Goal: Task Accomplishment & Management: Complete application form

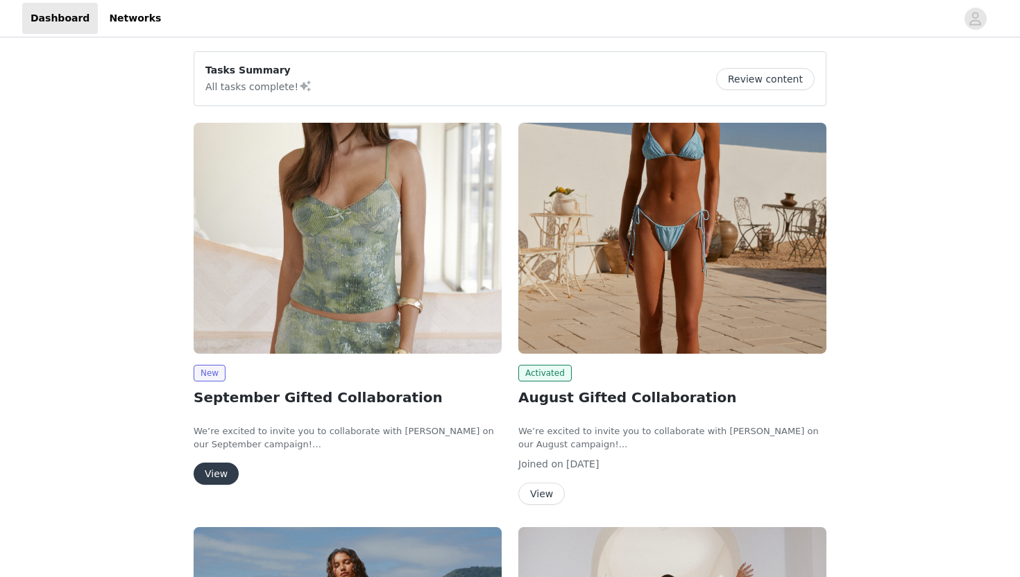
click at [221, 478] on button "View" at bounding box center [216, 474] width 45 height 22
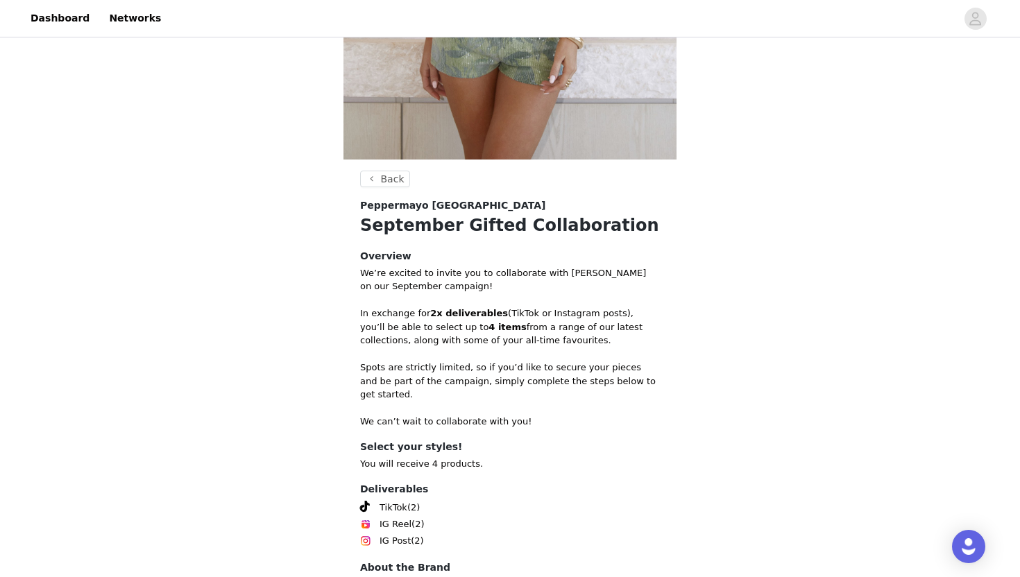
scroll to position [475, 0]
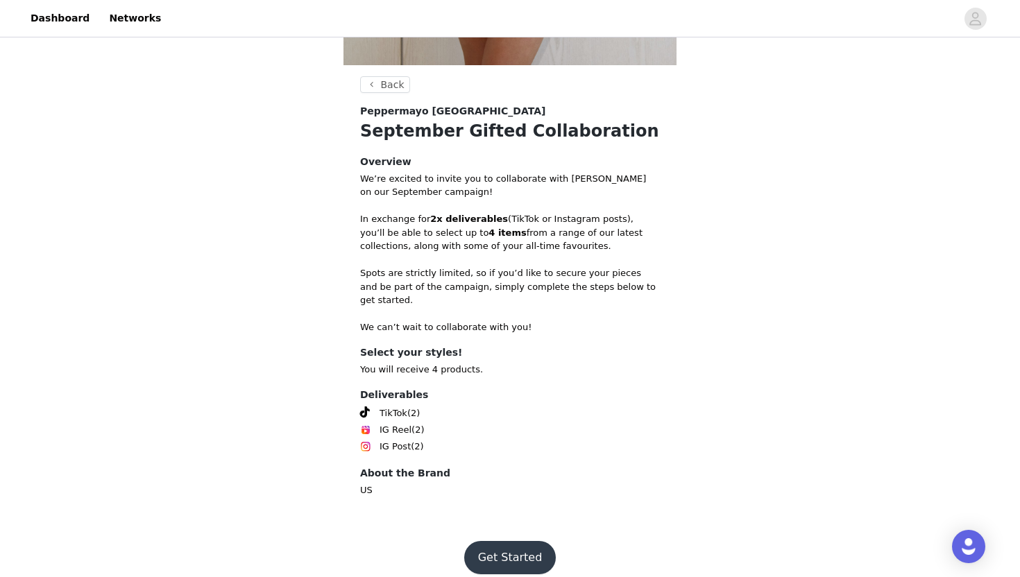
click at [522, 550] on button "Get Started" at bounding box center [510, 557] width 92 height 33
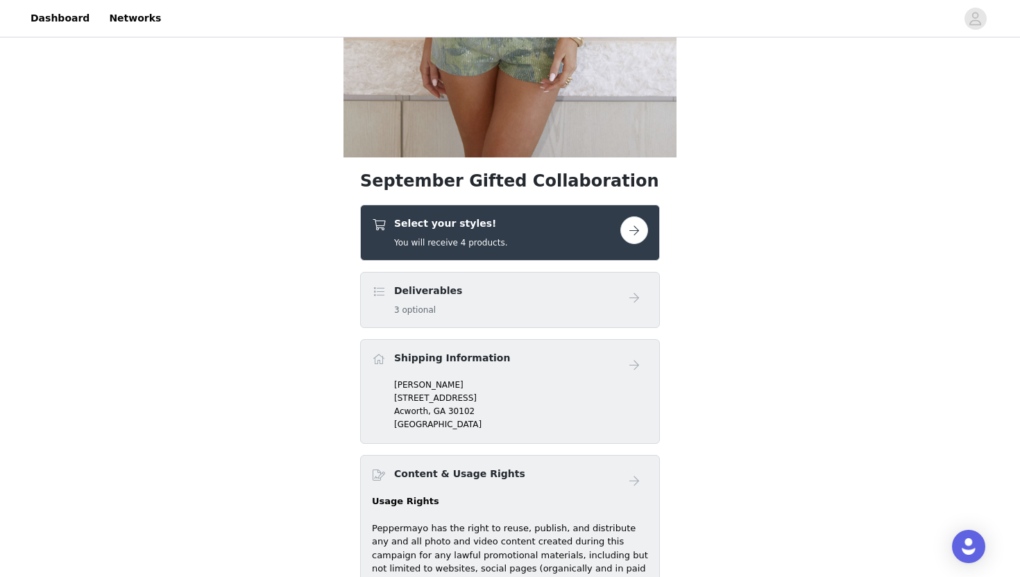
scroll to position [384, 0]
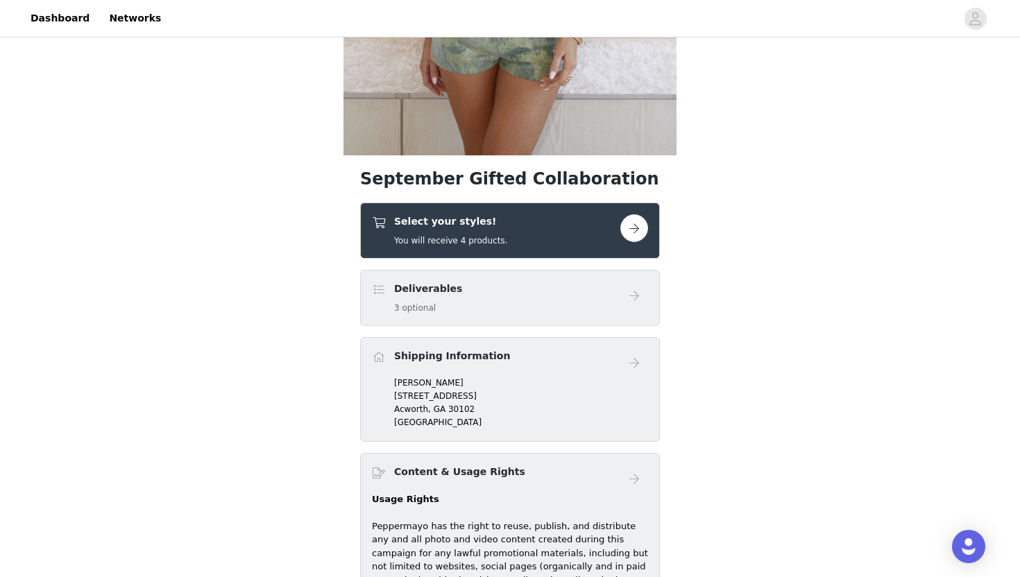
click at [634, 232] on button "button" at bounding box center [634, 228] width 28 height 28
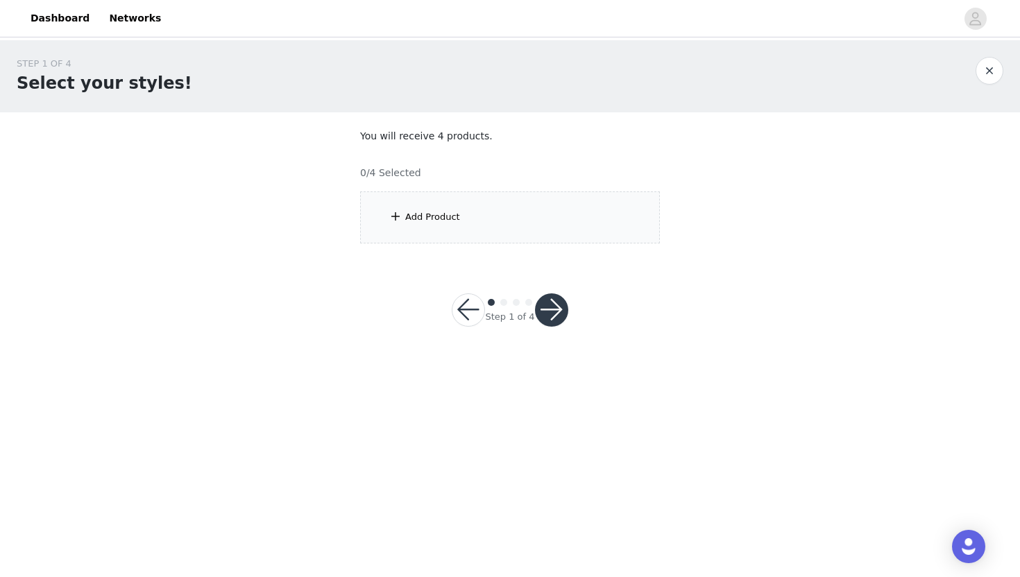
click at [571, 225] on div "Add Product" at bounding box center [510, 217] width 300 height 52
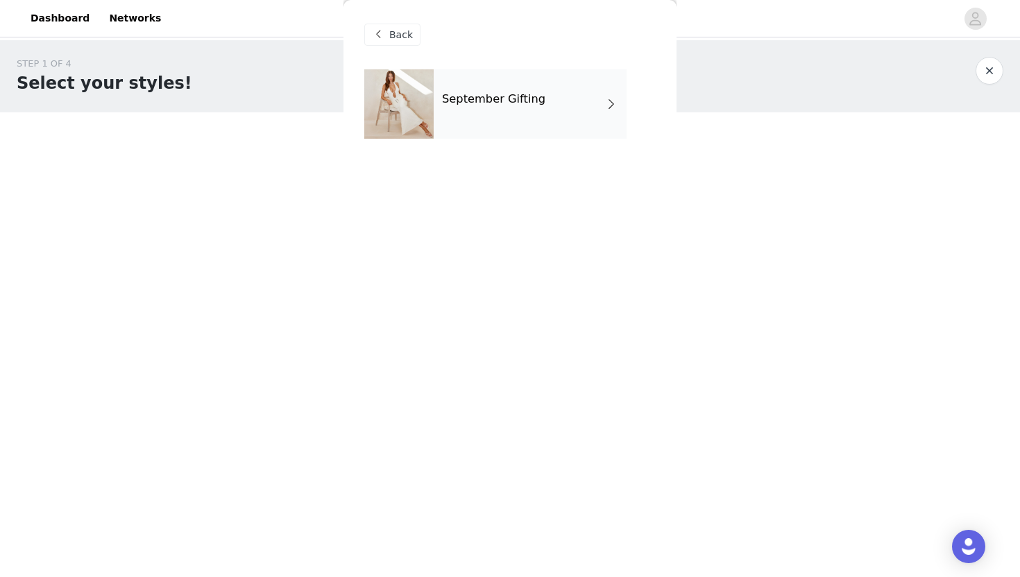
click at [547, 113] on div "September Gifting" at bounding box center [530, 103] width 193 height 69
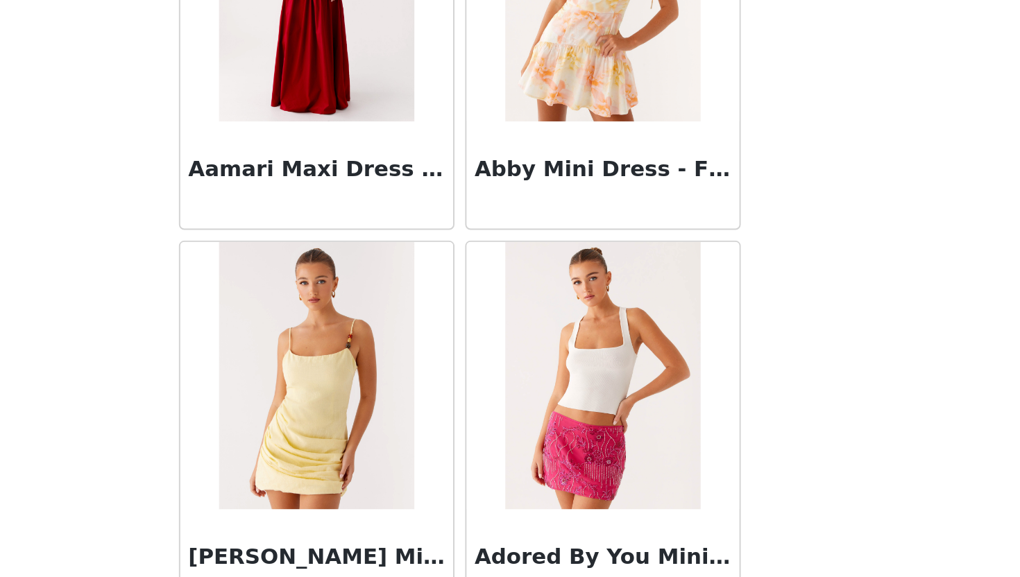
click at [656, 267] on div "Abby Mini Dress - Floral Print" at bounding box center [584, 167] width 148 height 201
click at [511, 262] on div "Abby Mini Dress - Floral Print" at bounding box center [584, 167] width 148 height 201
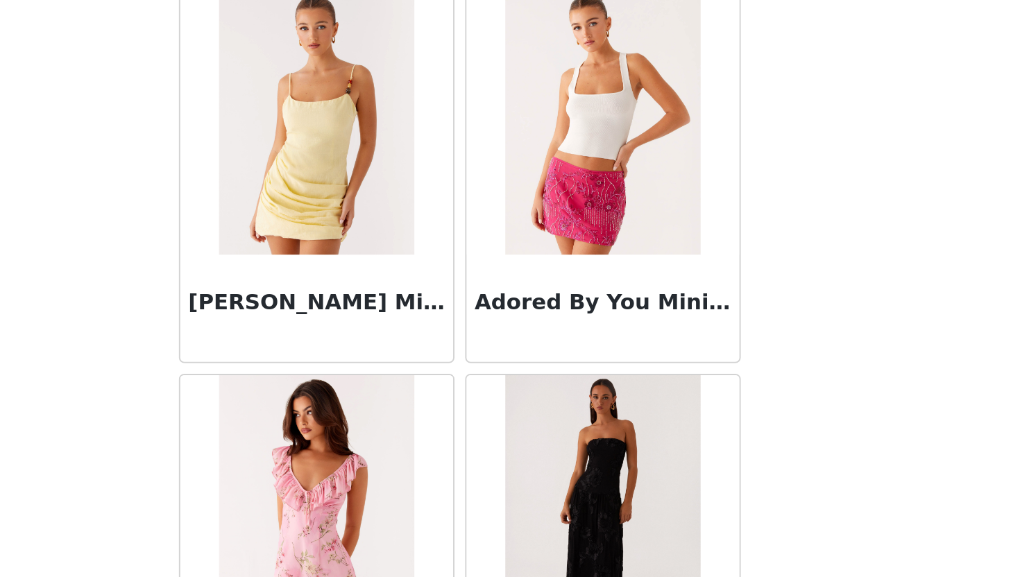
click at [509, 470] on div "Adrina Ruffle Mini Dress - Pink Floral Print" at bounding box center [435, 569] width 148 height 201
click at [656, 467] on div "Adored By You Mini Skirt - Fuchsia" at bounding box center [584, 368] width 148 height 201
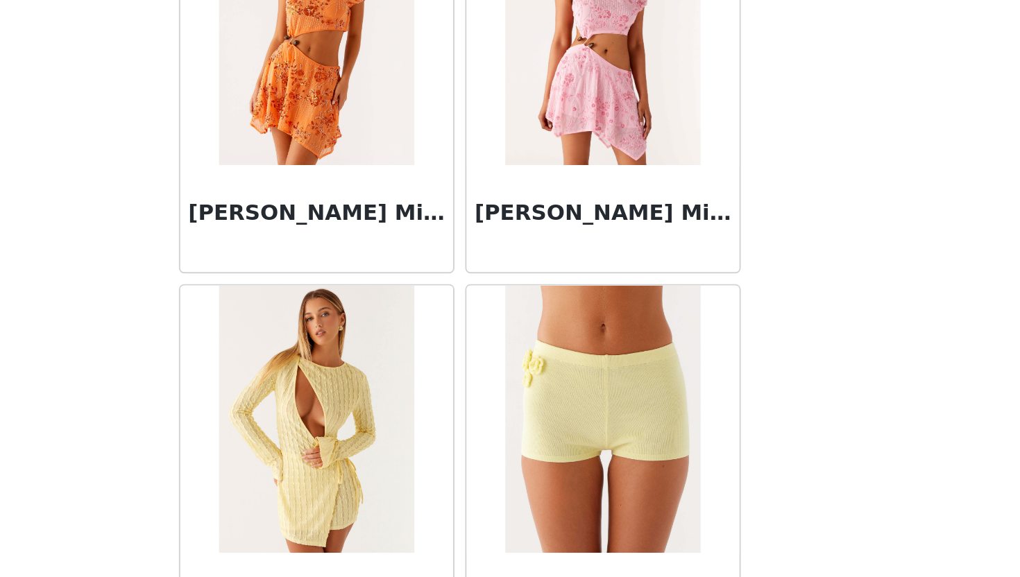
scroll to position [1546, 0]
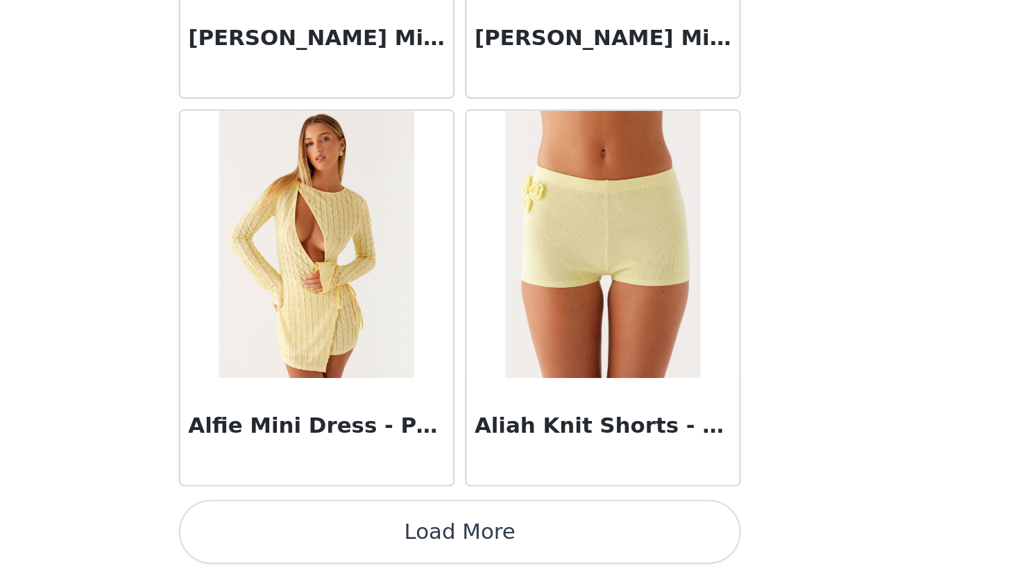
click at [573, 556] on button "Load More" at bounding box center [509, 553] width 291 height 33
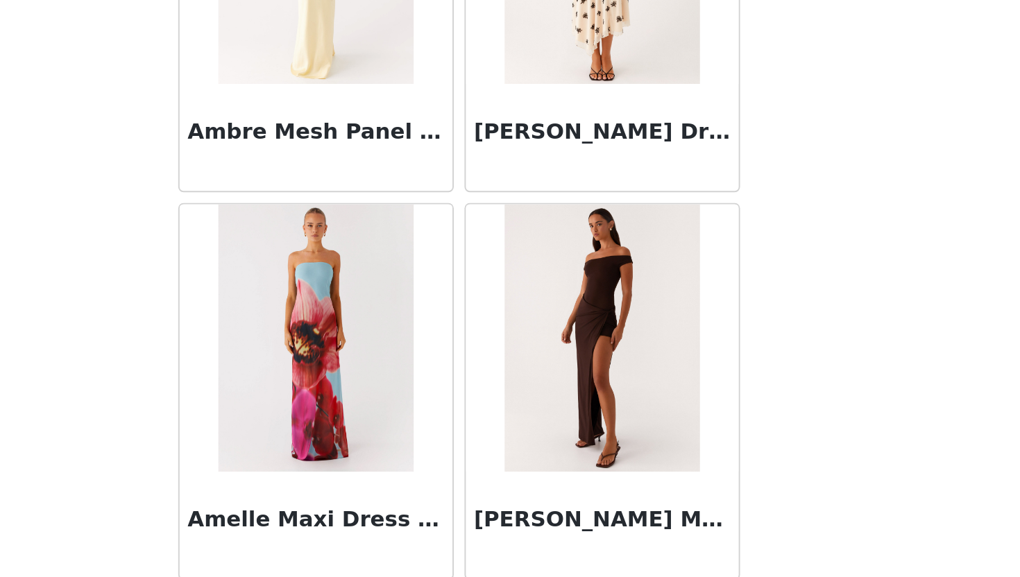
scroll to position [3558, 0]
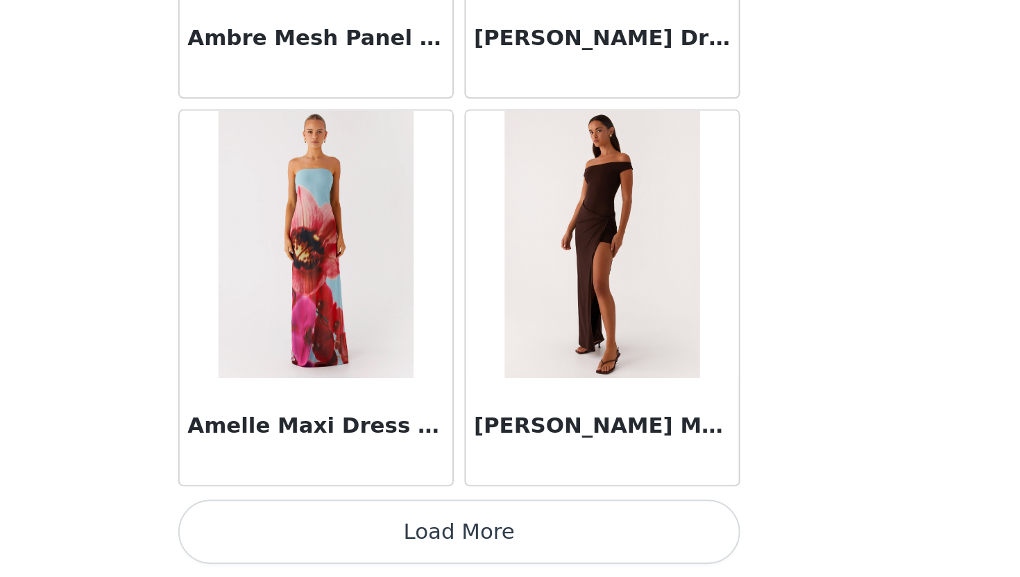
click at [600, 565] on button "Load More" at bounding box center [509, 553] width 291 height 33
click at [525, 546] on button "Load More" at bounding box center [509, 553] width 291 height 33
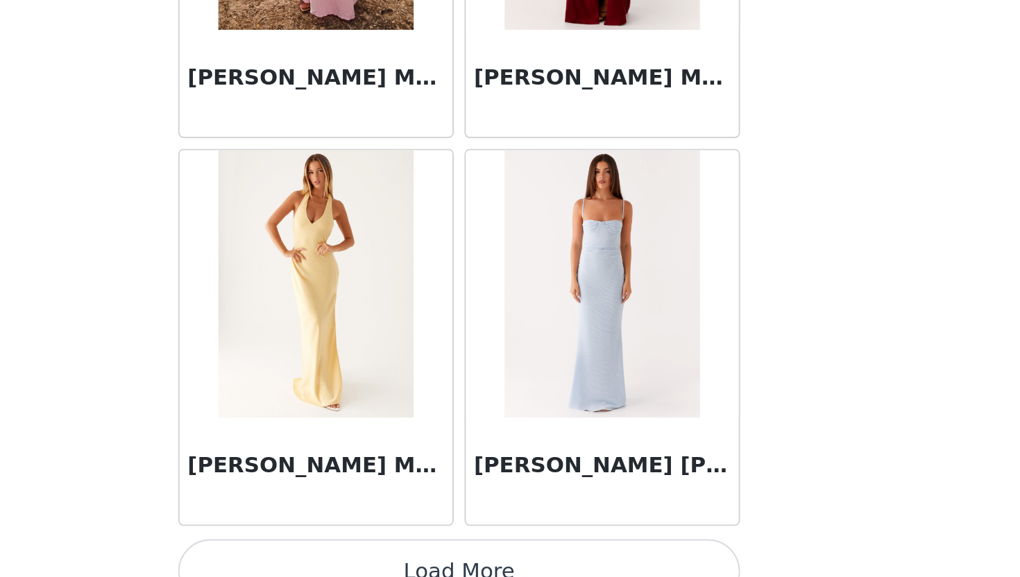
scroll to position [5570, 0]
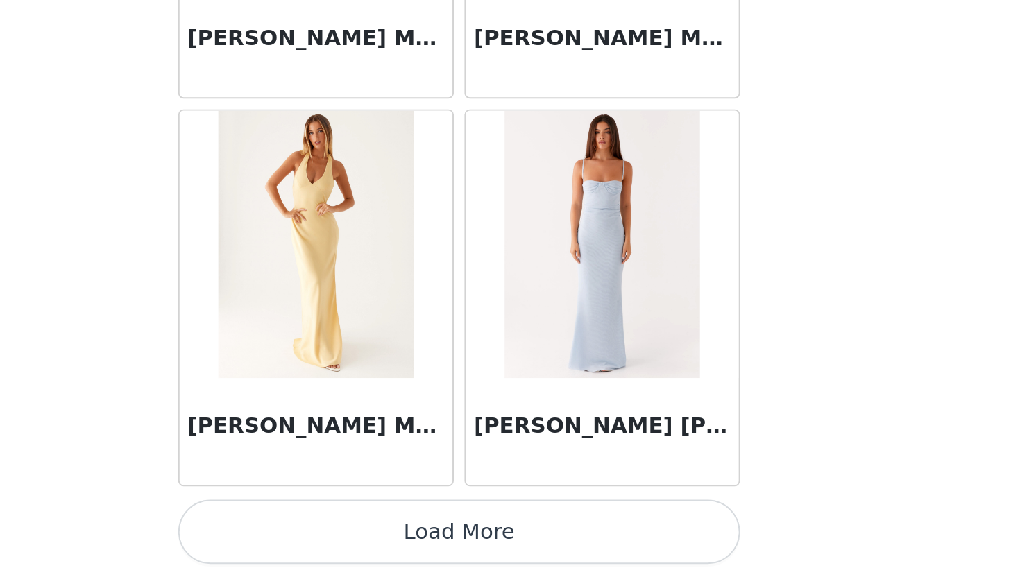
click at [563, 555] on button "Load More" at bounding box center [509, 553] width 291 height 33
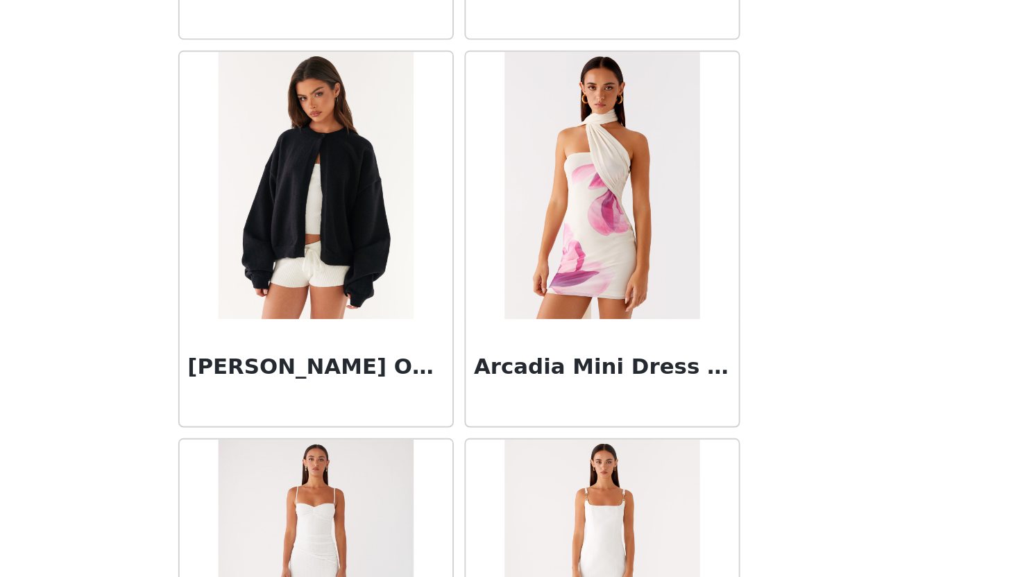
scroll to position [5800, 0]
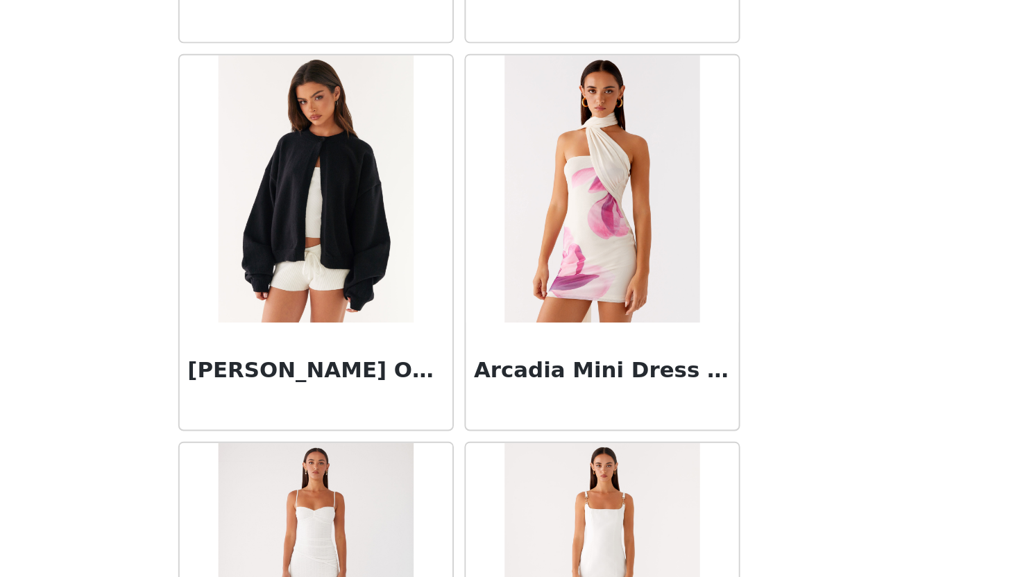
click at [509, 503] on div "[PERSON_NAME] One Button Cardigan - Black" at bounding box center [435, 403] width 148 height 201
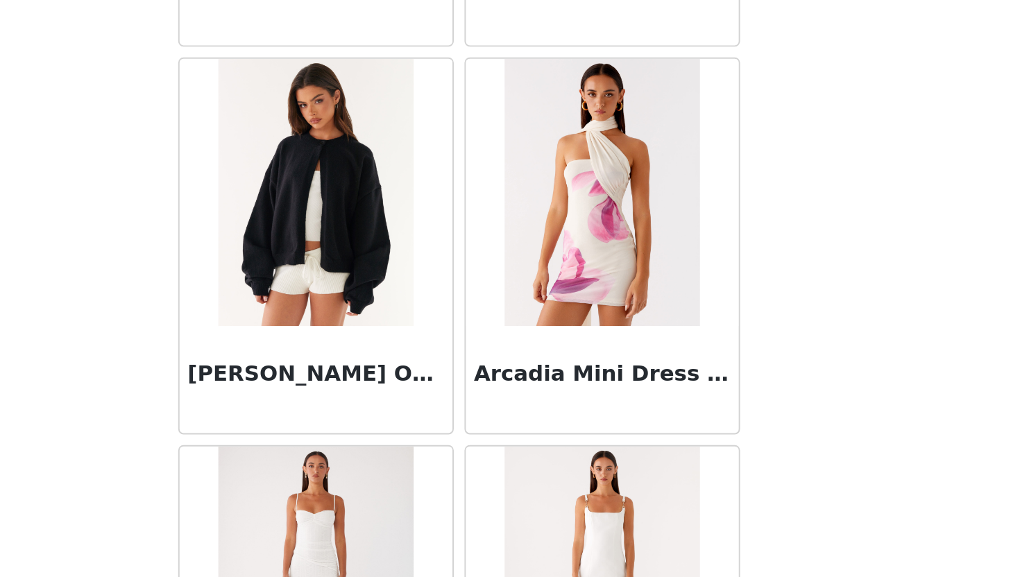
scroll to position [0, 0]
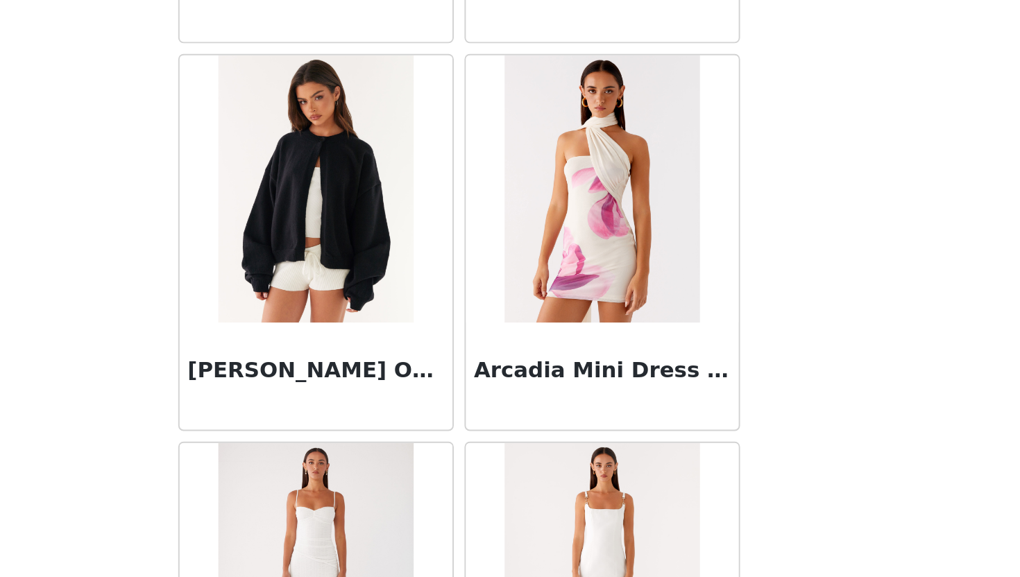
click at [656, 498] on div "Arcadia Mini Dress - Ivory" at bounding box center [584, 403] width 148 height 201
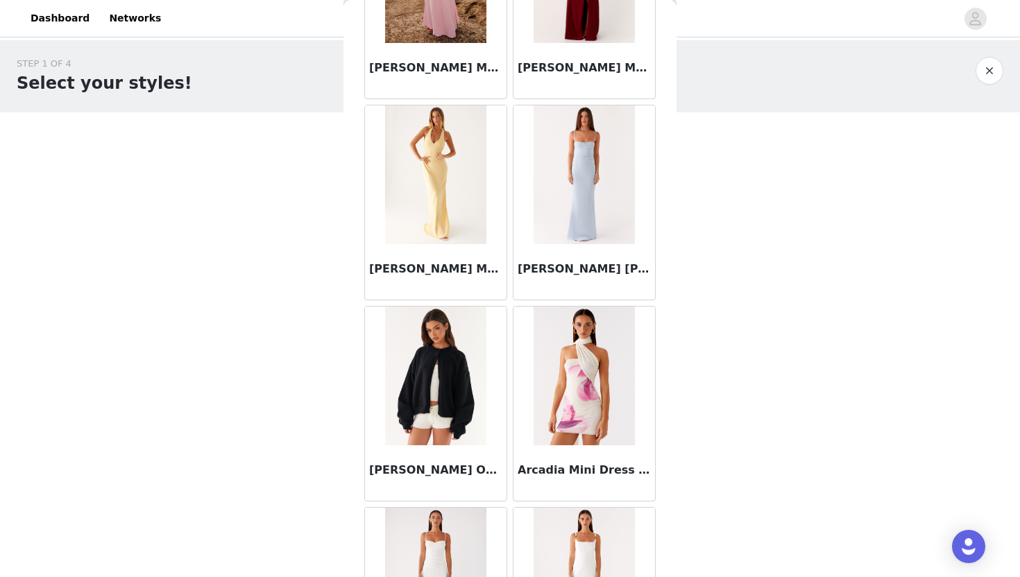
click at [510, 303] on div "[PERSON_NAME] [PERSON_NAME] Maxi Dress - Blue" at bounding box center [584, 202] width 148 height 201
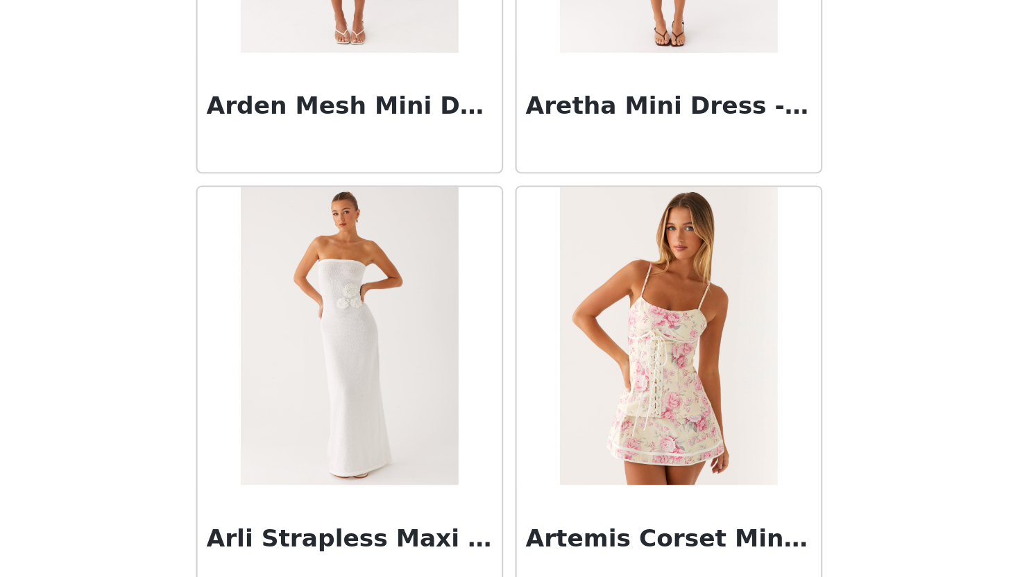
click at [510, 449] on div "Artemis Corset Mini Dress - Vintage Pink Floral" at bounding box center [584, 492] width 148 height 201
click at [511, 434] on div "Artemis Corset Mini Dress - Vintage Pink Floral" at bounding box center [584, 492] width 148 height 201
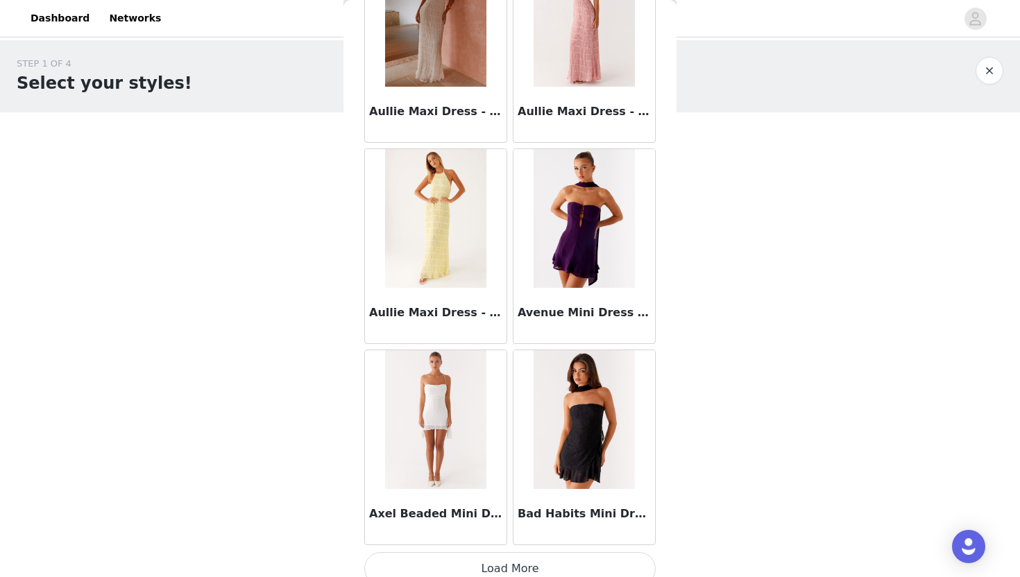
scroll to position [7582, 0]
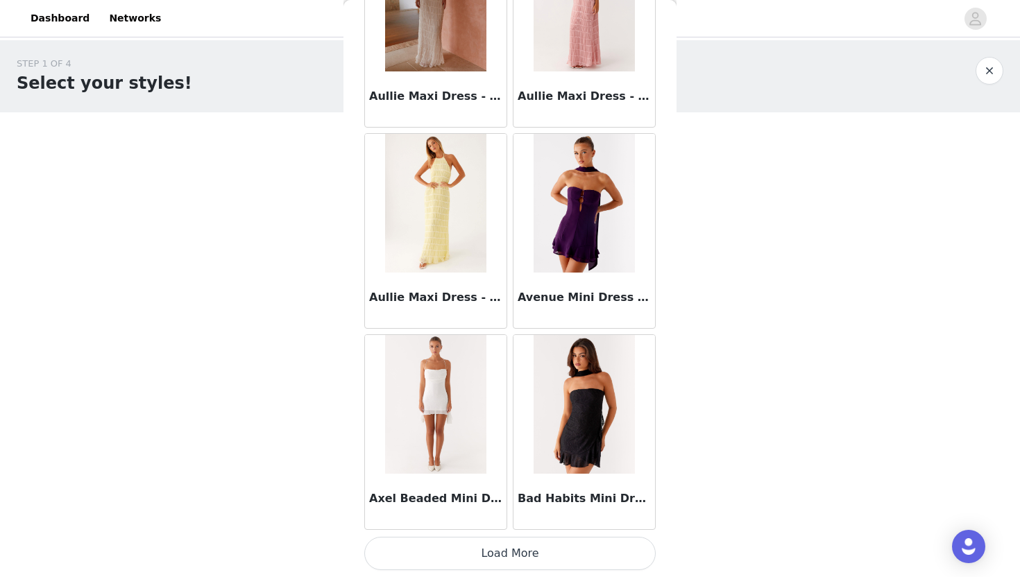
click at [519, 561] on button "Load More" at bounding box center [509, 553] width 291 height 33
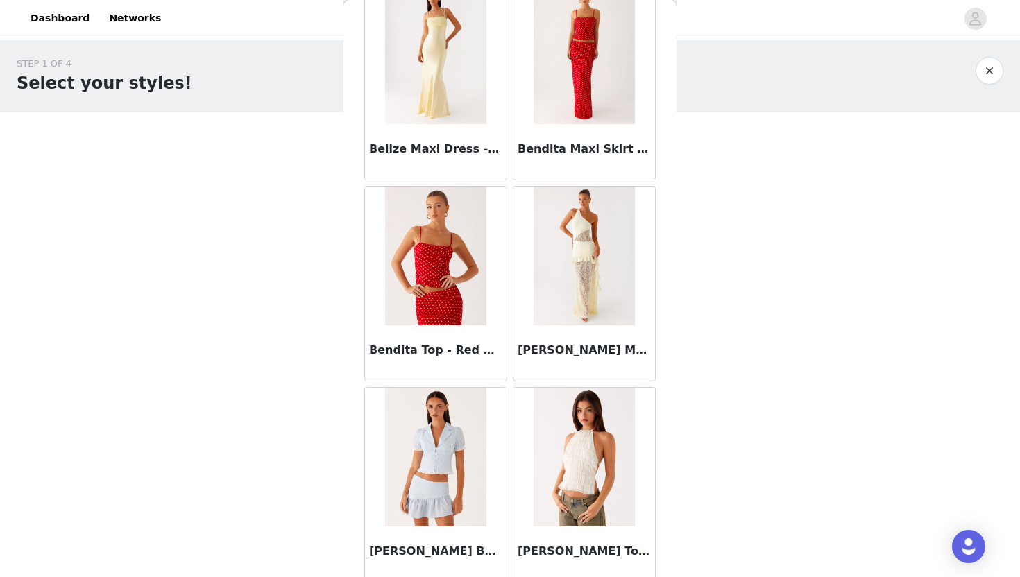
scroll to position [9340, 0]
click at [581, 104] on img at bounding box center [584, 55] width 101 height 139
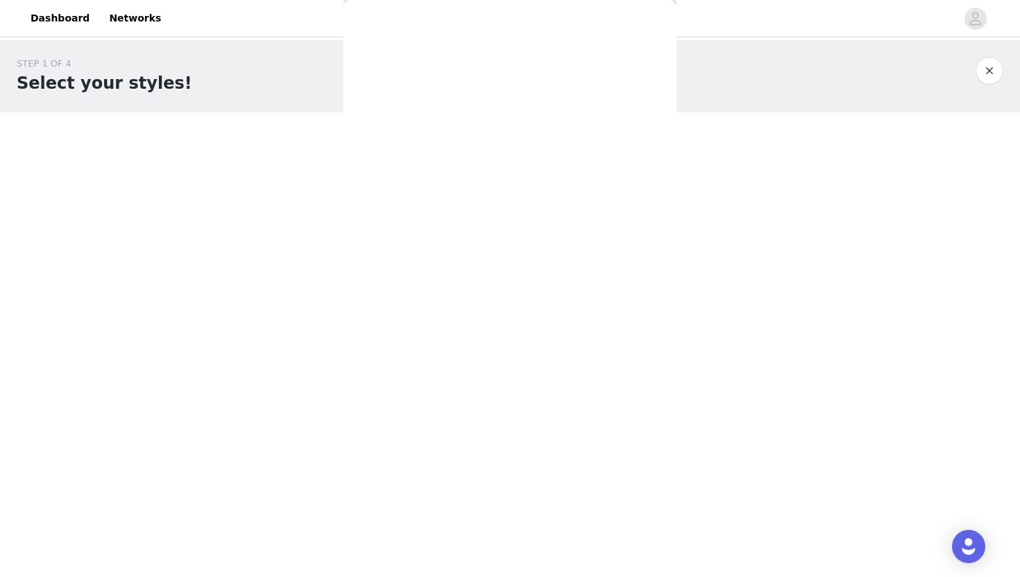
scroll to position [0, 0]
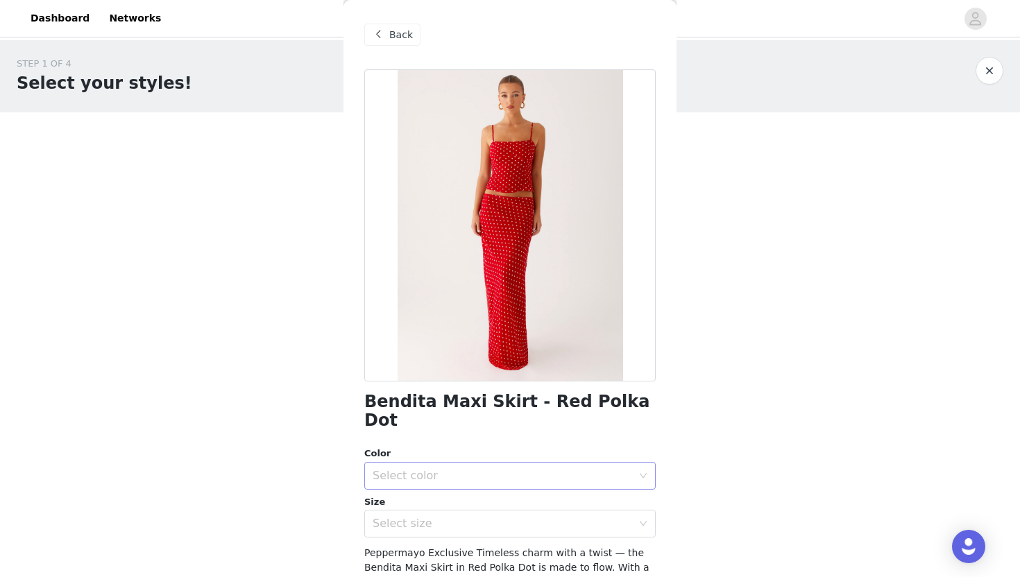
click at [445, 469] on div "Select color" at bounding box center [502, 476] width 259 height 14
click at [457, 491] on li "Red Polka Dot" at bounding box center [509, 488] width 291 height 22
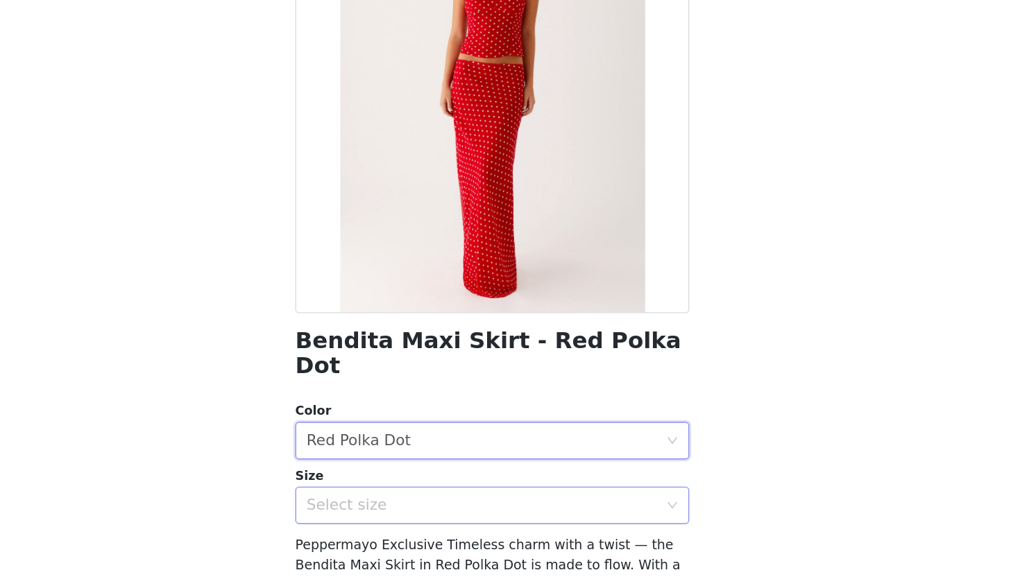
click at [475, 517] on div "Select size" at bounding box center [502, 524] width 259 height 14
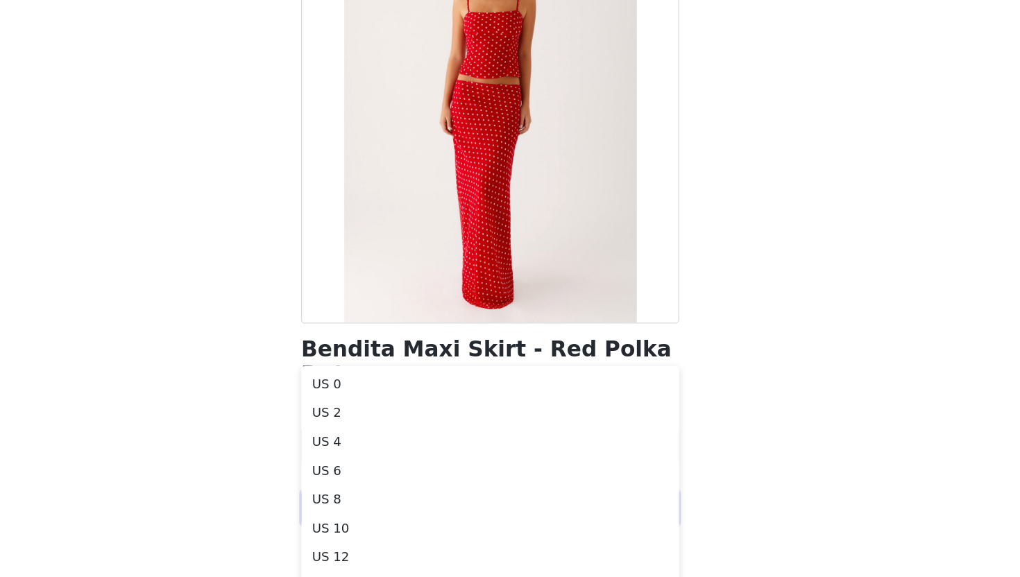
scroll to position [118, 0]
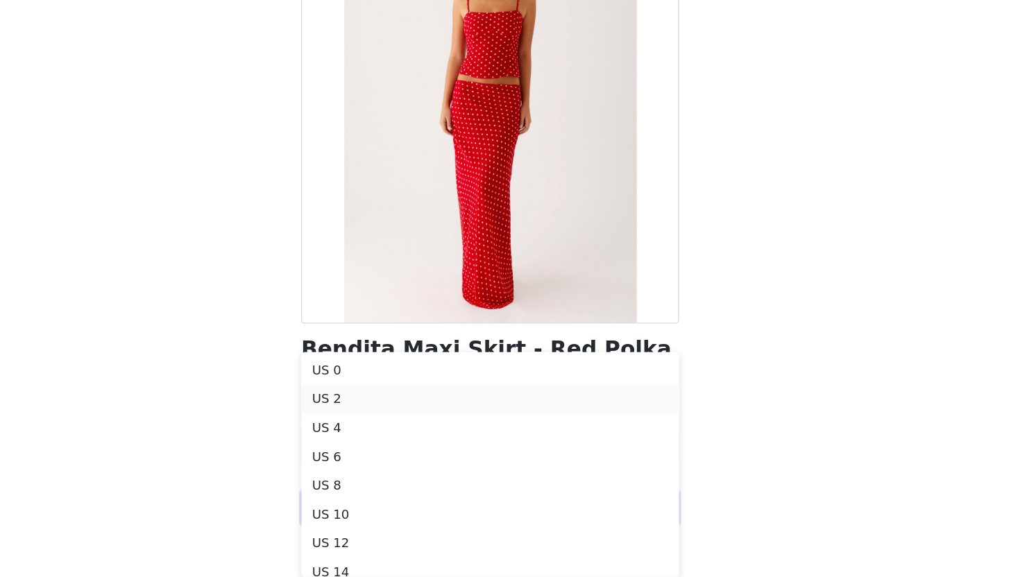
click at [434, 443] on li "US 2" at bounding box center [509, 440] width 291 height 22
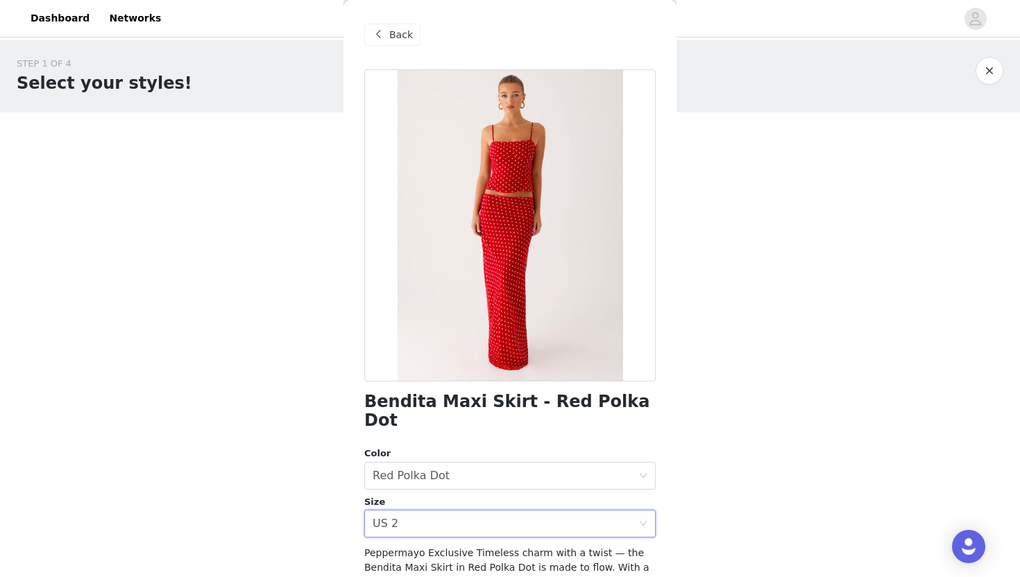
scroll to position [154, 0]
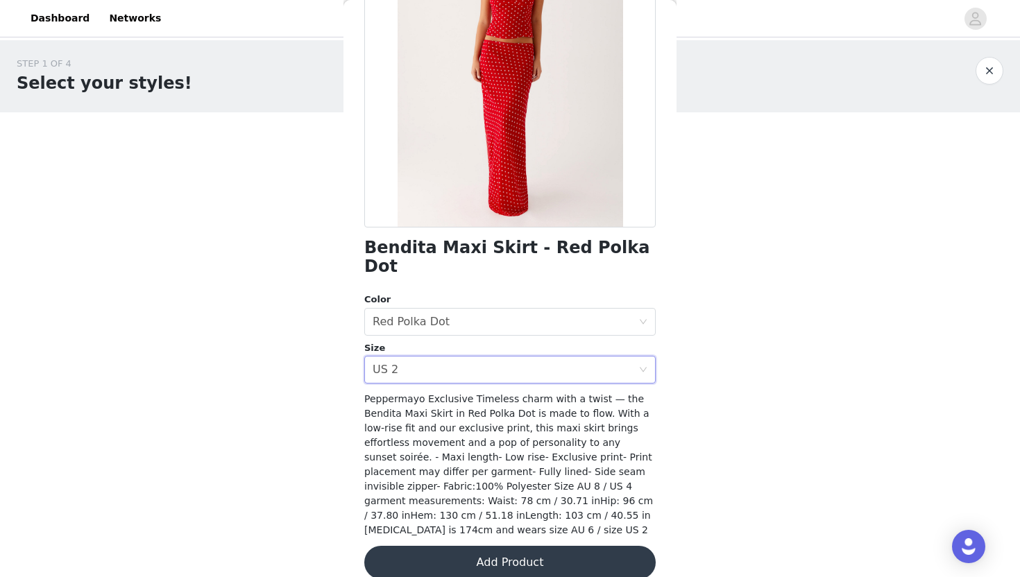
click at [507, 546] on button "Add Product" at bounding box center [509, 562] width 291 height 33
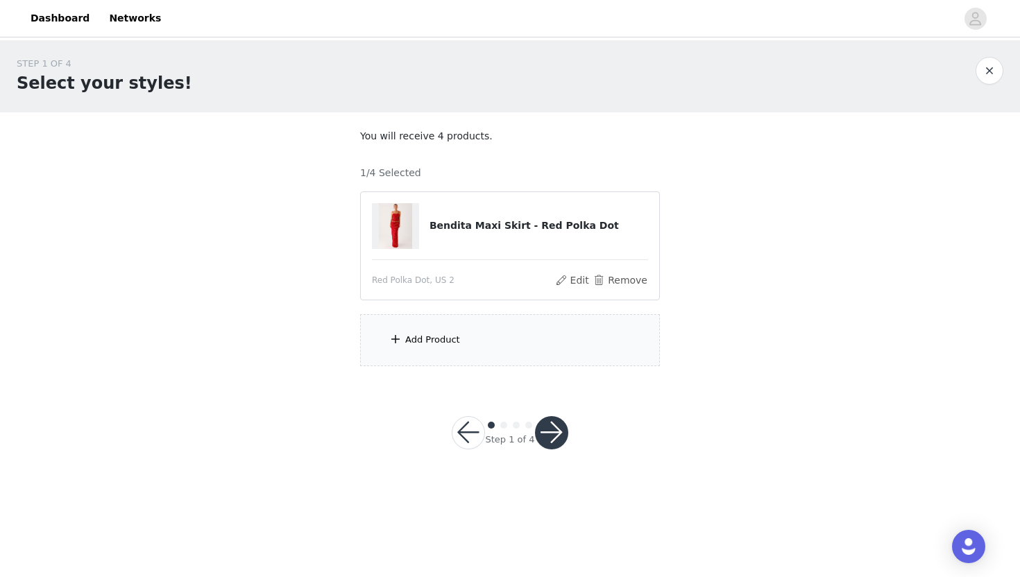
click at [471, 355] on div "Add Product" at bounding box center [510, 340] width 300 height 52
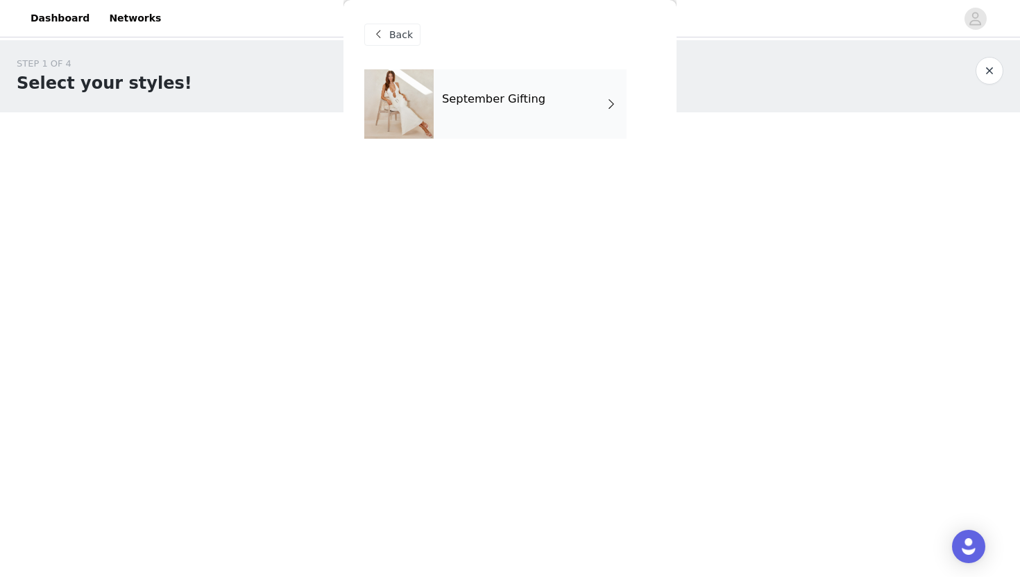
click at [536, 99] on h4 "September Gifting" at bounding box center [493, 99] width 103 height 12
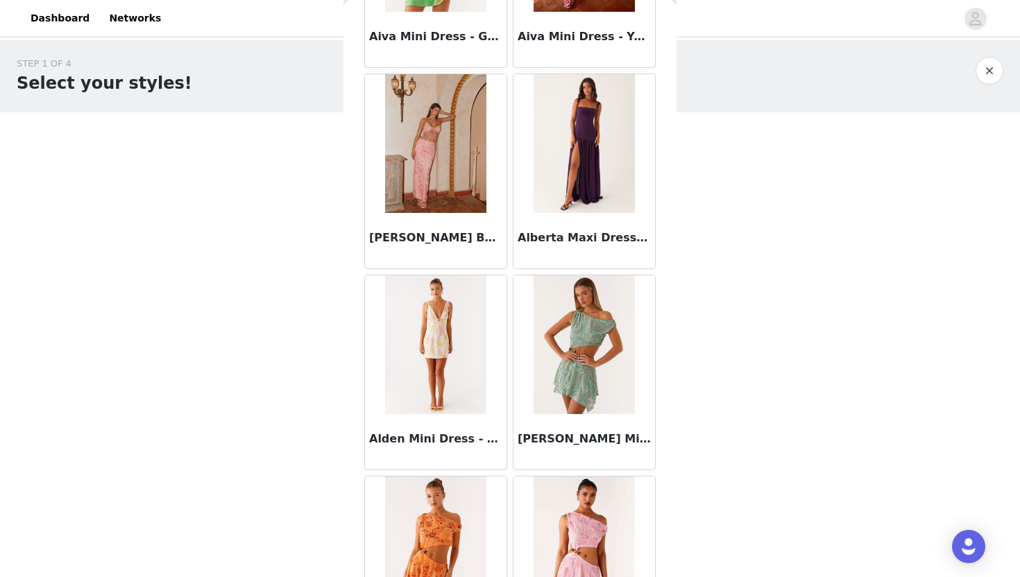
scroll to position [1546, 0]
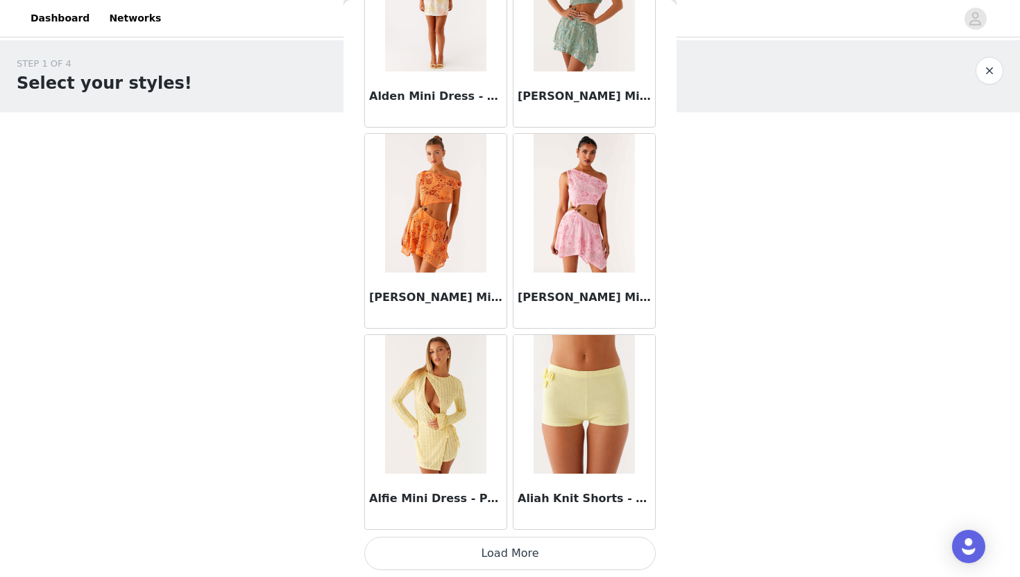
click at [511, 546] on button "Load More" at bounding box center [509, 553] width 291 height 33
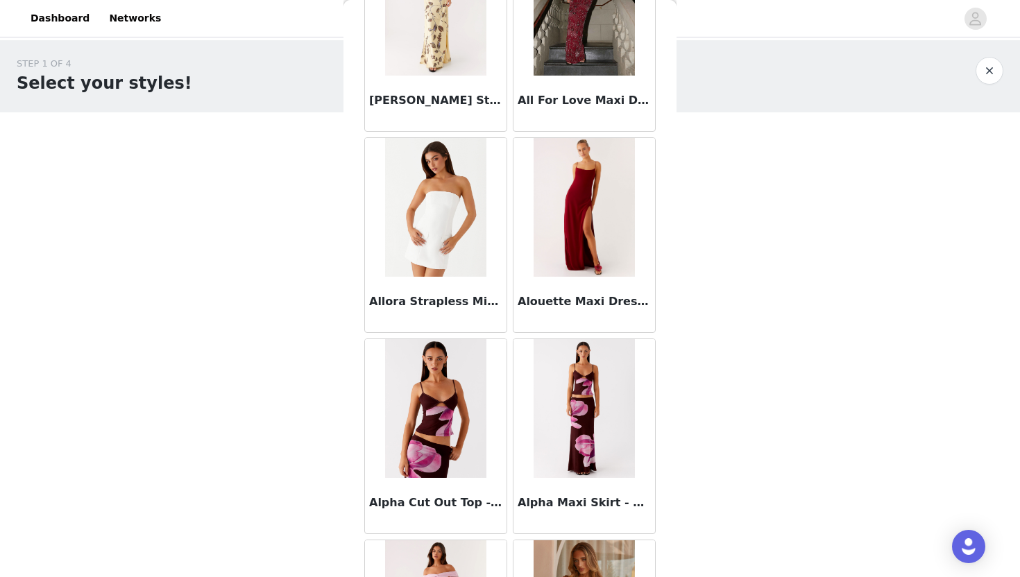
scroll to position [3558, 0]
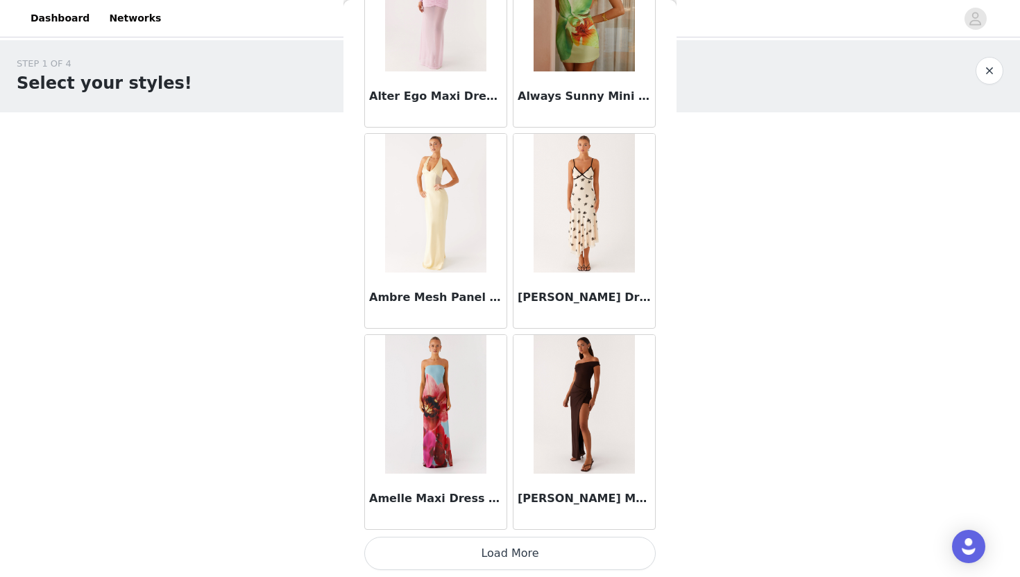
click at [515, 547] on button "Load More" at bounding box center [509, 553] width 291 height 33
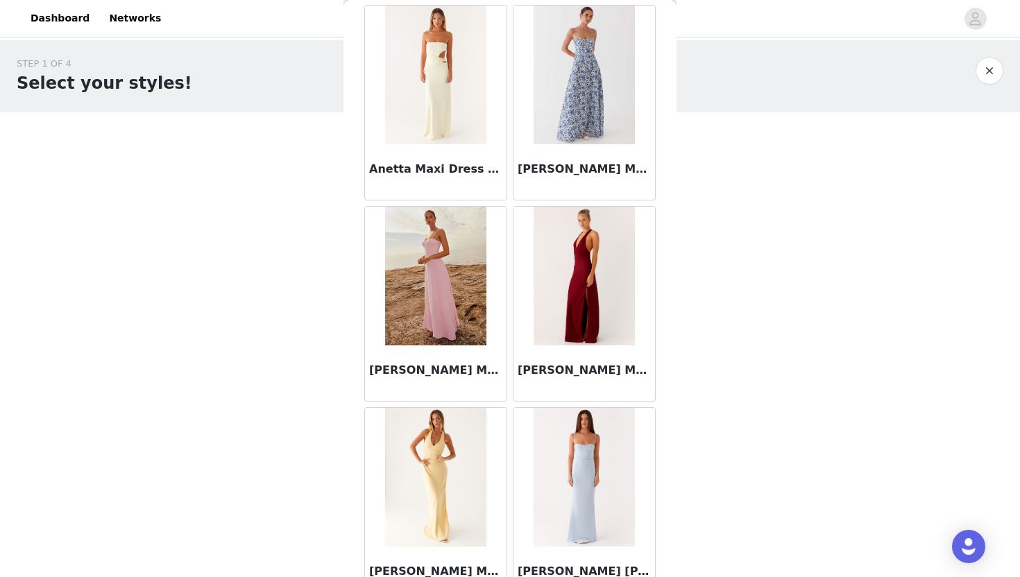
scroll to position [5570, 0]
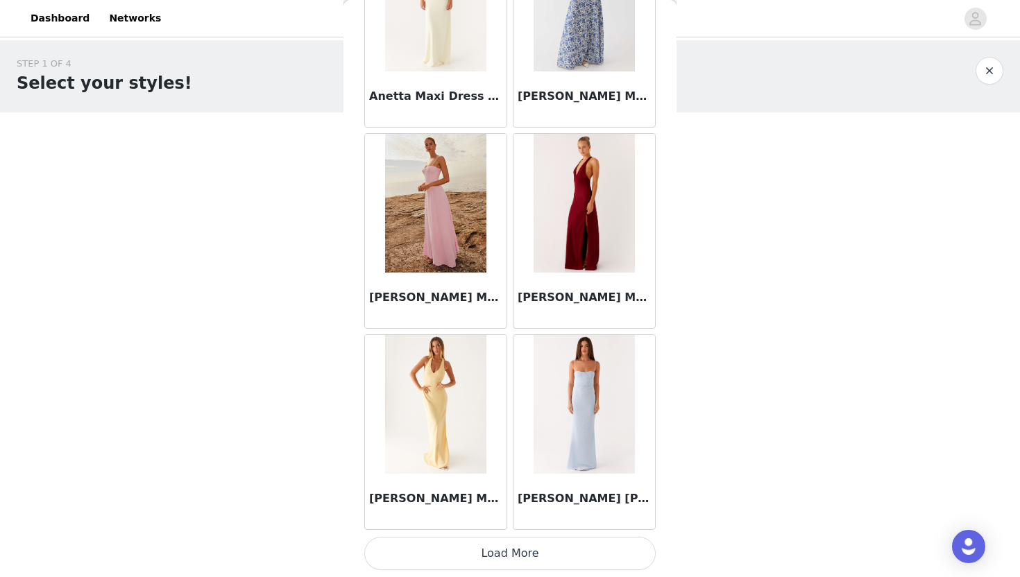
click at [526, 556] on button "Load More" at bounding box center [509, 553] width 291 height 33
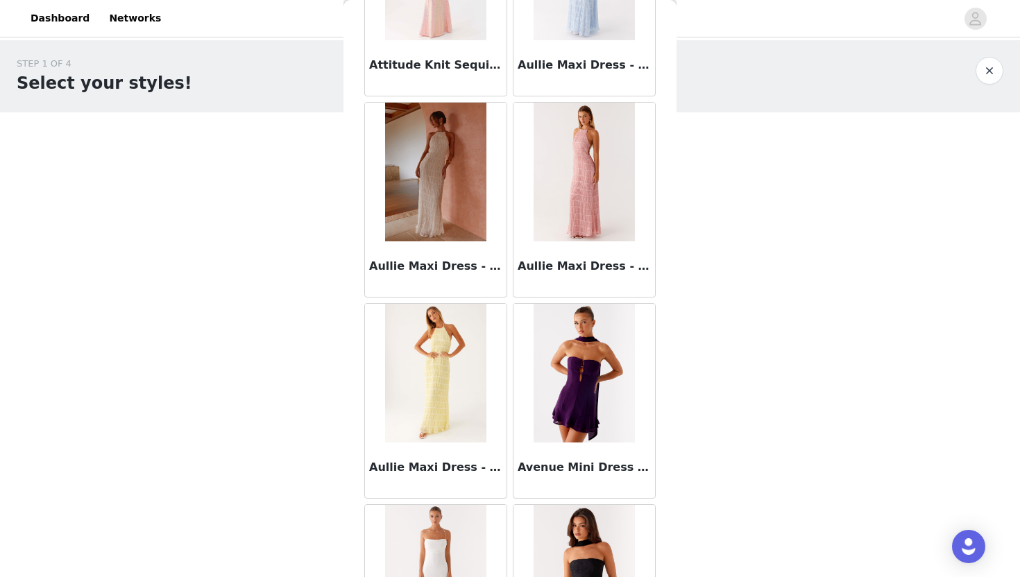
scroll to position [7582, 0]
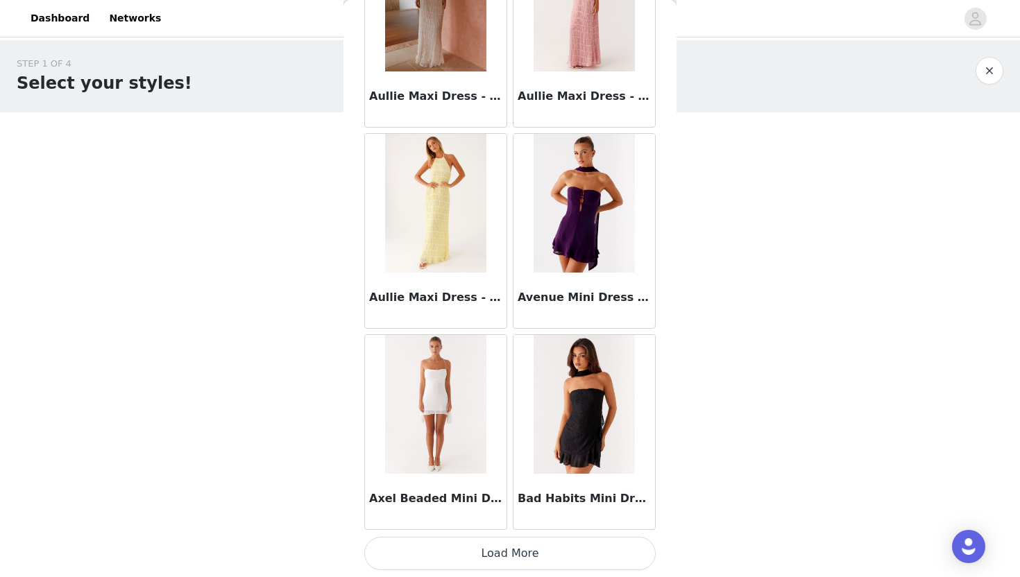
click at [512, 563] on button "Load More" at bounding box center [509, 553] width 291 height 33
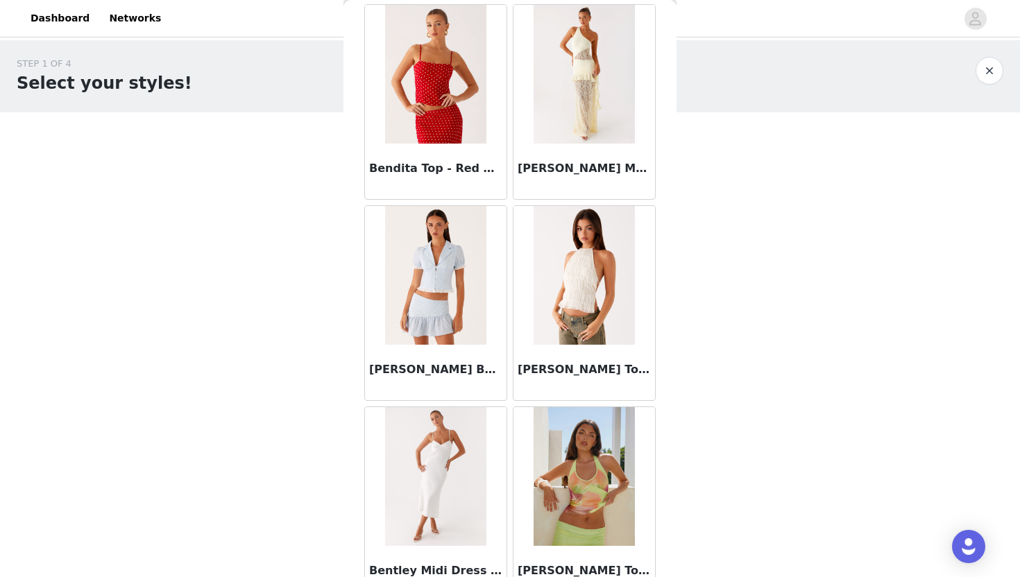
scroll to position [9514, 0]
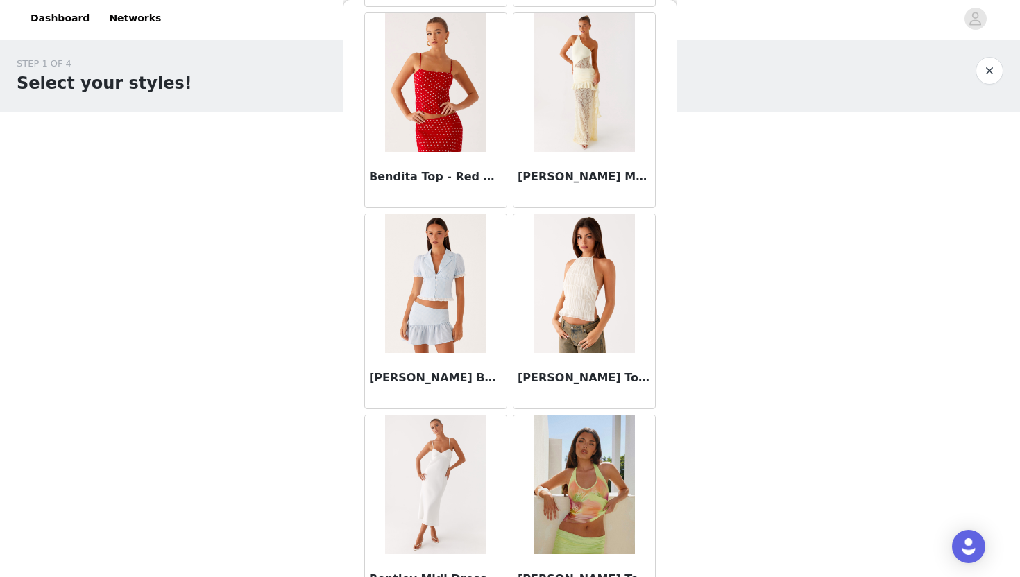
click at [452, 130] on img at bounding box center [435, 82] width 101 height 139
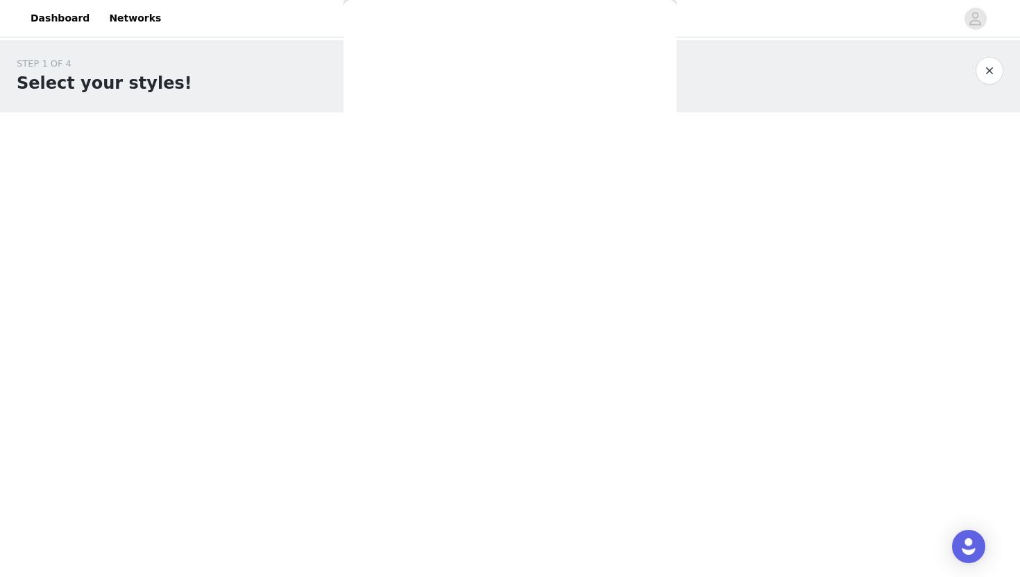
scroll to position [0, 0]
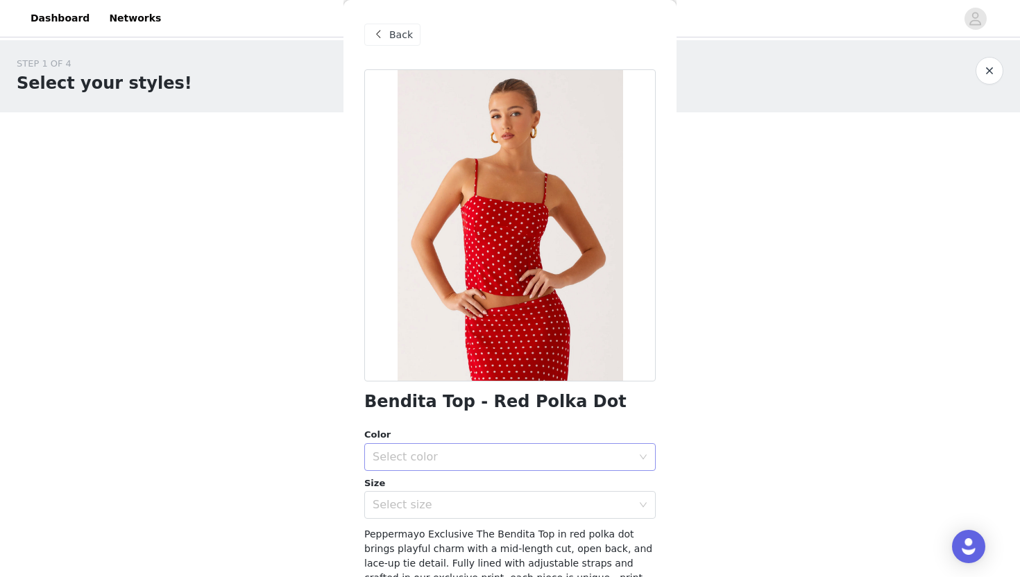
click at [473, 455] on div "Select color" at bounding box center [502, 457] width 259 height 14
click at [449, 492] on li "Red Polka Dot" at bounding box center [509, 488] width 291 height 22
click at [445, 512] on div "Select size" at bounding box center [506, 505] width 266 height 26
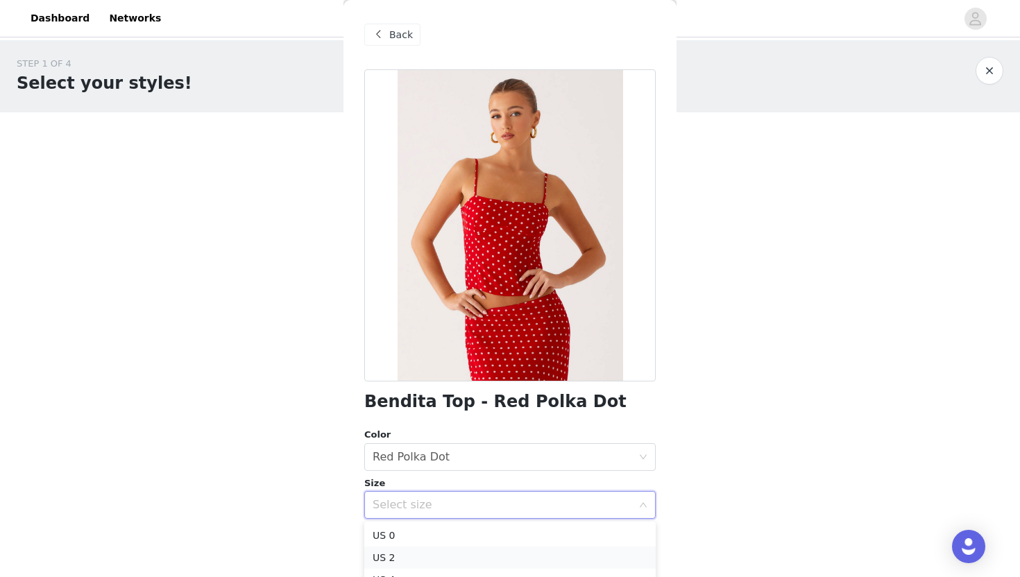
click at [434, 552] on li "US 2" at bounding box center [509, 558] width 291 height 22
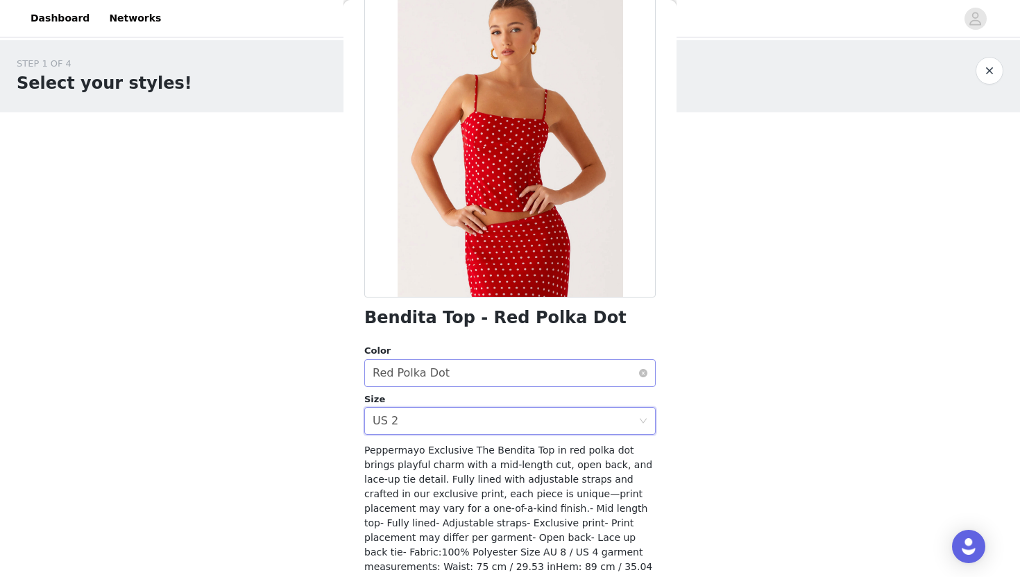
scroll to position [154, 0]
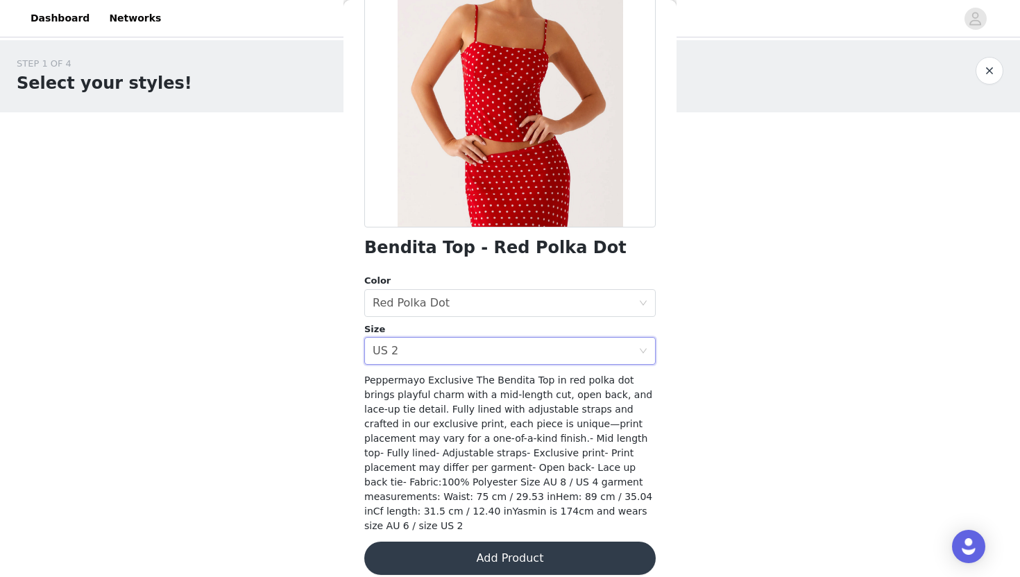
click at [491, 542] on button "Add Product" at bounding box center [509, 558] width 291 height 33
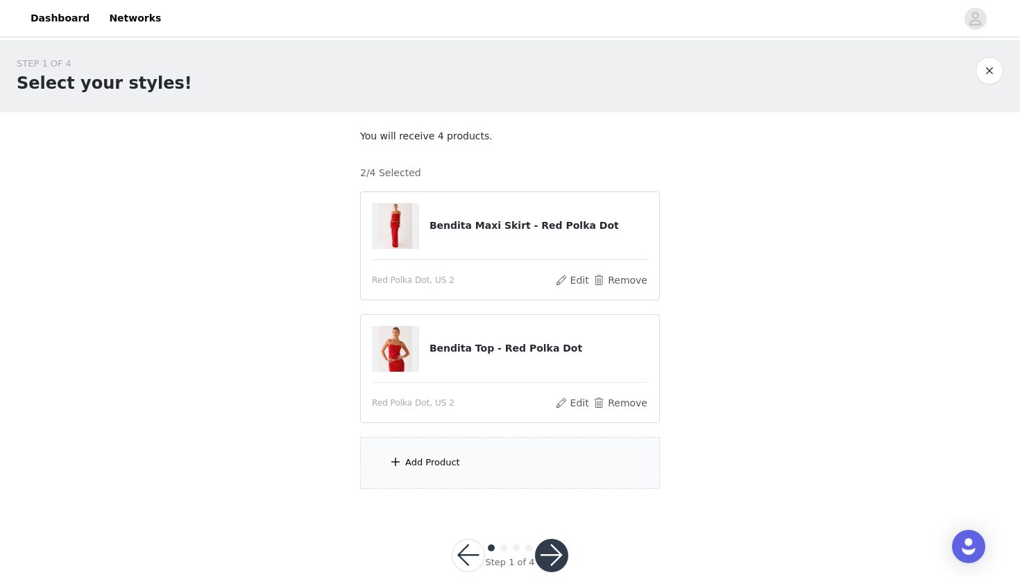
click at [482, 469] on div "Add Product" at bounding box center [510, 463] width 300 height 52
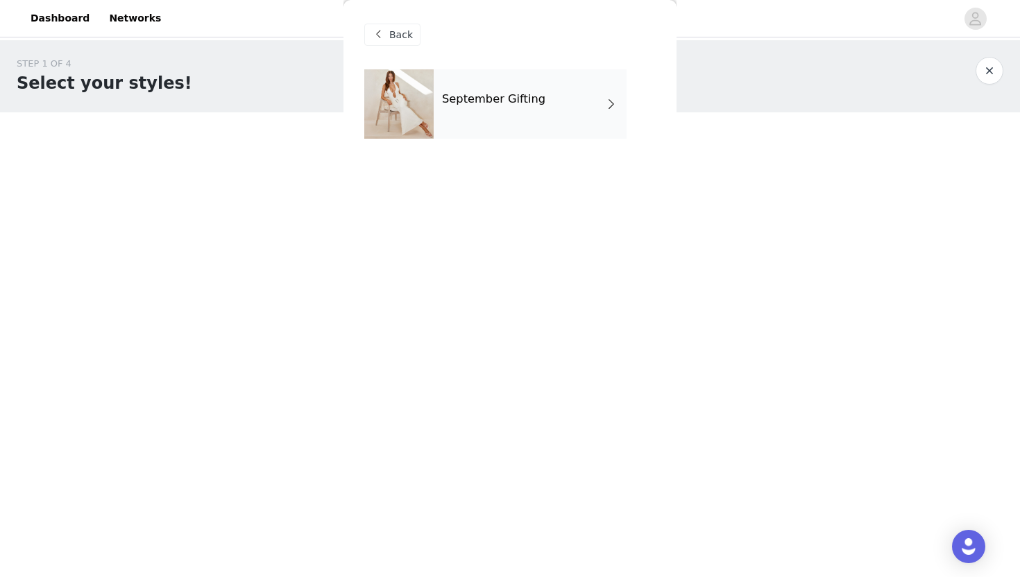
click at [533, 103] on h4 "September Gifting" at bounding box center [493, 99] width 103 height 12
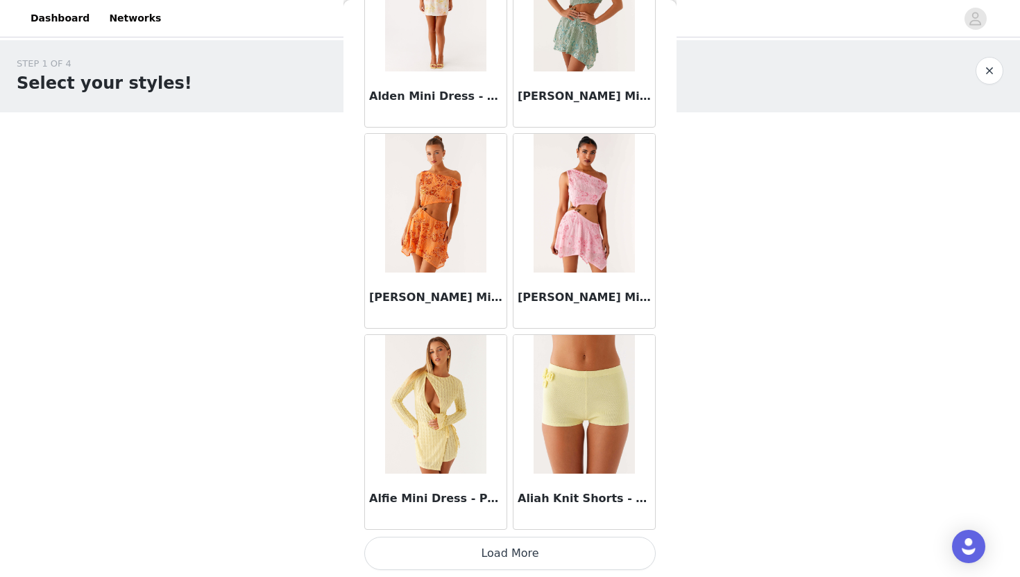
scroll to position [28, 0]
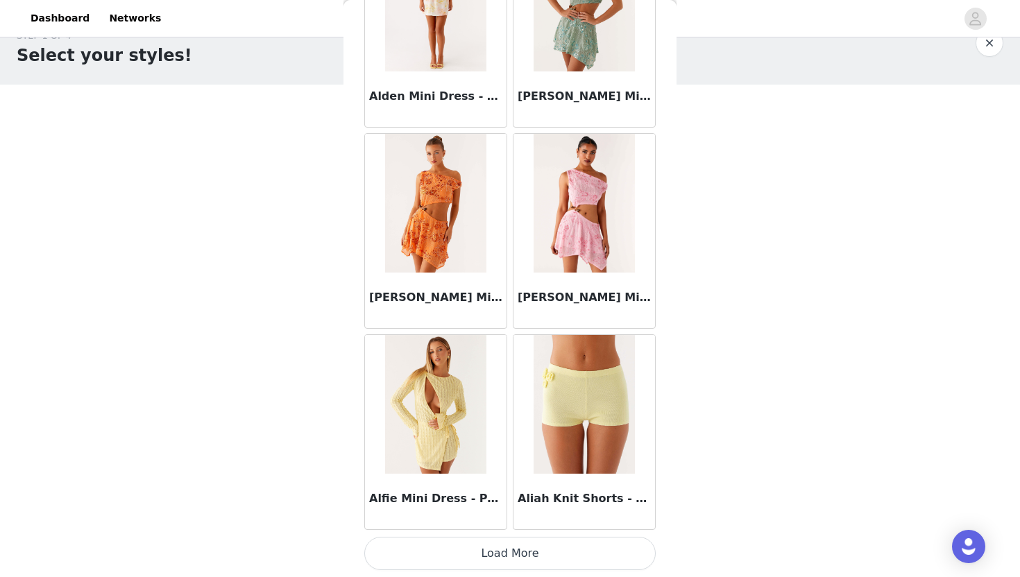
click at [497, 550] on button "Load More" at bounding box center [509, 553] width 291 height 33
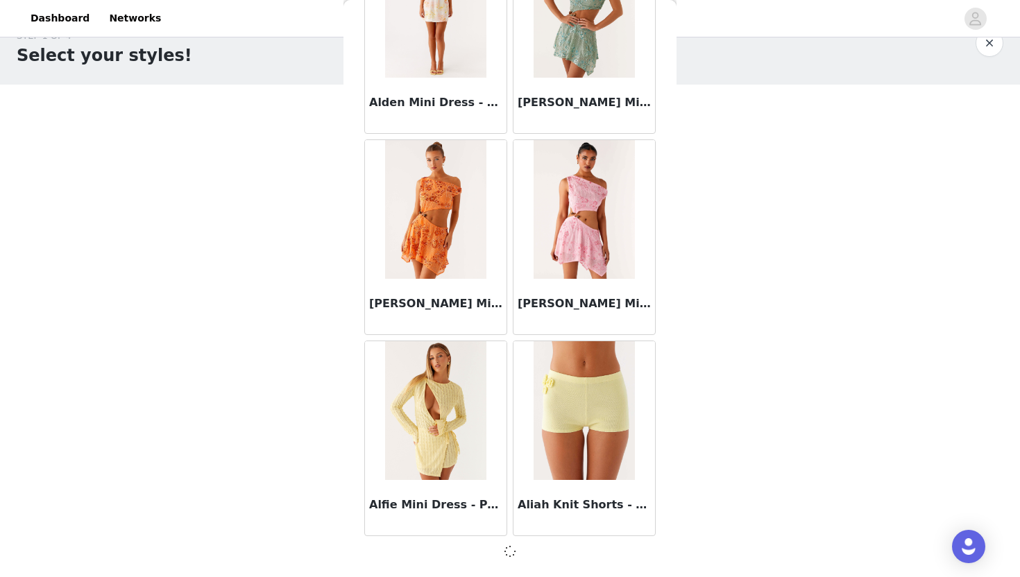
scroll to position [1540, 0]
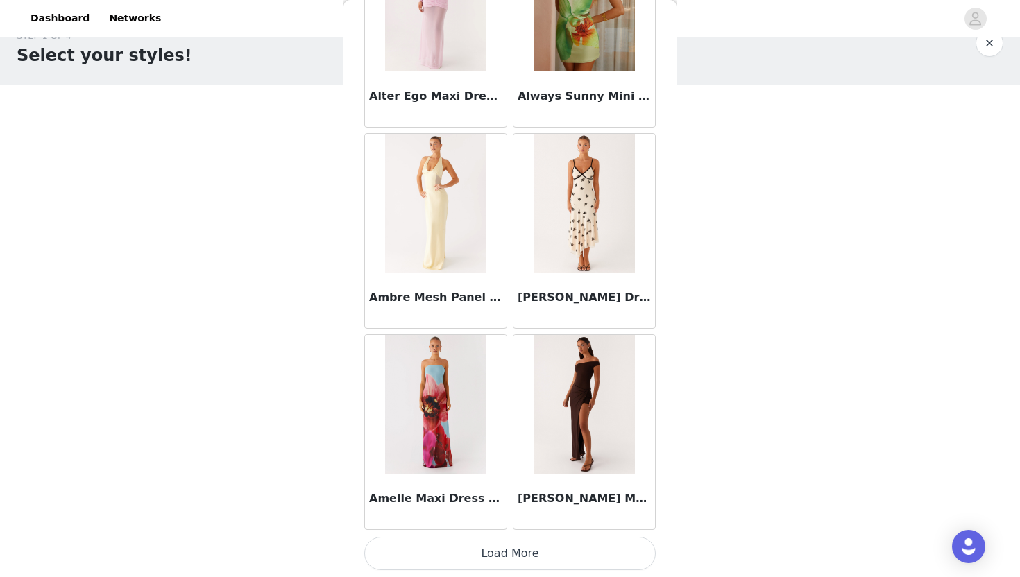
click at [516, 561] on button "Load More" at bounding box center [509, 553] width 291 height 33
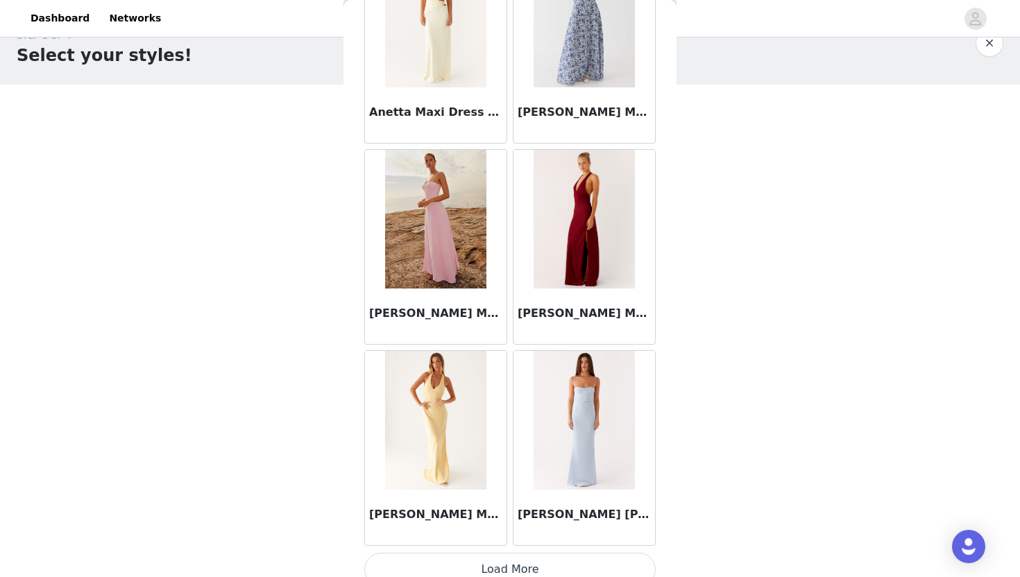
scroll to position [5570, 0]
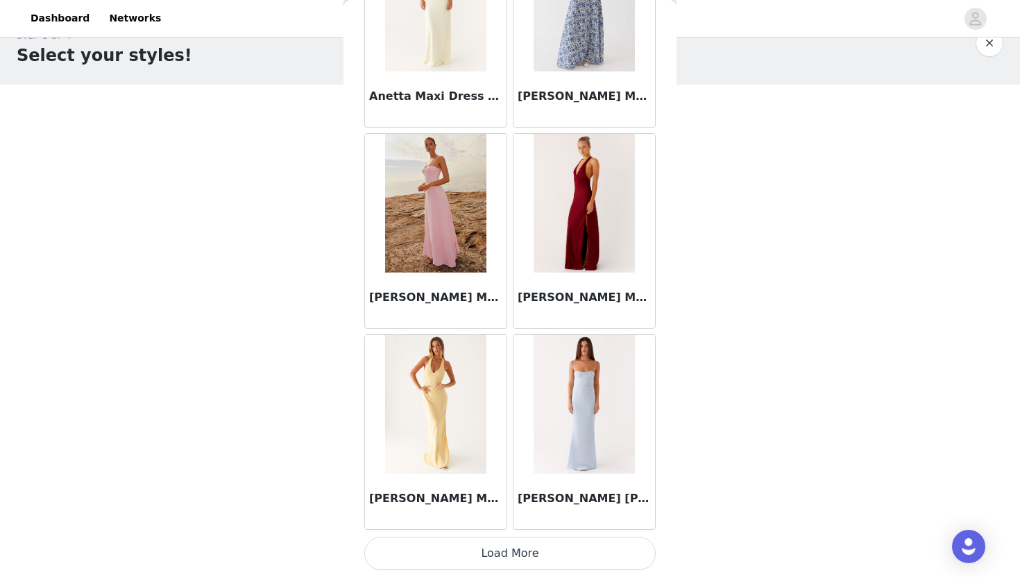
click at [547, 554] on button "Load More" at bounding box center [509, 553] width 291 height 33
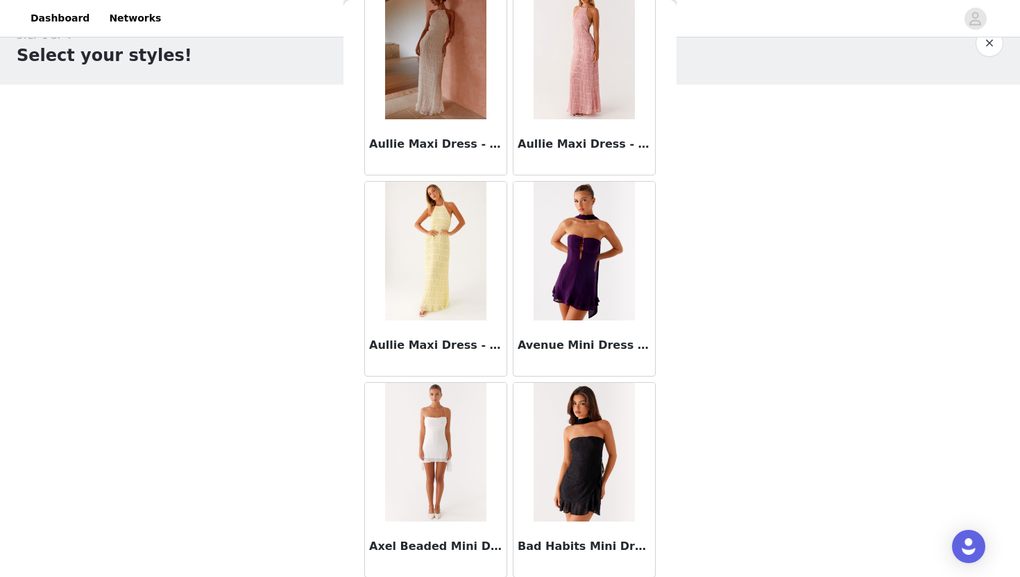
scroll to position [7582, 0]
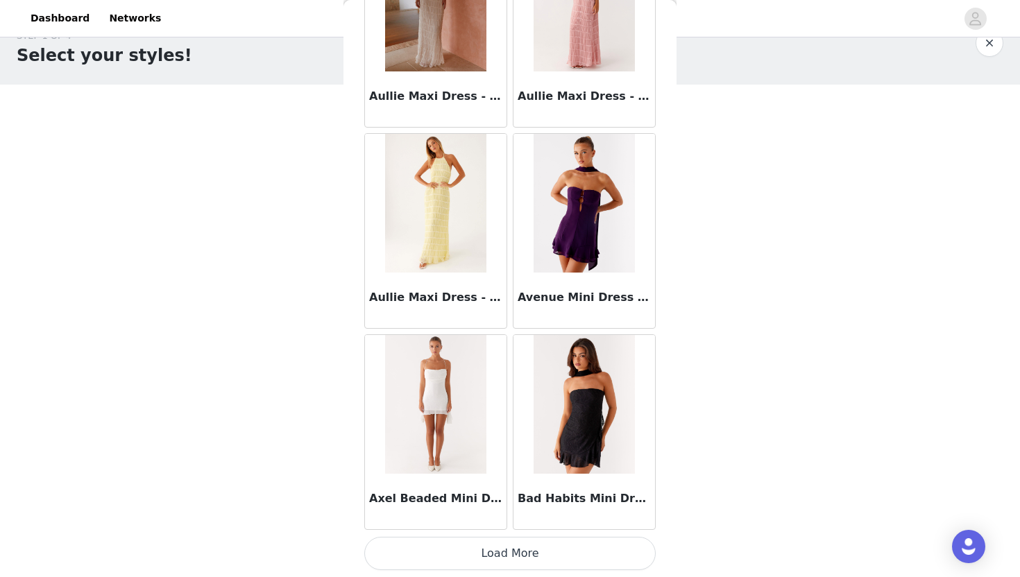
click at [545, 565] on button "Load More" at bounding box center [509, 553] width 291 height 33
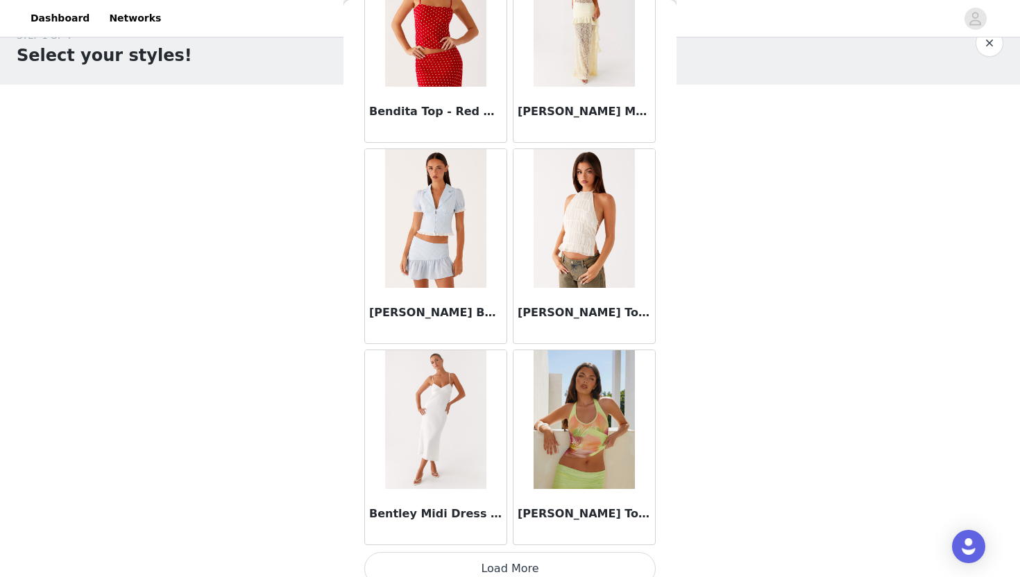
scroll to position [9594, 0]
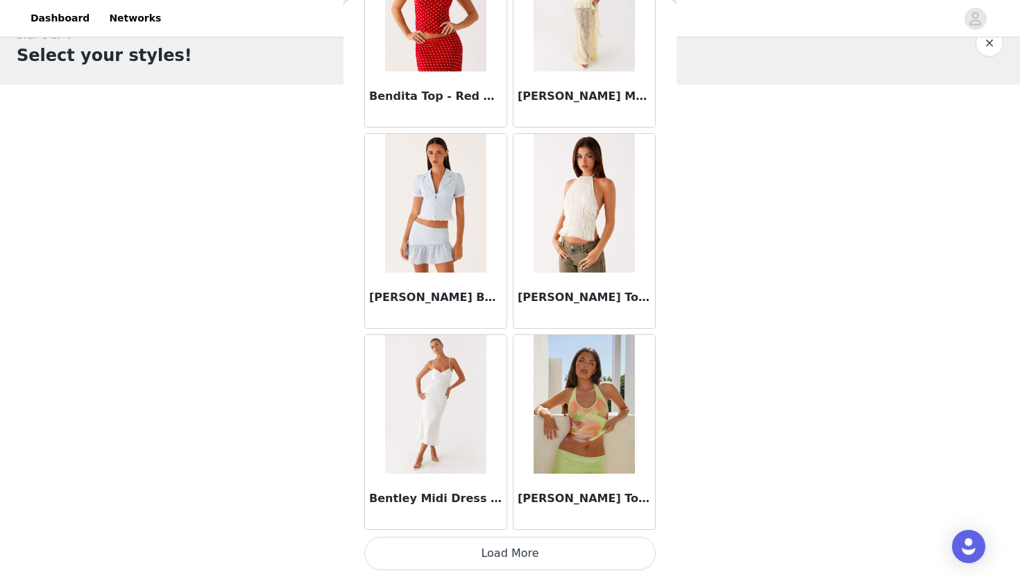
click at [533, 557] on button "Load More" at bounding box center [509, 553] width 291 height 33
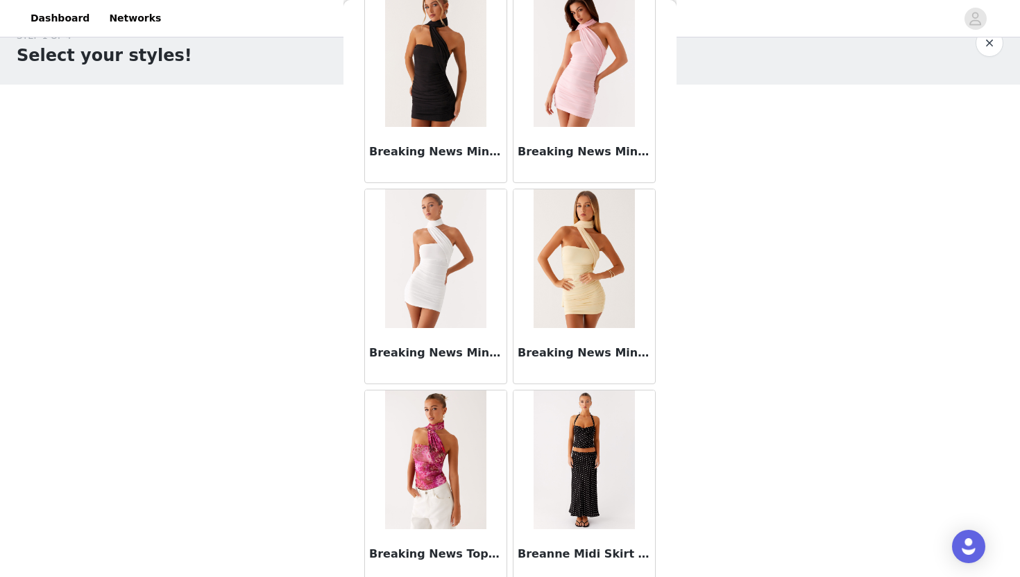
scroll to position [11606, 0]
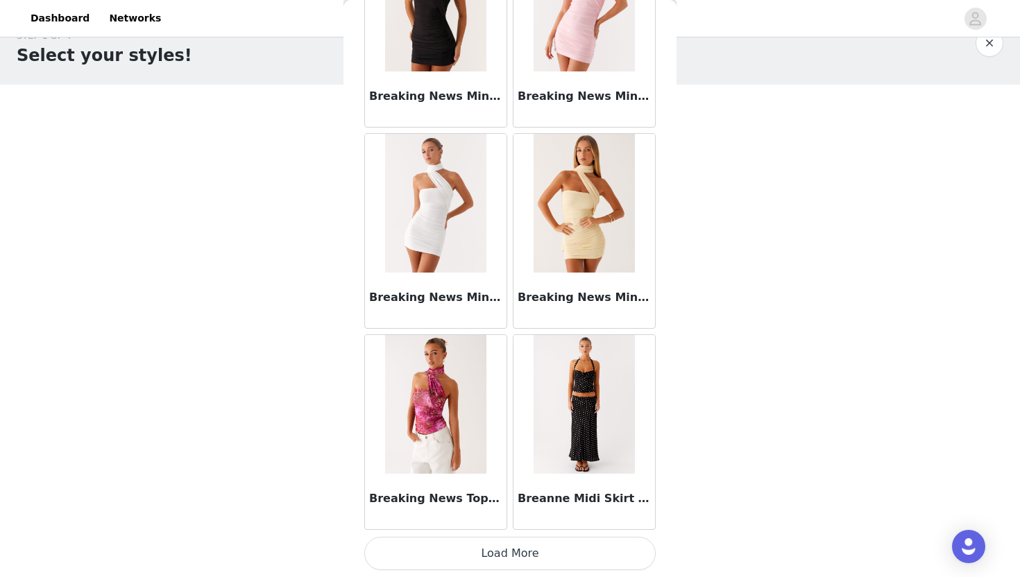
click at [523, 552] on button "Load More" at bounding box center [509, 553] width 291 height 33
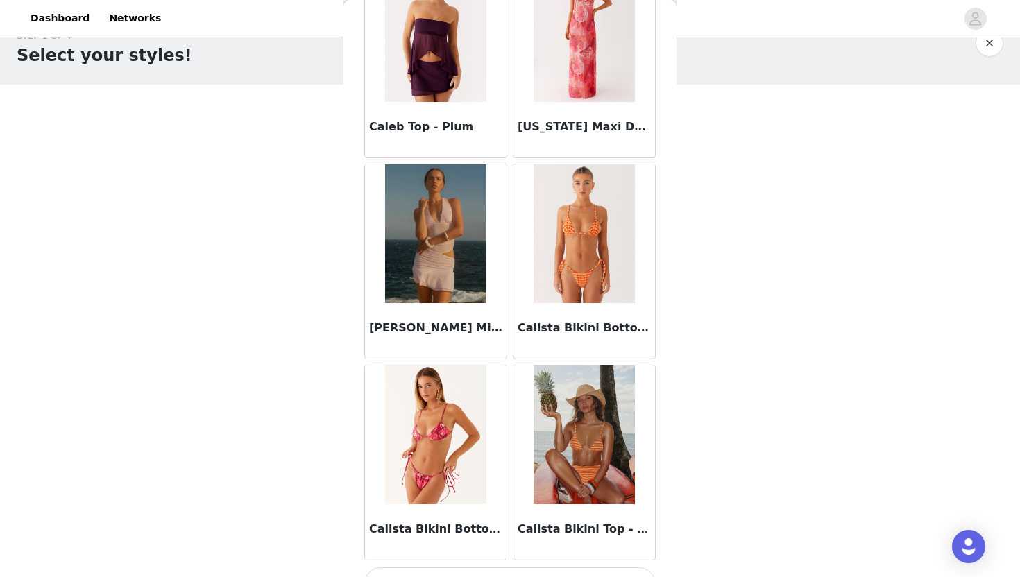
scroll to position [13619, 0]
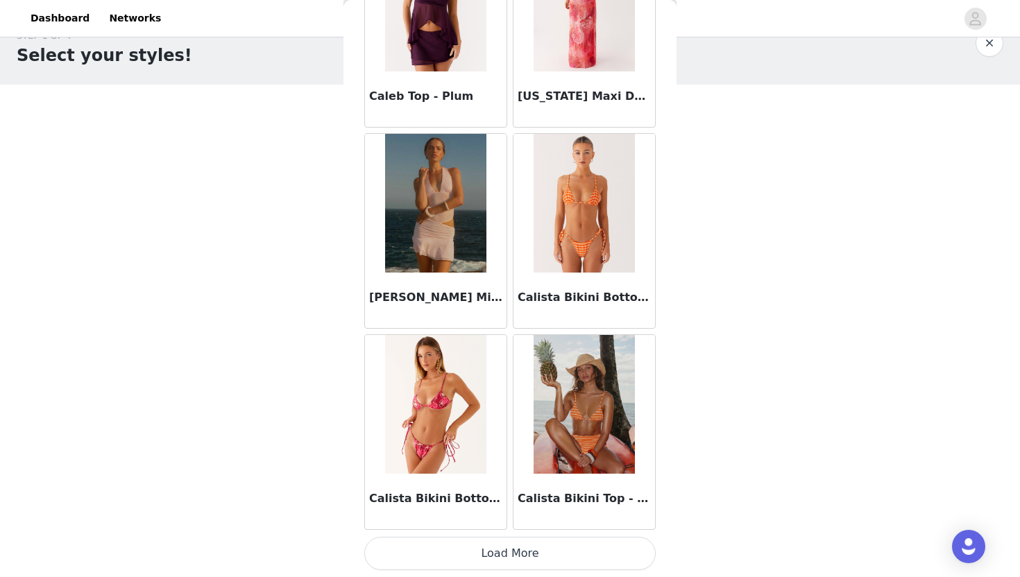
click at [505, 547] on button "Load More" at bounding box center [509, 553] width 291 height 33
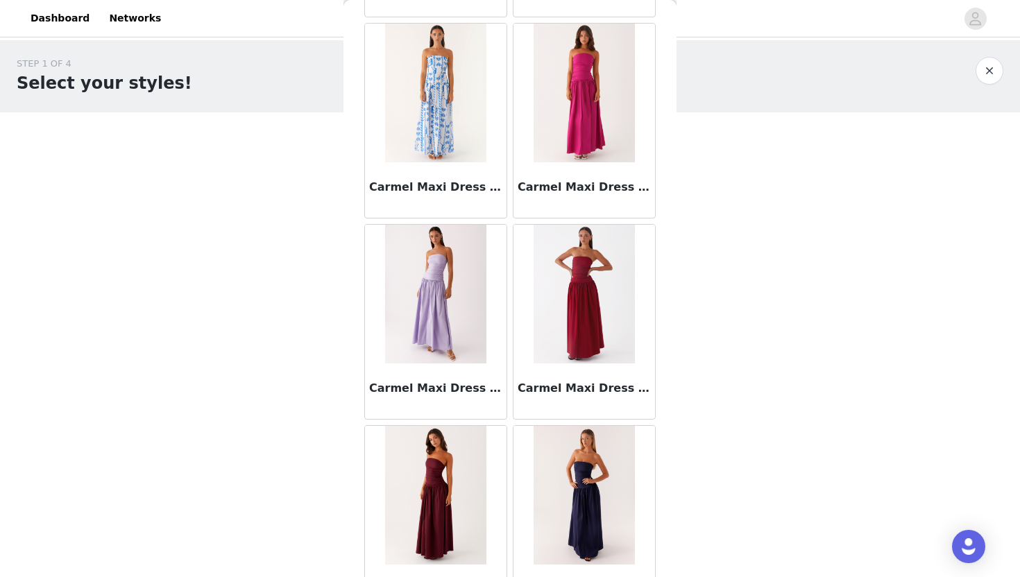
scroll to position [15631, 0]
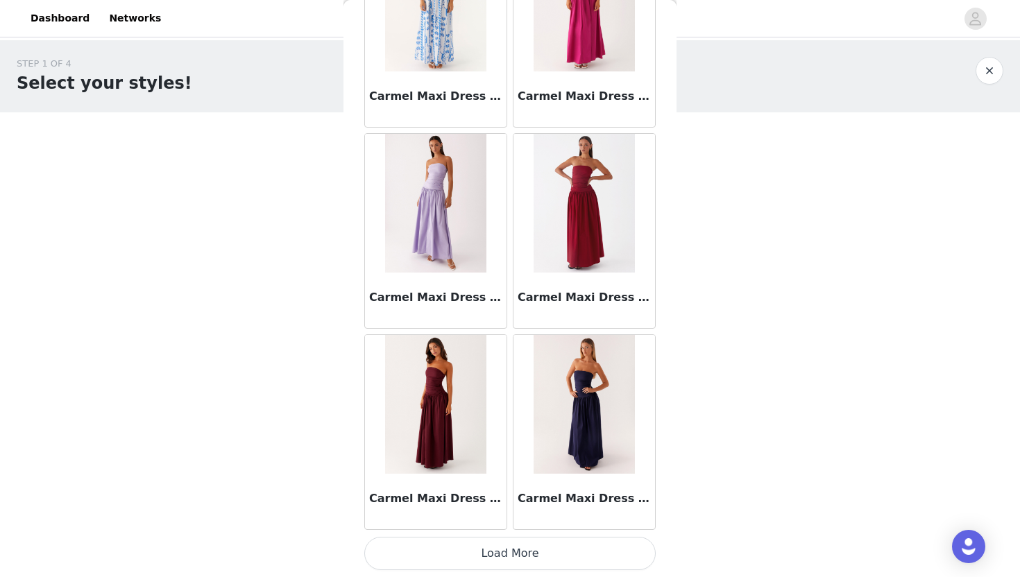
click at [517, 556] on button "Load More" at bounding box center [509, 553] width 291 height 33
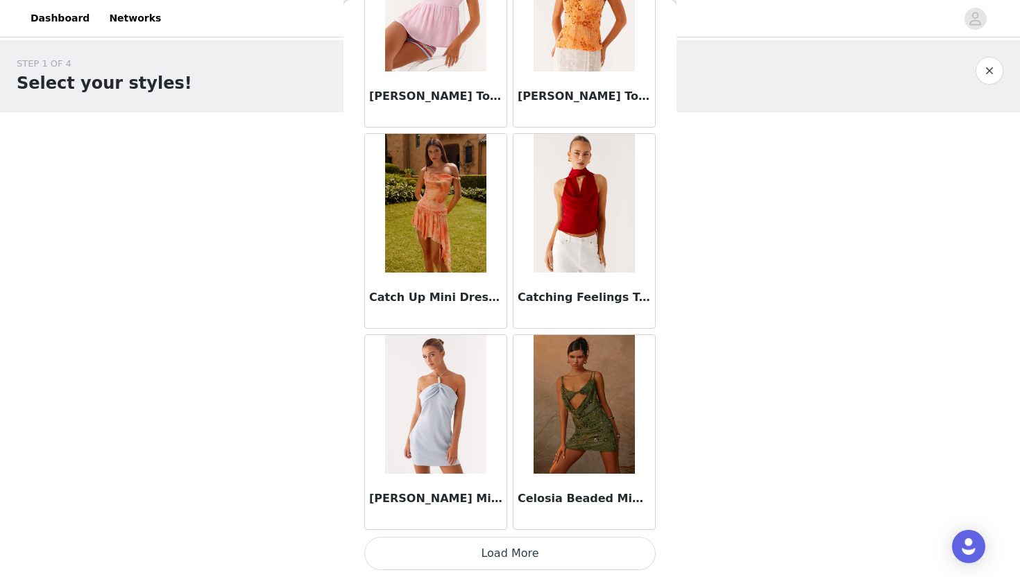
scroll to position [17642, 0]
click at [529, 560] on button "Load More" at bounding box center [509, 554] width 291 height 33
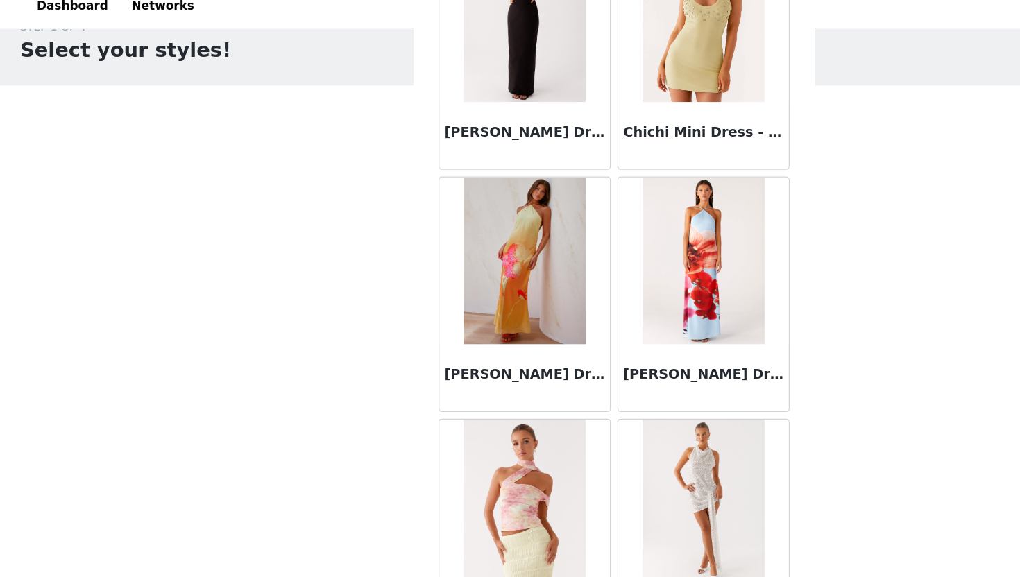
scroll to position [19655, 0]
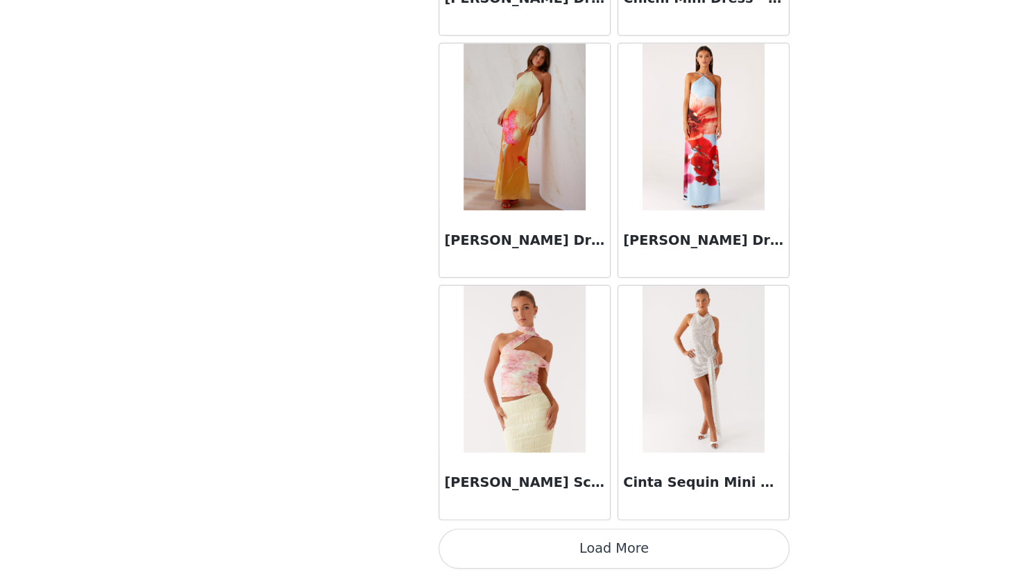
click at [508, 550] on button "Load More" at bounding box center [509, 553] width 291 height 33
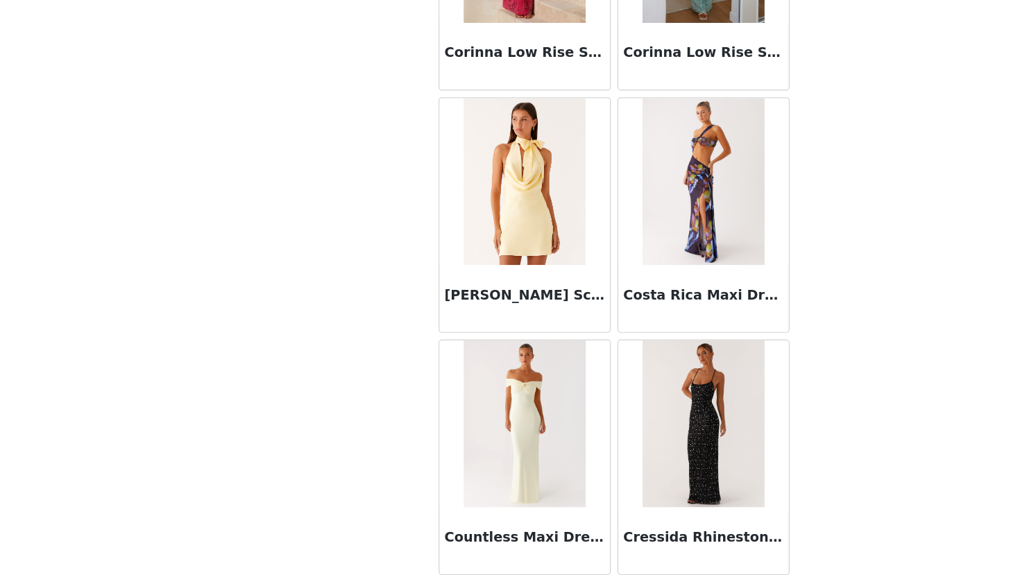
scroll to position [21667, 0]
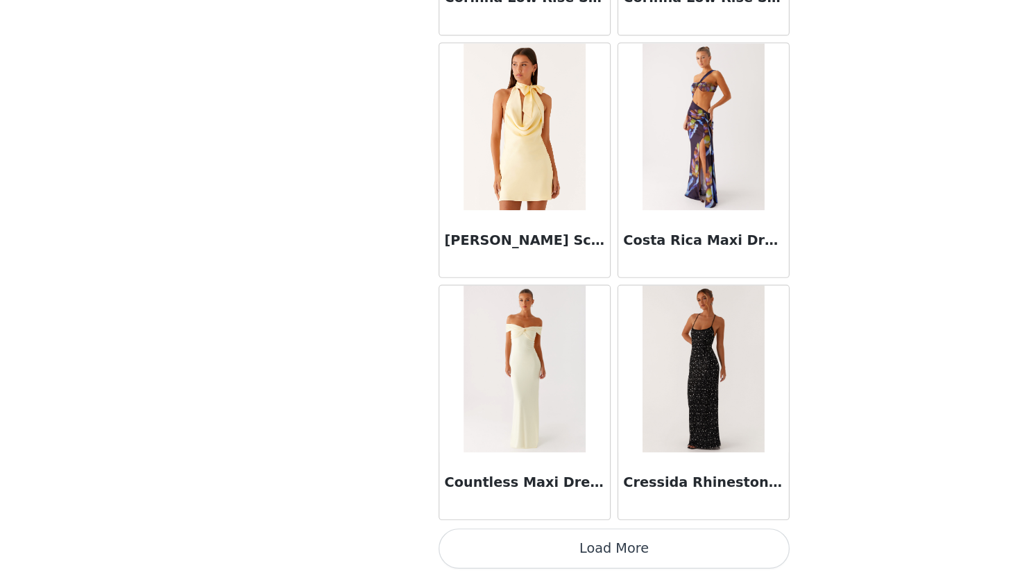
click at [520, 547] on button "Load More" at bounding box center [509, 553] width 291 height 33
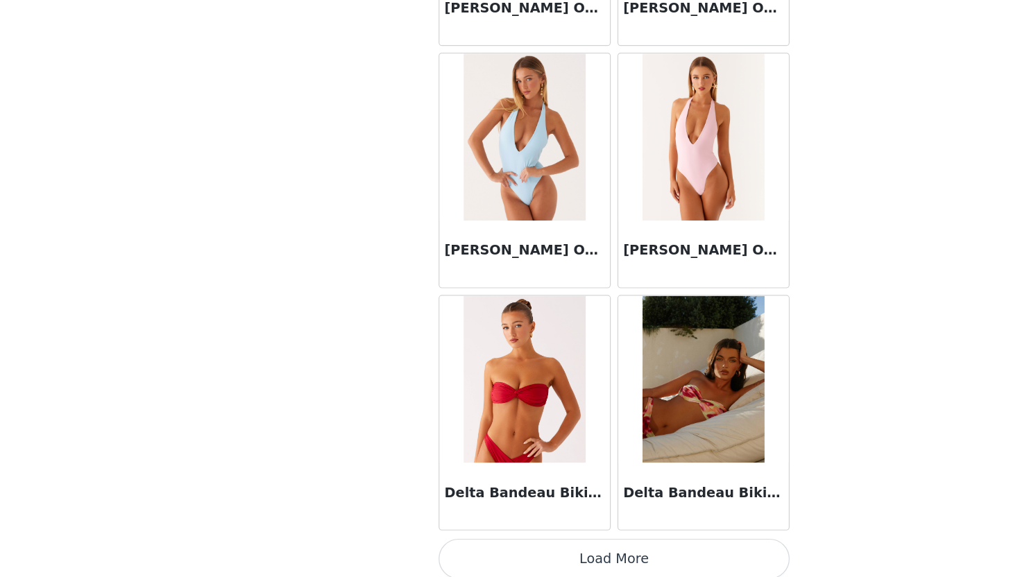
scroll to position [23672, 0]
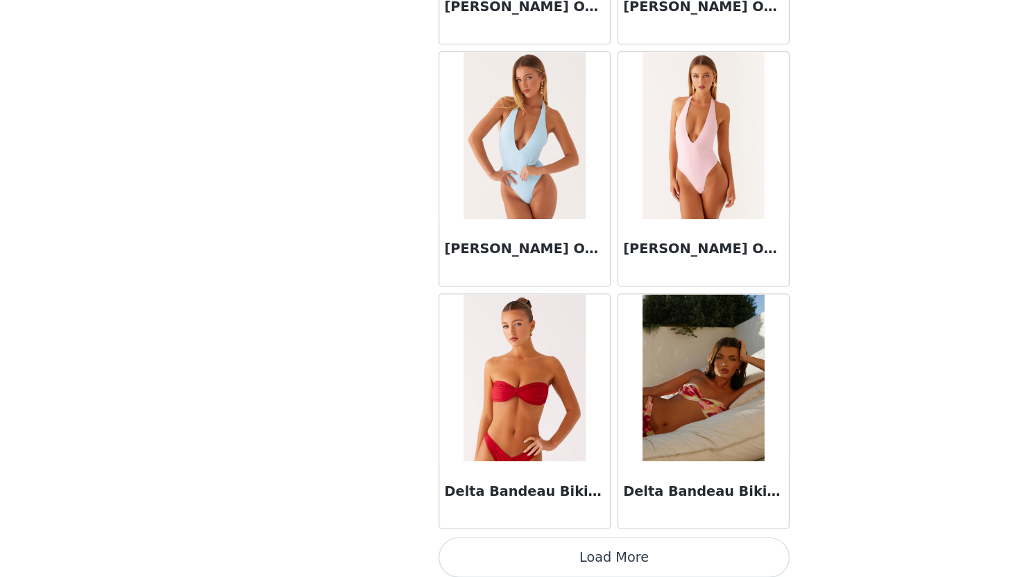
click at [545, 565] on button "Load More" at bounding box center [509, 560] width 291 height 33
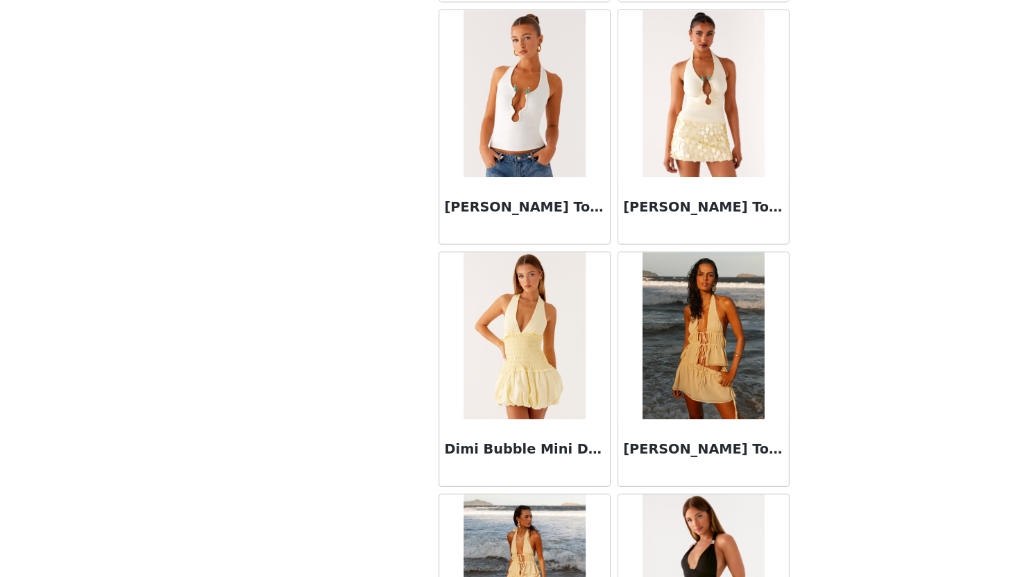
scroll to position [25318, 0]
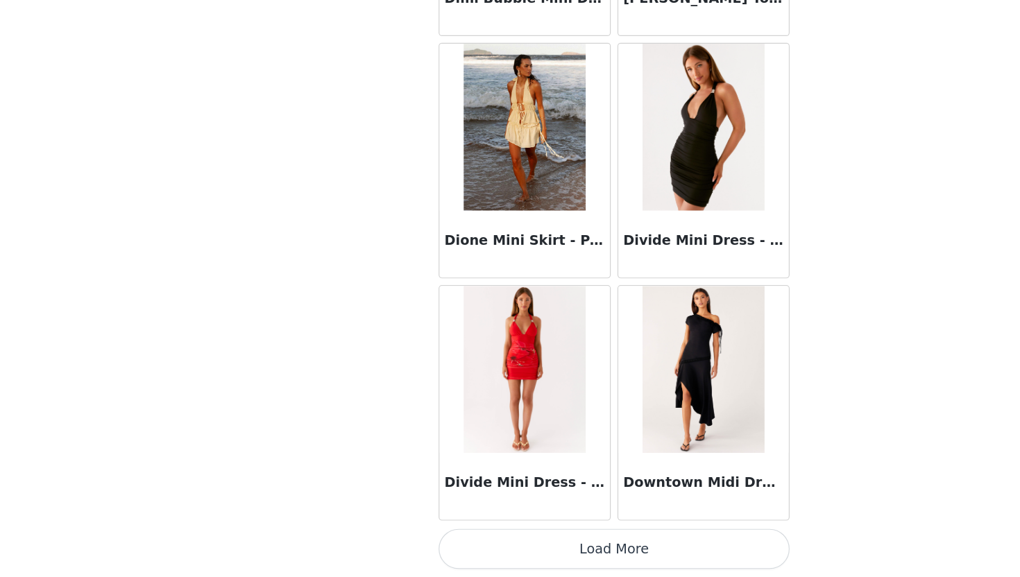
click at [516, 559] on button "Load More" at bounding box center [509, 553] width 291 height 33
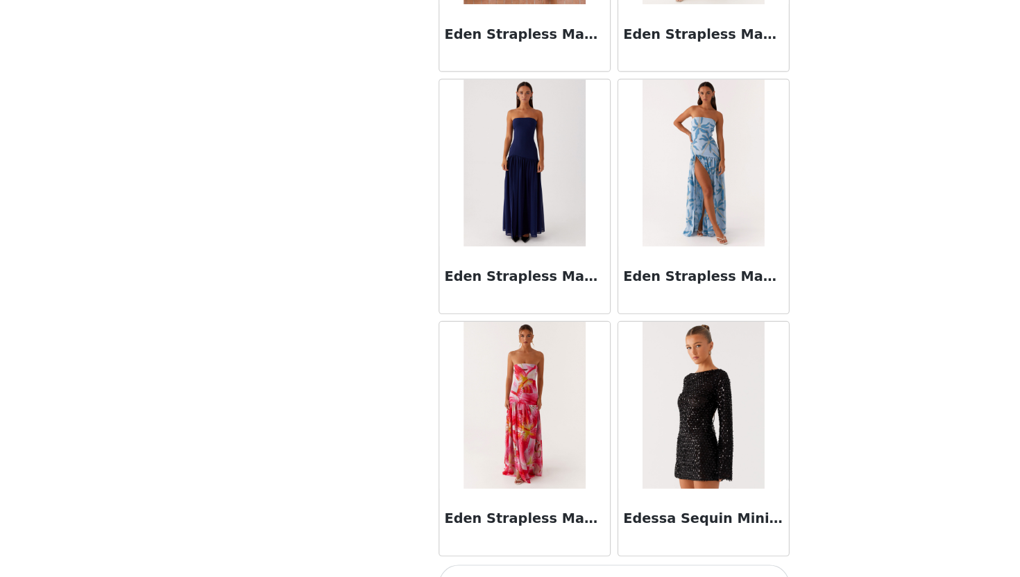
scroll to position [27703, 0]
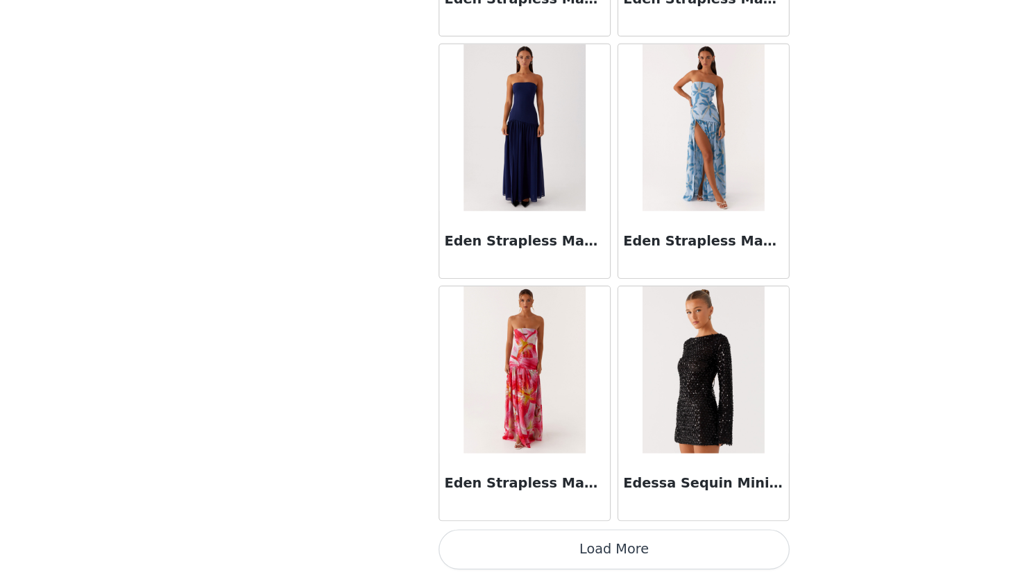
click at [516, 559] on button "Load More" at bounding box center [509, 553] width 291 height 33
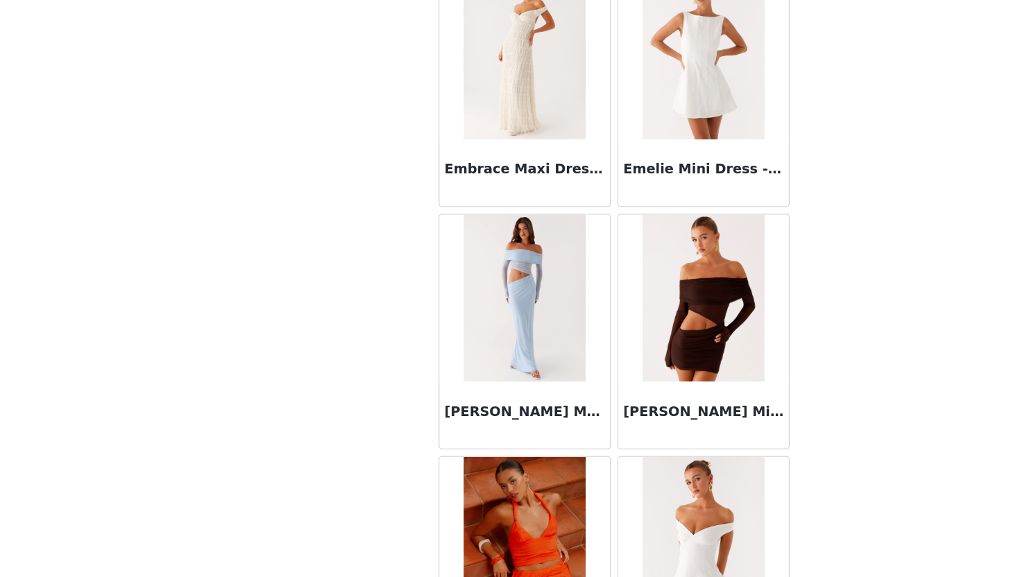
scroll to position [29715, 0]
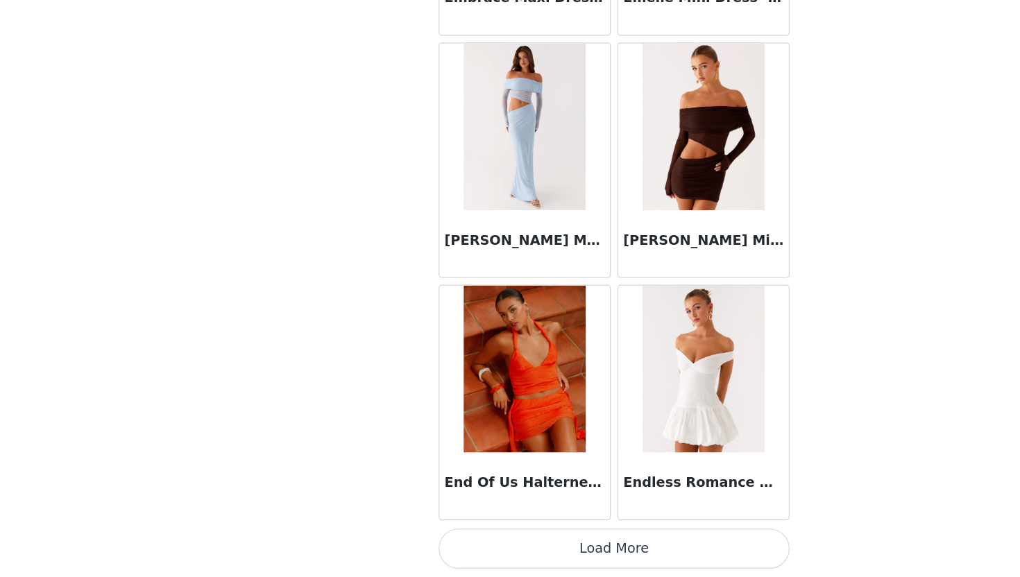
click at [514, 561] on button "Load More" at bounding box center [509, 553] width 291 height 33
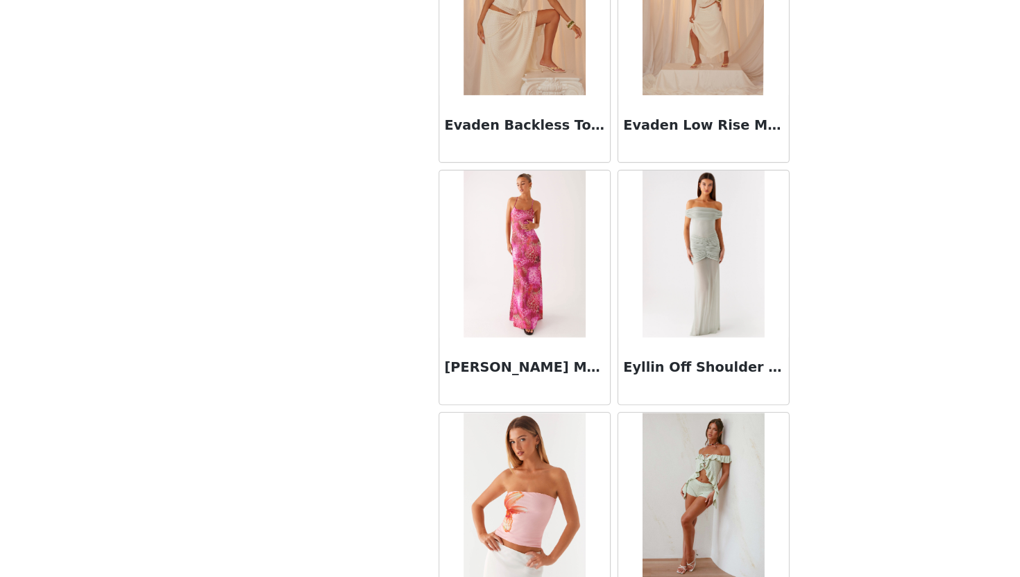
scroll to position [31727, 0]
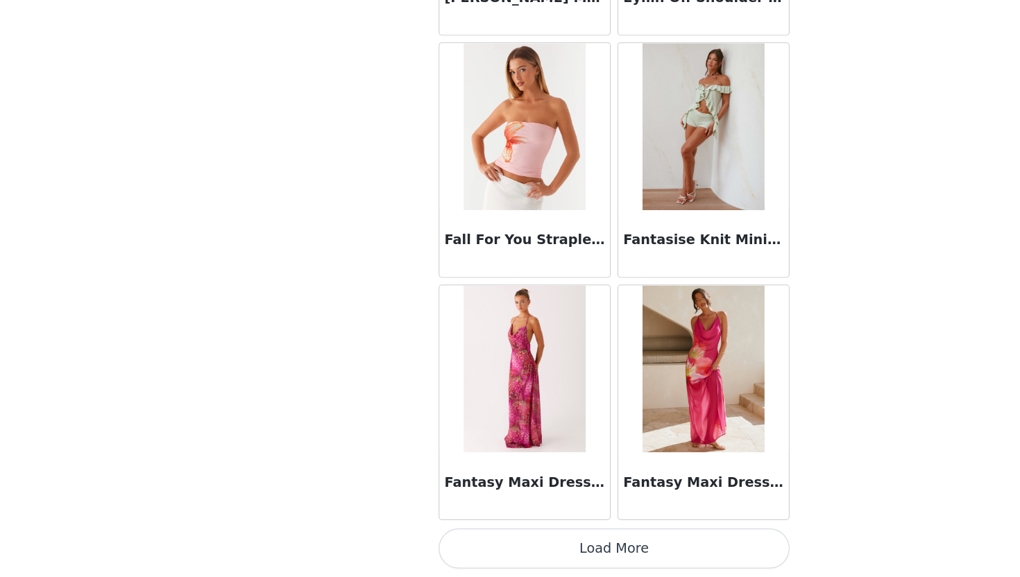
click at [512, 557] on button "Load More" at bounding box center [509, 553] width 291 height 33
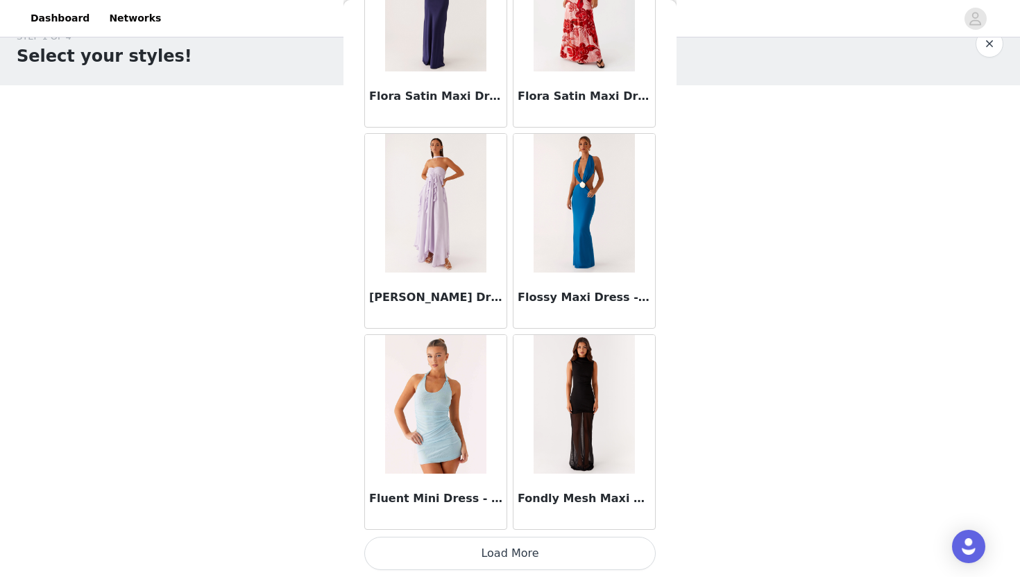
scroll to position [28, 0]
click at [506, 562] on button "Load More" at bounding box center [509, 553] width 291 height 33
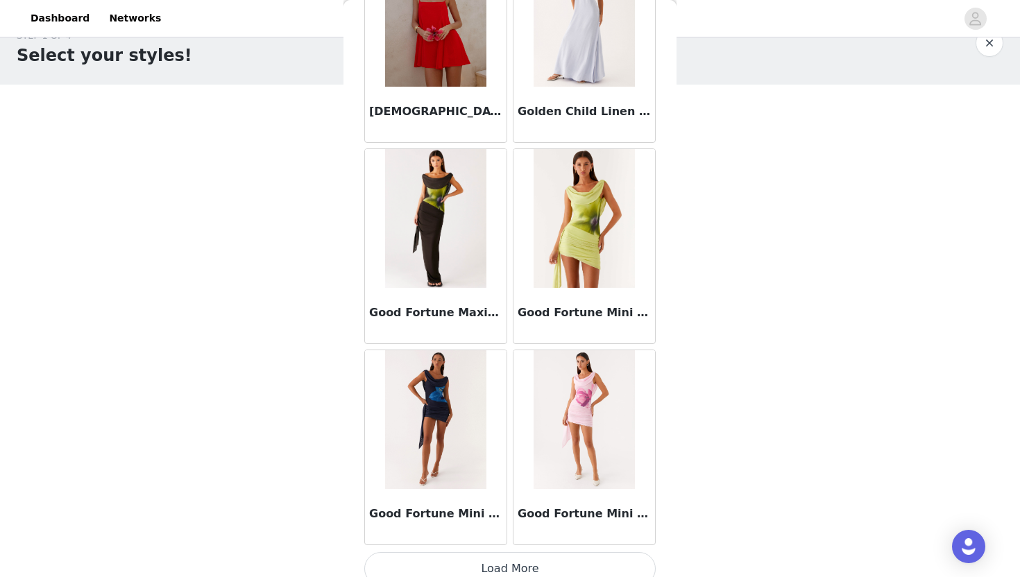
scroll to position [35752, 0]
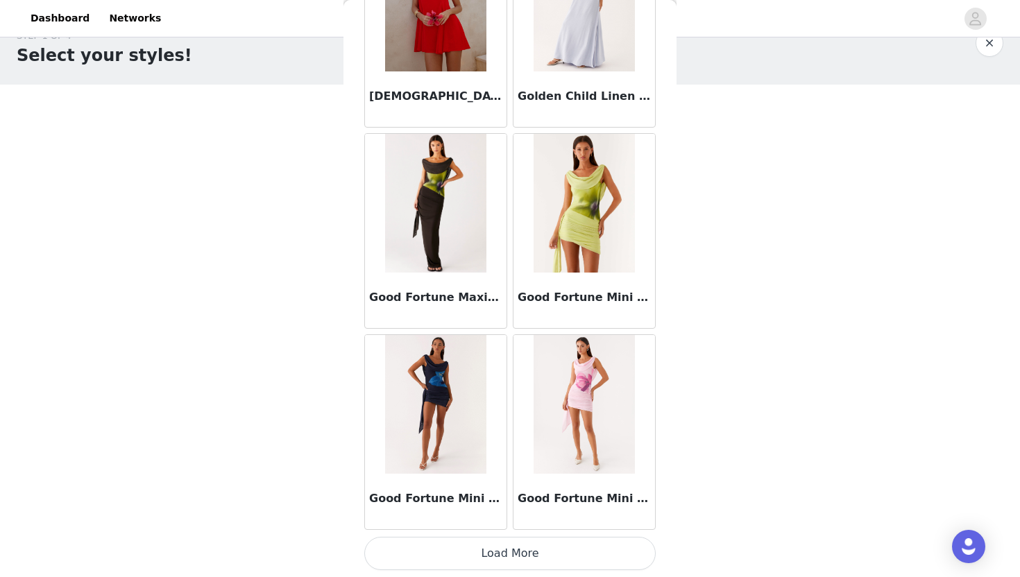
click at [494, 552] on button "Load More" at bounding box center [509, 553] width 291 height 33
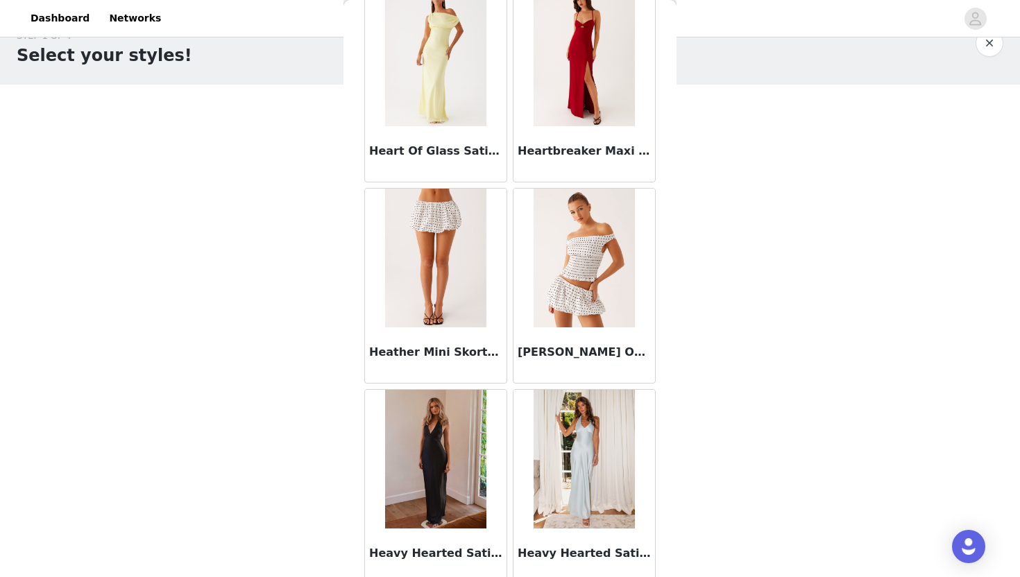
scroll to position [37764, 0]
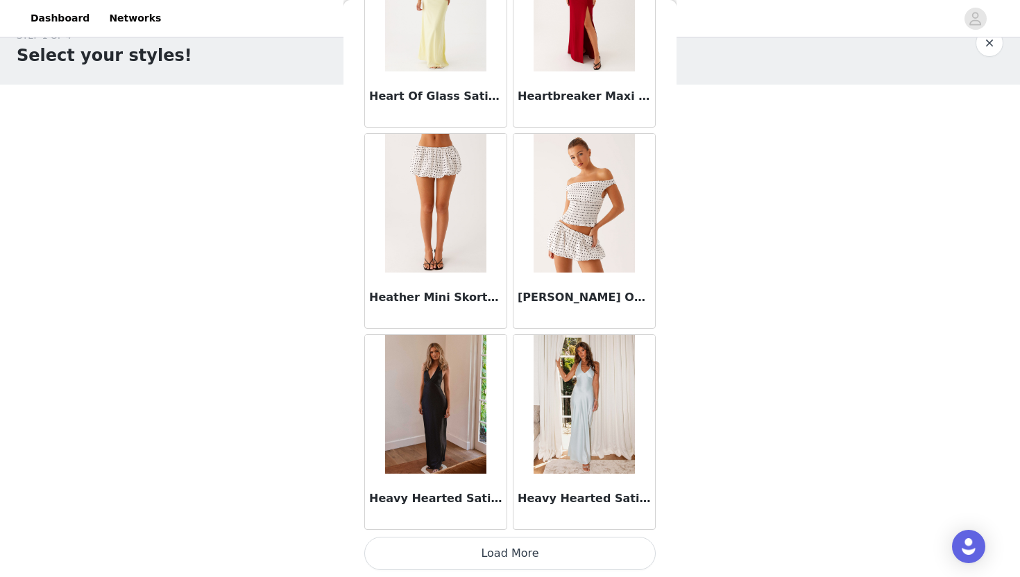
click at [509, 548] on button "Load More" at bounding box center [509, 553] width 291 height 33
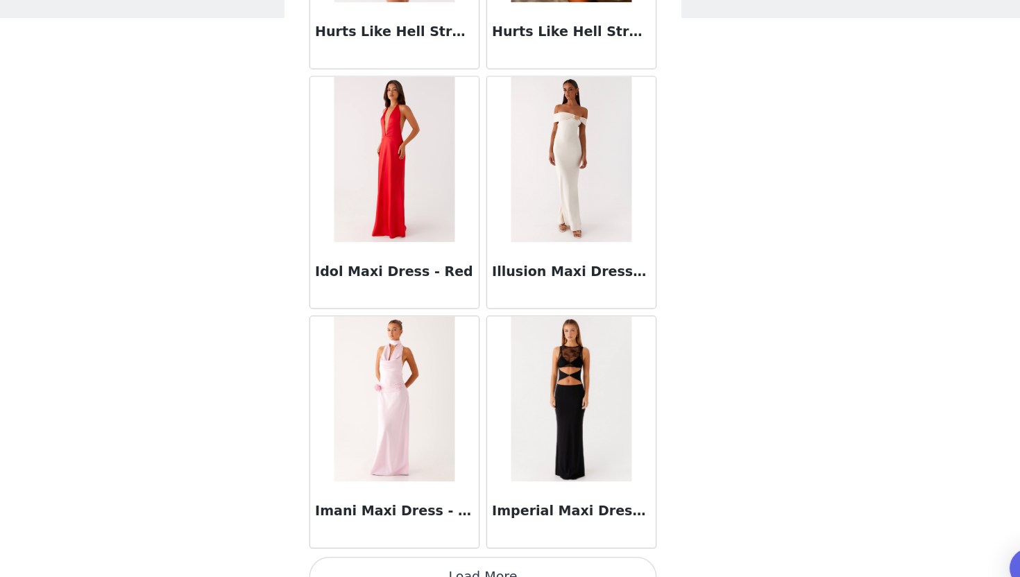
scroll to position [28, 0]
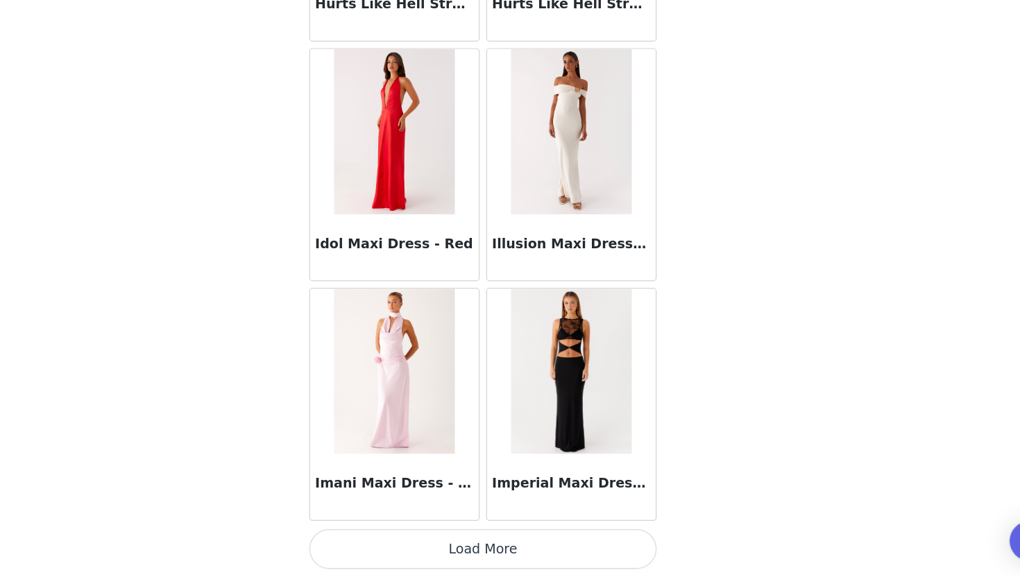
click at [534, 550] on button "Load More" at bounding box center [509, 553] width 291 height 33
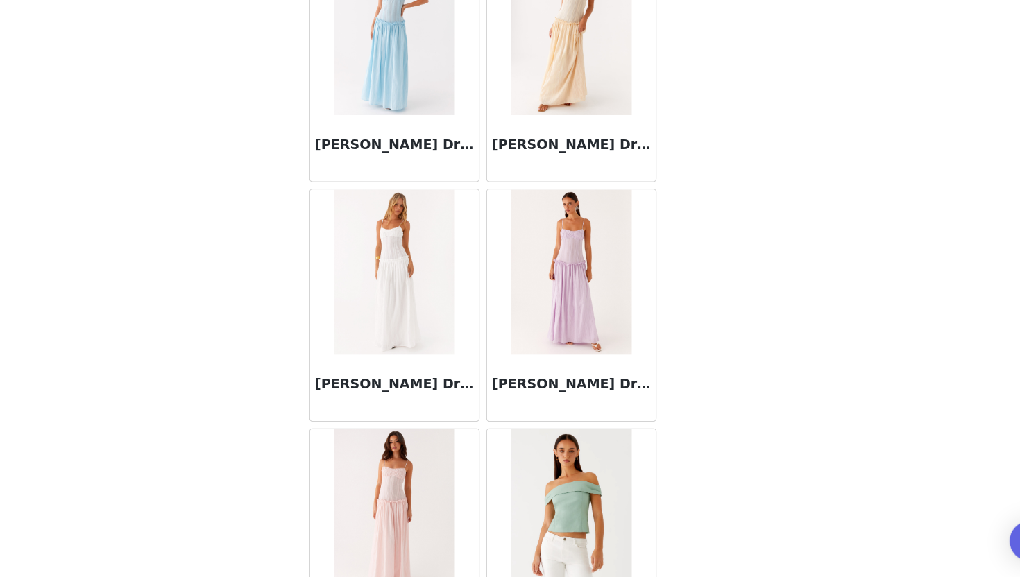
scroll to position [41788, 0]
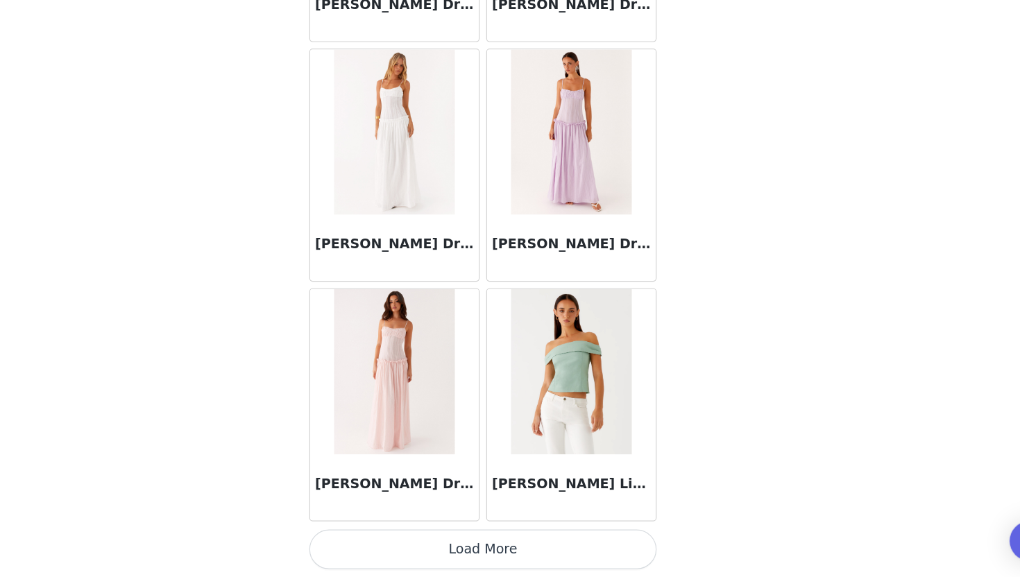
click at [506, 553] on button "Load More" at bounding box center [509, 553] width 291 height 33
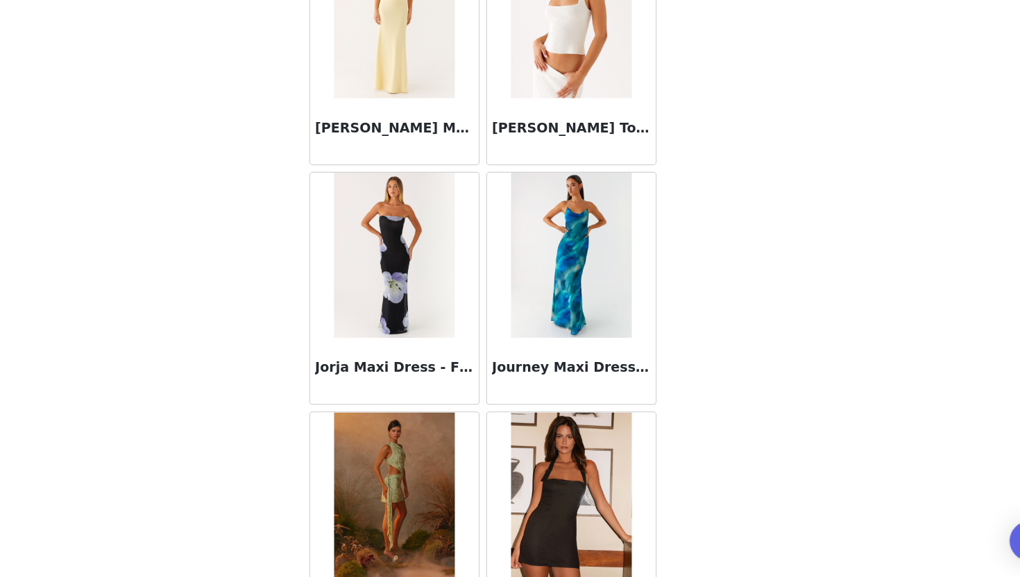
scroll to position [43800, 0]
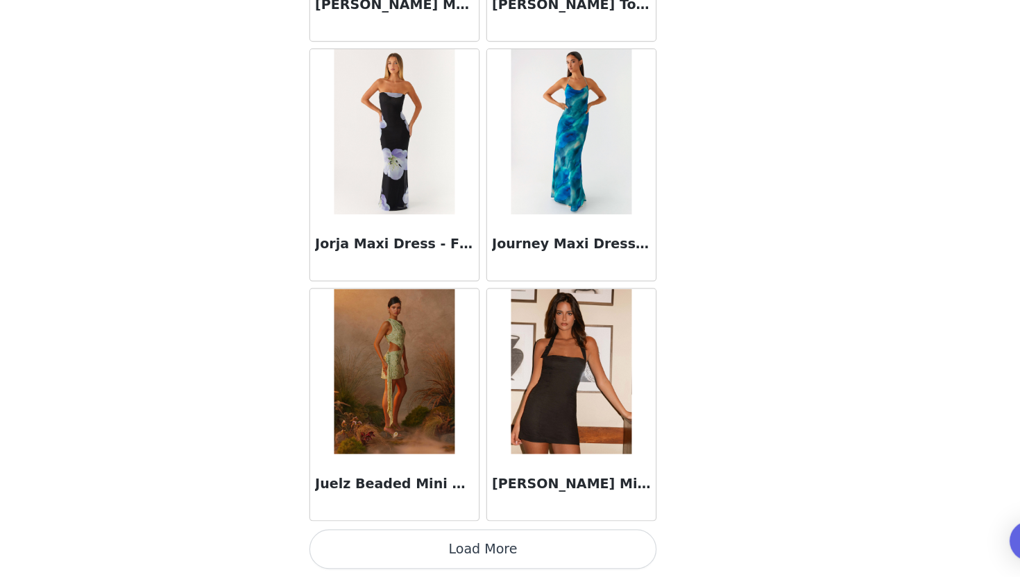
click at [515, 559] on button "Load More" at bounding box center [509, 553] width 291 height 33
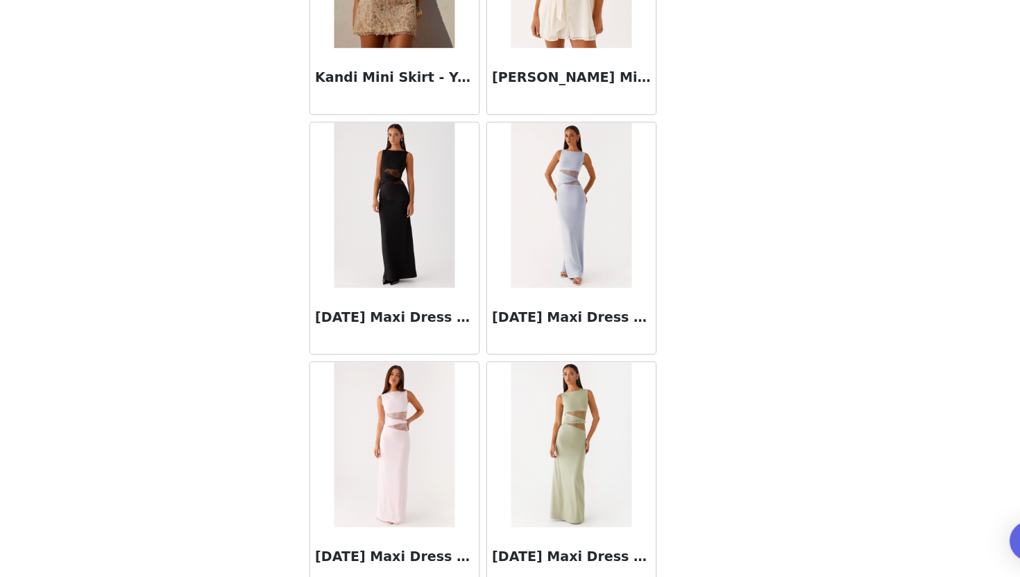
scroll to position [45812, 0]
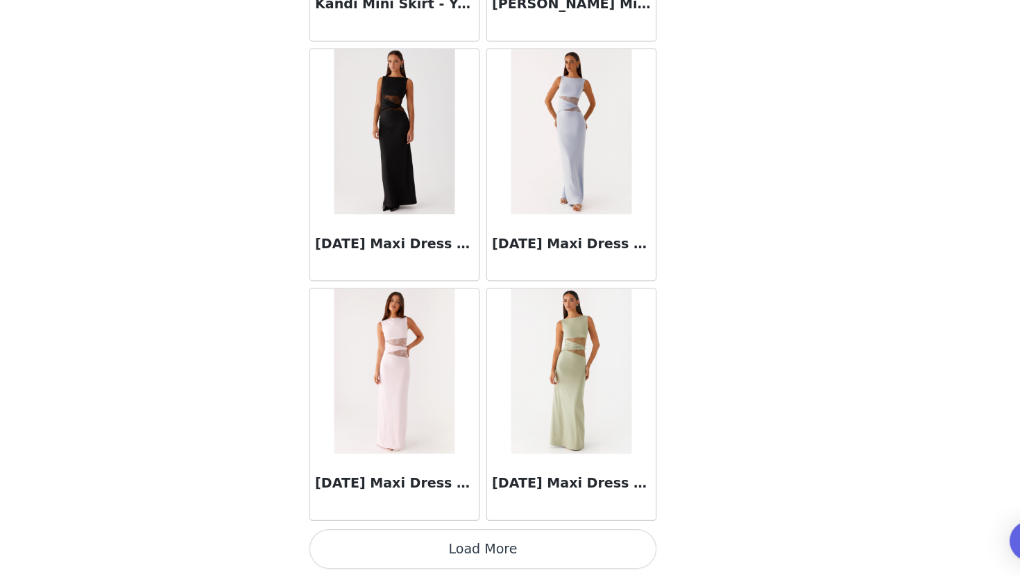
click at [507, 565] on button "Load More" at bounding box center [509, 553] width 291 height 33
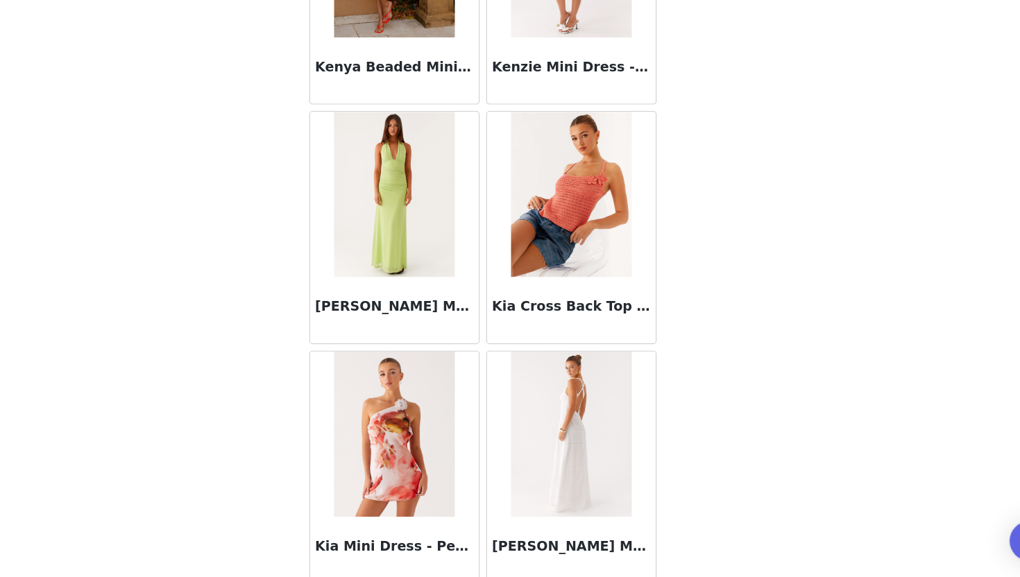
scroll to position [47824, 0]
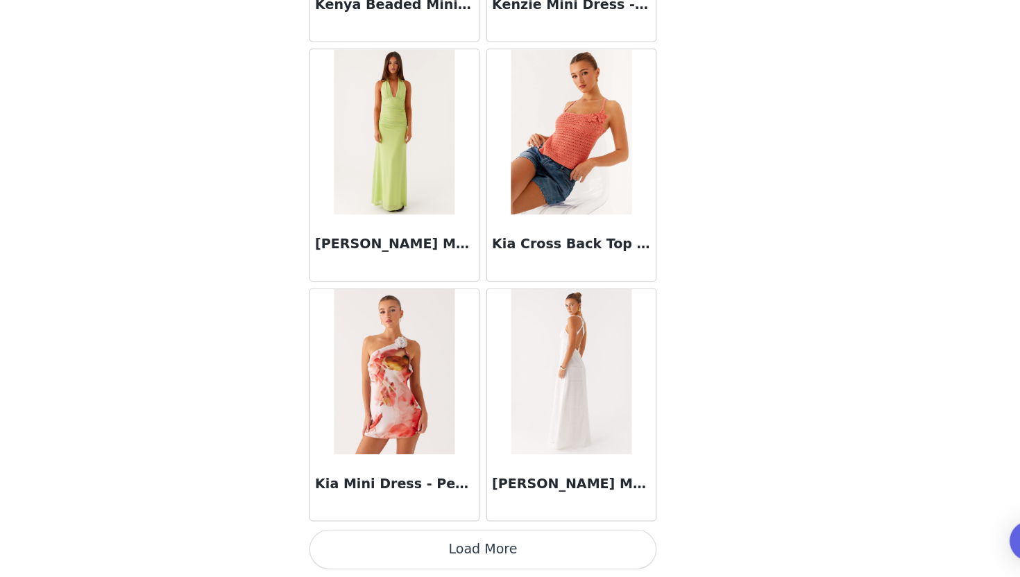
click at [506, 547] on button "Load More" at bounding box center [509, 553] width 291 height 33
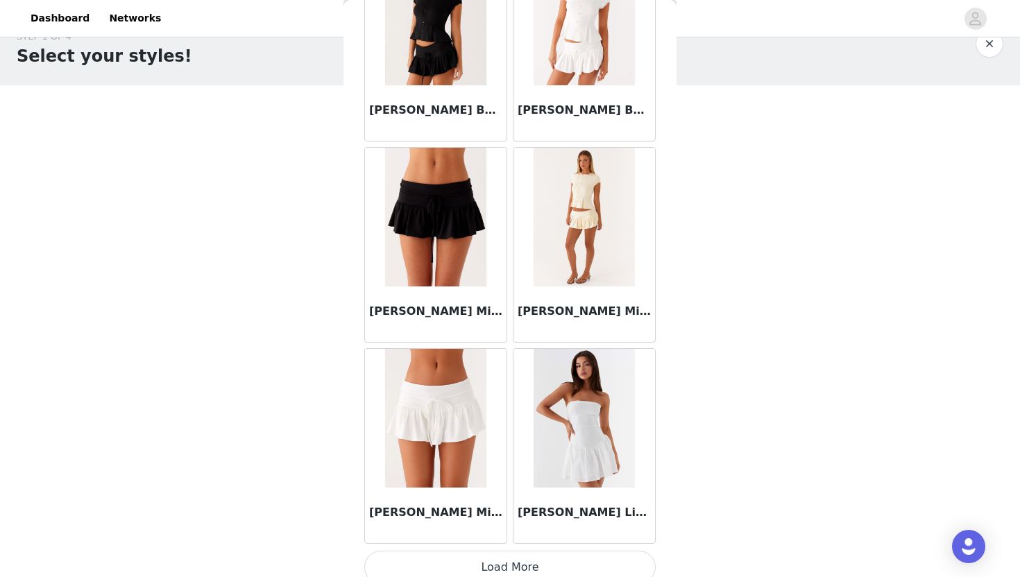
scroll to position [49836, 0]
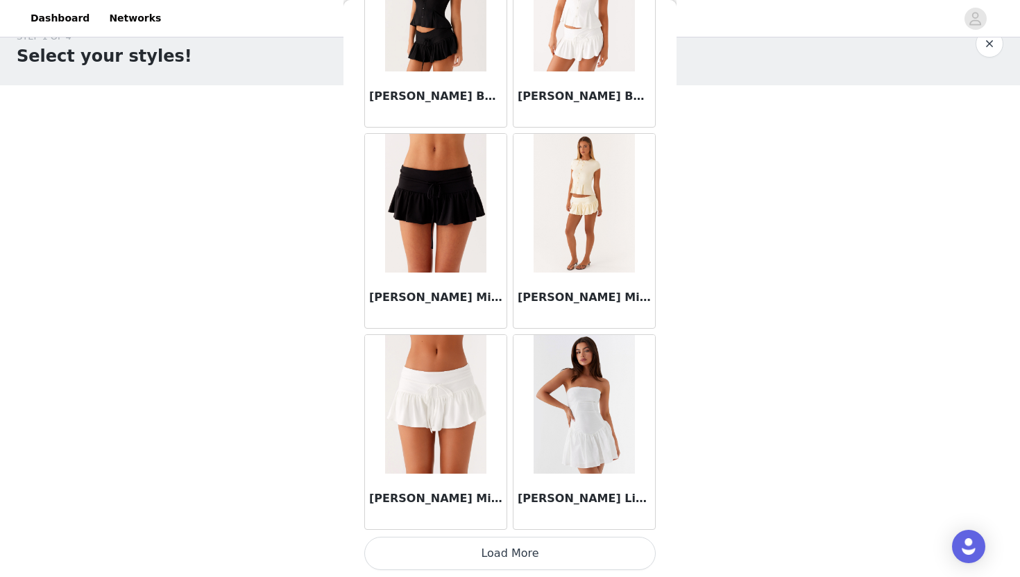
click at [513, 559] on button "Load More" at bounding box center [509, 553] width 291 height 33
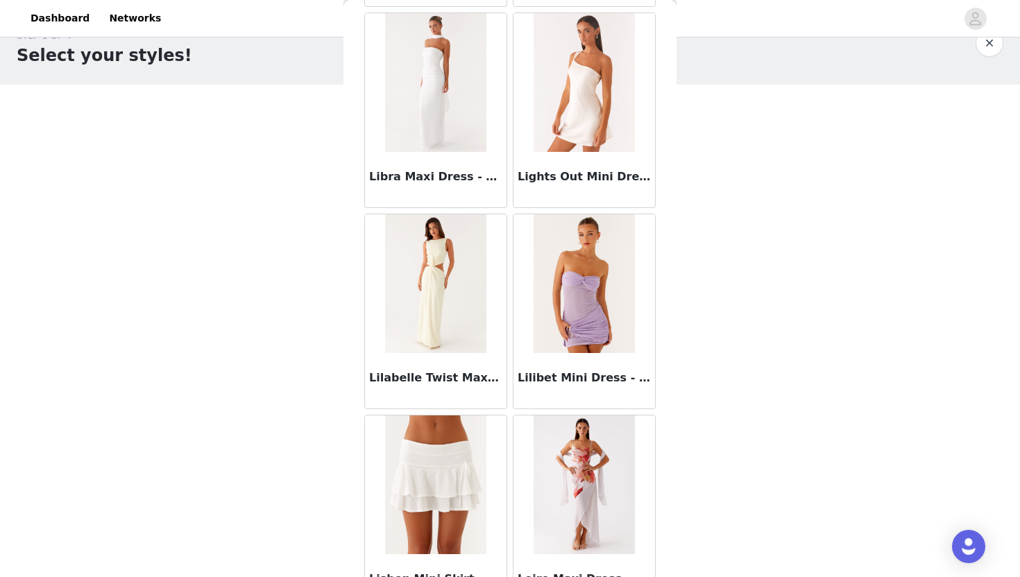
scroll to position [51849, 0]
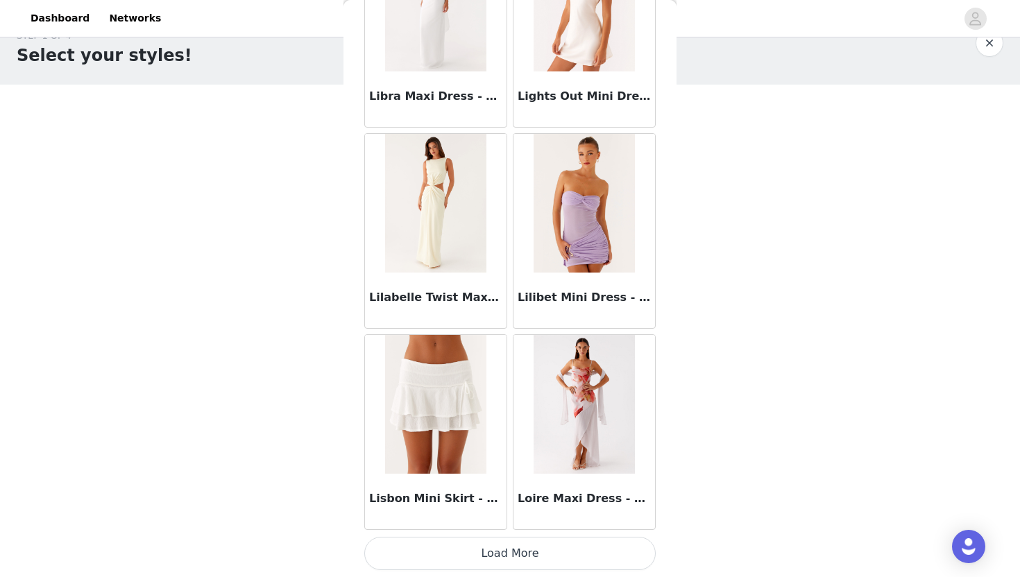
click at [574, 547] on button "Load More" at bounding box center [509, 553] width 291 height 33
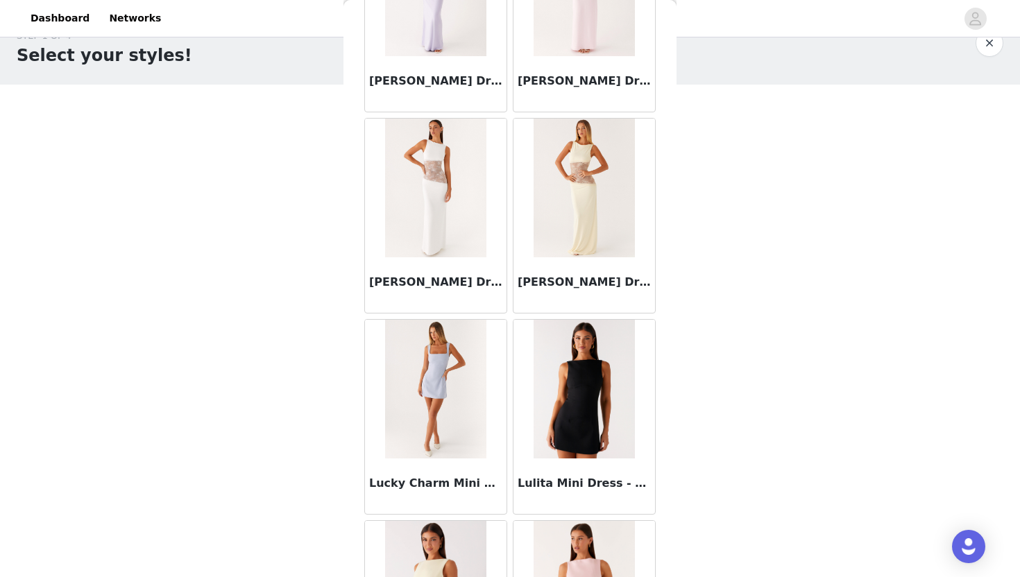
scroll to position [53861, 0]
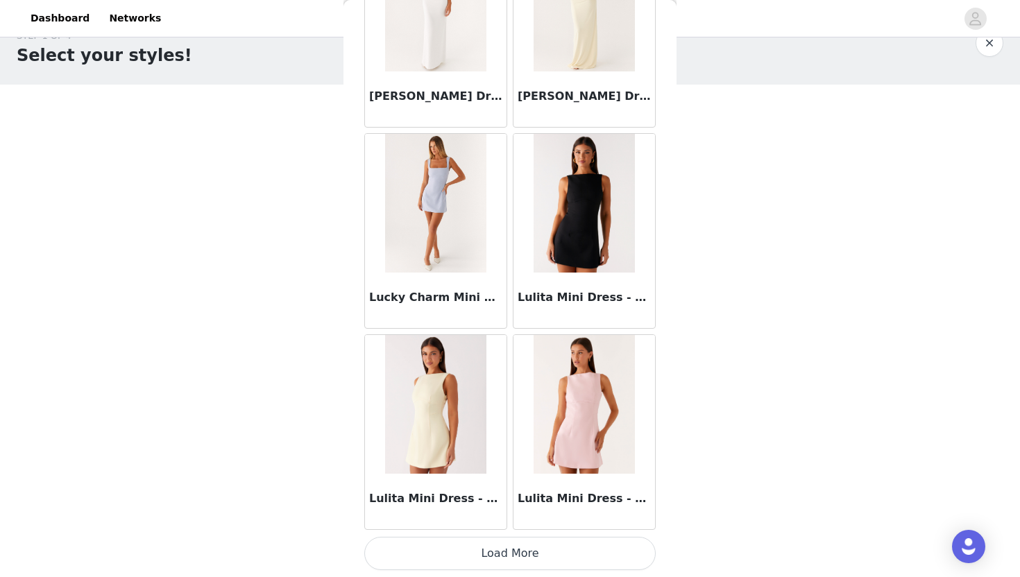
click at [540, 550] on button "Load More" at bounding box center [509, 553] width 291 height 33
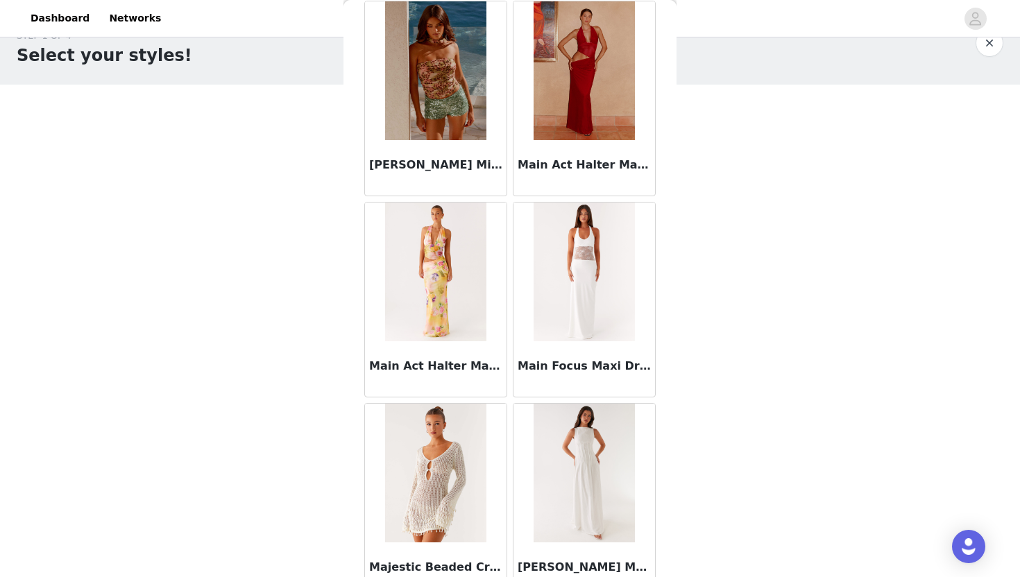
scroll to position [55873, 0]
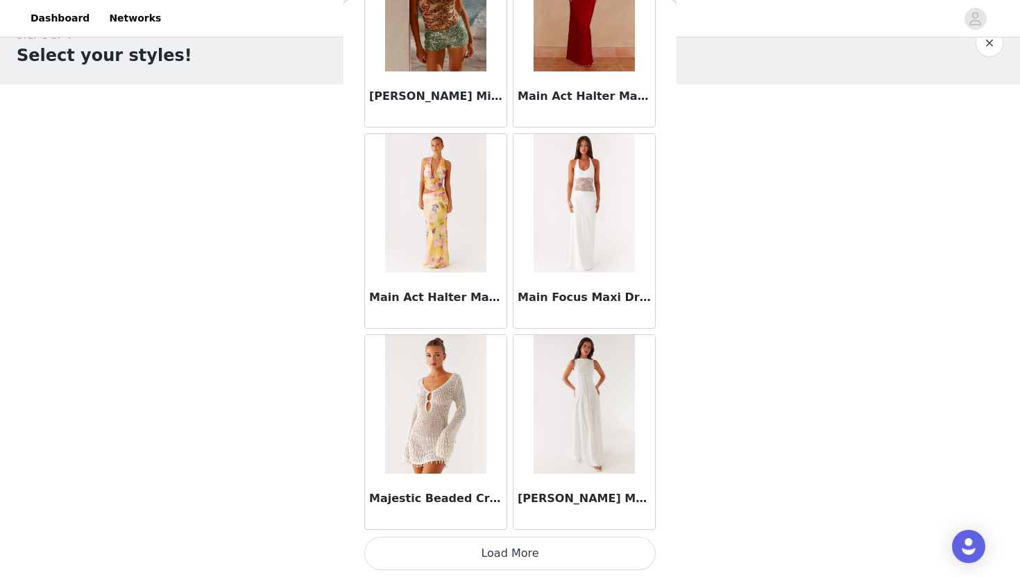
click at [494, 556] on button "Load More" at bounding box center [509, 553] width 291 height 33
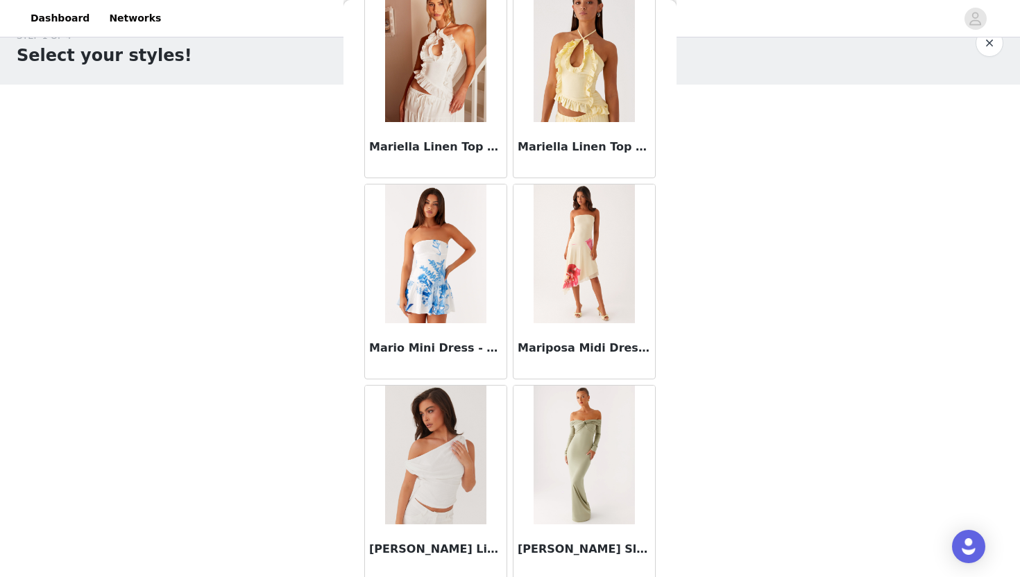
scroll to position [57885, 0]
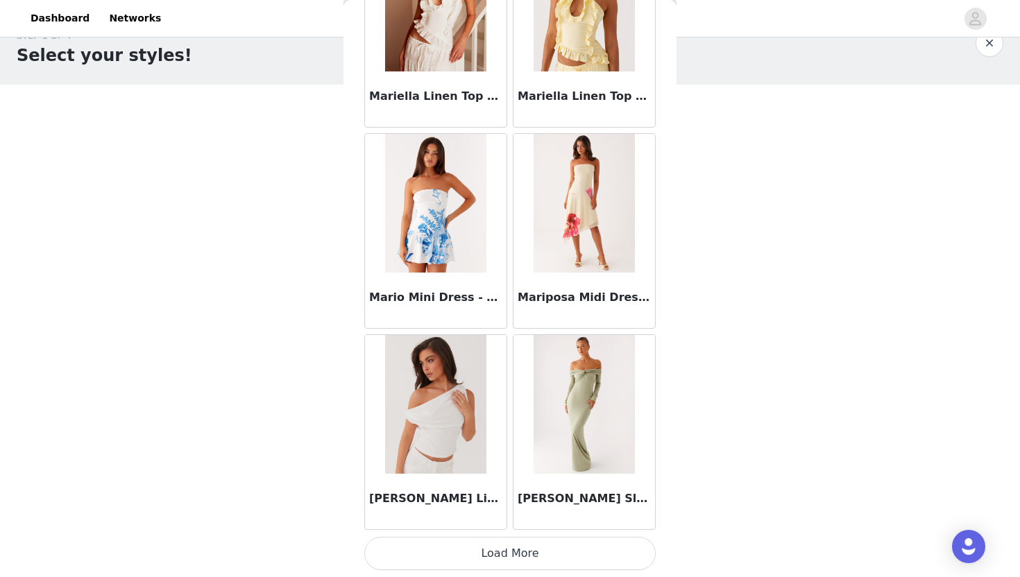
click at [495, 556] on button "Load More" at bounding box center [509, 553] width 291 height 33
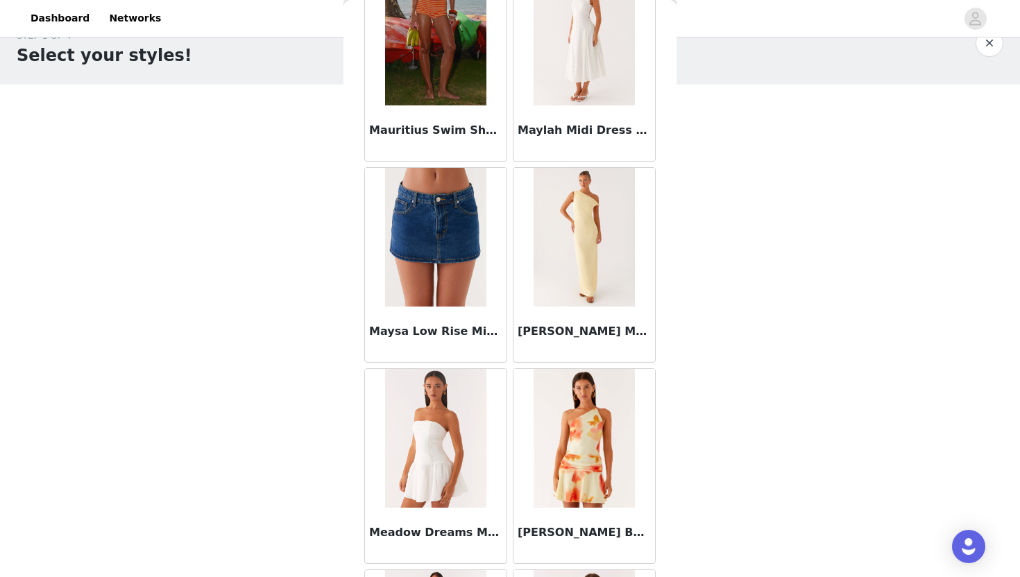
scroll to position [59060, 0]
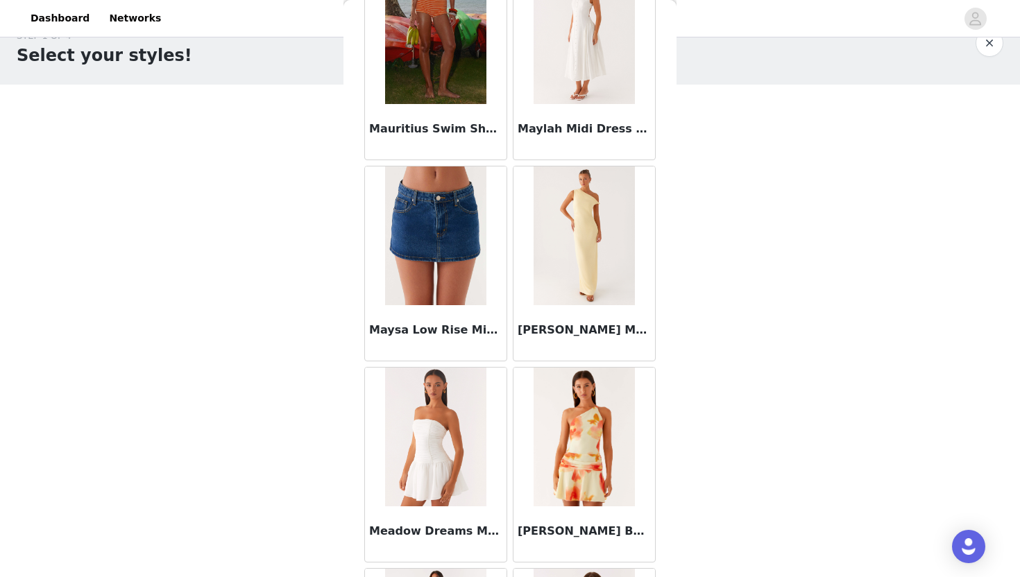
click at [448, 303] on img at bounding box center [435, 236] width 101 height 139
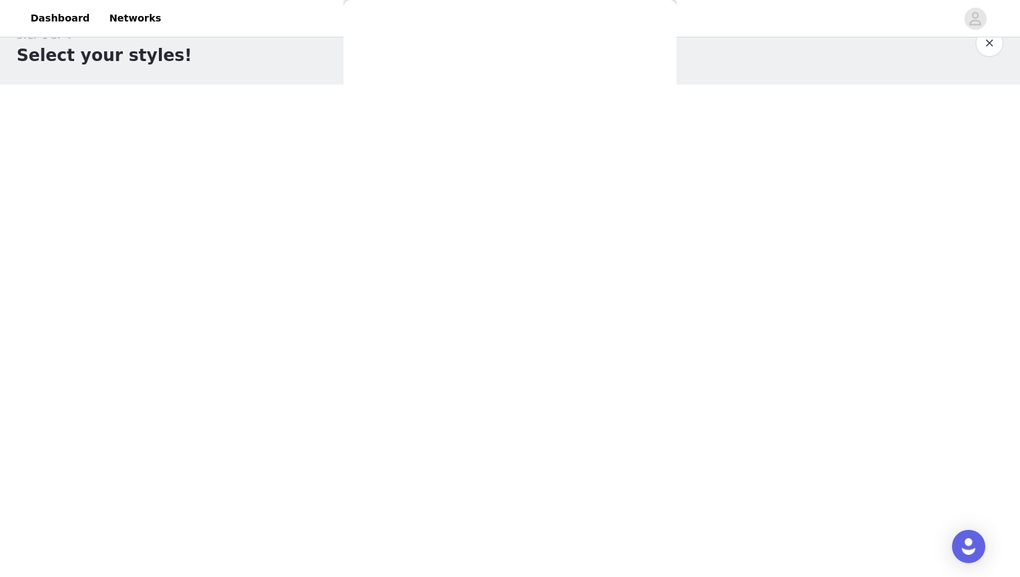
scroll to position [0, 0]
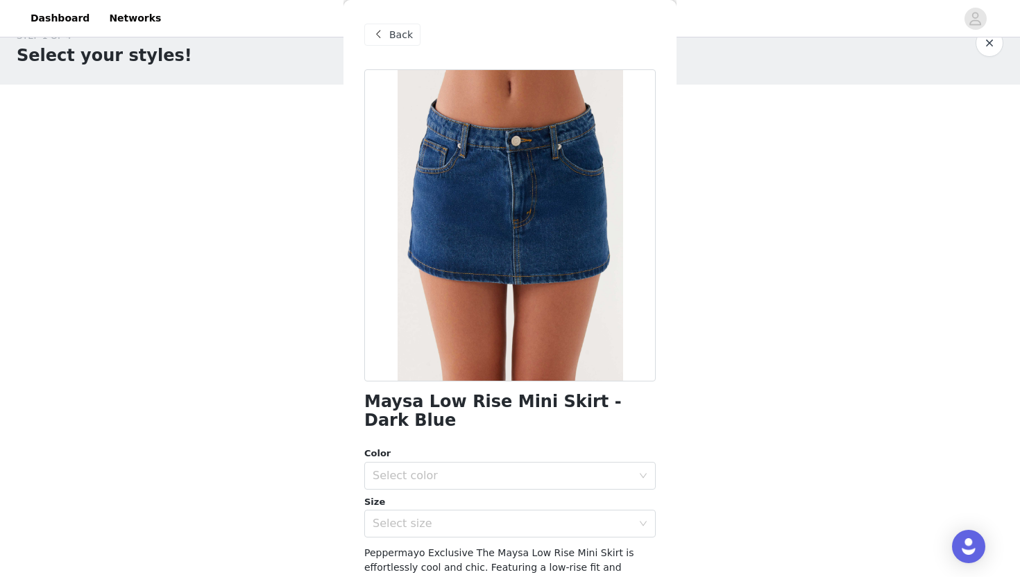
click at [393, 40] on span "Back" at bounding box center [401, 35] width 24 height 15
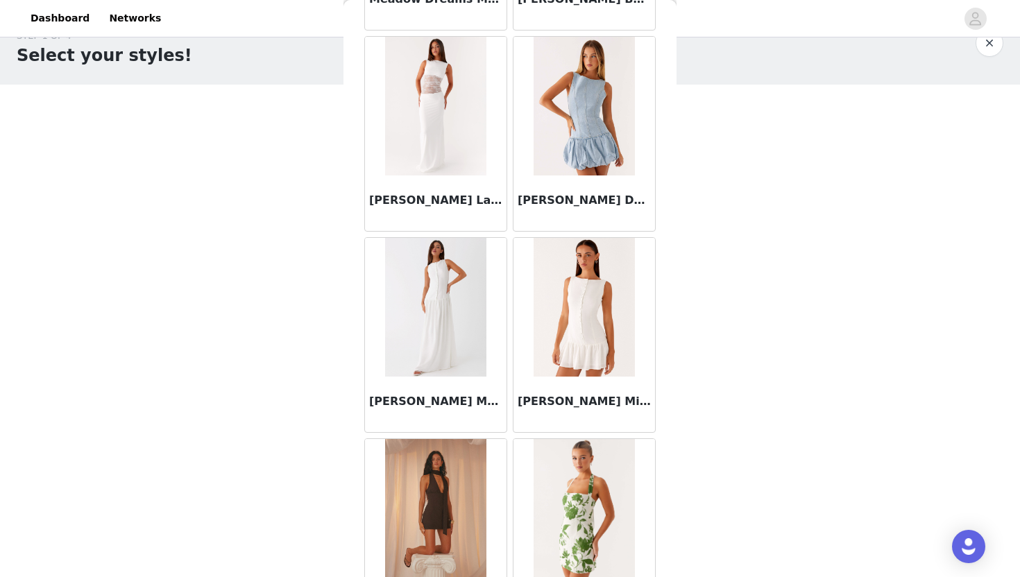
scroll to position [59897, 0]
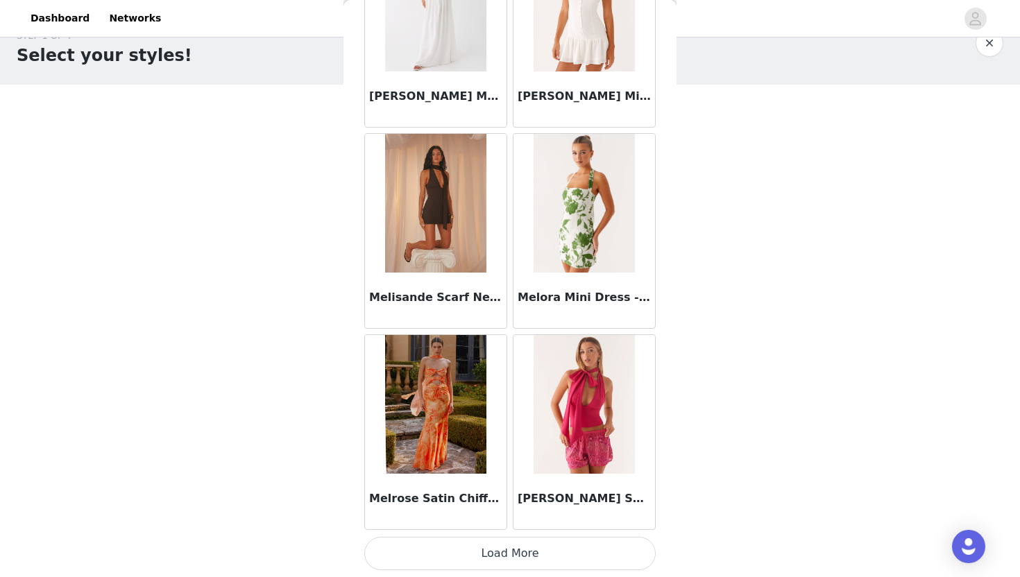
click at [513, 552] on button "Load More" at bounding box center [509, 553] width 291 height 33
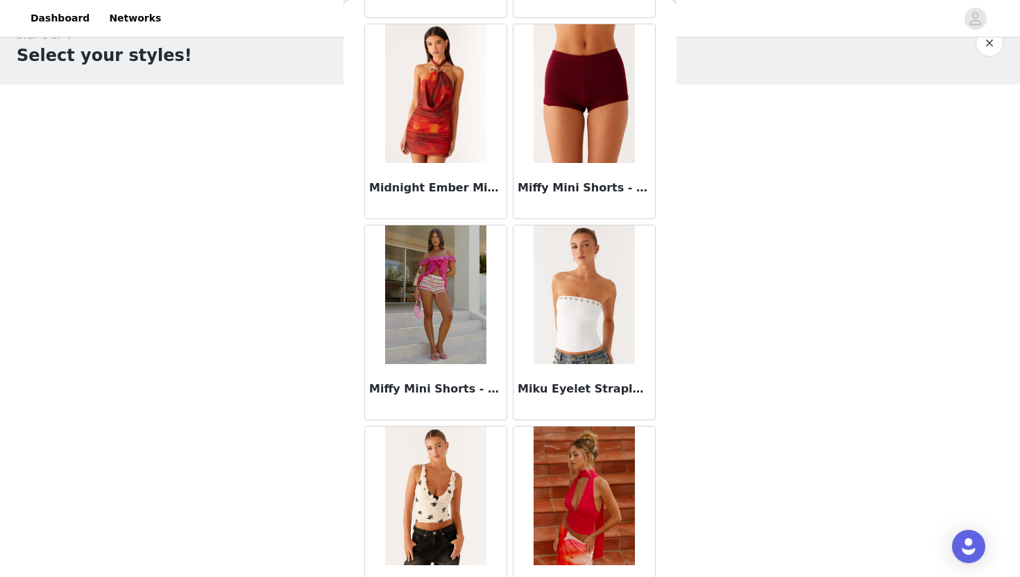
scroll to position [60817, 0]
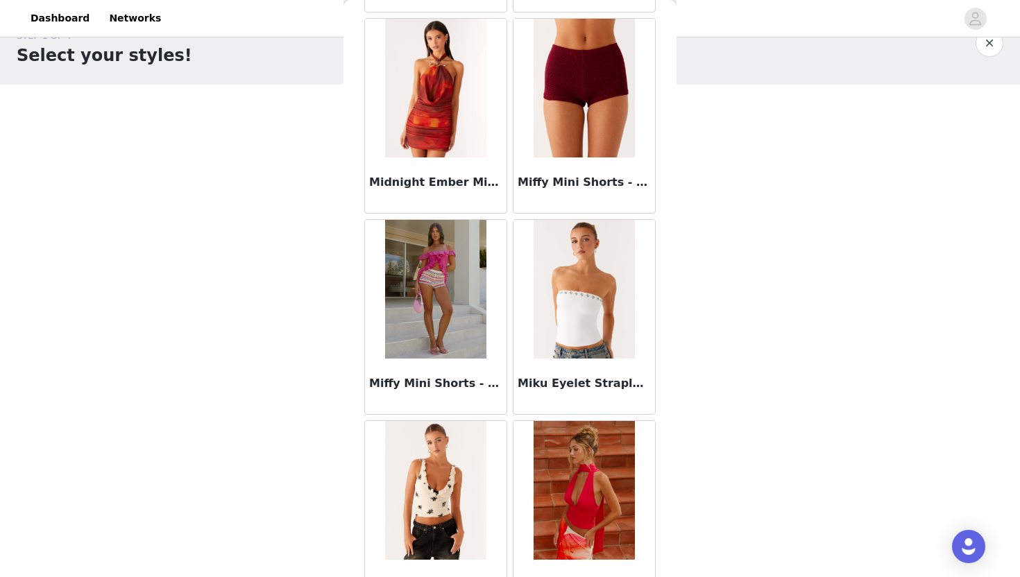
click at [590, 332] on img at bounding box center [584, 289] width 101 height 139
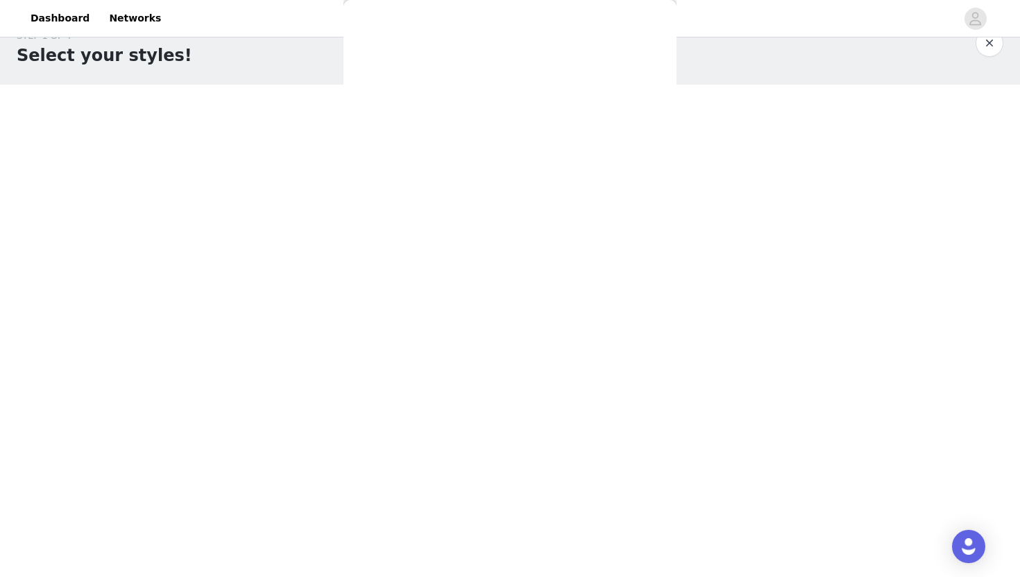
scroll to position [0, 0]
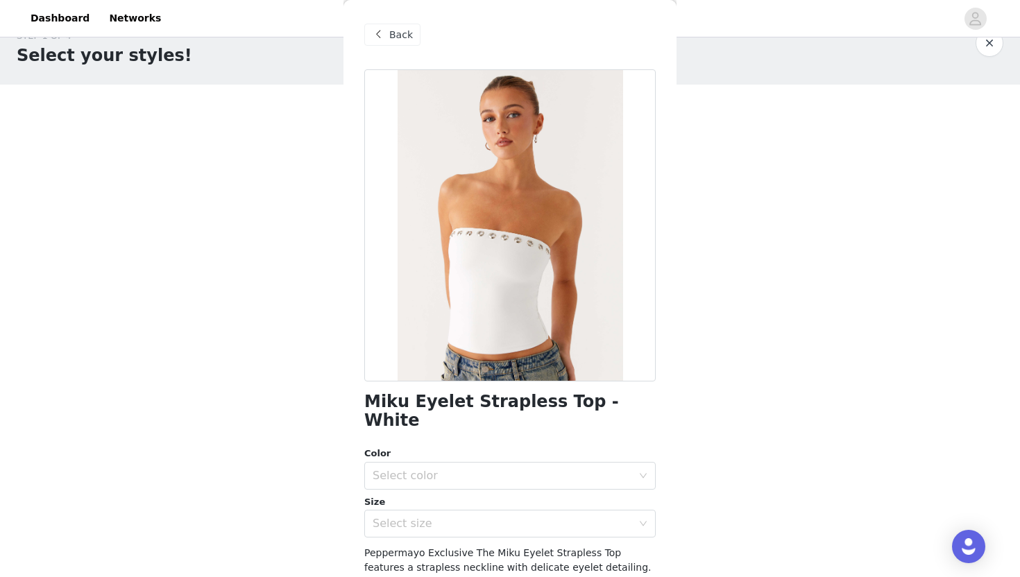
click at [393, 33] on span "Back" at bounding box center [401, 35] width 24 height 15
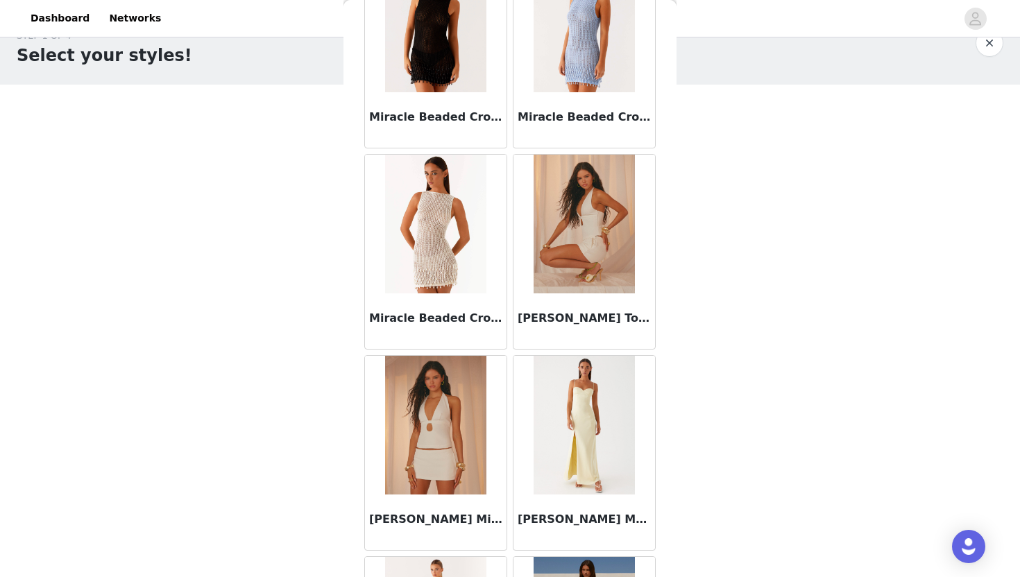
scroll to position [61909, 0]
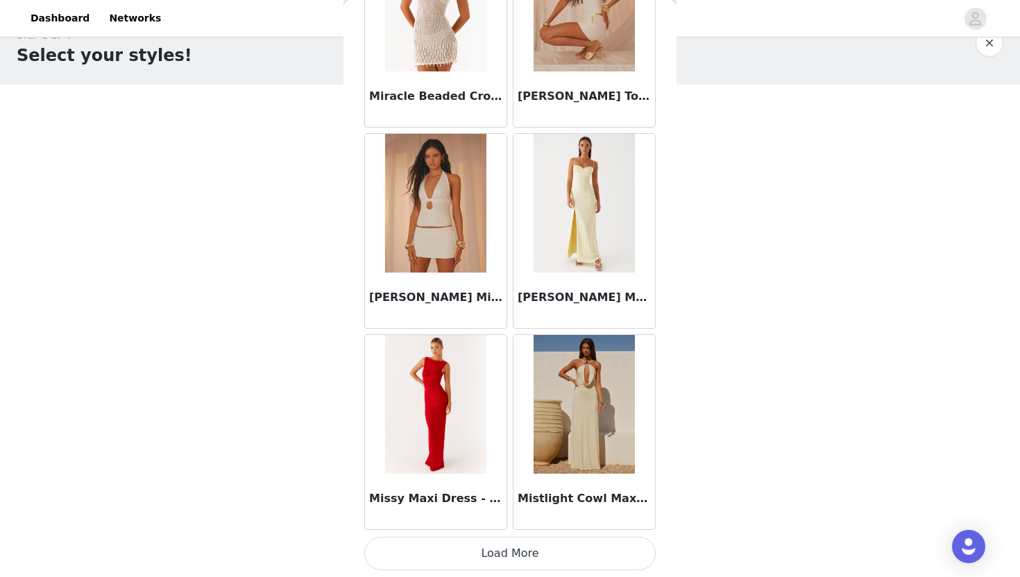
click at [511, 556] on button "Load More" at bounding box center [509, 553] width 291 height 33
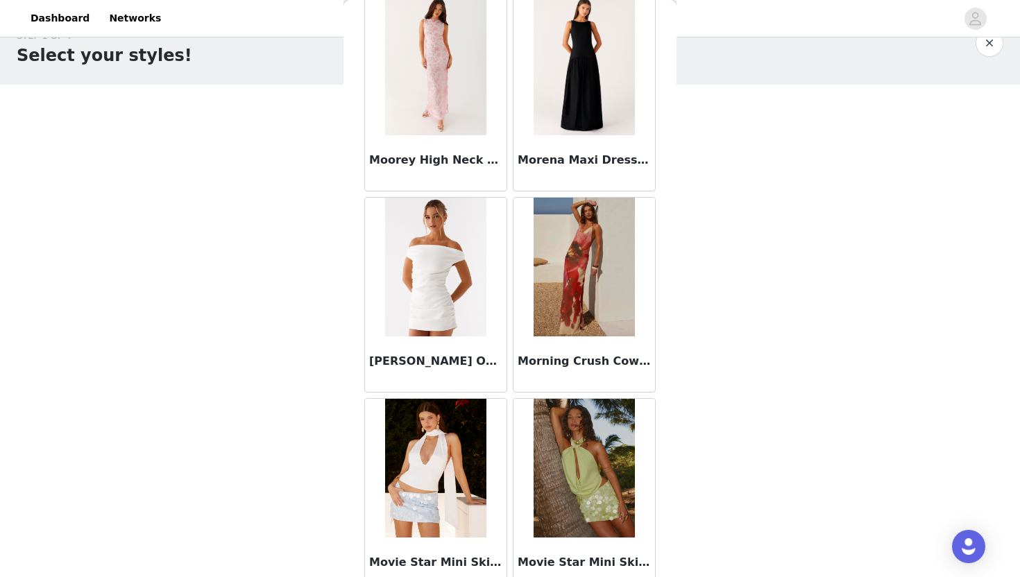
scroll to position [63921, 0]
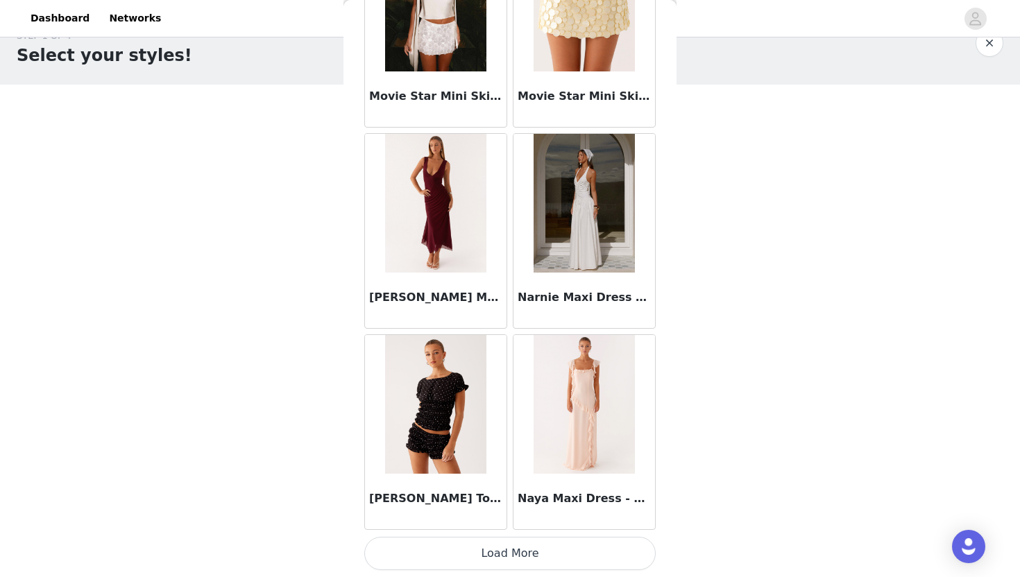
click at [523, 559] on button "Load More" at bounding box center [509, 553] width 291 height 33
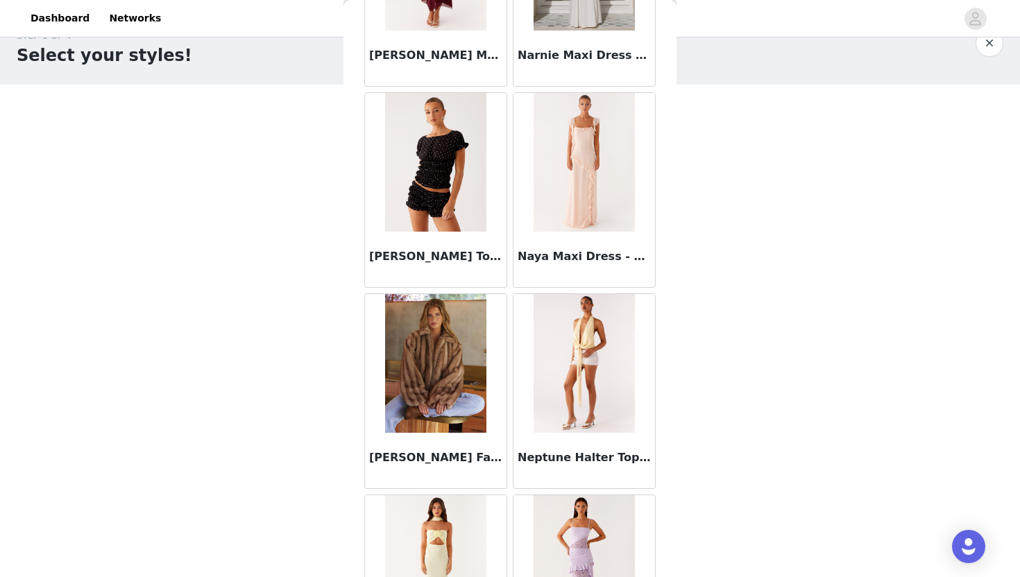
scroll to position [64161, 0]
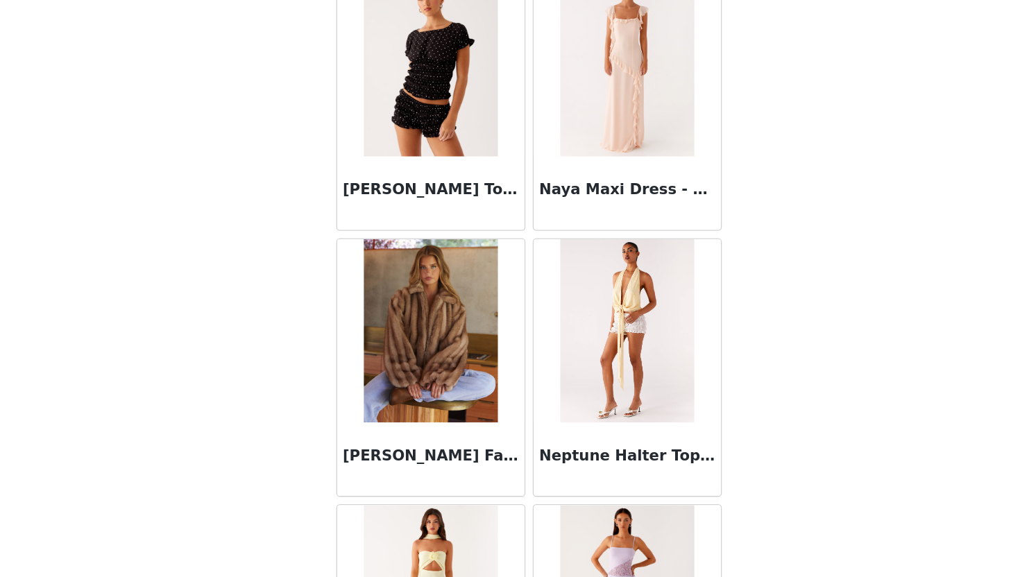
click at [450, 404] on img at bounding box center [435, 366] width 101 height 139
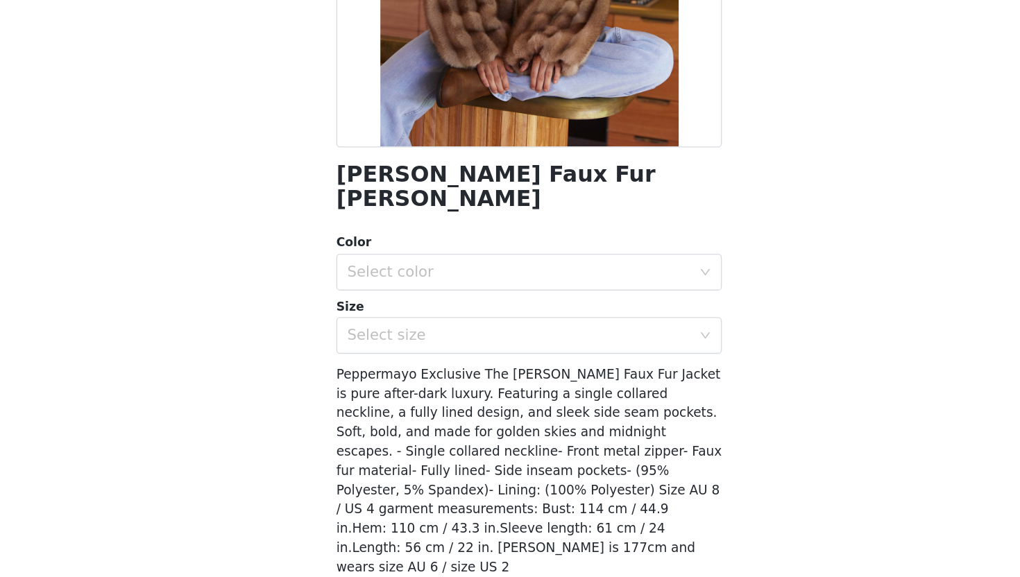
scroll to position [0, 0]
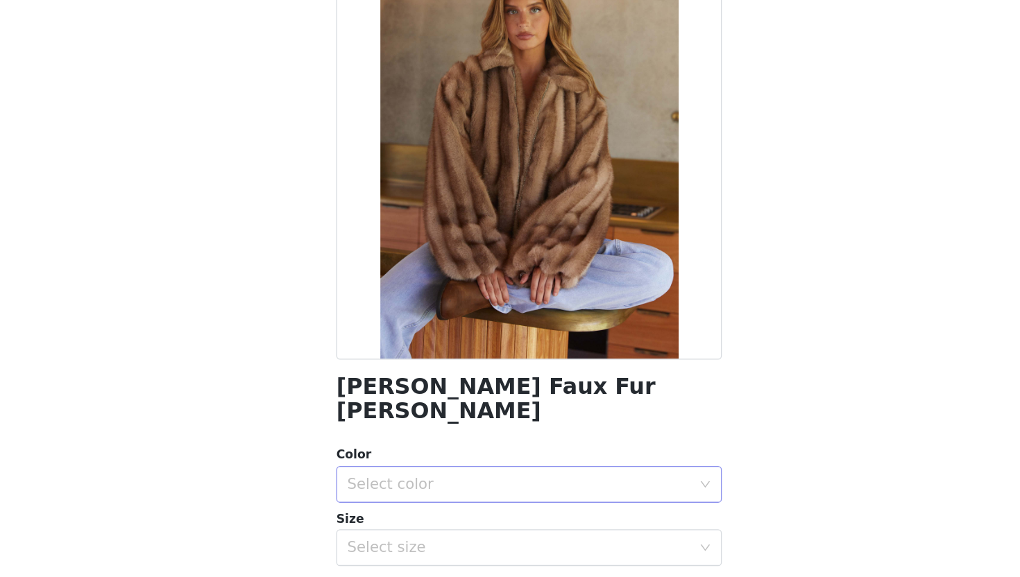
click at [497, 469] on div "Select color" at bounding box center [502, 476] width 259 height 14
click at [481, 486] on li "Brown" at bounding box center [509, 488] width 291 height 22
click at [472, 517] on div "Select size" at bounding box center [506, 524] width 266 height 26
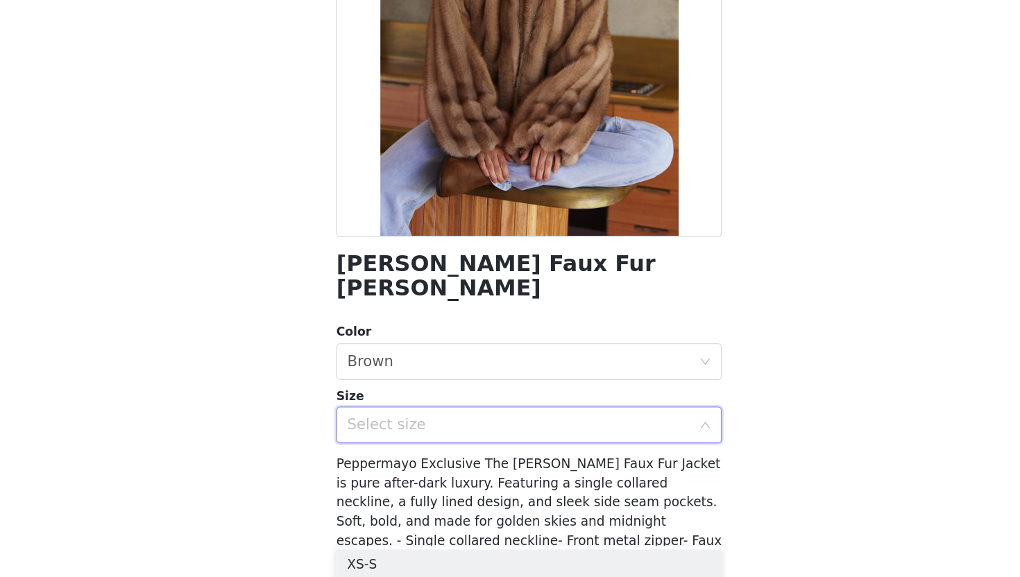
scroll to position [154, 0]
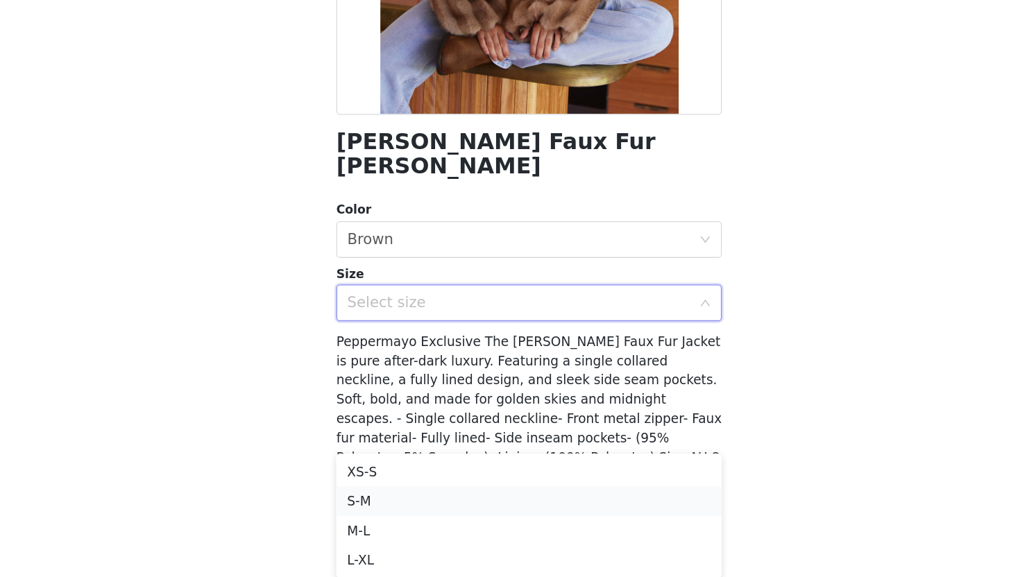
click at [429, 521] on li "S-M" at bounding box center [509, 520] width 291 height 22
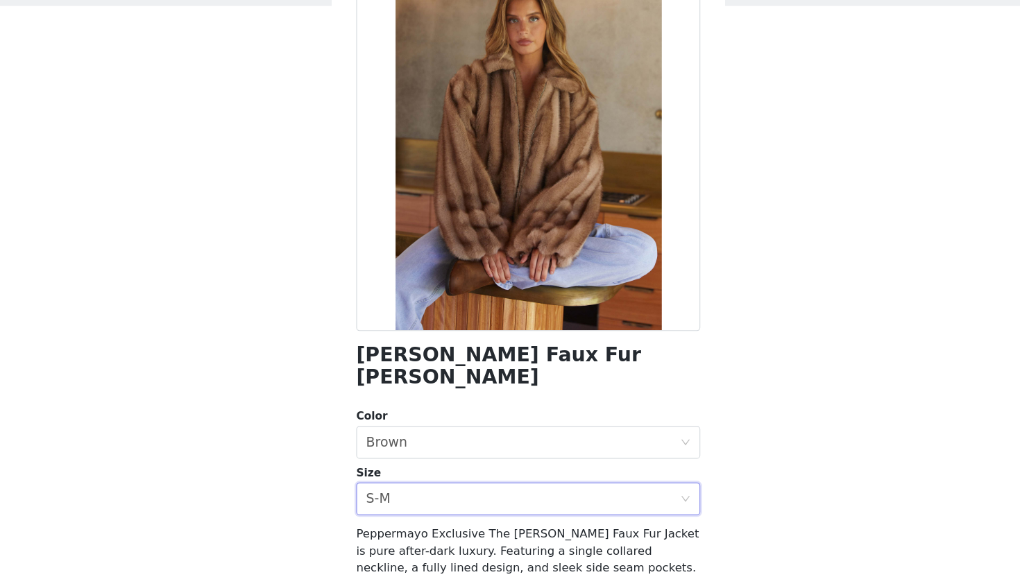
scroll to position [0, 0]
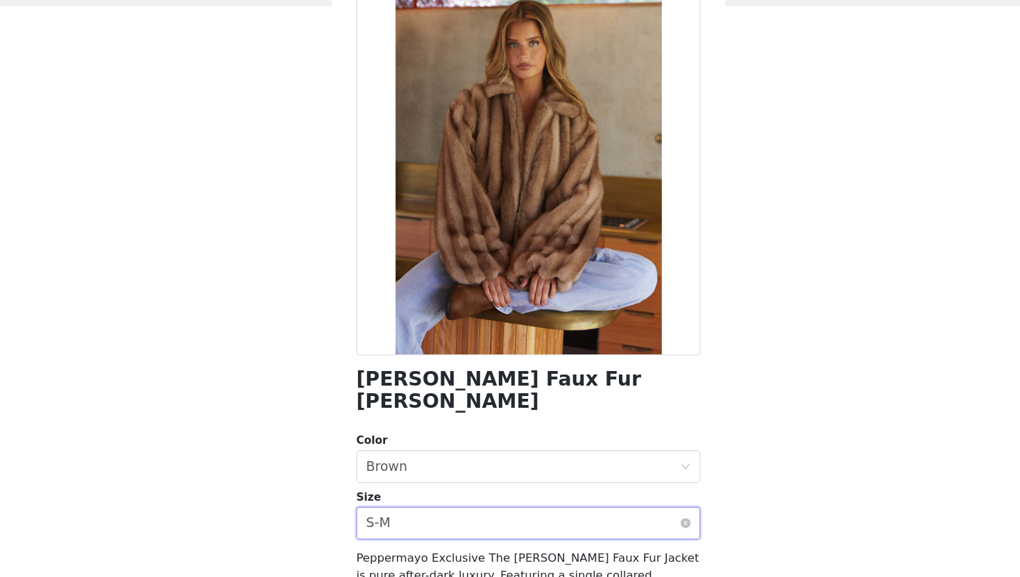
click at [457, 511] on div "Select size S-M" at bounding box center [506, 524] width 266 height 26
click at [447, 534] on li "XS-S" at bounding box center [509, 536] width 291 height 22
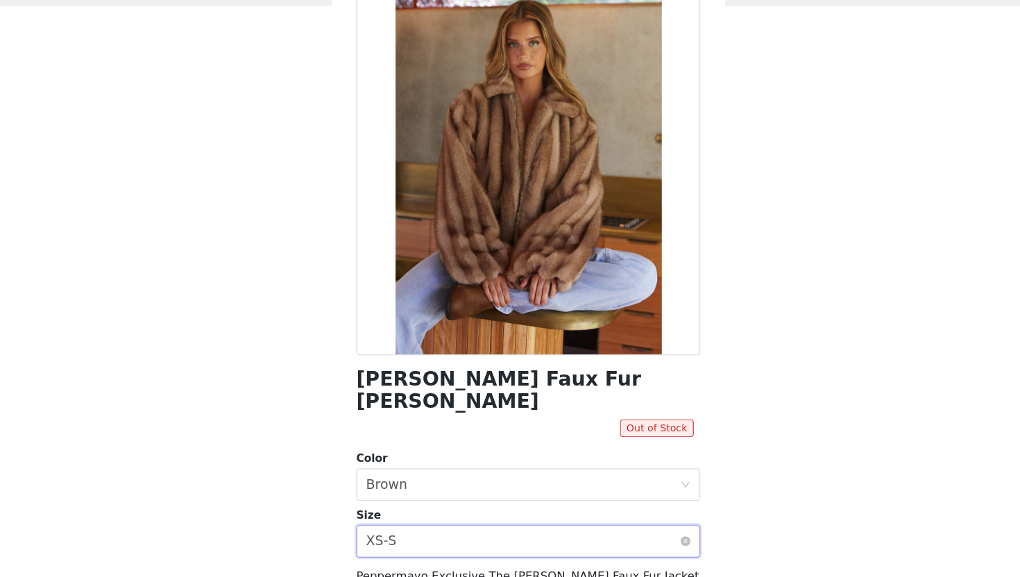
click at [444, 526] on div "Select size XS-S" at bounding box center [506, 539] width 266 height 26
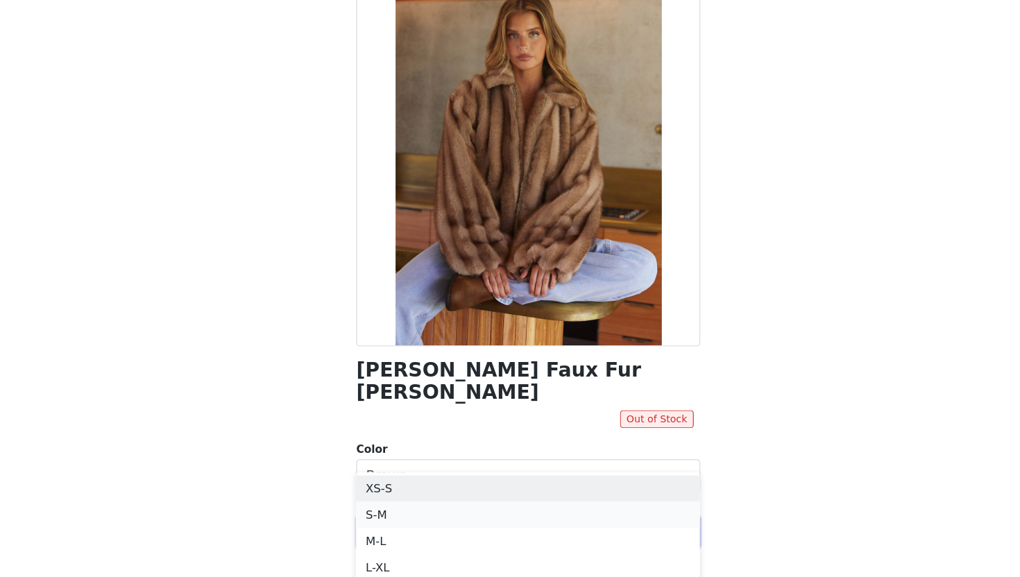
click at [425, 527] on li "S-M" at bounding box center [509, 524] width 291 height 22
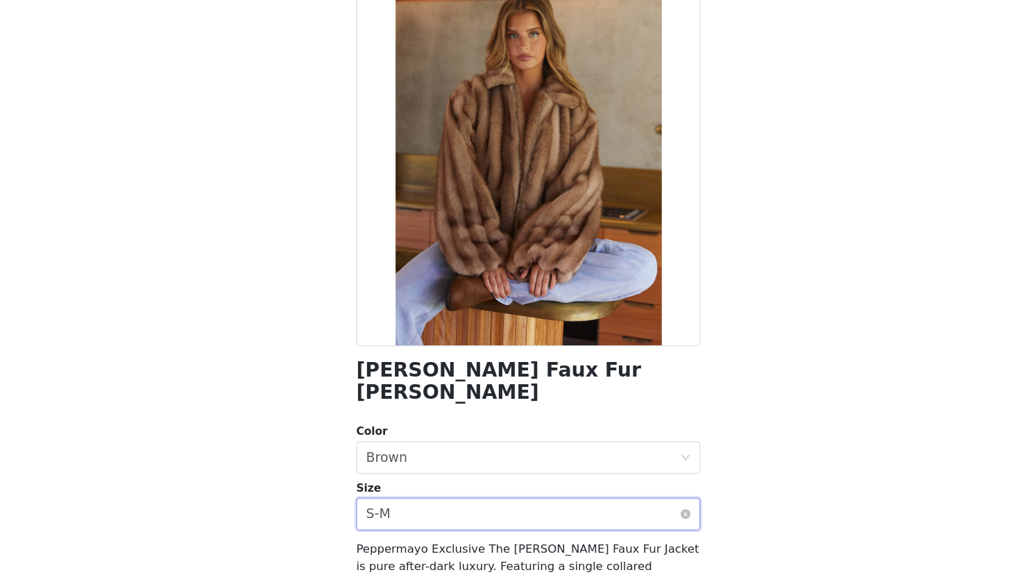
scroll to position [28, 0]
click at [667, 423] on div "Back [PERSON_NAME] Faux Fur Jacket - Brown Color Select color Brown Size Select…" at bounding box center [509, 288] width 333 height 577
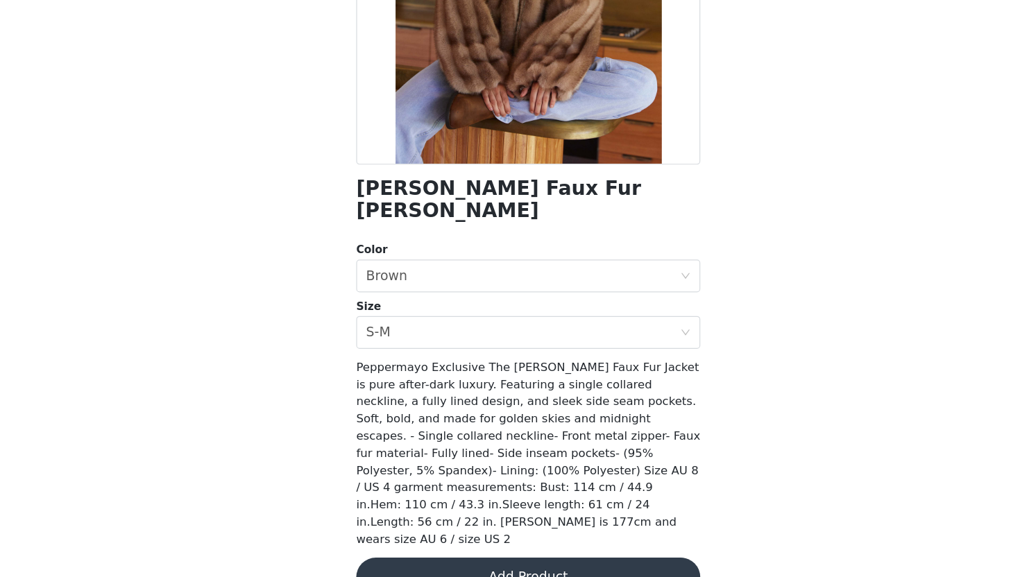
click at [555, 561] on button "Add Product" at bounding box center [509, 577] width 291 height 33
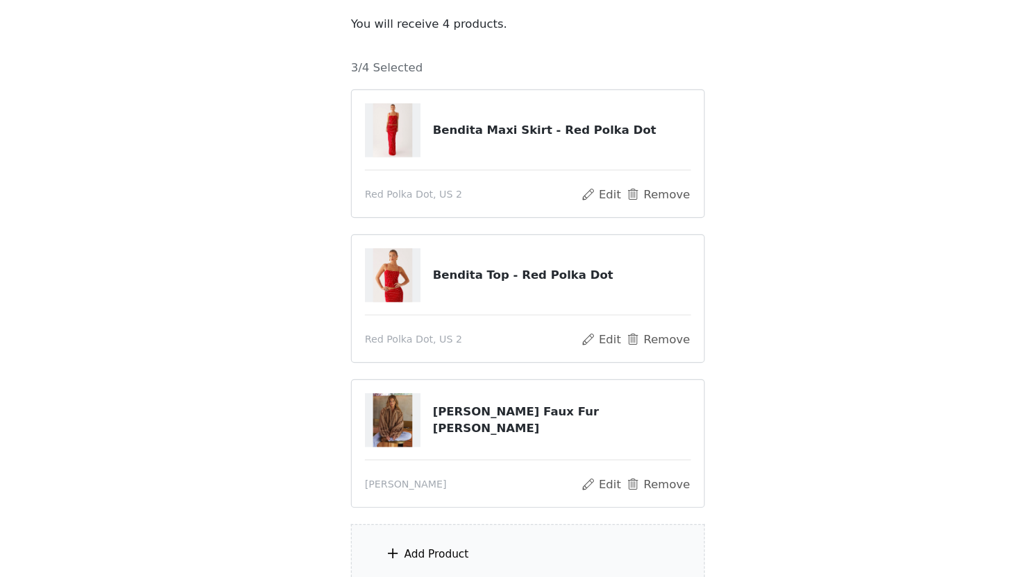
click at [423, 560] on div "Add Product" at bounding box center [432, 558] width 55 height 14
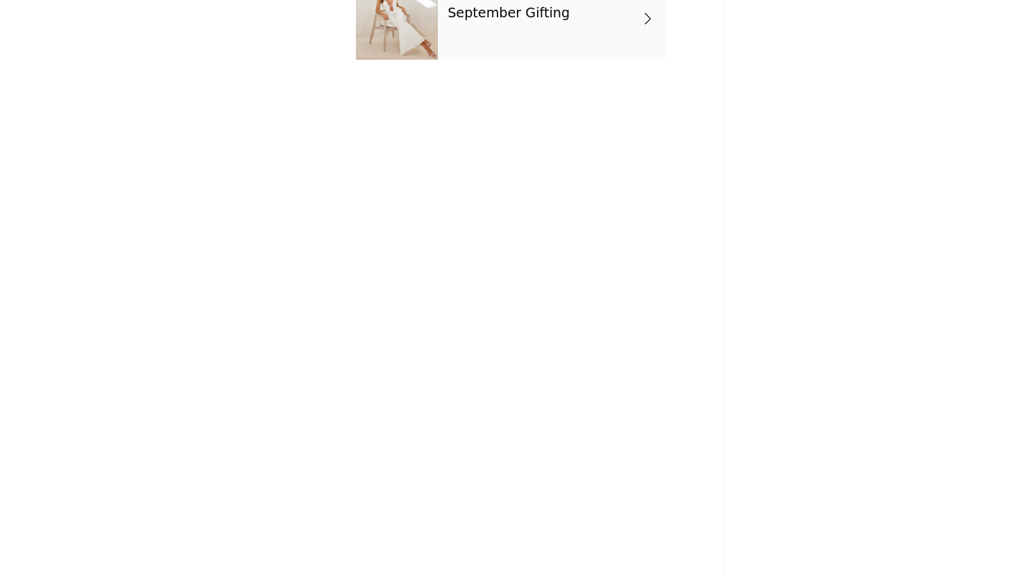
click at [469, 108] on div "September Gifting" at bounding box center [530, 103] width 193 height 69
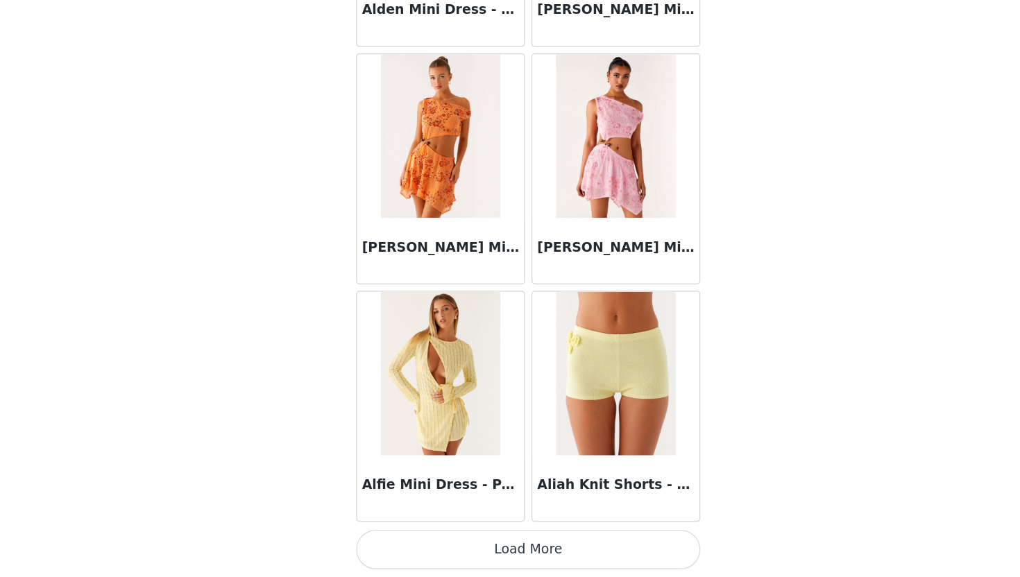
scroll to position [151, 0]
click at [454, 546] on button "Load More" at bounding box center [509, 553] width 291 height 33
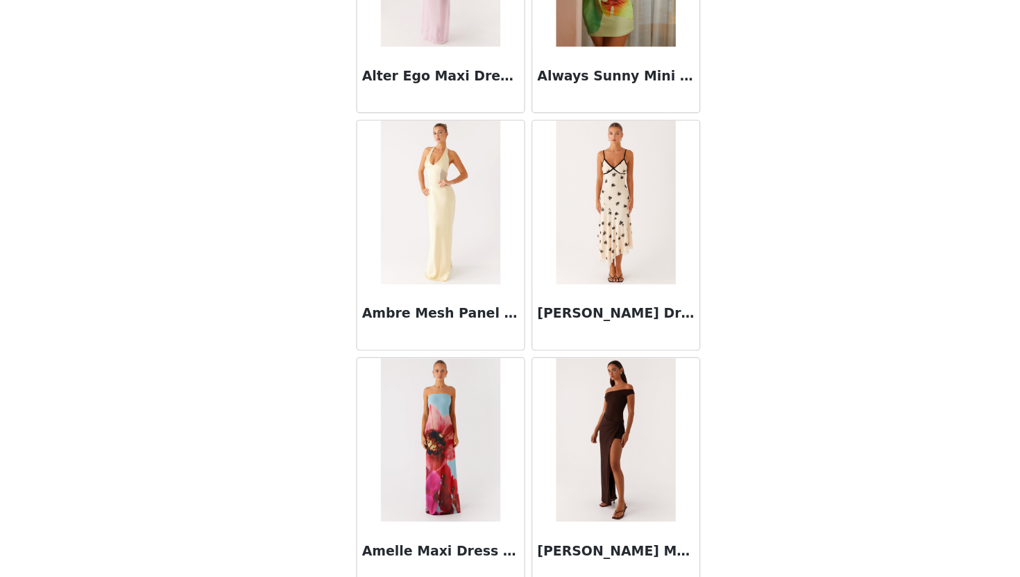
scroll to position [3558, 0]
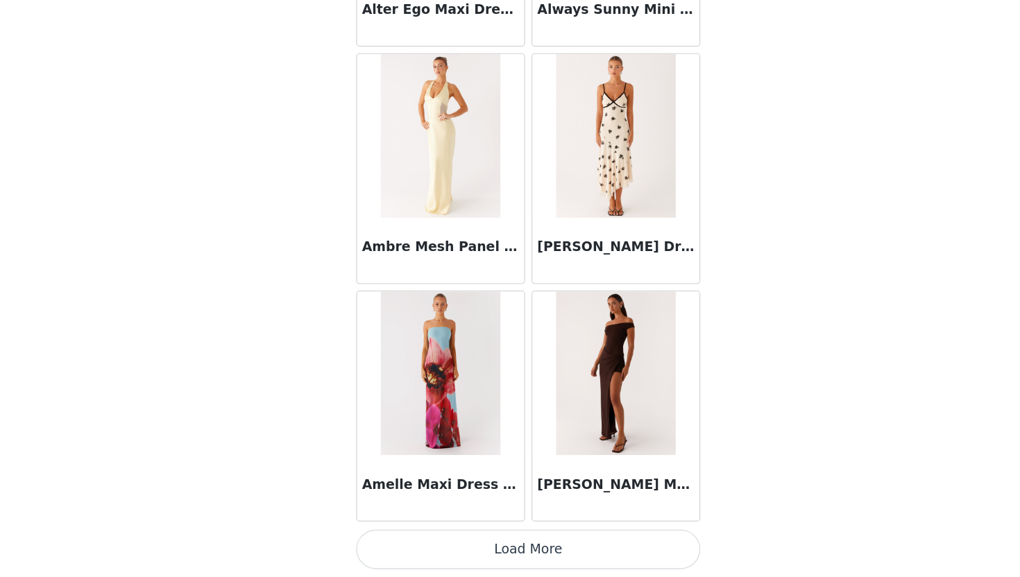
click at [478, 556] on button "Load More" at bounding box center [509, 553] width 291 height 33
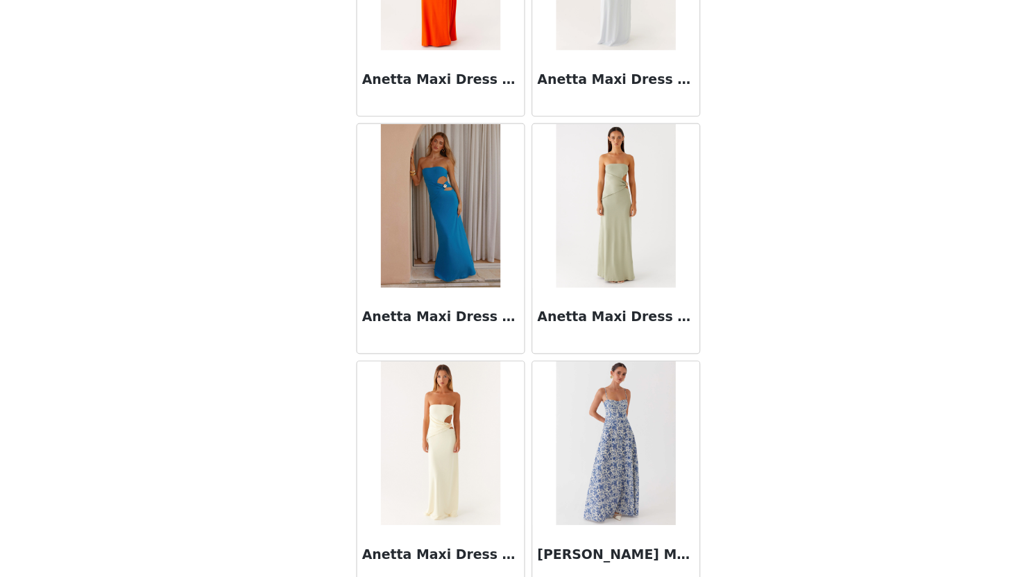
scroll to position [5570, 0]
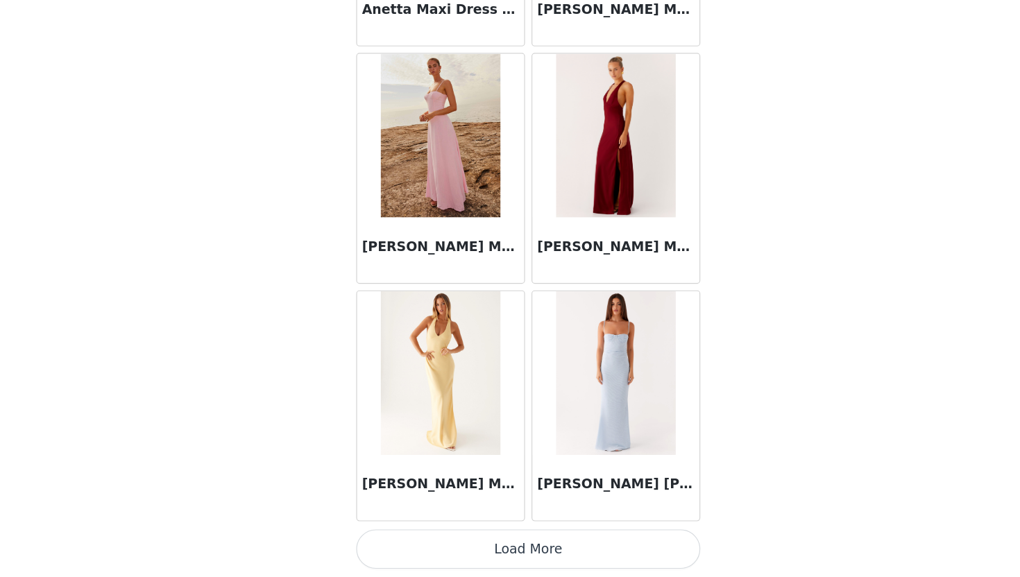
click at [500, 552] on button "Load More" at bounding box center [509, 553] width 291 height 33
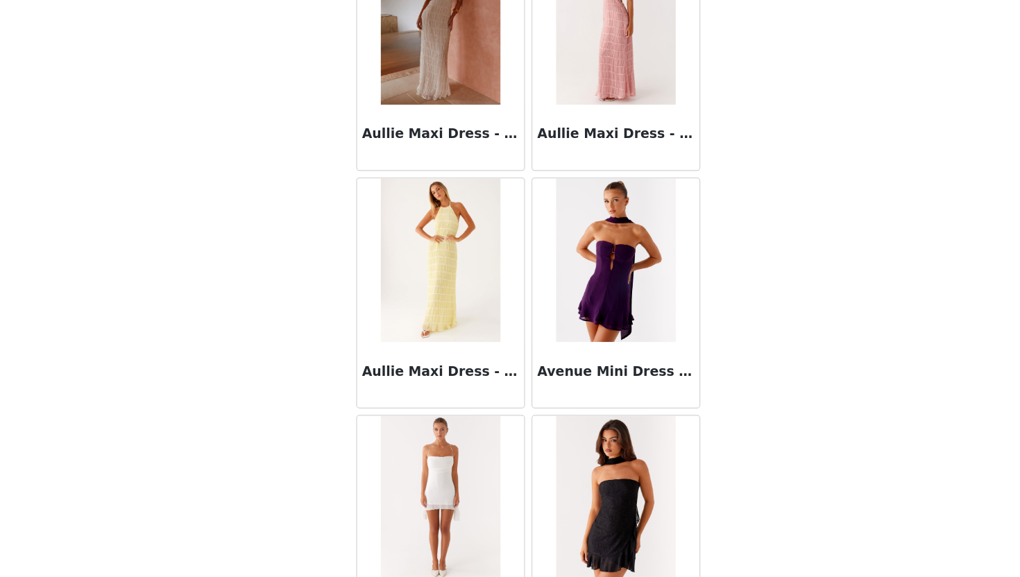
scroll to position [7582, 0]
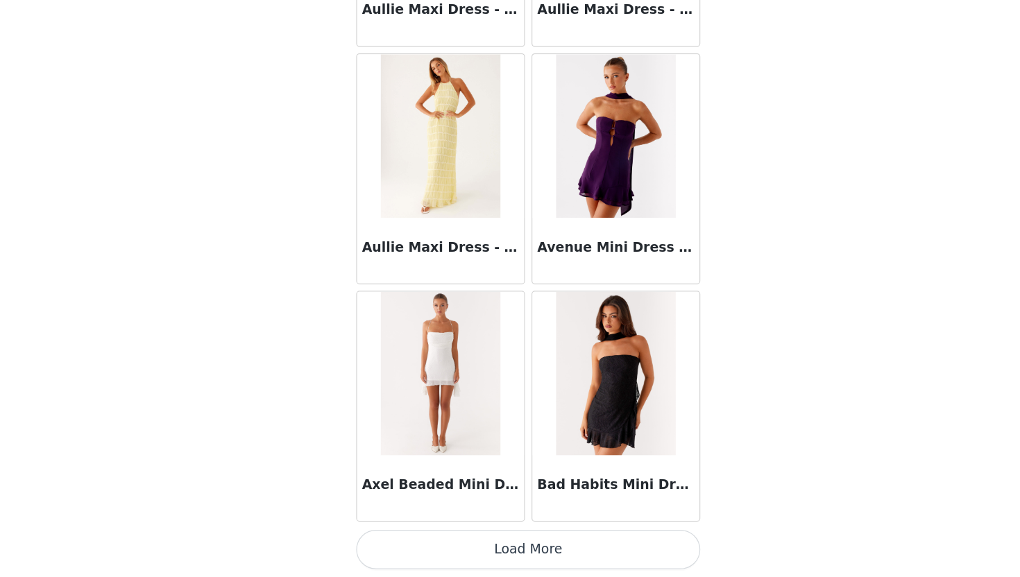
click at [504, 556] on button "Load More" at bounding box center [509, 553] width 291 height 33
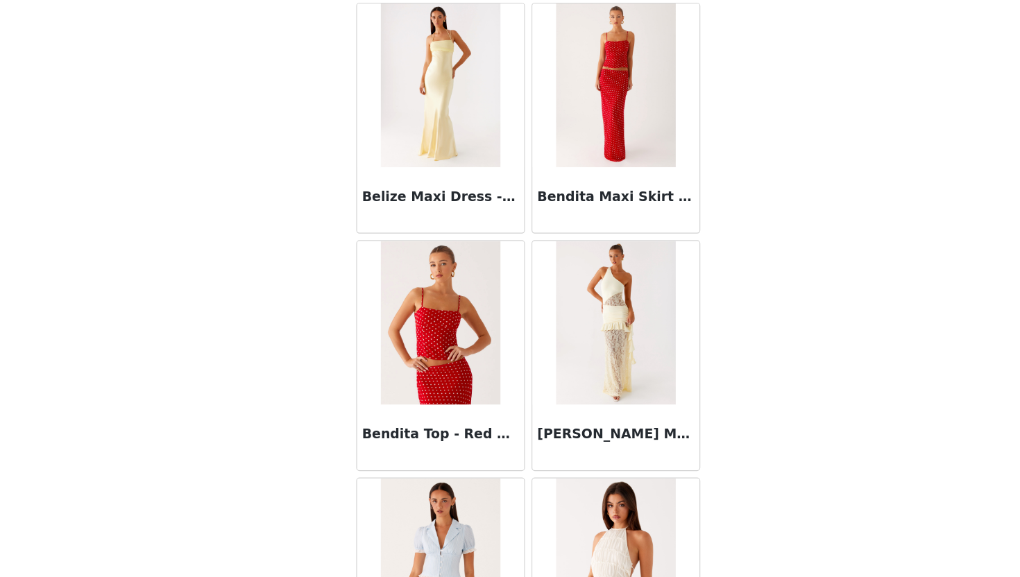
scroll to position [9594, 0]
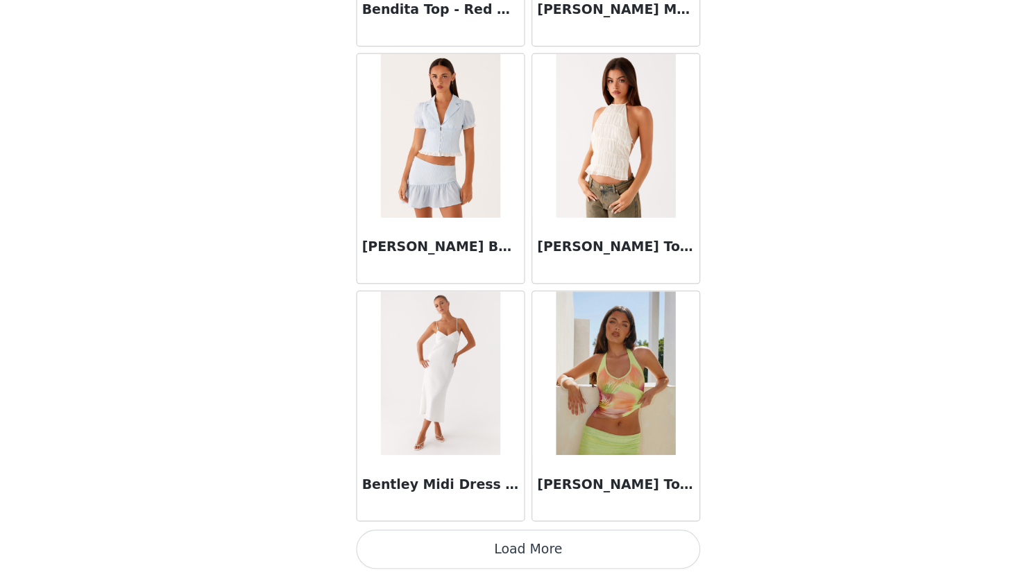
click at [527, 554] on button "Load More" at bounding box center [509, 553] width 291 height 33
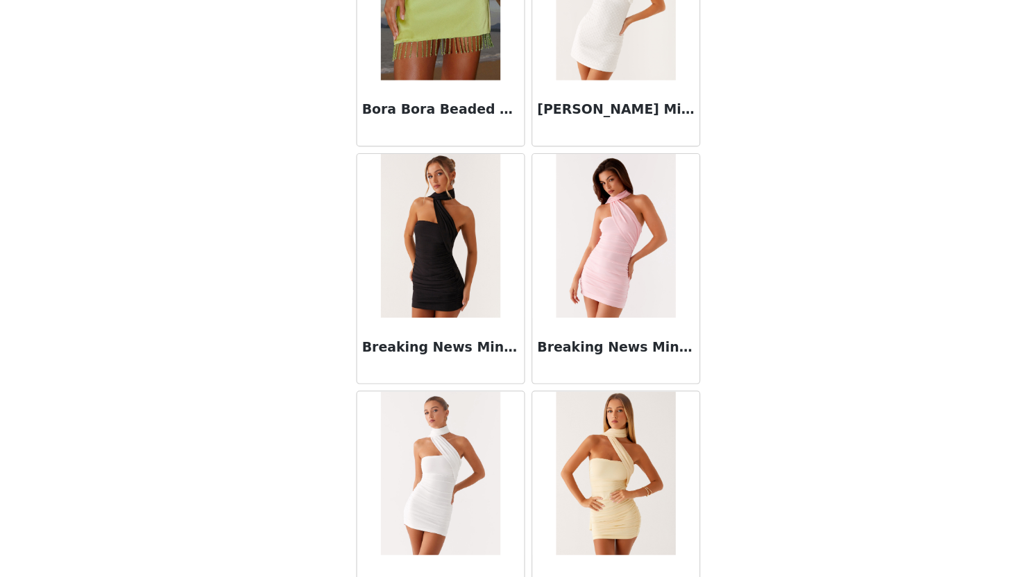
scroll to position [11606, 0]
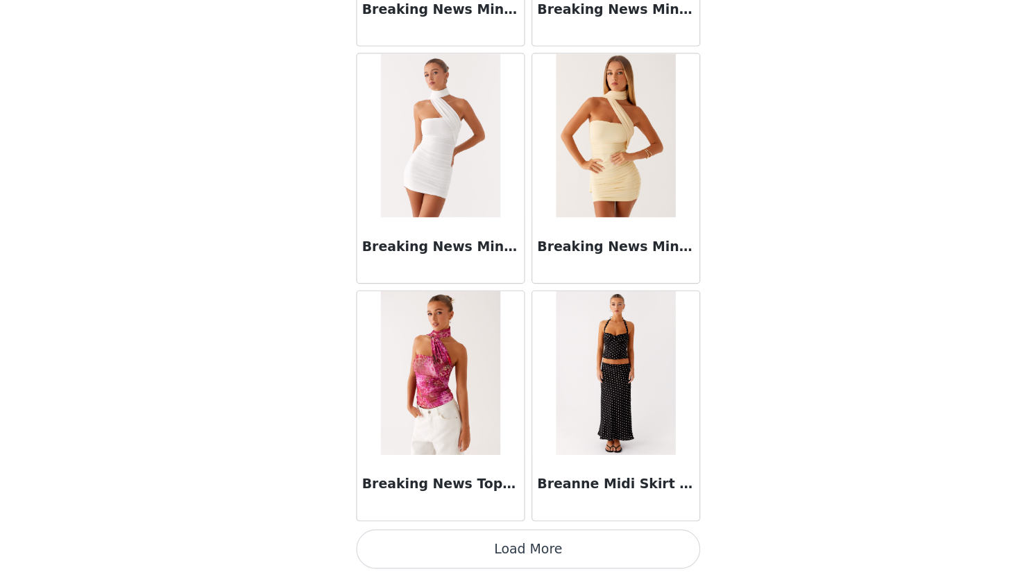
click at [496, 550] on button "Load More" at bounding box center [509, 553] width 291 height 33
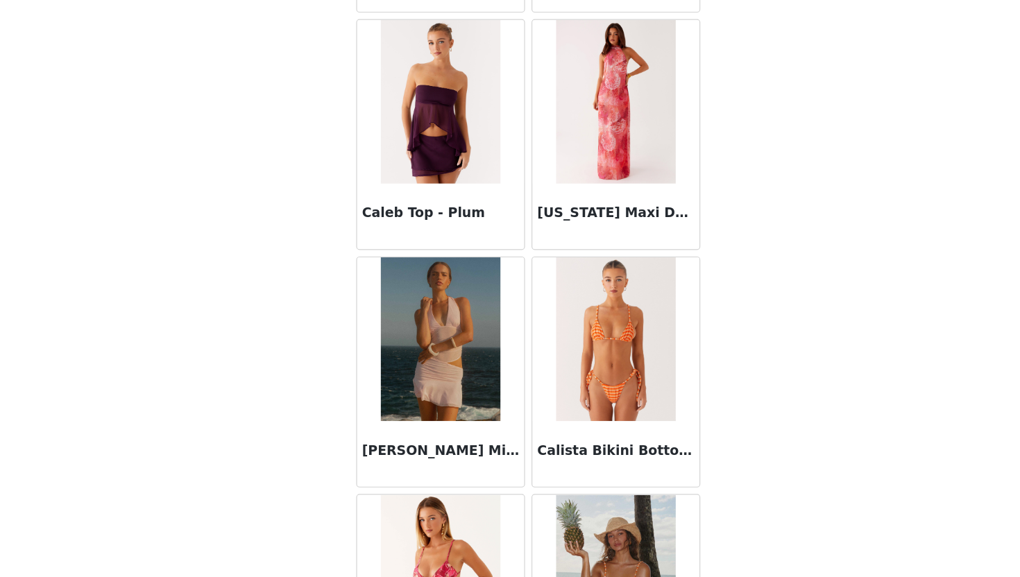
scroll to position [13619, 0]
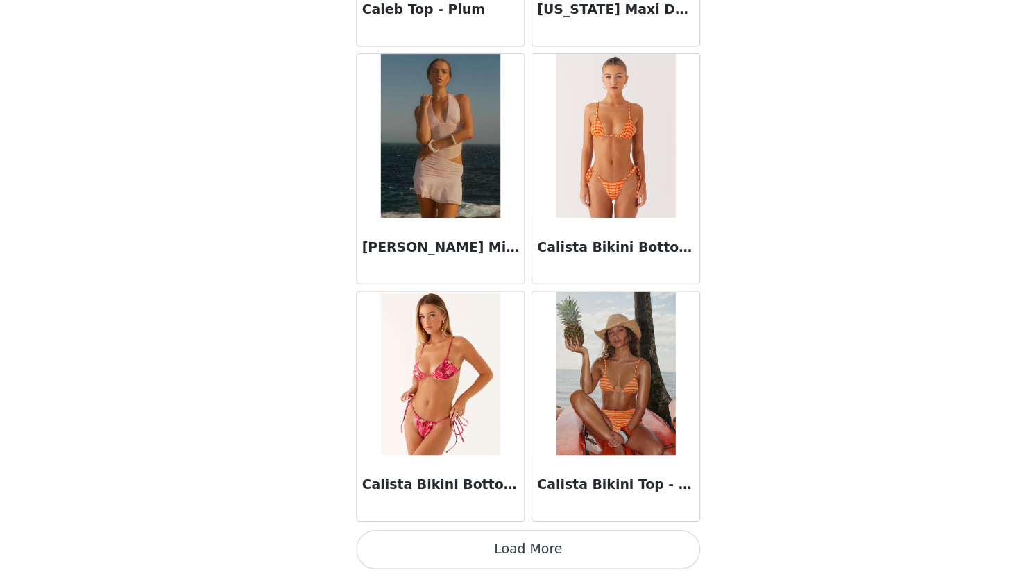
click at [497, 552] on button "Load More" at bounding box center [509, 553] width 291 height 33
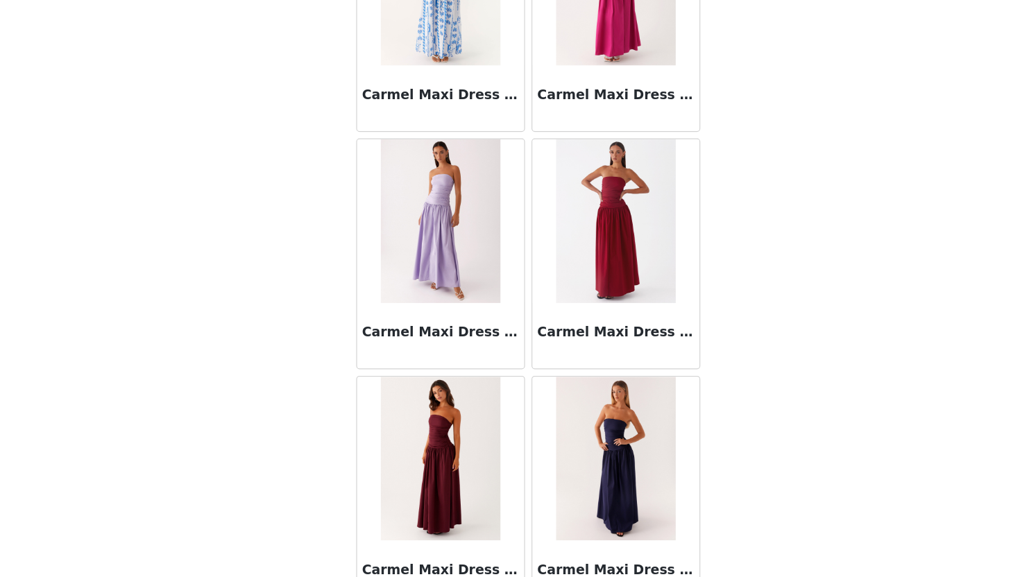
scroll to position [15631, 0]
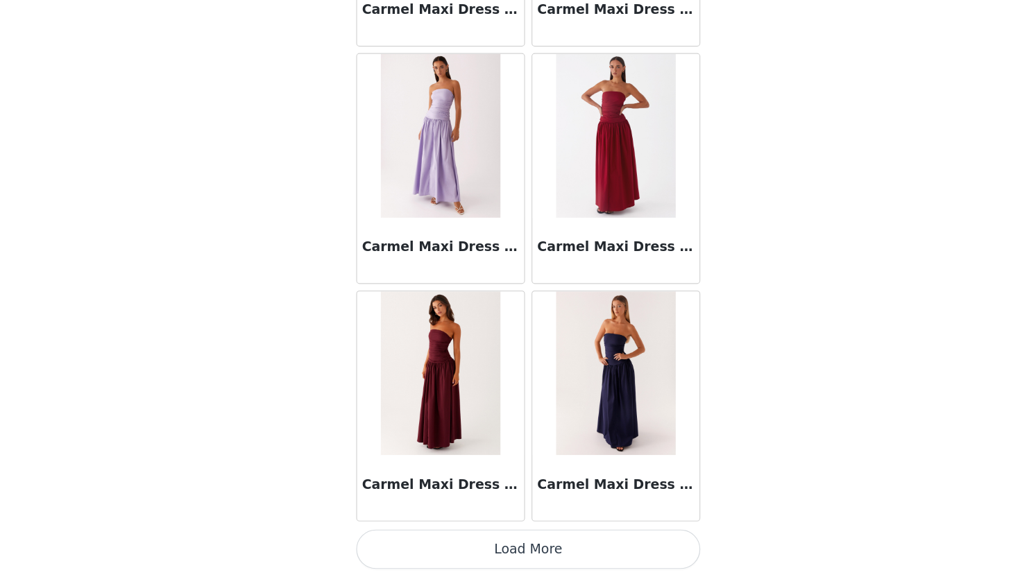
click at [511, 556] on button "Load More" at bounding box center [509, 553] width 291 height 33
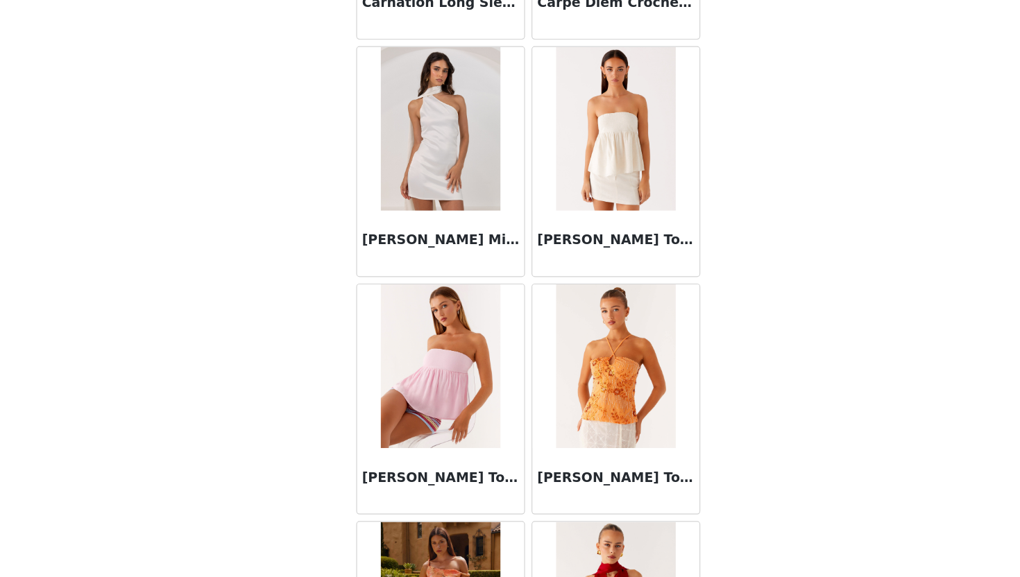
scroll to position [17643, 0]
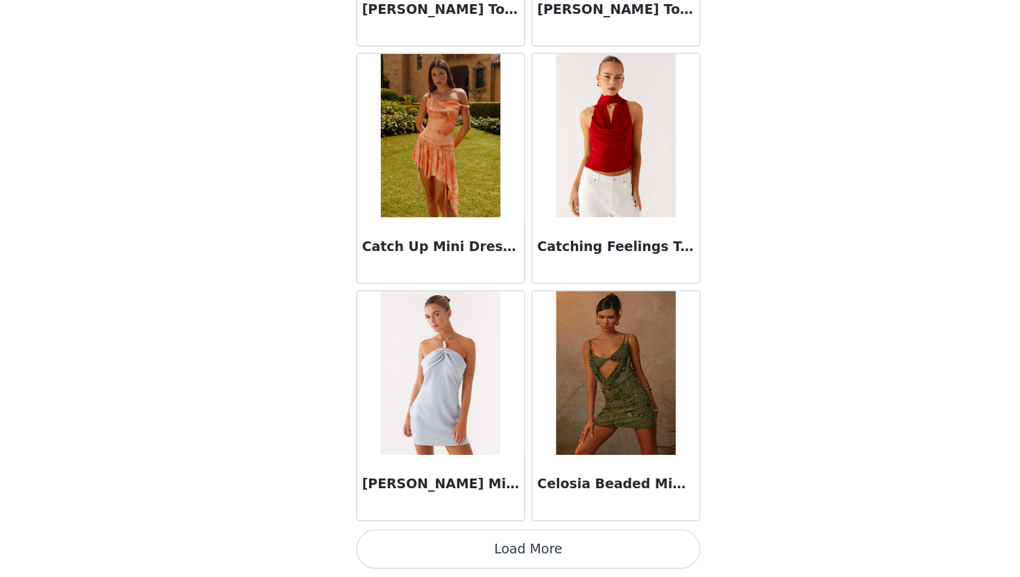
click at [523, 553] on button "Load More" at bounding box center [509, 553] width 291 height 33
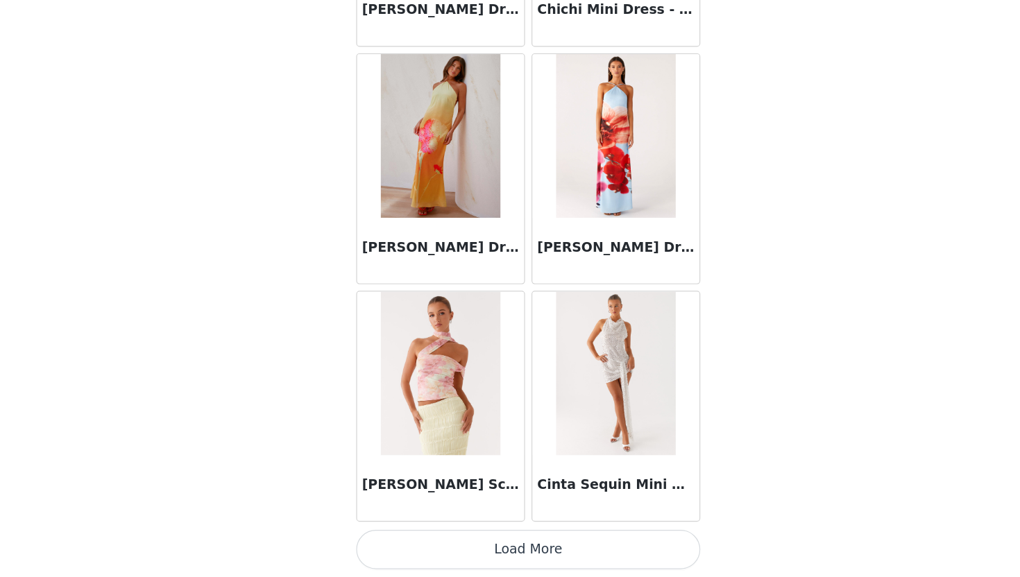
click at [513, 567] on button "Load More" at bounding box center [509, 553] width 291 height 33
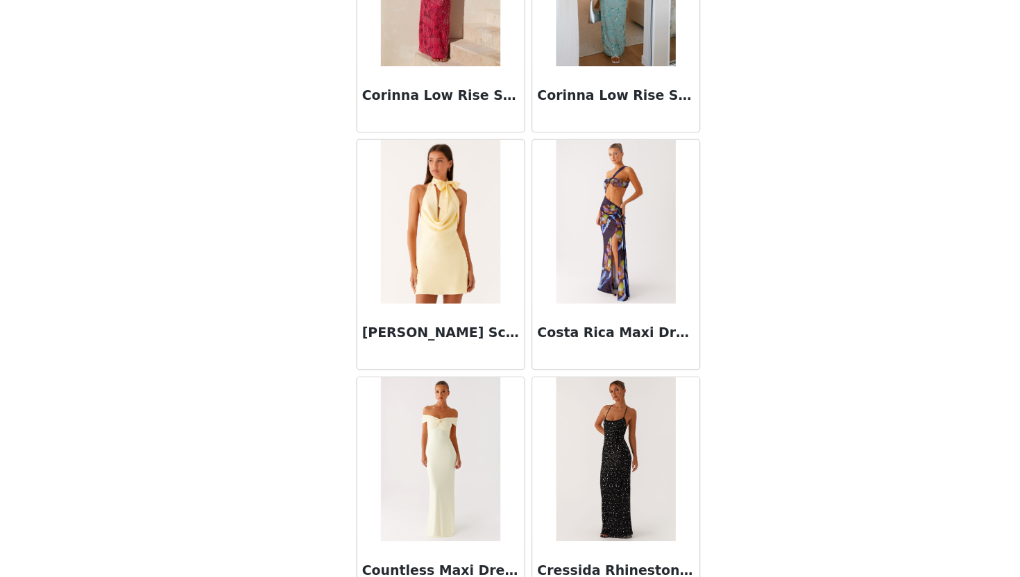
scroll to position [21667, 0]
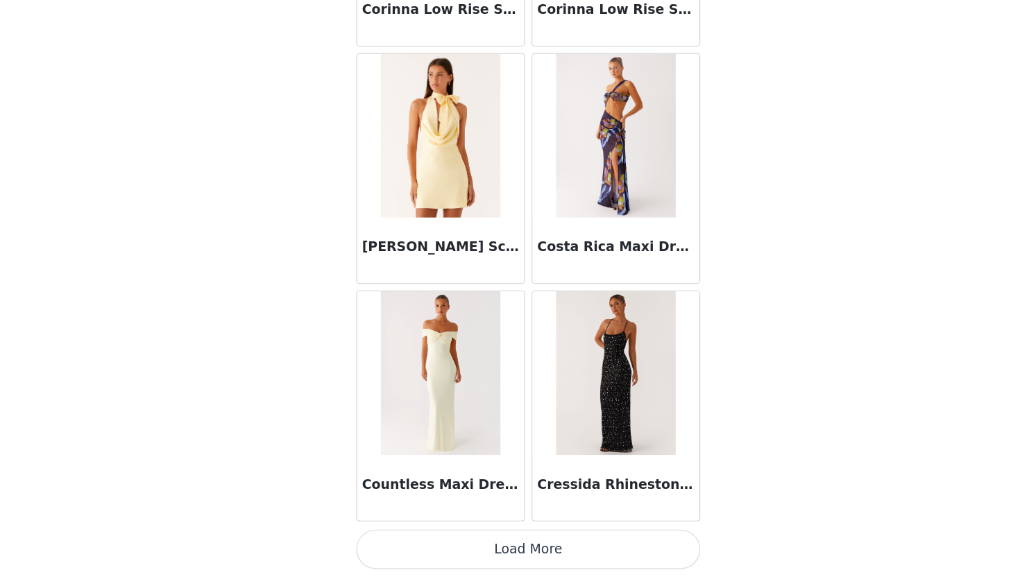
click at [519, 563] on button "Load More" at bounding box center [509, 553] width 291 height 33
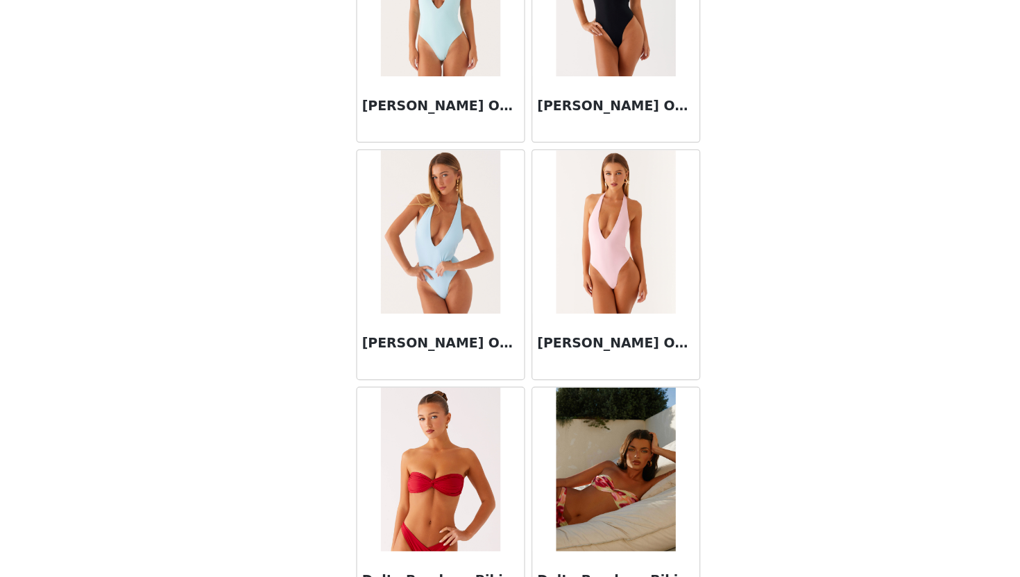
scroll to position [23679, 0]
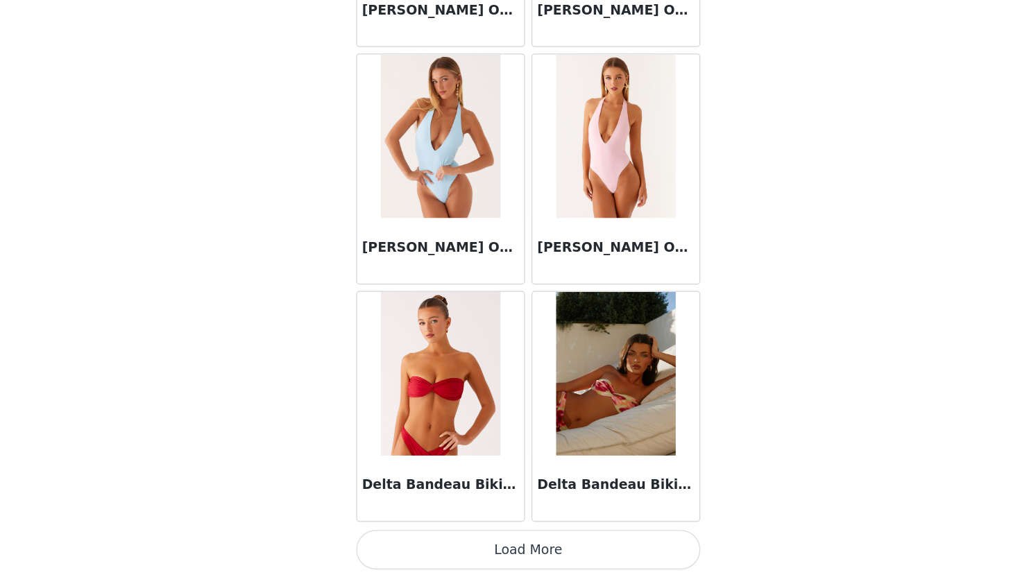
click at [491, 547] on button "Load More" at bounding box center [509, 553] width 291 height 33
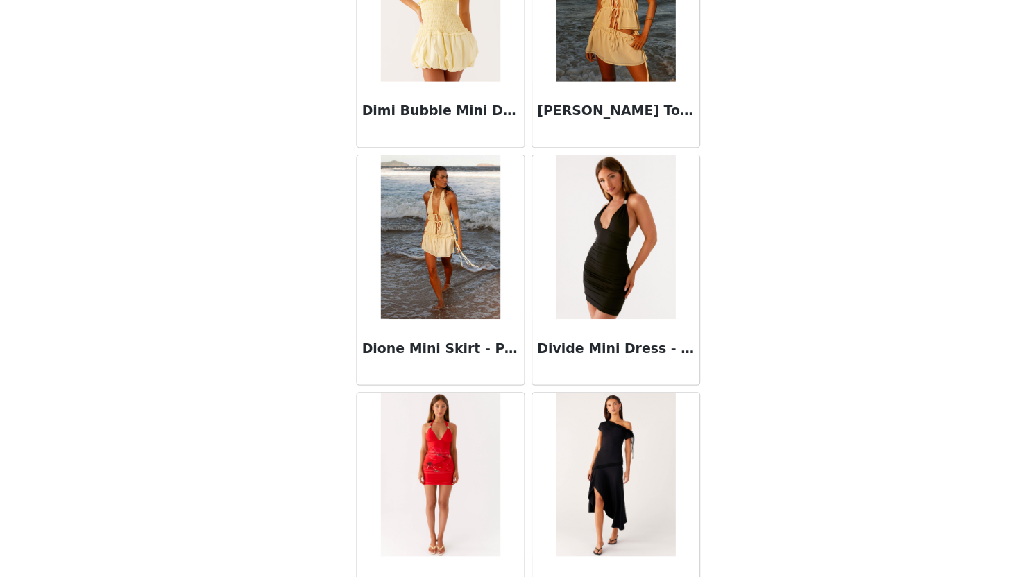
scroll to position [25691, 0]
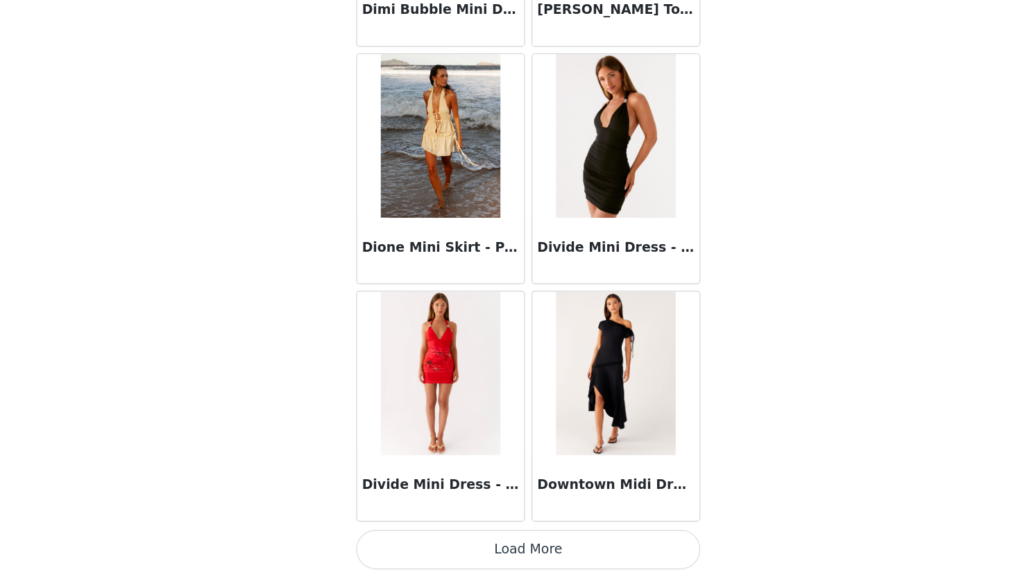
click at [505, 540] on button "Load More" at bounding box center [509, 553] width 291 height 33
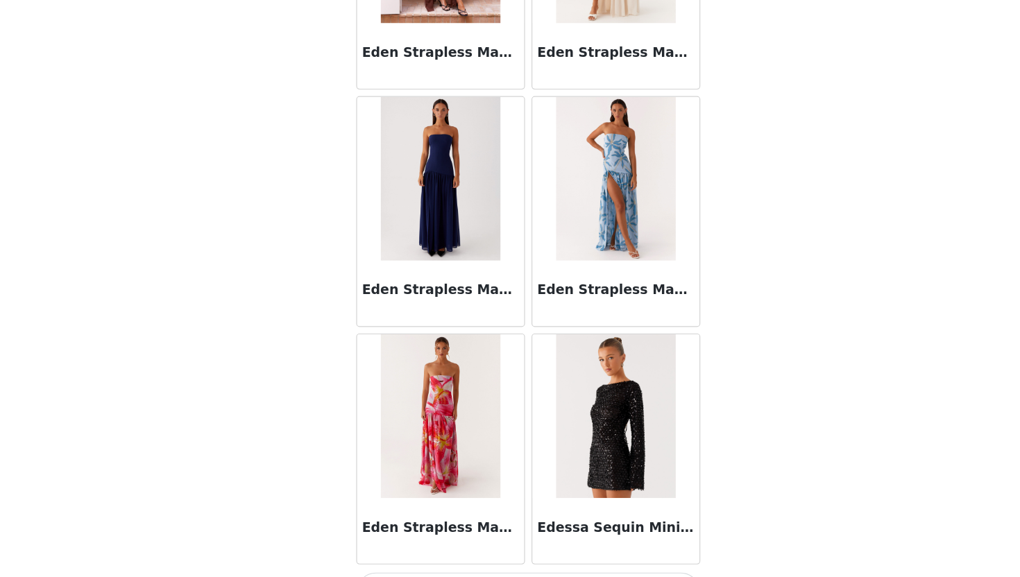
scroll to position [27703, 0]
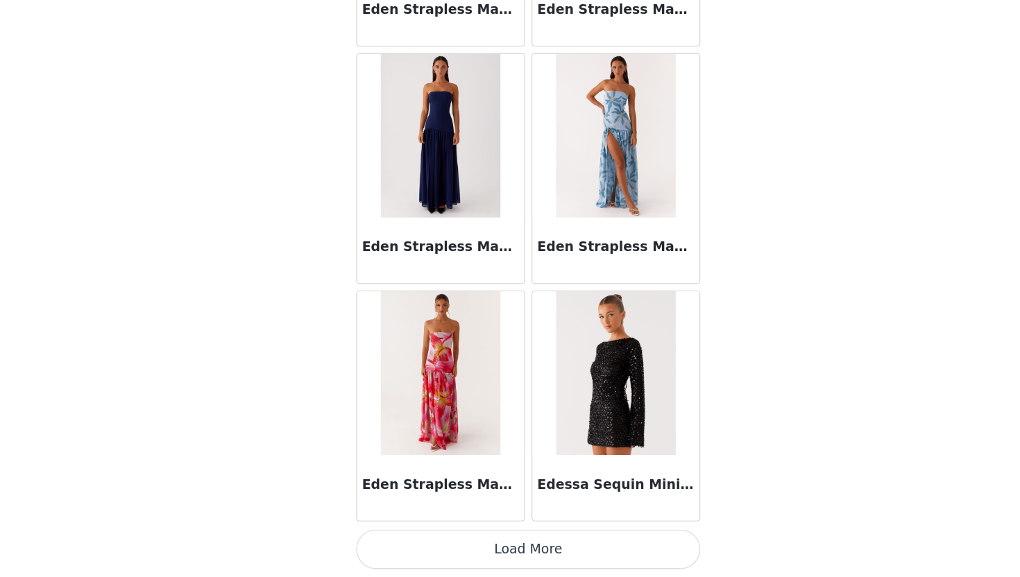
click at [514, 550] on button "Load More" at bounding box center [509, 553] width 291 height 33
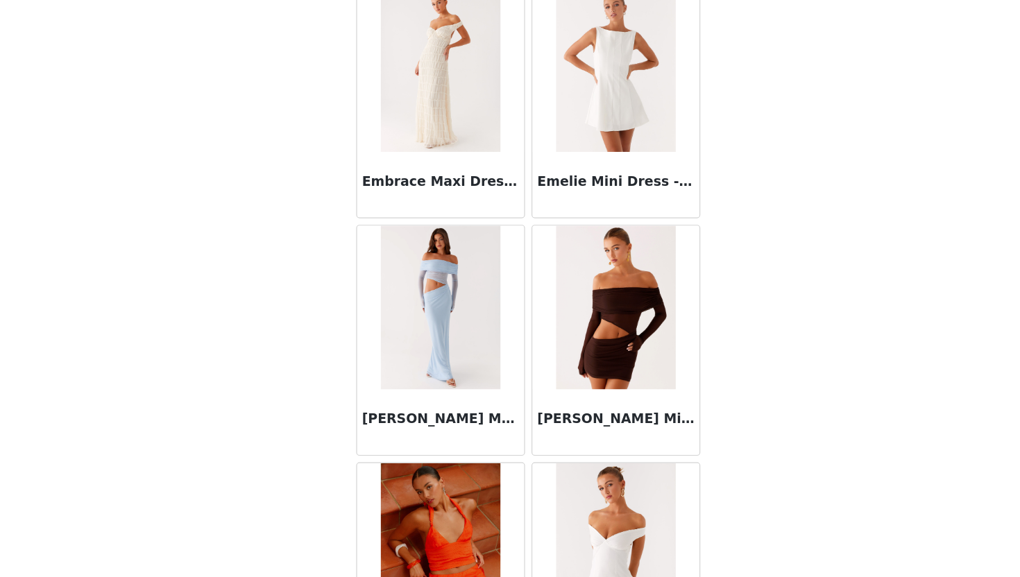
scroll to position [29715, 0]
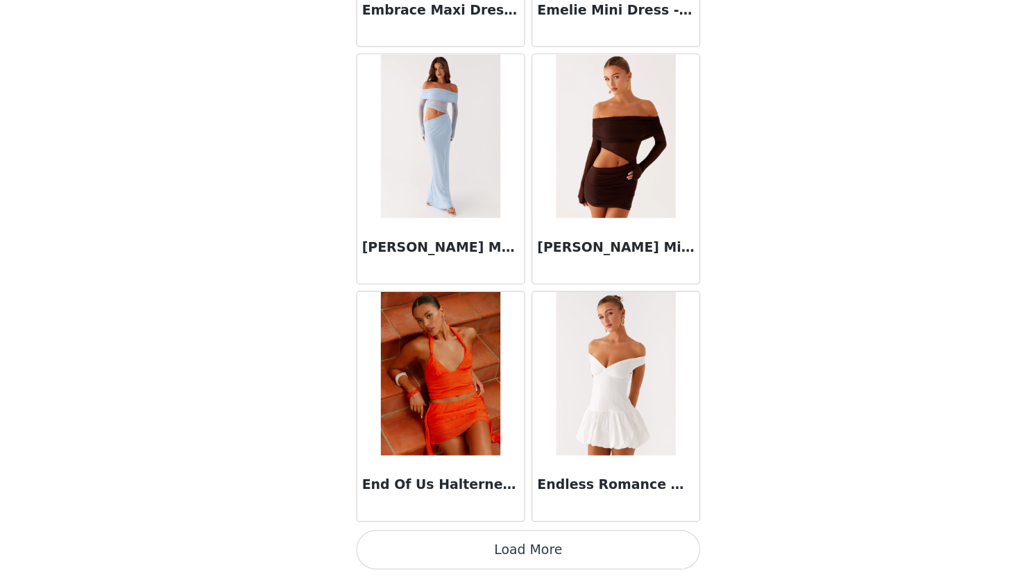
click at [501, 567] on button "Load More" at bounding box center [509, 553] width 291 height 33
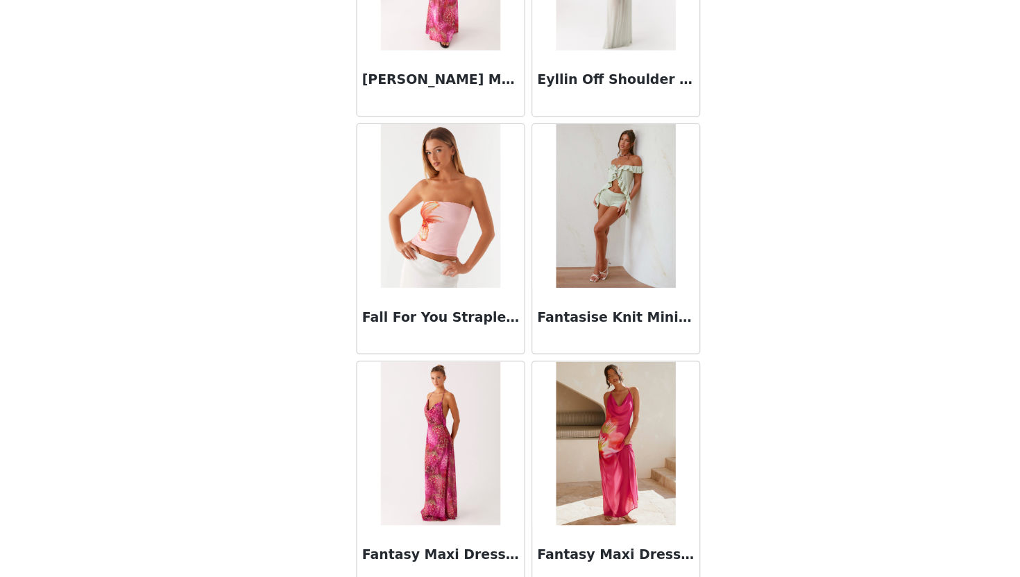
scroll to position [31727, 0]
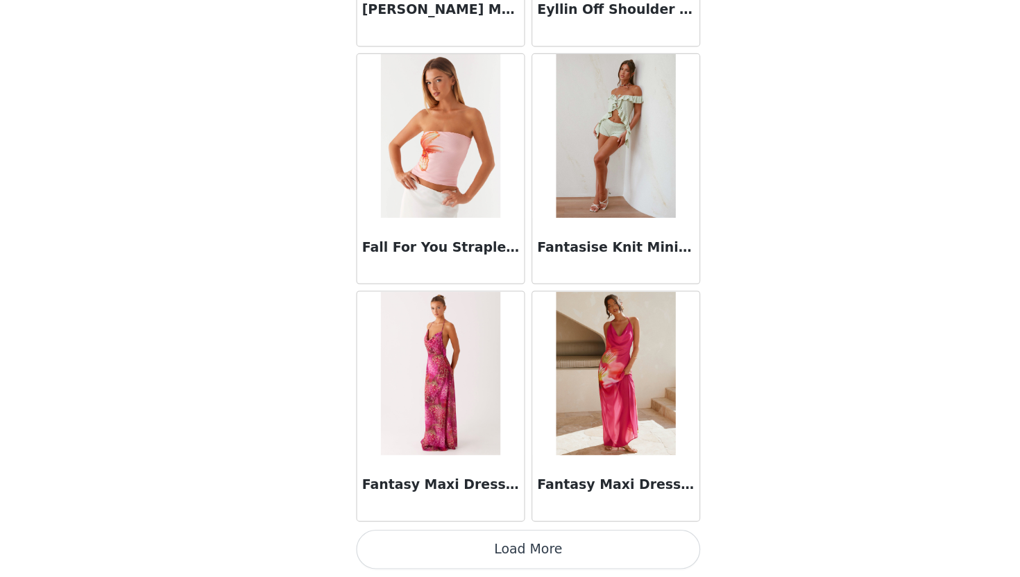
click at [518, 554] on button "Load More" at bounding box center [509, 553] width 291 height 33
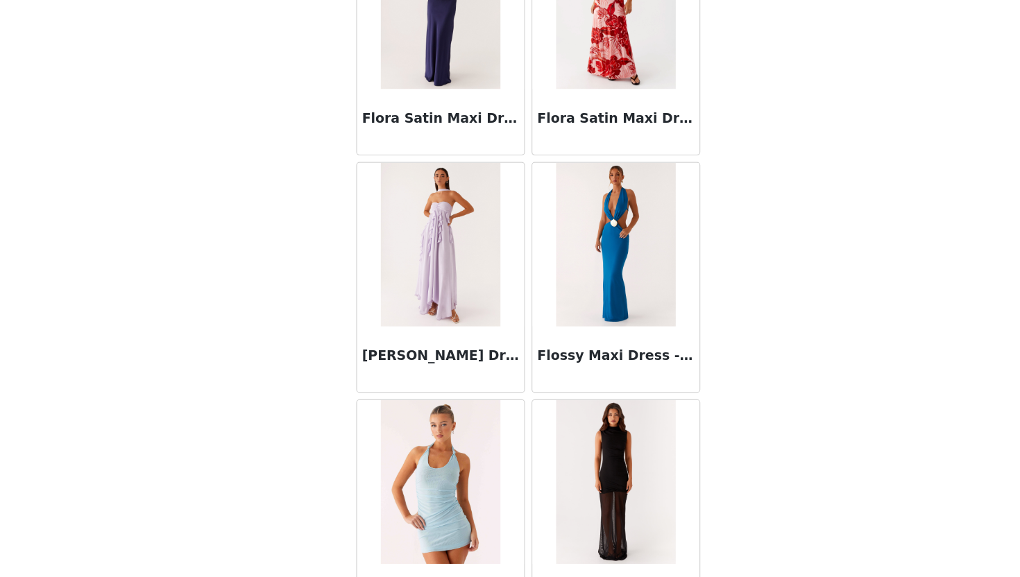
scroll to position [33740, 0]
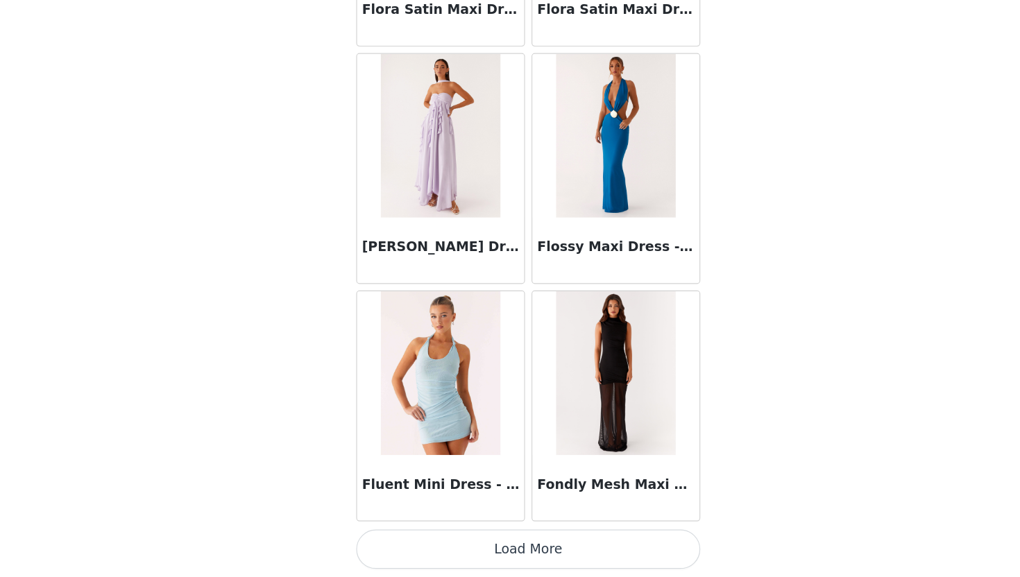
click at [528, 548] on button "Load More" at bounding box center [509, 553] width 291 height 33
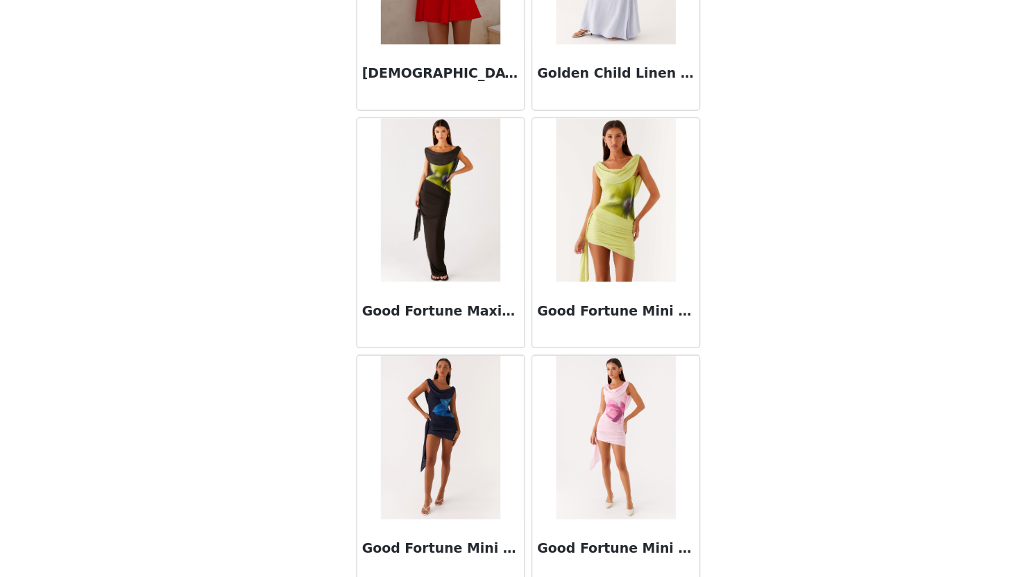
scroll to position [35752, 0]
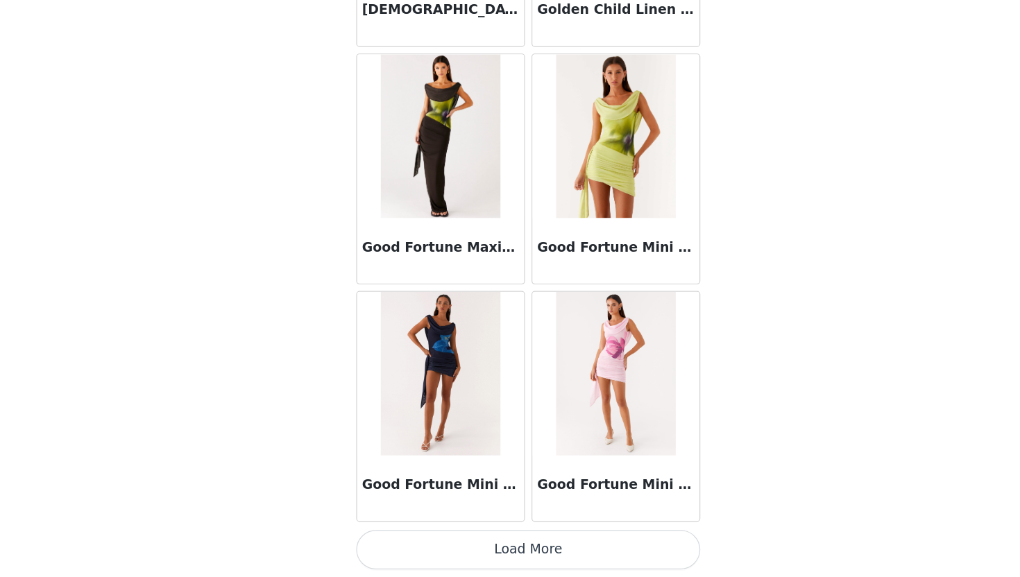
click at [520, 549] on button "Load More" at bounding box center [509, 553] width 291 height 33
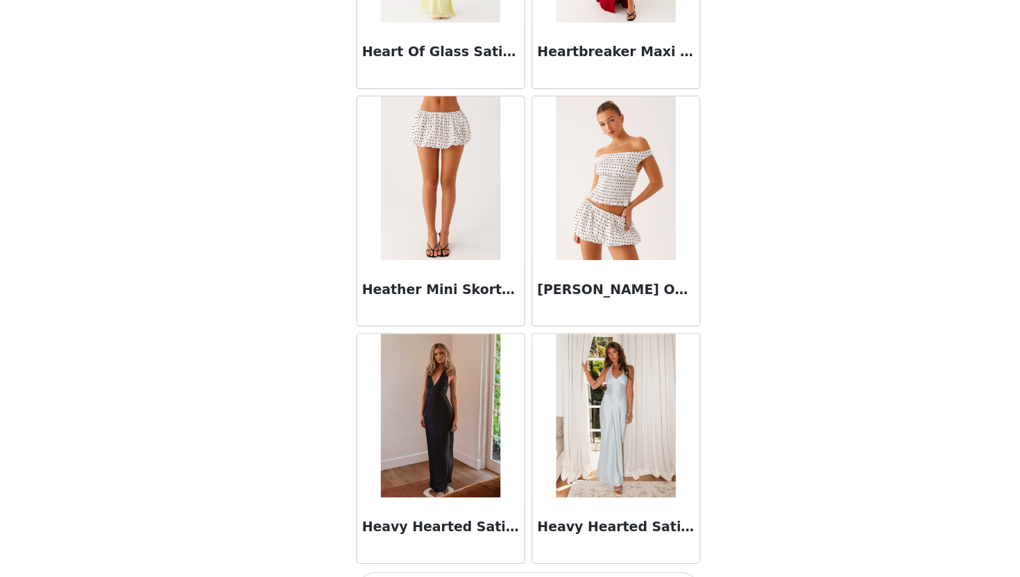
scroll to position [37764, 0]
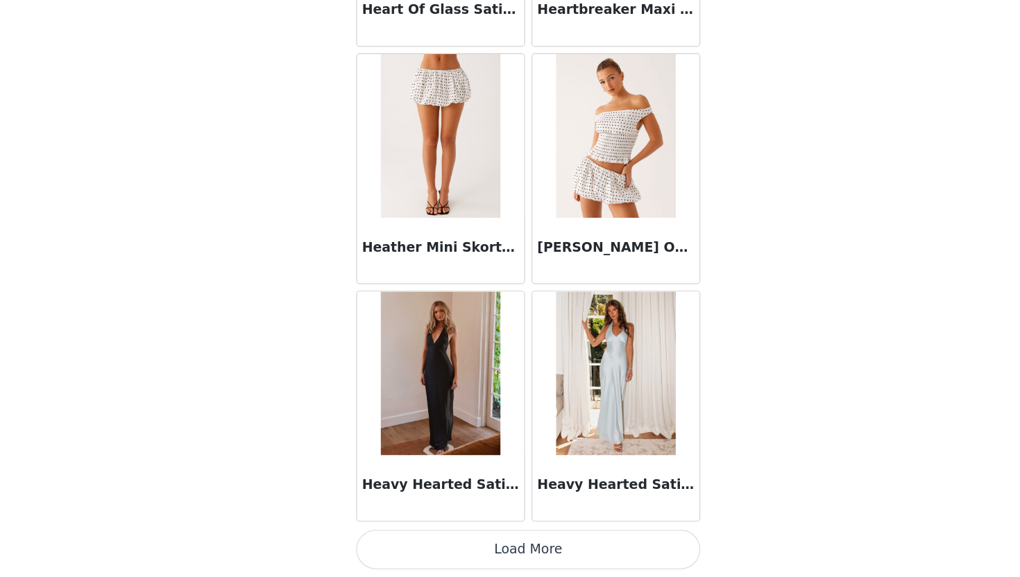
click at [509, 550] on button "Load More" at bounding box center [509, 553] width 291 height 33
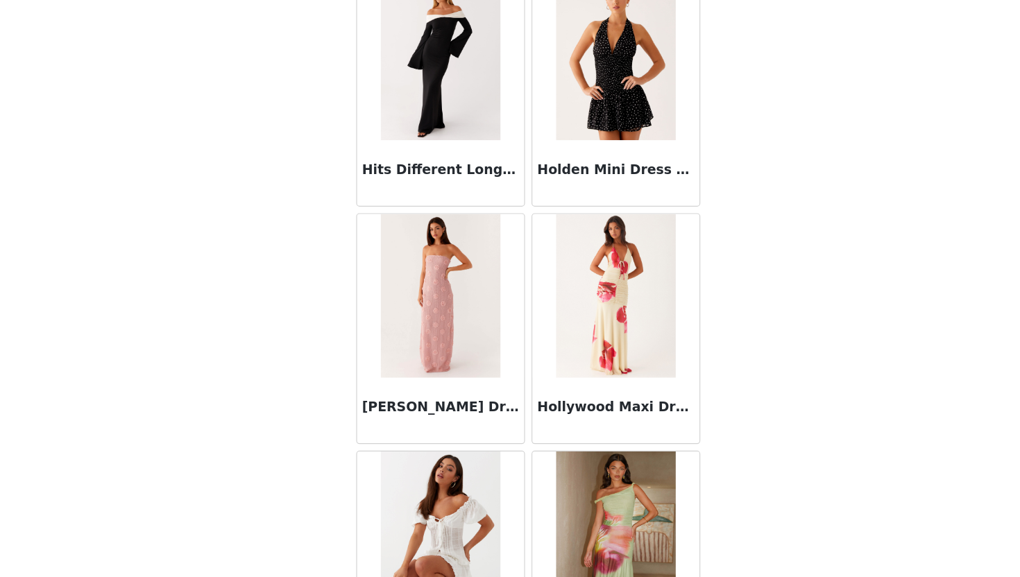
scroll to position [38975, 0]
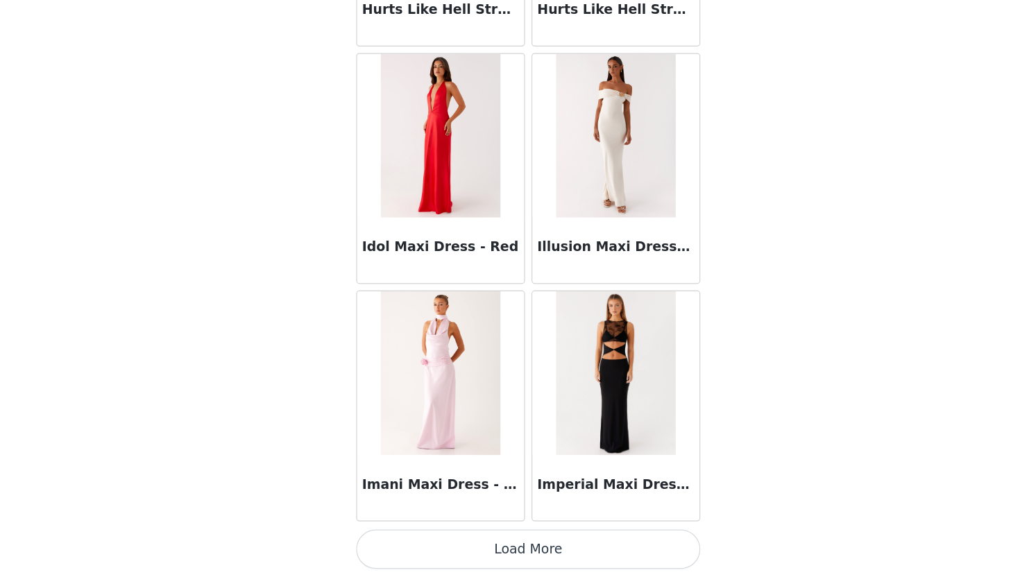
click at [511, 550] on button "Load More" at bounding box center [509, 553] width 291 height 33
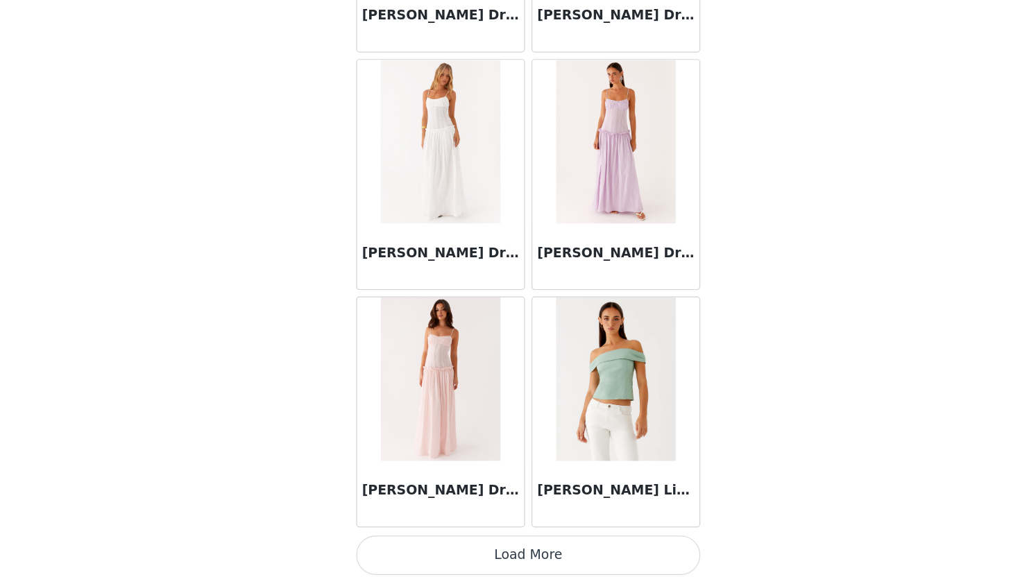
scroll to position [41788, 0]
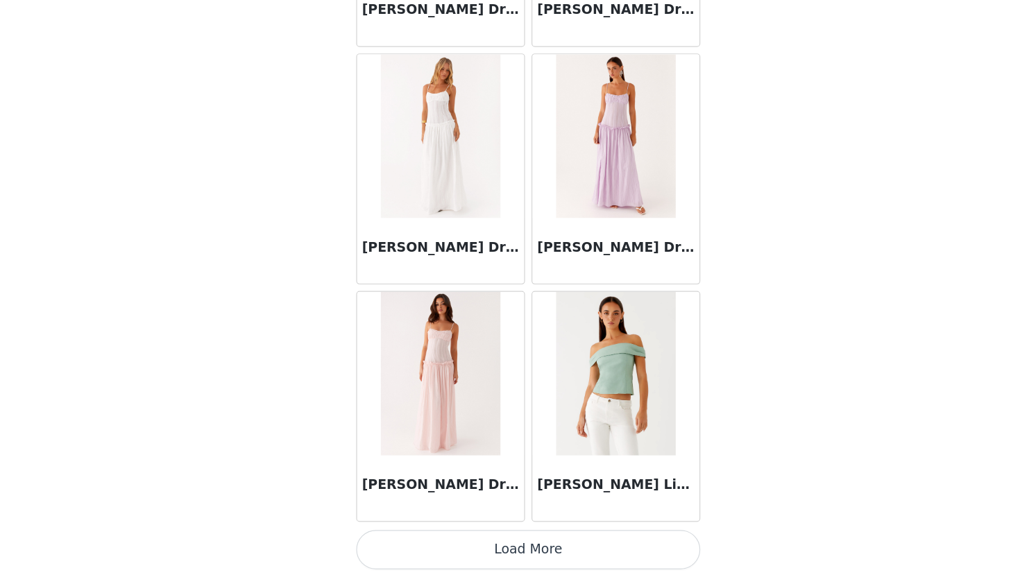
click at [506, 541] on button "Load More" at bounding box center [509, 553] width 291 height 33
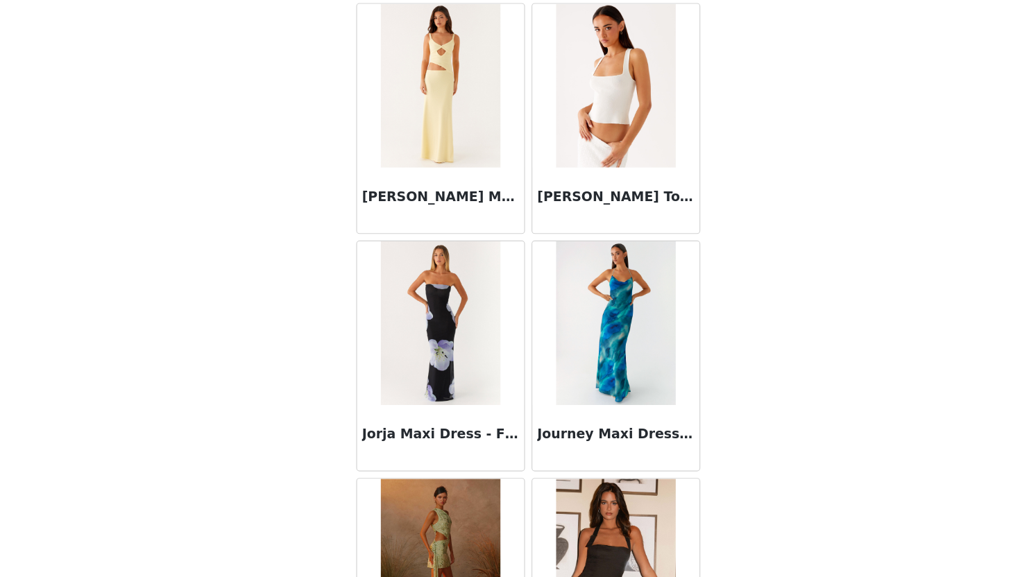
scroll to position [43800, 0]
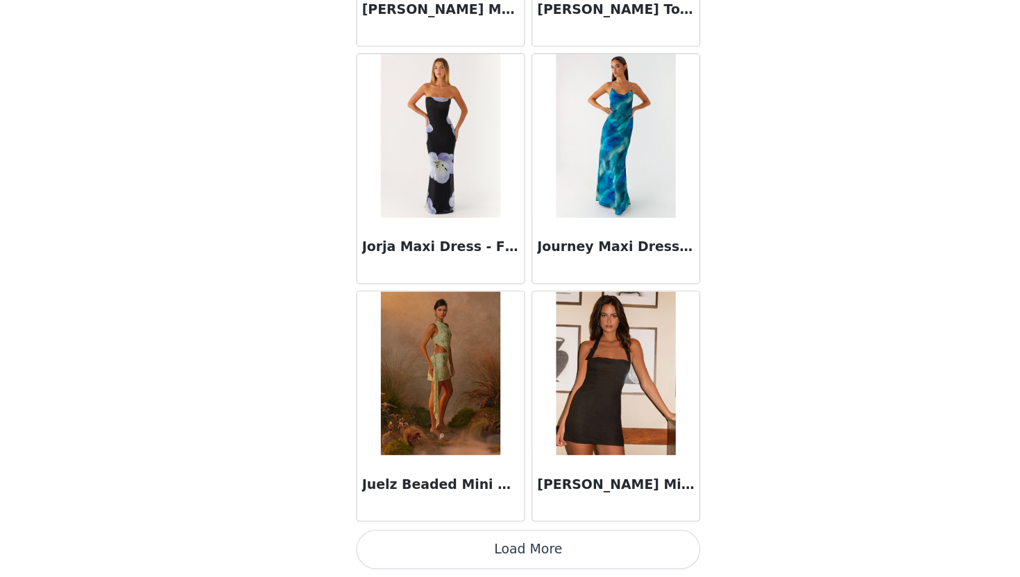
click at [506, 550] on button "Load More" at bounding box center [509, 553] width 291 height 33
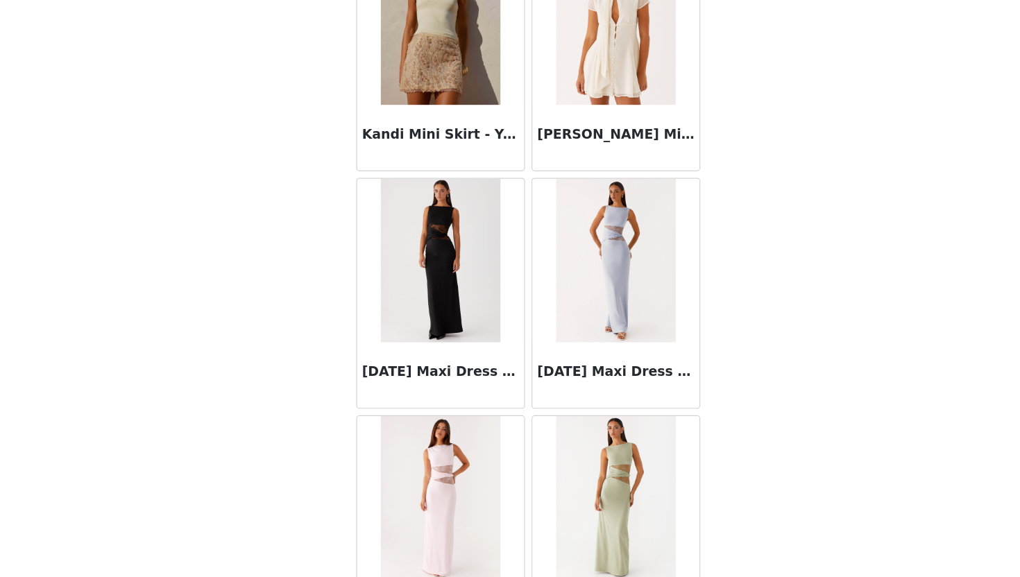
scroll to position [45812, 0]
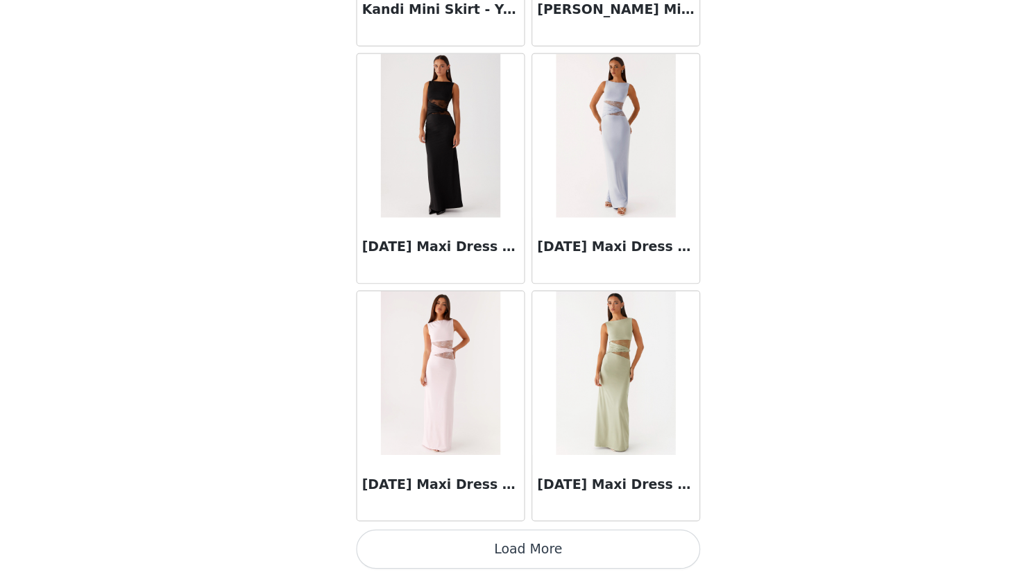
click at [503, 560] on button "Load More" at bounding box center [509, 553] width 291 height 33
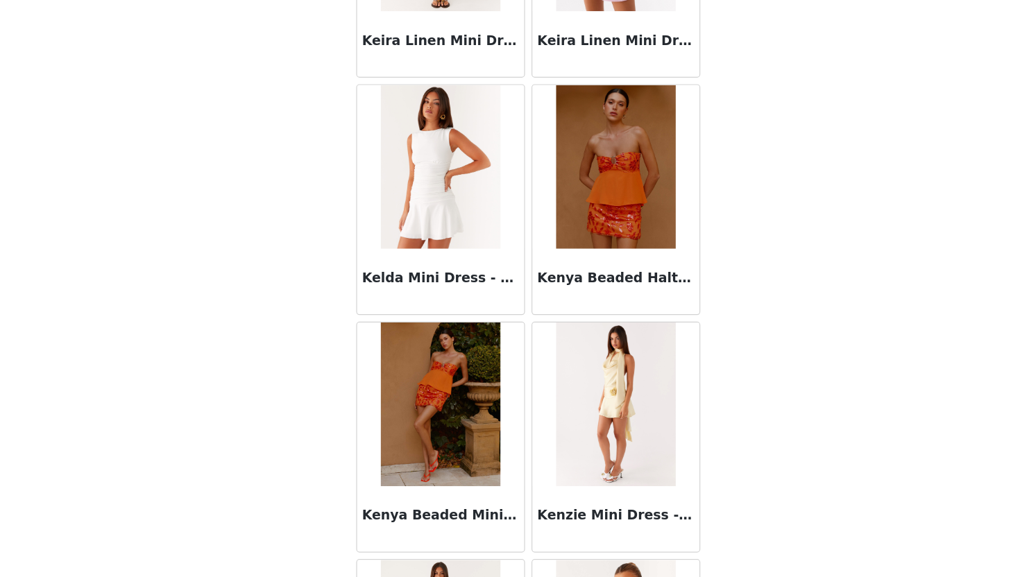
scroll to position [47824, 0]
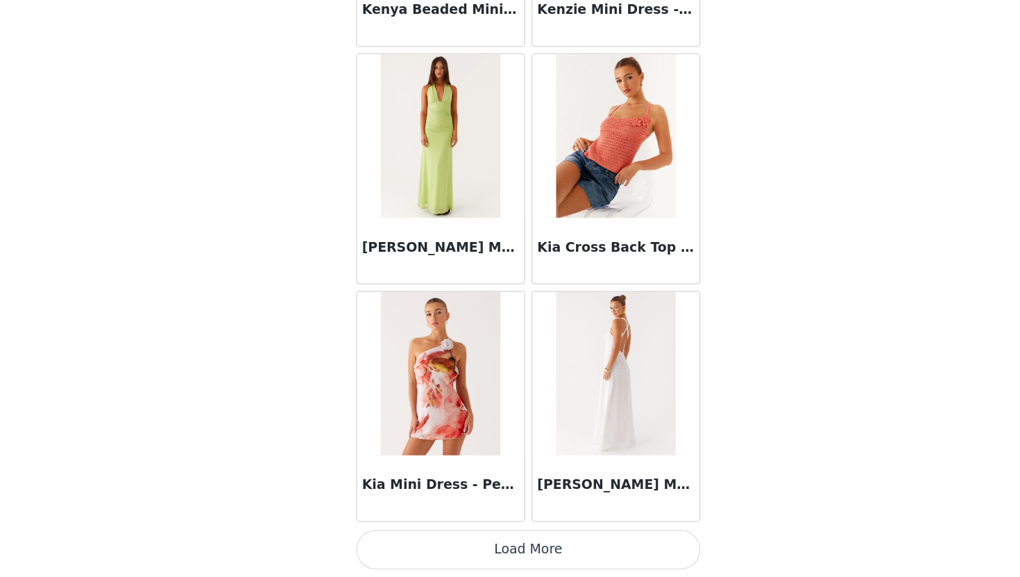
click at [500, 552] on button "Load More" at bounding box center [509, 553] width 291 height 33
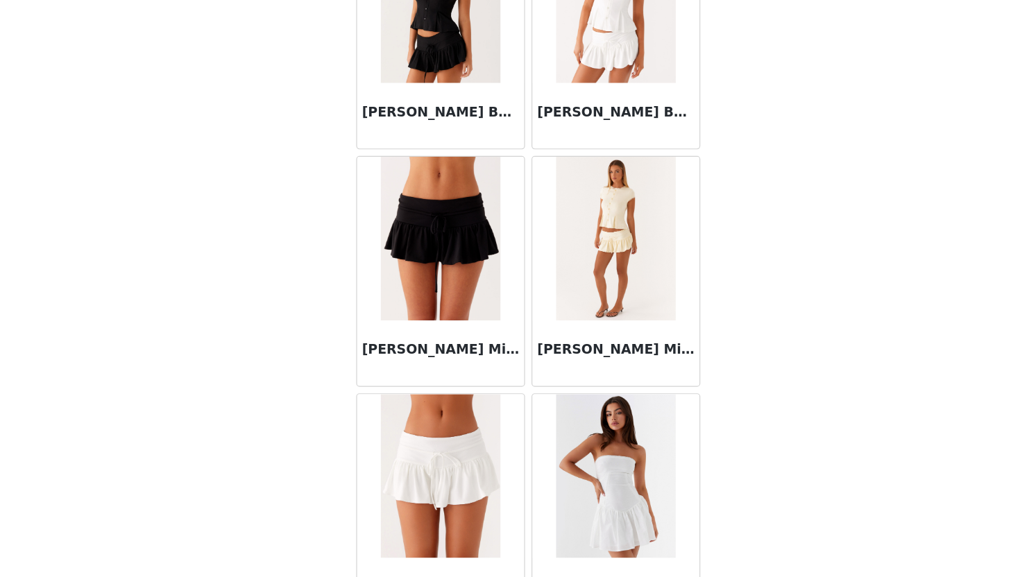
scroll to position [49836, 0]
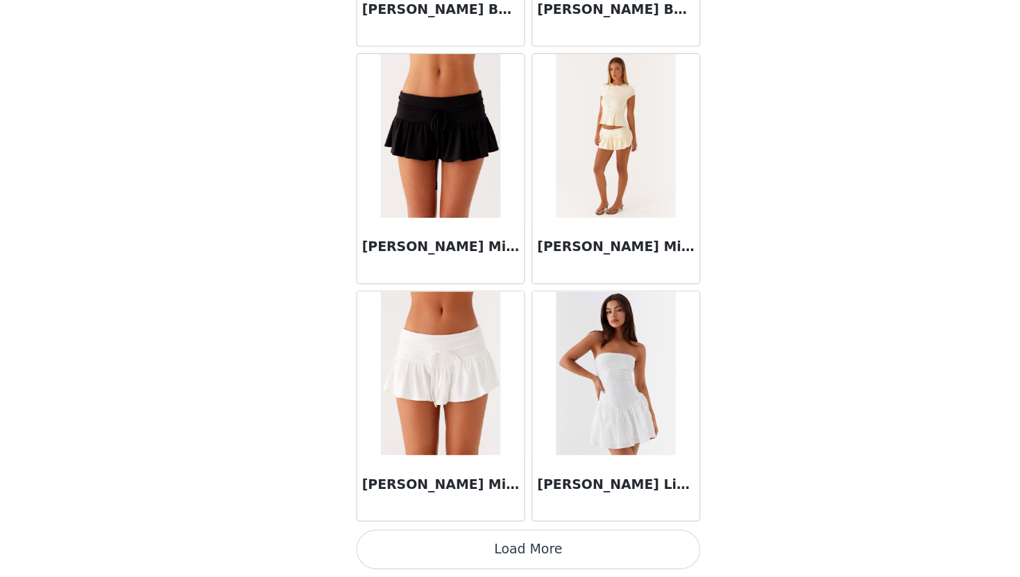
click at [475, 547] on button "Load More" at bounding box center [509, 553] width 291 height 33
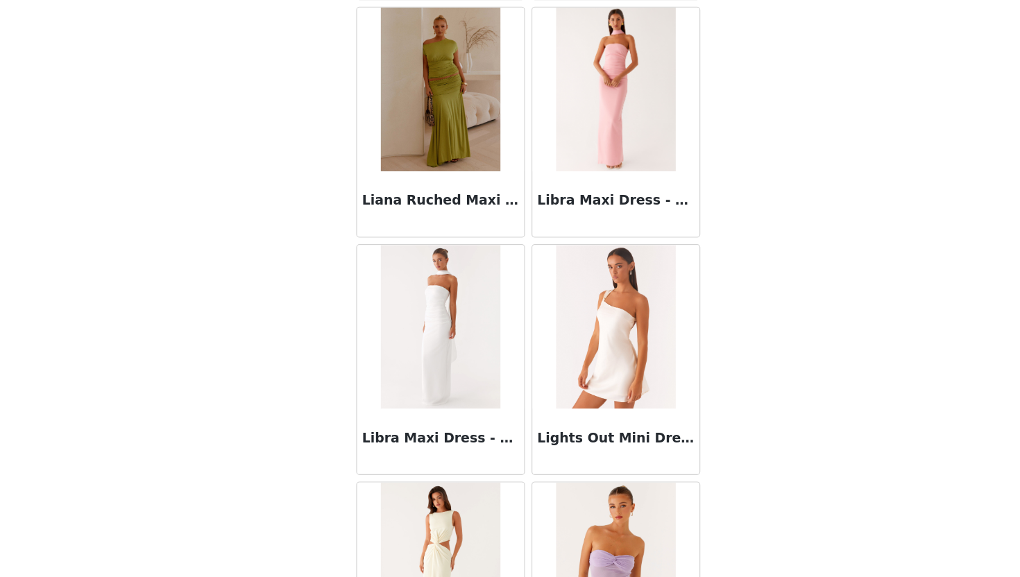
scroll to position [51849, 0]
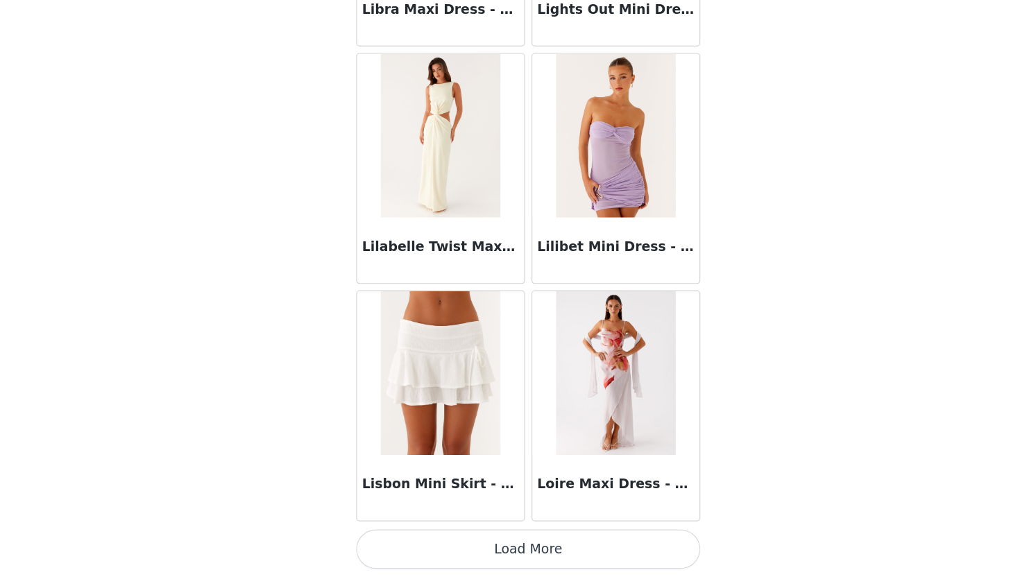
click at [491, 543] on button "Load More" at bounding box center [509, 553] width 291 height 33
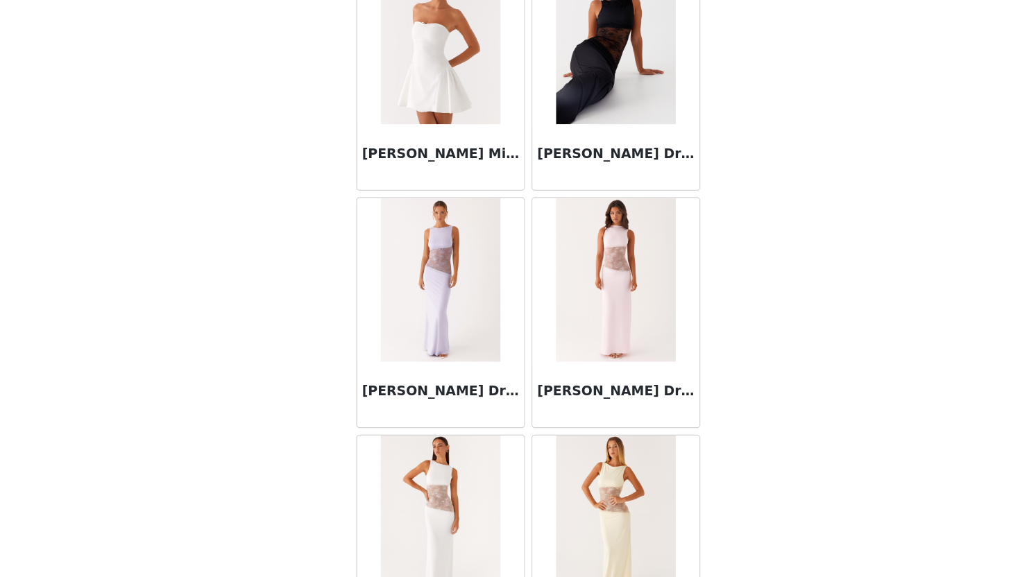
scroll to position [53861, 0]
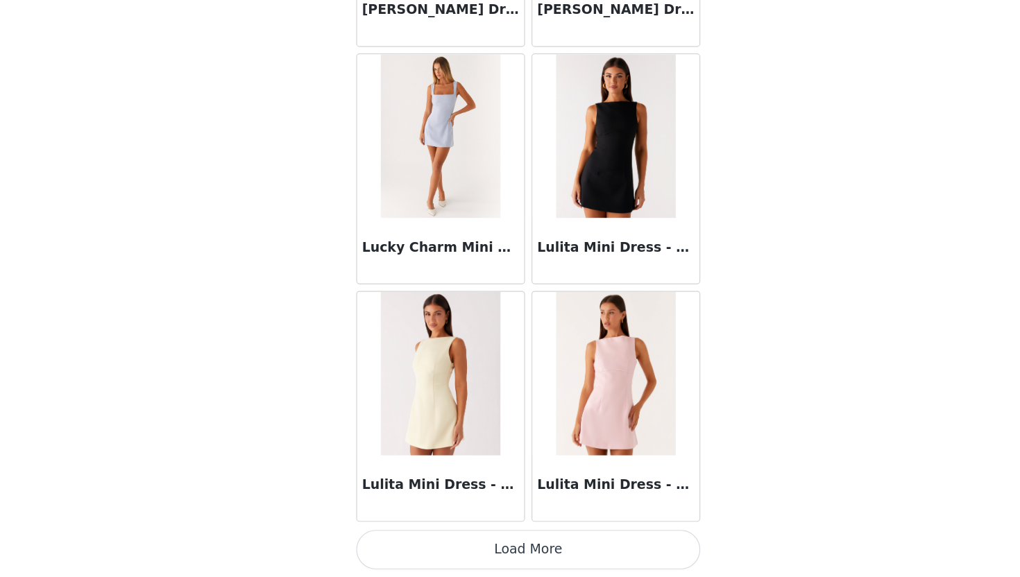
click at [489, 559] on button "Load More" at bounding box center [509, 553] width 291 height 33
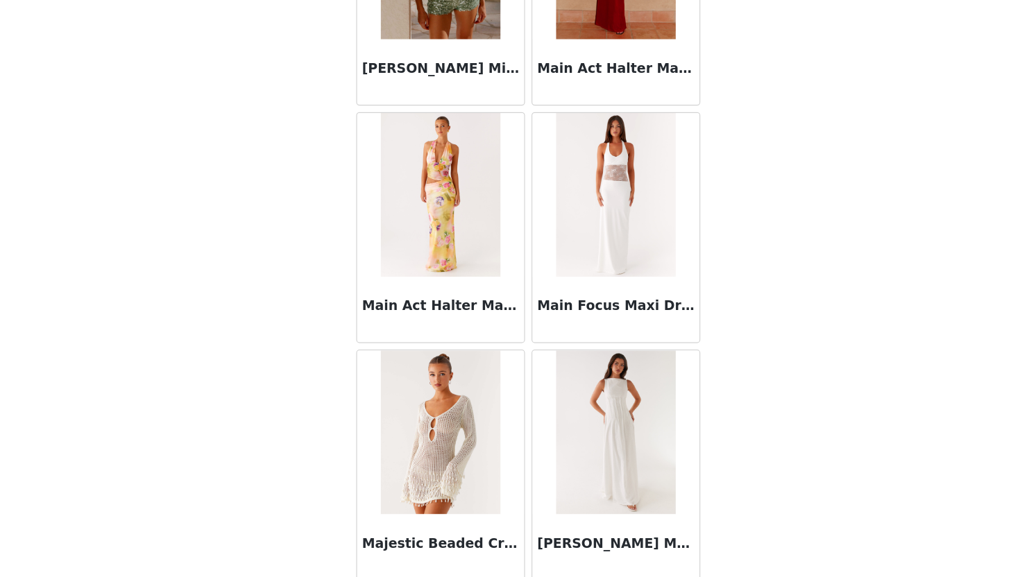
scroll to position [55873, 0]
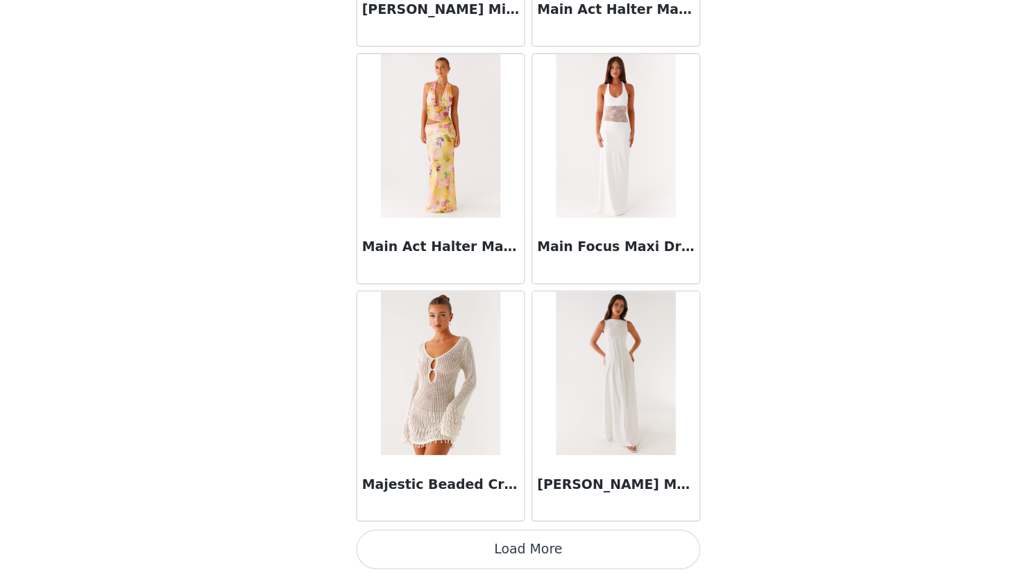
click at [498, 547] on button "Load More" at bounding box center [509, 553] width 291 height 33
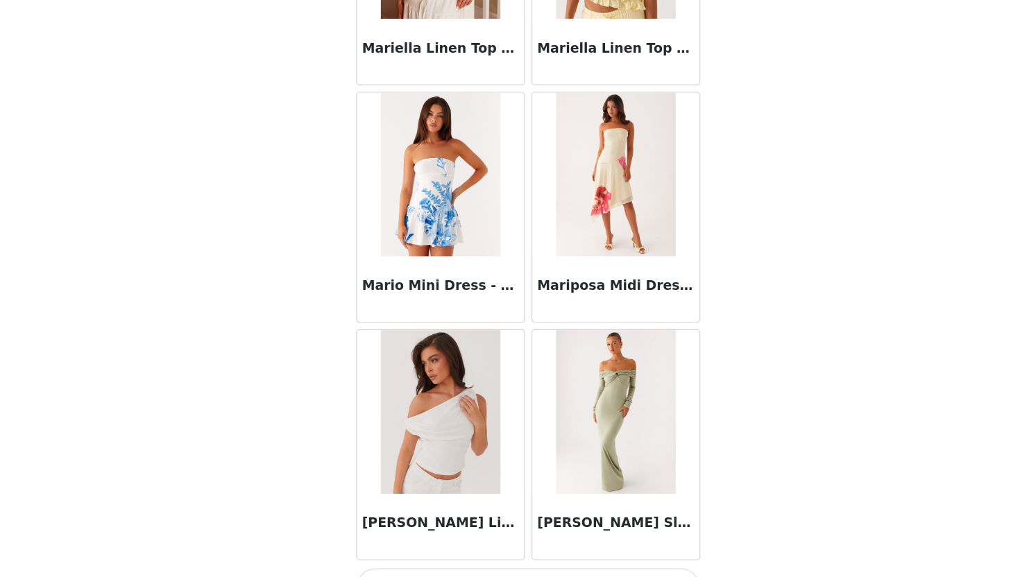
scroll to position [57885, 0]
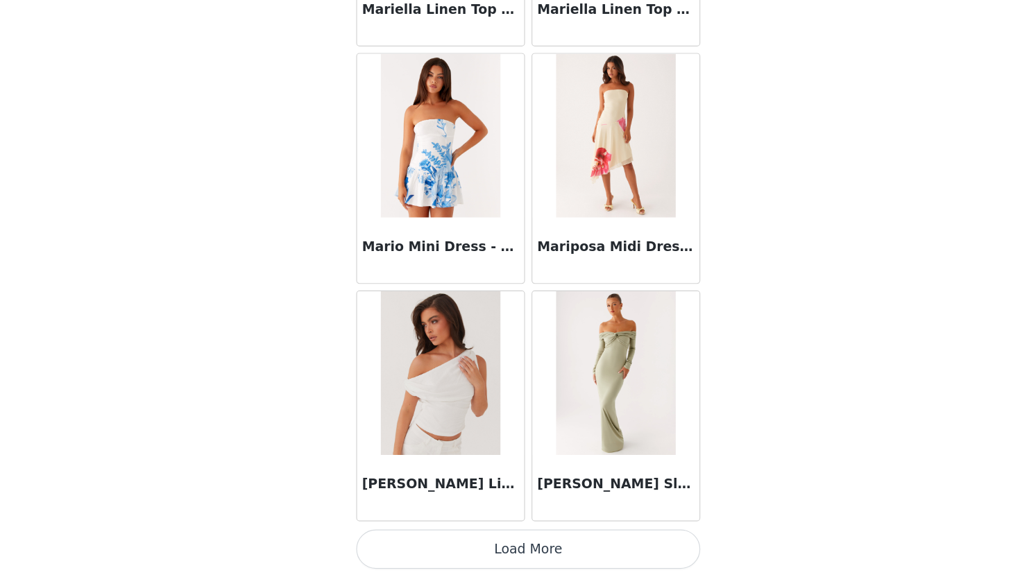
click at [501, 555] on button "Load More" at bounding box center [509, 553] width 291 height 33
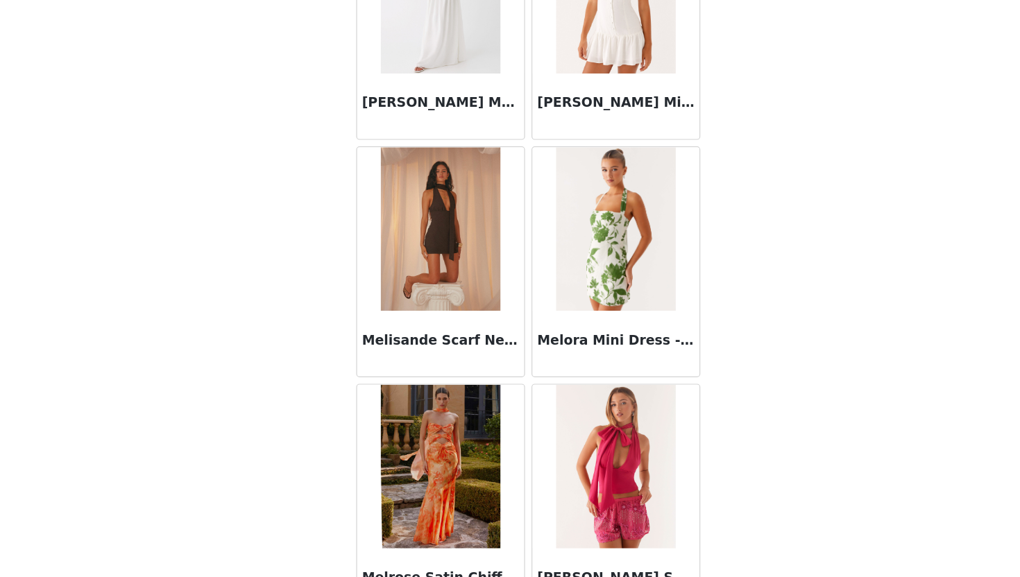
scroll to position [59897, 0]
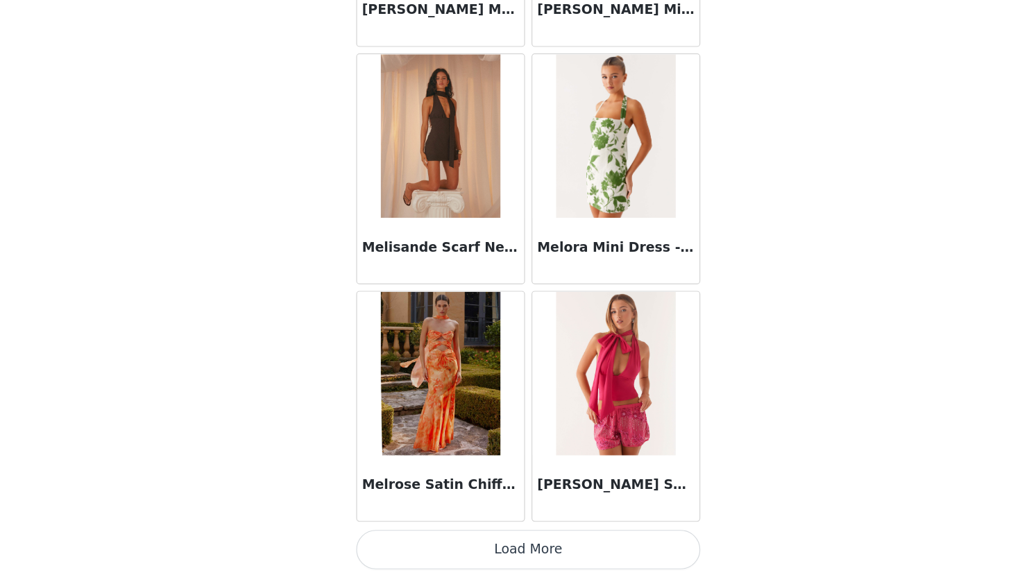
click at [520, 550] on button "Load More" at bounding box center [509, 553] width 291 height 33
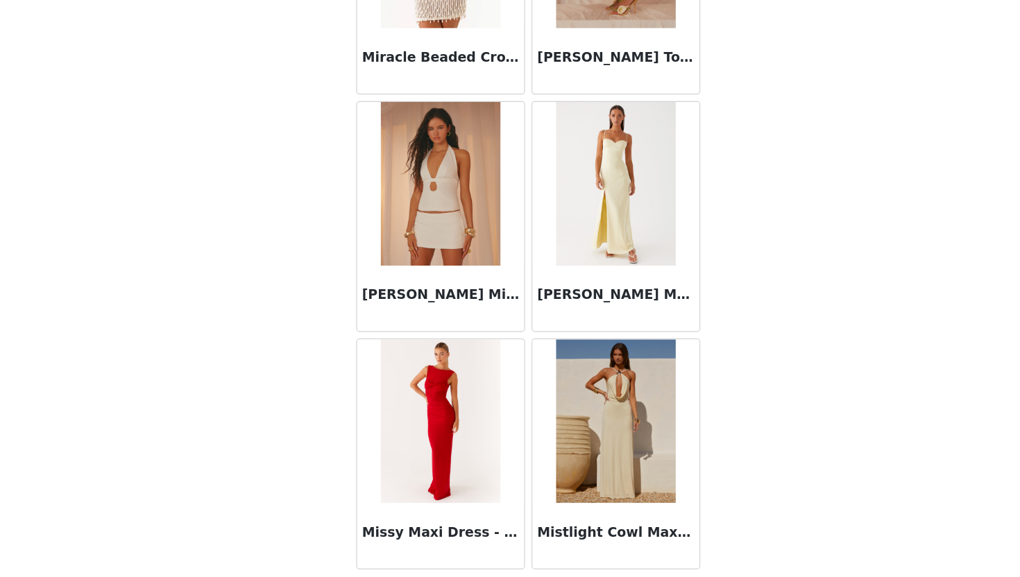
scroll to position [61909, 0]
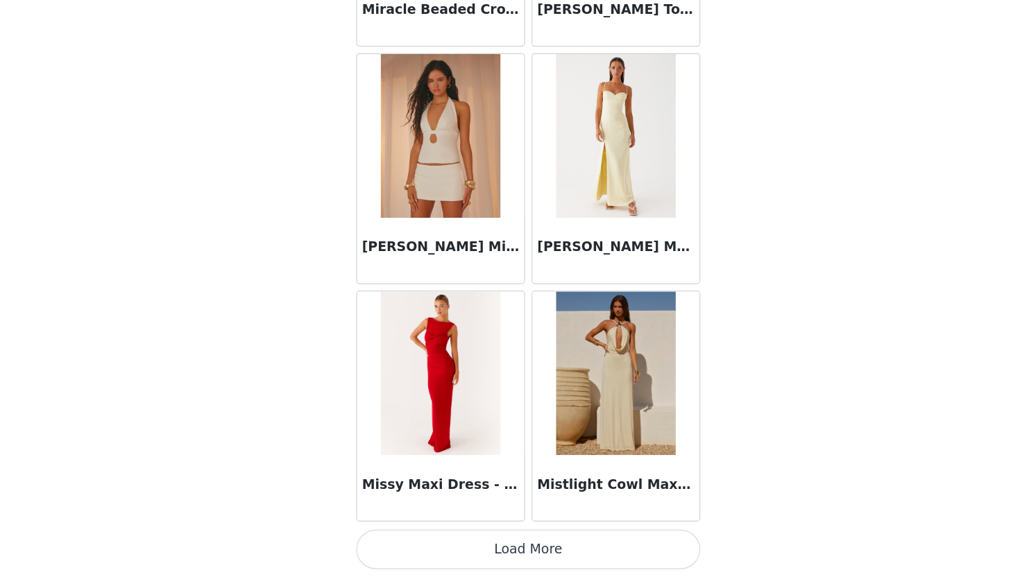
click at [506, 539] on button "Load More" at bounding box center [509, 553] width 291 height 33
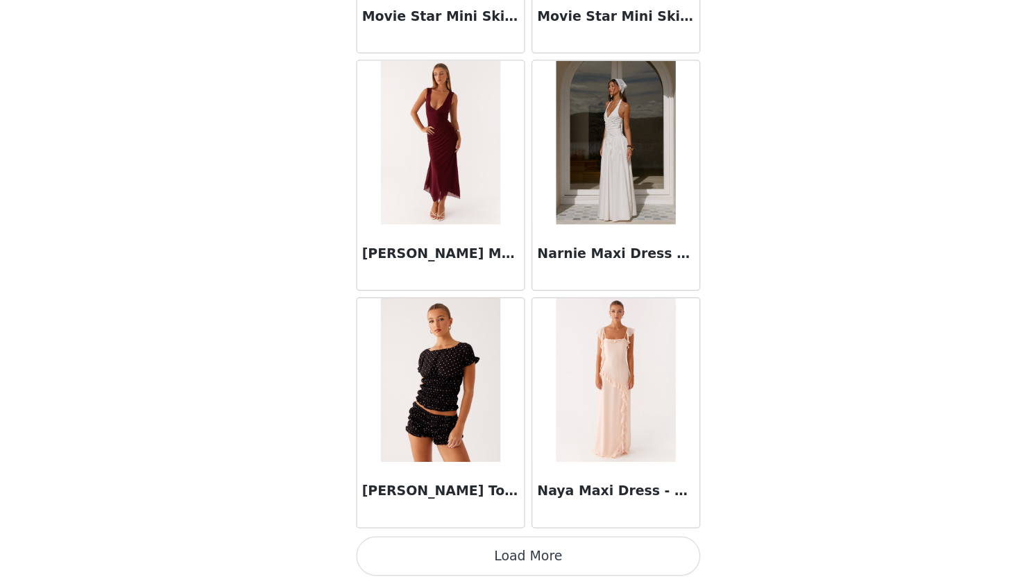
scroll to position [63921, 0]
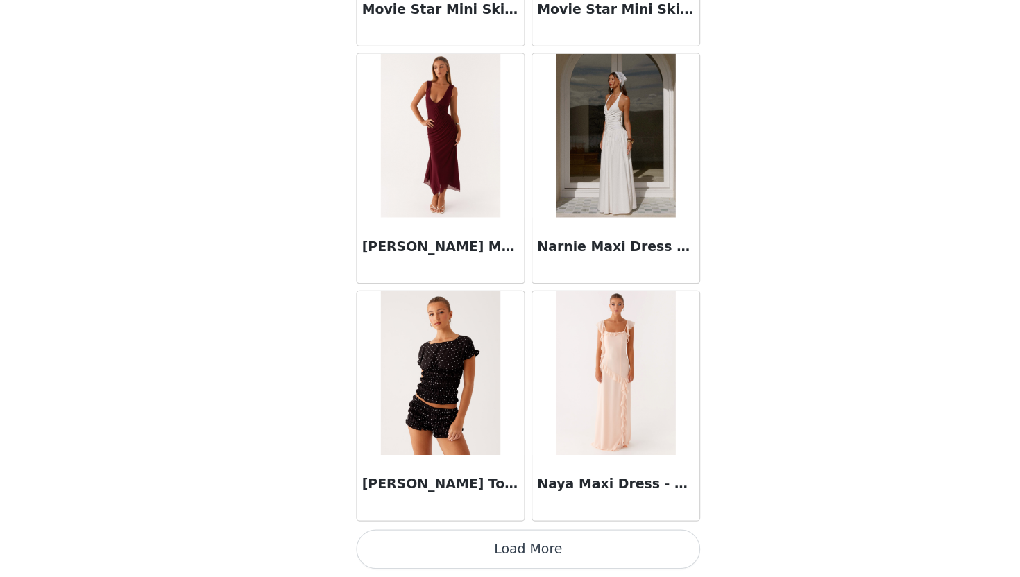
click at [504, 553] on button "Load More" at bounding box center [509, 553] width 291 height 33
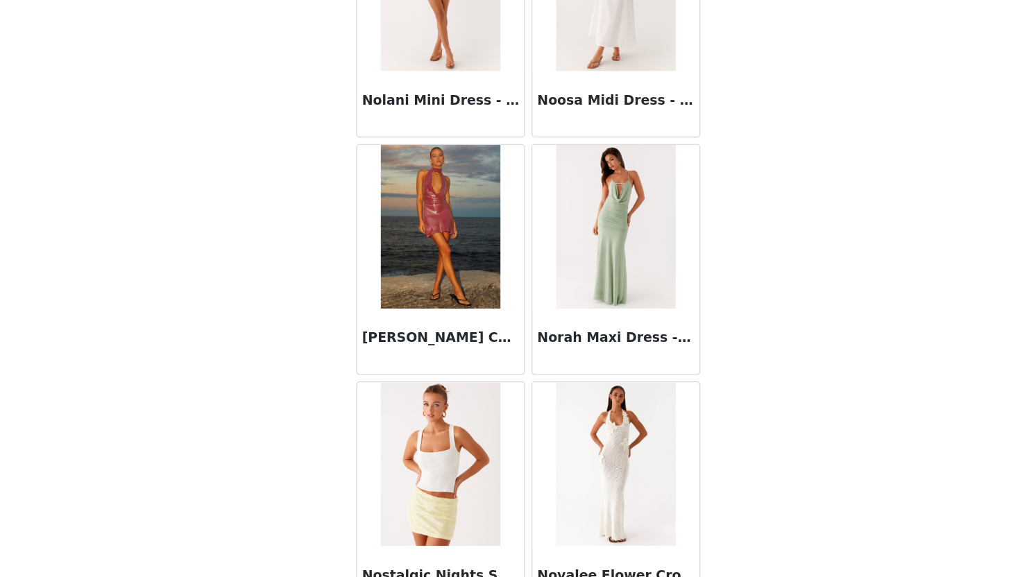
scroll to position [65933, 0]
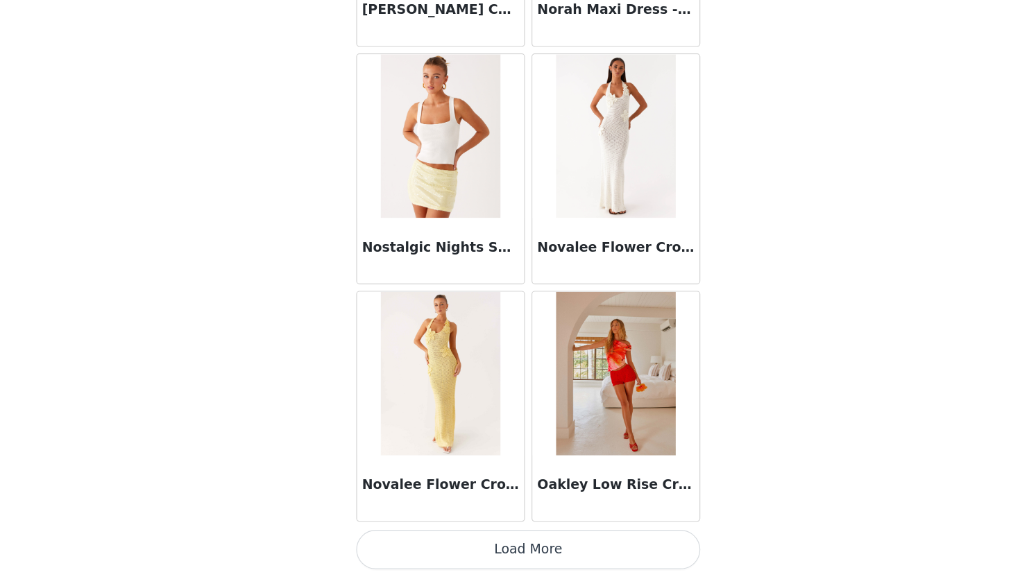
click at [502, 548] on button "Load More" at bounding box center [509, 553] width 291 height 33
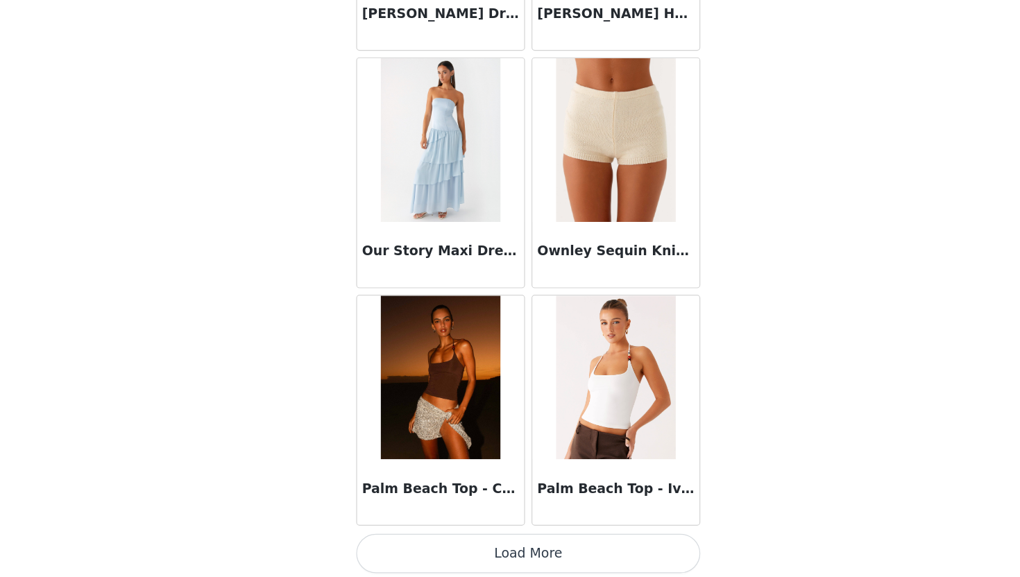
scroll to position [67945, 0]
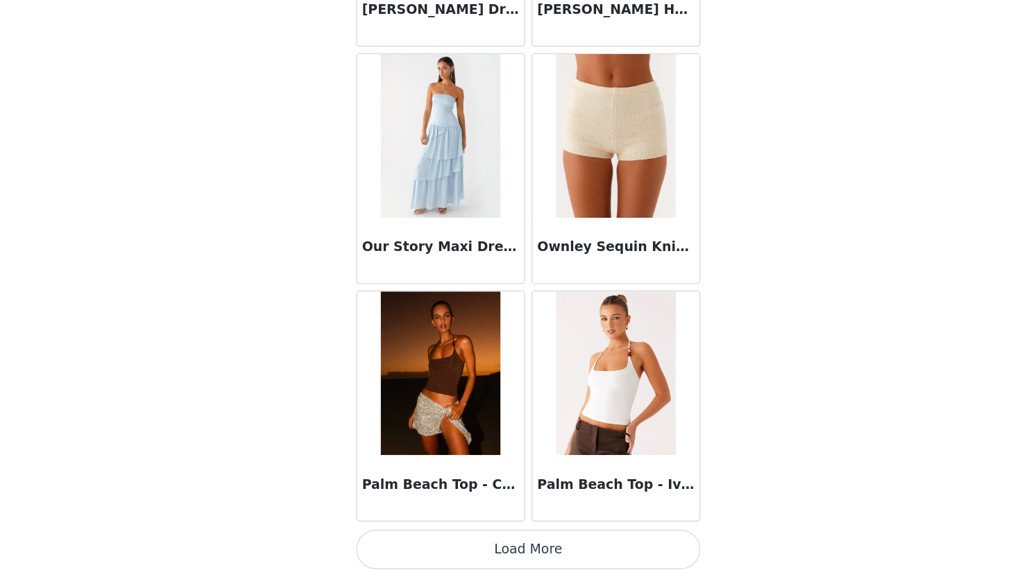
click at [571, 543] on button "Load More" at bounding box center [509, 553] width 291 height 33
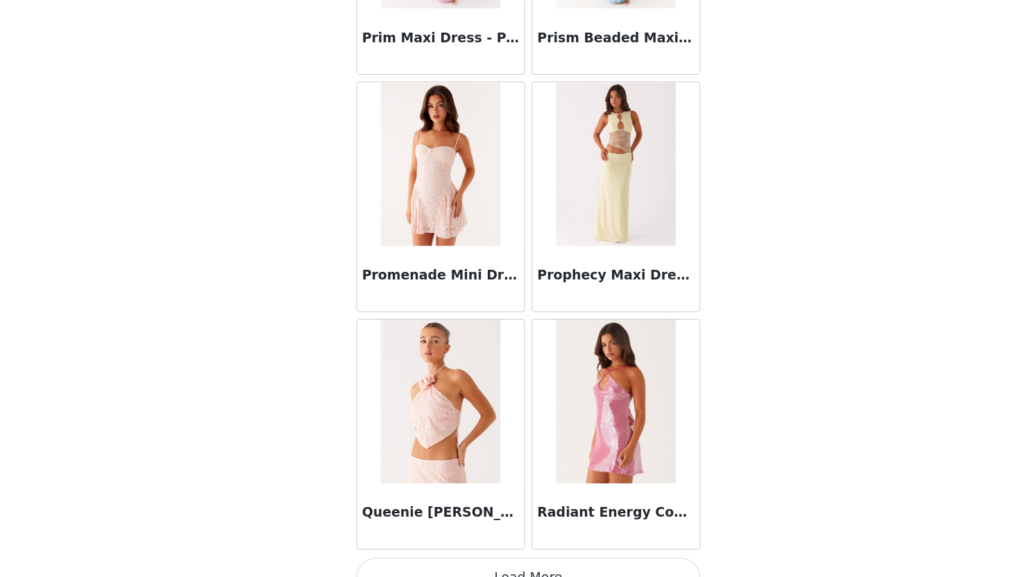
scroll to position [69958, 0]
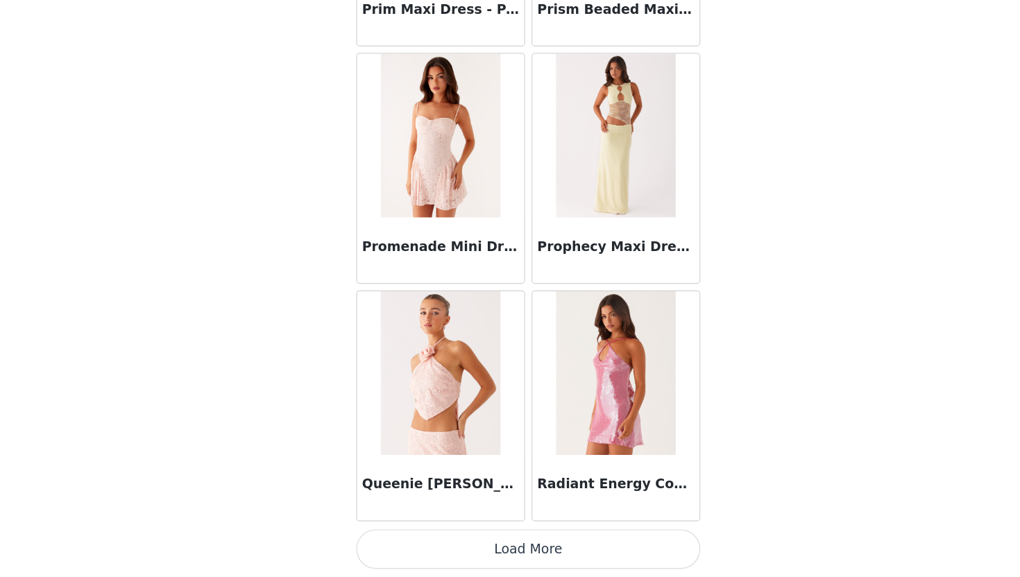
click at [586, 549] on button "Load More" at bounding box center [509, 553] width 291 height 33
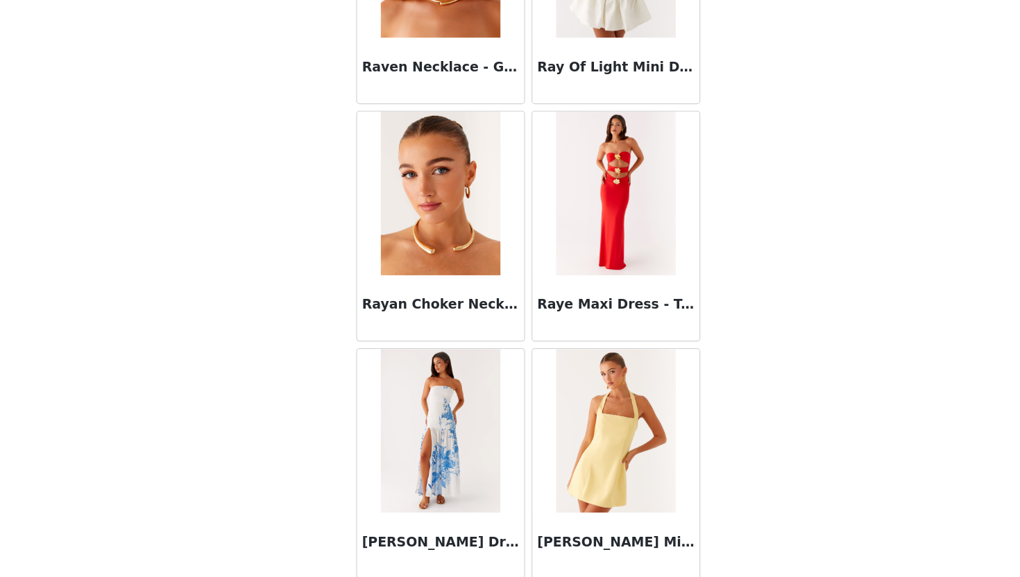
scroll to position [71970, 0]
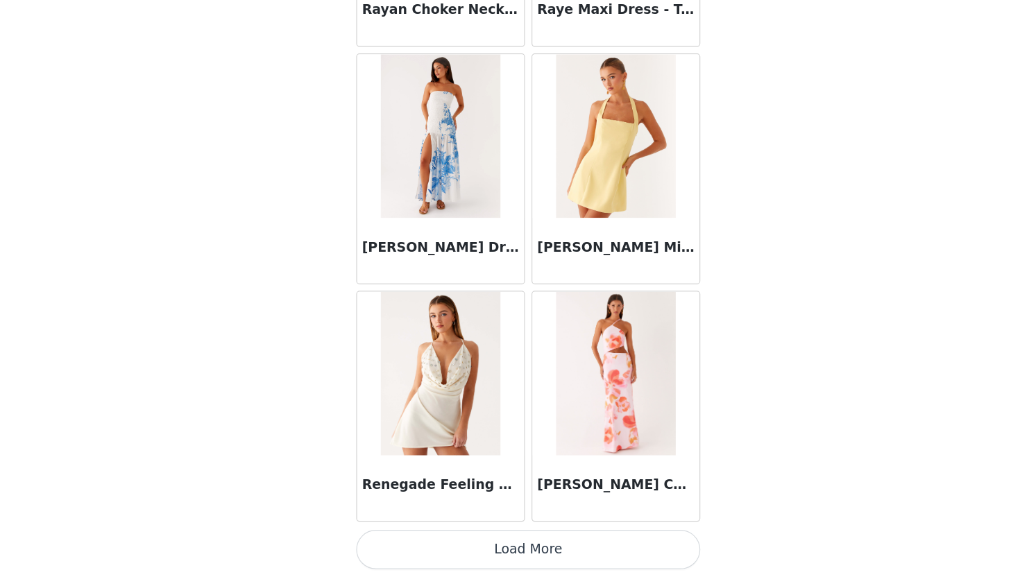
click at [545, 557] on button "Load More" at bounding box center [509, 553] width 291 height 33
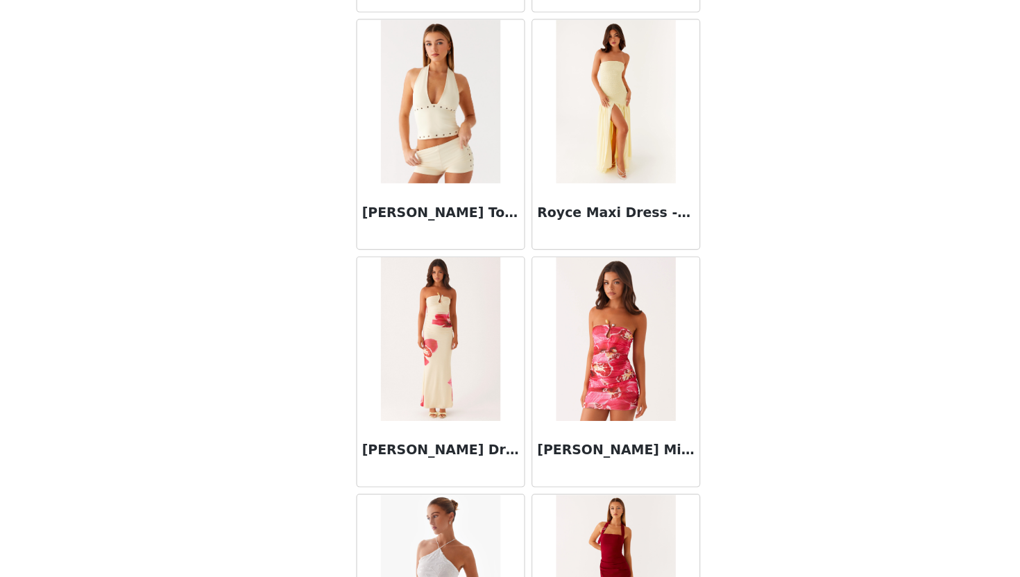
scroll to position [73982, 0]
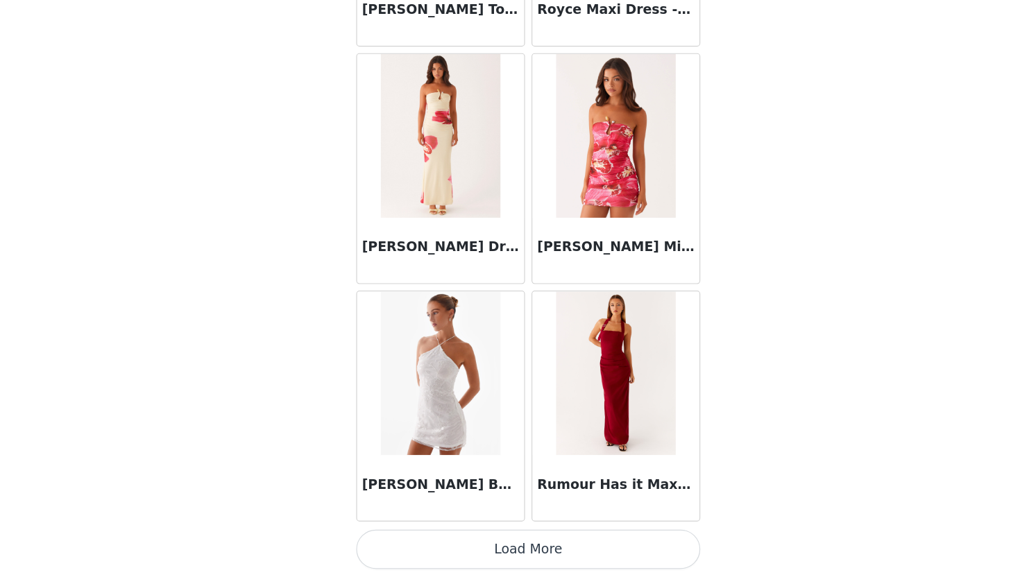
click at [532, 559] on button "Load More" at bounding box center [509, 553] width 291 height 33
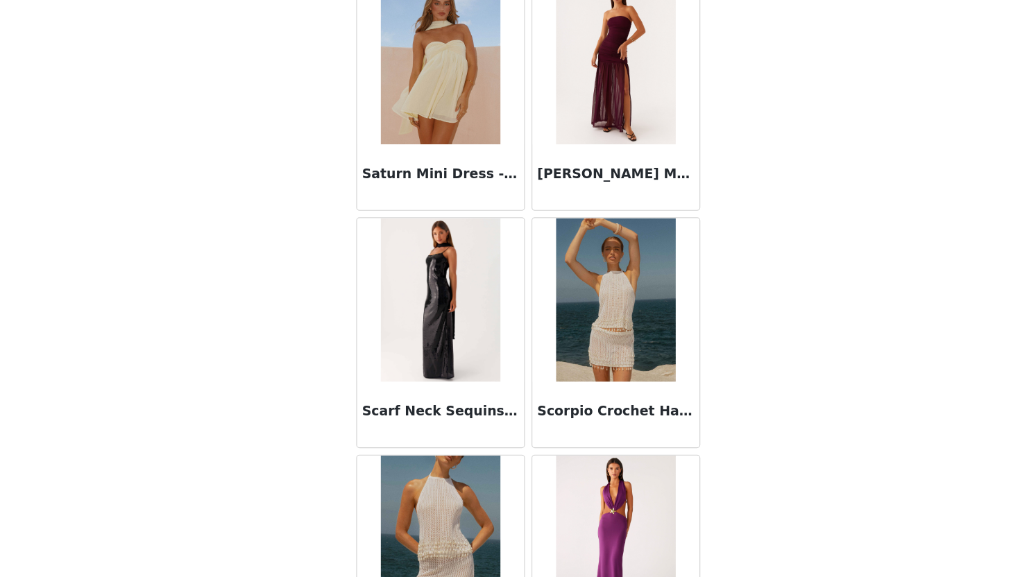
scroll to position [75994, 0]
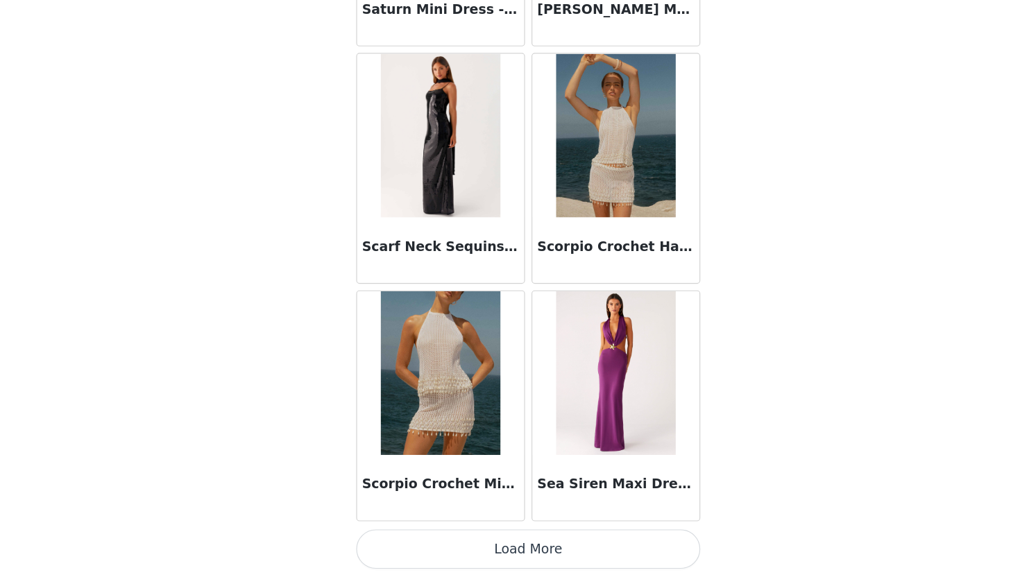
click at [516, 559] on button "Load More" at bounding box center [509, 553] width 291 height 33
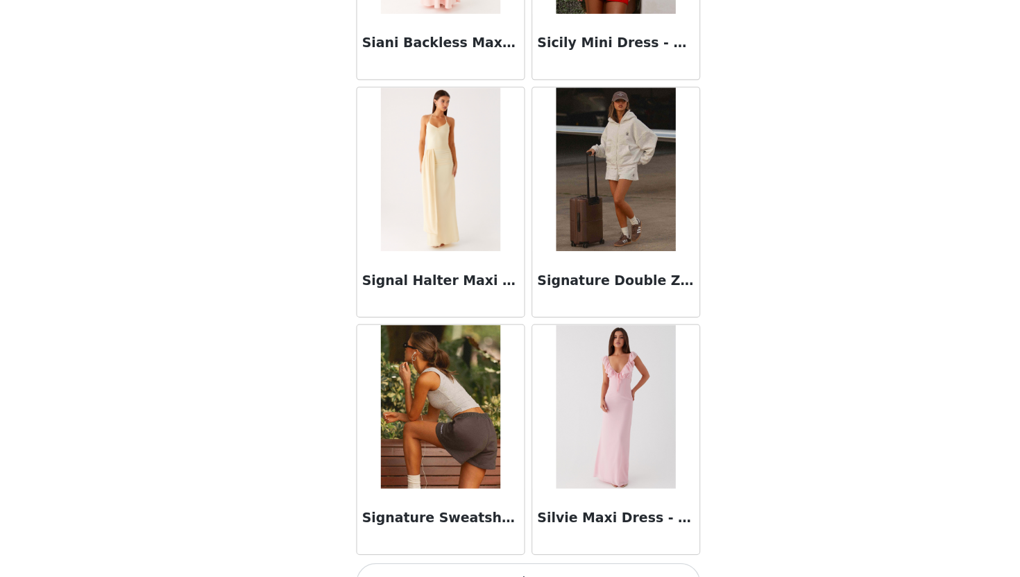
scroll to position [78006, 0]
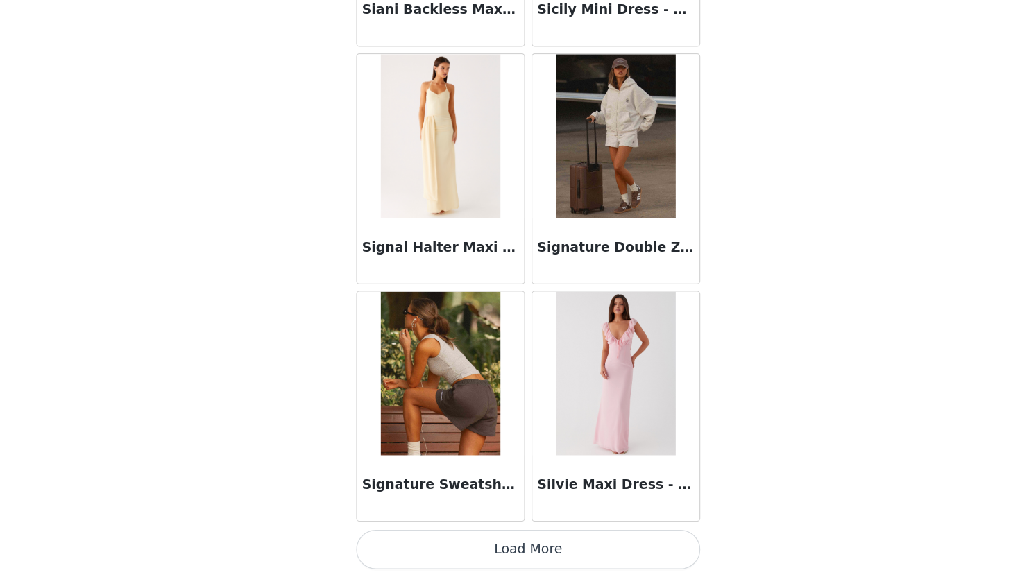
click at [497, 554] on button "Load More" at bounding box center [509, 553] width 291 height 33
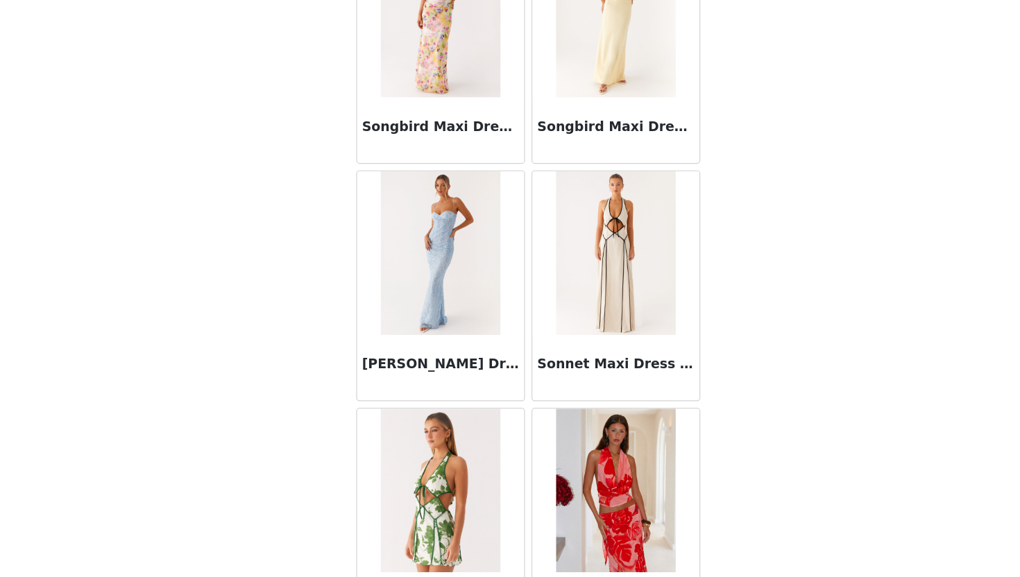
scroll to position [80018, 0]
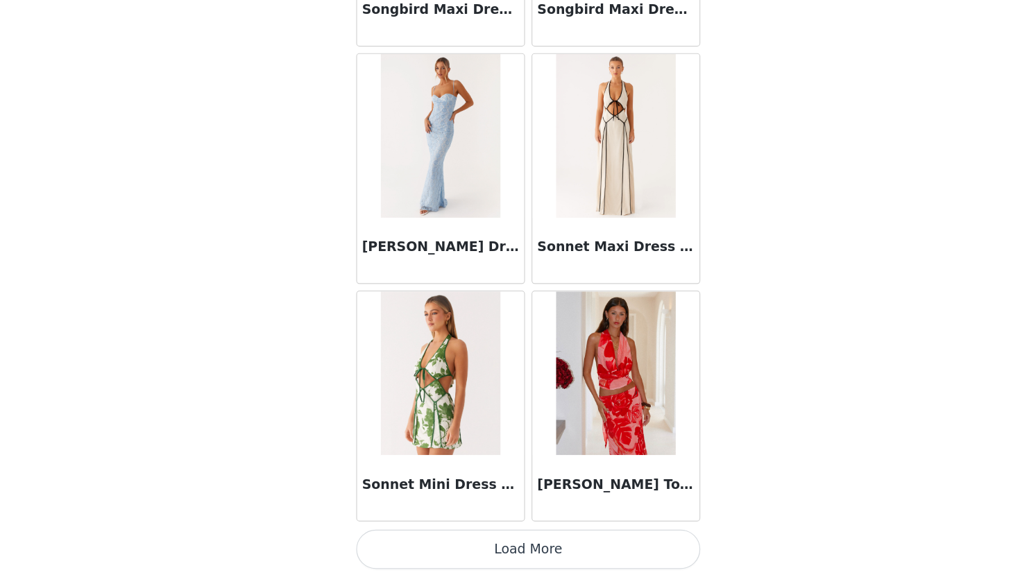
click at [513, 549] on button "Load More" at bounding box center [509, 553] width 291 height 33
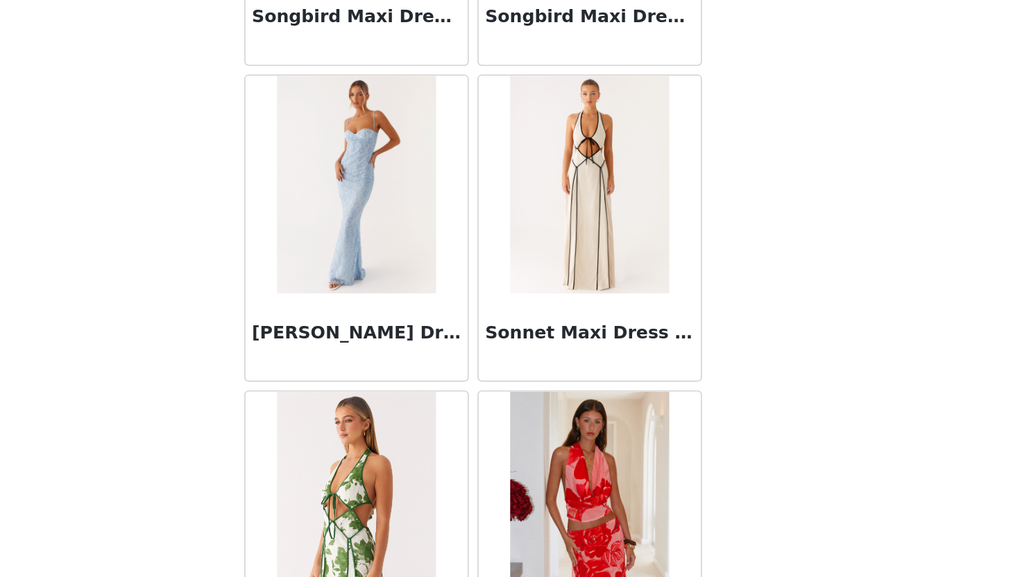
click at [594, 235] on img at bounding box center [584, 203] width 101 height 139
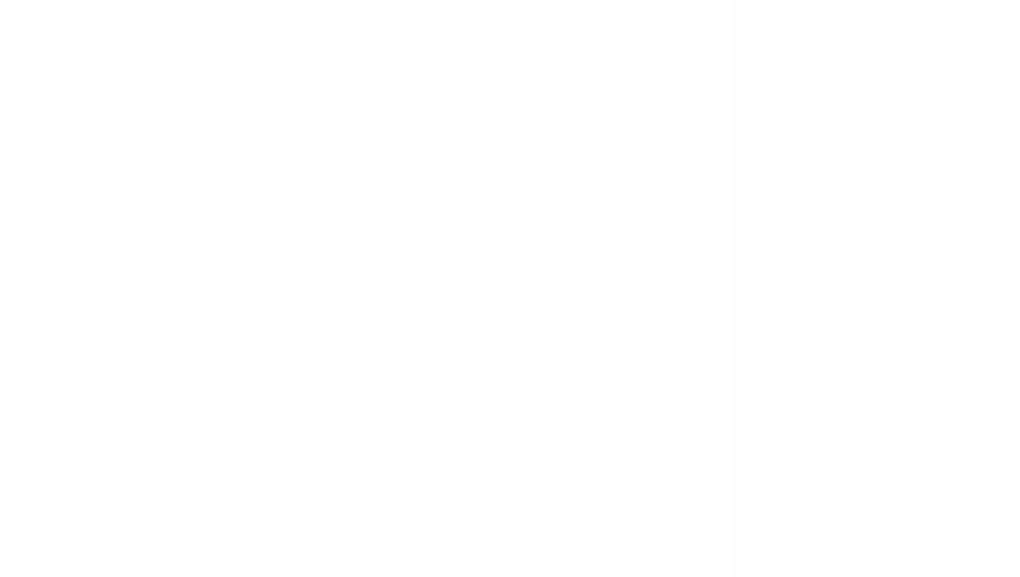
scroll to position [0, 0]
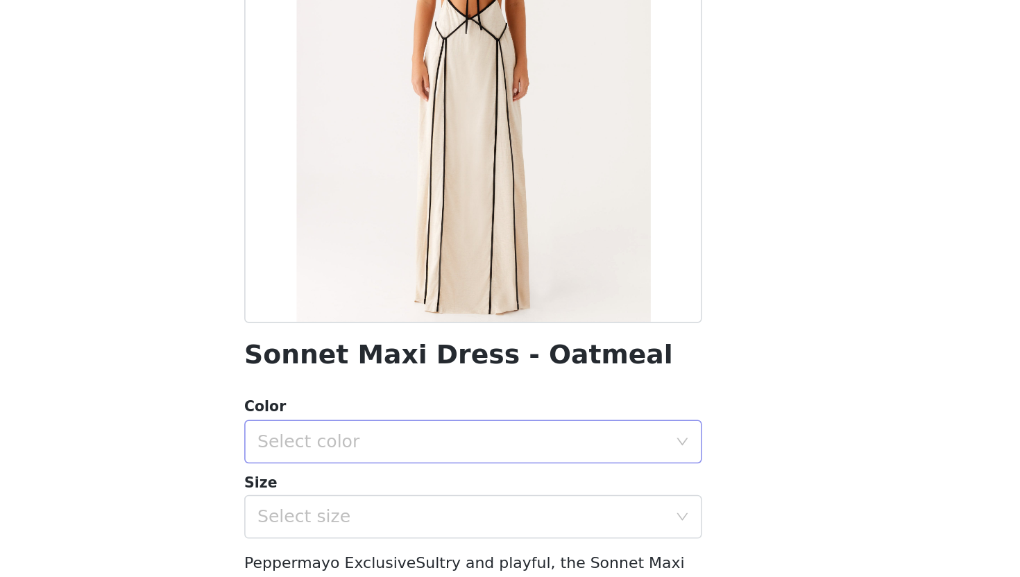
click at [493, 461] on div "Select color" at bounding box center [502, 457] width 259 height 14
click at [478, 488] on li "Oatmeal" at bounding box center [509, 488] width 291 height 22
click at [475, 502] on div "Select size" at bounding box center [502, 505] width 259 height 14
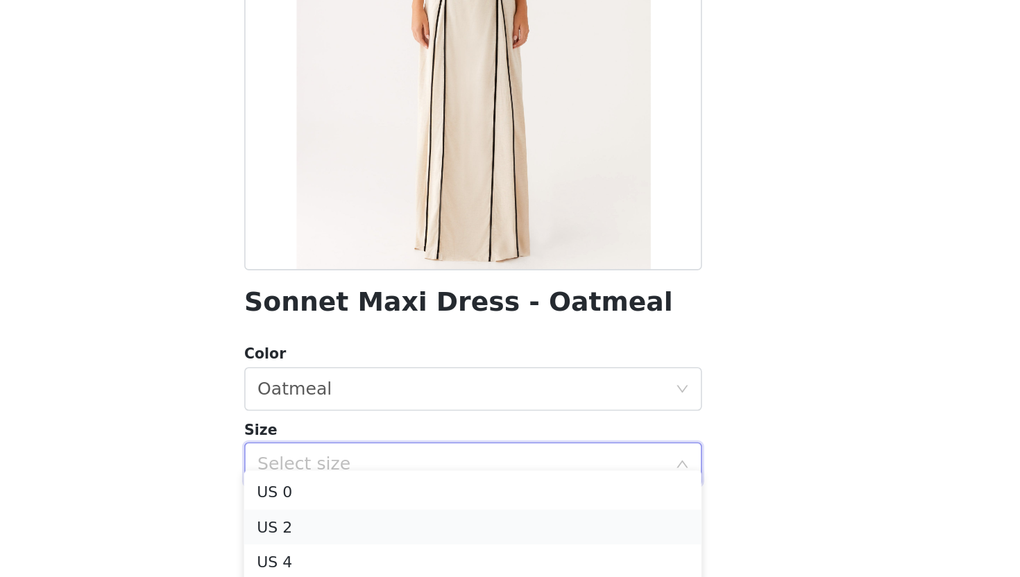
click at [461, 542] on li "US 2" at bounding box center [509, 545] width 291 height 22
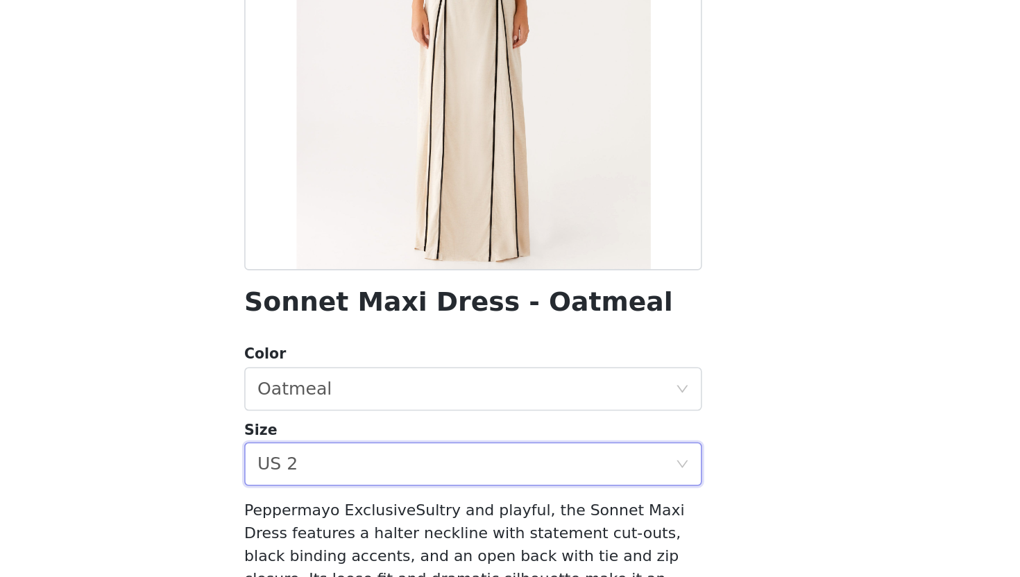
scroll to position [151, 0]
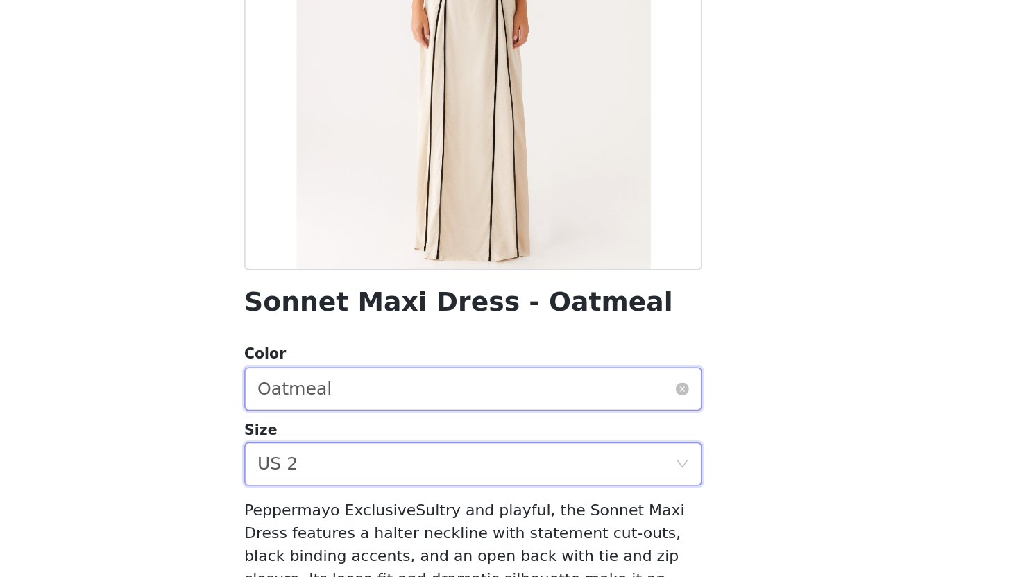
click at [641, 444] on div "Select color Oatmeal" at bounding box center [509, 457] width 291 height 28
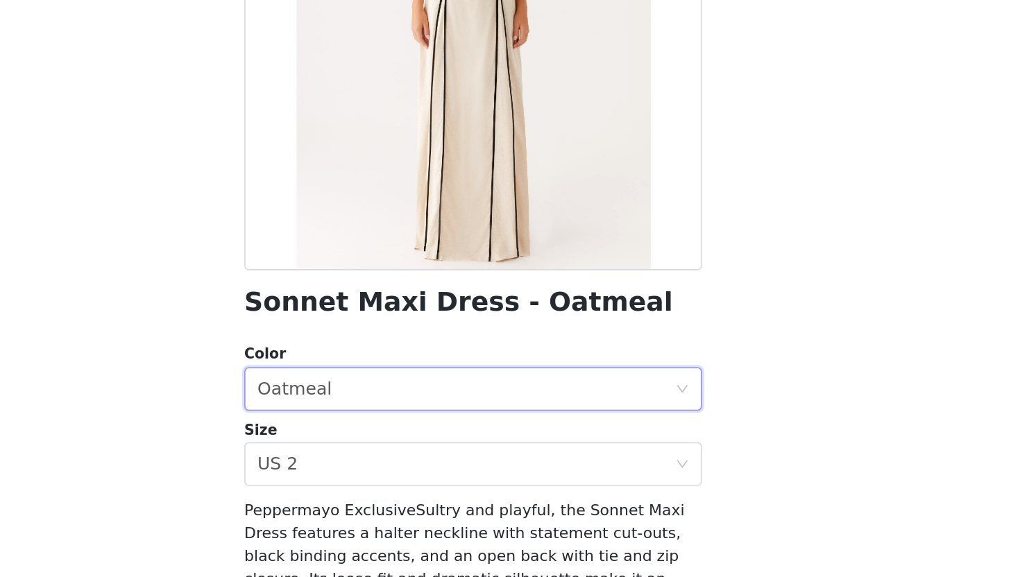
click at [664, 412] on div "Back Sonnet Maxi Dress - Oatmeal Color Select color Oatmeal Size Select size US…" at bounding box center [509, 288] width 333 height 577
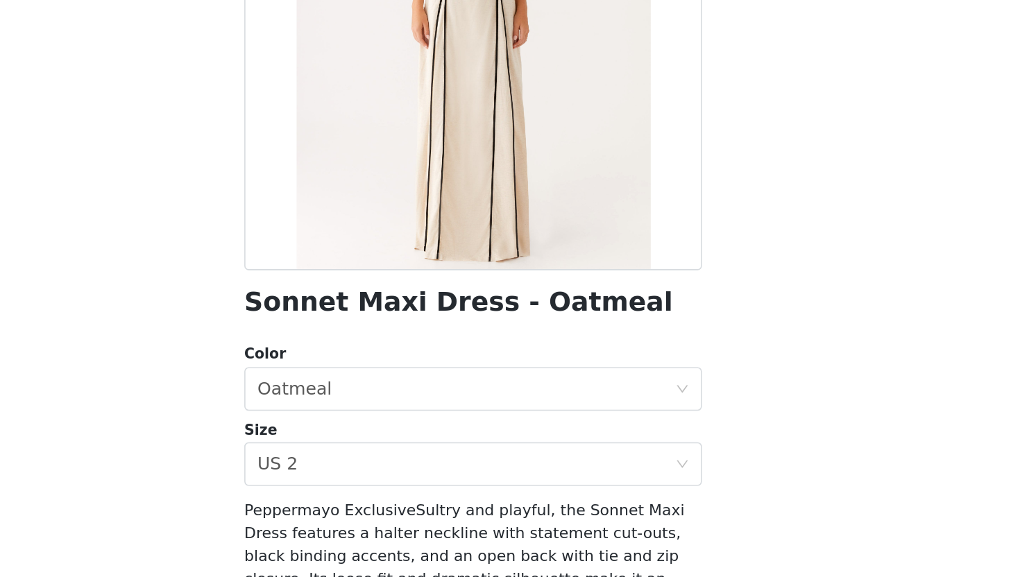
scroll to position [154, 0]
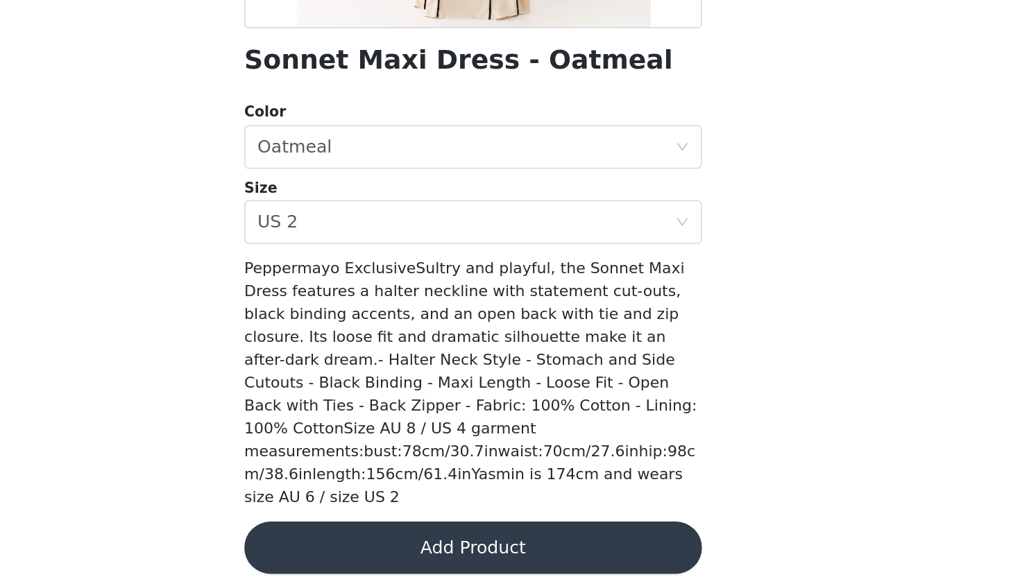
click at [577, 542] on button "Add Product" at bounding box center [509, 558] width 291 height 33
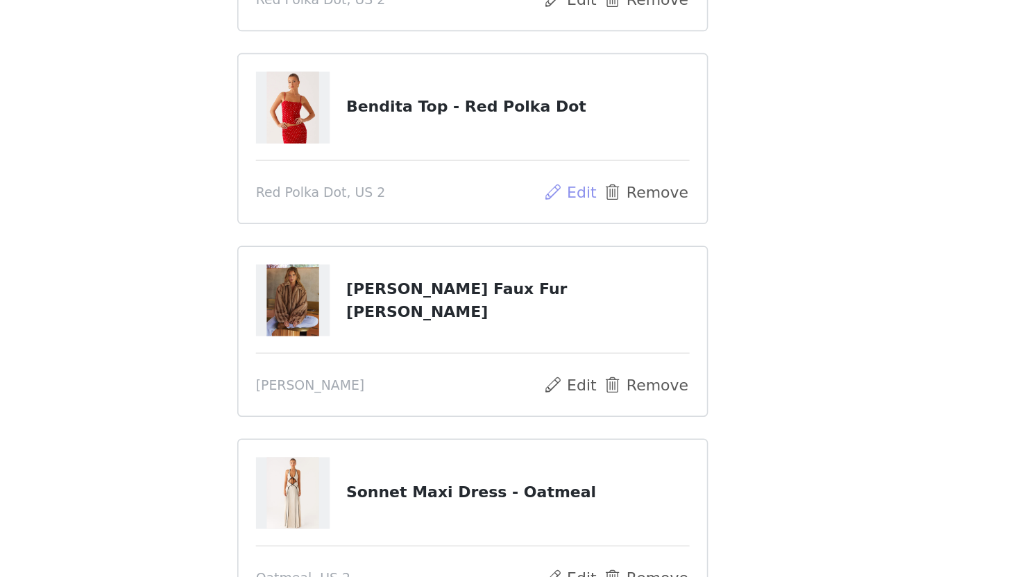
scroll to position [184, 0]
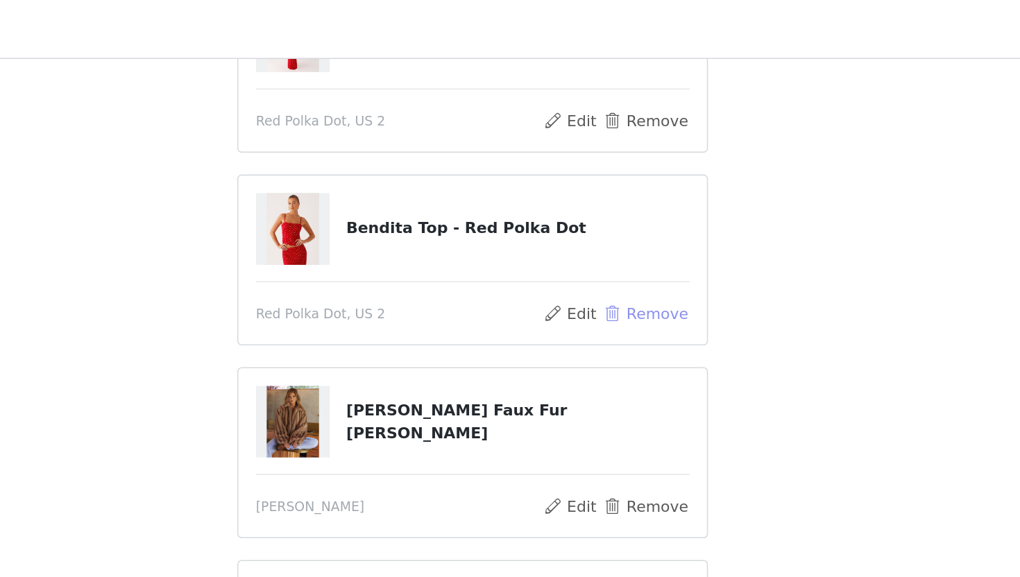
click at [609, 203] on button "Remove" at bounding box center [621, 199] width 56 height 17
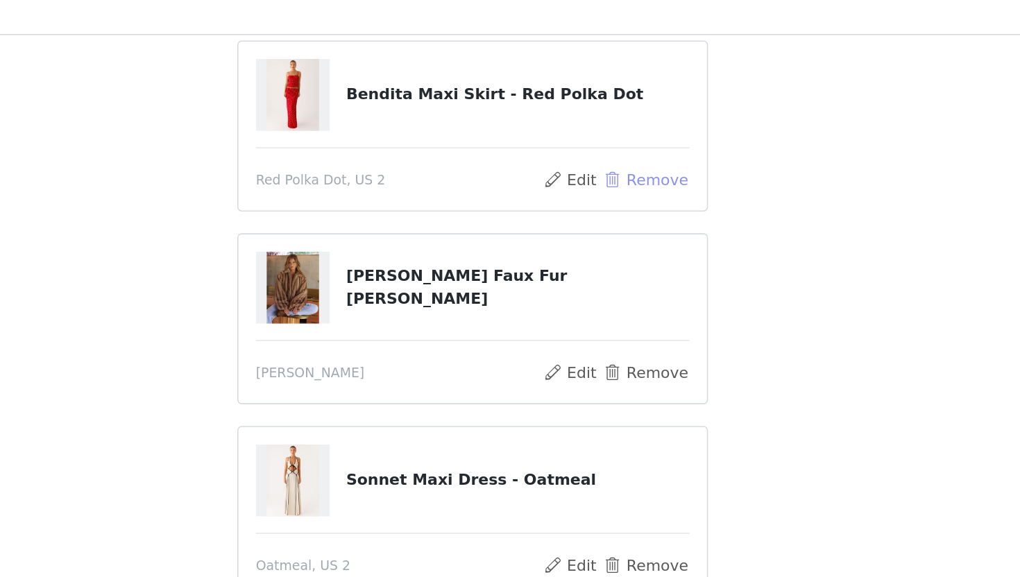
click at [612, 128] on button "Remove" at bounding box center [621, 129] width 56 height 17
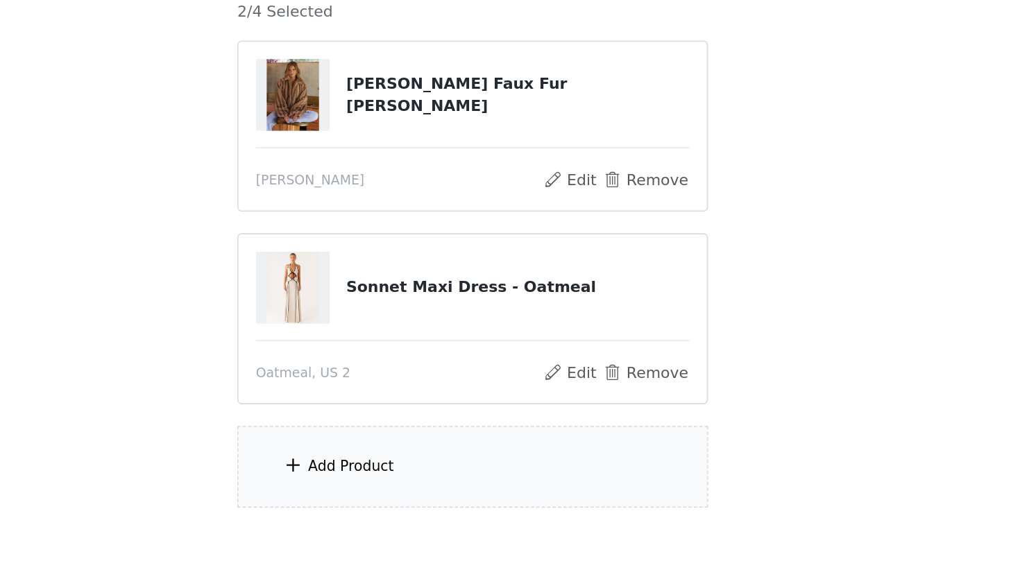
click at [498, 436] on div "Add Product" at bounding box center [510, 435] width 300 height 52
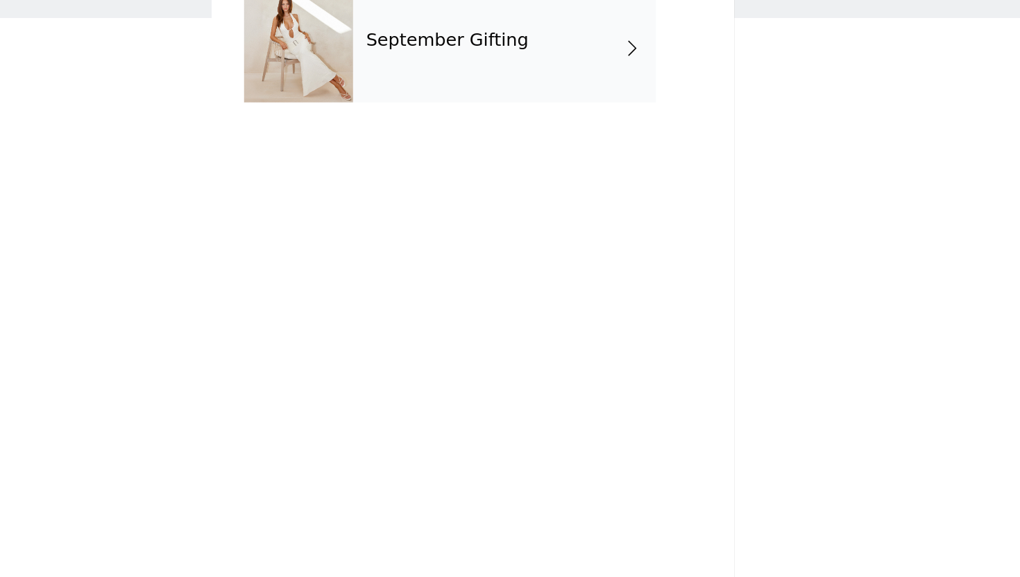
click at [496, 120] on div "September Gifting" at bounding box center [530, 103] width 193 height 69
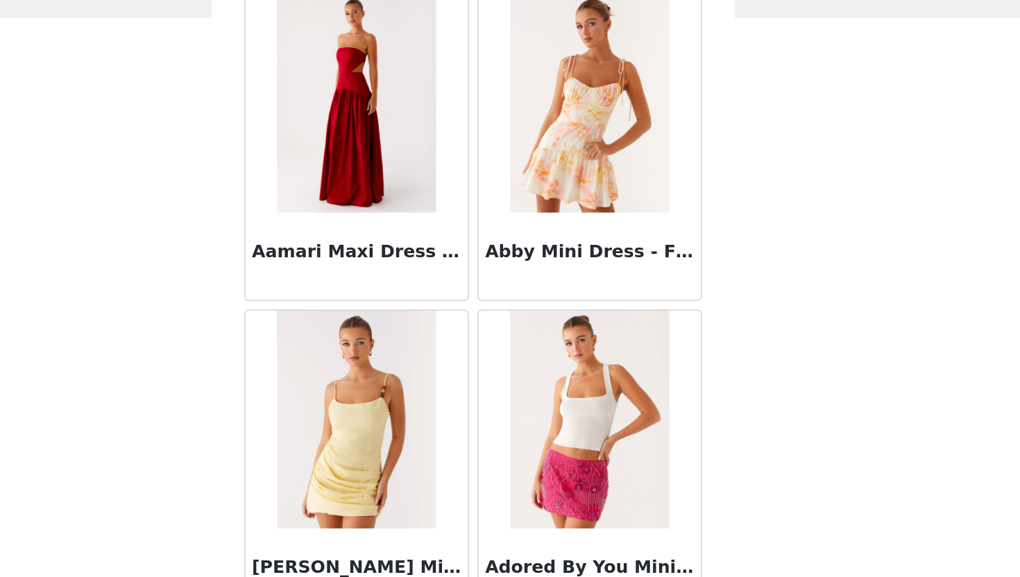
click at [510, 269] on div "Adored By You Mini Skirt - Fuchsia" at bounding box center [584, 368] width 148 height 201
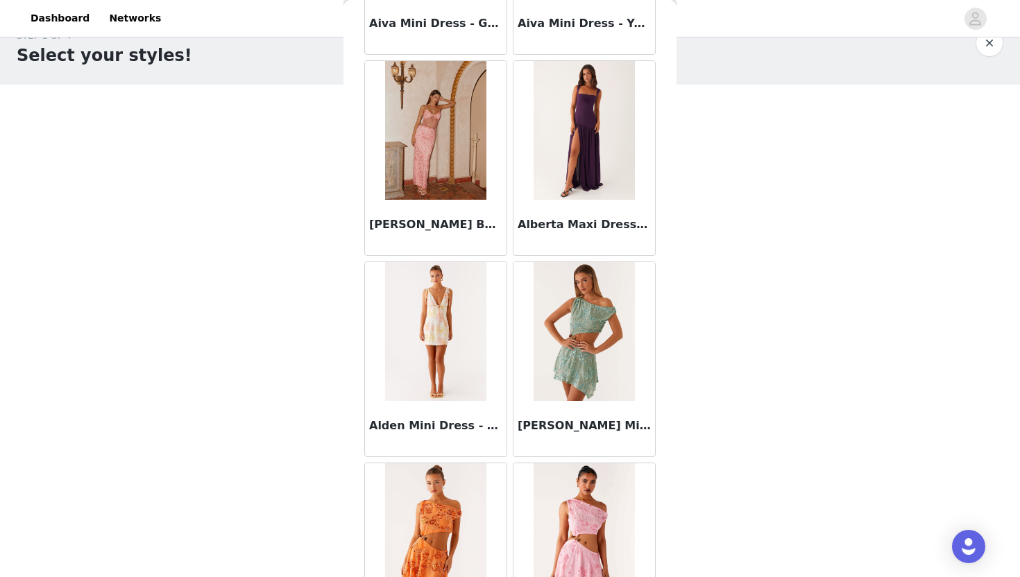
scroll to position [1546, 0]
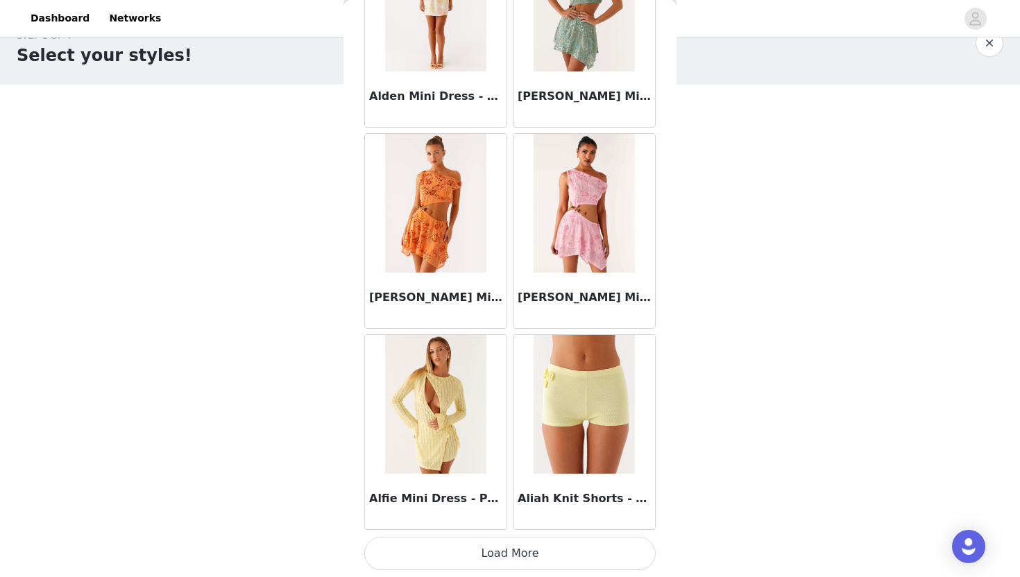
click at [507, 559] on button "Load More" at bounding box center [509, 553] width 291 height 33
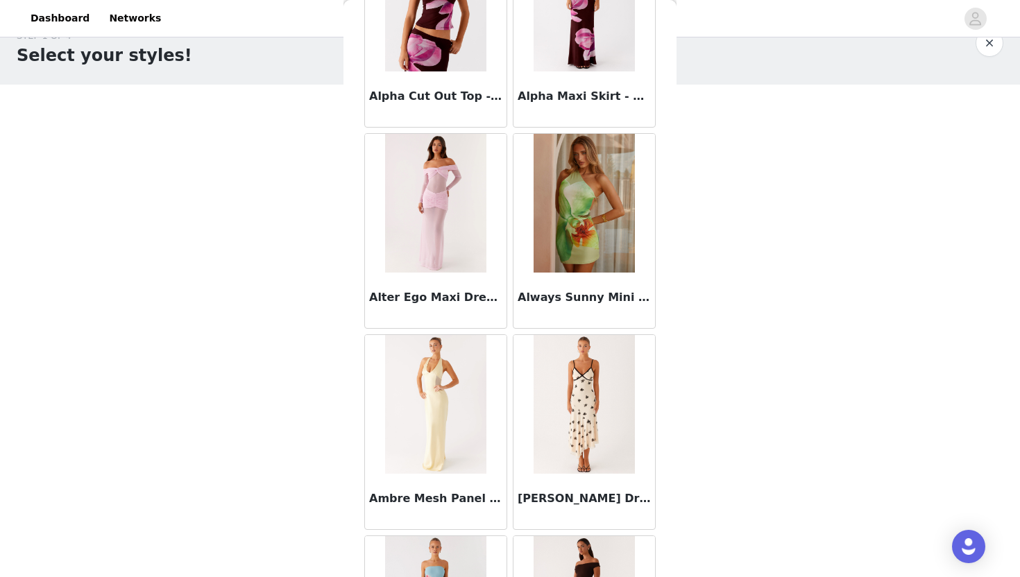
scroll to position [3558, 0]
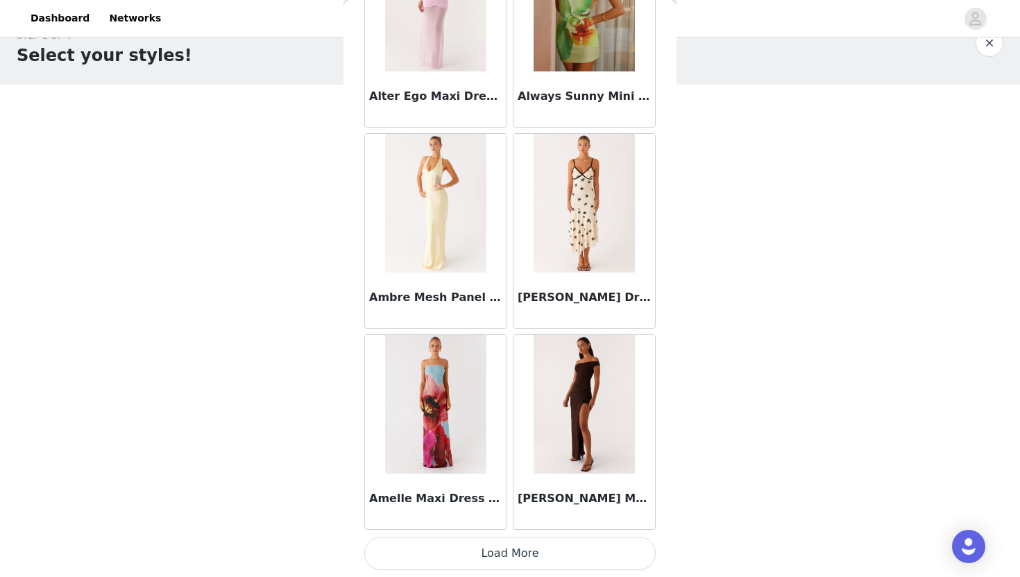
click at [516, 561] on button "Load More" at bounding box center [509, 553] width 291 height 33
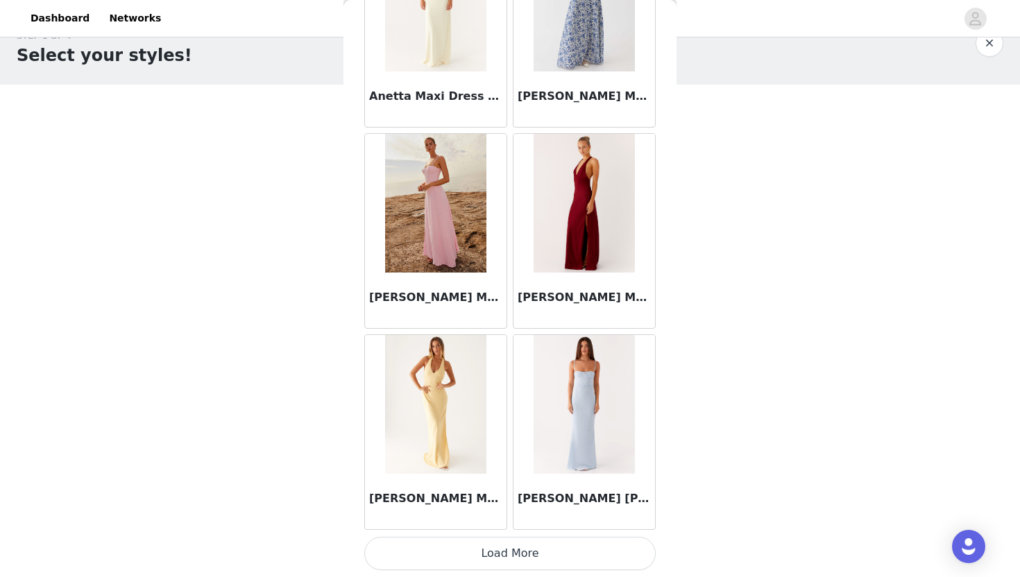
click at [516, 559] on button "Load More" at bounding box center [509, 553] width 291 height 33
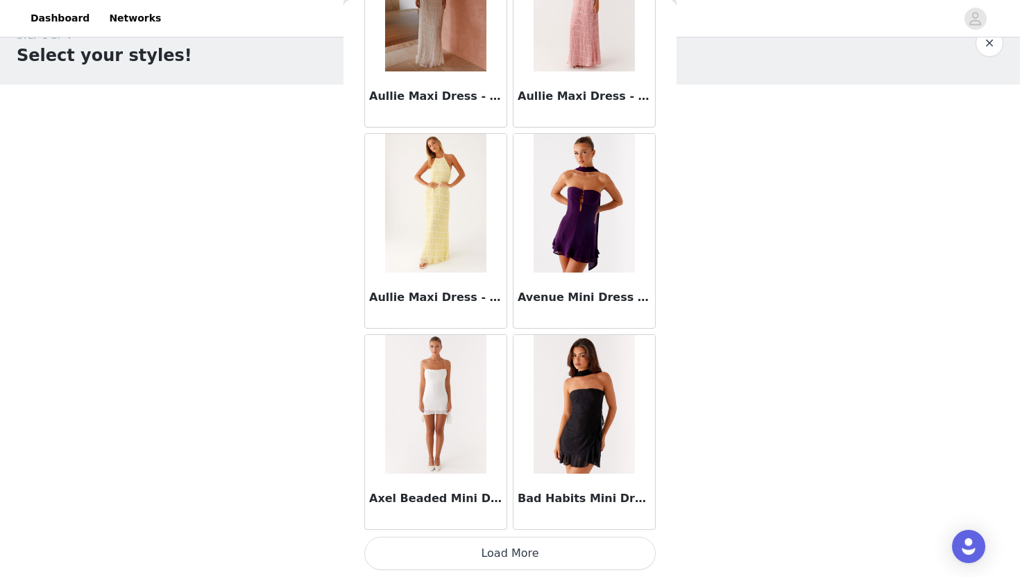
click at [507, 559] on button "Load More" at bounding box center [509, 553] width 291 height 33
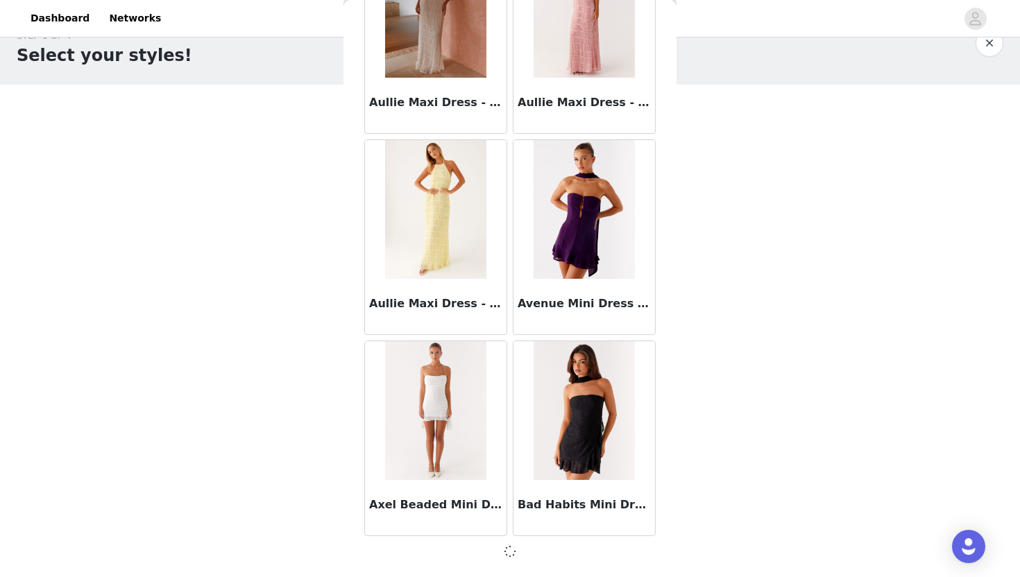
scroll to position [7576, 0]
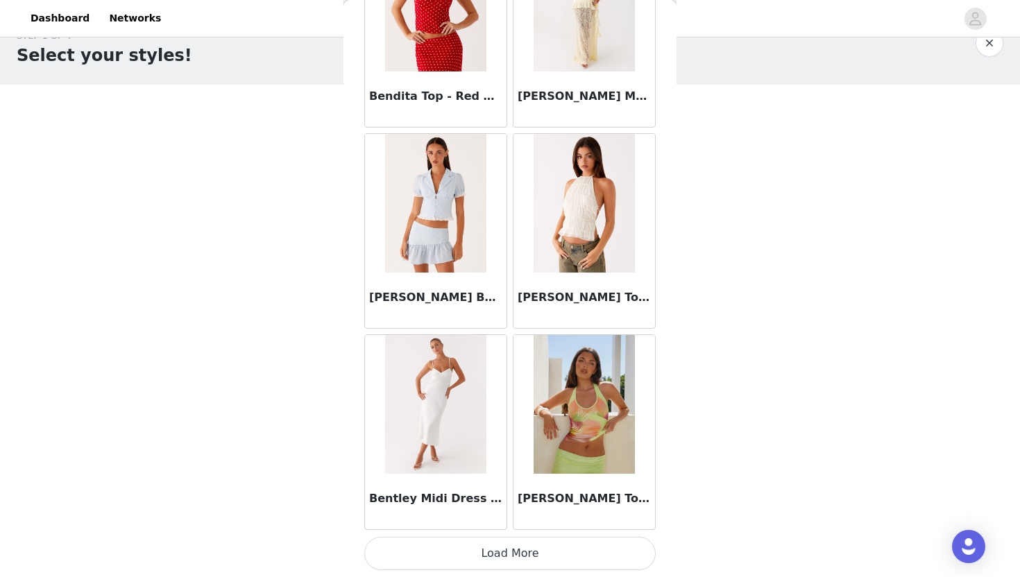
click at [488, 550] on button "Load More" at bounding box center [509, 553] width 291 height 33
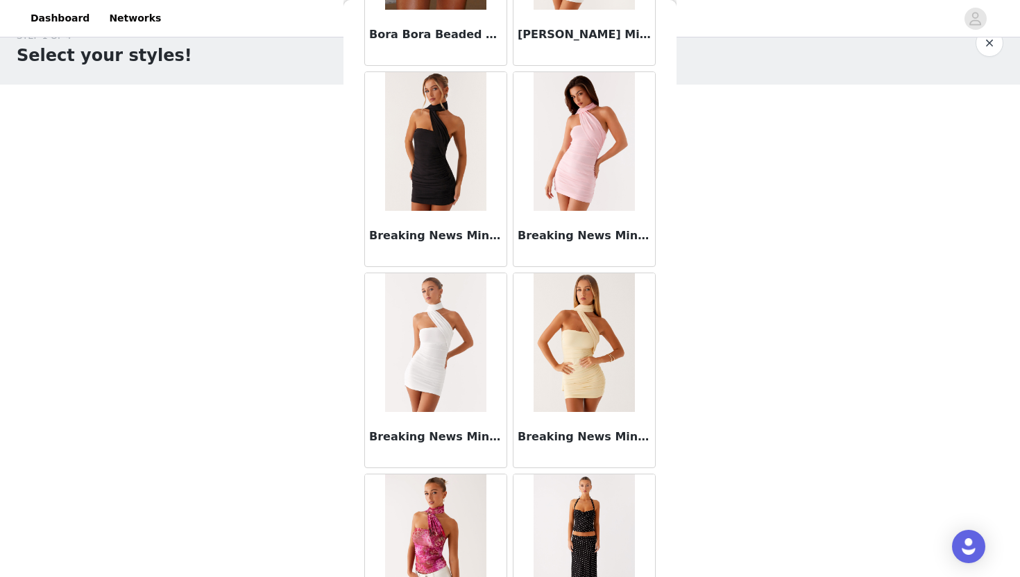
scroll to position [11606, 0]
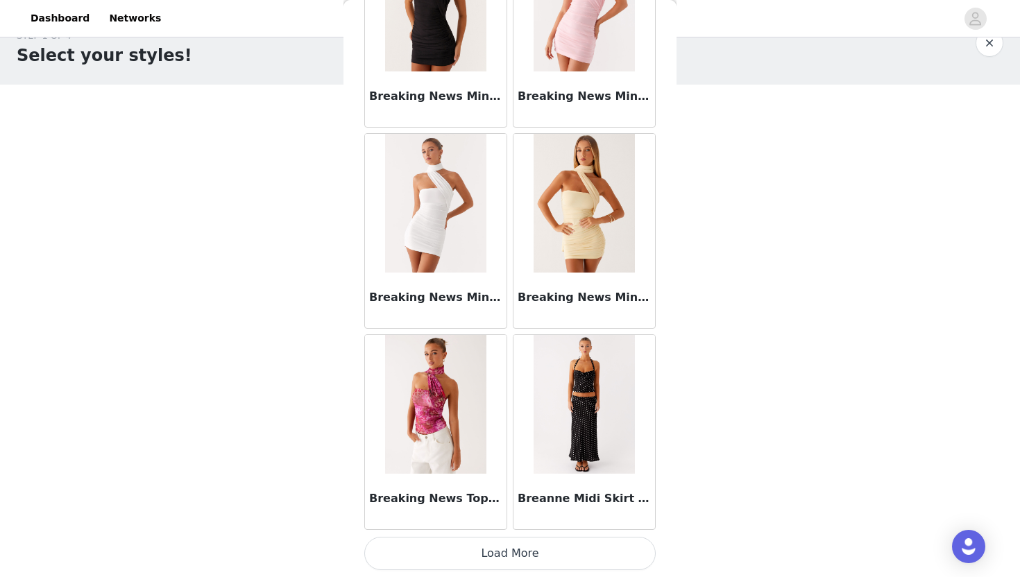
click at [506, 551] on button "Load More" at bounding box center [509, 553] width 291 height 33
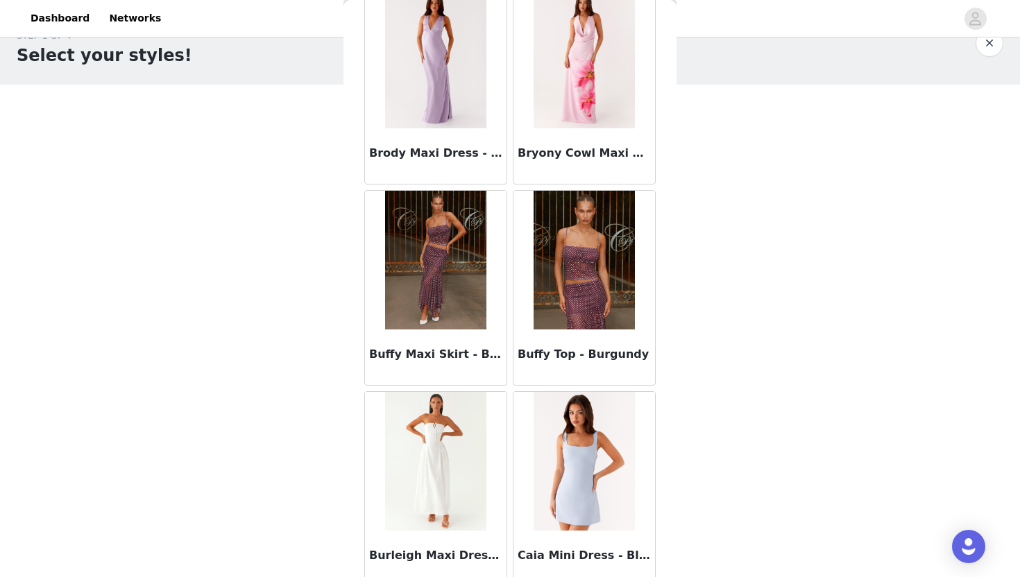
scroll to position [13619, 0]
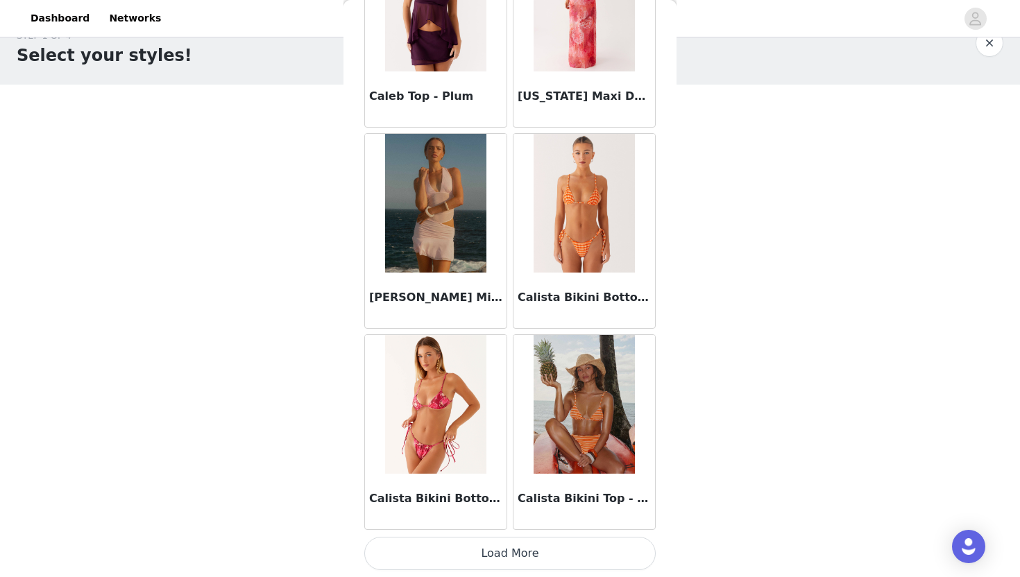
click at [508, 546] on button "Load More" at bounding box center [509, 553] width 291 height 33
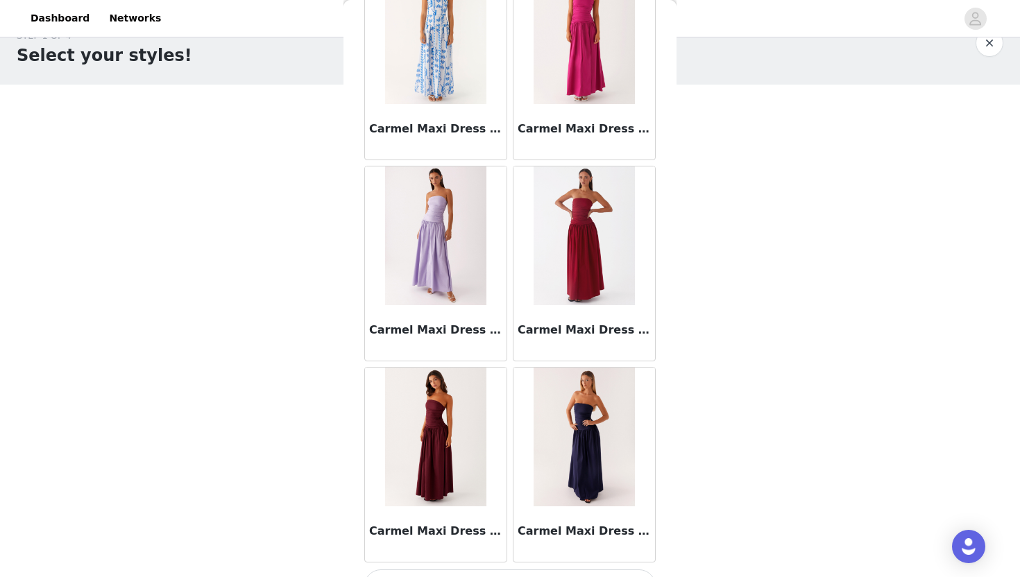
scroll to position [15631, 0]
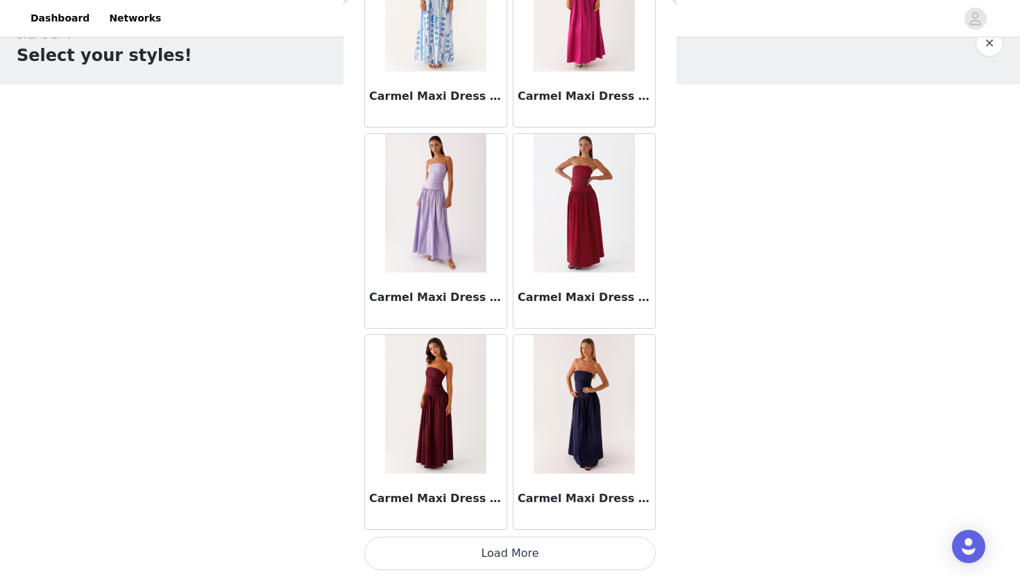
click at [511, 548] on button "Load More" at bounding box center [509, 553] width 291 height 33
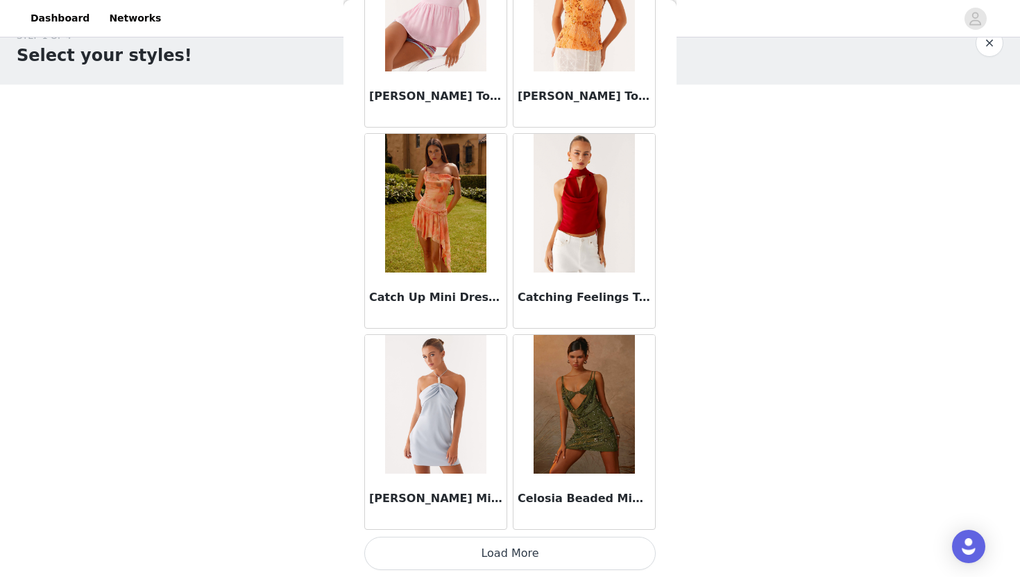
click at [512, 564] on button "Load More" at bounding box center [509, 553] width 291 height 33
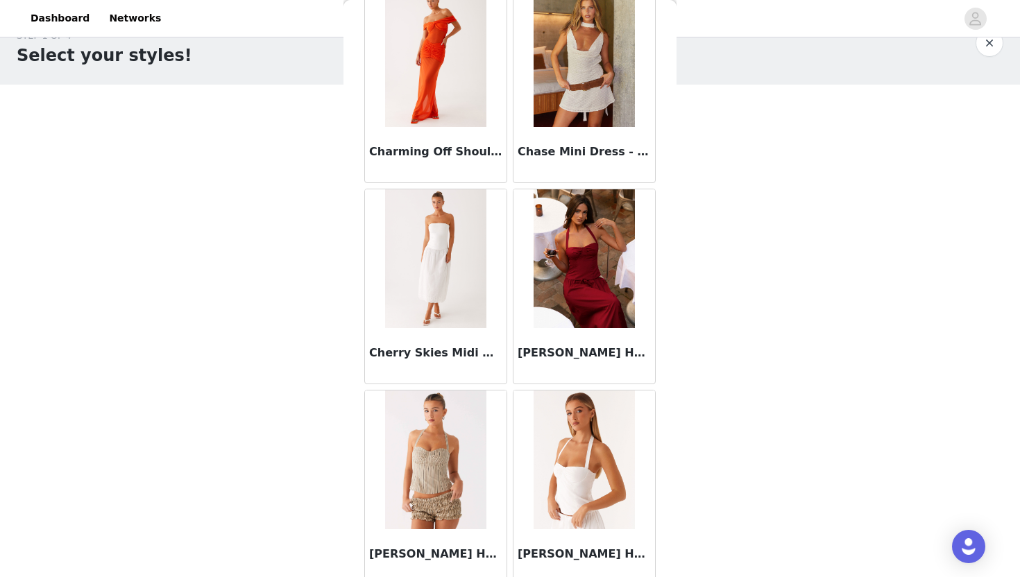
scroll to position [19655, 0]
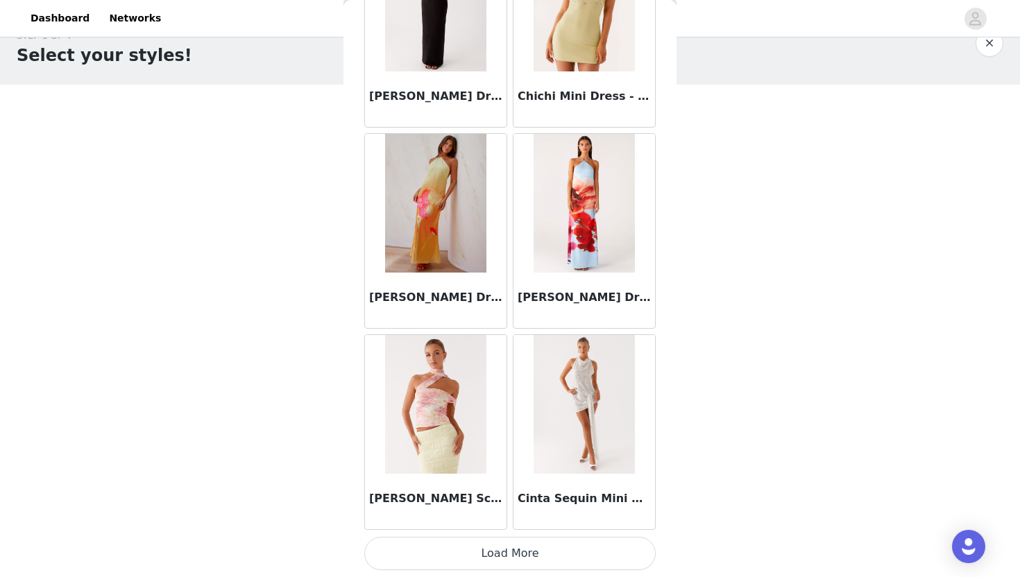
click at [506, 558] on button "Load More" at bounding box center [509, 553] width 291 height 33
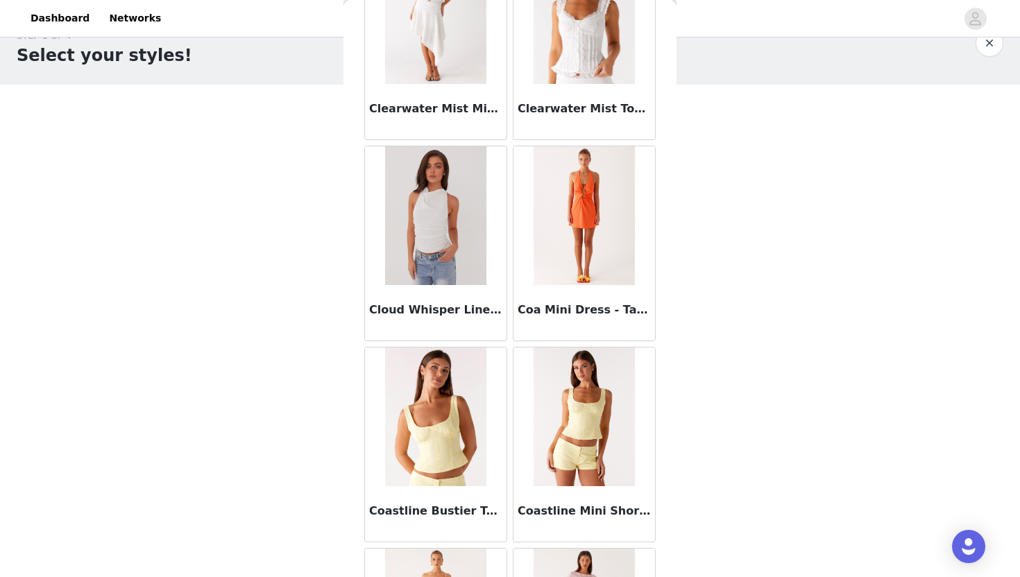
scroll to position [21667, 0]
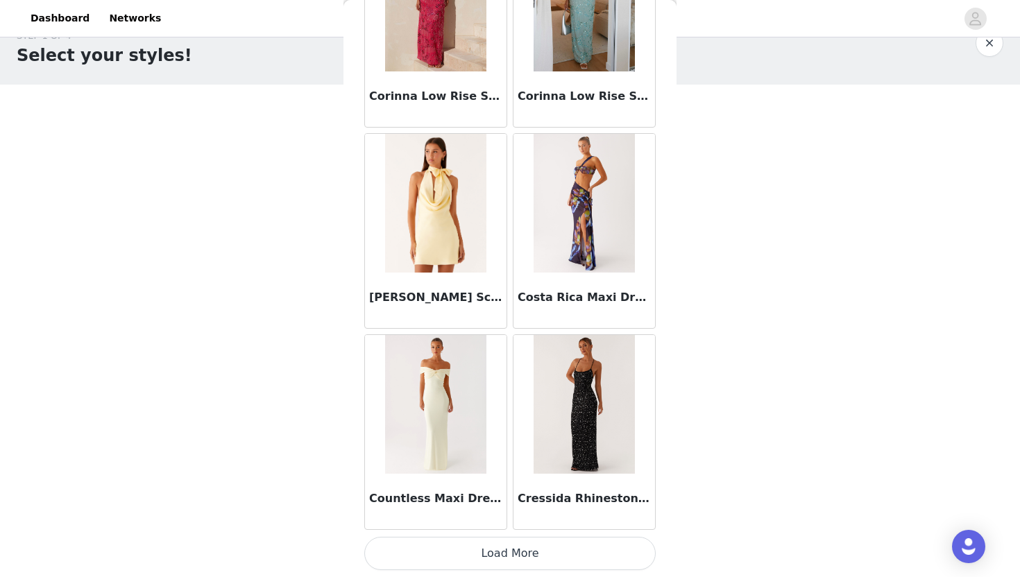
click at [494, 547] on button "Load More" at bounding box center [509, 553] width 291 height 33
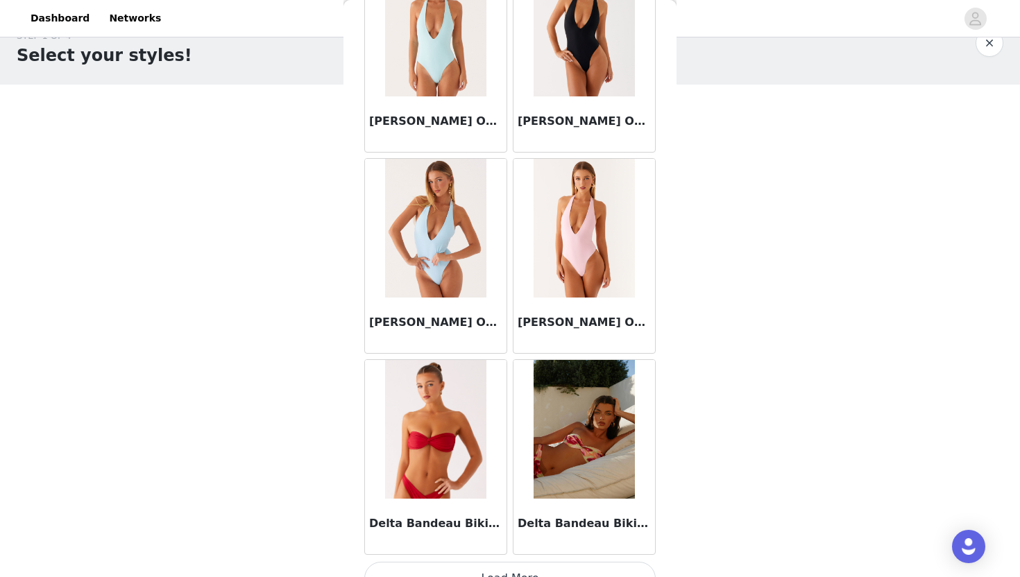
scroll to position [23679, 0]
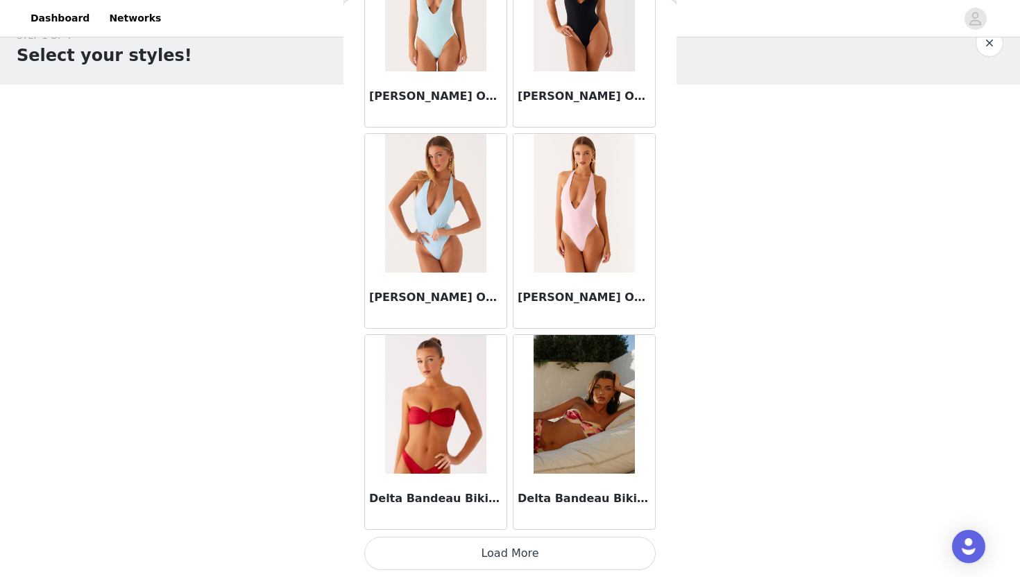
click at [506, 546] on button "Load More" at bounding box center [509, 553] width 291 height 33
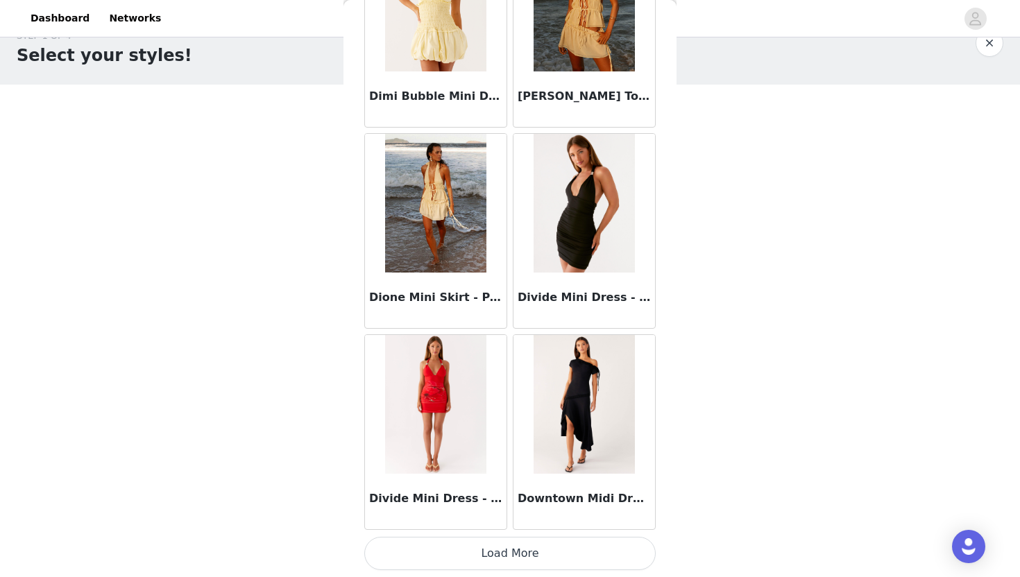
click at [513, 561] on button "Load More" at bounding box center [509, 553] width 291 height 33
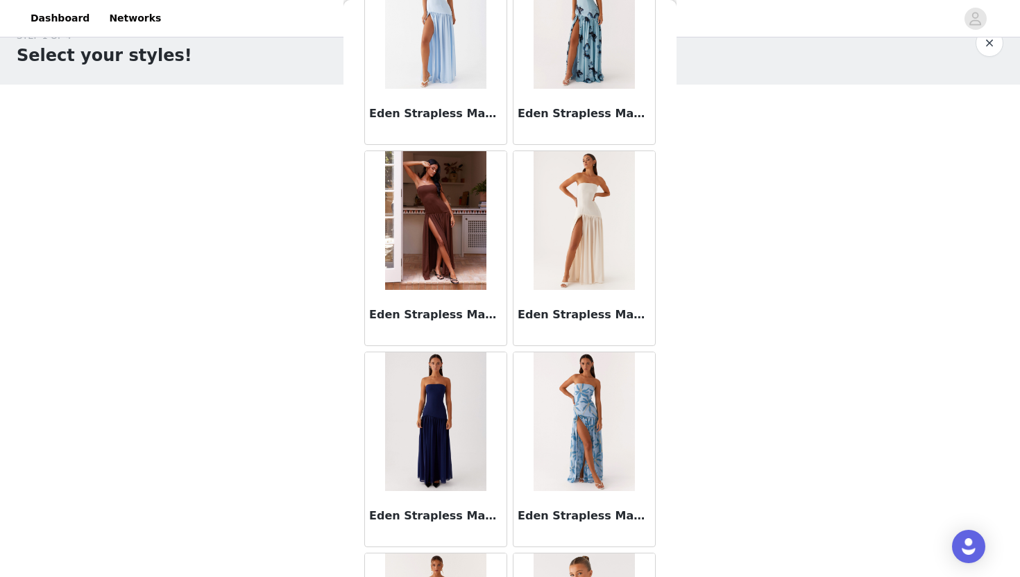
scroll to position [27703, 0]
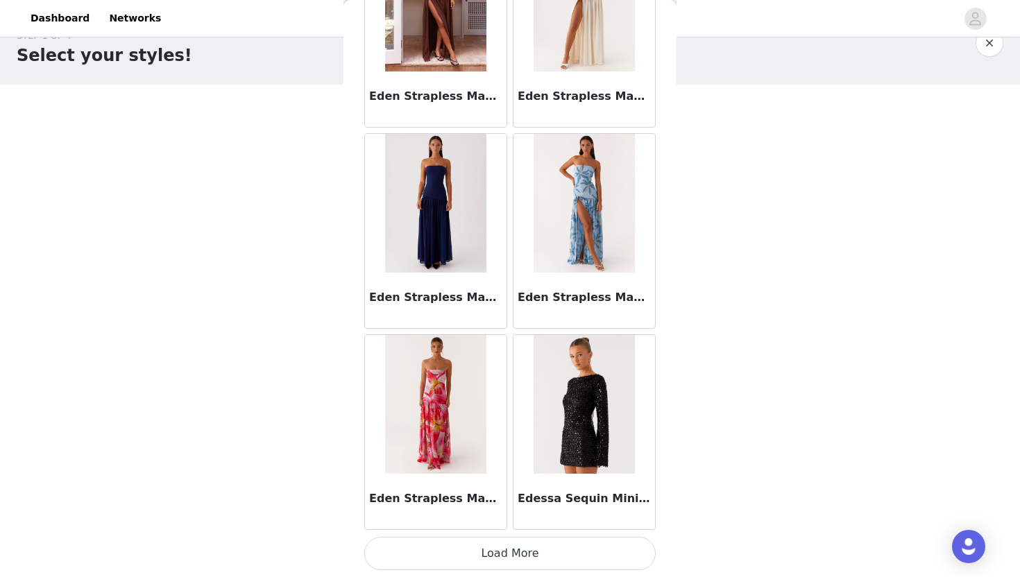
click at [519, 550] on button "Load More" at bounding box center [509, 553] width 291 height 33
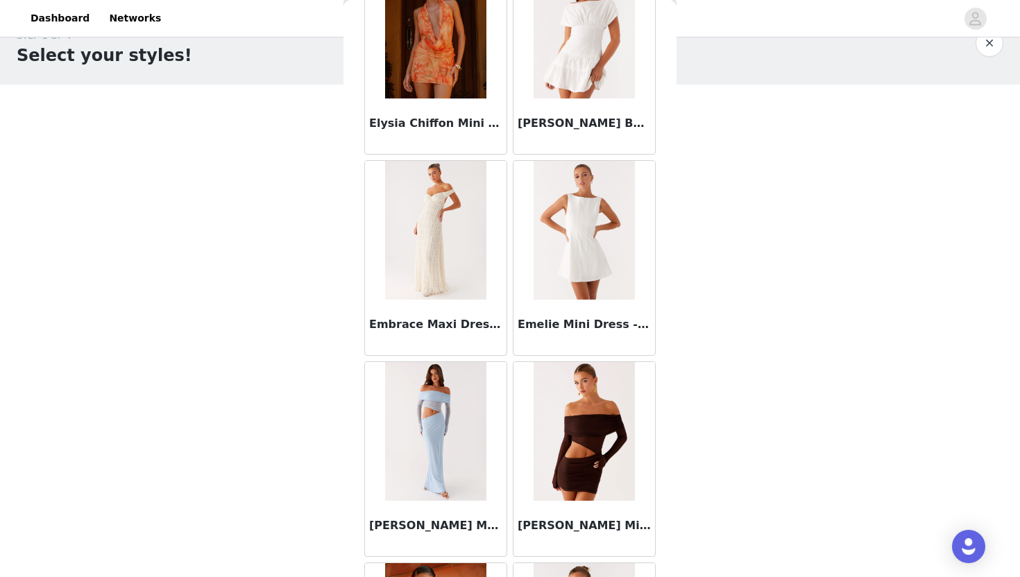
scroll to position [29715, 0]
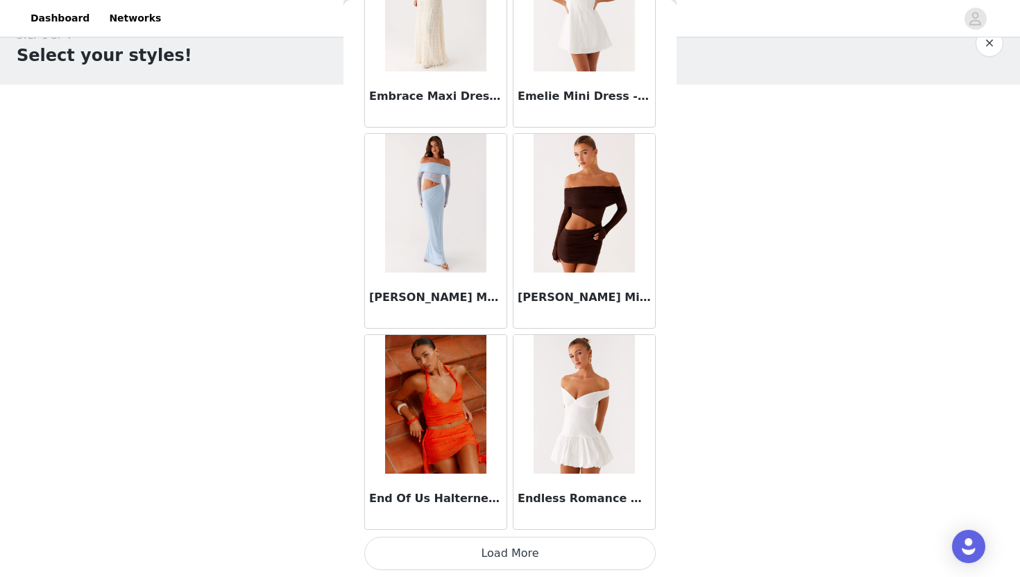
click at [514, 557] on button "Load More" at bounding box center [509, 553] width 291 height 33
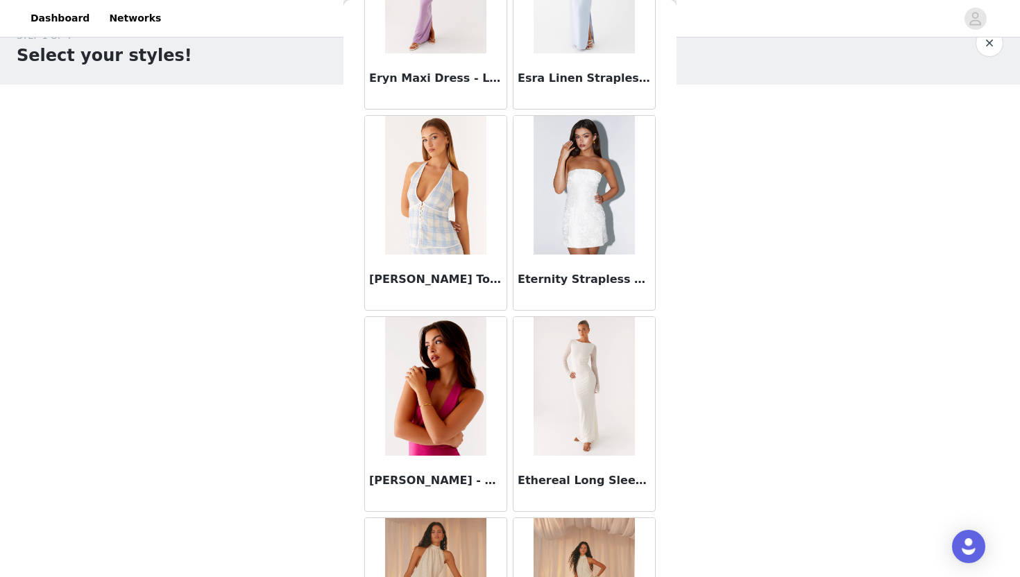
scroll to position [31727, 0]
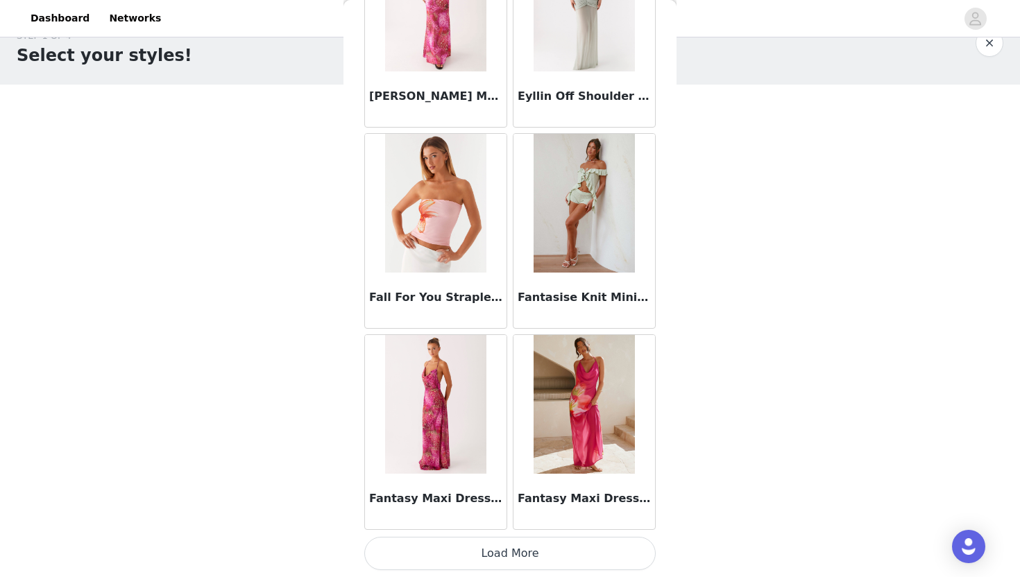
click at [490, 543] on button "Load More" at bounding box center [509, 553] width 291 height 33
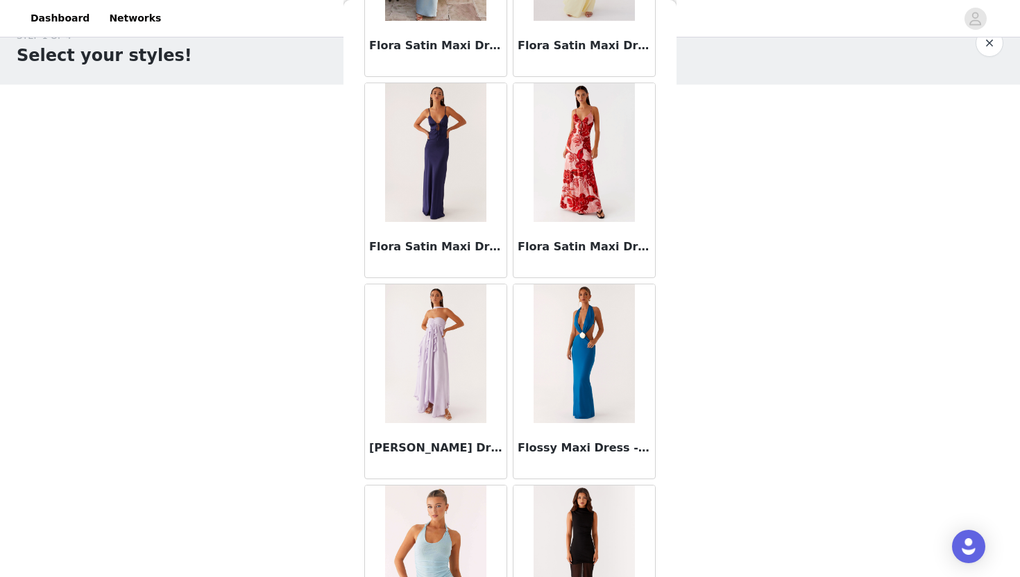
scroll to position [33740, 0]
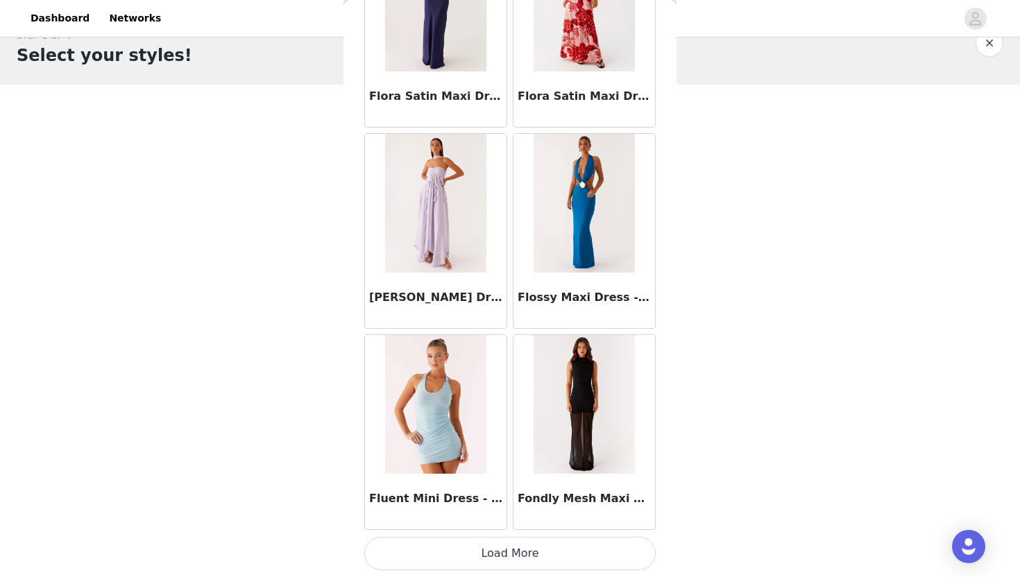
click at [527, 543] on button "Load More" at bounding box center [509, 553] width 291 height 33
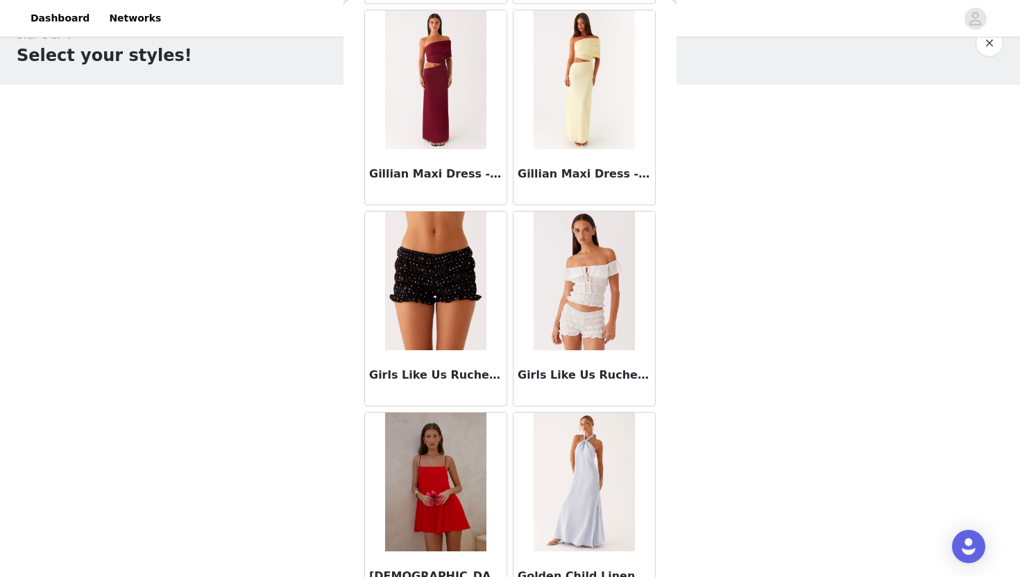
scroll to position [35752, 0]
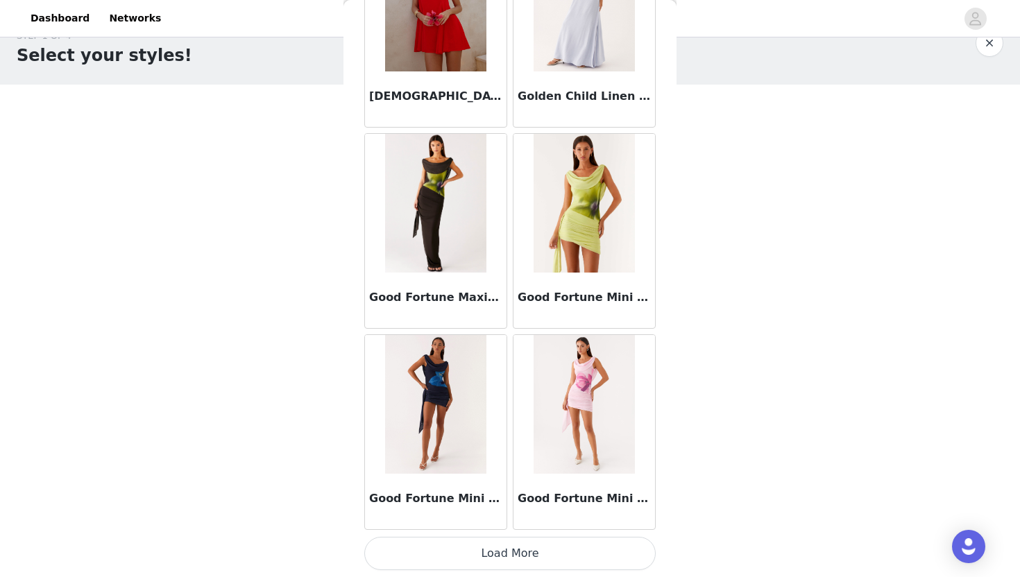
click at [516, 547] on button "Load More" at bounding box center [509, 553] width 291 height 33
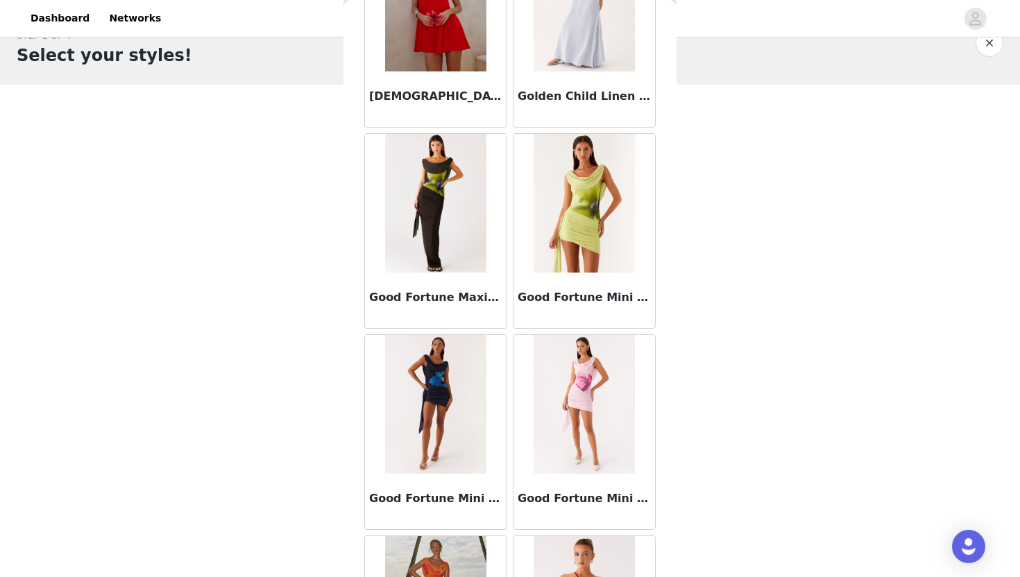
scroll to position [37764, 0]
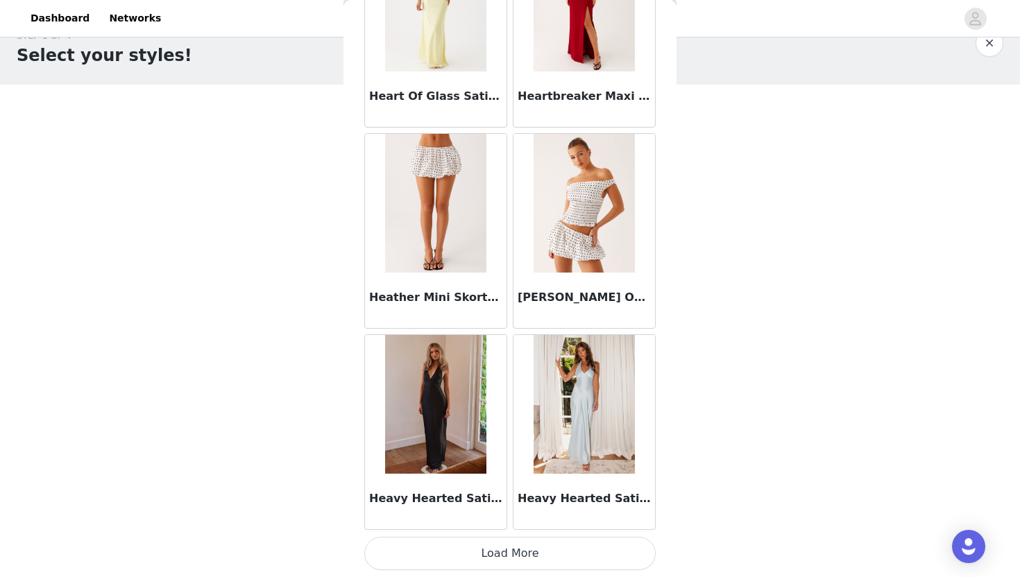
click at [504, 564] on button "Load More" at bounding box center [509, 553] width 291 height 33
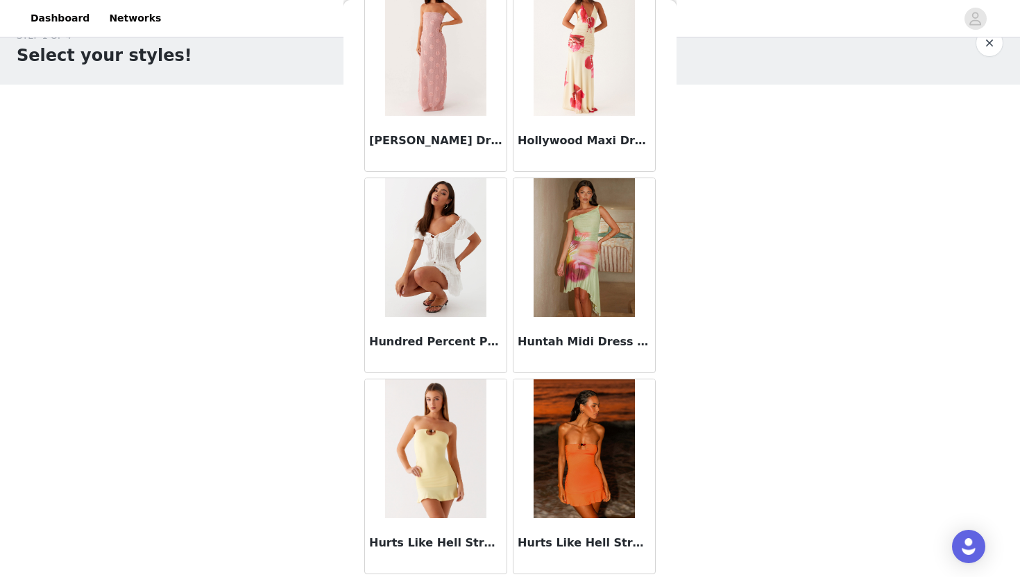
scroll to position [39776, 0]
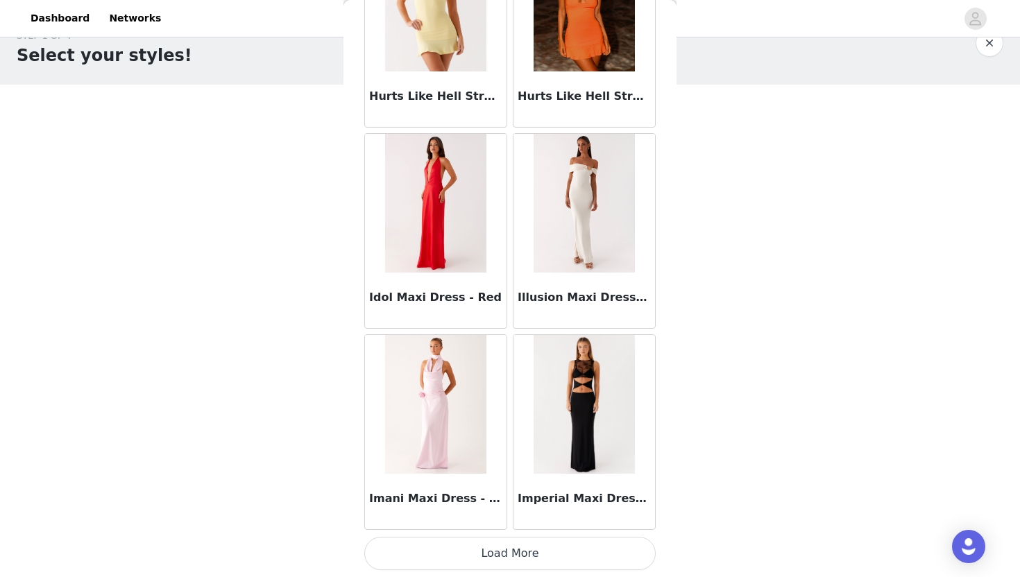
click at [491, 547] on button "Load More" at bounding box center [509, 553] width 291 height 33
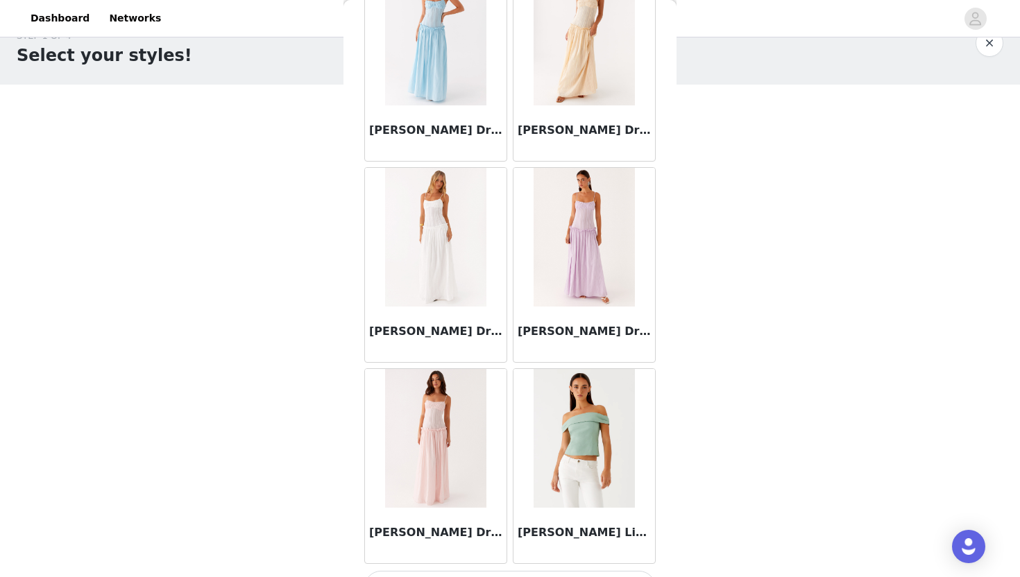
scroll to position [41788, 0]
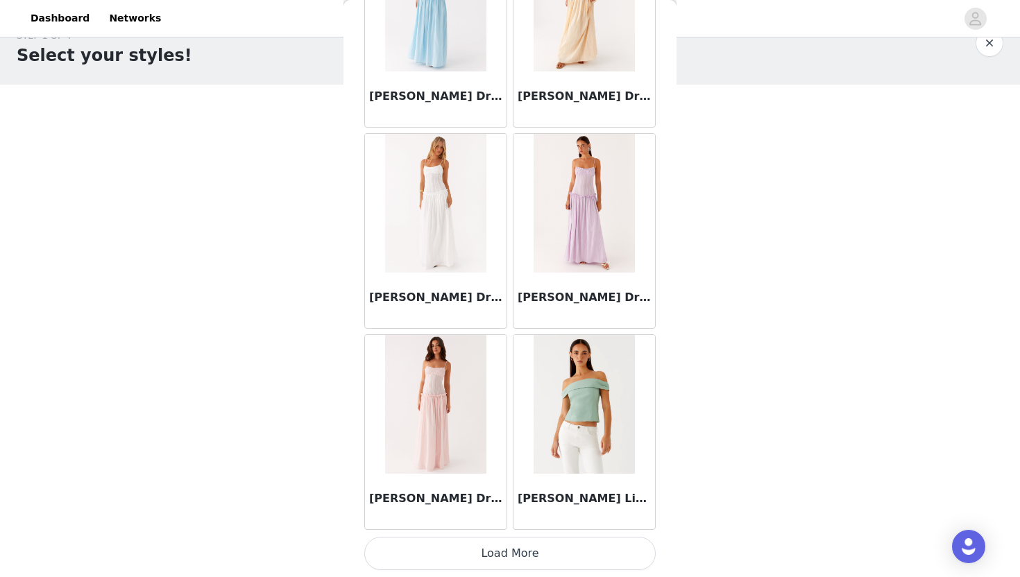
click at [494, 540] on button "Load More" at bounding box center [509, 553] width 291 height 33
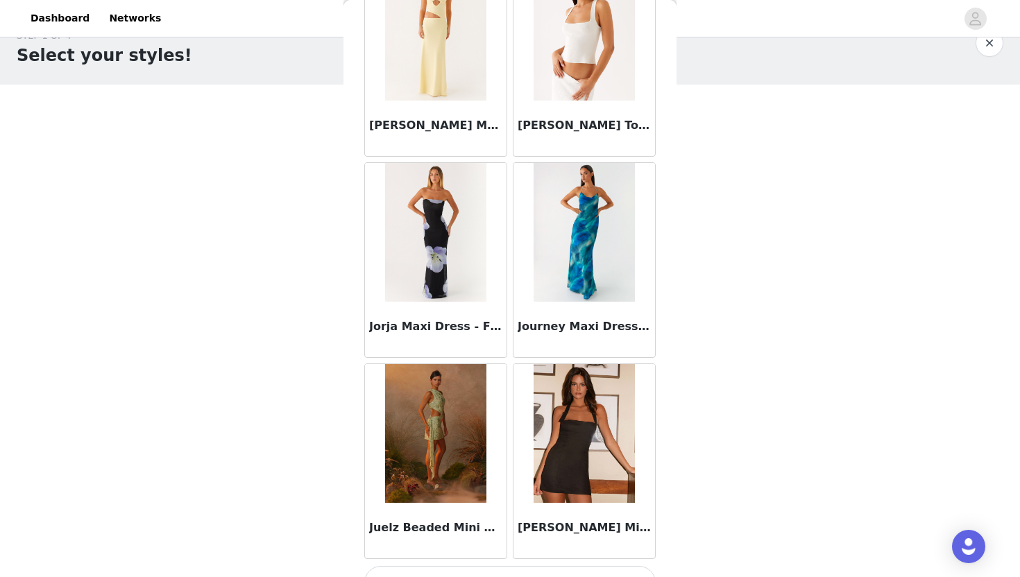
scroll to position [43800, 0]
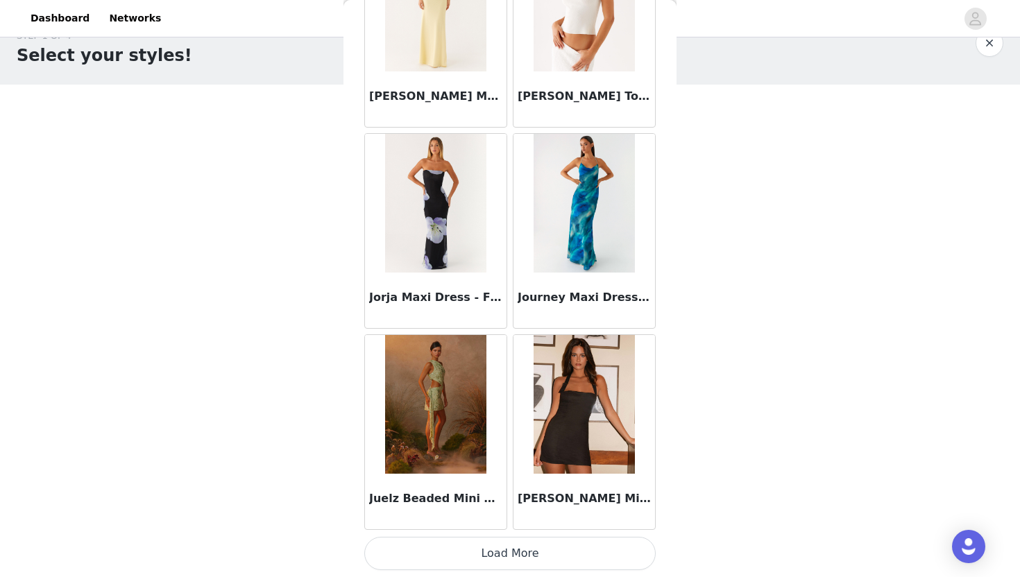
click at [497, 552] on button "Load More" at bounding box center [509, 553] width 291 height 33
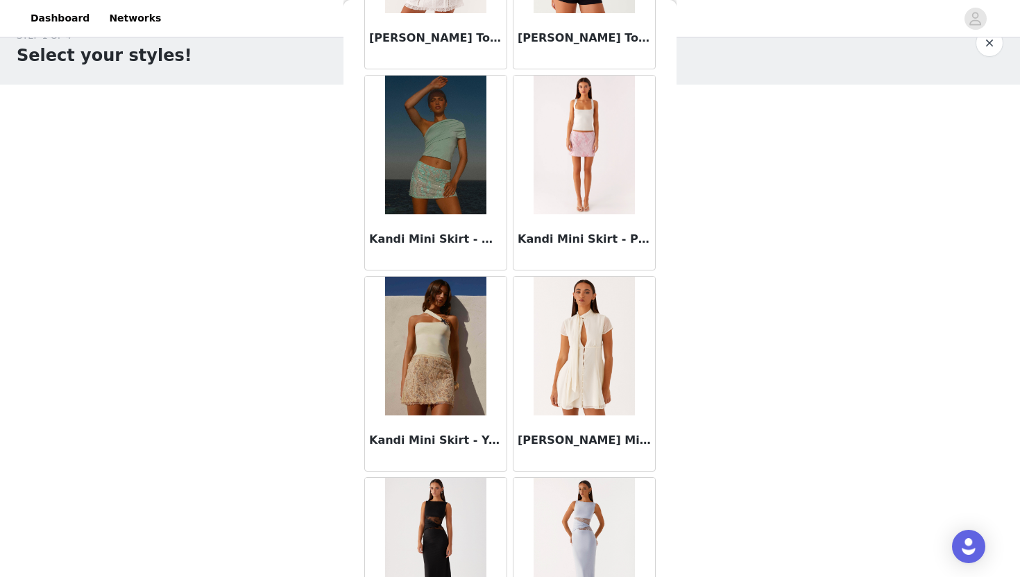
scroll to position [45812, 0]
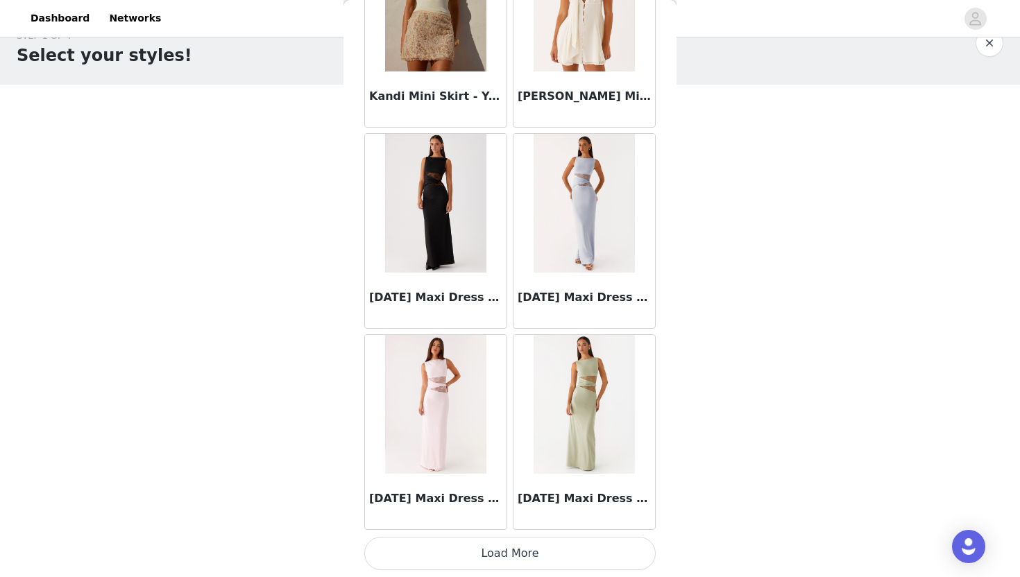
click at [502, 561] on button "Load More" at bounding box center [509, 553] width 291 height 33
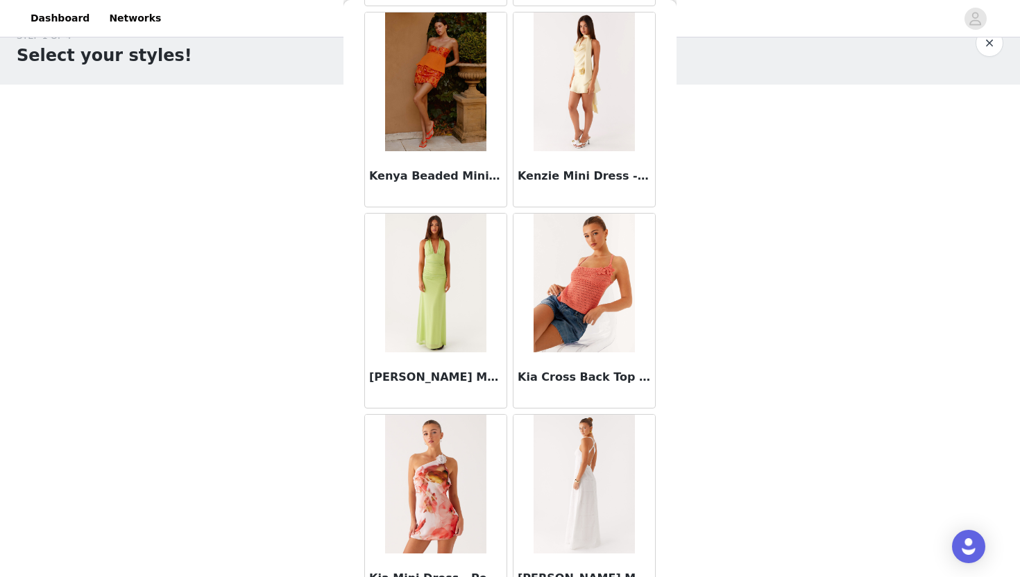
scroll to position [47824, 0]
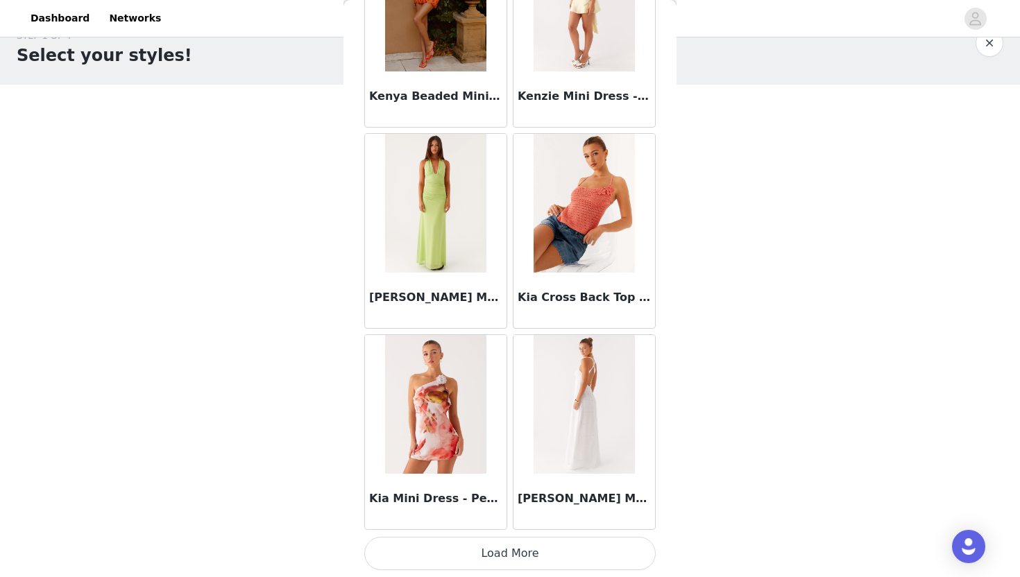
click at [500, 562] on button "Load More" at bounding box center [509, 553] width 291 height 33
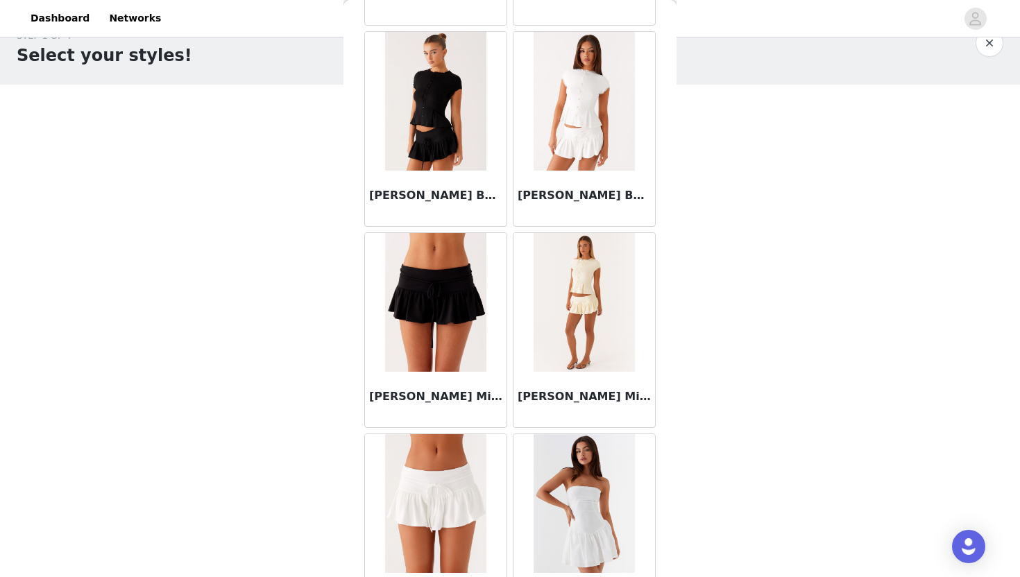
scroll to position [49836, 0]
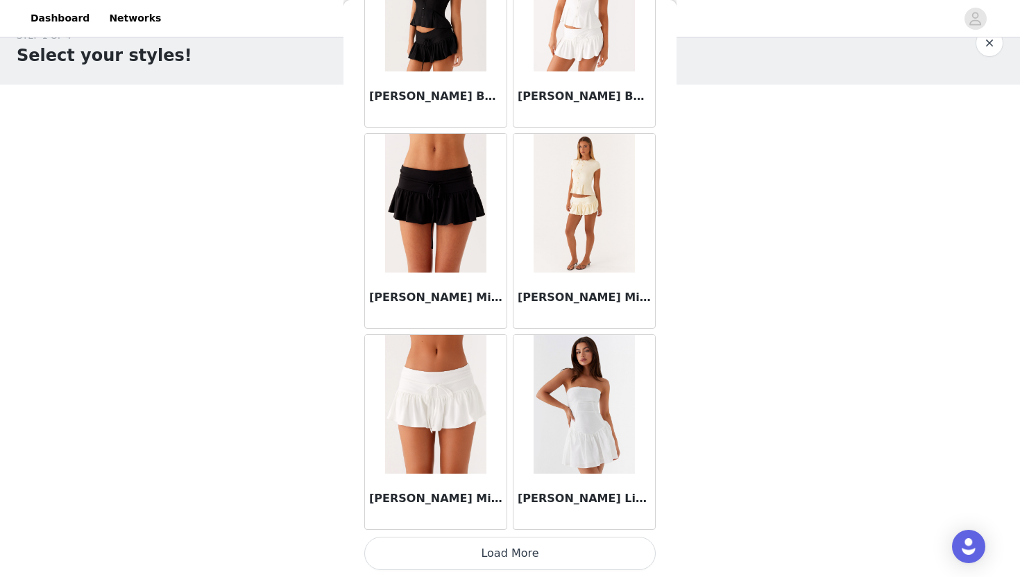
click at [516, 549] on button "Load More" at bounding box center [509, 553] width 291 height 33
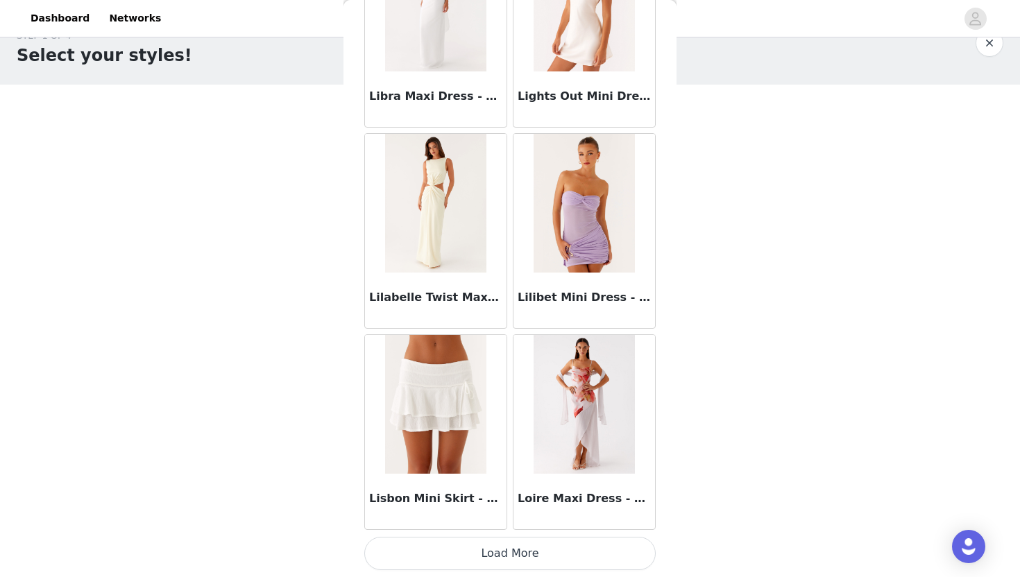
click at [507, 562] on button "Load More" at bounding box center [509, 553] width 291 height 33
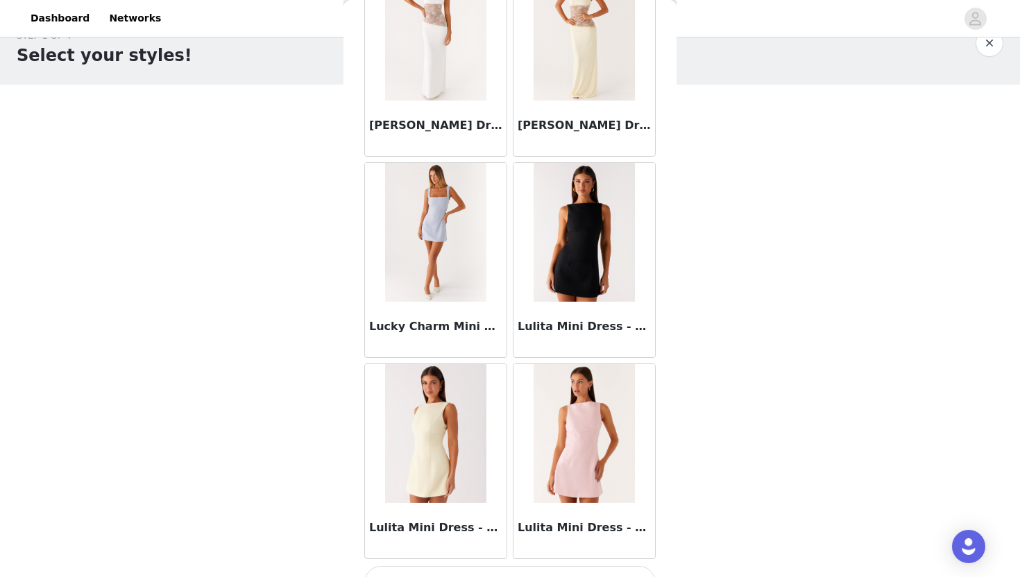
scroll to position [53861, 0]
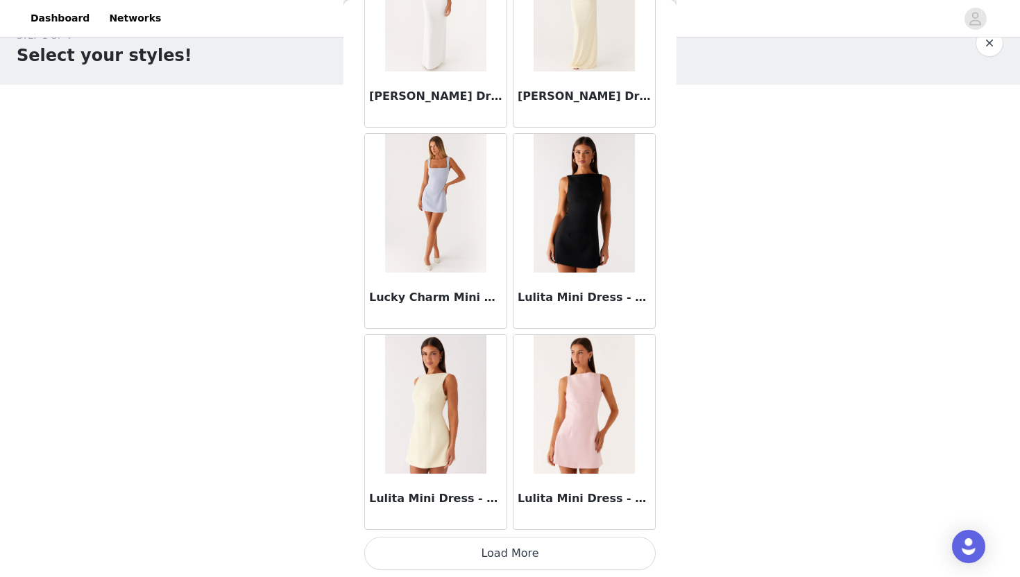
click at [509, 551] on button "Load More" at bounding box center [509, 553] width 291 height 33
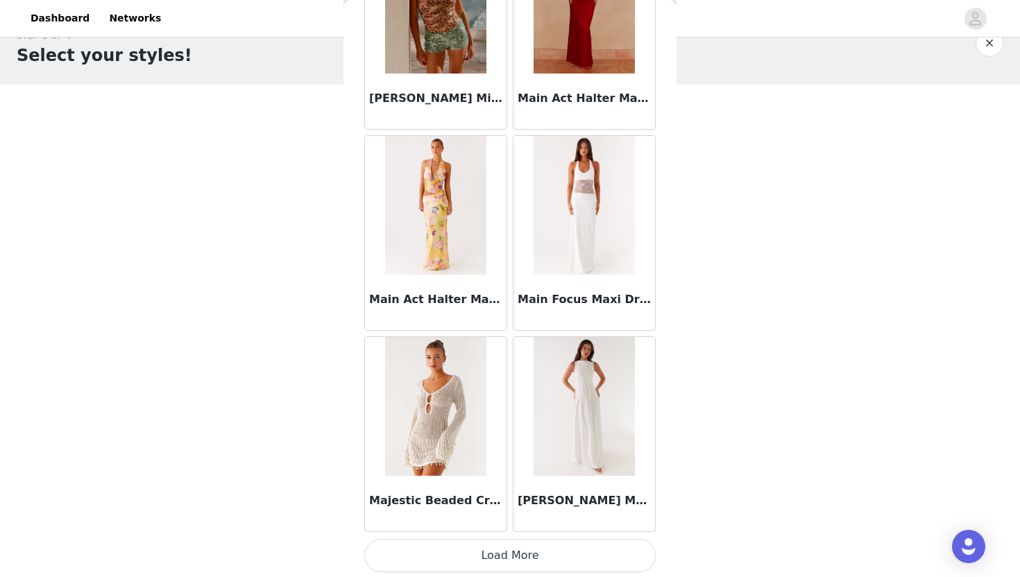
scroll to position [55873, 0]
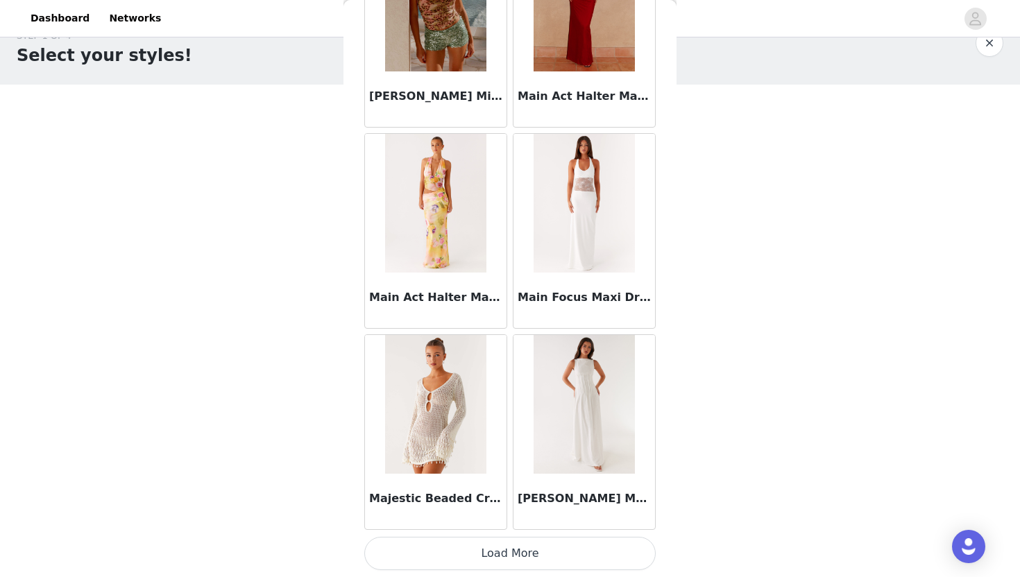
click at [538, 551] on button "Load More" at bounding box center [509, 553] width 291 height 33
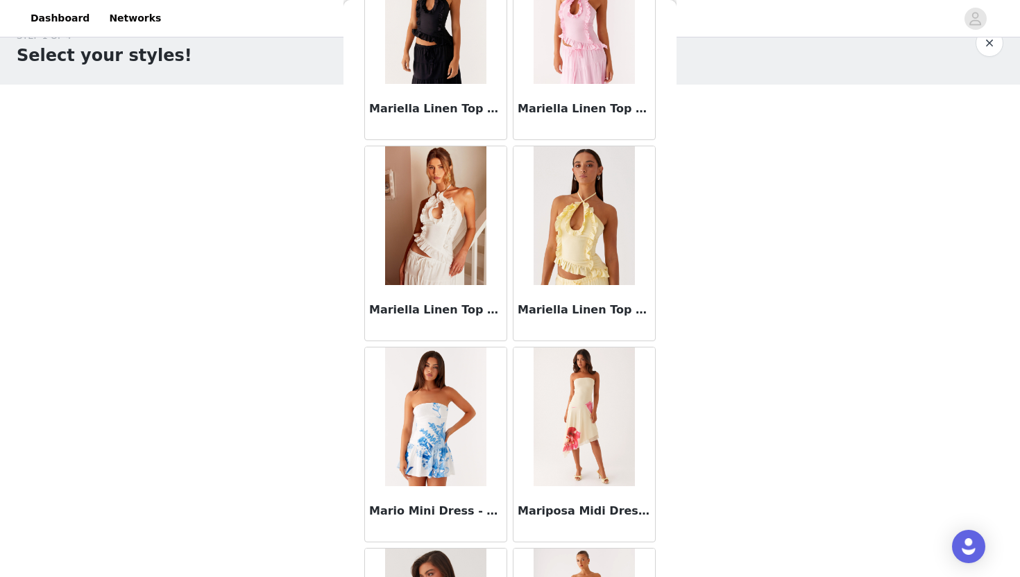
scroll to position [57885, 0]
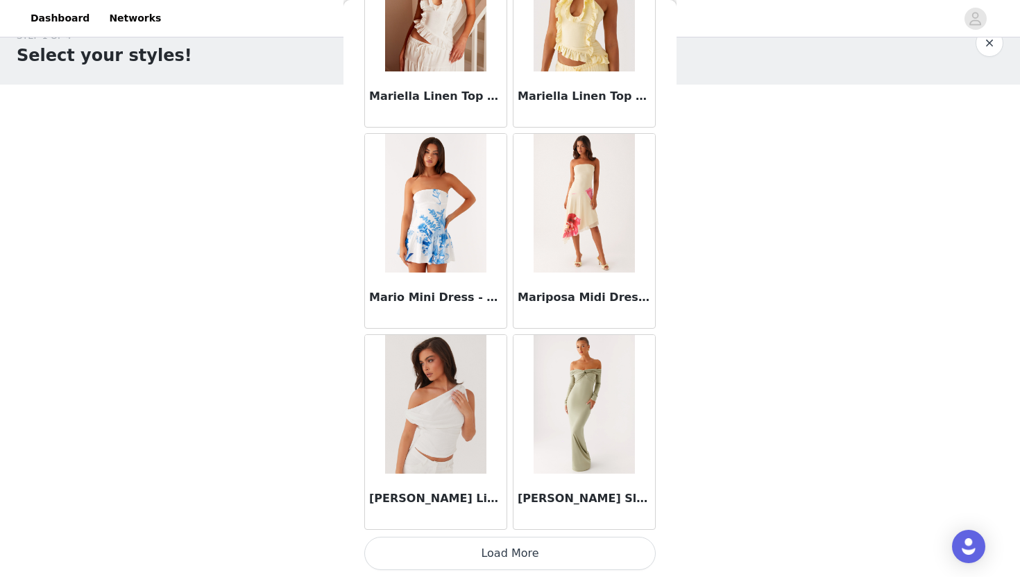
click at [531, 556] on button "Load More" at bounding box center [509, 553] width 291 height 33
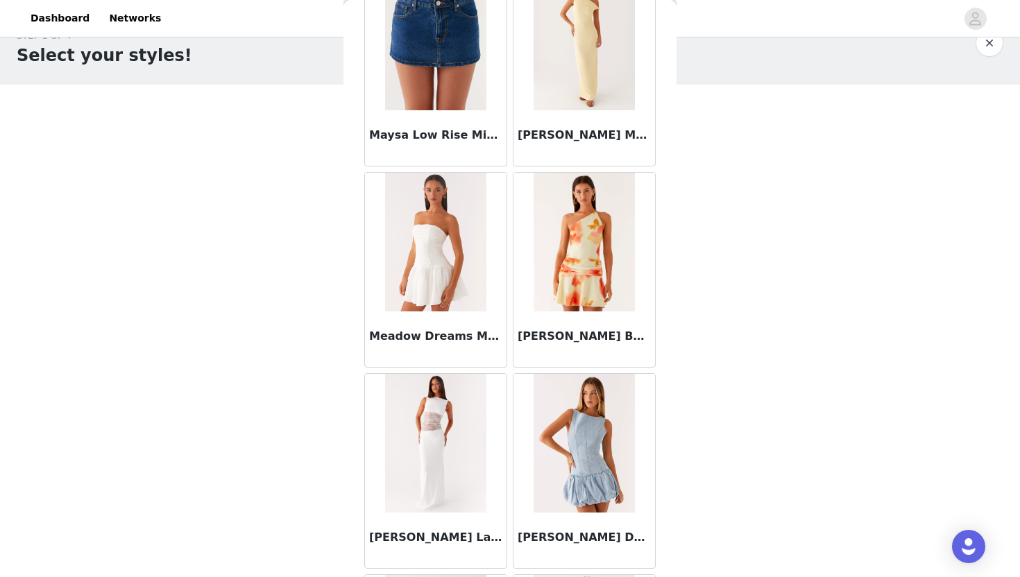
scroll to position [59897, 0]
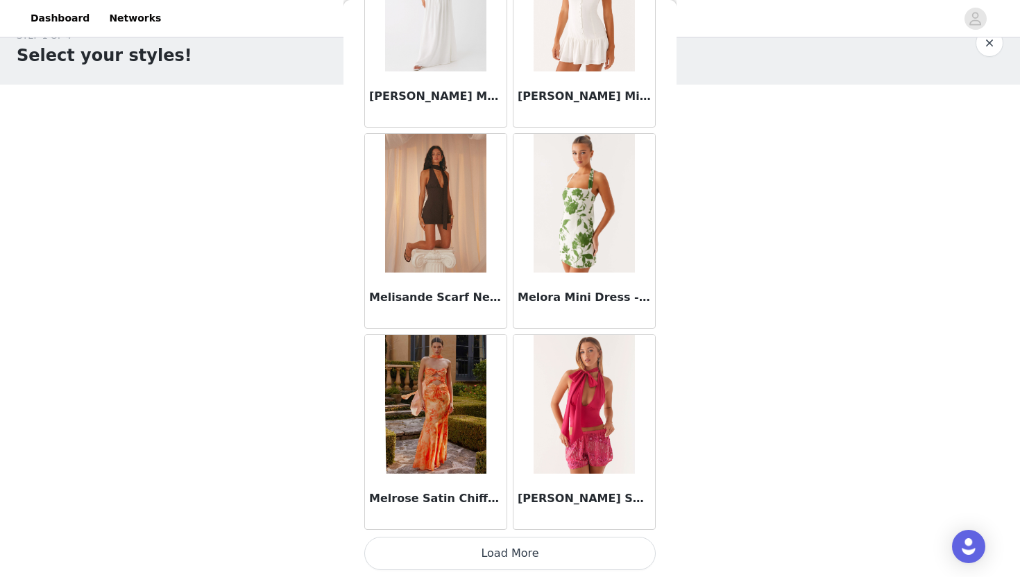
click at [538, 555] on button "Load More" at bounding box center [509, 553] width 291 height 33
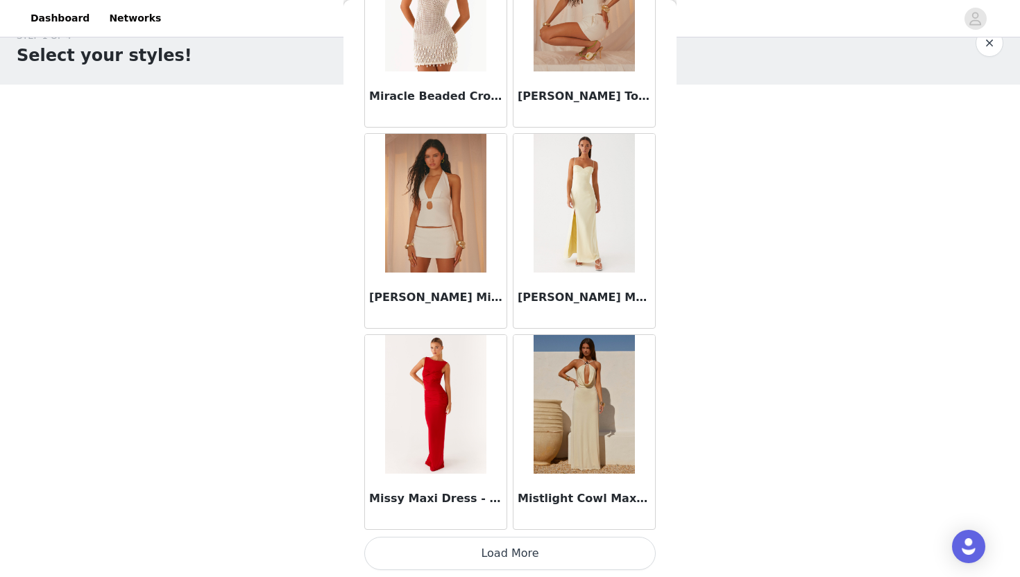
click at [506, 551] on button "Load More" at bounding box center [509, 553] width 291 height 33
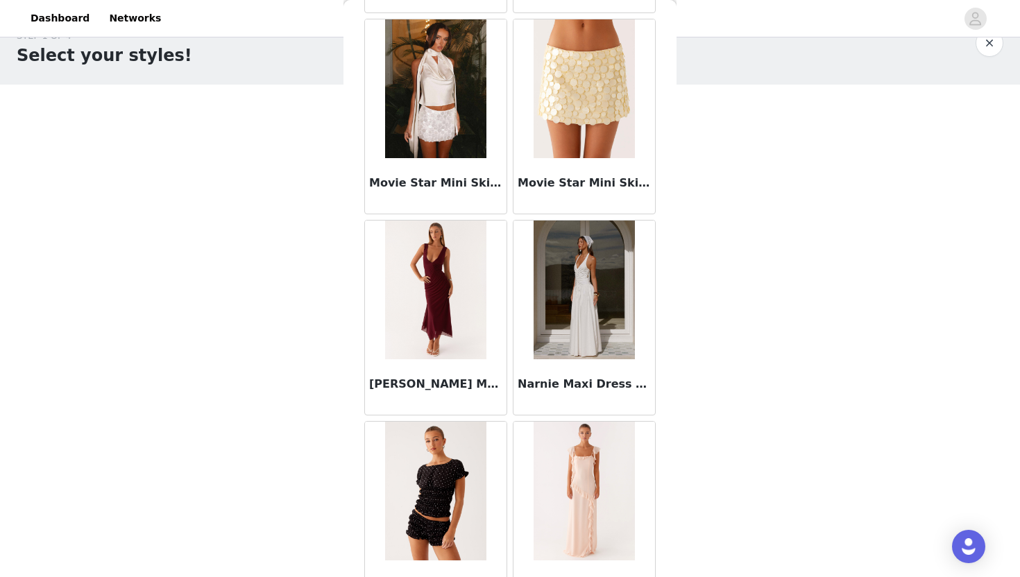
scroll to position [63921, 0]
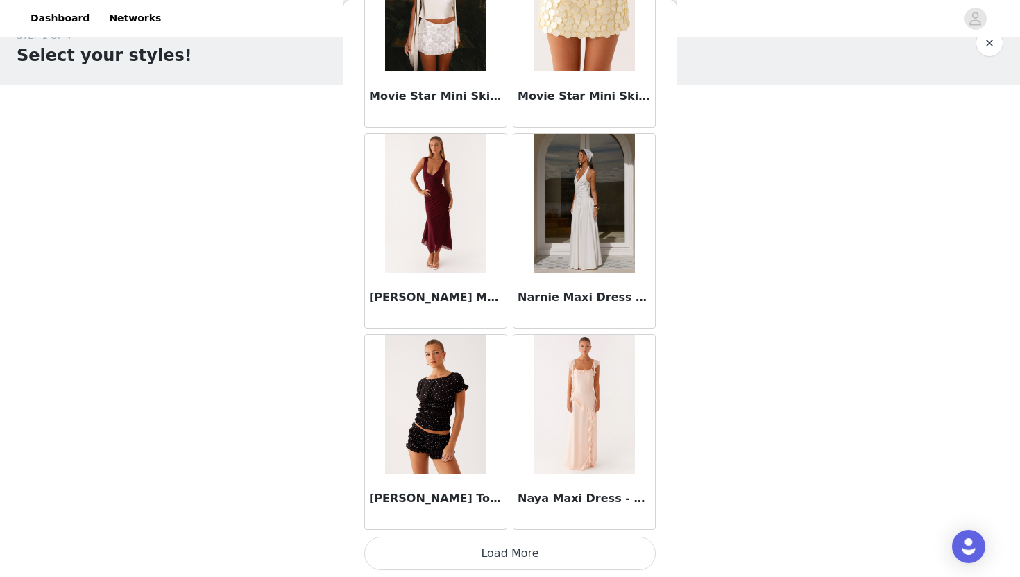
click at [518, 556] on button "Load More" at bounding box center [509, 553] width 291 height 33
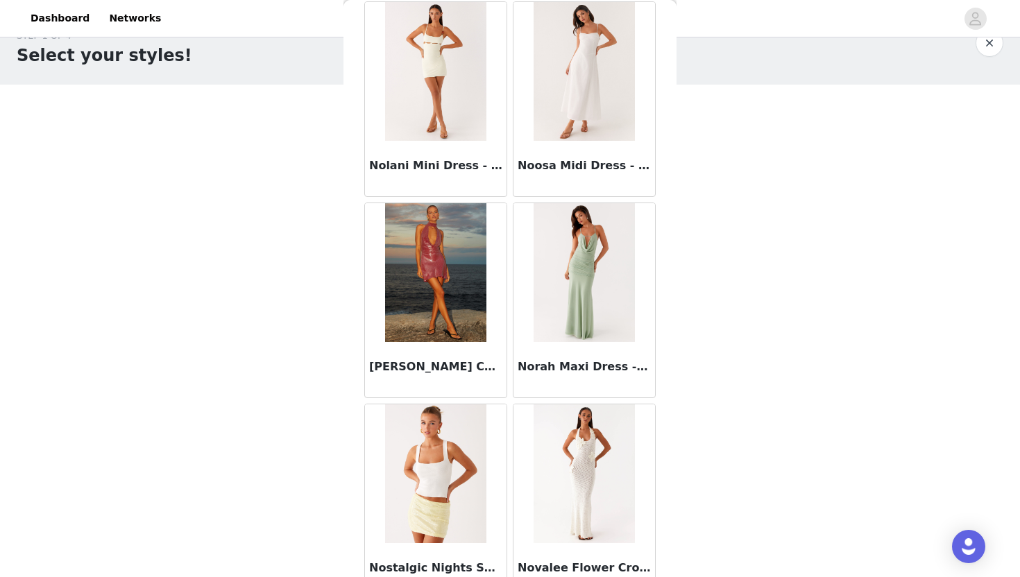
scroll to position [65933, 0]
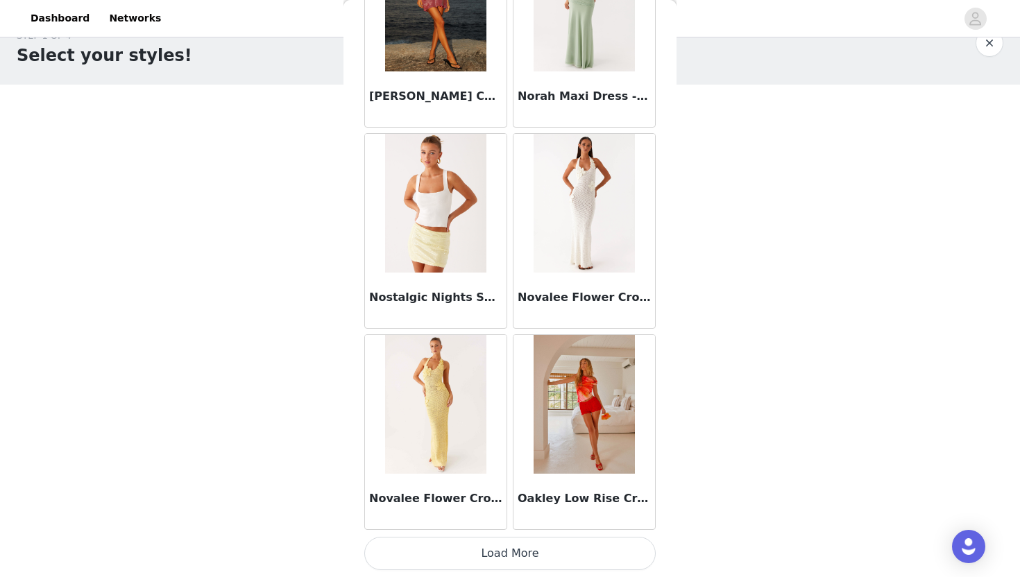
click at [511, 553] on button "Load More" at bounding box center [509, 553] width 291 height 33
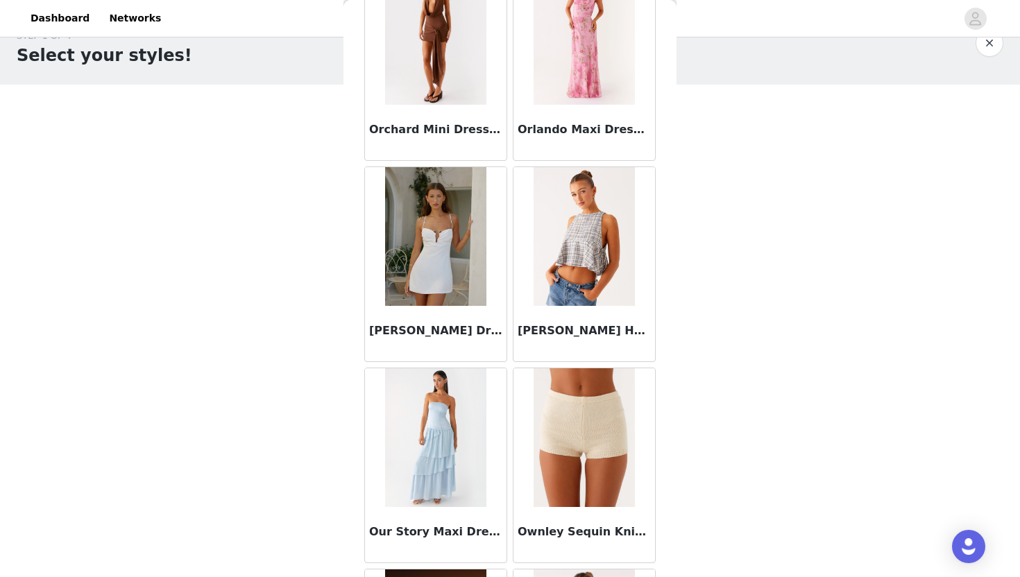
scroll to position [67945, 0]
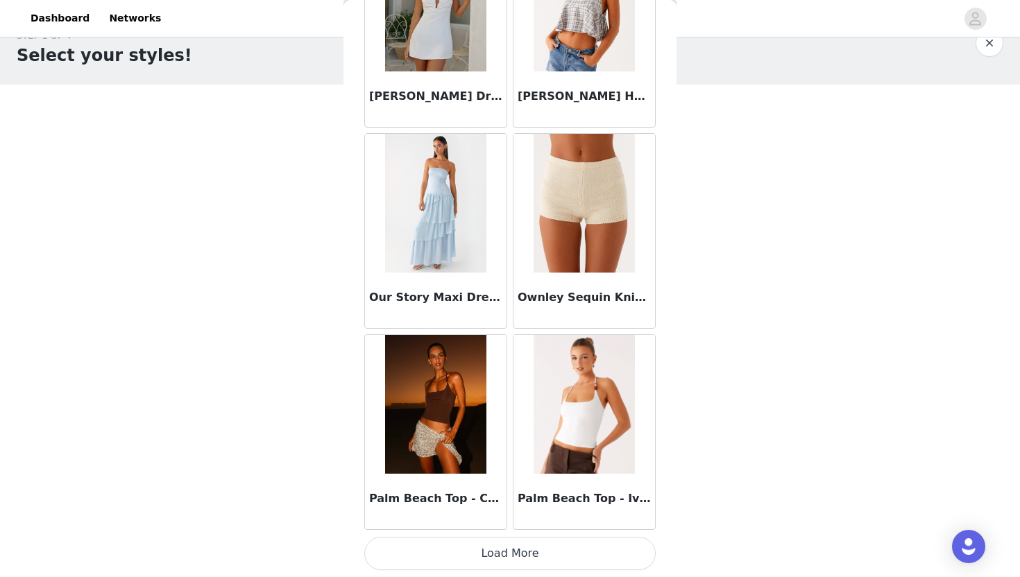
click at [504, 549] on button "Load More" at bounding box center [509, 553] width 291 height 33
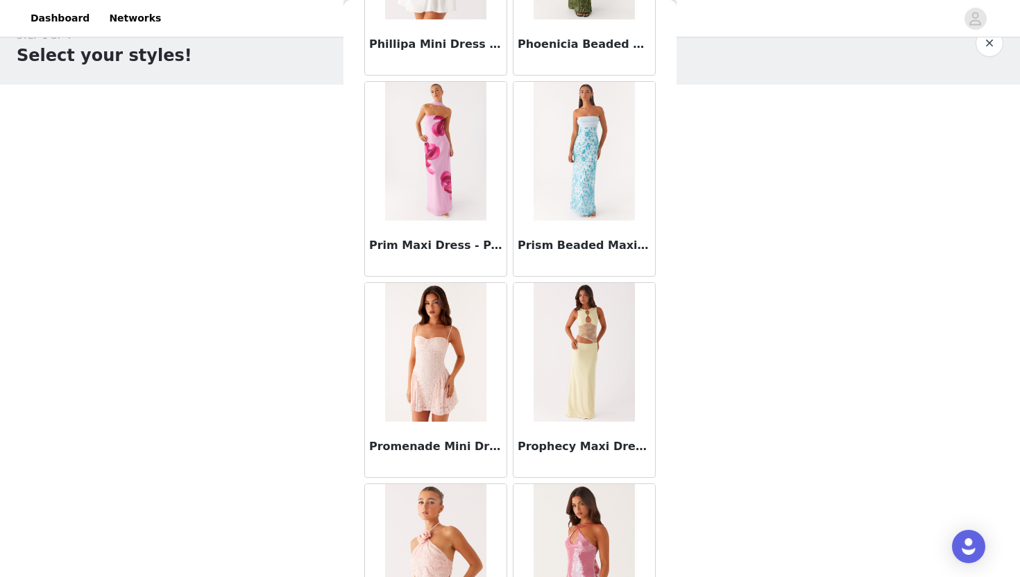
scroll to position [69958, 0]
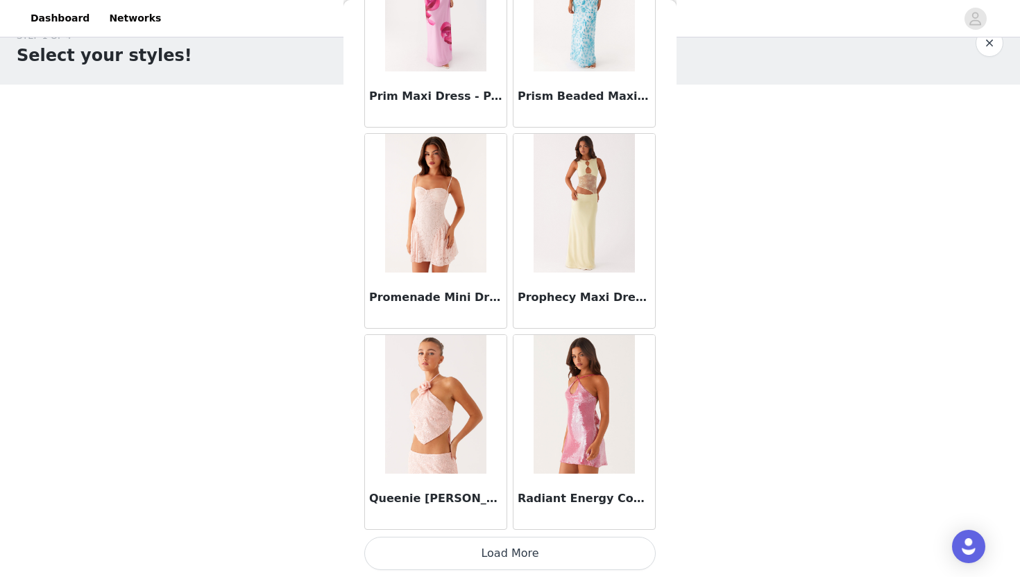
click at [497, 554] on button "Load More" at bounding box center [509, 553] width 291 height 33
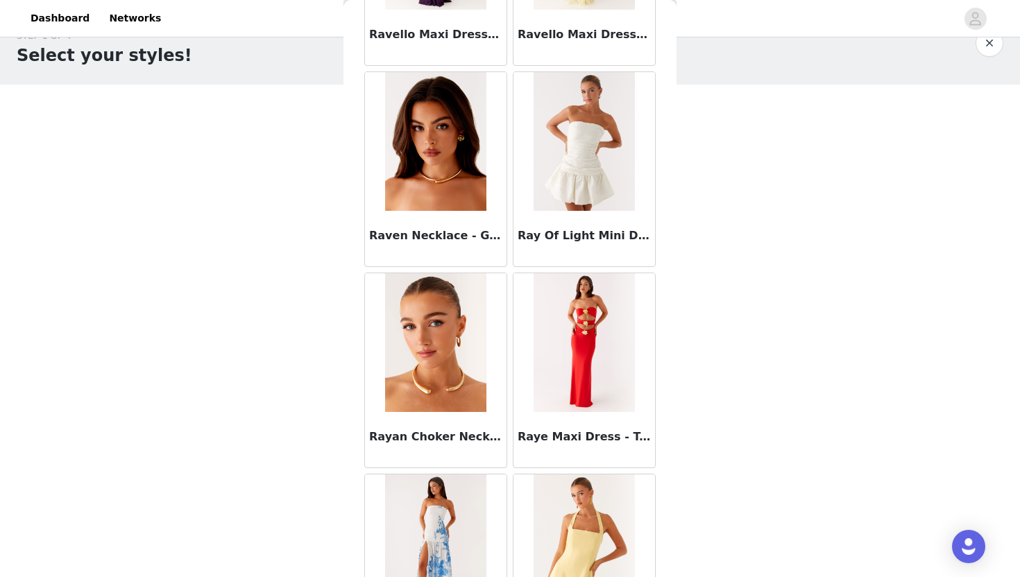
scroll to position [71970, 0]
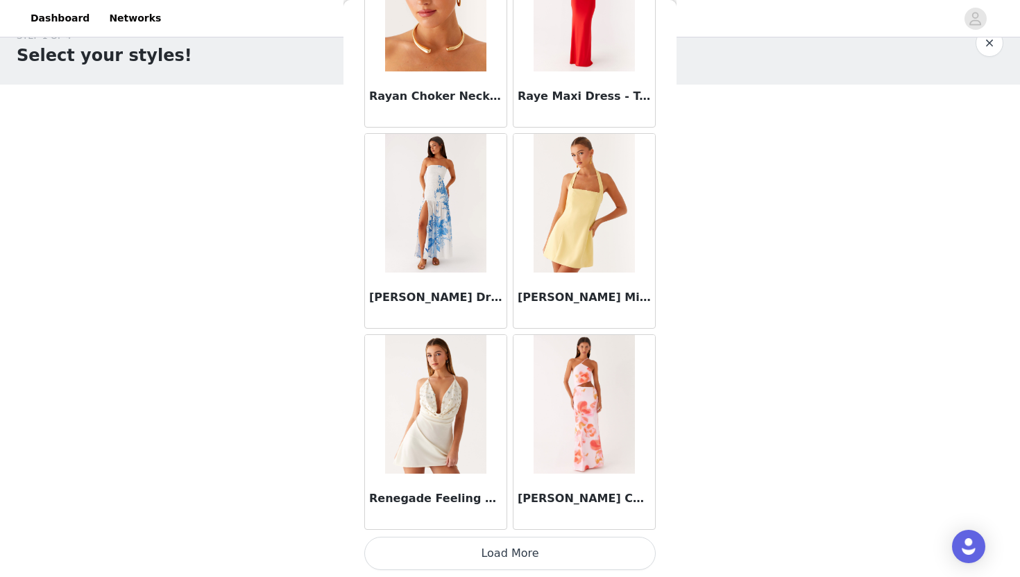
click at [501, 545] on button "Load More" at bounding box center [509, 553] width 291 height 33
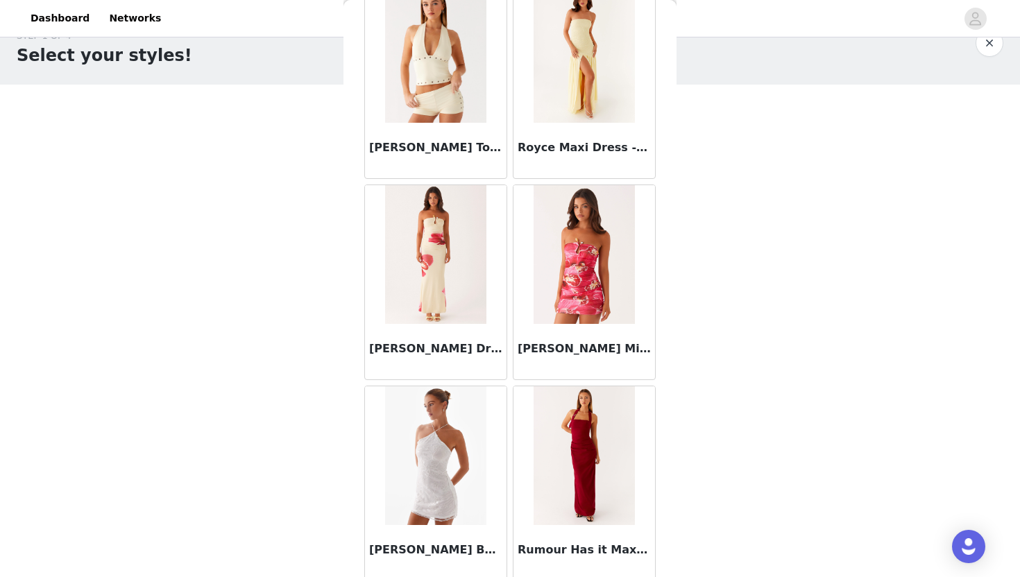
scroll to position [73982, 0]
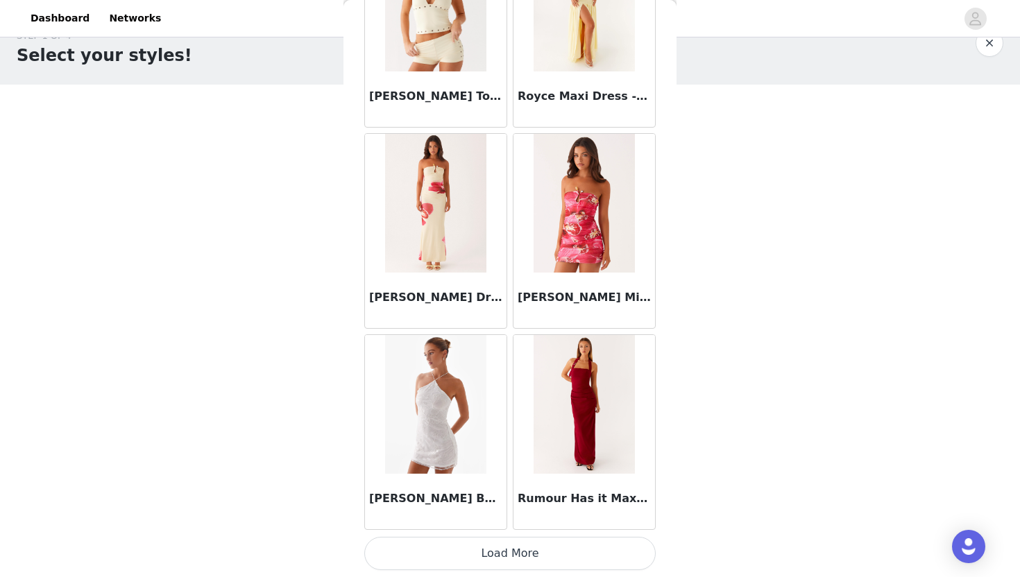
click at [504, 552] on button "Load More" at bounding box center [509, 553] width 291 height 33
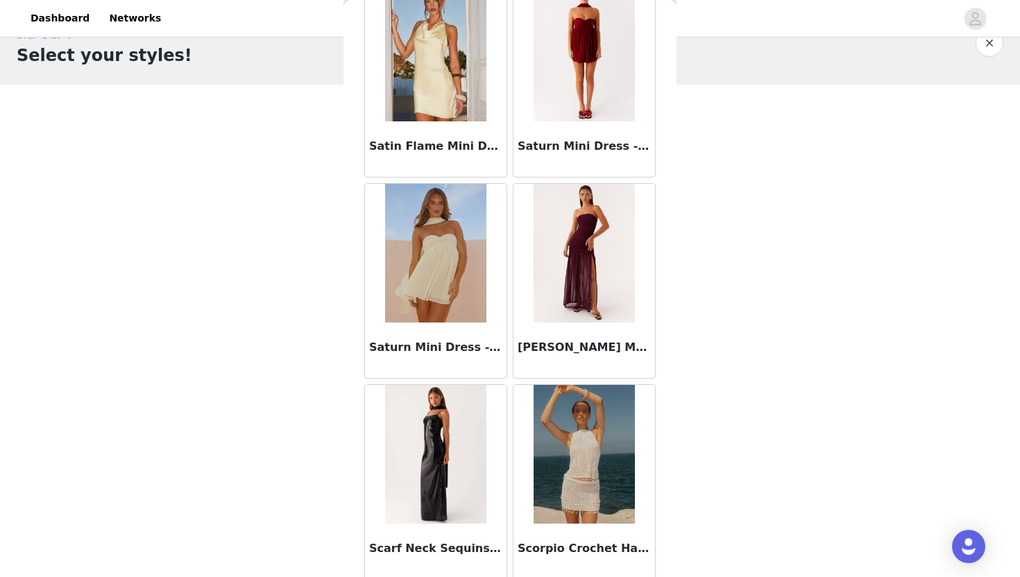
scroll to position [75994, 0]
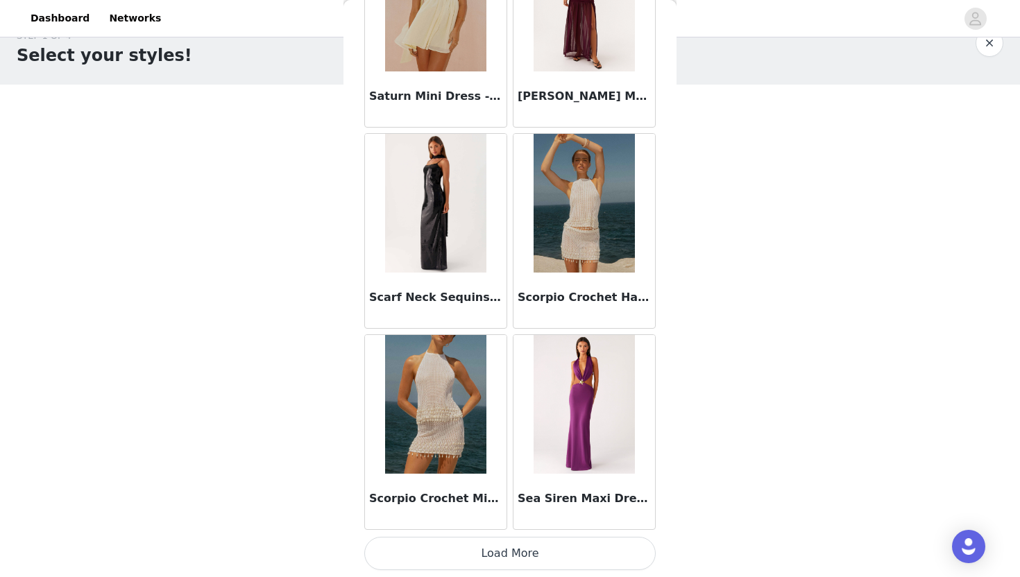
click at [471, 559] on button "Load More" at bounding box center [509, 553] width 291 height 33
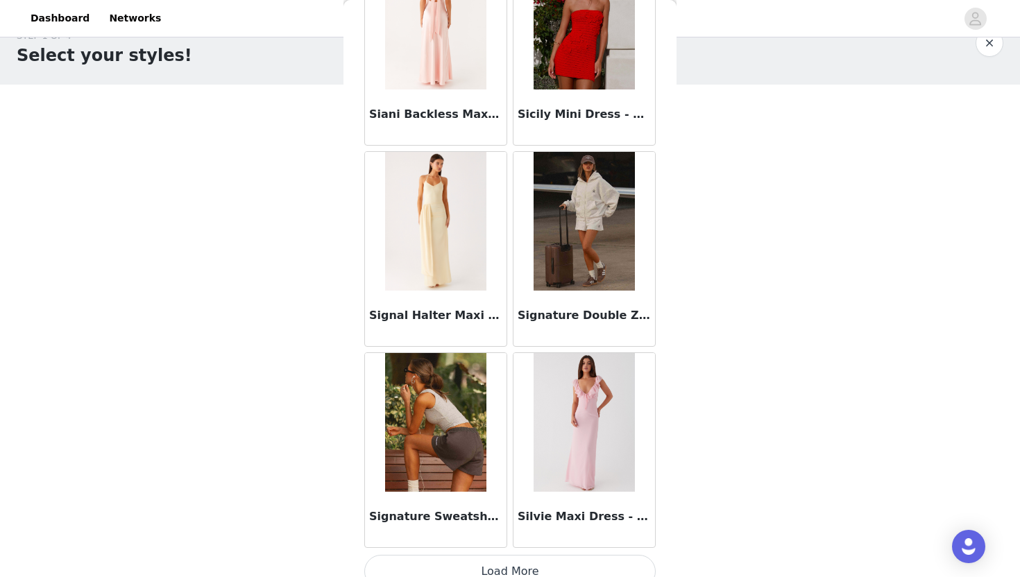
scroll to position [78006, 0]
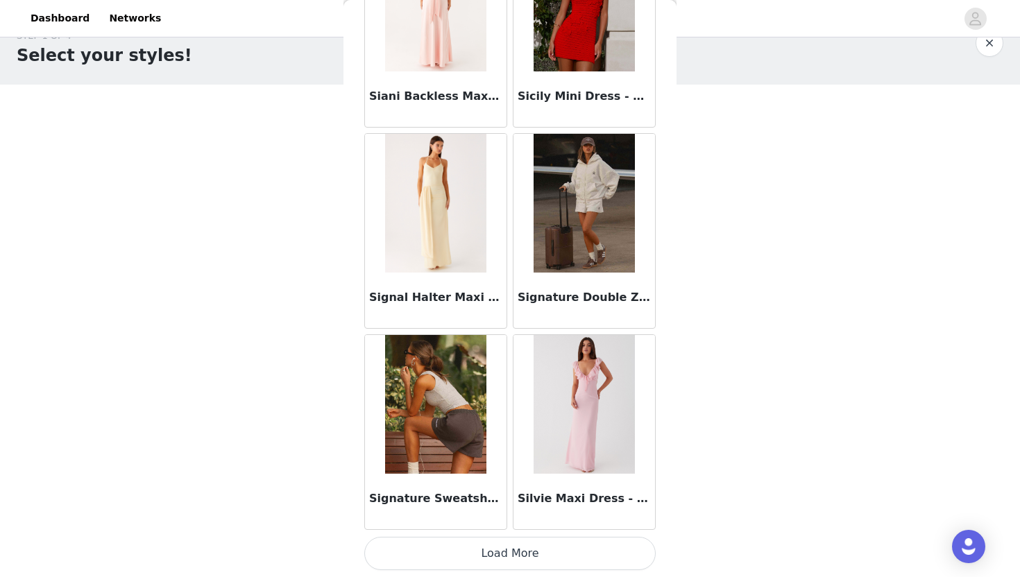
click at [514, 551] on button "Load More" at bounding box center [509, 553] width 291 height 33
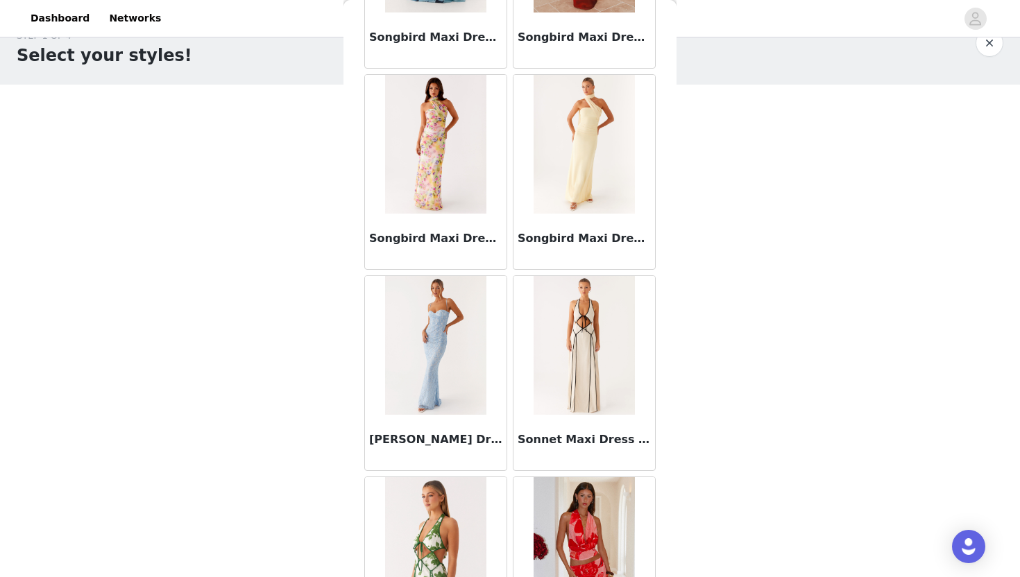
scroll to position [80018, 0]
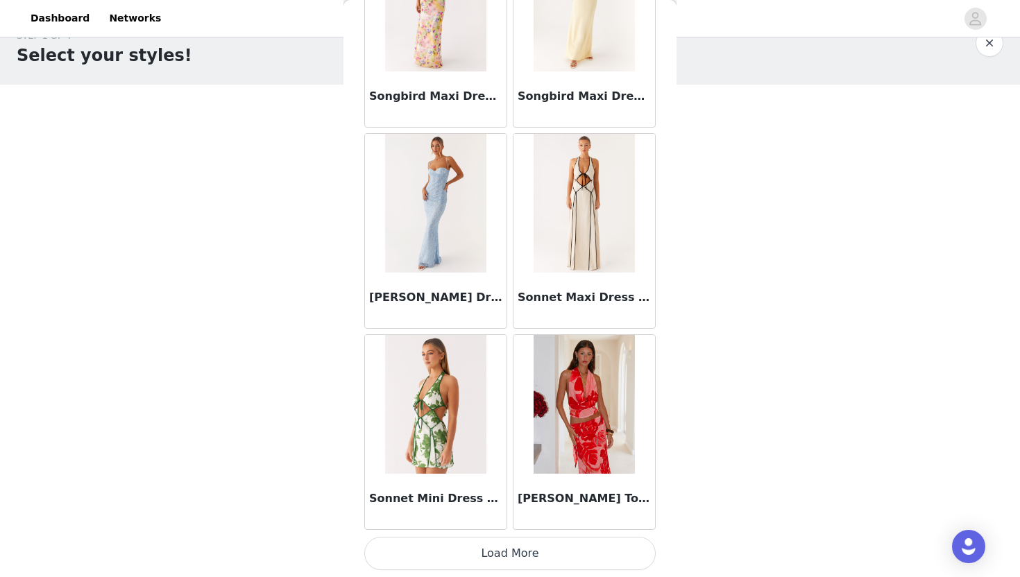
click at [525, 561] on button "Load More" at bounding box center [509, 553] width 291 height 33
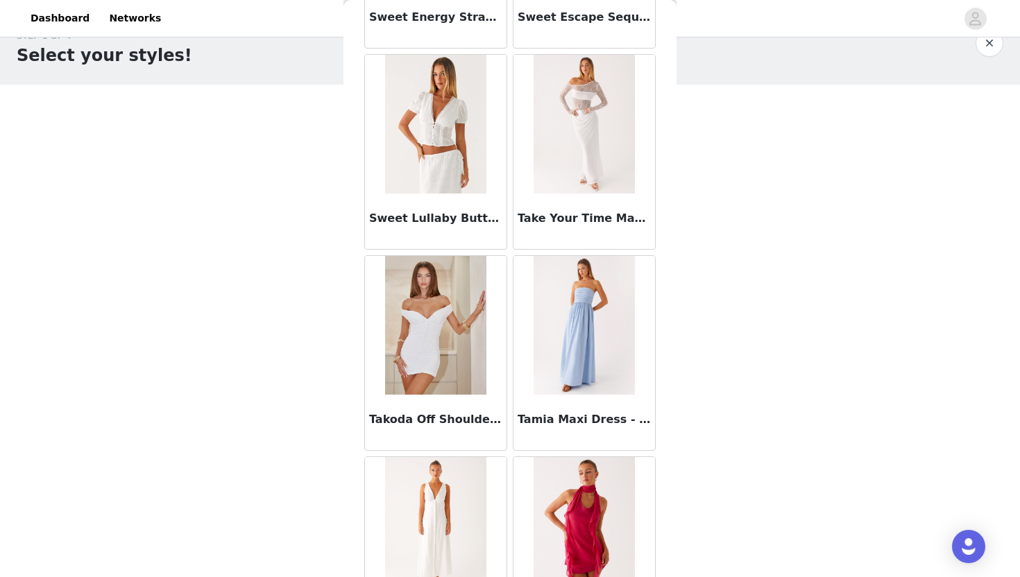
scroll to position [82030, 0]
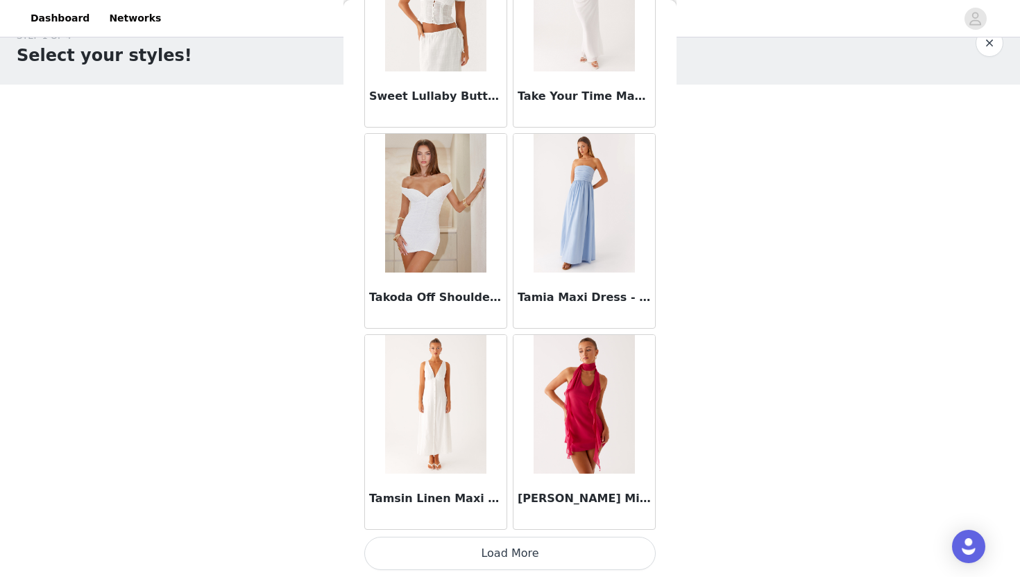
click at [541, 554] on button "Load More" at bounding box center [509, 553] width 291 height 33
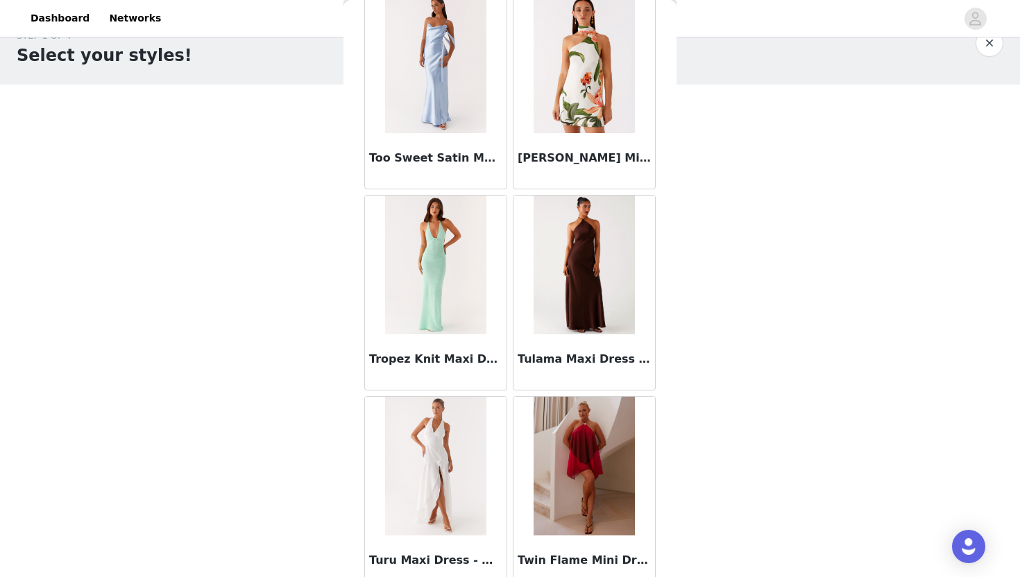
scroll to position [84042, 0]
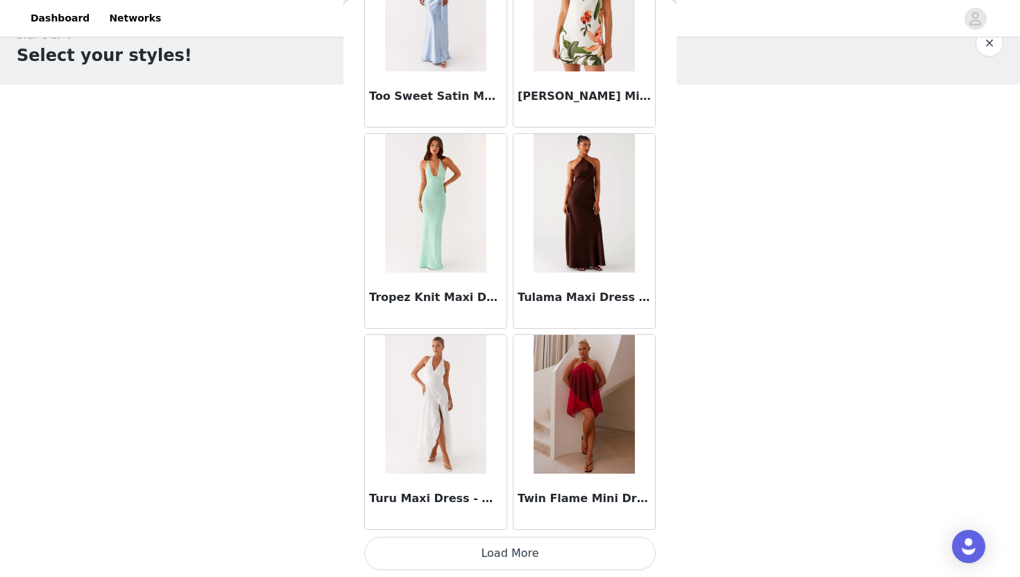
click at [529, 551] on button "Load More" at bounding box center [509, 553] width 291 height 33
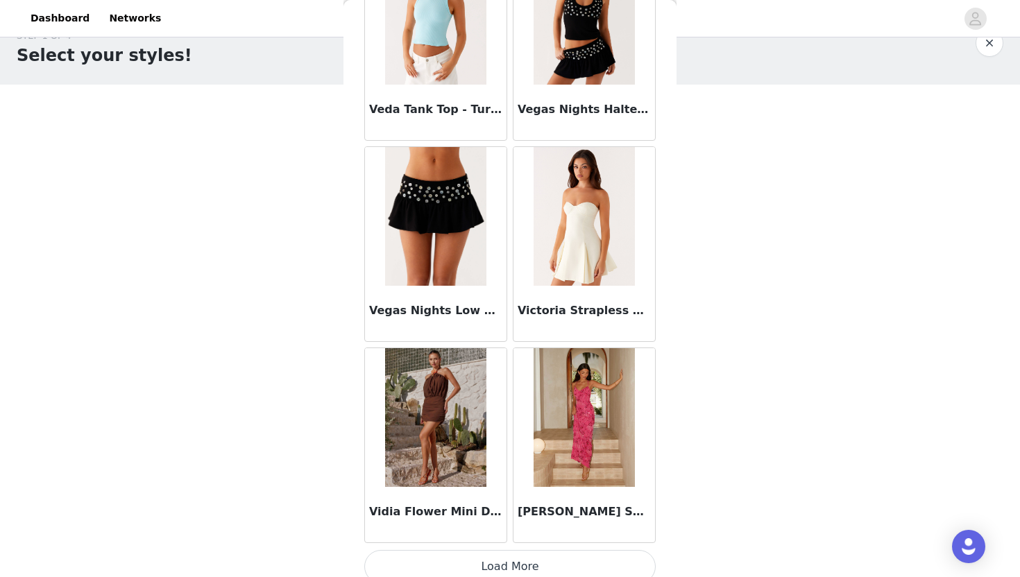
scroll to position [86054, 0]
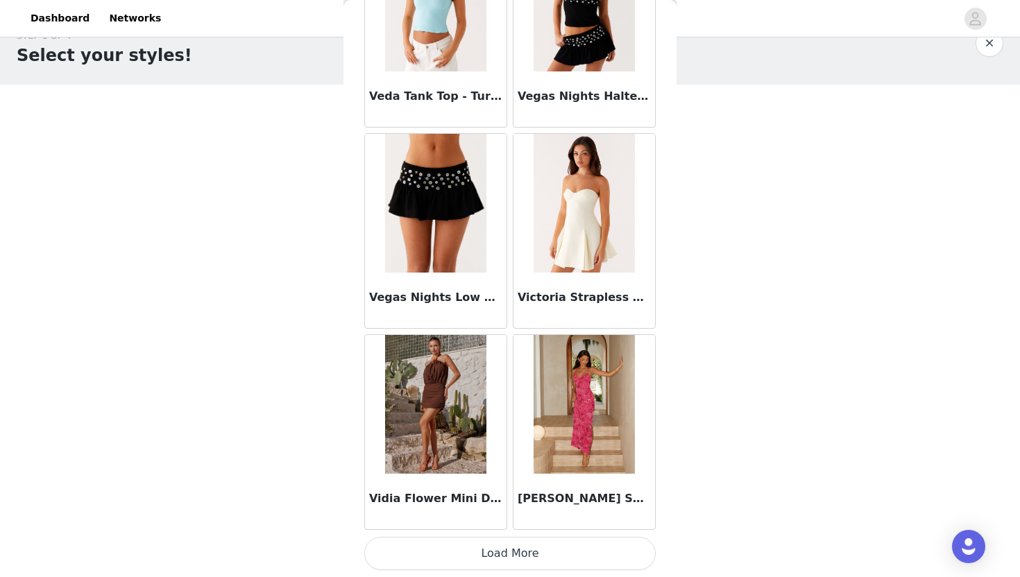
click at [536, 552] on button "Load More" at bounding box center [509, 553] width 291 height 33
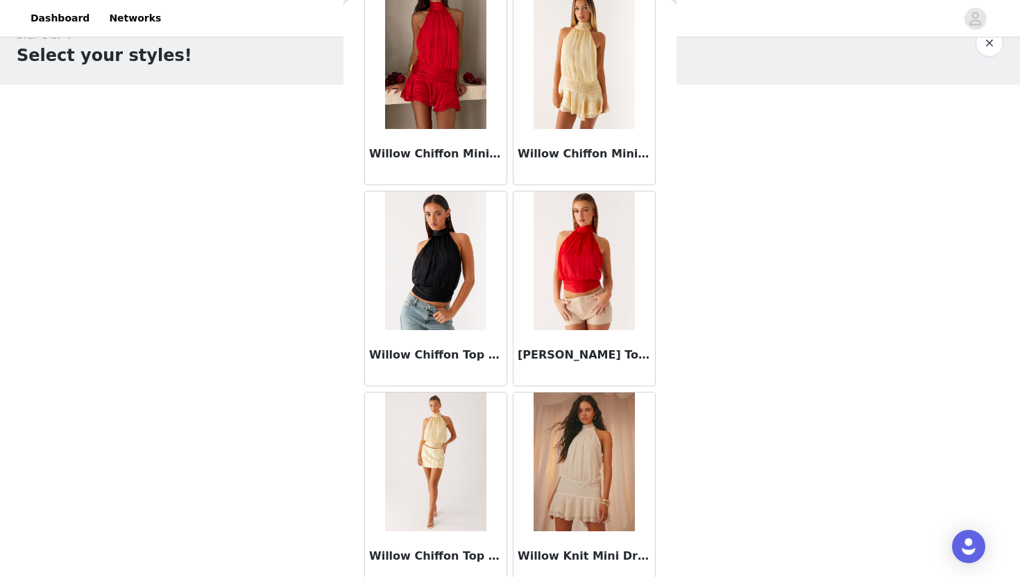
scroll to position [88067, 0]
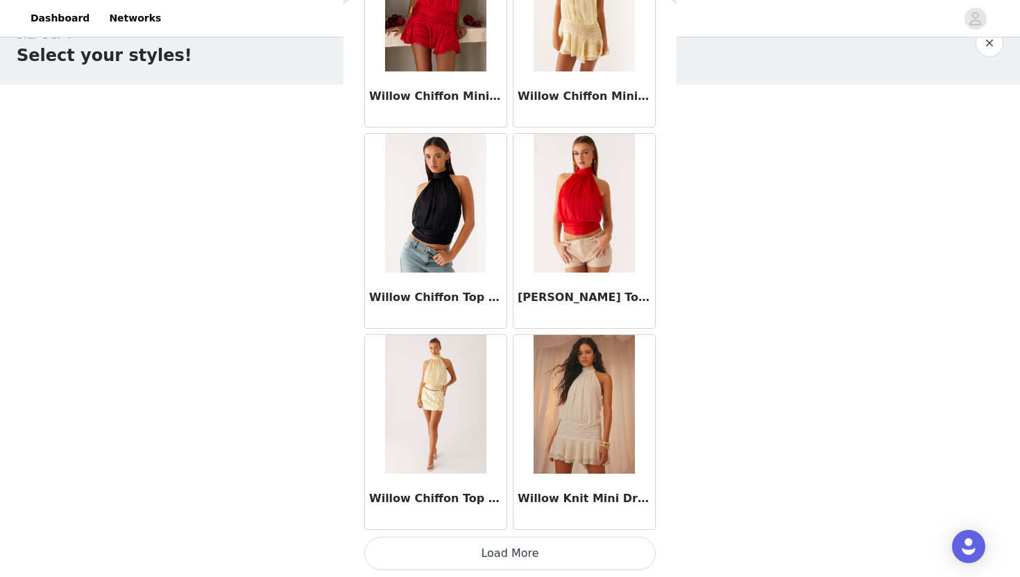
click at [536, 550] on button "Load More" at bounding box center [509, 553] width 291 height 33
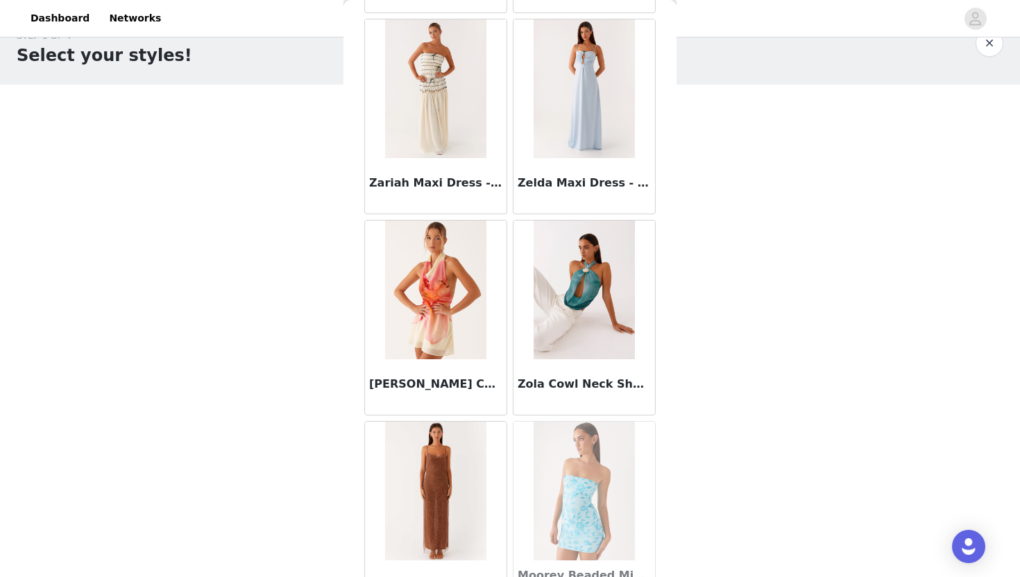
scroll to position [90079, 0]
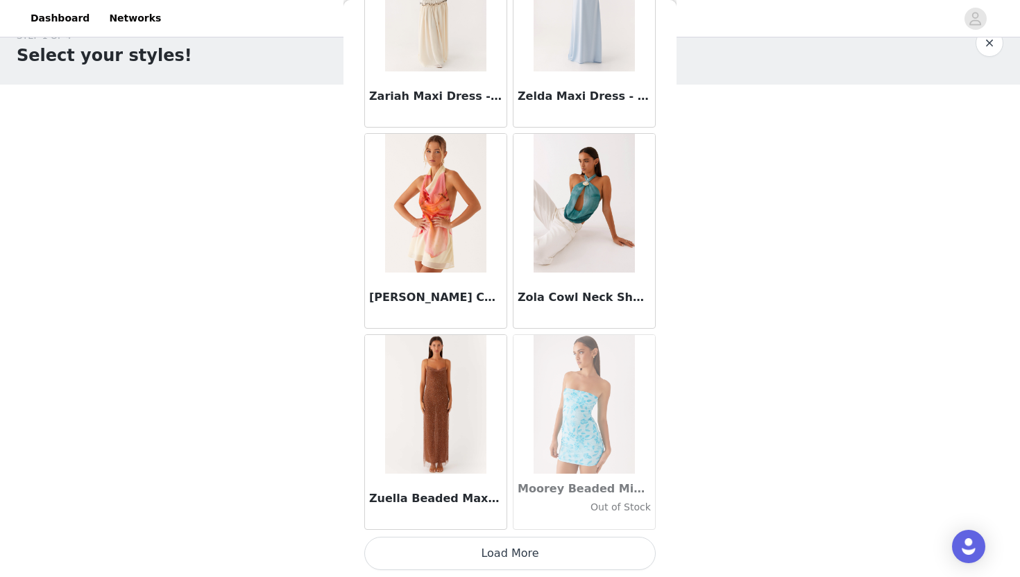
click at [540, 550] on button "Load More" at bounding box center [509, 553] width 291 height 33
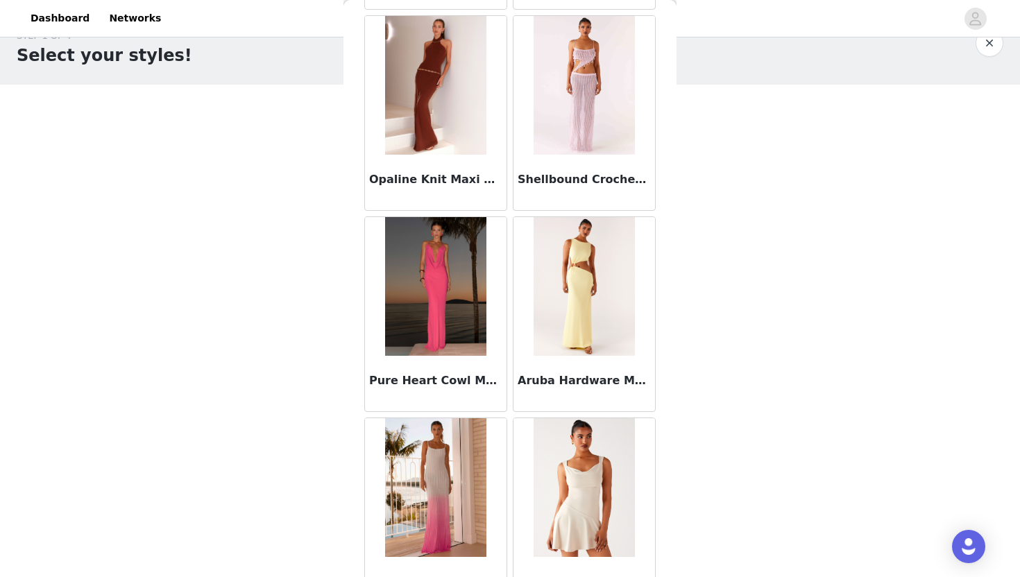
scroll to position [92046, 0]
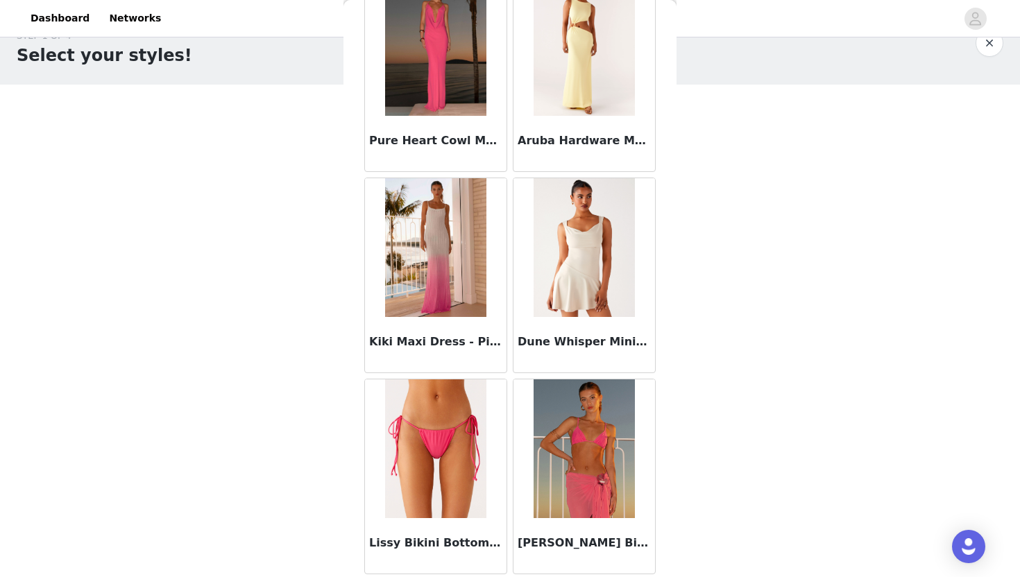
click at [700, 369] on div "STEP 1 OF 4 Select your styles! You will receive 4 products. 2/4 Selected [PERS…" at bounding box center [510, 245] width 1020 height 466
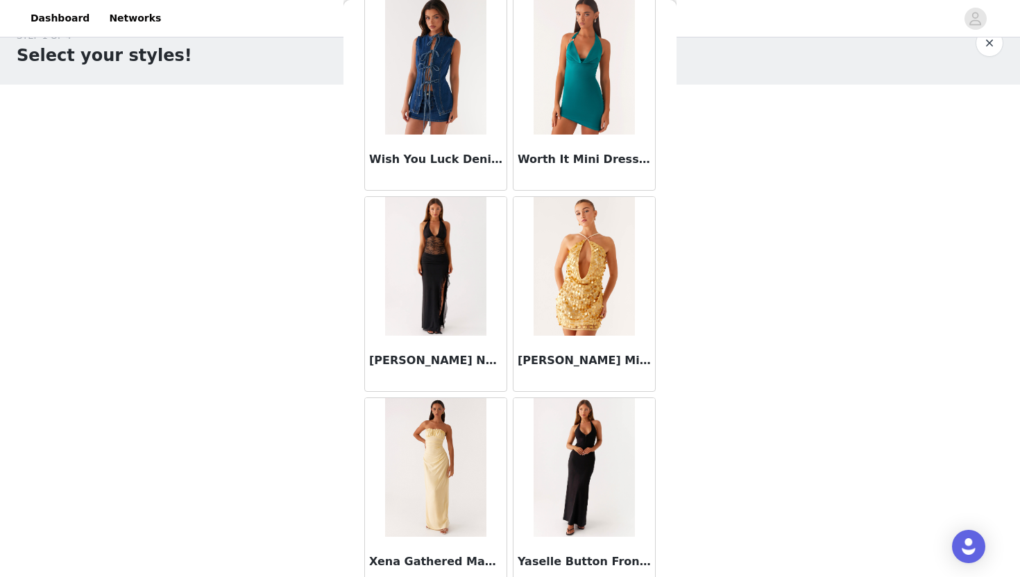
scroll to position [88801, 0]
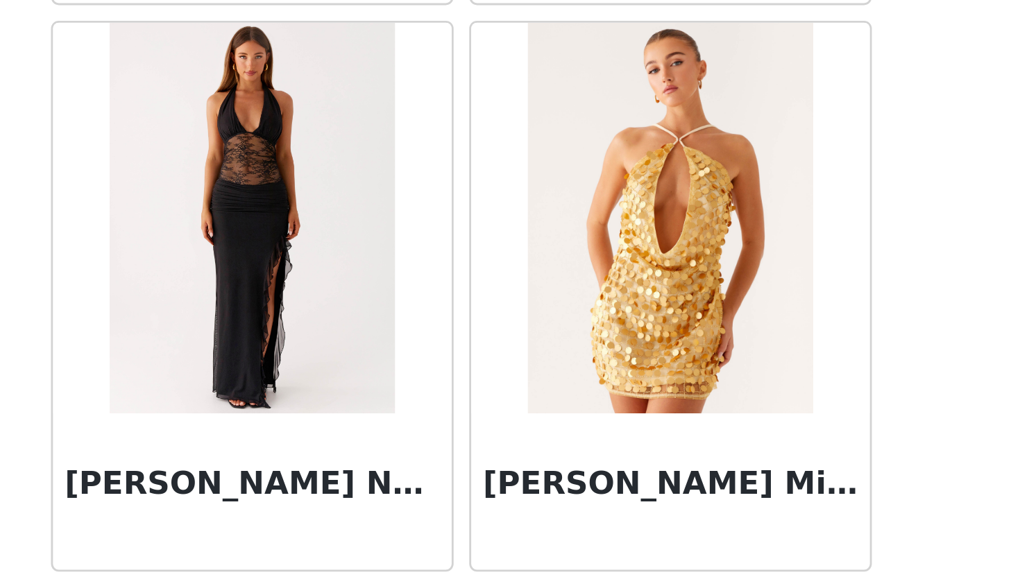
click at [510, 301] on div "[PERSON_NAME] Mini Dress - Gold" at bounding box center [584, 301] width 148 height 201
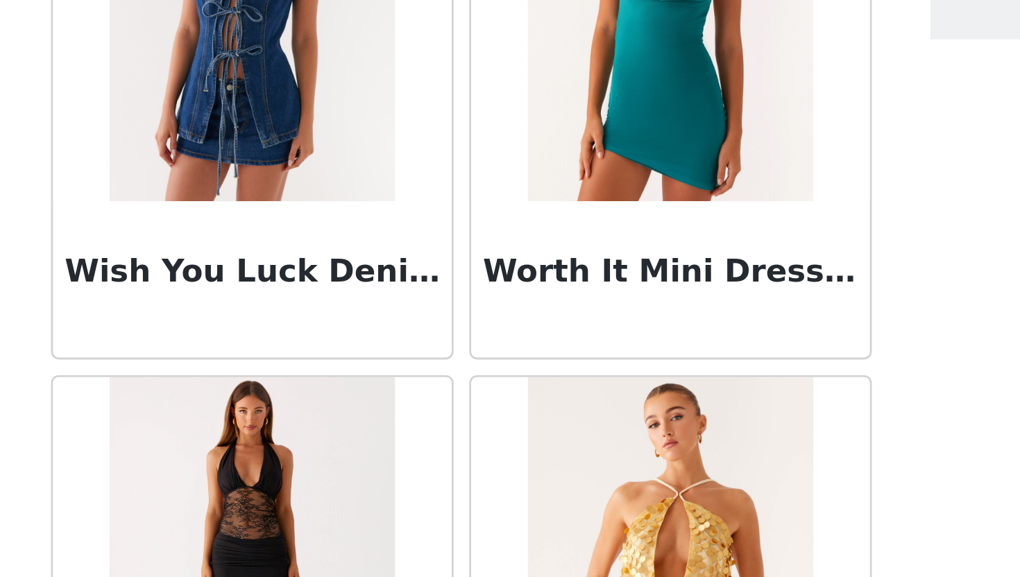
scroll to position [0, 0]
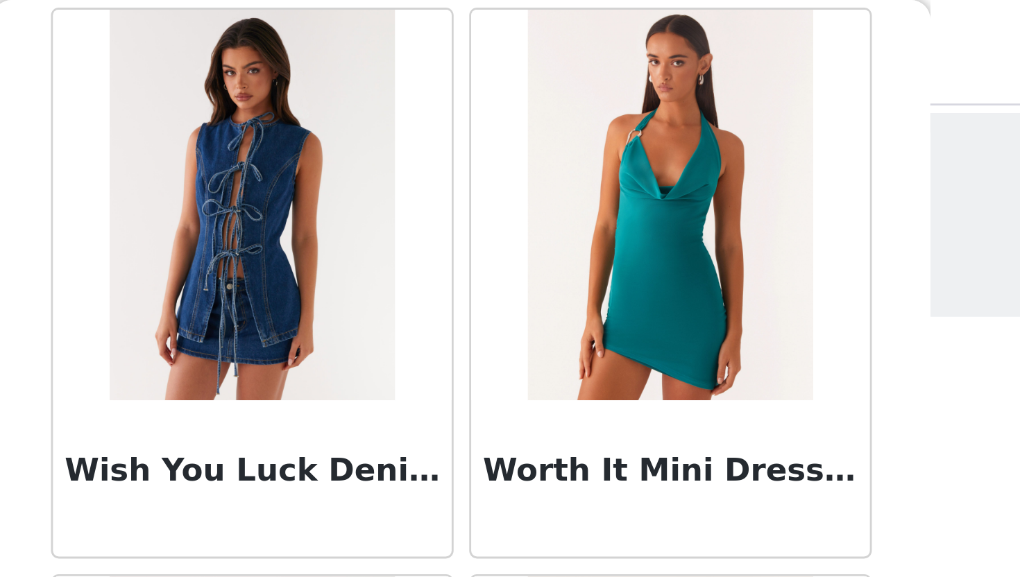
click at [510, 114] on div "Worth It Mini Dress - Blue" at bounding box center [584, 100] width 148 height 201
click at [658, 82] on div "Back Aamari Maxi Dress - Red Abby Mini Dress - Floral Print [PERSON_NAME] Mini …" at bounding box center [509, 288] width 333 height 577
click at [697, 22] on div at bounding box center [562, 18] width 787 height 31
click at [654, 46] on div at bounding box center [584, 72] width 142 height 139
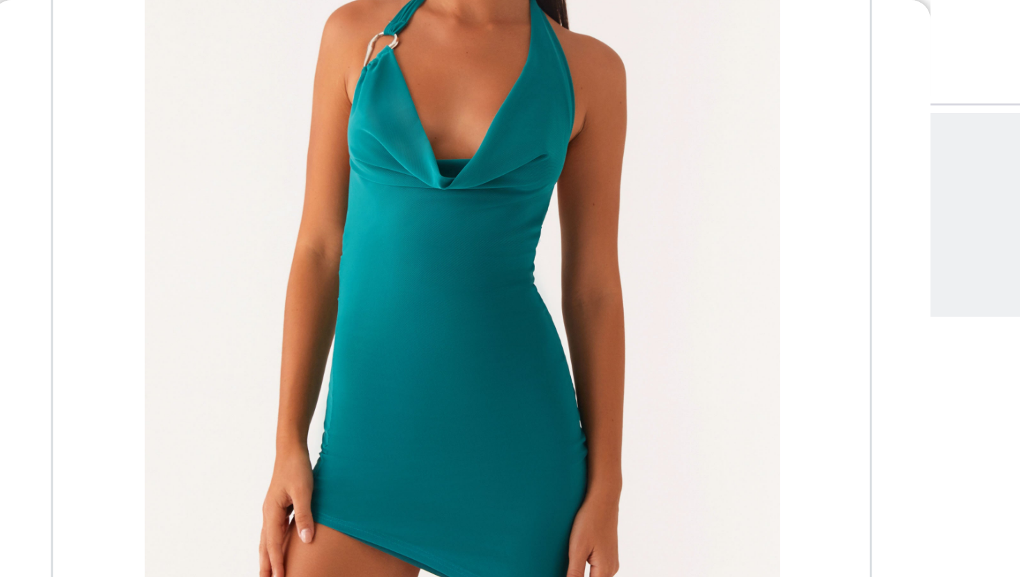
scroll to position [28, 0]
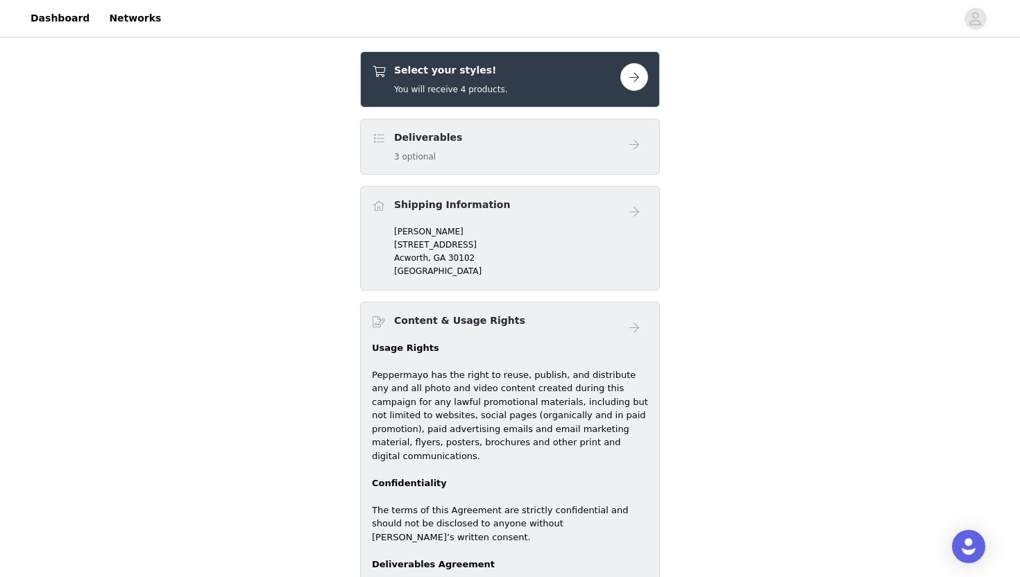
scroll to position [534, 0]
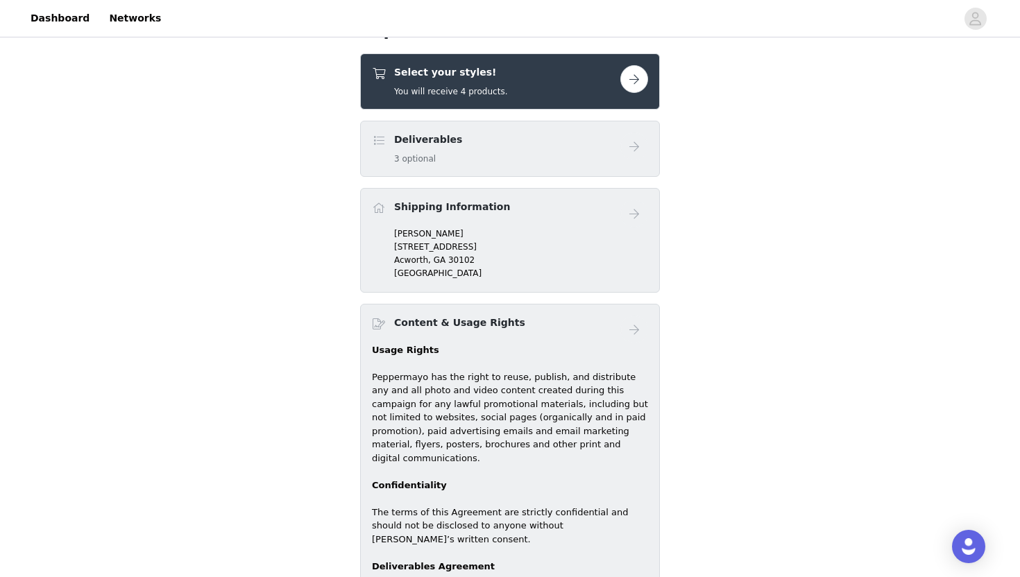
click at [509, 96] on div "Select your styles! You will receive 4 products." at bounding box center [496, 81] width 248 height 33
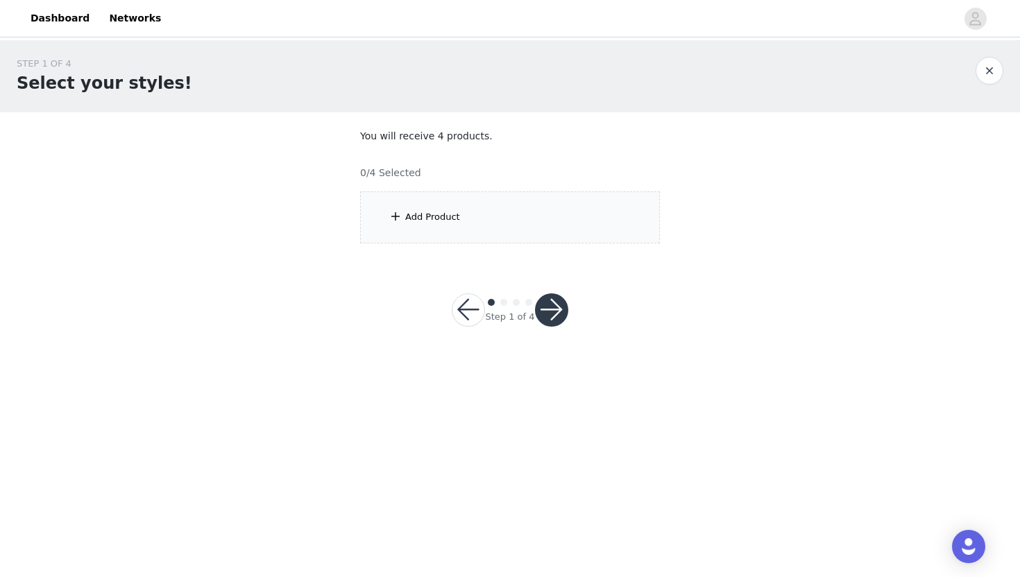
click at [547, 218] on div "Add Product" at bounding box center [510, 217] width 300 height 52
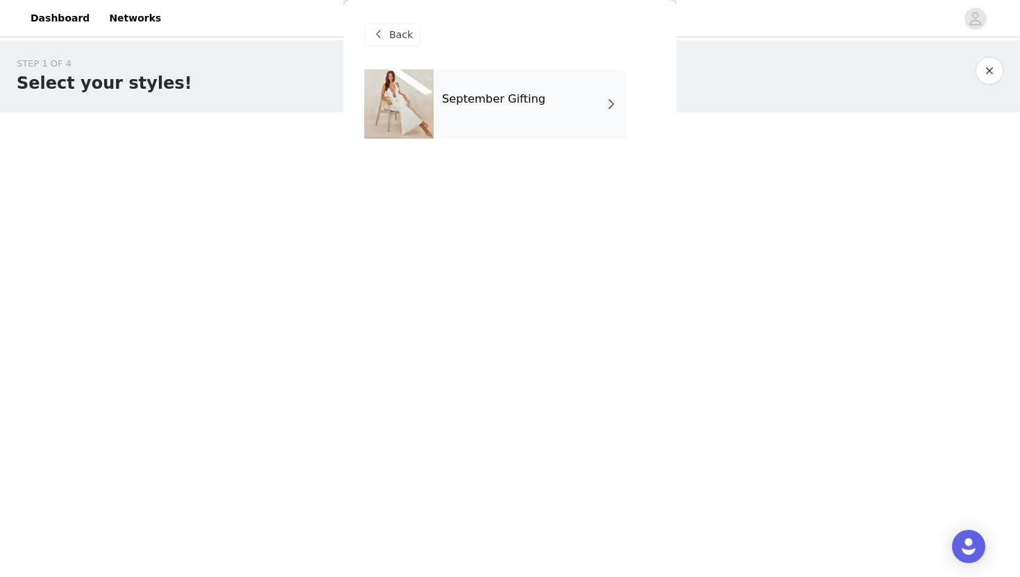
click at [540, 123] on div "September Gifting" at bounding box center [530, 103] width 193 height 69
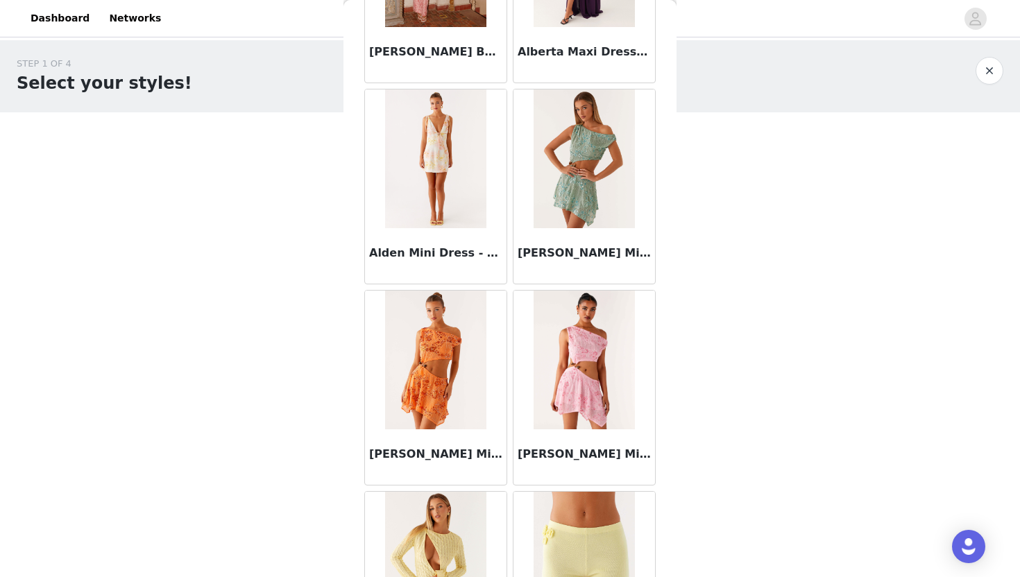
scroll to position [1546, 0]
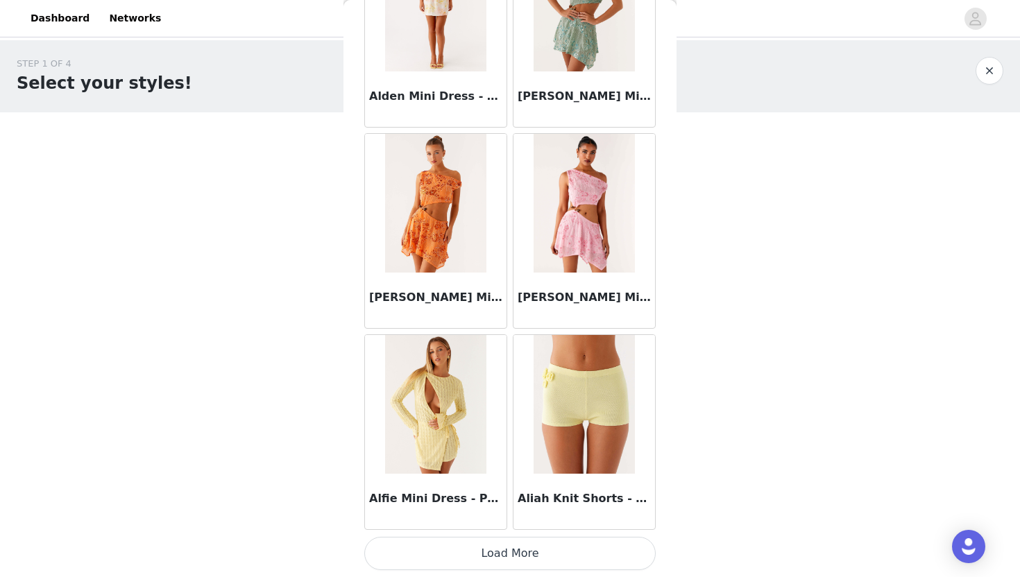
click at [529, 556] on button "Load More" at bounding box center [509, 553] width 291 height 33
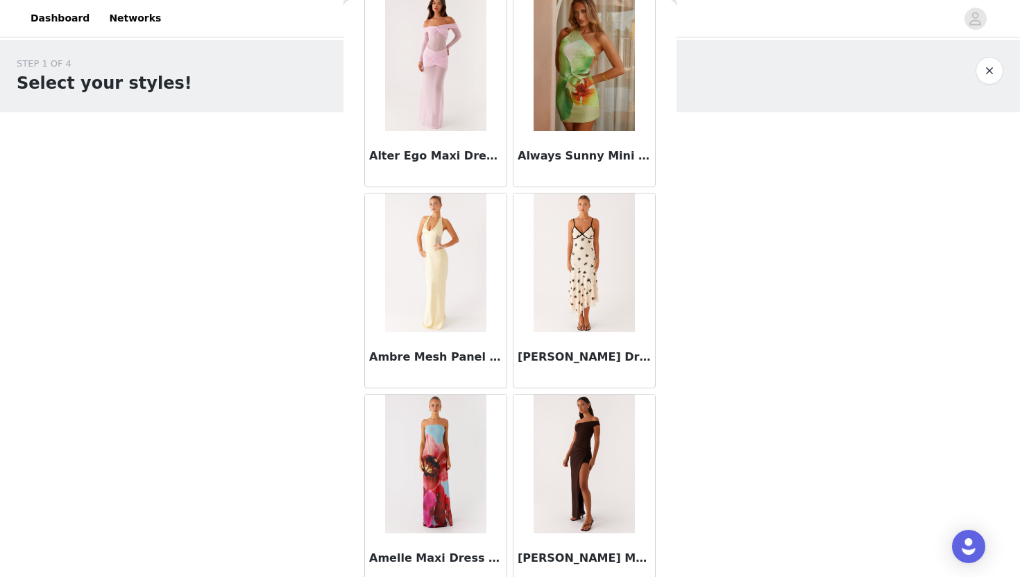
scroll to position [3558, 0]
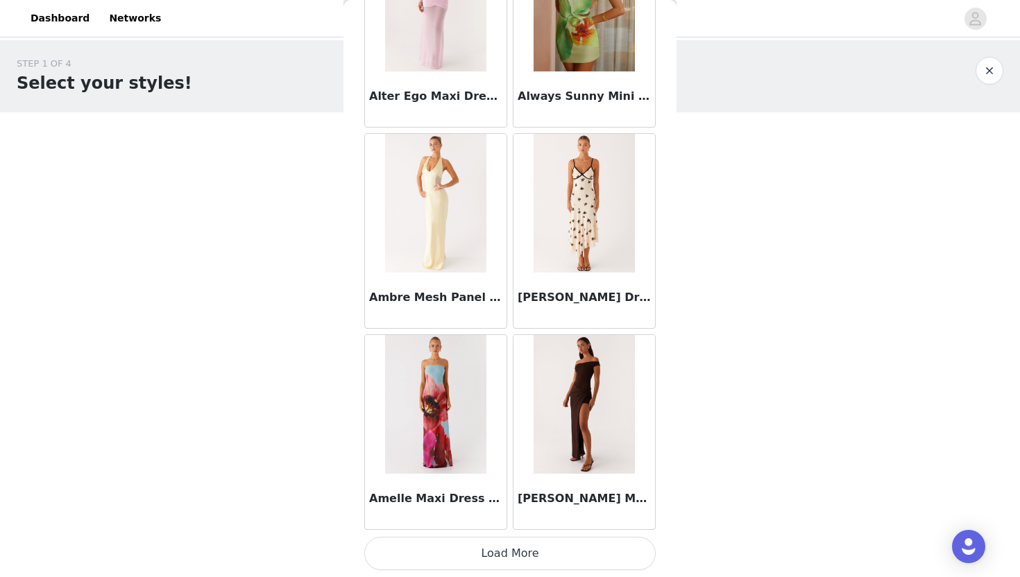
click at [581, 545] on button "Load More" at bounding box center [509, 553] width 291 height 33
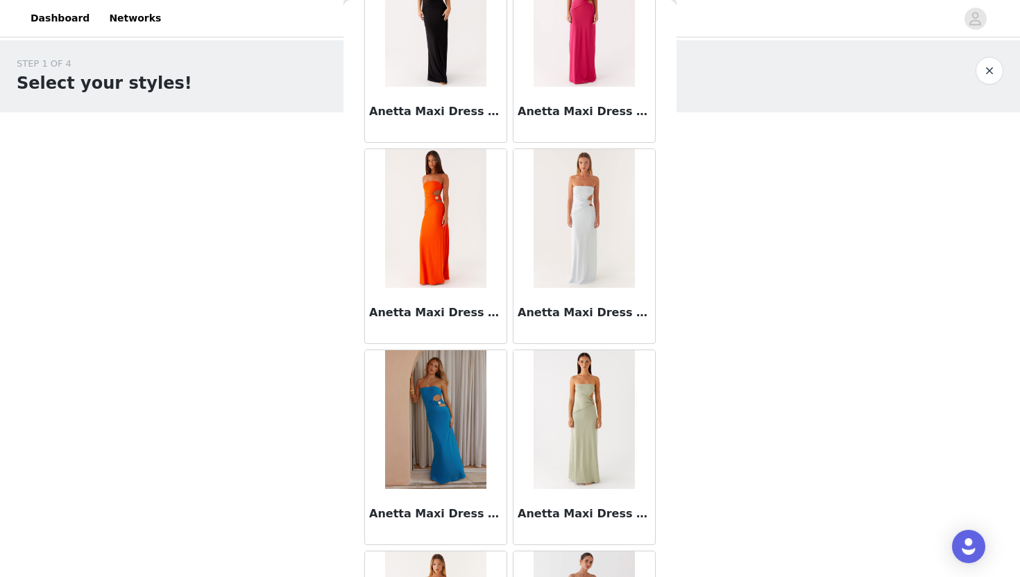
scroll to position [5570, 0]
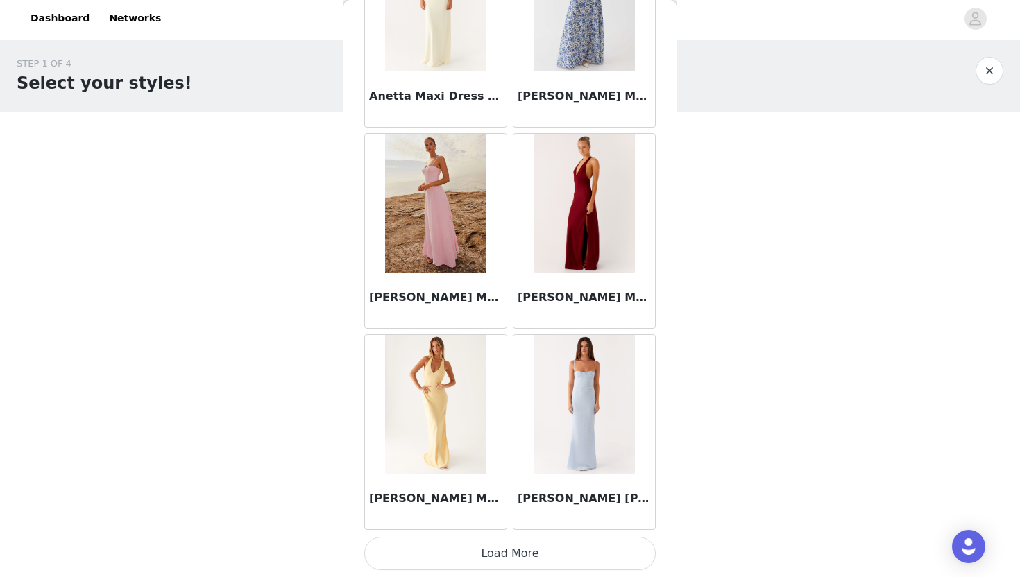
click at [559, 559] on button "Load More" at bounding box center [509, 553] width 291 height 33
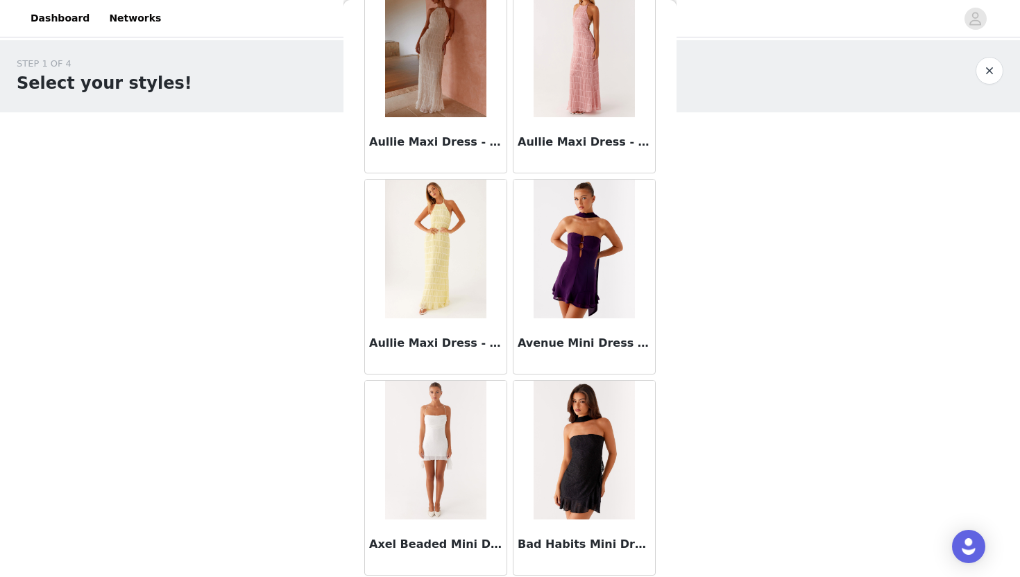
scroll to position [7582, 0]
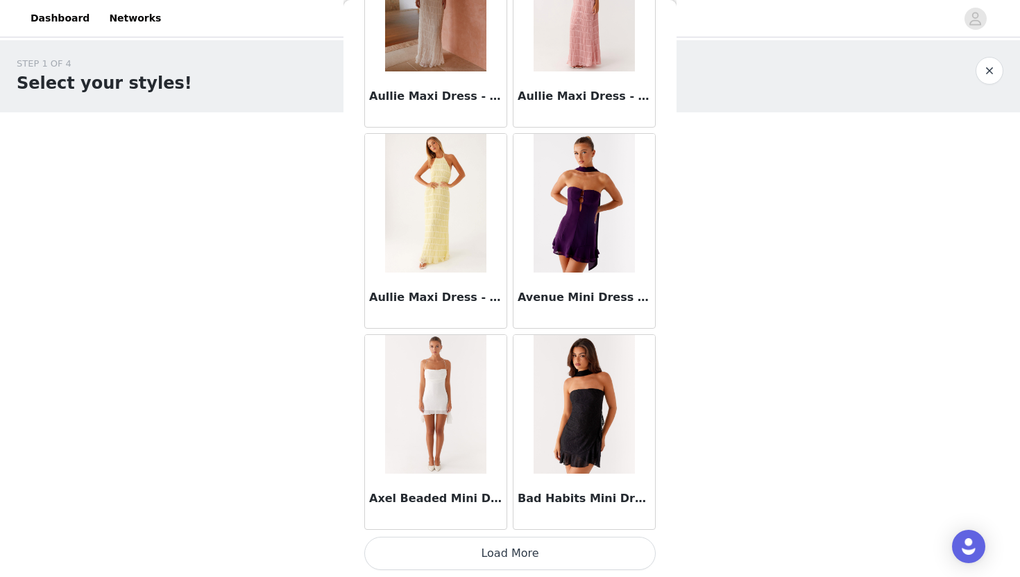
click at [535, 558] on button "Load More" at bounding box center [509, 553] width 291 height 33
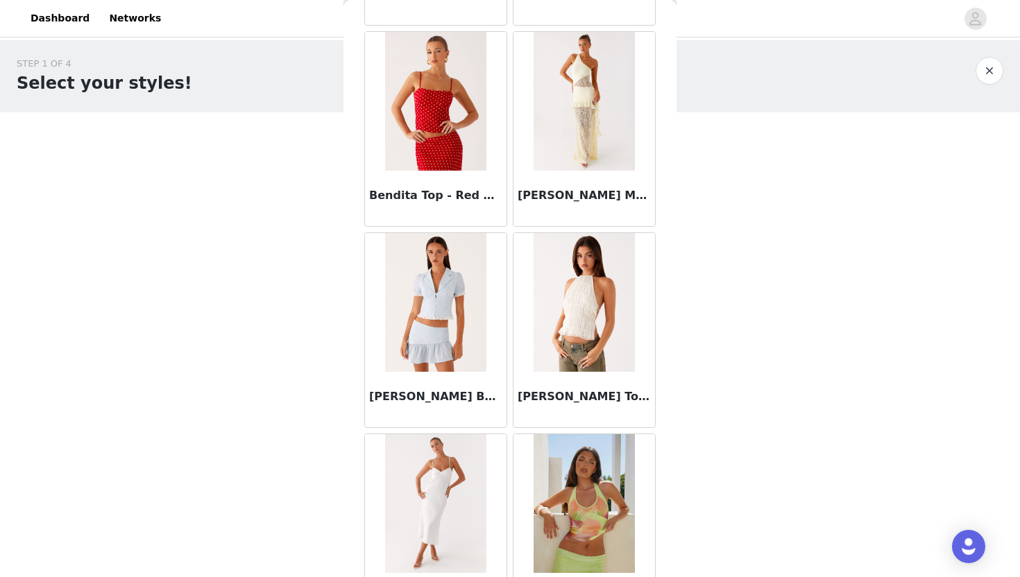
scroll to position [9594, 0]
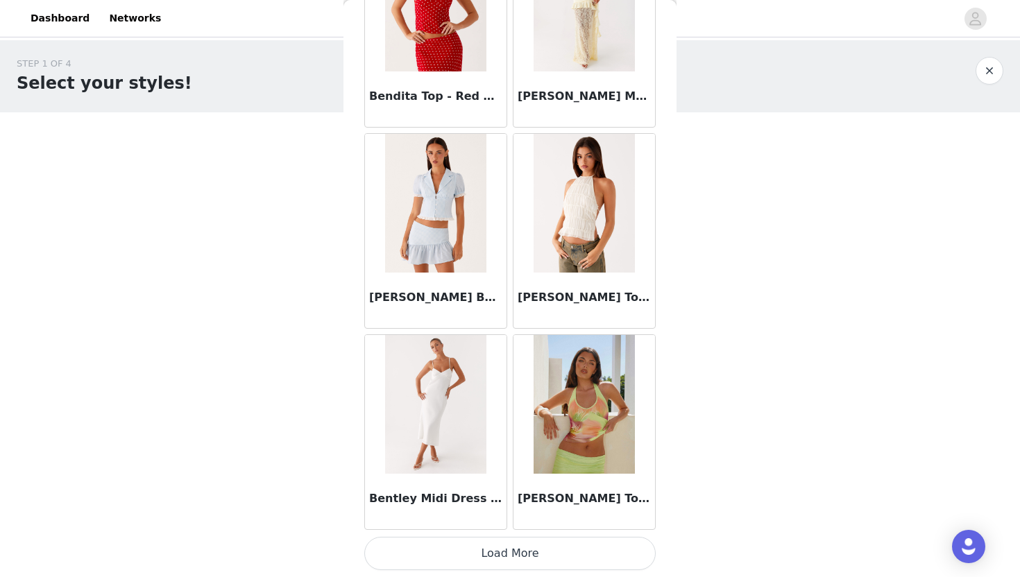
click at [542, 555] on button "Load More" at bounding box center [509, 553] width 291 height 33
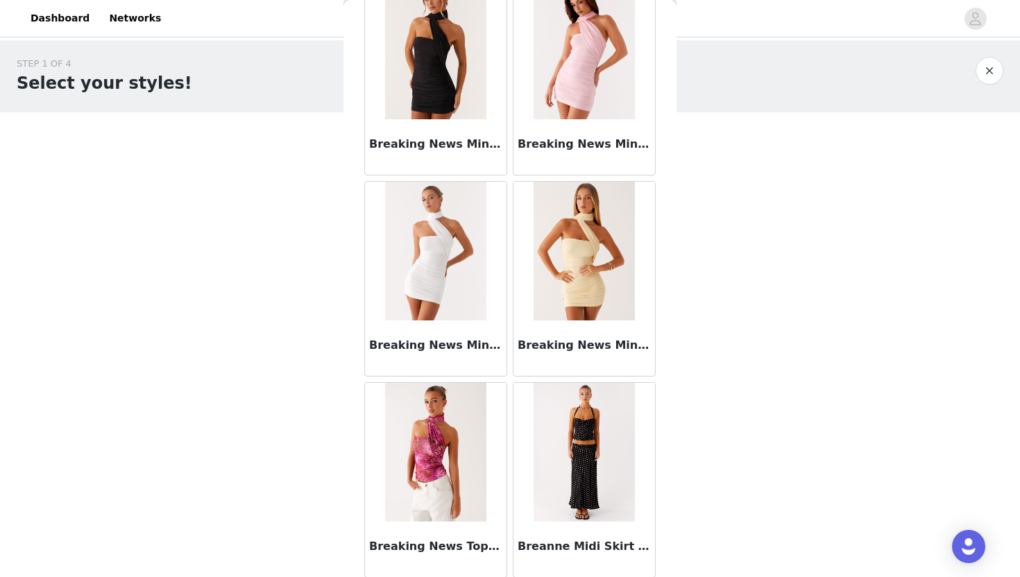
scroll to position [11606, 0]
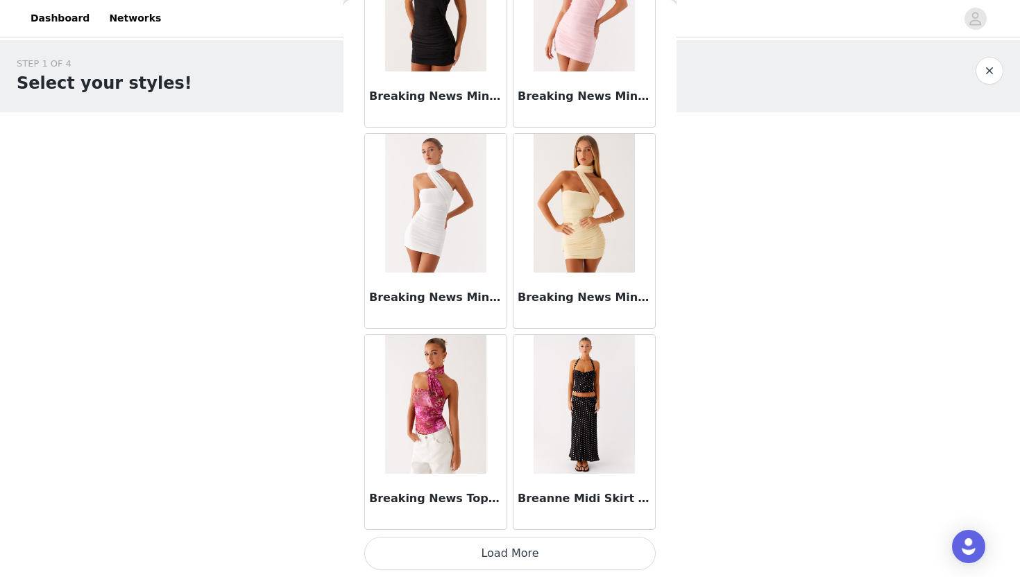
click at [547, 545] on button "Load More" at bounding box center [509, 553] width 291 height 33
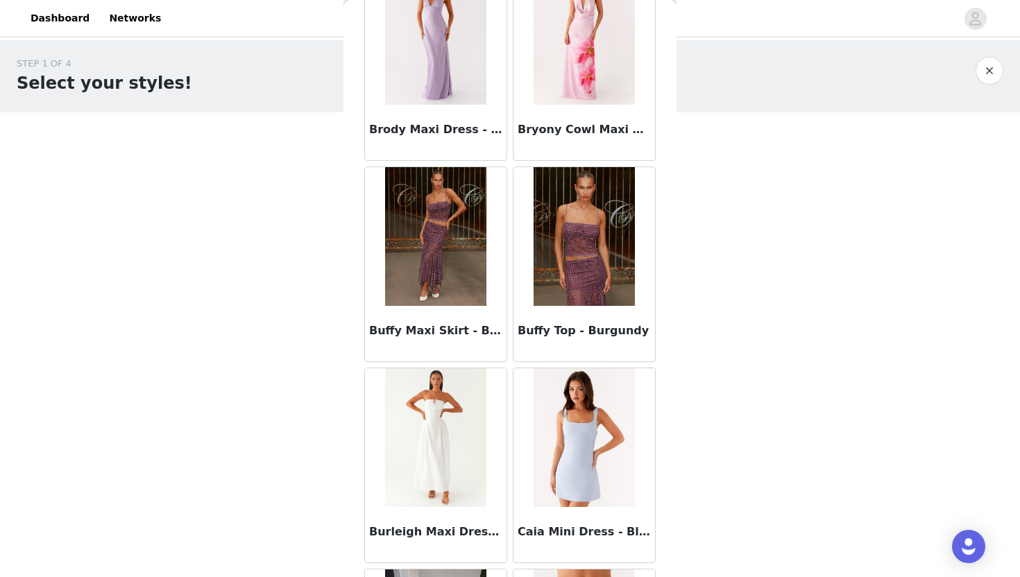
scroll to position [12800, 0]
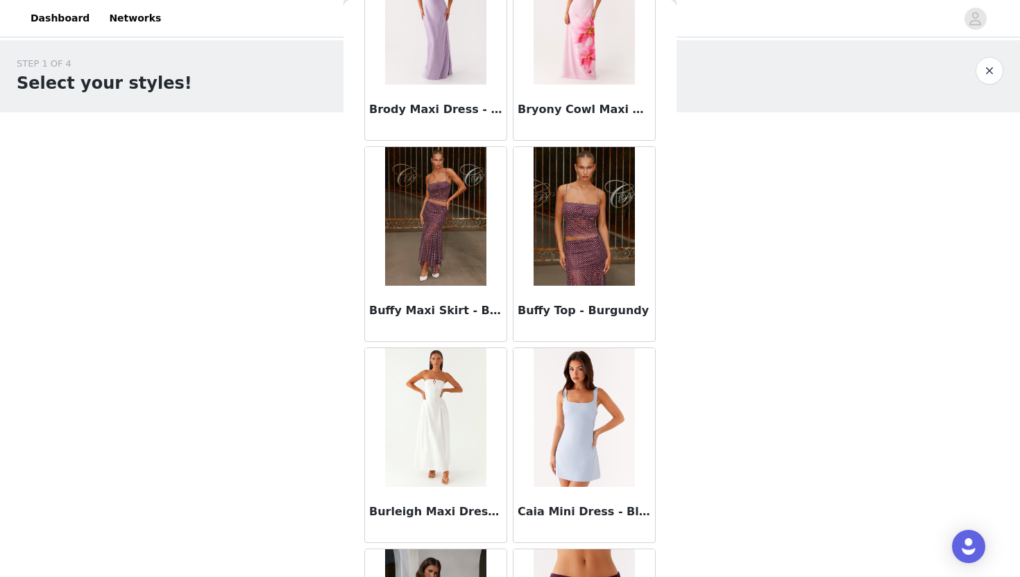
click at [444, 253] on img at bounding box center [435, 216] width 101 height 139
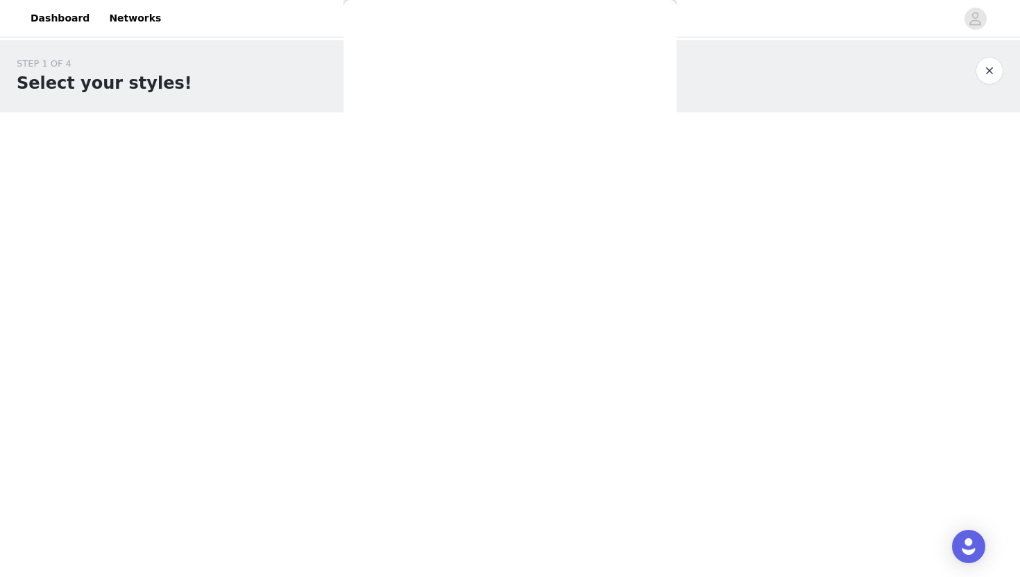
scroll to position [0, 0]
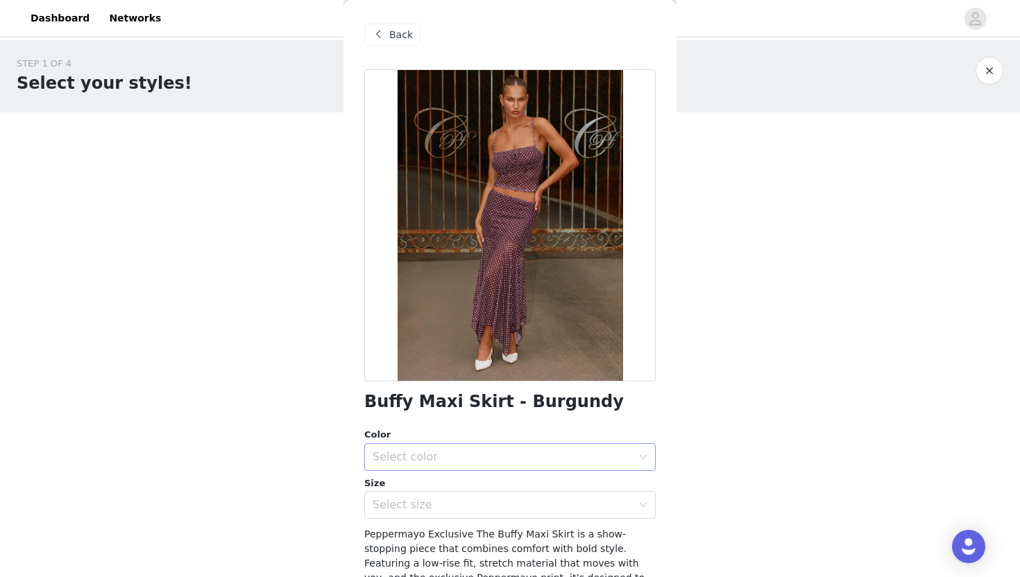
click at [442, 455] on div "Select color" at bounding box center [502, 457] width 259 height 14
click at [428, 495] on li "Burgundy" at bounding box center [509, 488] width 291 height 22
click at [427, 515] on div "Select size" at bounding box center [506, 505] width 266 height 26
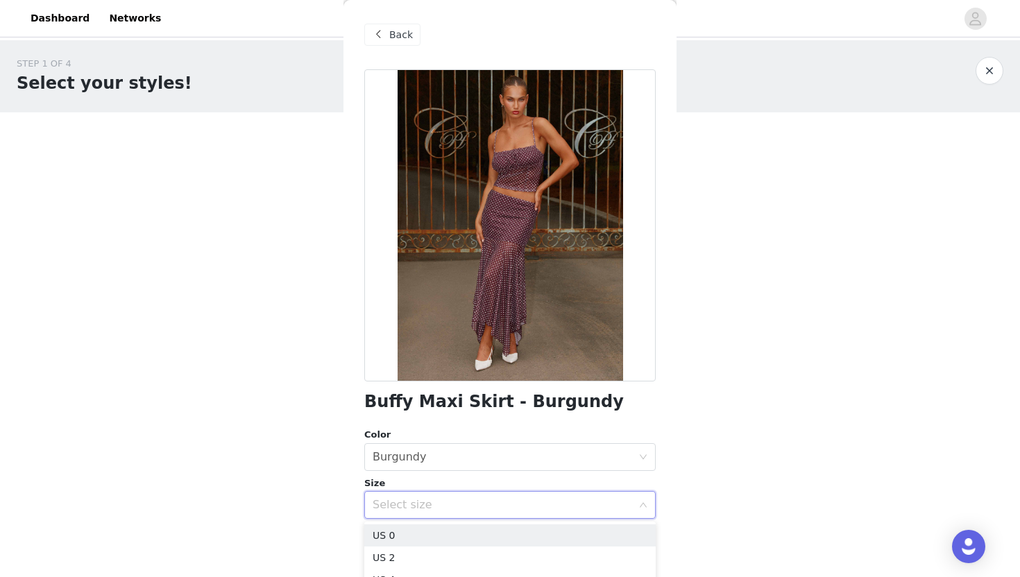
scroll to position [54, 0]
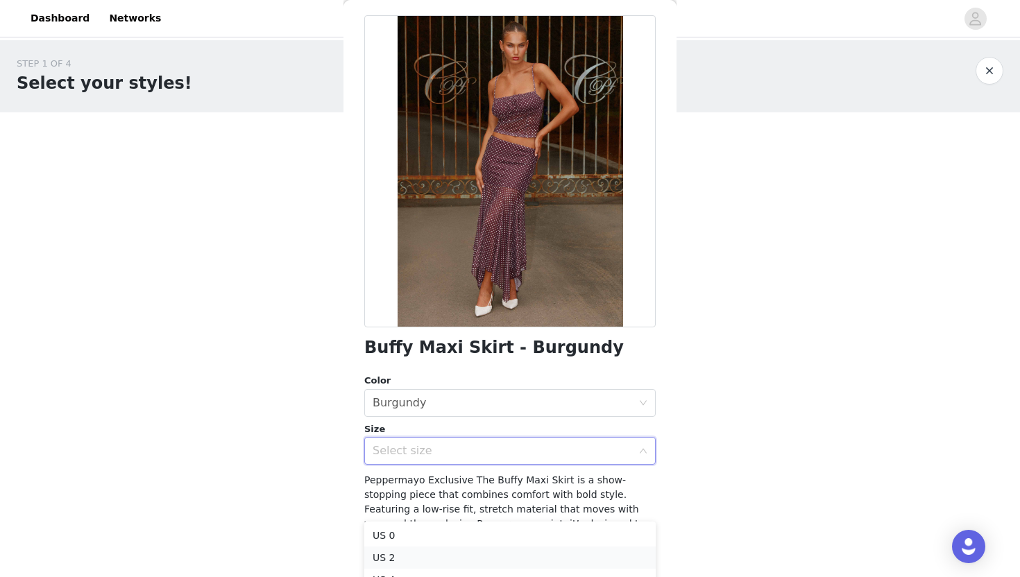
click at [417, 554] on li "US 2" at bounding box center [509, 558] width 291 height 22
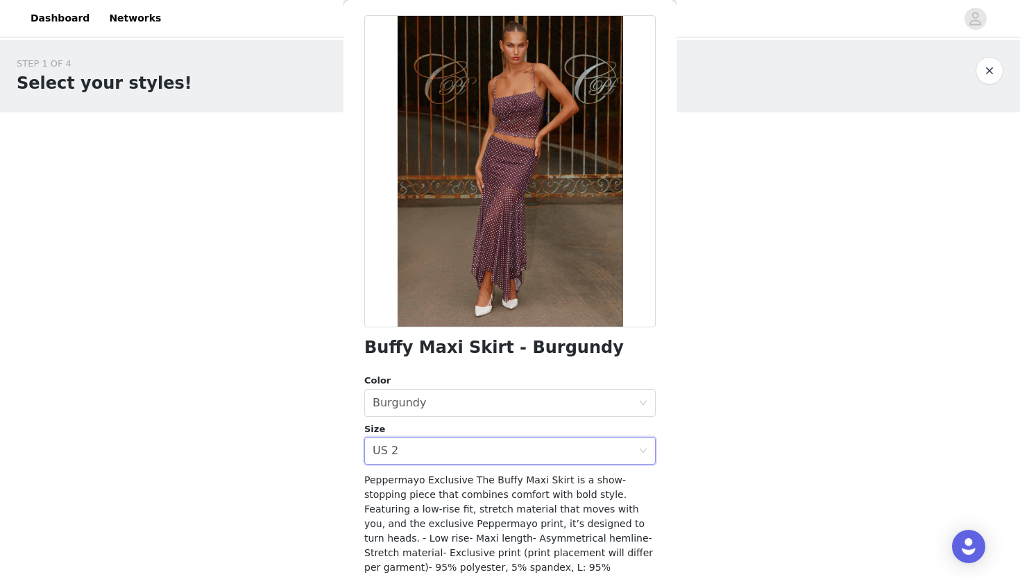
scroll to position [154, 0]
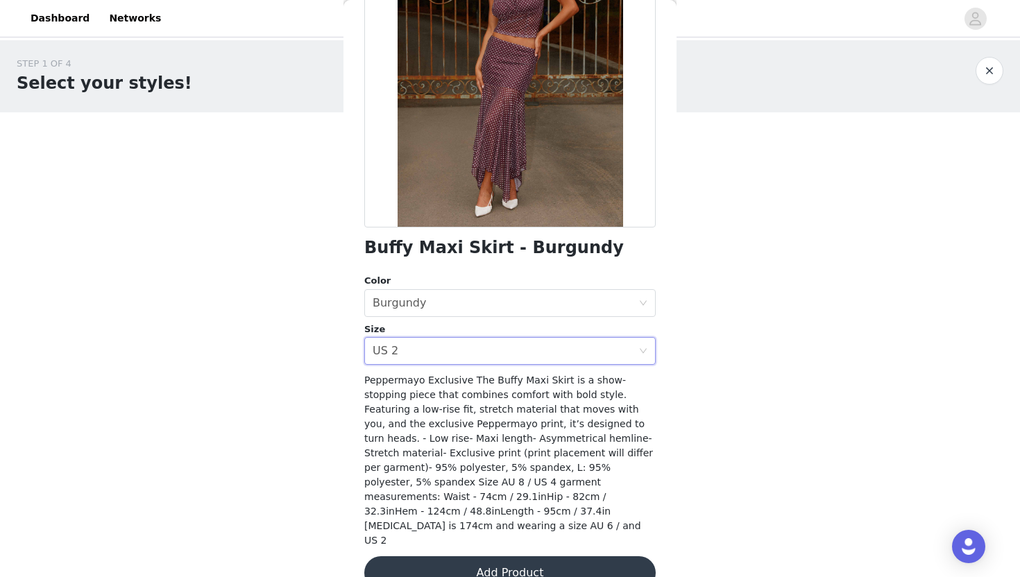
click at [491, 556] on button "Add Product" at bounding box center [509, 572] width 291 height 33
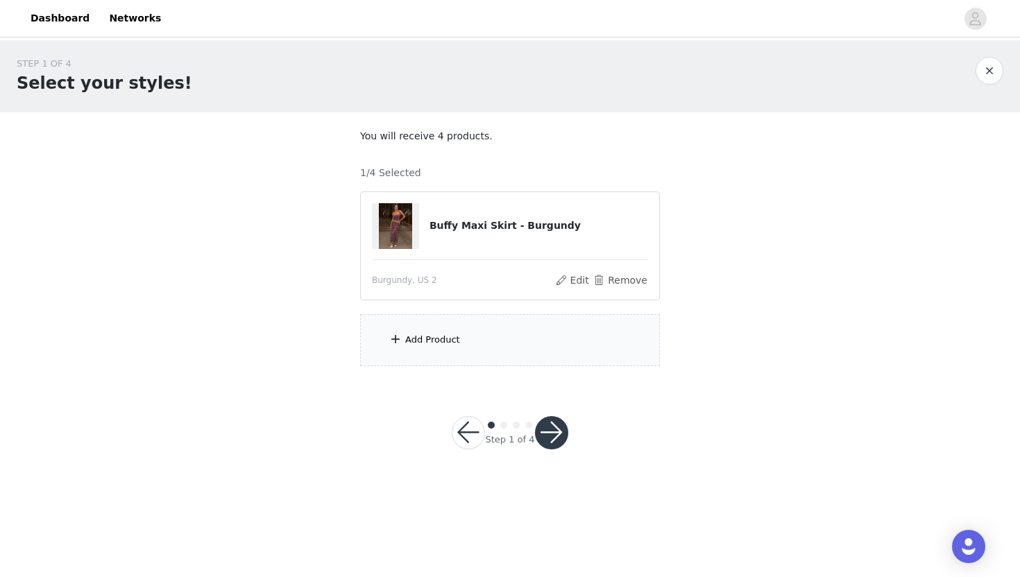
click at [486, 348] on div "Add Product" at bounding box center [510, 340] width 300 height 52
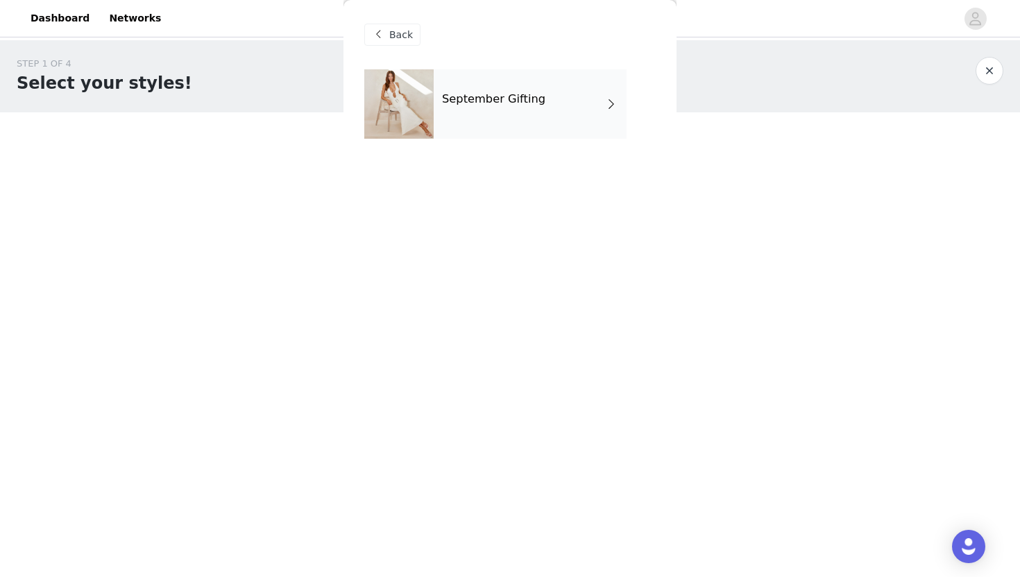
click at [552, 110] on div "September Gifting" at bounding box center [530, 103] width 193 height 69
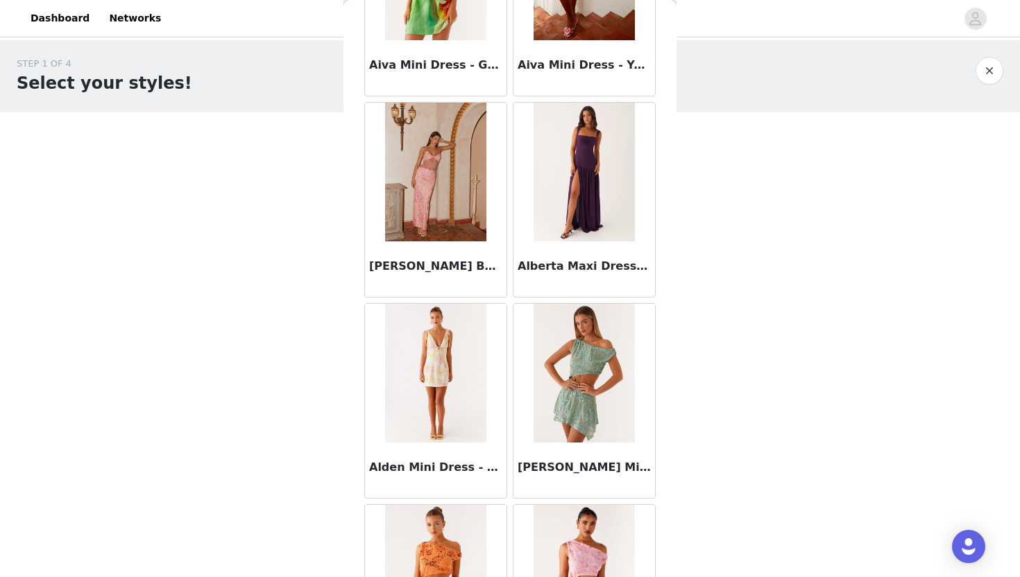
scroll to position [1546, 0]
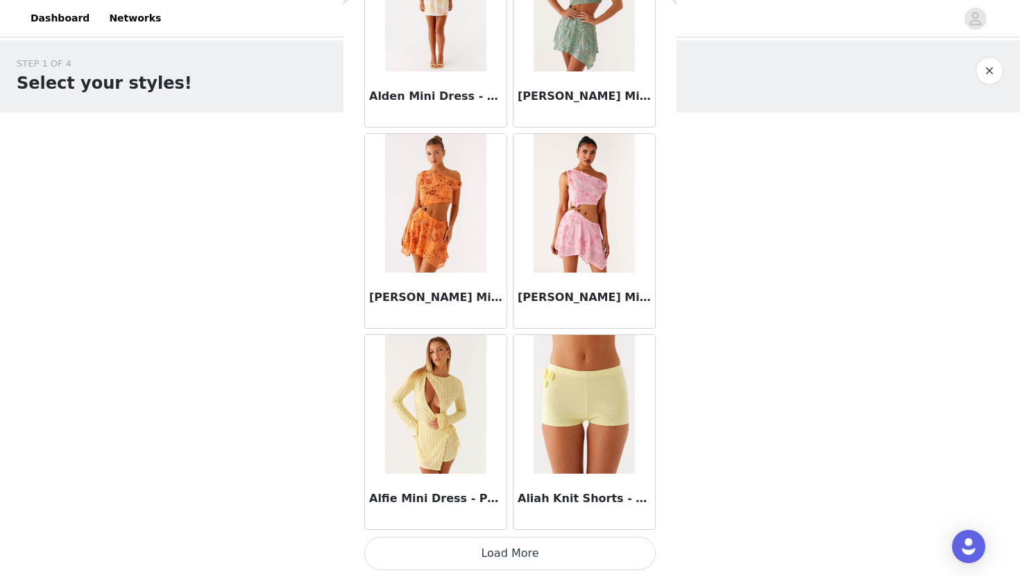
click at [466, 553] on button "Load More" at bounding box center [509, 553] width 291 height 33
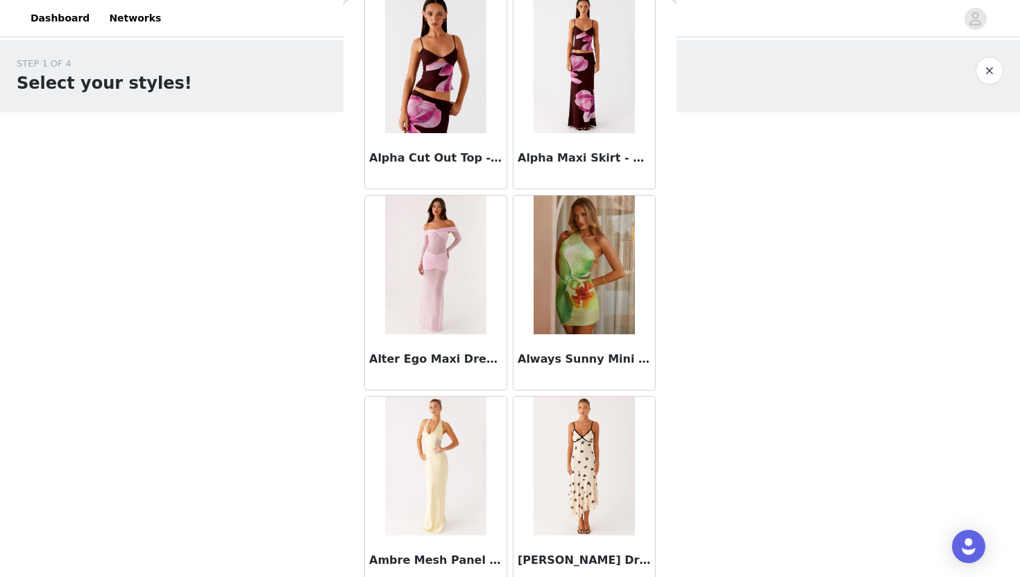
scroll to position [3558, 0]
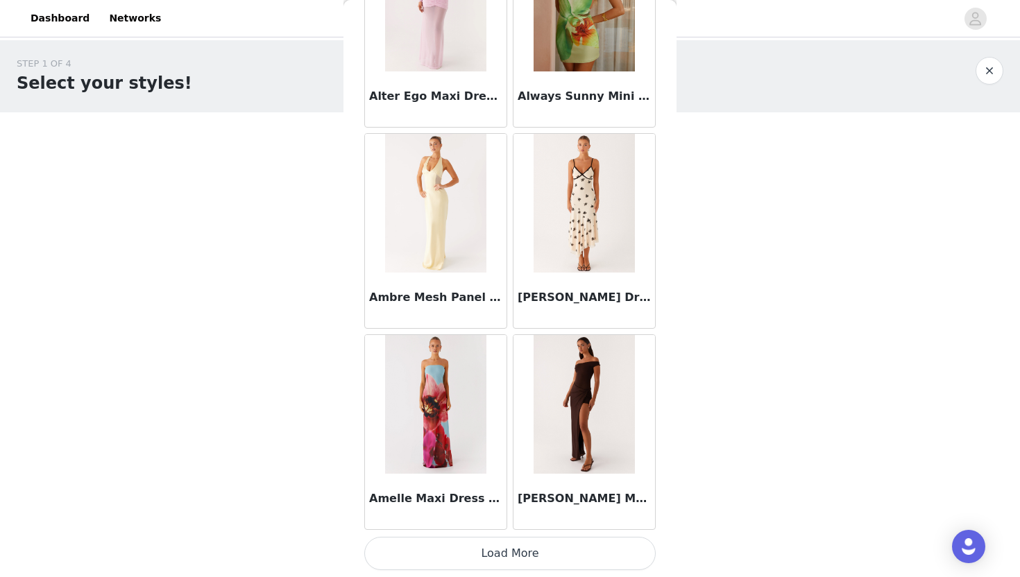
click at [504, 556] on button "Load More" at bounding box center [509, 553] width 291 height 33
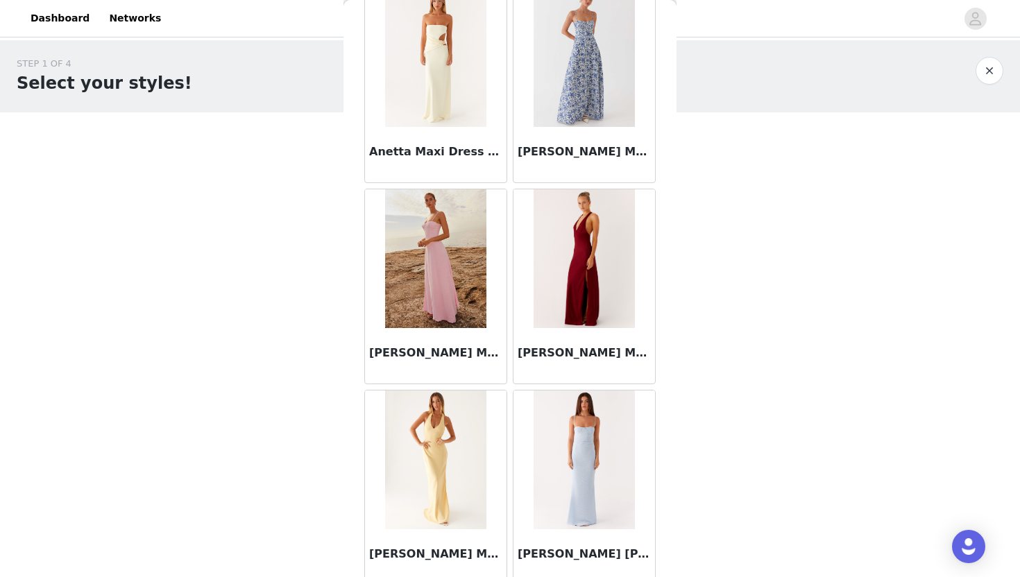
scroll to position [5570, 0]
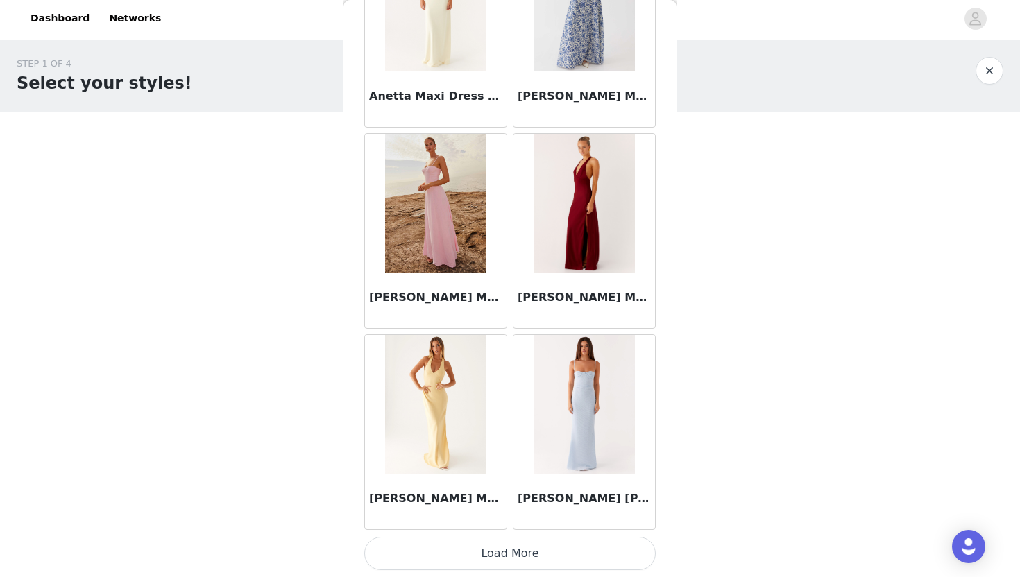
click at [527, 564] on button "Load More" at bounding box center [509, 553] width 291 height 33
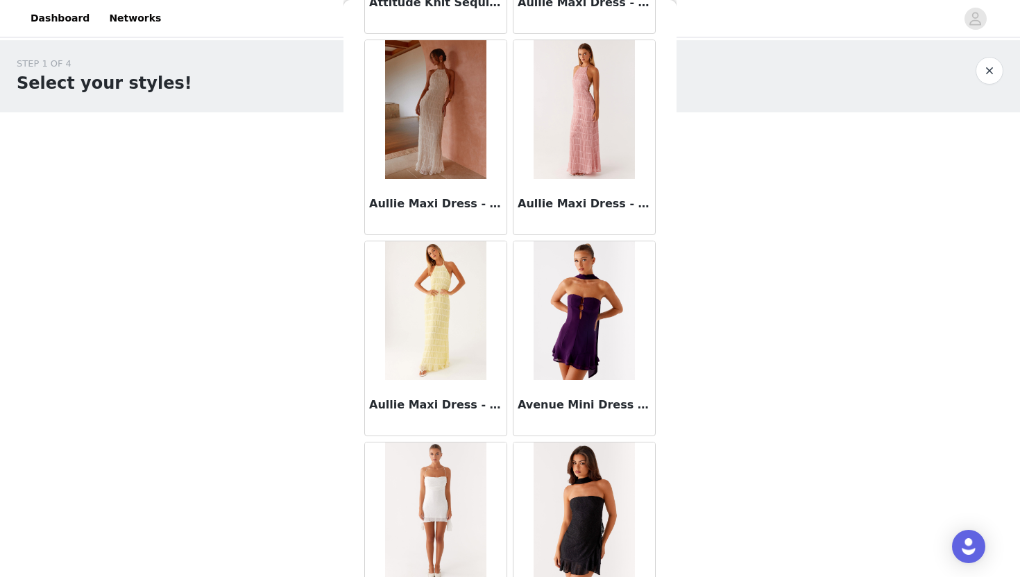
scroll to position [7582, 0]
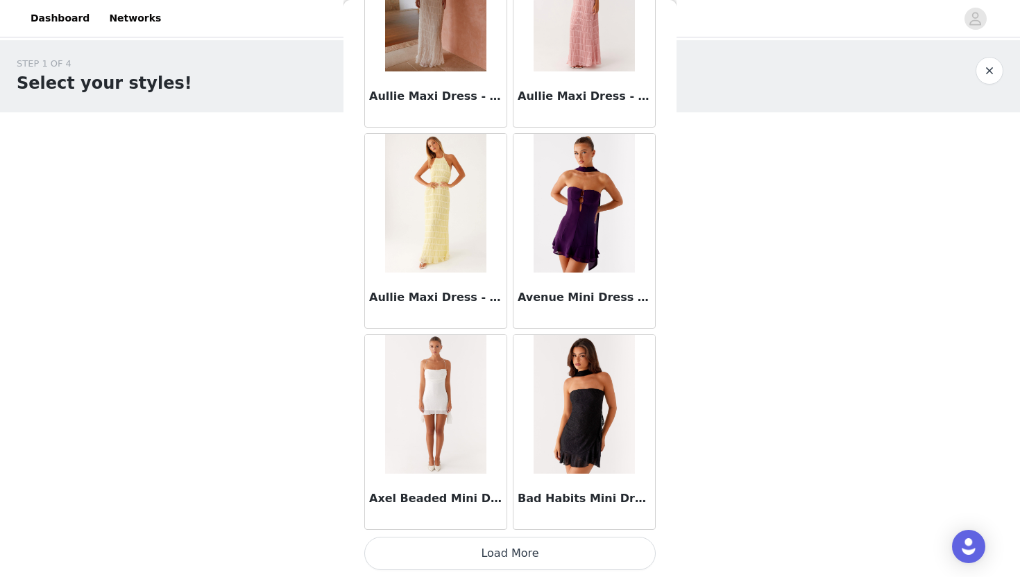
click at [550, 556] on button "Load More" at bounding box center [509, 553] width 291 height 33
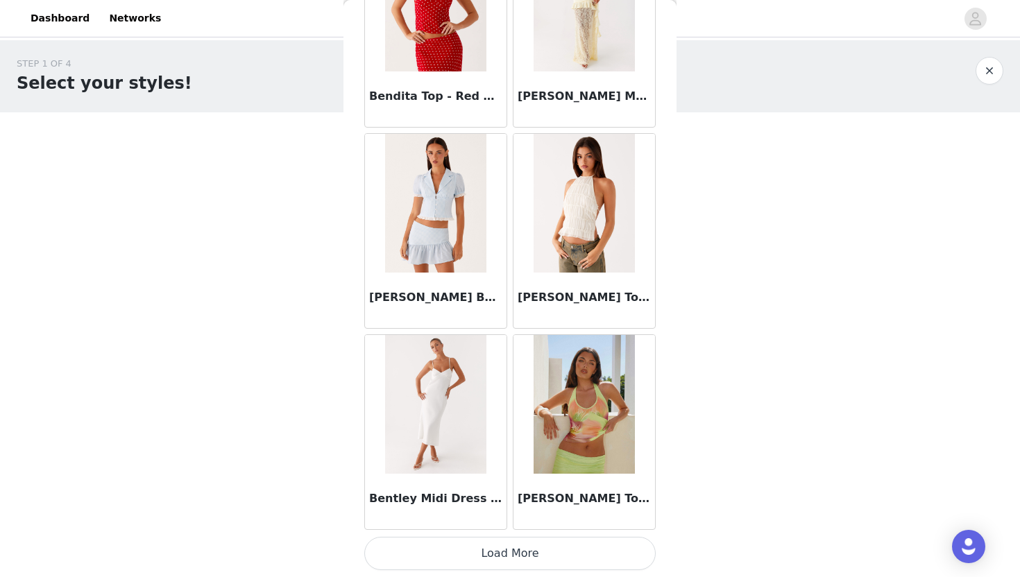
click at [551, 559] on button "Load More" at bounding box center [509, 553] width 291 height 33
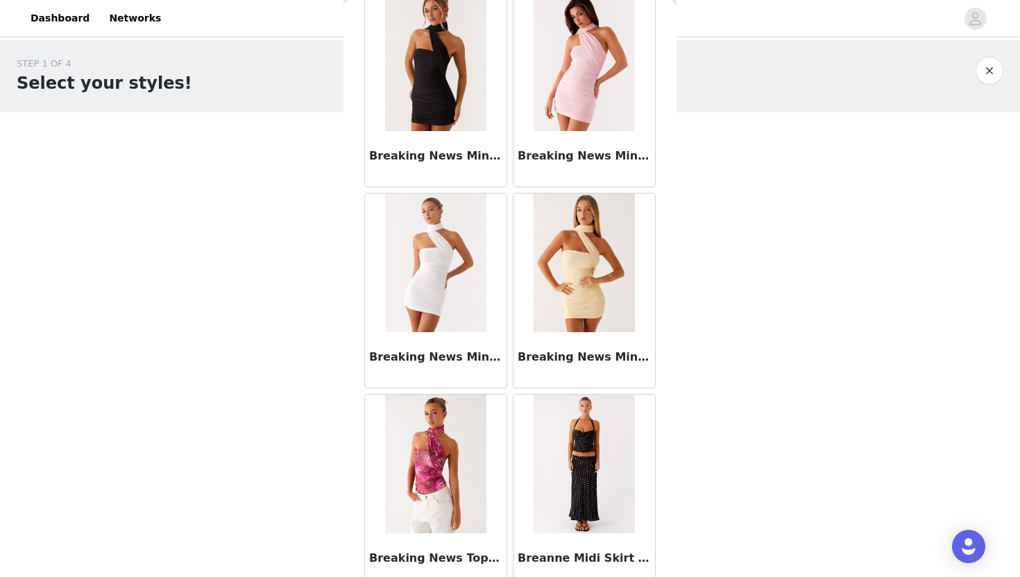
scroll to position [11606, 0]
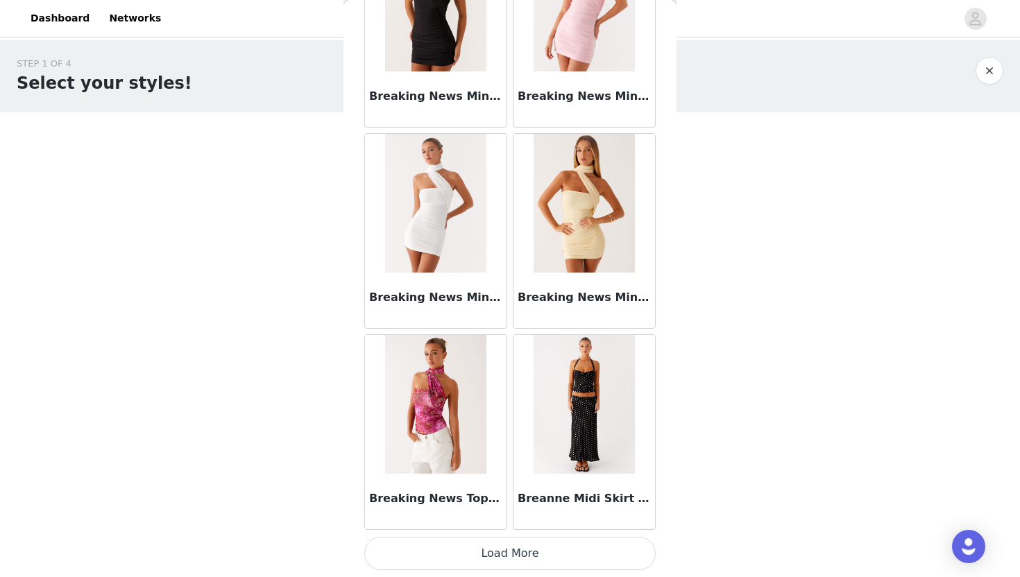
click at [550, 556] on button "Load More" at bounding box center [509, 553] width 291 height 33
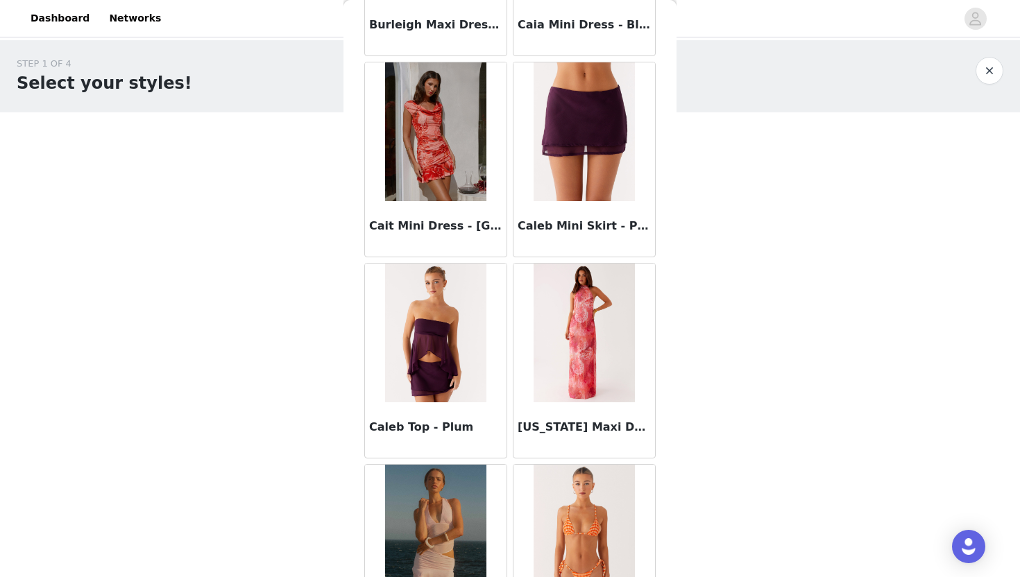
scroll to position [13619, 0]
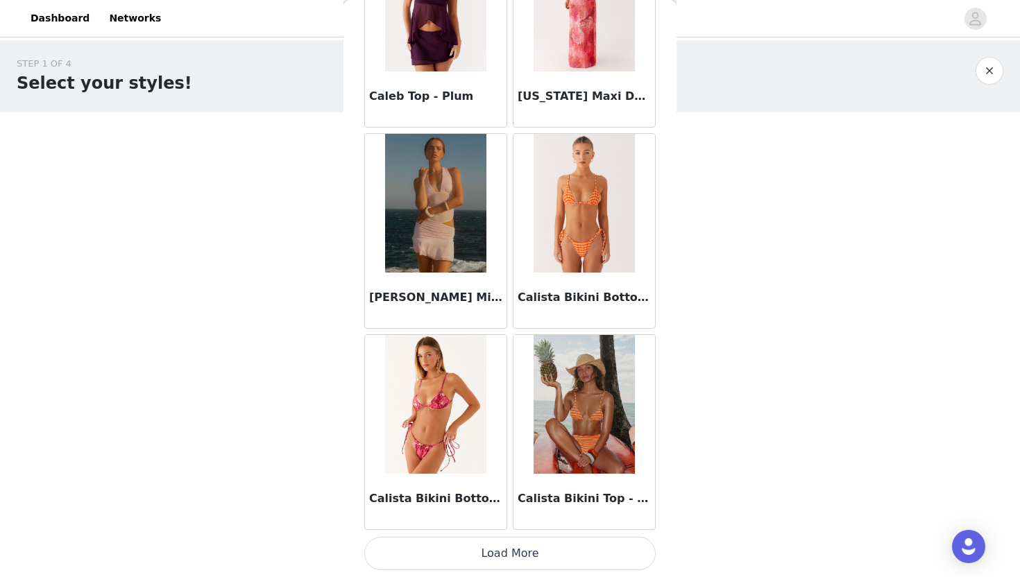
click at [533, 563] on button "Load More" at bounding box center [509, 553] width 291 height 33
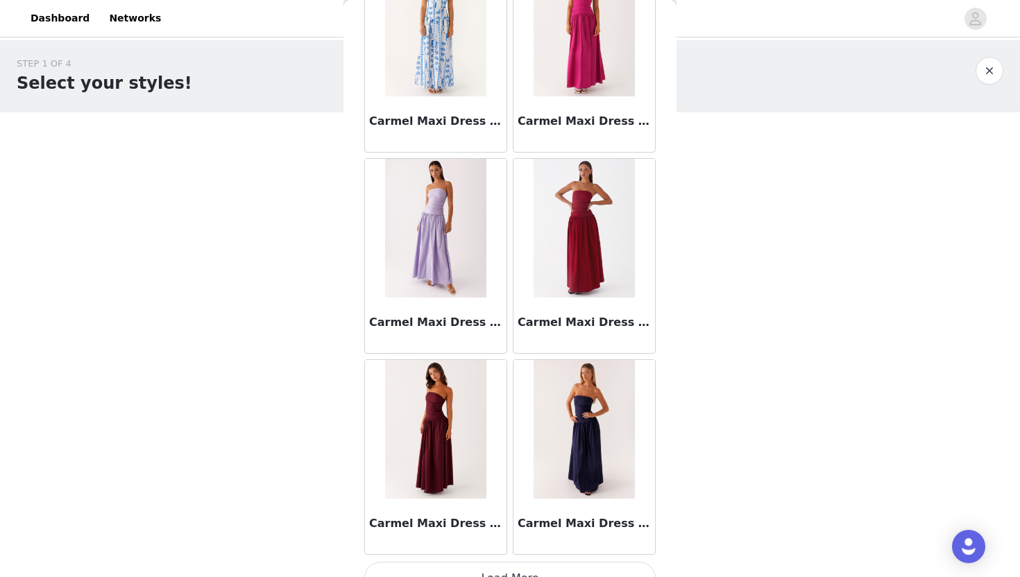
scroll to position [15631, 0]
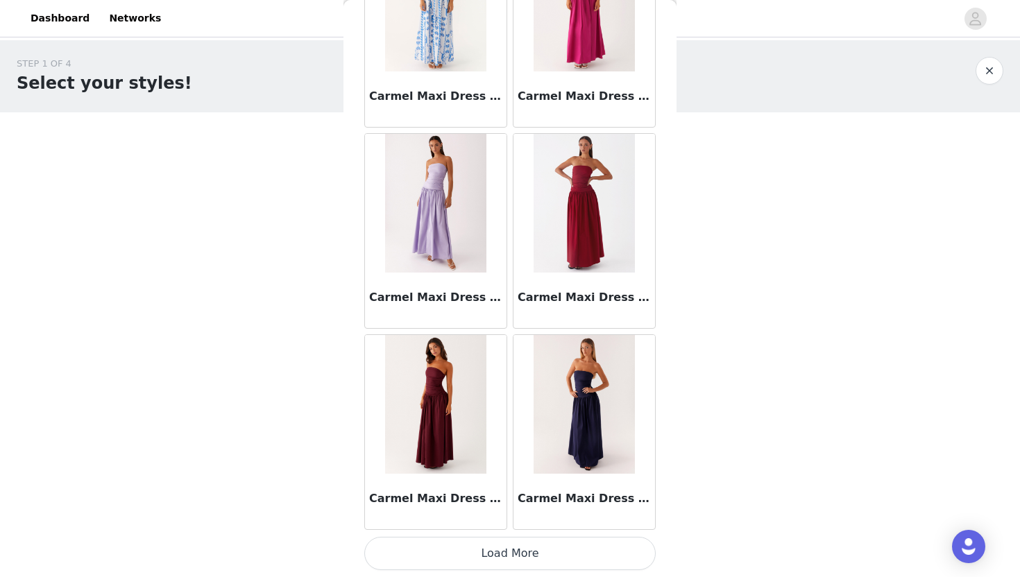
click at [528, 554] on button "Load More" at bounding box center [509, 553] width 291 height 33
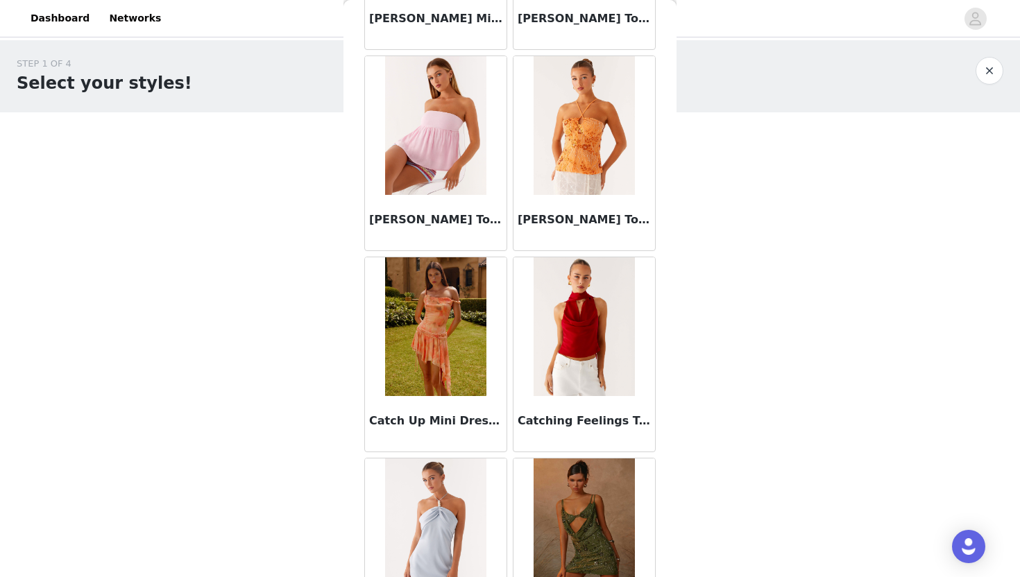
scroll to position [17643, 0]
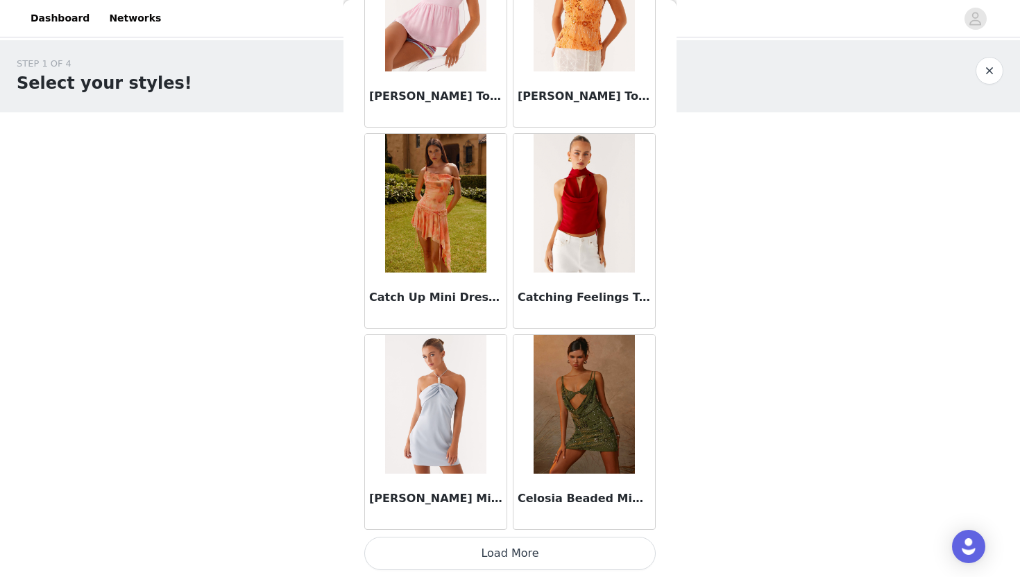
click at [547, 553] on button "Load More" at bounding box center [509, 553] width 291 height 33
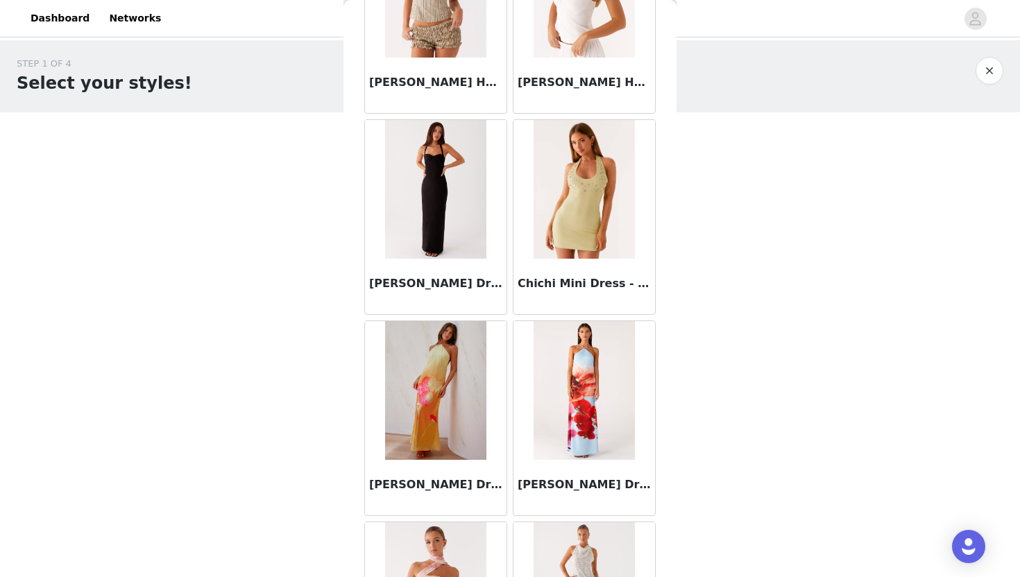
scroll to position [19655, 0]
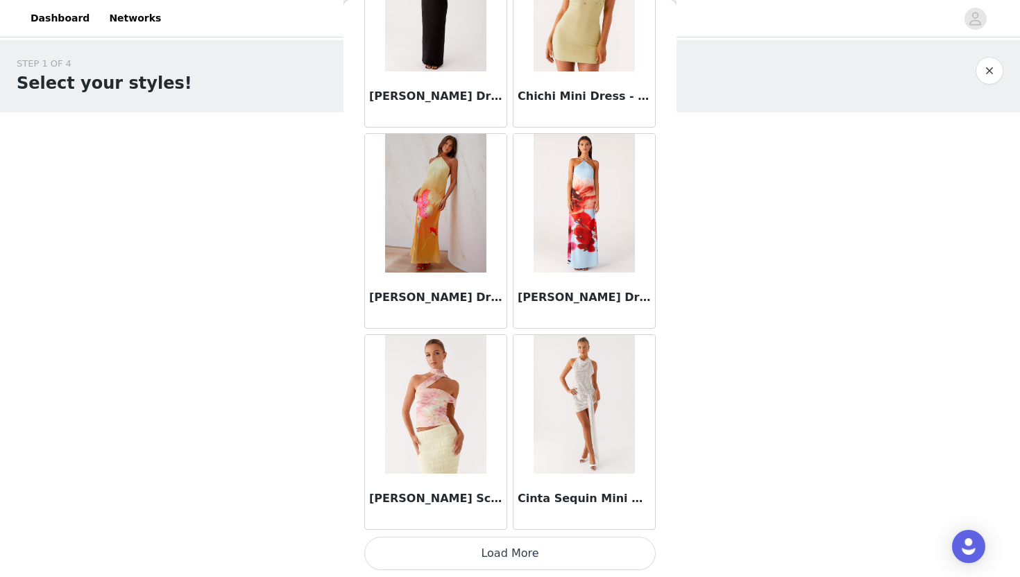
click at [525, 554] on button "Load More" at bounding box center [509, 553] width 291 height 33
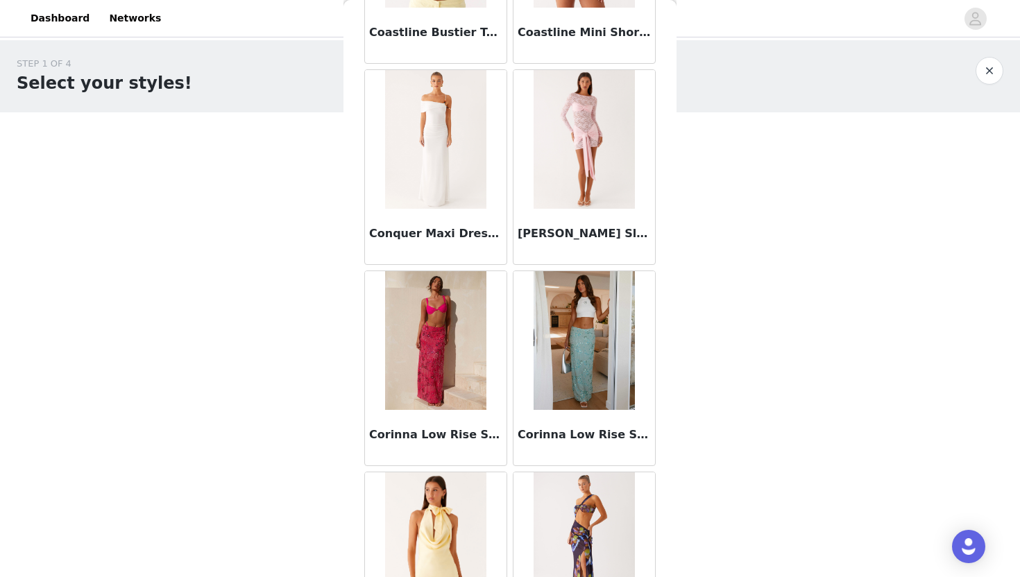
scroll to position [21667, 0]
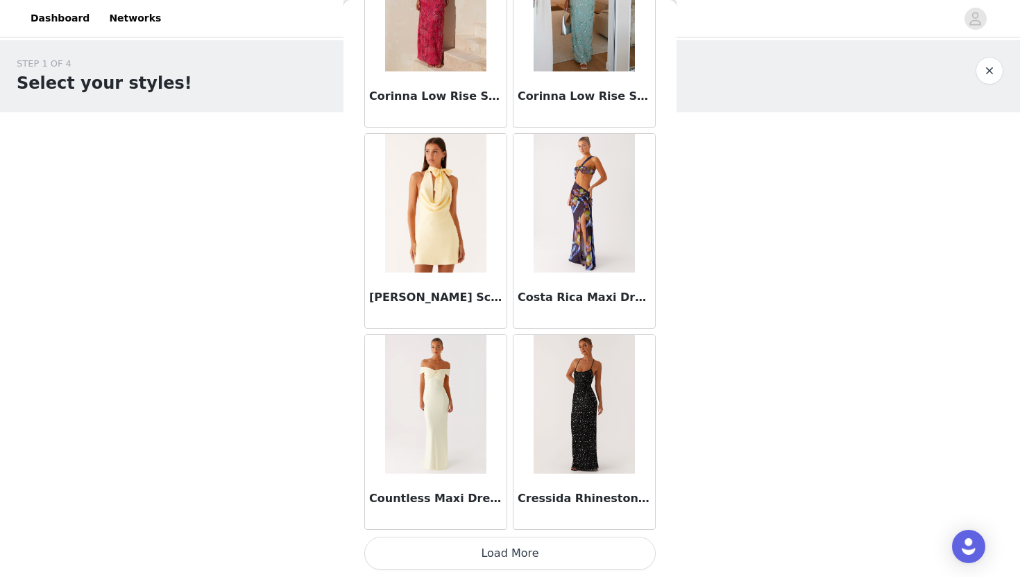
click at [511, 556] on button "Load More" at bounding box center [509, 553] width 291 height 33
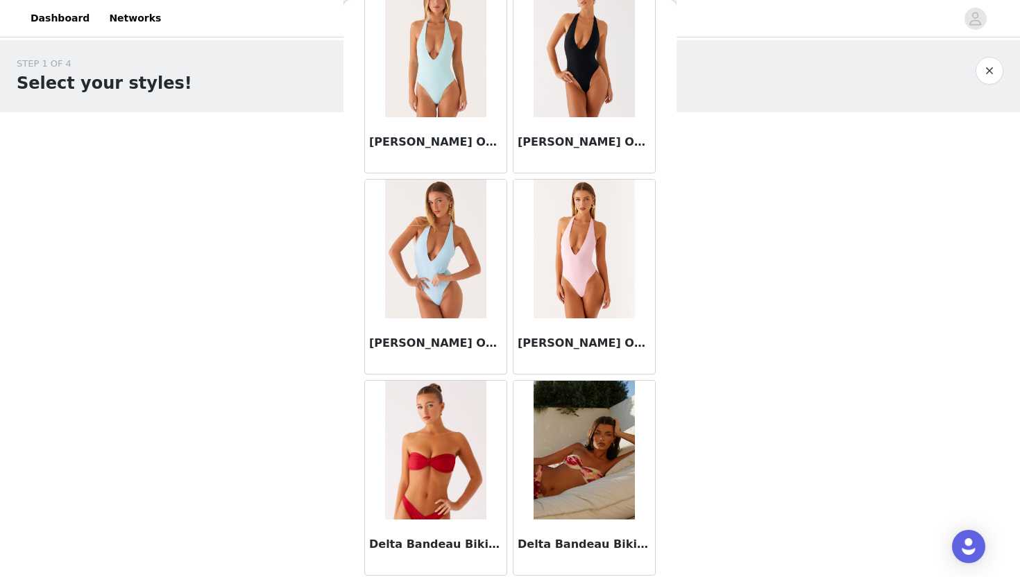
scroll to position [23679, 0]
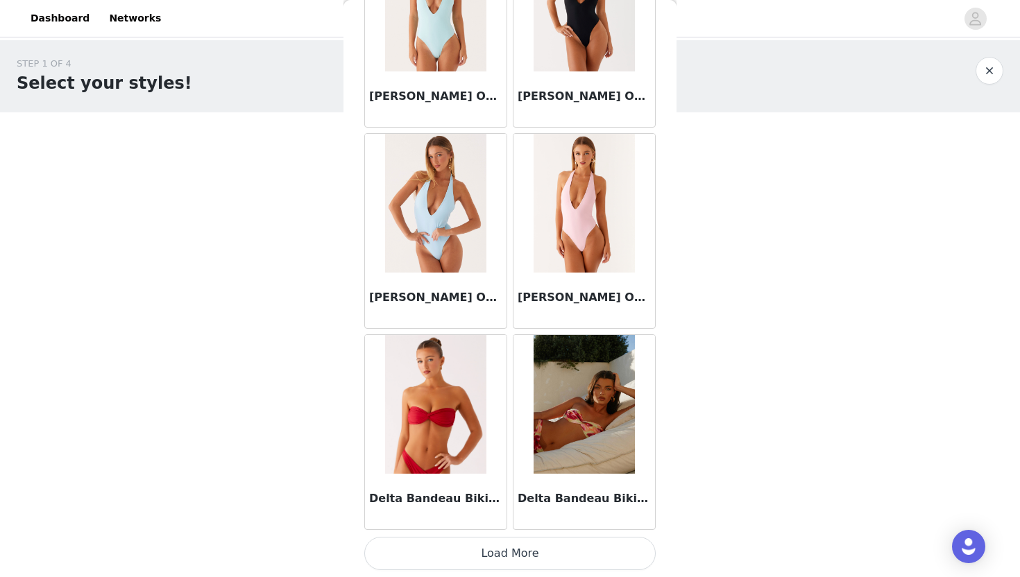
click at [503, 547] on button "Load More" at bounding box center [509, 553] width 291 height 33
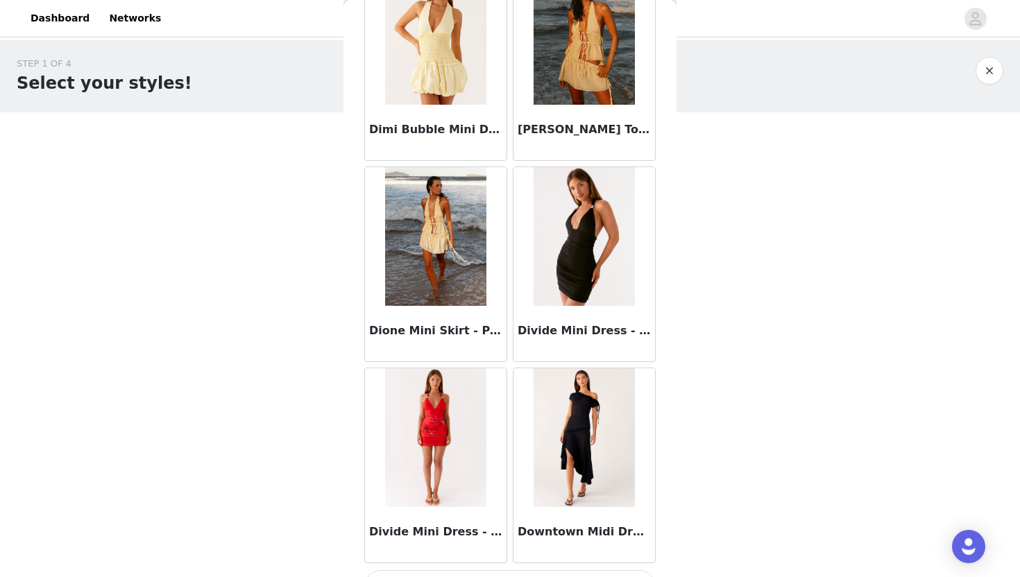
scroll to position [25691, 0]
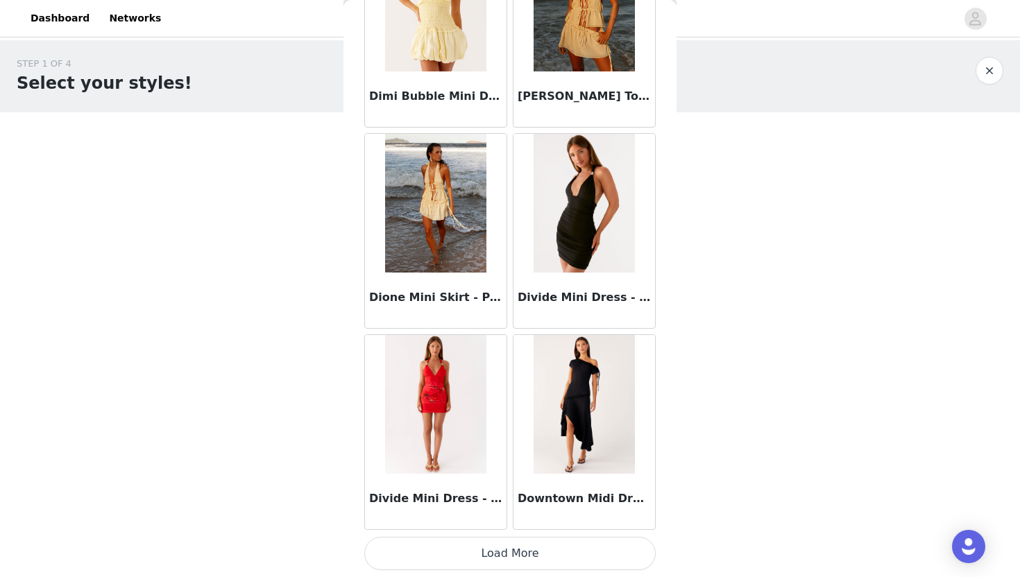
click at [518, 548] on button "Load More" at bounding box center [509, 553] width 291 height 33
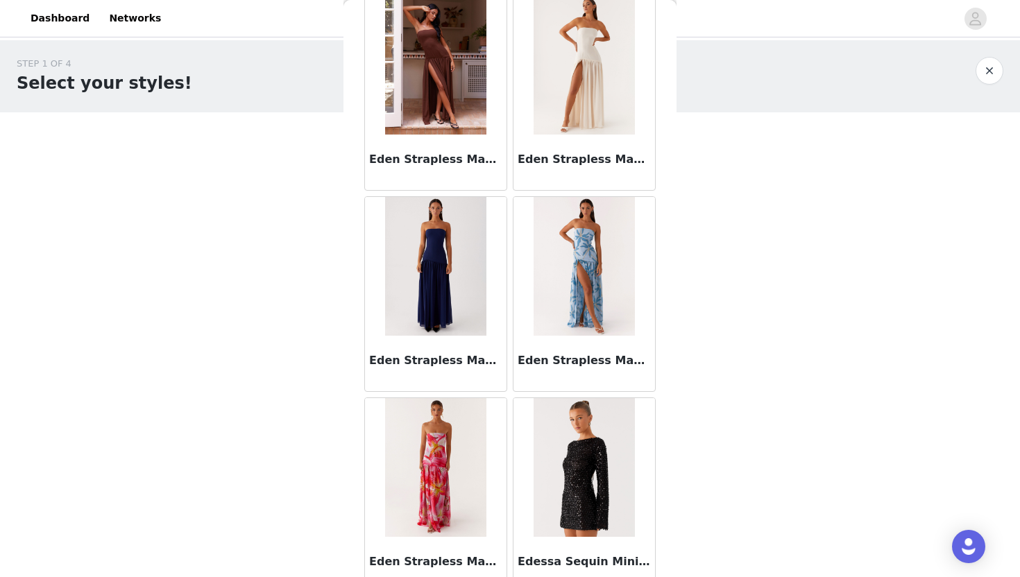
scroll to position [27703, 0]
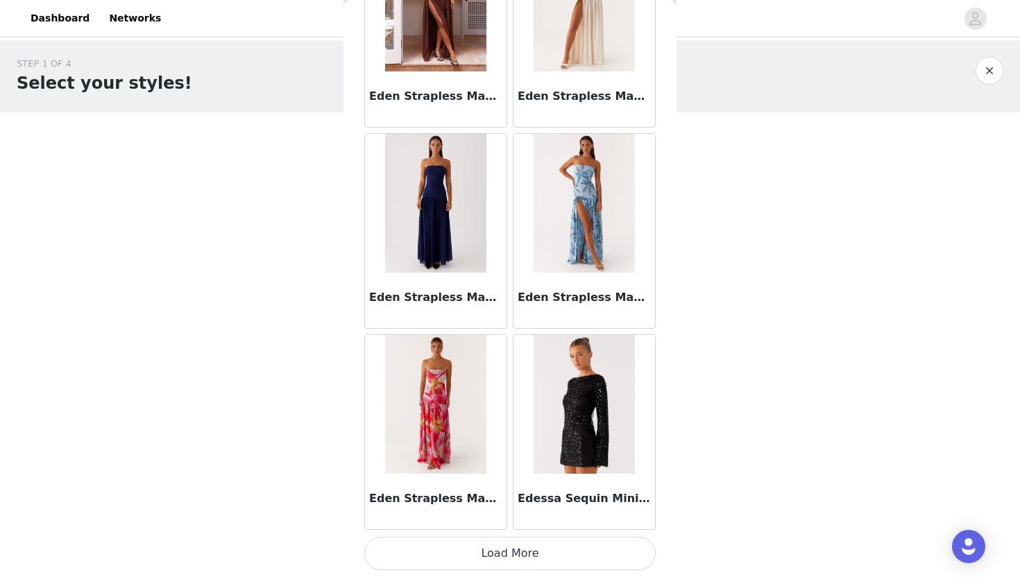
click at [512, 546] on button "Load More" at bounding box center [509, 553] width 291 height 33
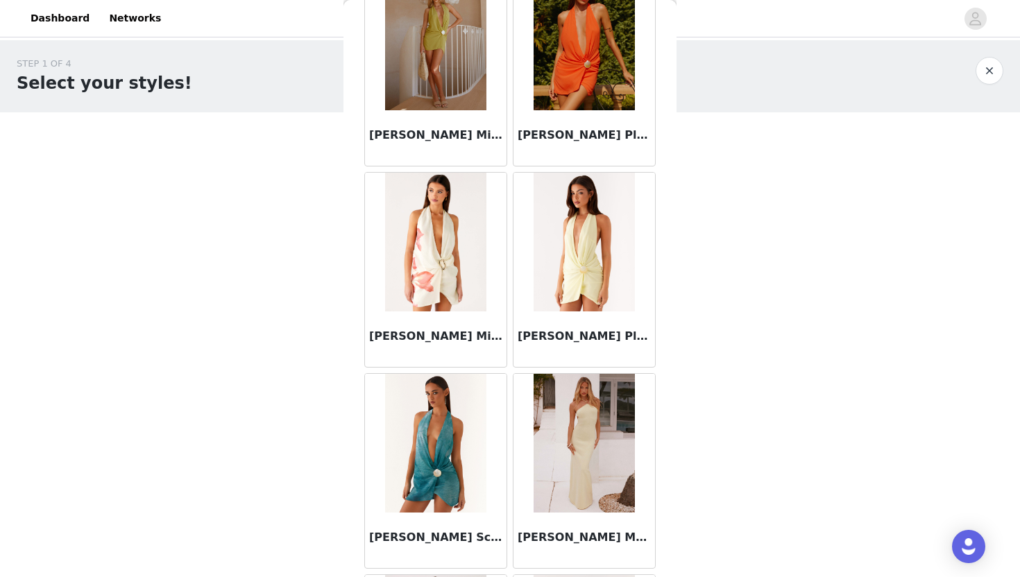
scroll to position [28481, 0]
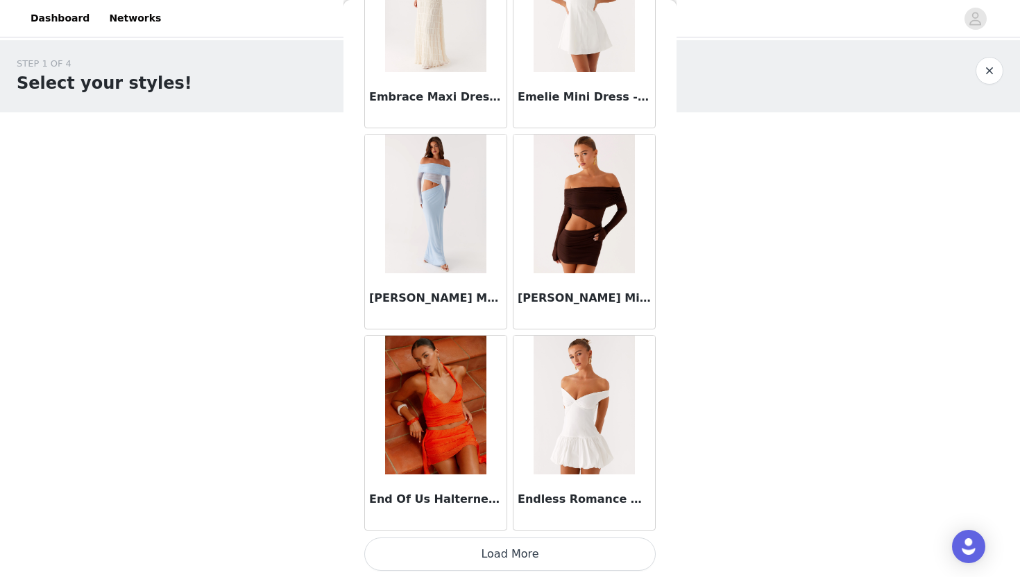
click at [514, 545] on button "Load More" at bounding box center [509, 554] width 291 height 33
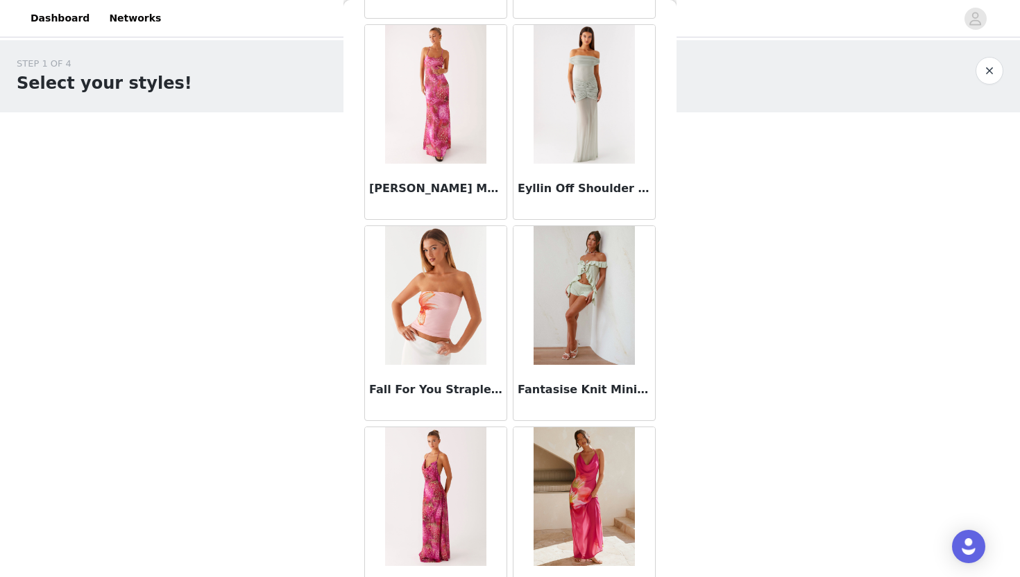
scroll to position [31727, 0]
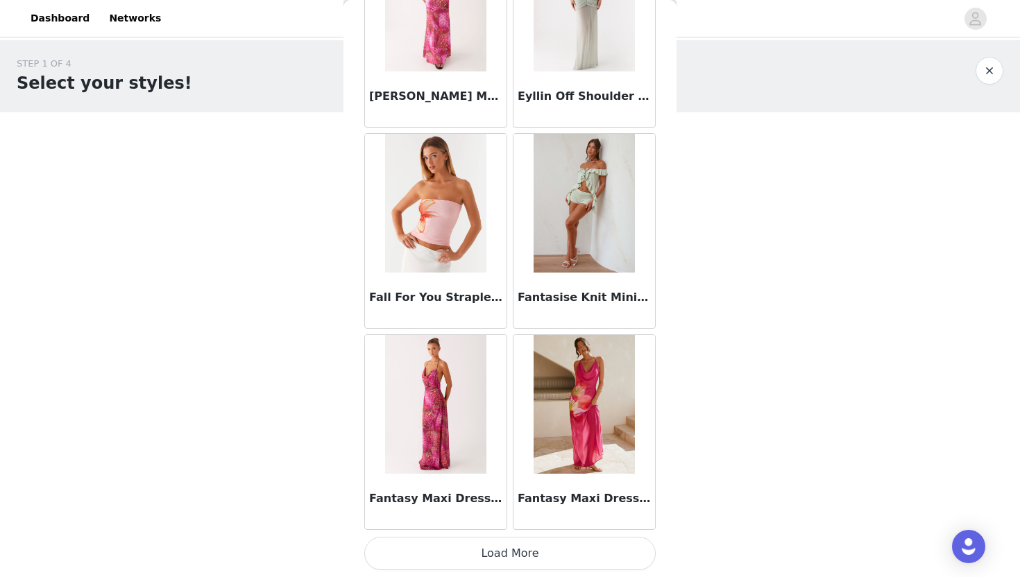
click at [520, 548] on button "Load More" at bounding box center [509, 553] width 291 height 33
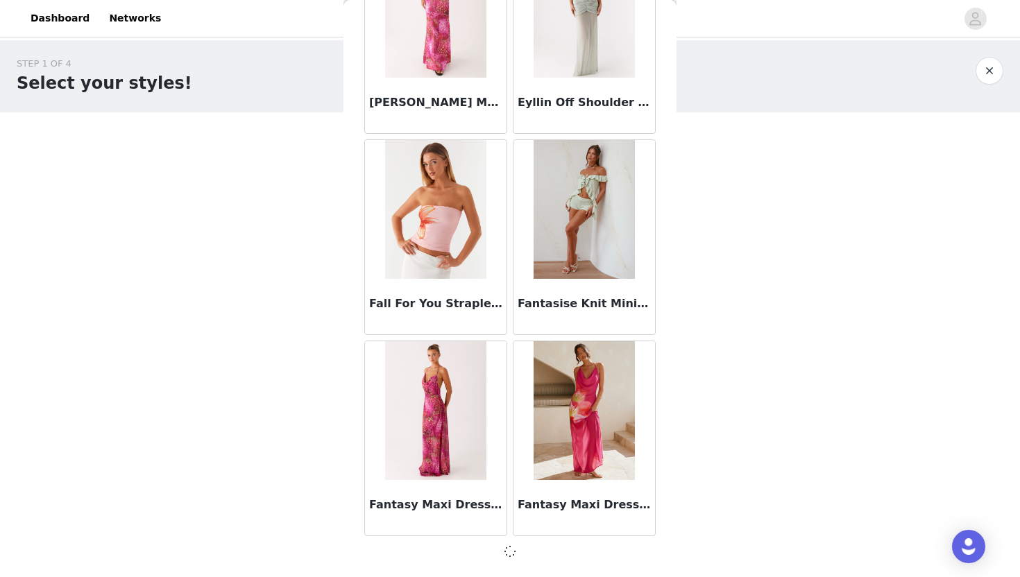
scroll to position [31721, 0]
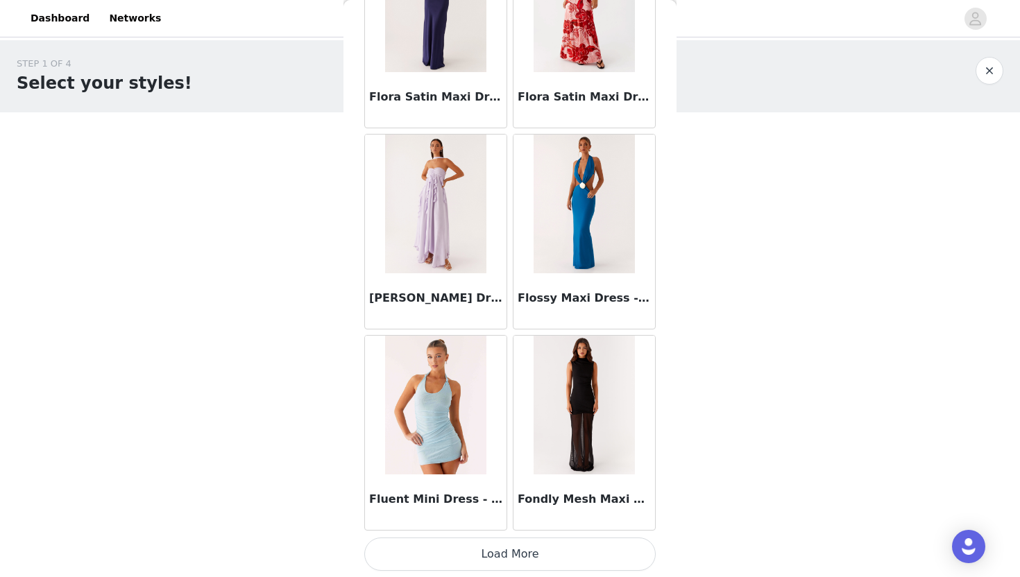
click at [519, 540] on button "Load More" at bounding box center [509, 554] width 291 height 33
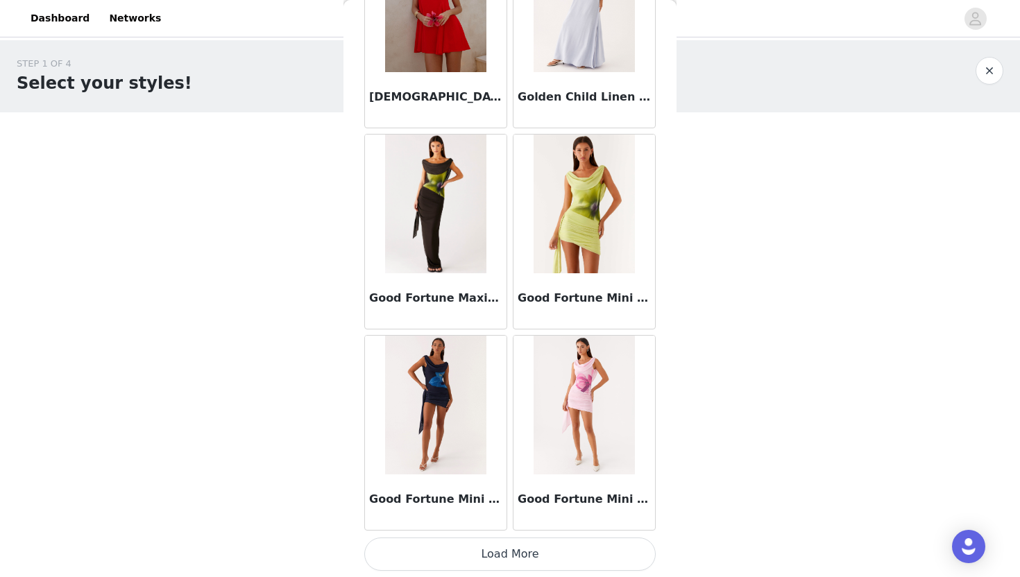
scroll to position [35752, 0]
click at [488, 546] on button "Load More" at bounding box center [509, 553] width 291 height 33
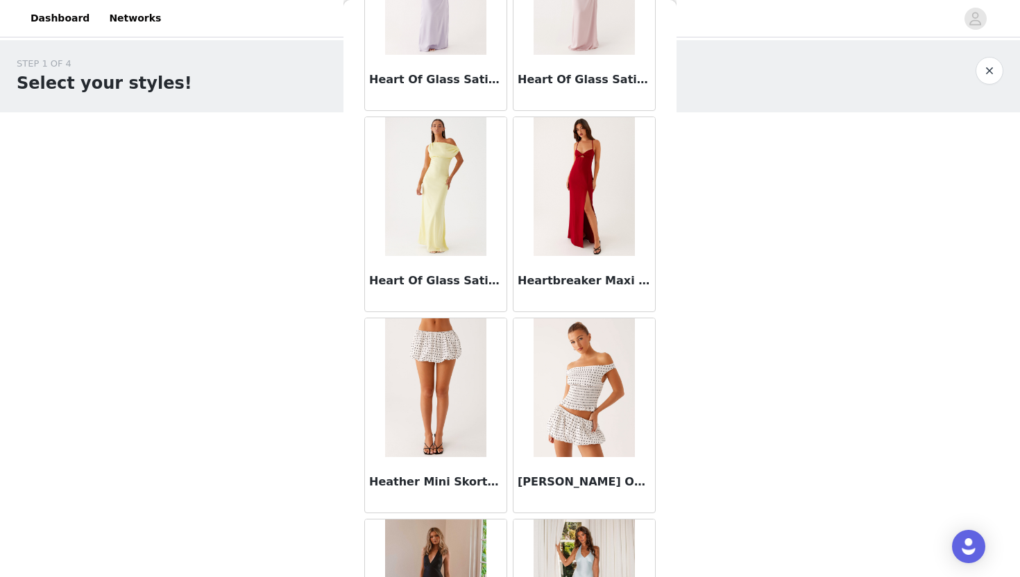
scroll to position [37764, 0]
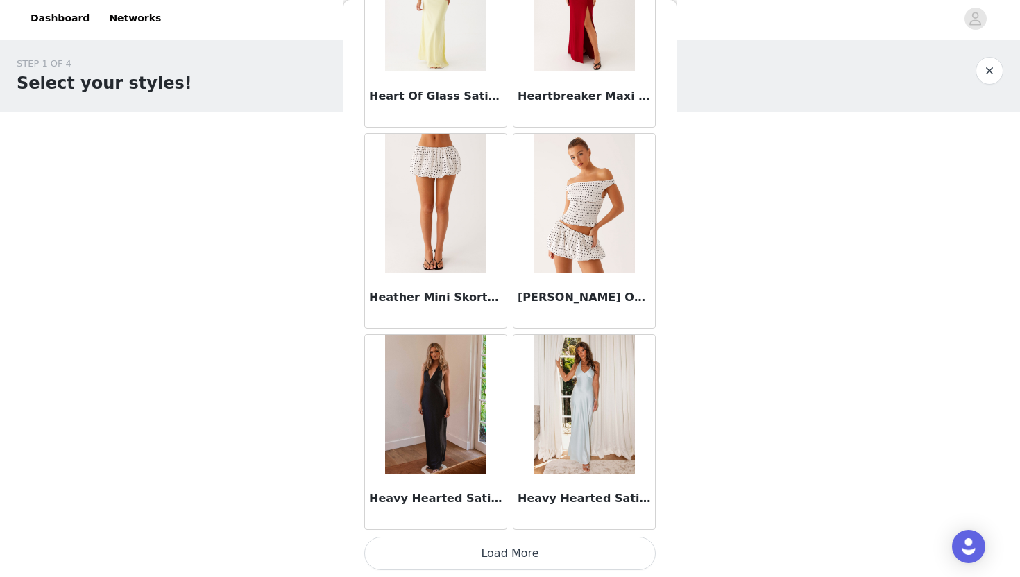
click at [520, 542] on button "Load More" at bounding box center [509, 553] width 291 height 33
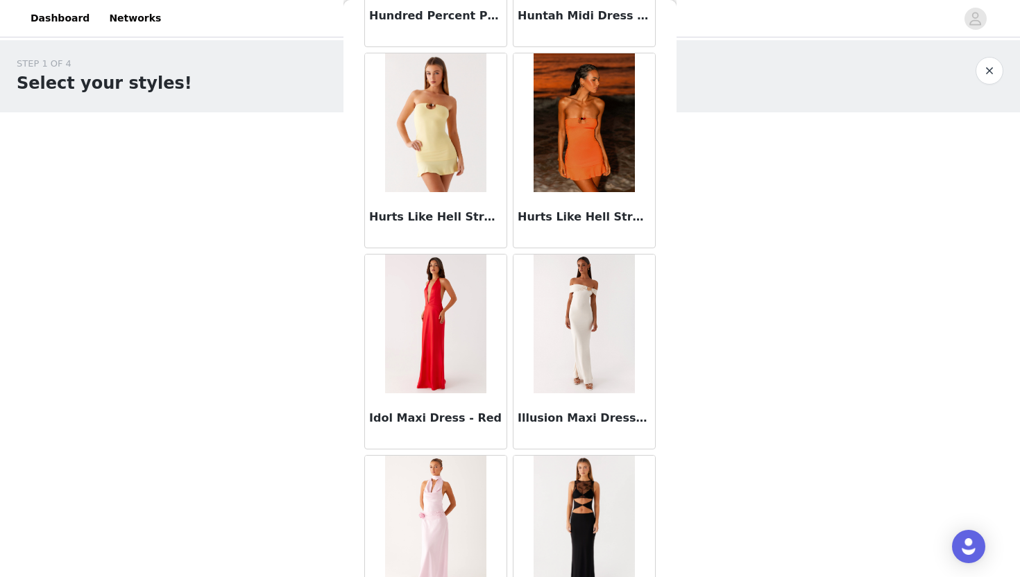
scroll to position [39776, 0]
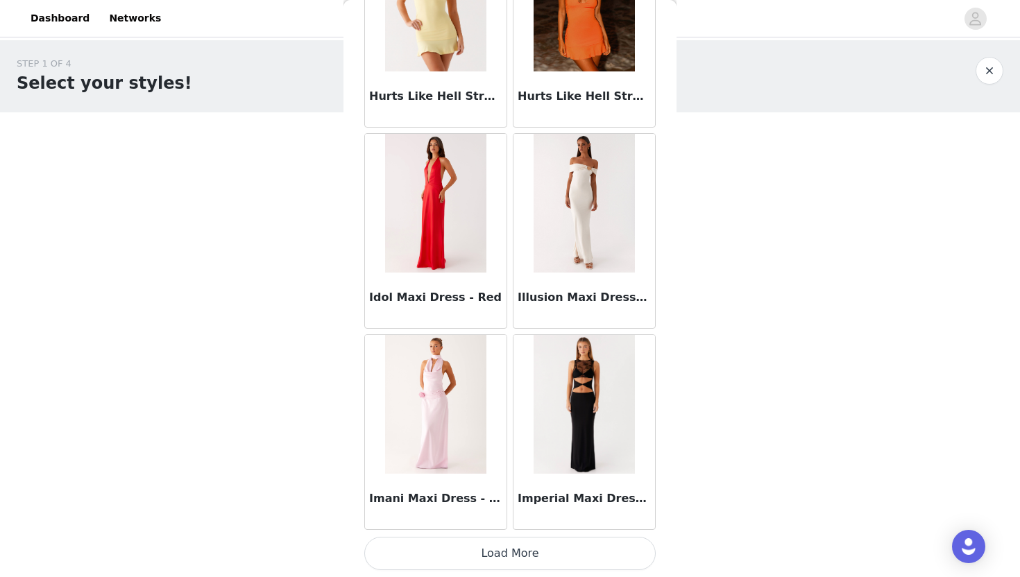
click at [506, 543] on button "Load More" at bounding box center [509, 553] width 291 height 33
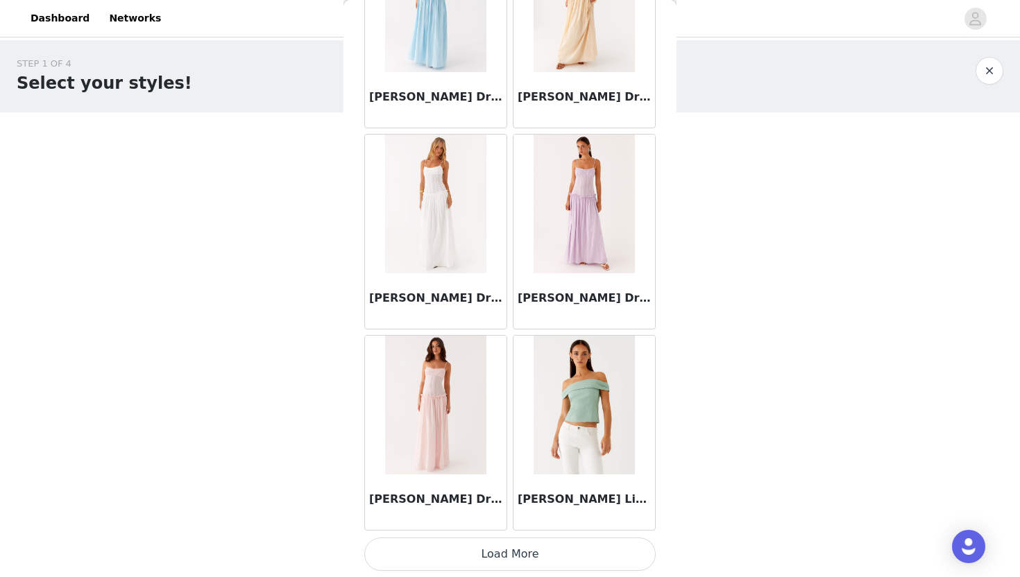
scroll to position [41788, 0]
click at [501, 539] on button "Load More" at bounding box center [509, 553] width 291 height 33
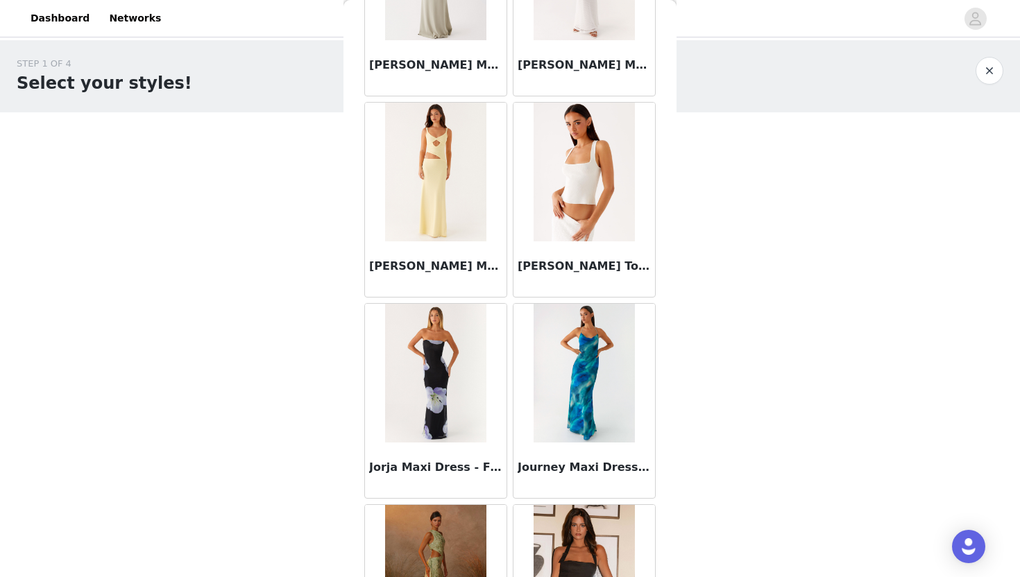
scroll to position [43800, 0]
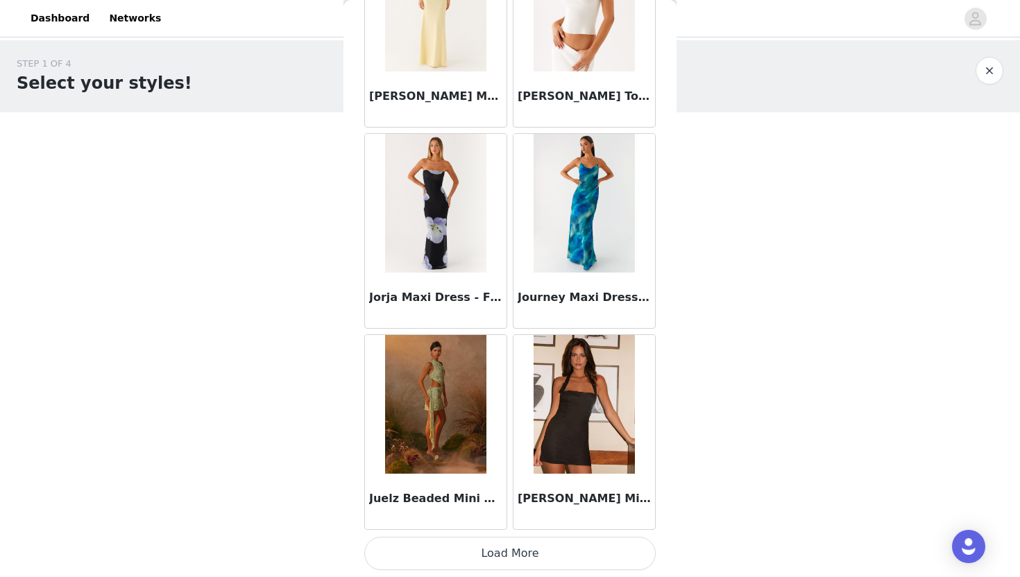
click at [520, 550] on button "Load More" at bounding box center [509, 553] width 291 height 33
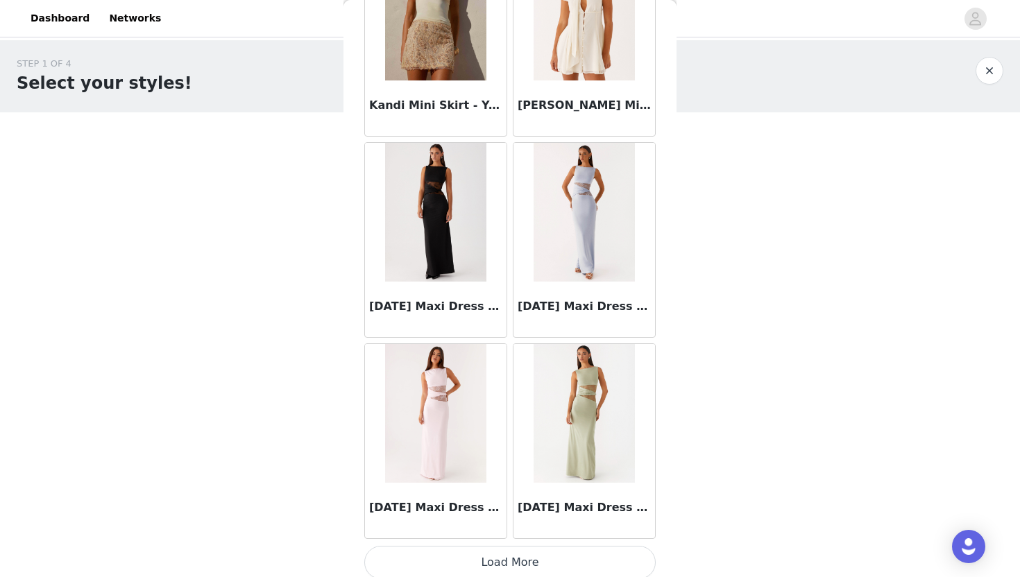
scroll to position [45812, 0]
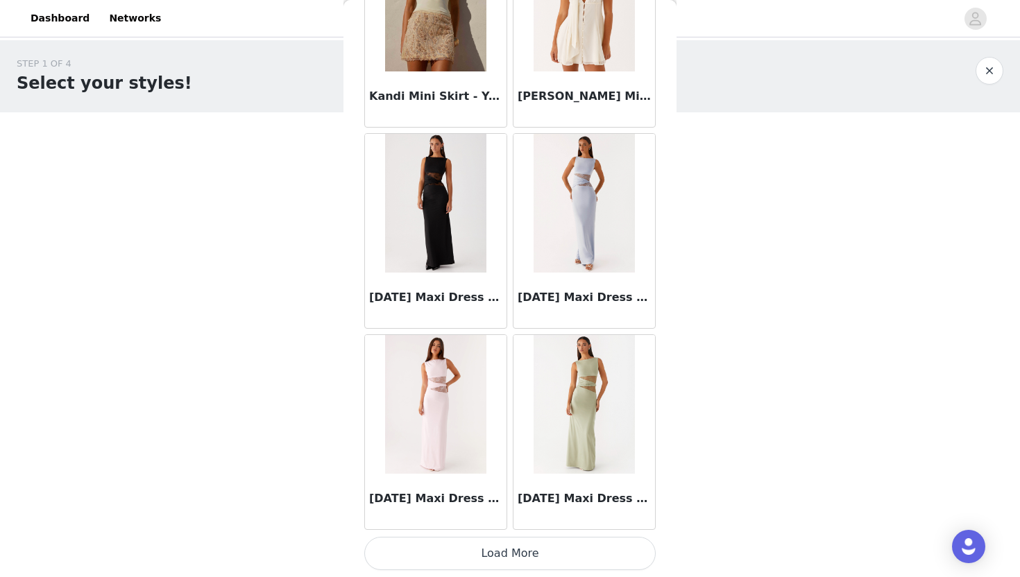
click at [514, 547] on button "Load More" at bounding box center [509, 553] width 291 height 33
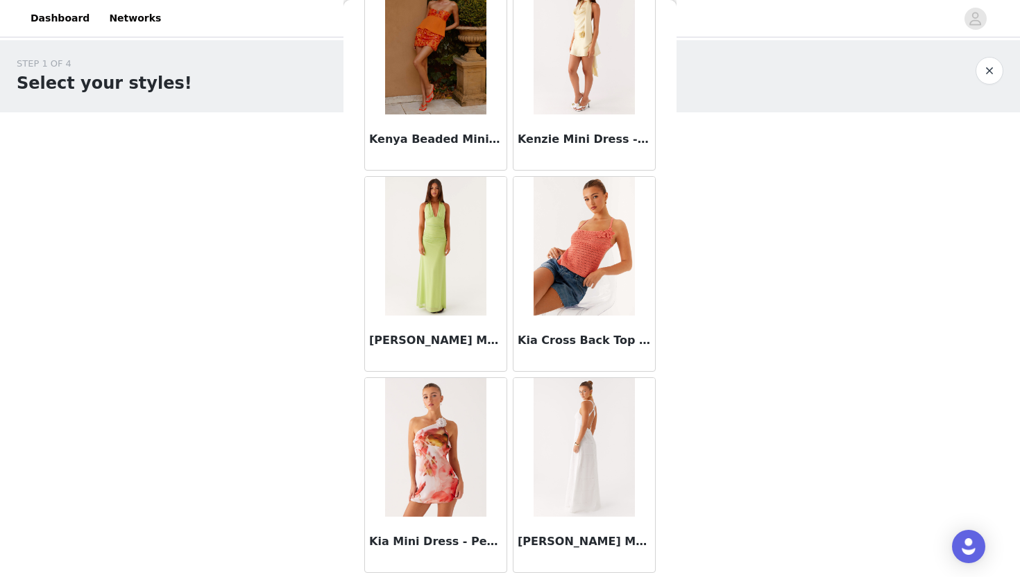
scroll to position [47824, 0]
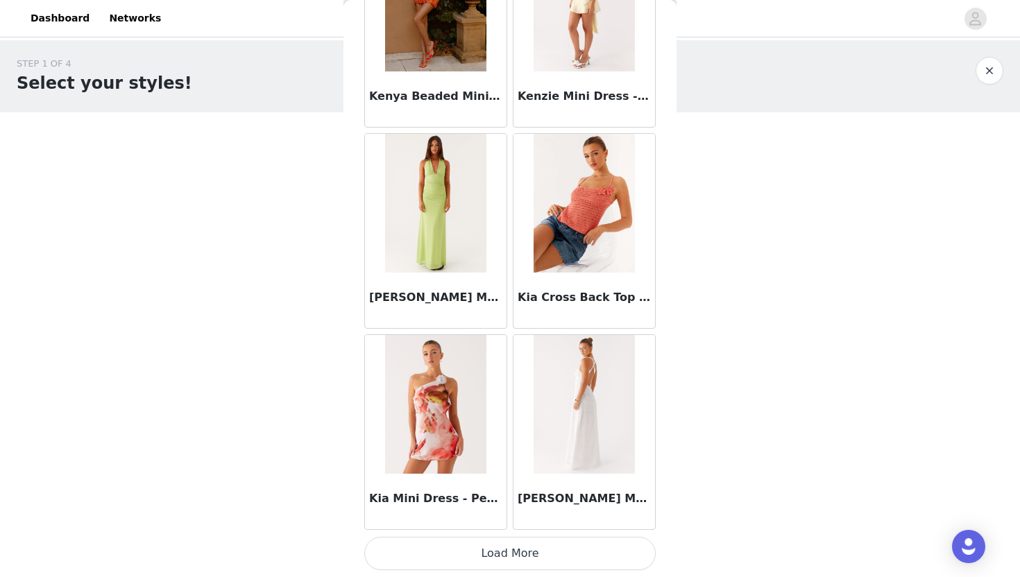
click at [495, 555] on button "Load More" at bounding box center [509, 553] width 291 height 33
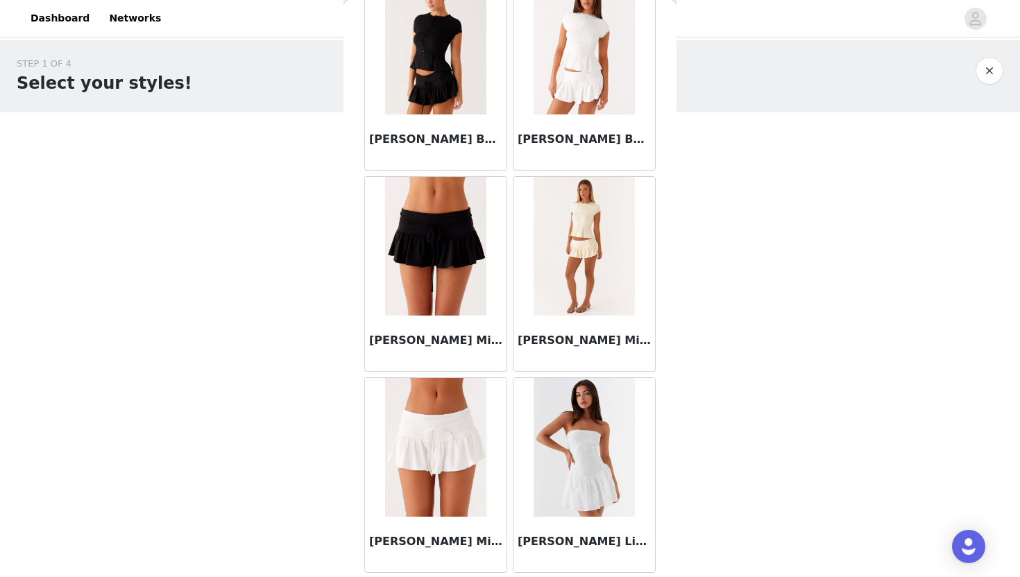
scroll to position [49836, 0]
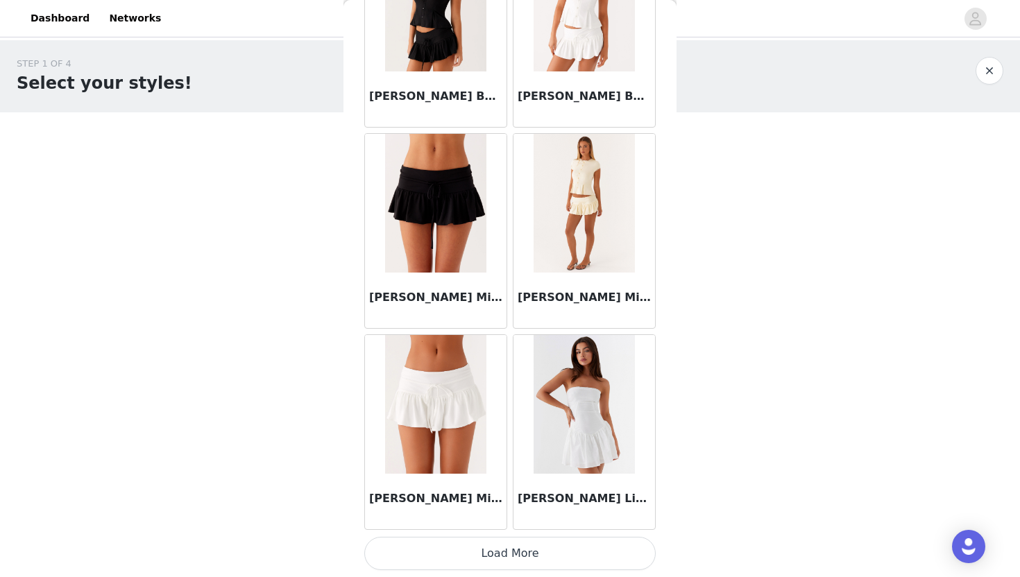
click at [500, 544] on button "Load More" at bounding box center [509, 553] width 291 height 33
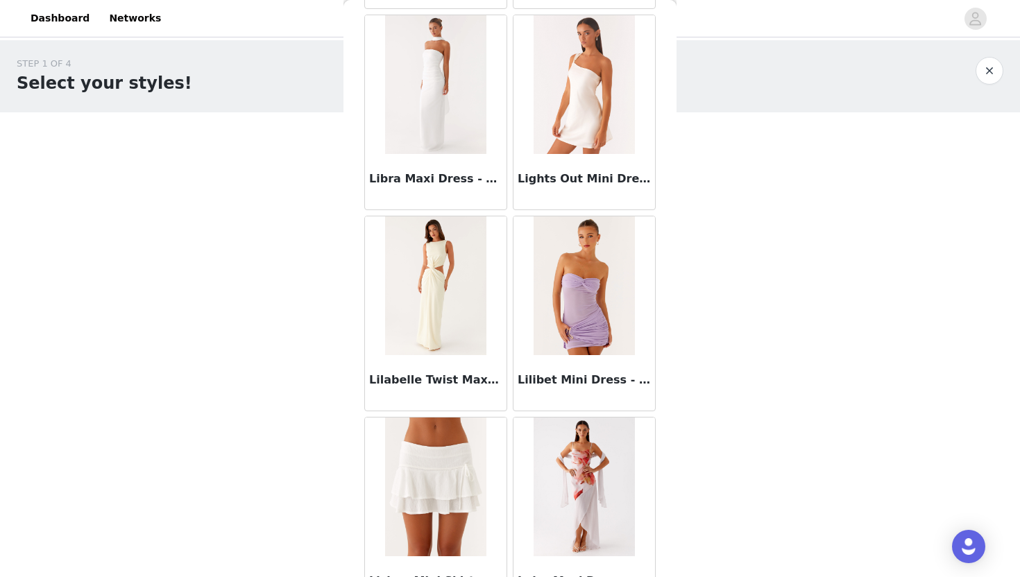
scroll to position [51849, 0]
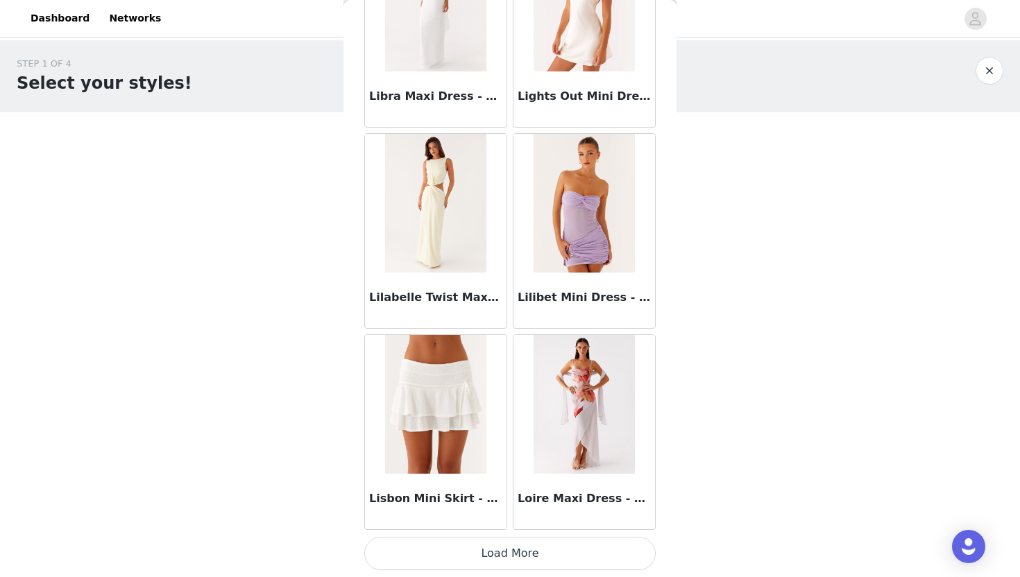
click at [527, 553] on button "Load More" at bounding box center [509, 553] width 291 height 33
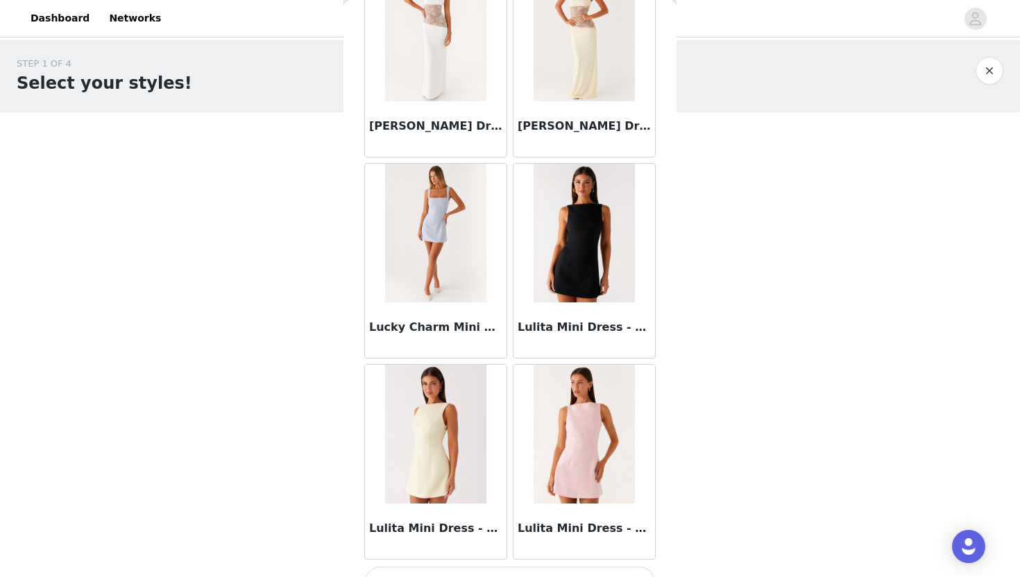
scroll to position [53861, 0]
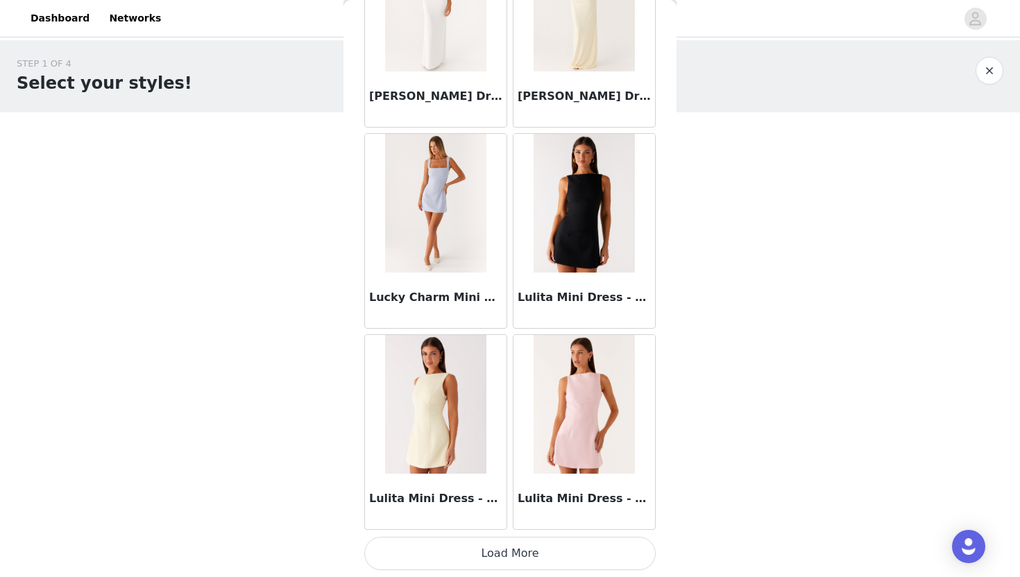
click at [531, 547] on button "Load More" at bounding box center [509, 553] width 291 height 33
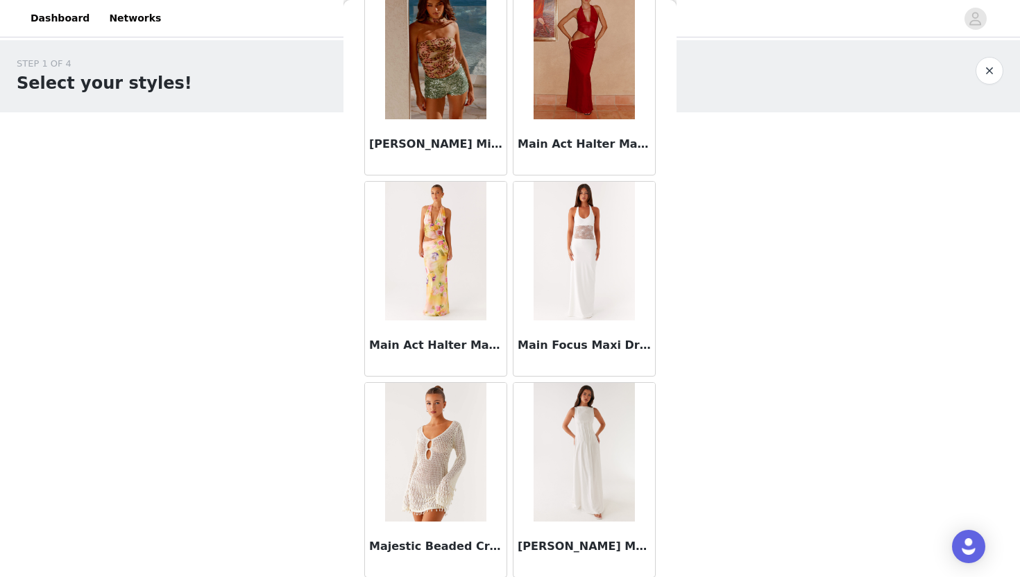
scroll to position [55873, 0]
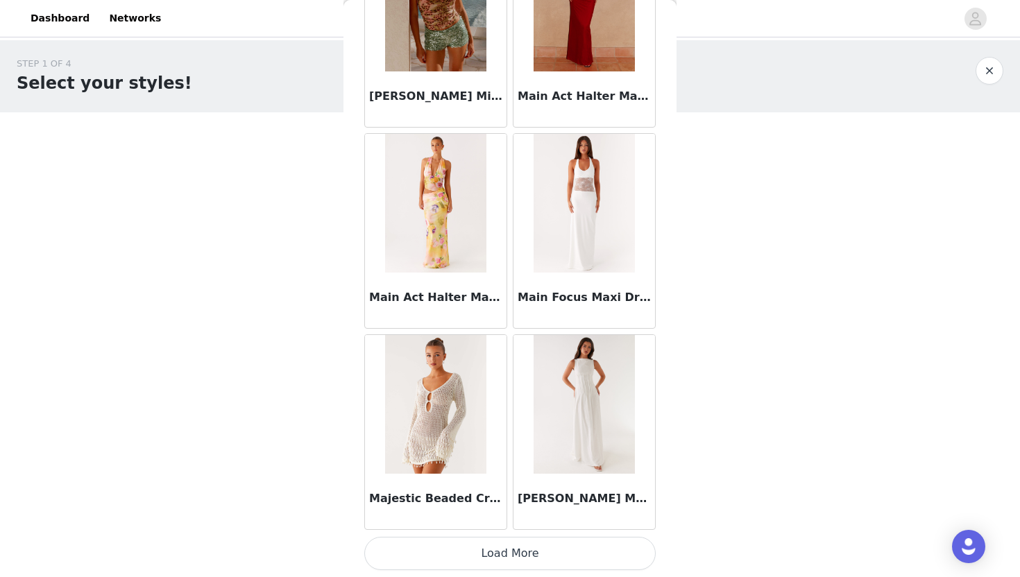
click at [479, 542] on button "Load More" at bounding box center [509, 553] width 291 height 33
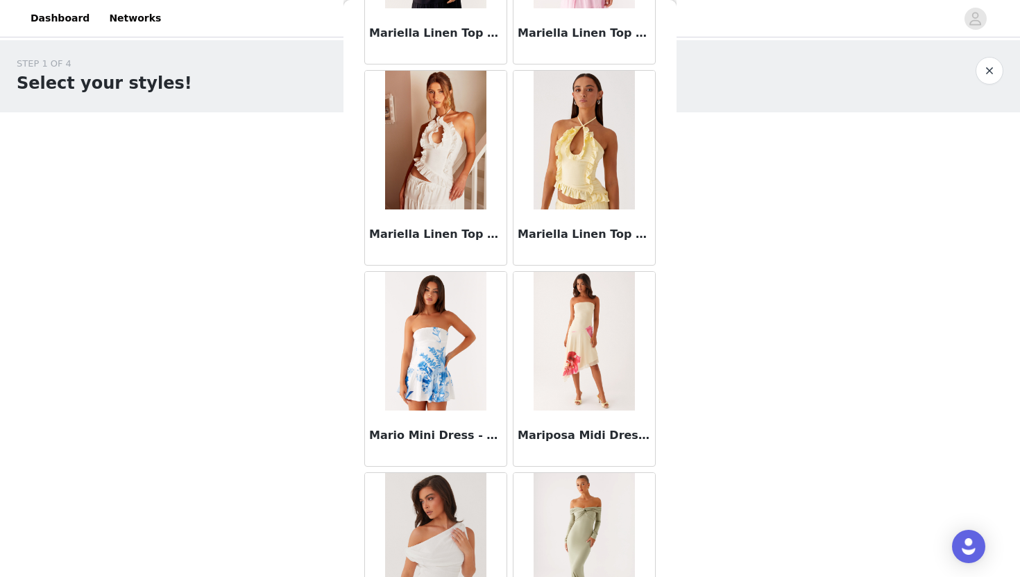
scroll to position [57885, 0]
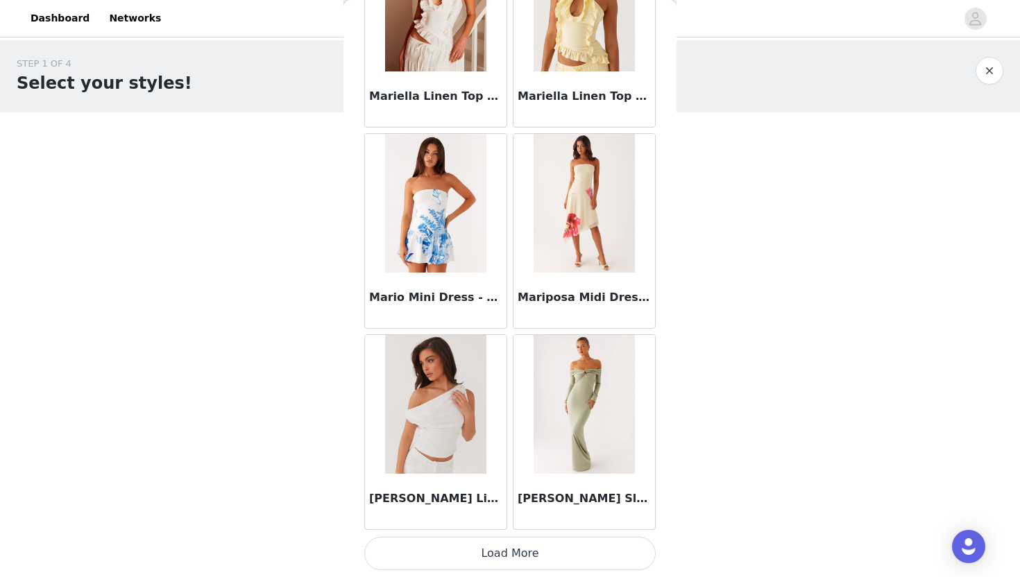
click at [504, 546] on button "Load More" at bounding box center [509, 553] width 291 height 33
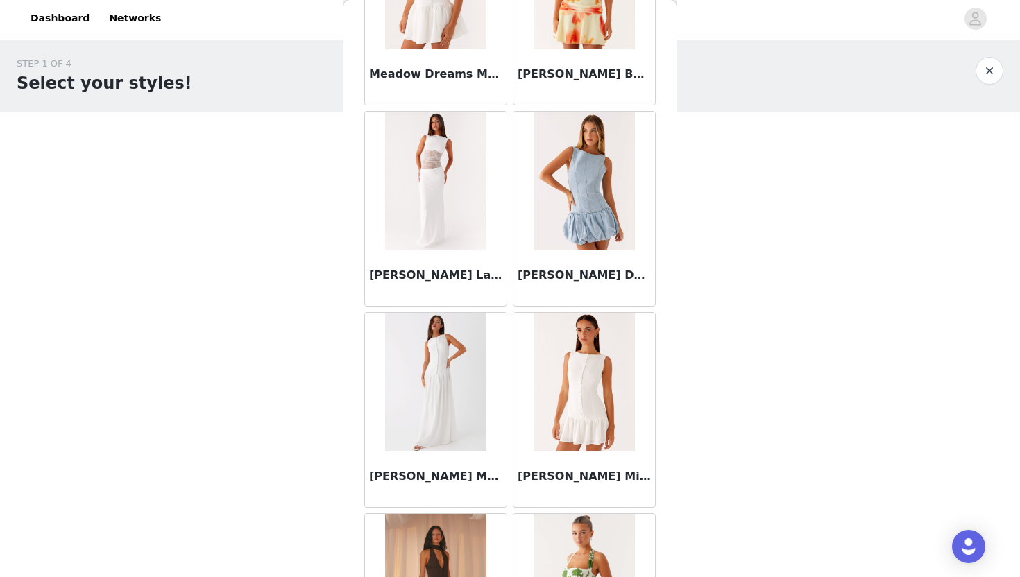
scroll to position [59897, 0]
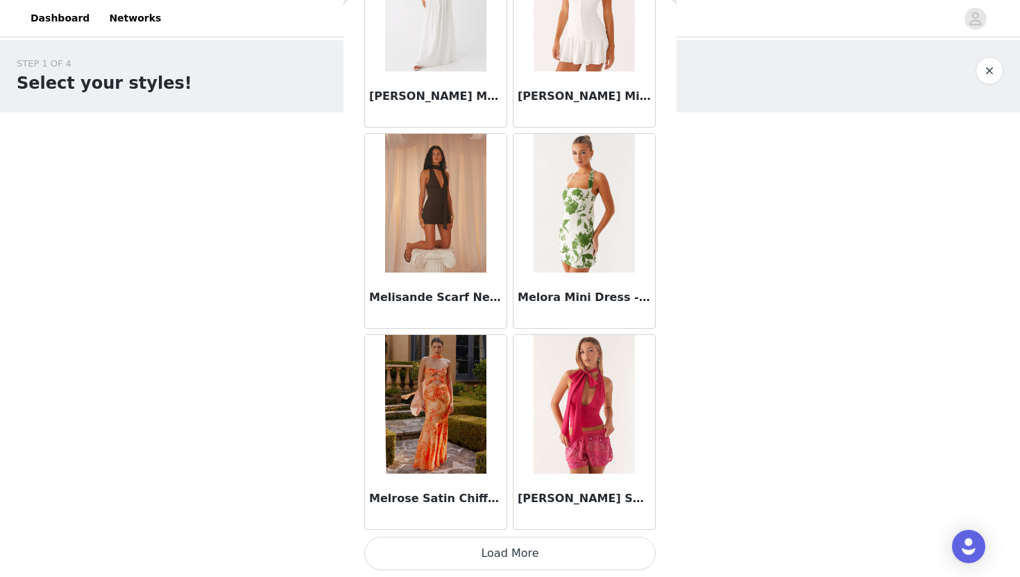
click at [506, 556] on button "Load More" at bounding box center [509, 553] width 291 height 33
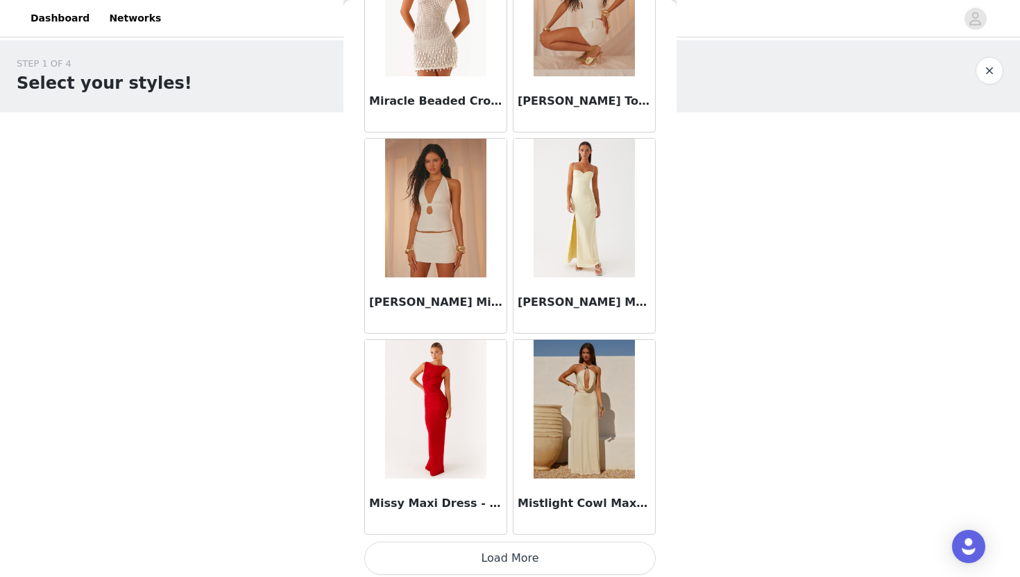
scroll to position [61909, 0]
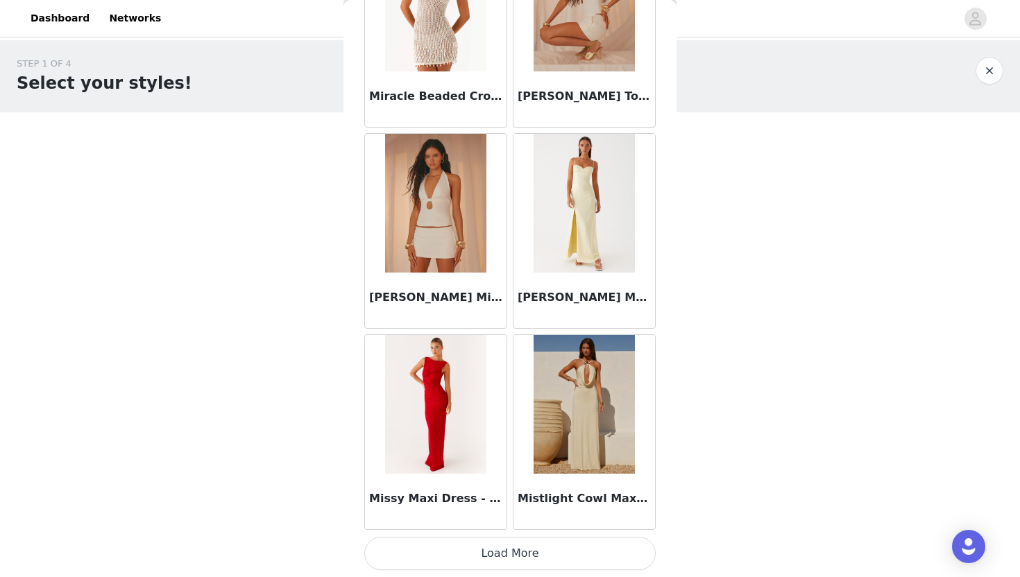
click at [504, 560] on button "Load More" at bounding box center [509, 553] width 291 height 33
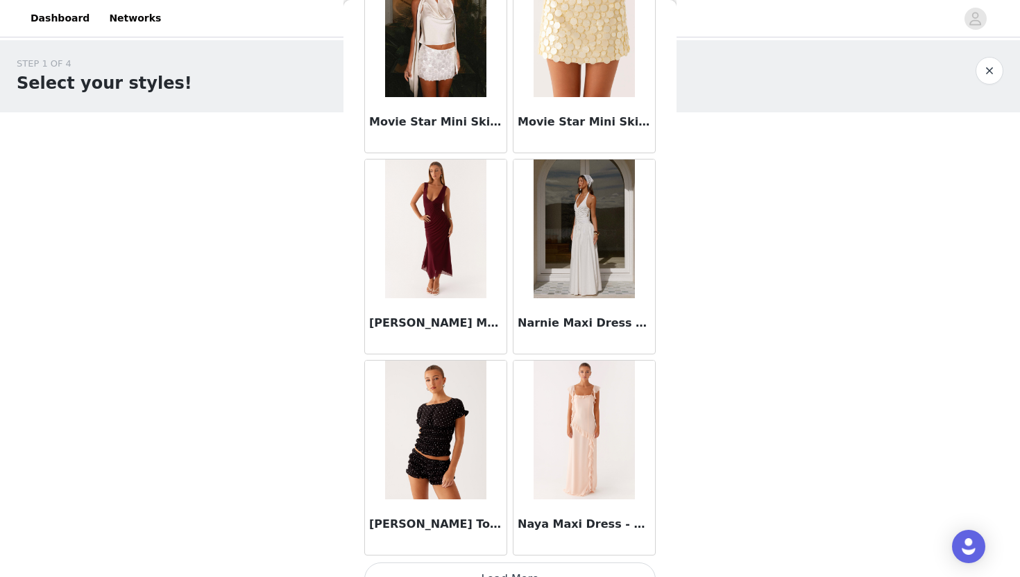
scroll to position [63921, 0]
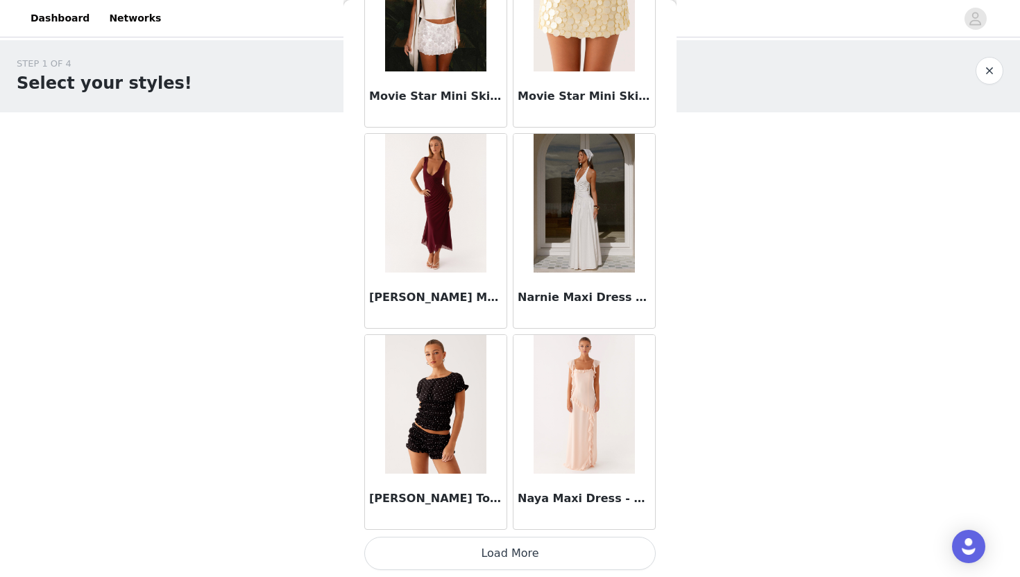
click at [496, 559] on button "Load More" at bounding box center [509, 553] width 291 height 33
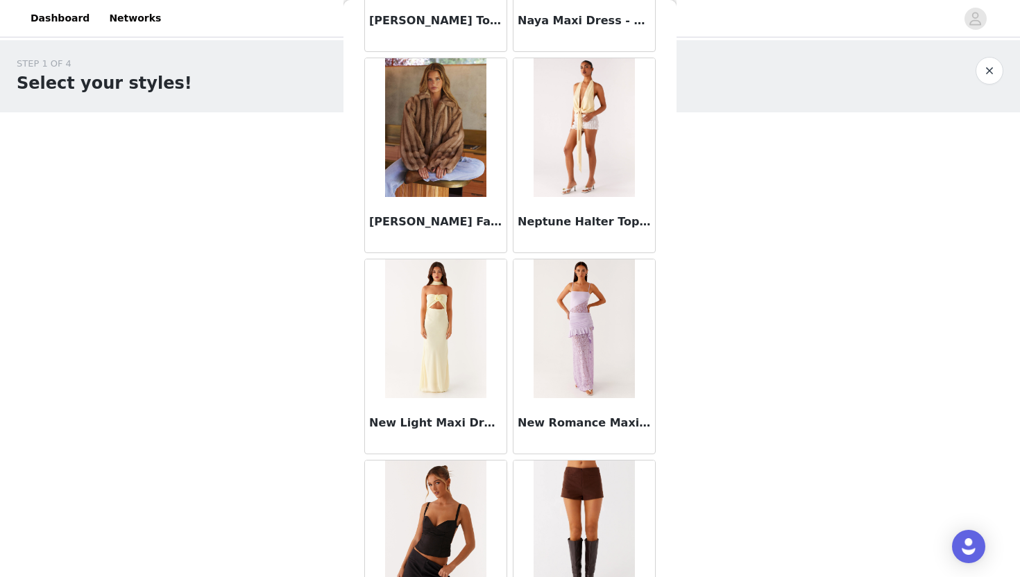
scroll to position [64401, 0]
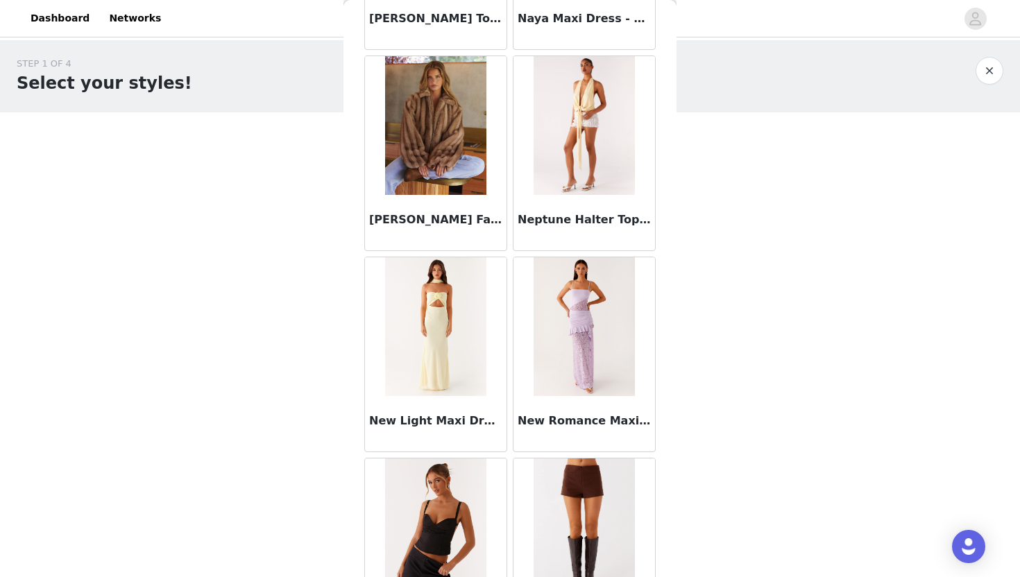
click at [459, 157] on img at bounding box center [435, 125] width 101 height 139
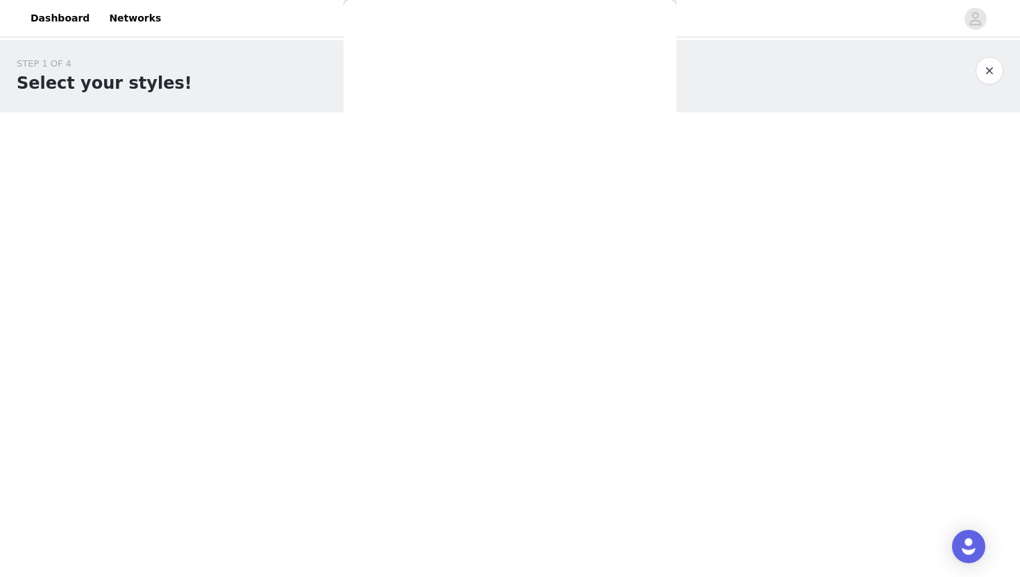
scroll to position [154, 0]
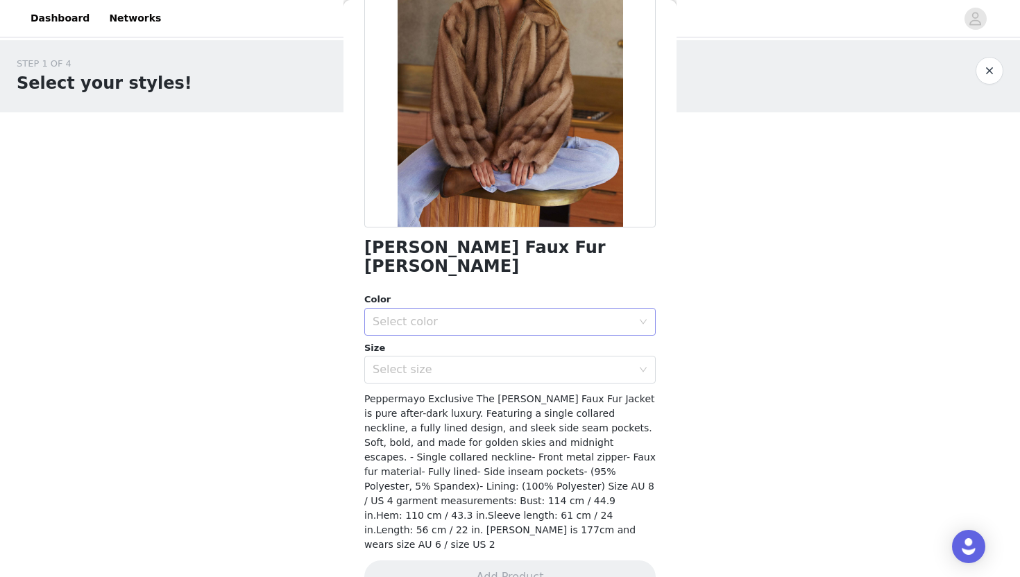
click at [448, 315] on div "Select color" at bounding box center [502, 322] width 259 height 14
click at [448, 327] on li "Brown" at bounding box center [509, 334] width 291 height 22
click at [448, 363] on div "Select size" at bounding box center [502, 370] width 259 height 14
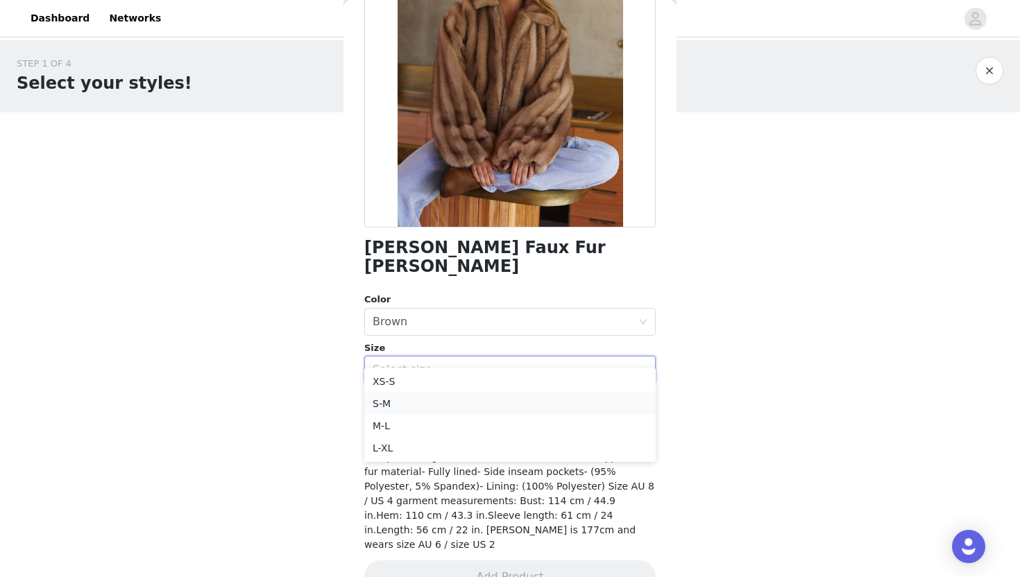
click at [427, 407] on li "S-M" at bounding box center [509, 404] width 291 height 22
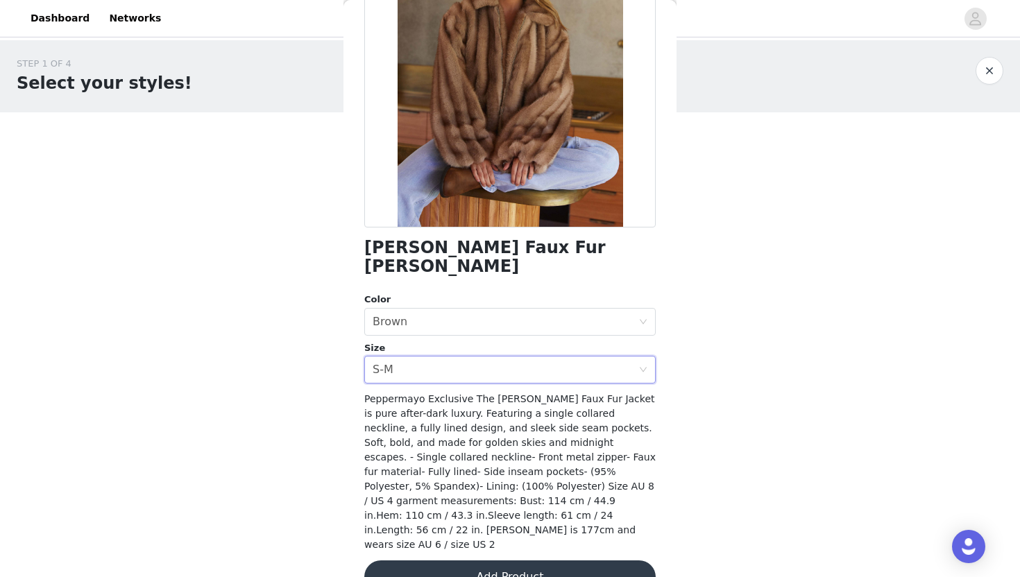
click at [474, 561] on button "Add Product" at bounding box center [509, 577] width 291 height 33
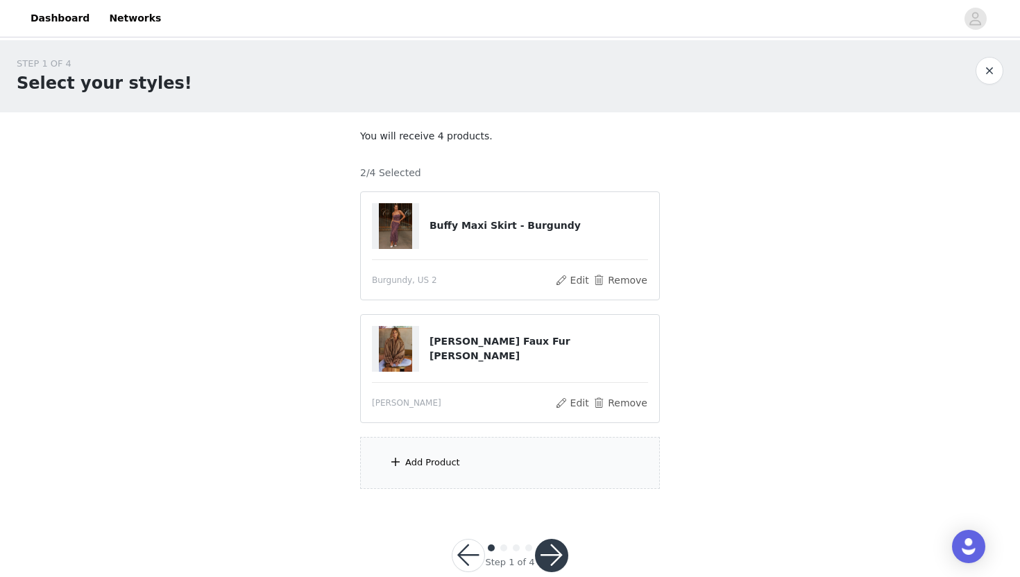
click at [479, 467] on div "Add Product" at bounding box center [510, 463] width 300 height 52
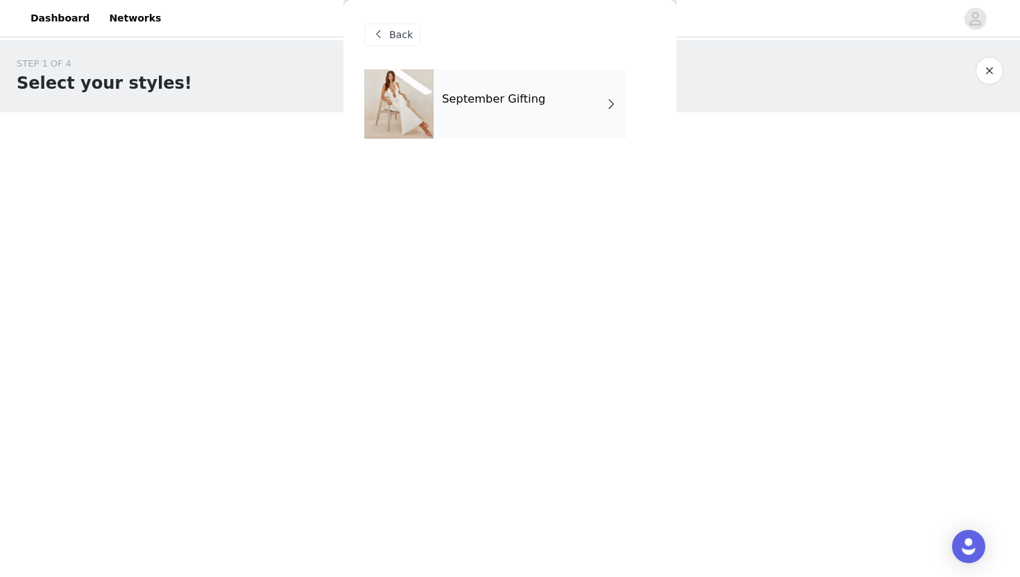
click at [505, 111] on div "September Gifting" at bounding box center [530, 103] width 193 height 69
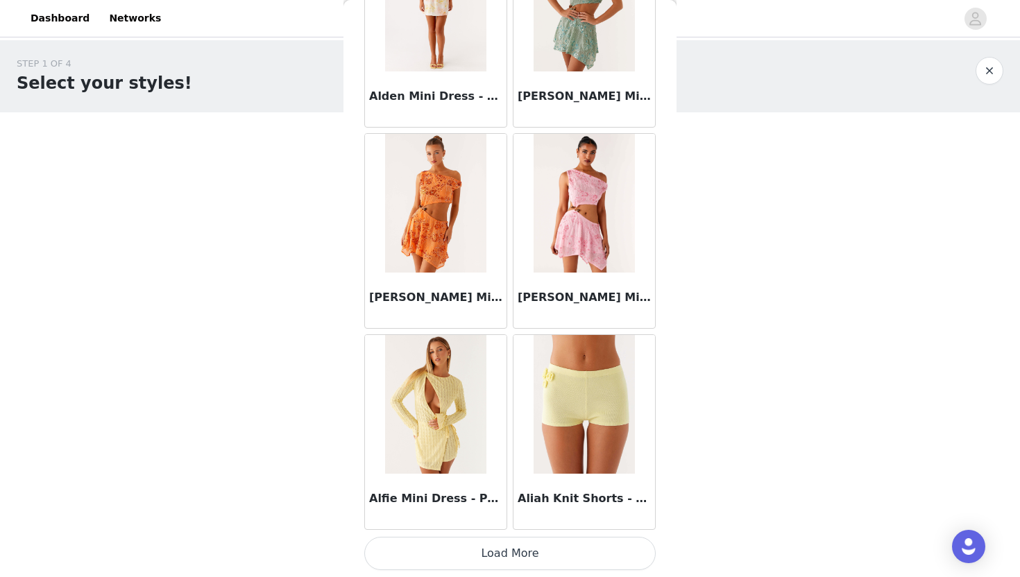
click at [468, 553] on button "Load More" at bounding box center [509, 553] width 291 height 33
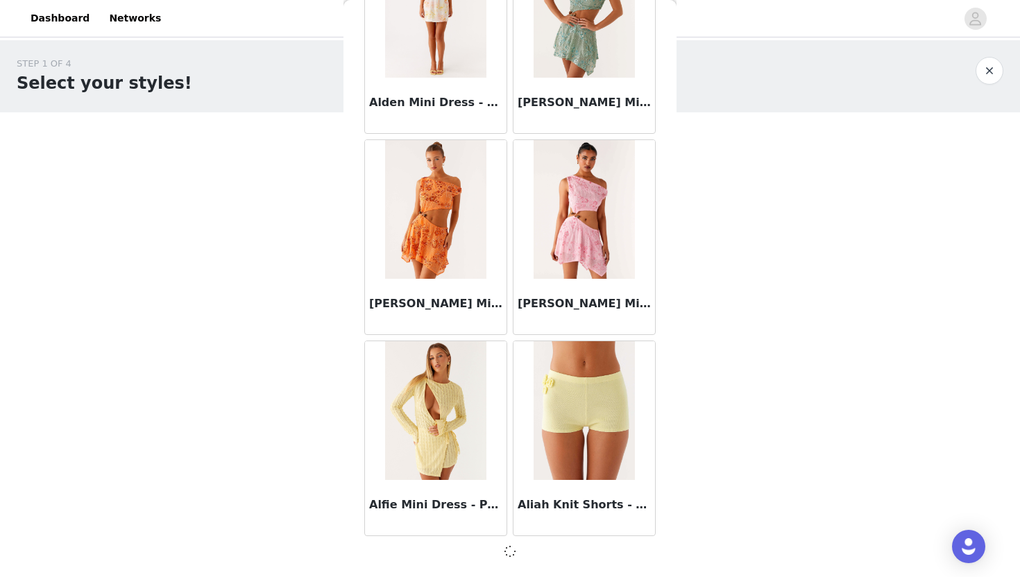
scroll to position [1540, 0]
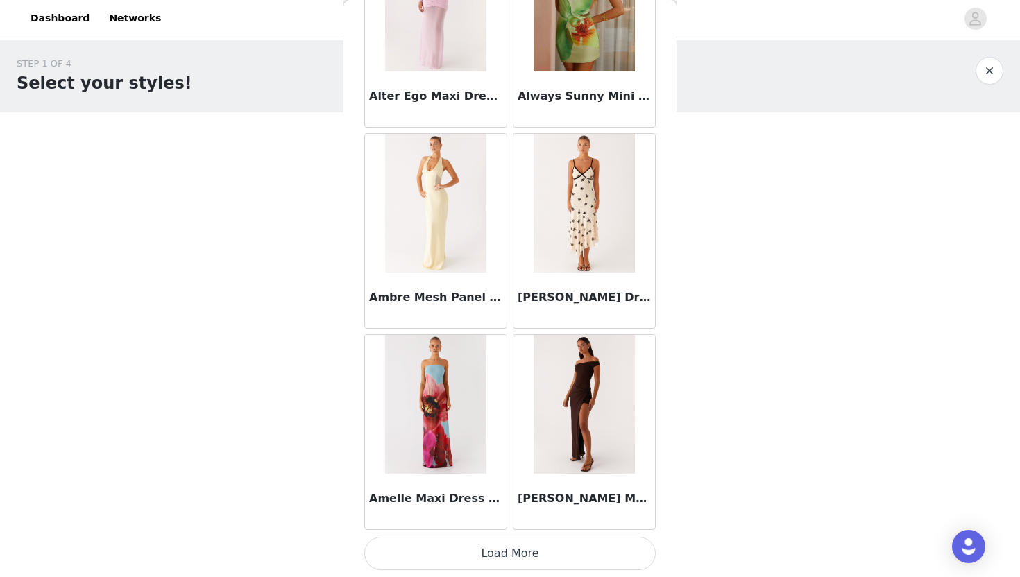
click at [472, 554] on button "Load More" at bounding box center [509, 553] width 291 height 33
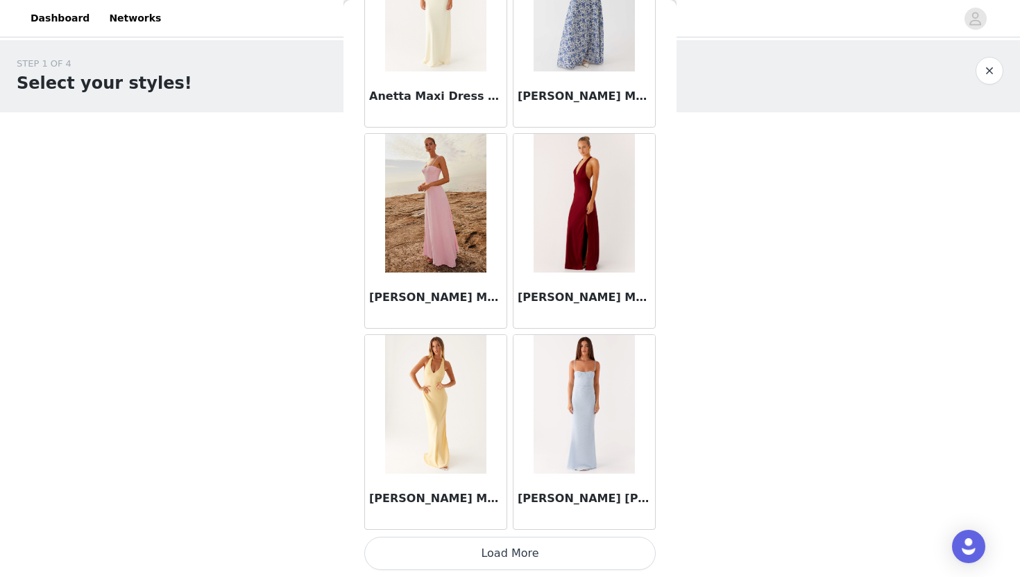
click at [516, 551] on button "Load More" at bounding box center [509, 553] width 291 height 33
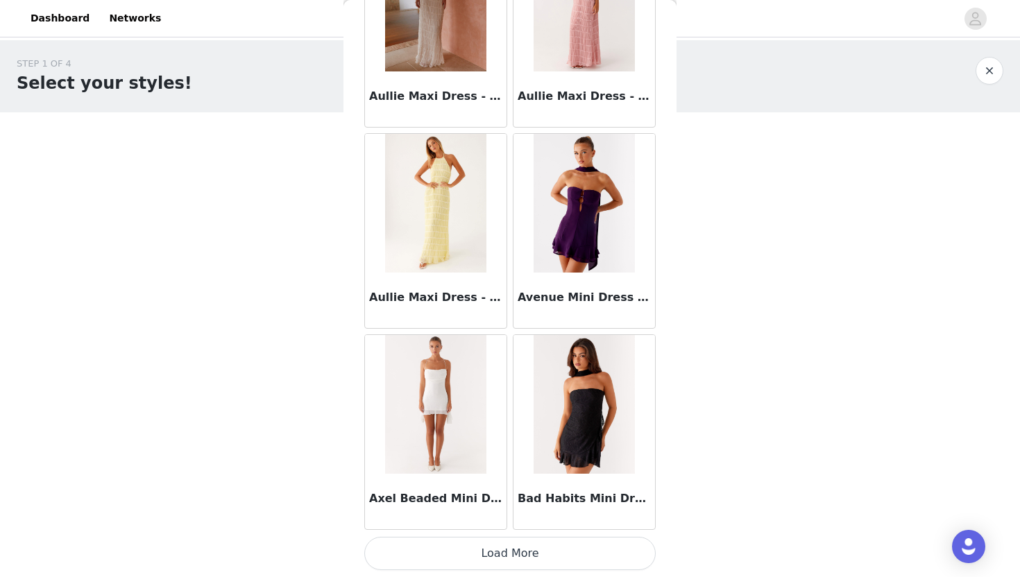
click at [518, 551] on button "Load More" at bounding box center [509, 553] width 291 height 33
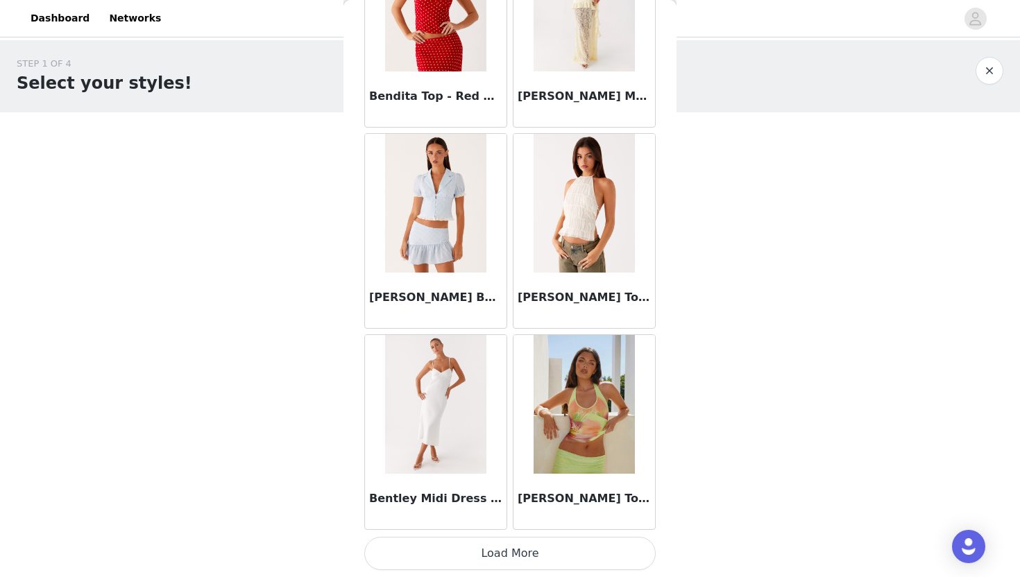
click at [523, 559] on button "Load More" at bounding box center [509, 553] width 291 height 33
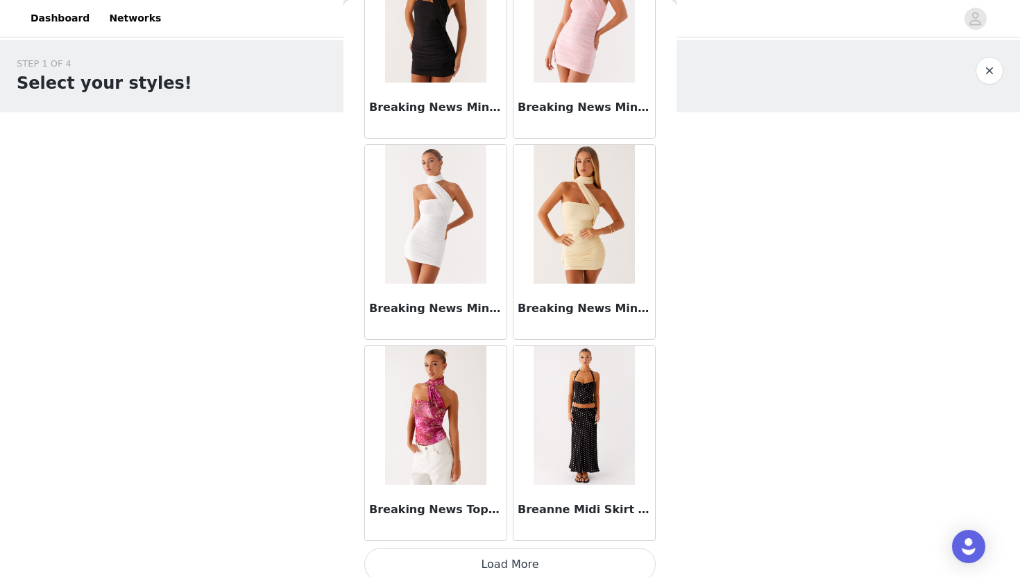
scroll to position [11606, 0]
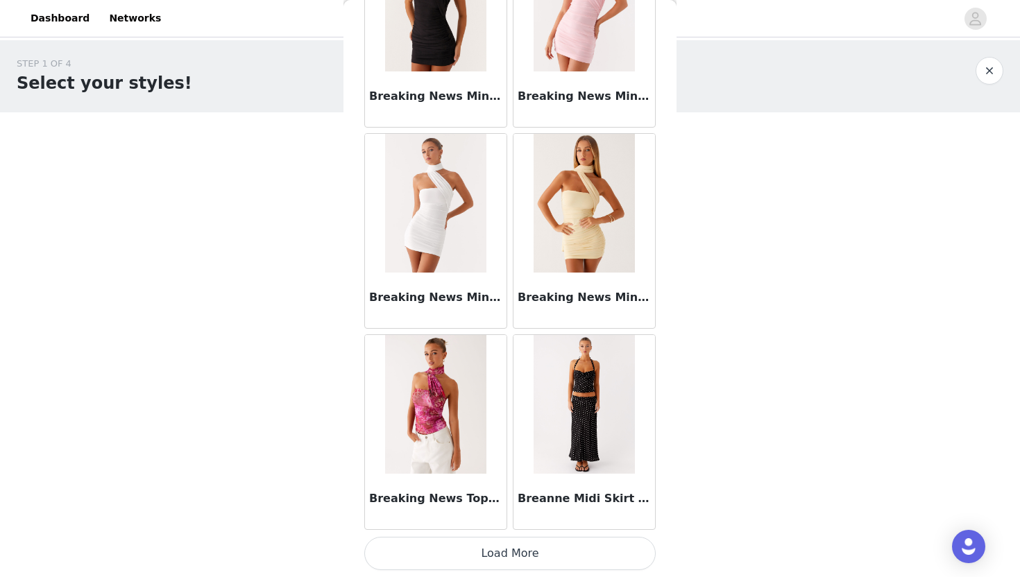
click at [511, 555] on button "Load More" at bounding box center [509, 553] width 291 height 33
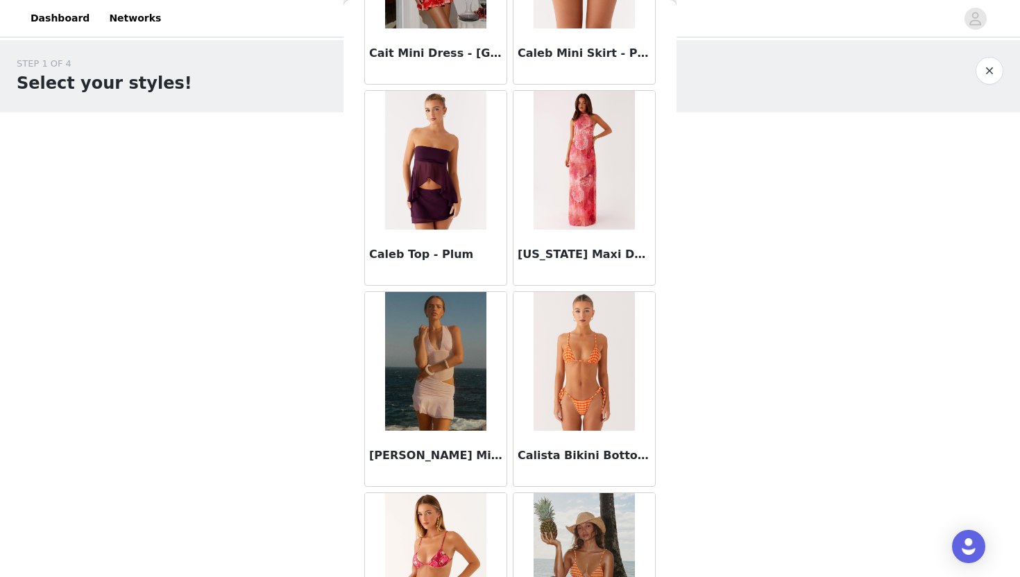
scroll to position [13619, 0]
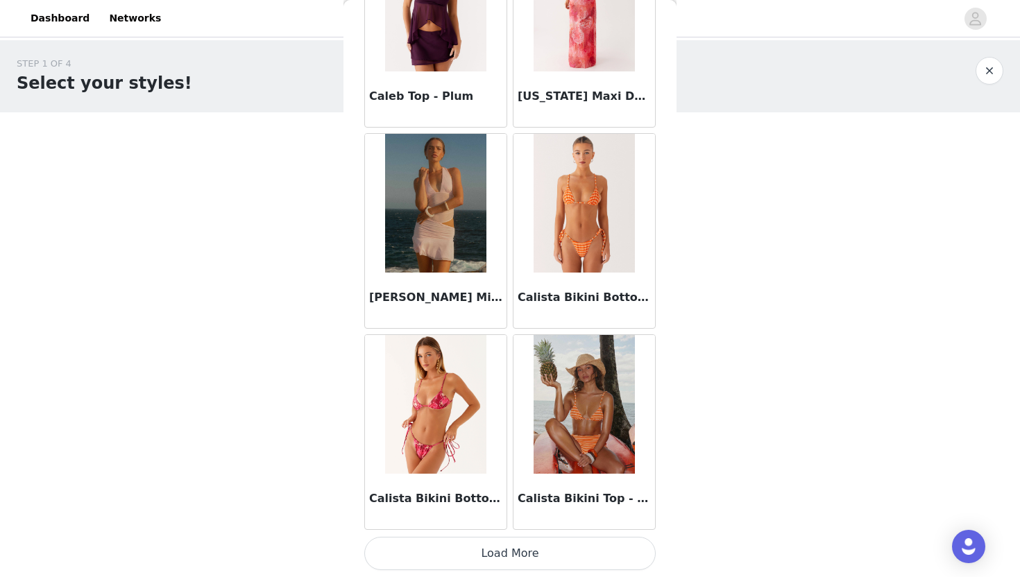
click at [510, 549] on button "Load More" at bounding box center [509, 553] width 291 height 33
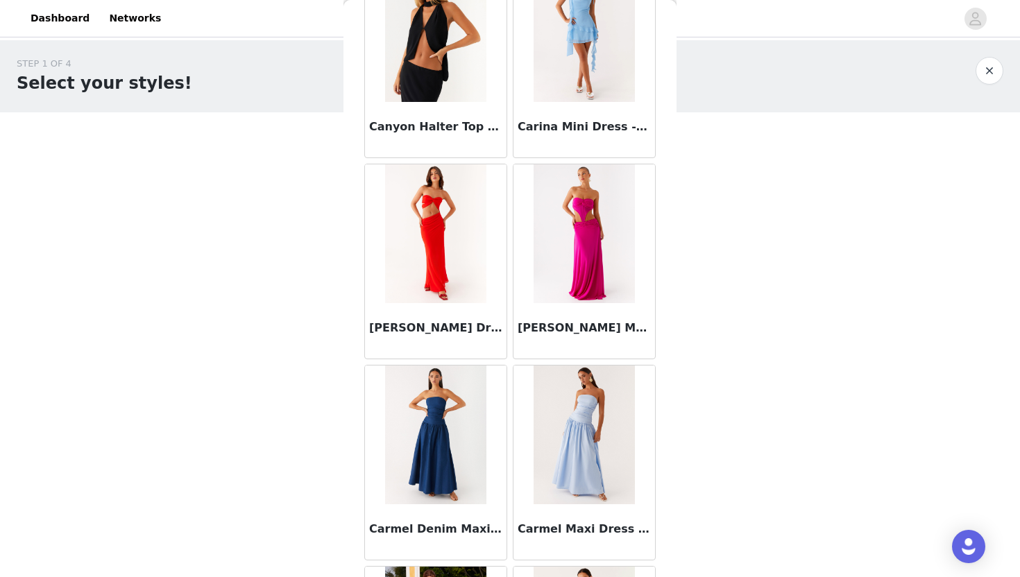
scroll to position [15631, 0]
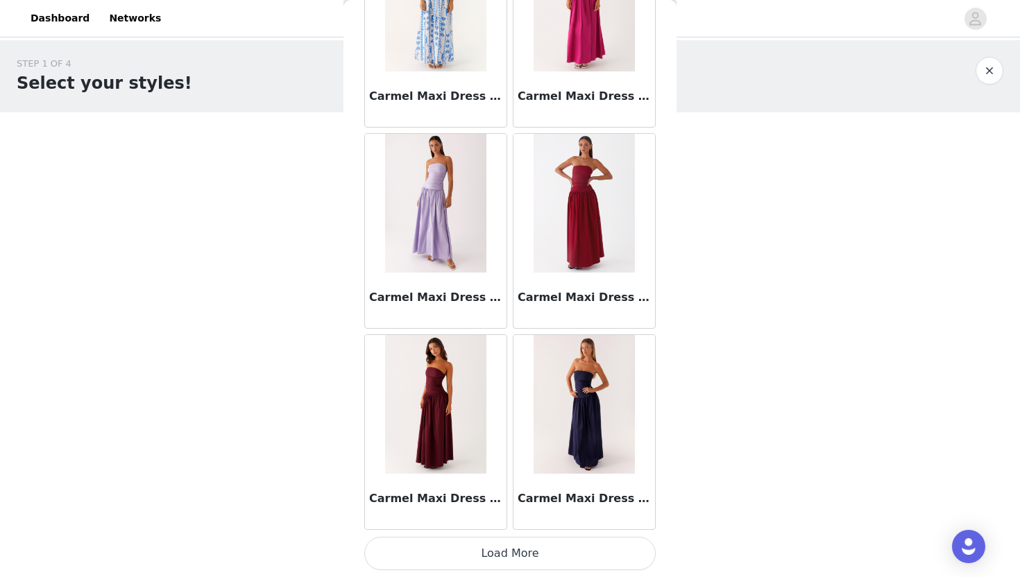
click at [514, 562] on button "Load More" at bounding box center [509, 553] width 291 height 33
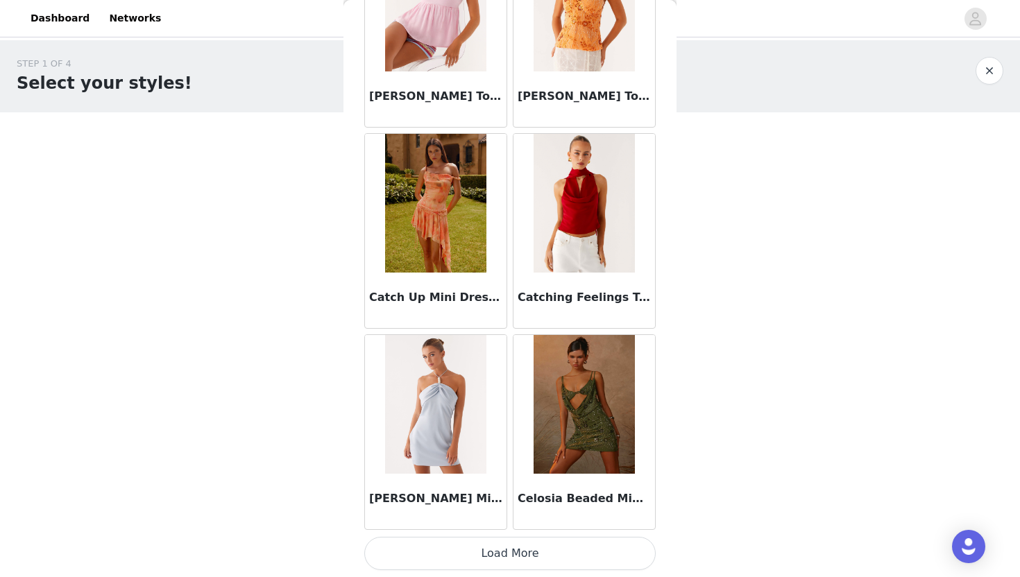
click at [506, 549] on button "Load More" at bounding box center [509, 553] width 291 height 33
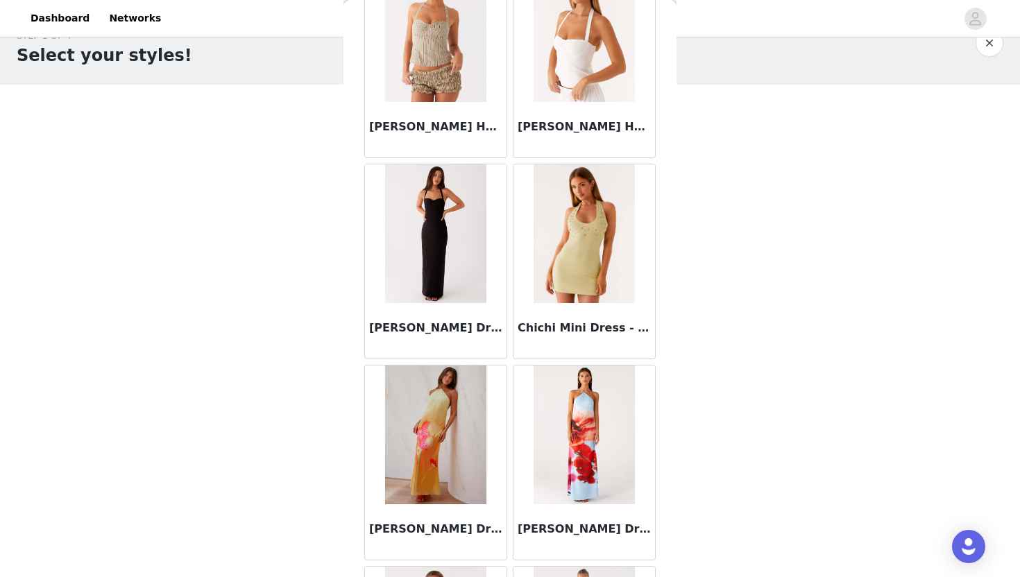
scroll to position [19655, 0]
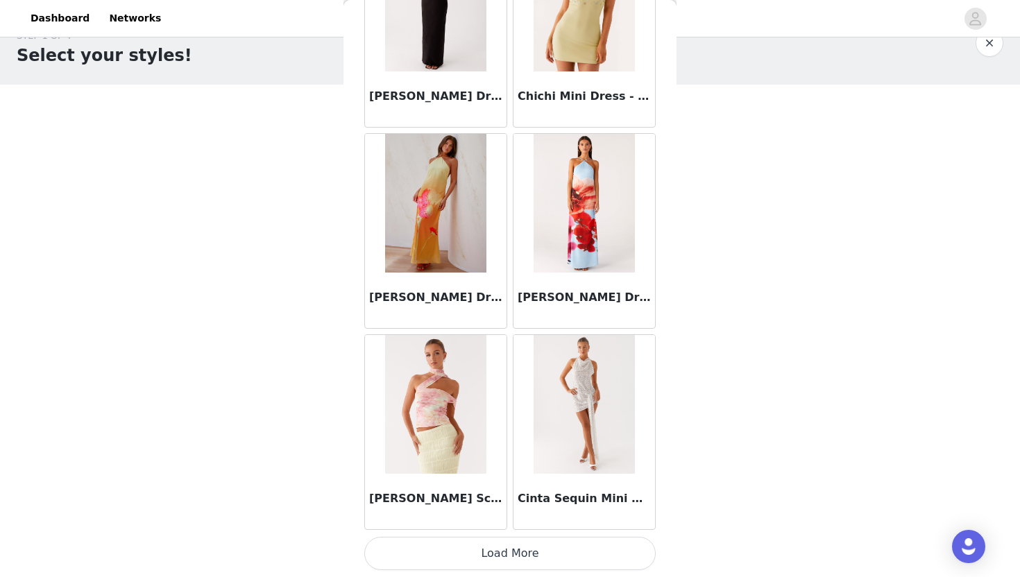
click at [518, 550] on button "Load More" at bounding box center [509, 553] width 291 height 33
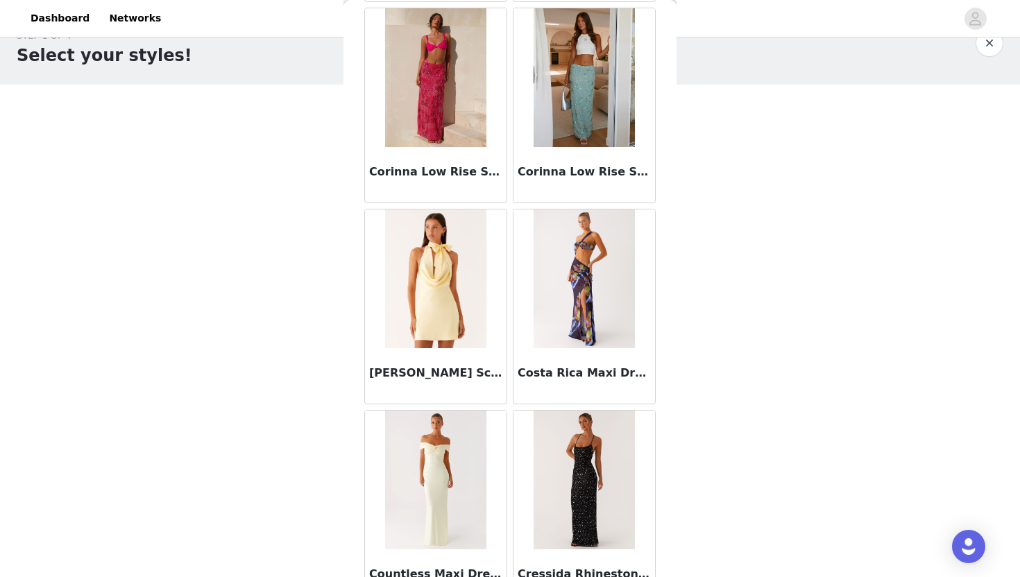
scroll to position [21667, 0]
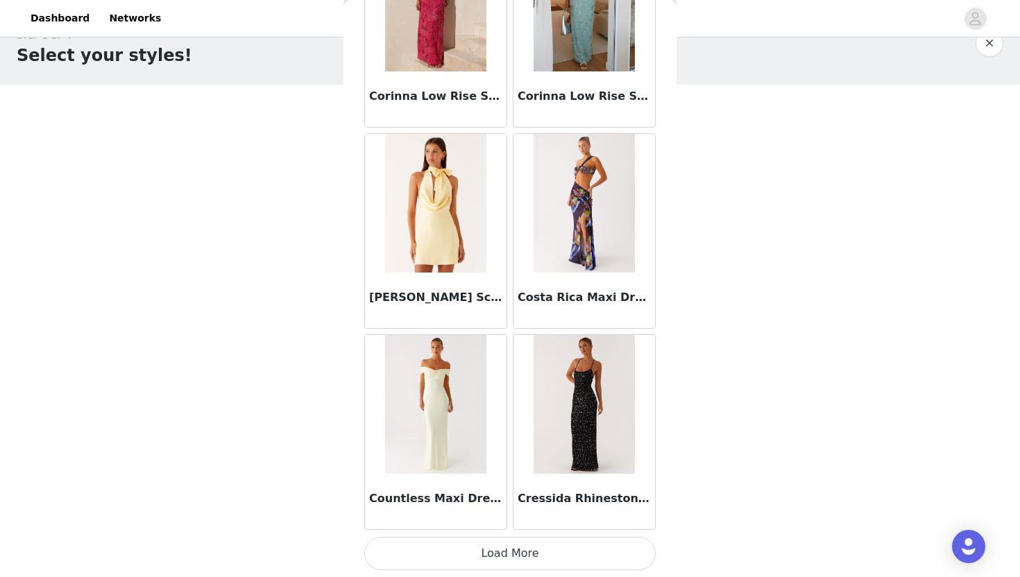
click at [521, 549] on button "Load More" at bounding box center [509, 553] width 291 height 33
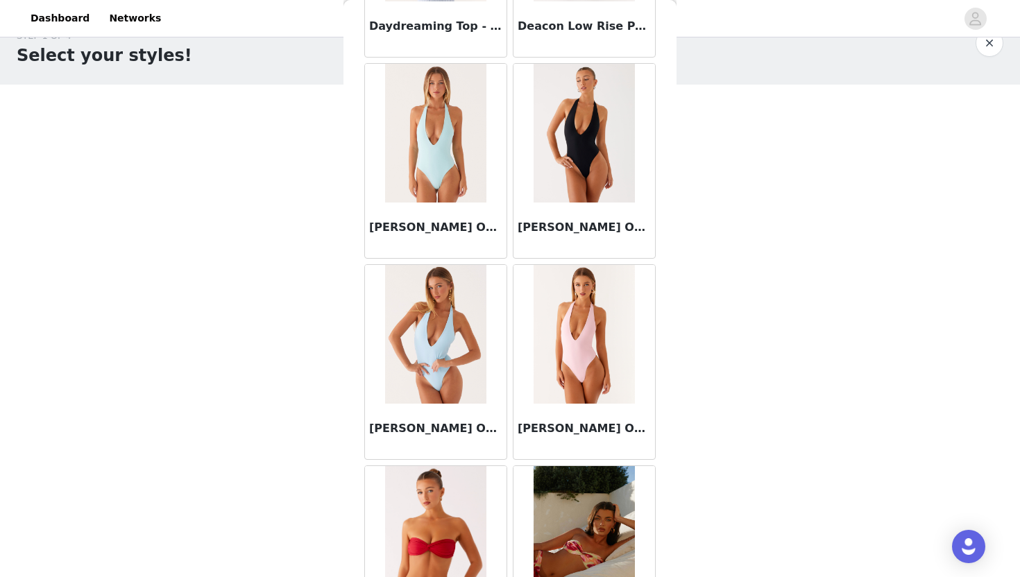
scroll to position [23679, 0]
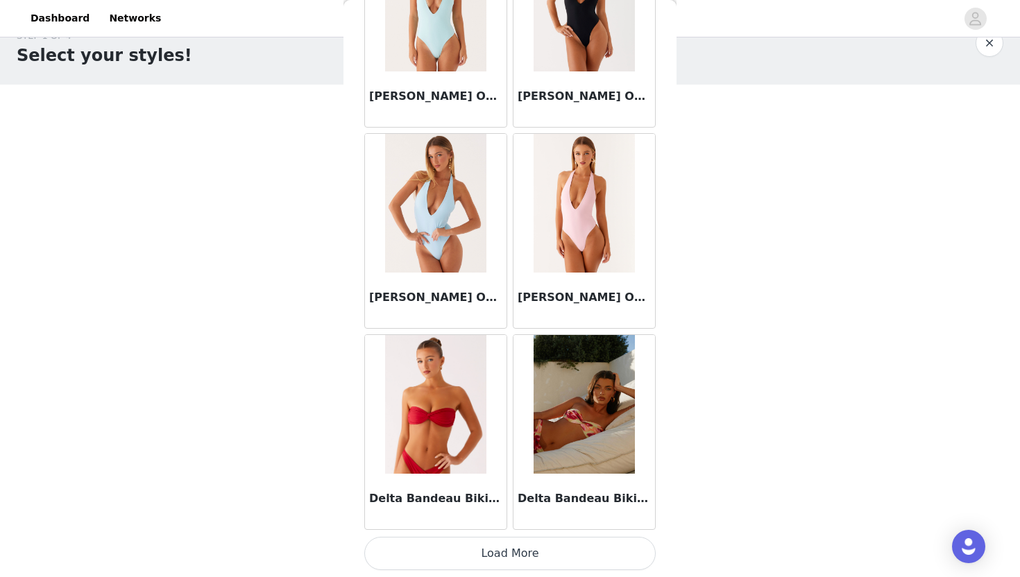
click at [516, 547] on button "Load More" at bounding box center [509, 553] width 291 height 33
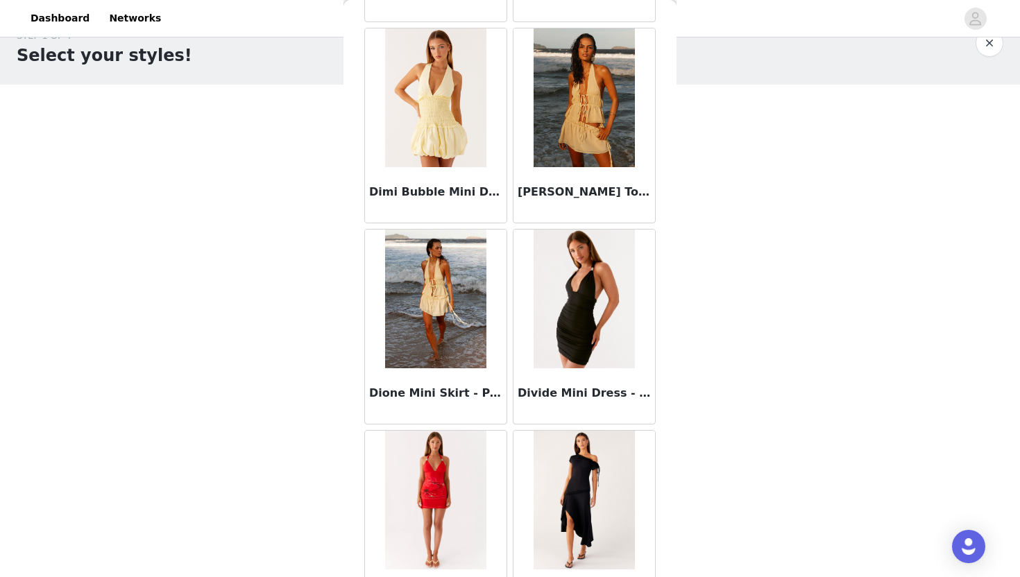
scroll to position [25691, 0]
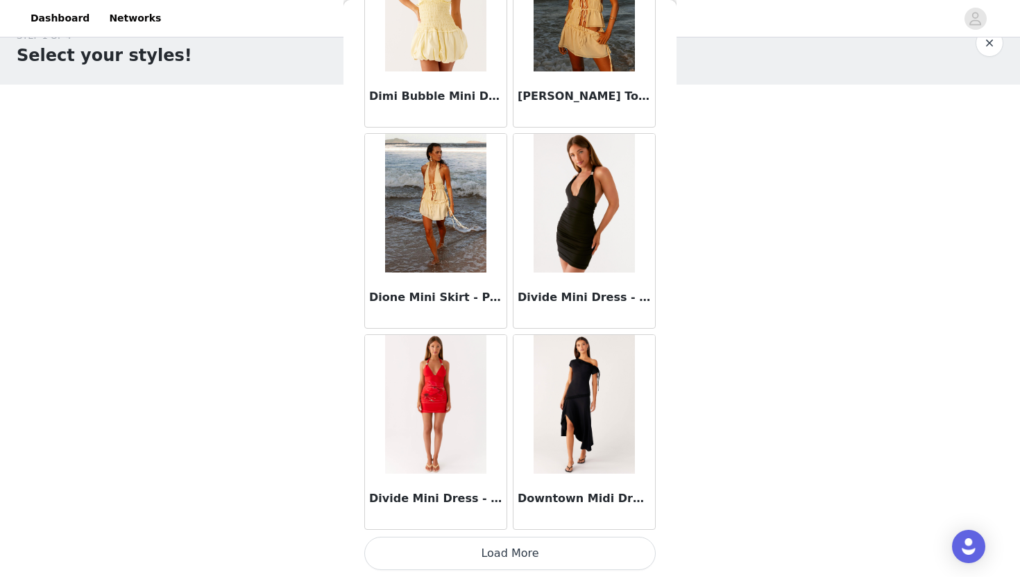
click at [514, 546] on button "Load More" at bounding box center [509, 553] width 291 height 33
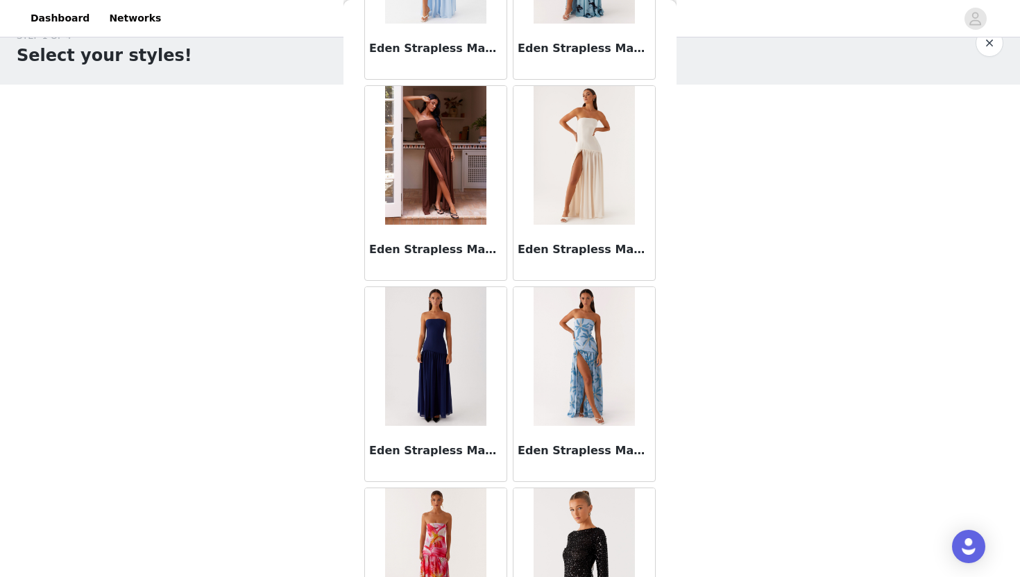
scroll to position [27703, 0]
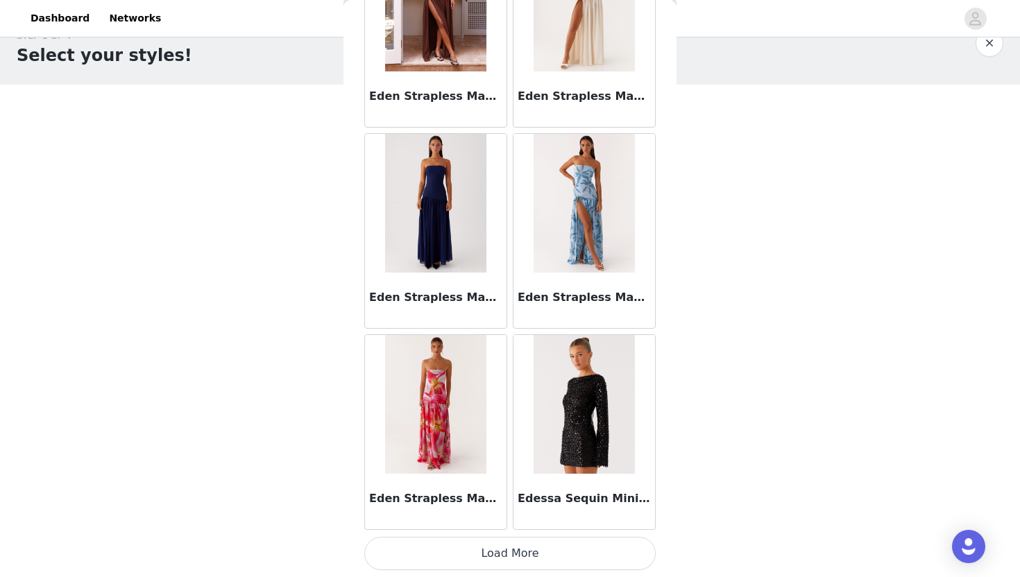
click at [527, 550] on button "Load More" at bounding box center [509, 553] width 291 height 33
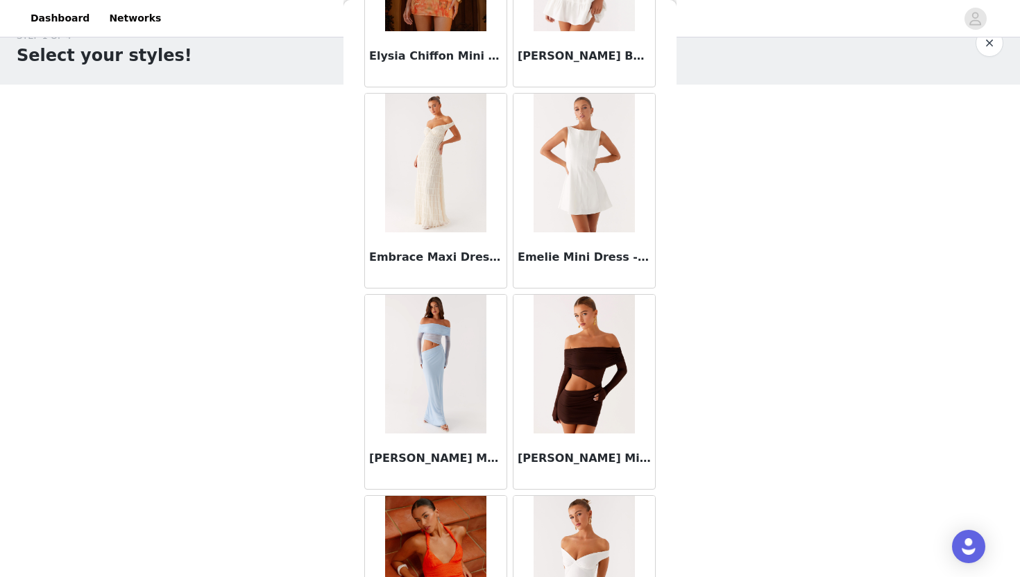
scroll to position [29715, 0]
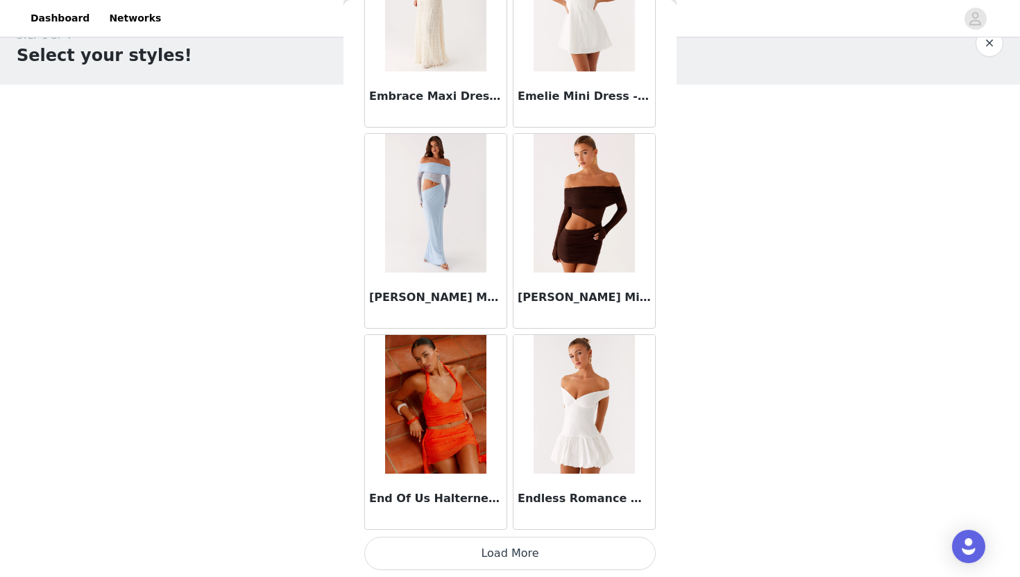
click at [526, 552] on button "Load More" at bounding box center [509, 553] width 291 height 33
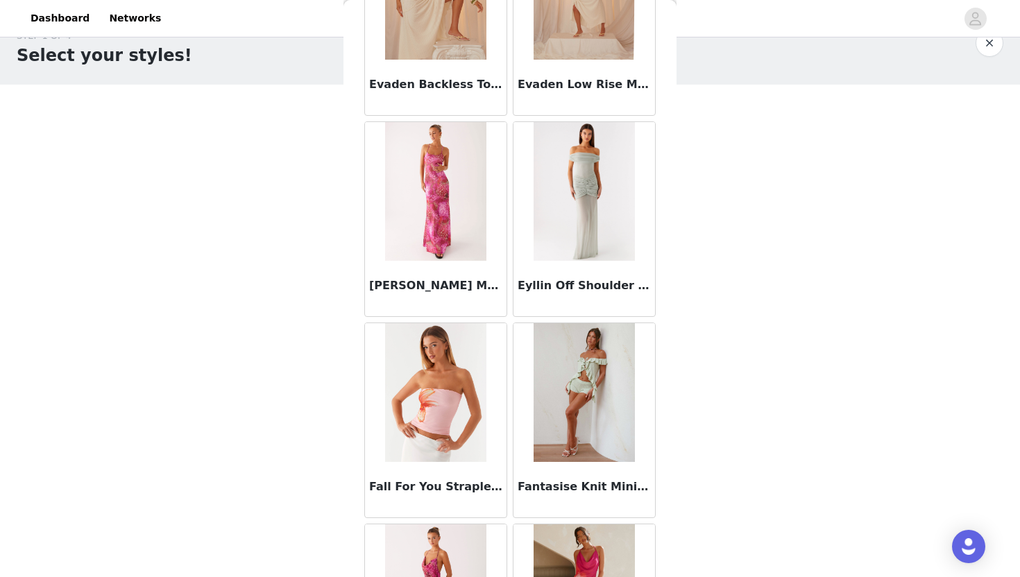
scroll to position [31727, 0]
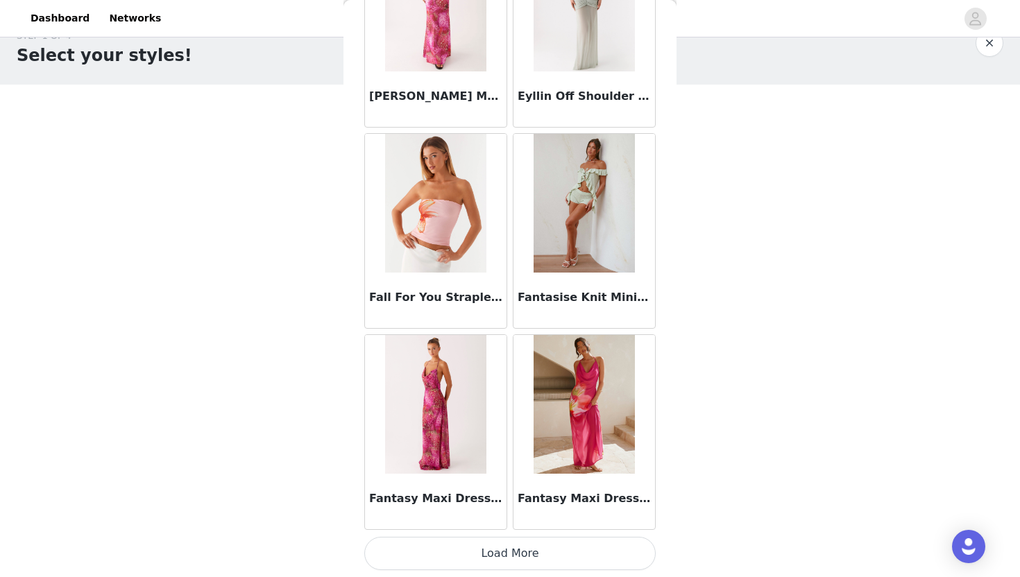
click at [520, 548] on button "Load More" at bounding box center [509, 553] width 291 height 33
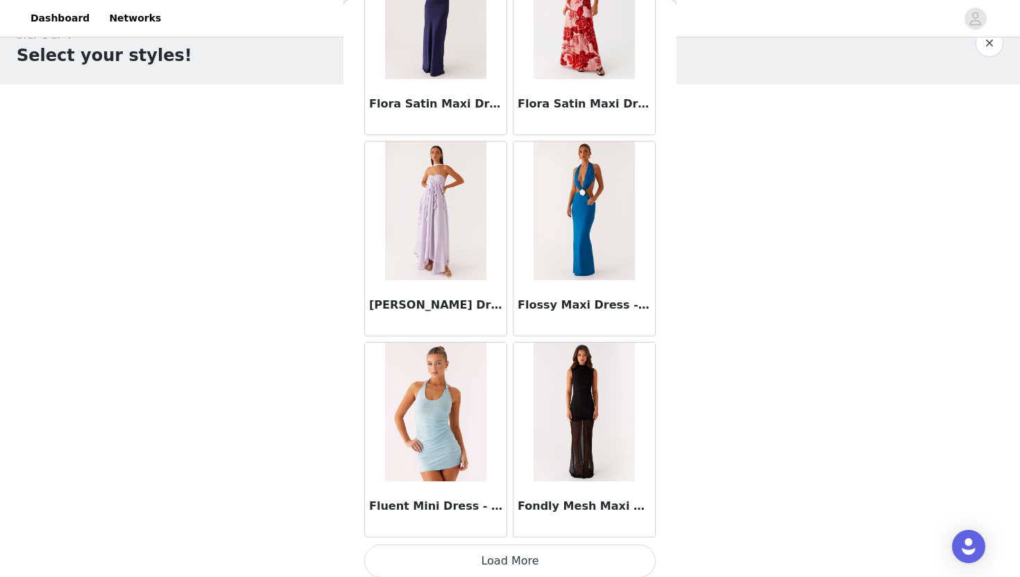
scroll to position [33740, 0]
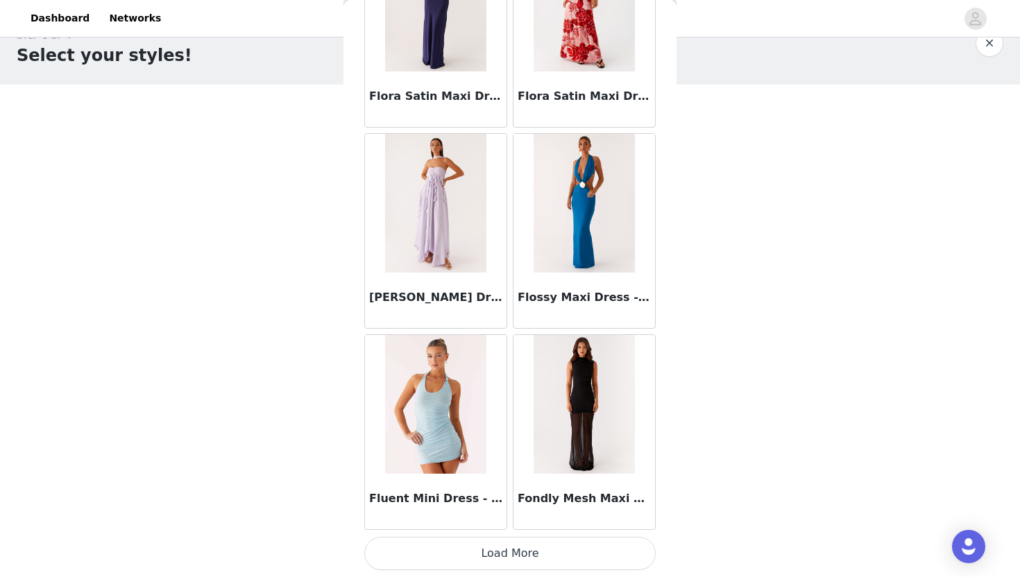
click at [498, 550] on button "Load More" at bounding box center [509, 553] width 291 height 33
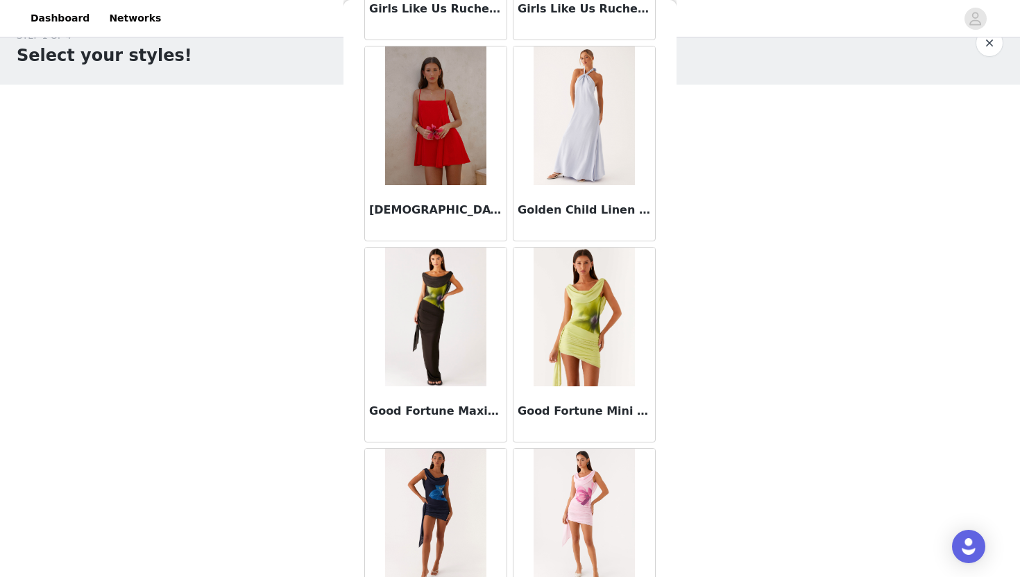
scroll to position [35752, 0]
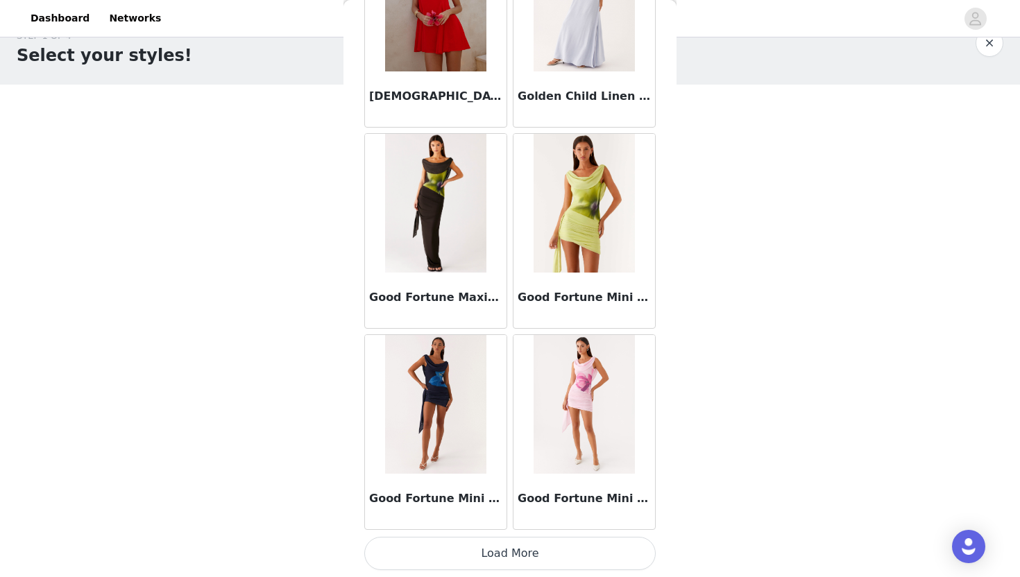
click at [509, 556] on button "Load More" at bounding box center [509, 553] width 291 height 33
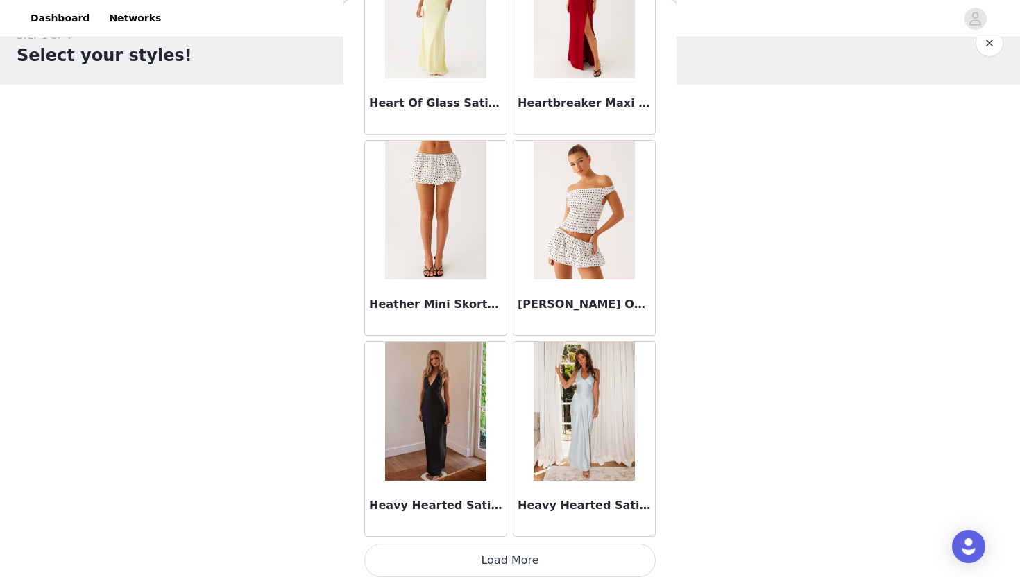
scroll to position [37764, 0]
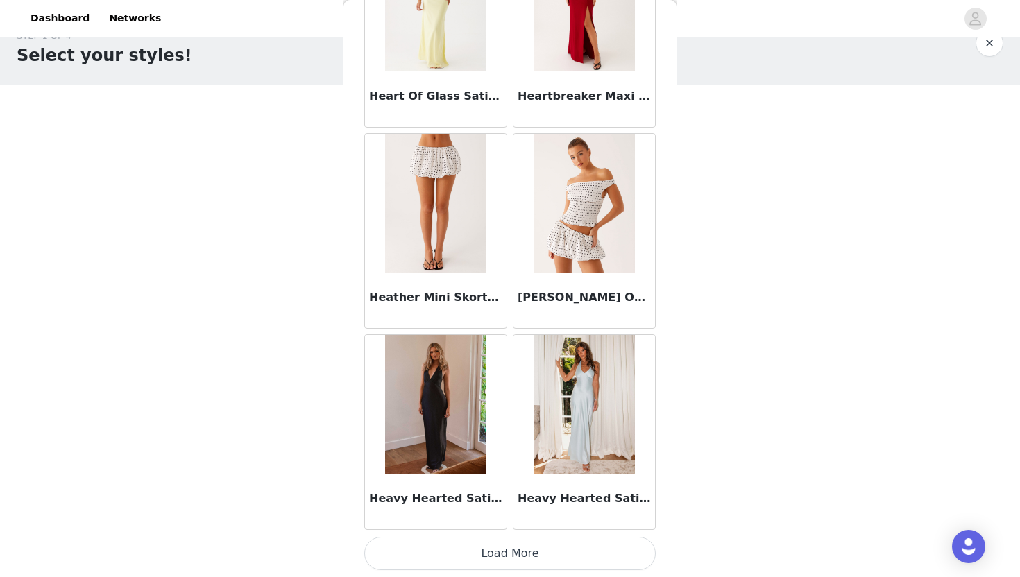
click at [509, 564] on button "Load More" at bounding box center [509, 553] width 291 height 33
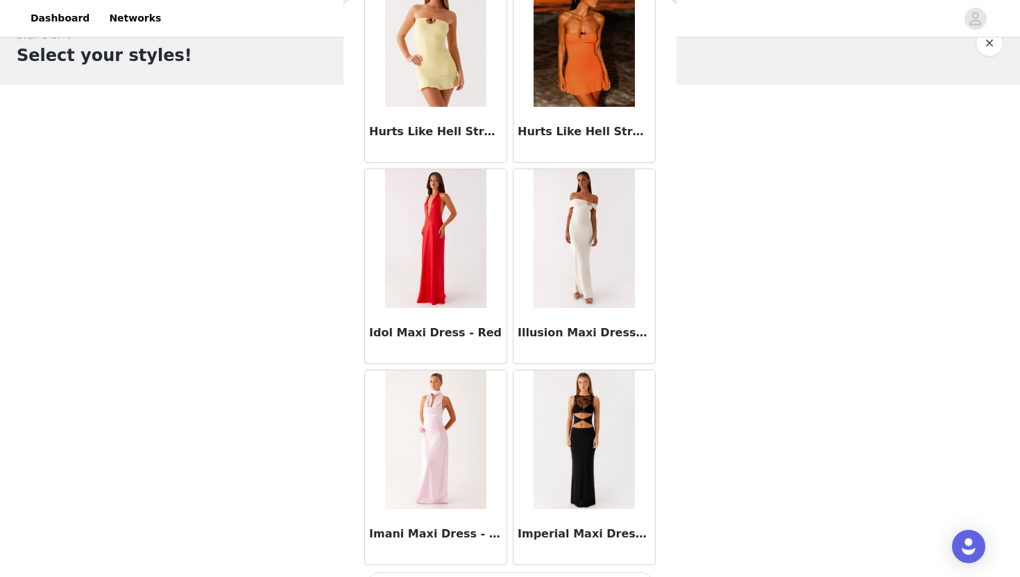
scroll to position [39776, 0]
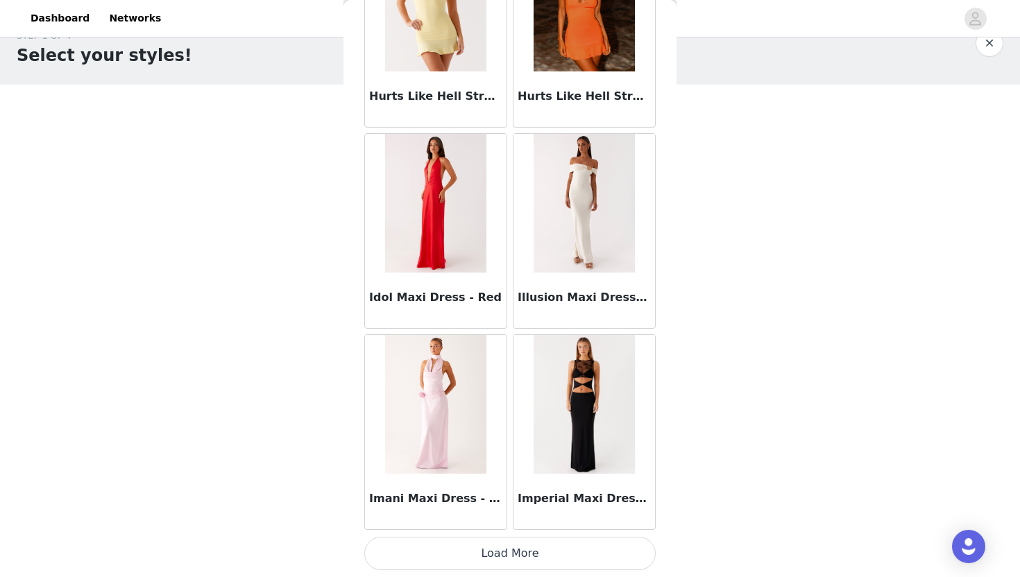
click at [523, 558] on button "Load More" at bounding box center [509, 553] width 291 height 33
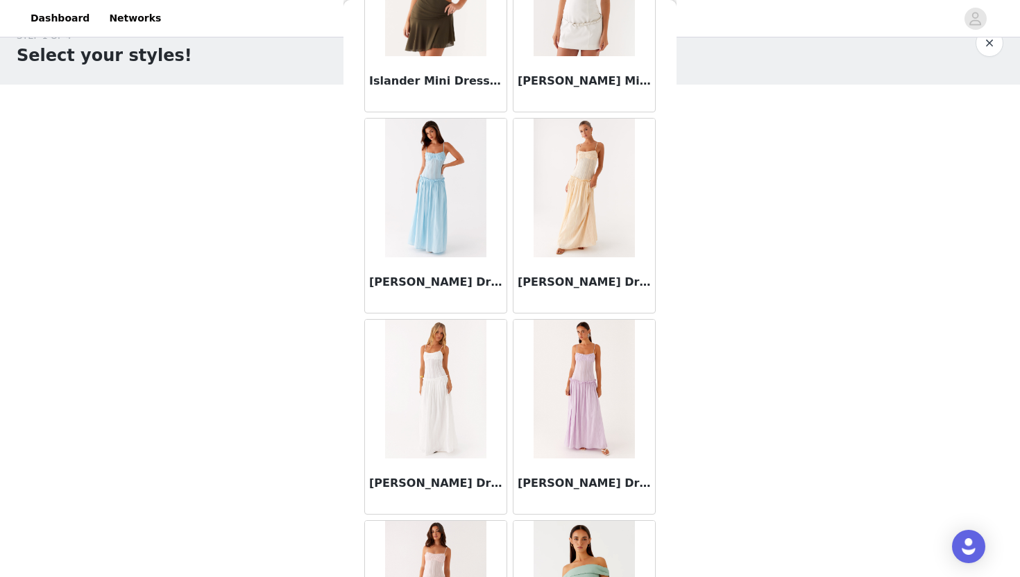
scroll to position [41788, 0]
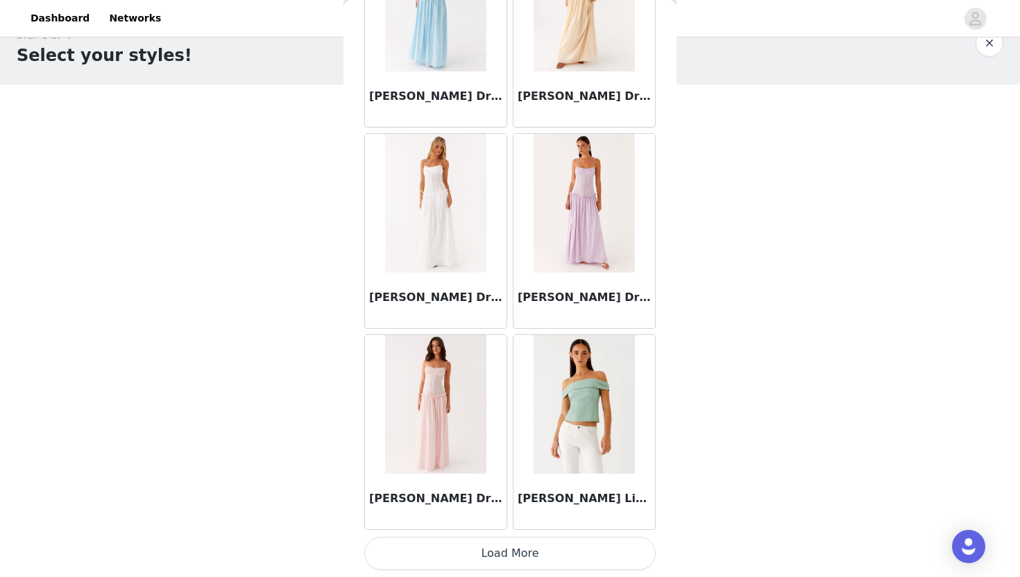
click at [499, 553] on button "Load More" at bounding box center [509, 553] width 291 height 33
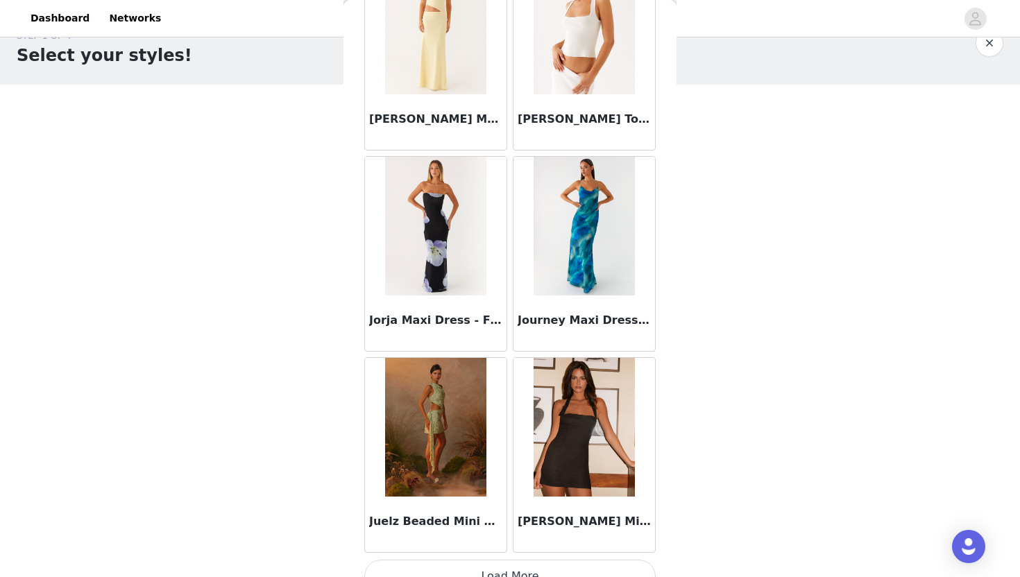
scroll to position [43800, 0]
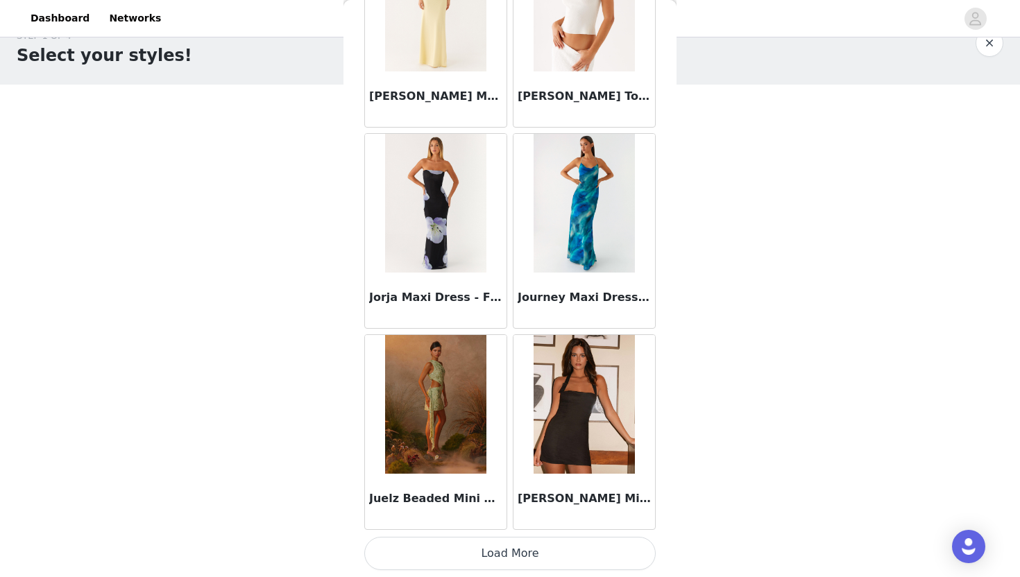
click at [517, 552] on button "Load More" at bounding box center [509, 553] width 291 height 33
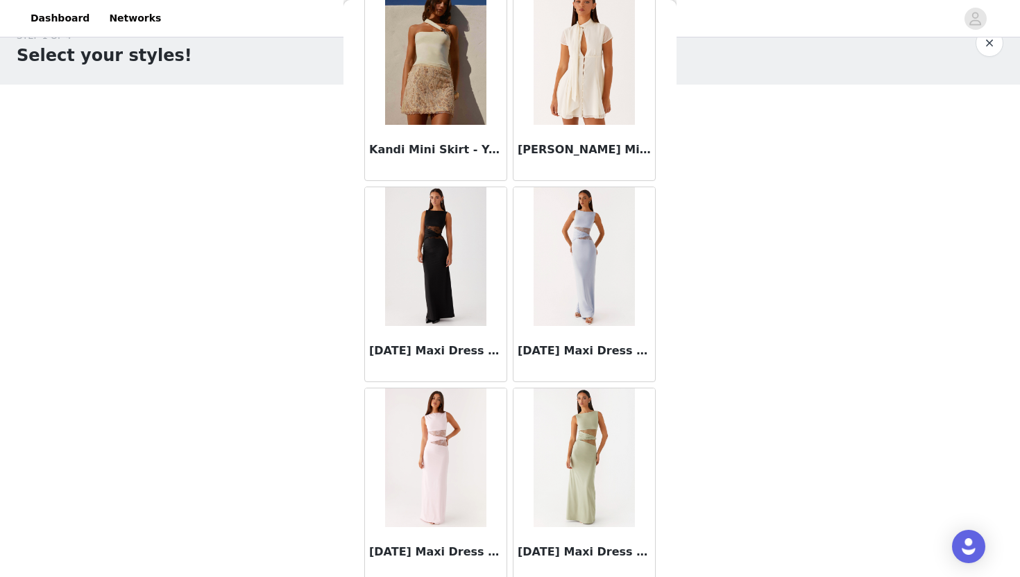
scroll to position [45812, 0]
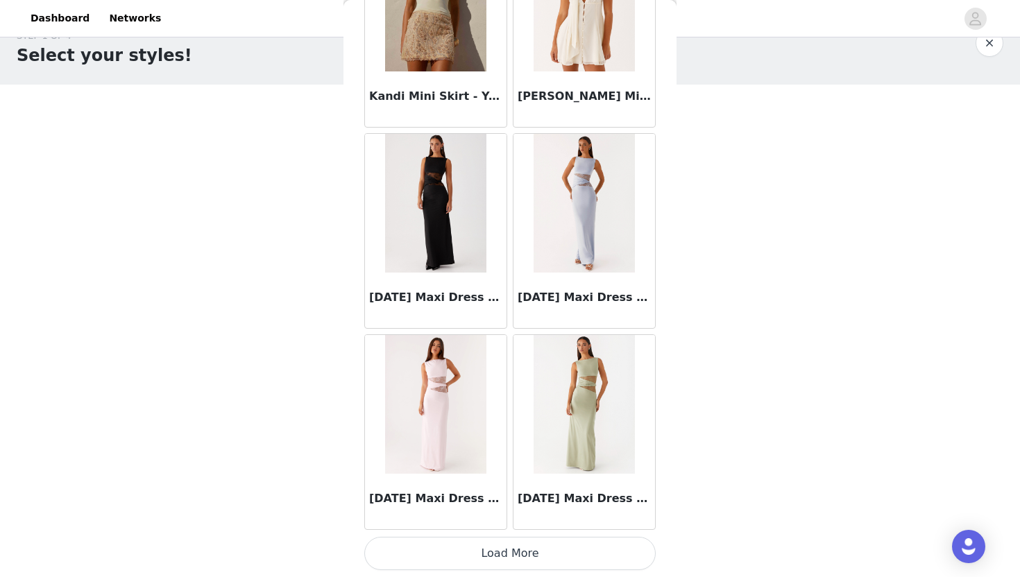
click at [504, 561] on button "Load More" at bounding box center [509, 553] width 291 height 33
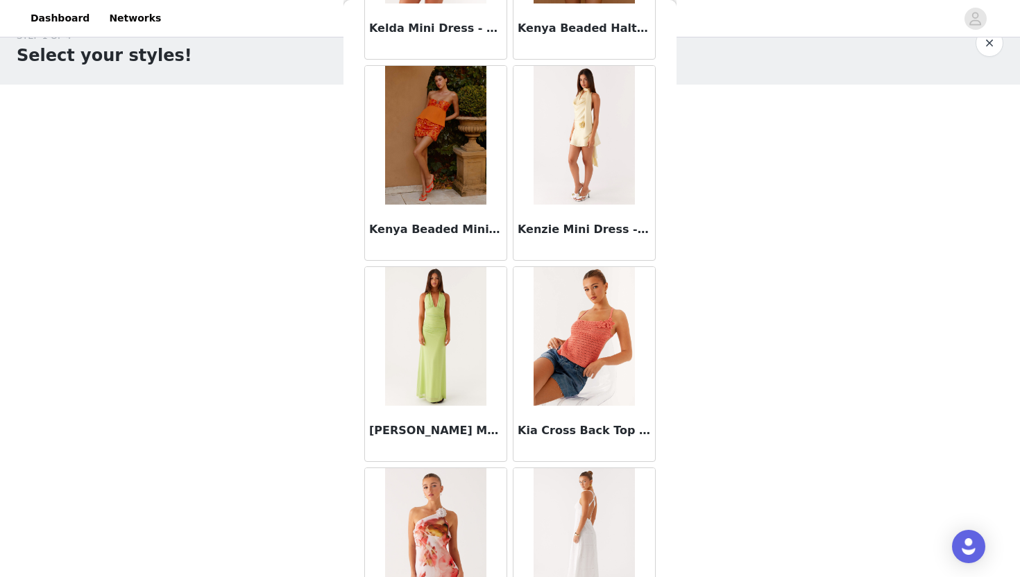
scroll to position [47824, 0]
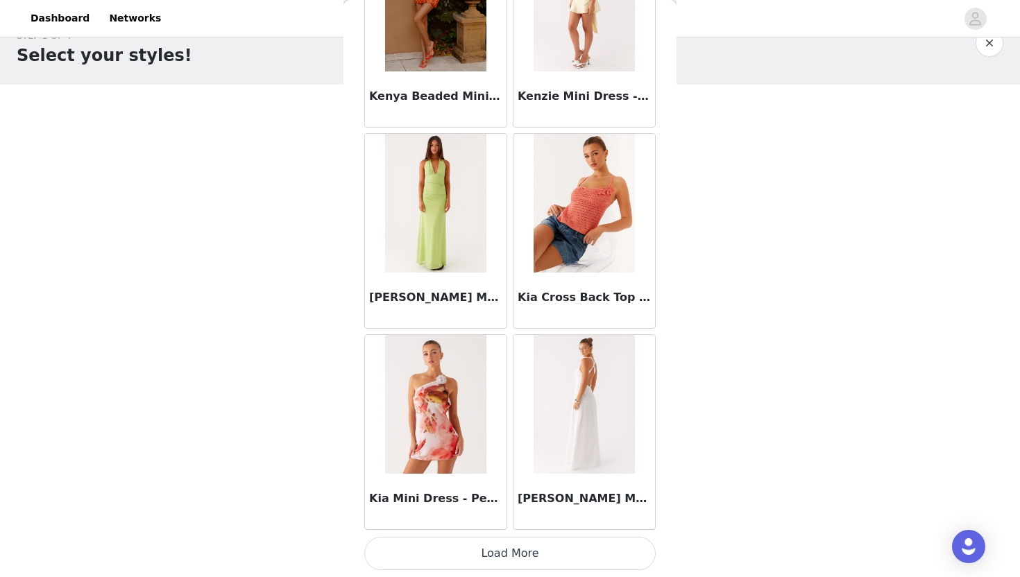
click at [537, 549] on button "Load More" at bounding box center [509, 553] width 291 height 33
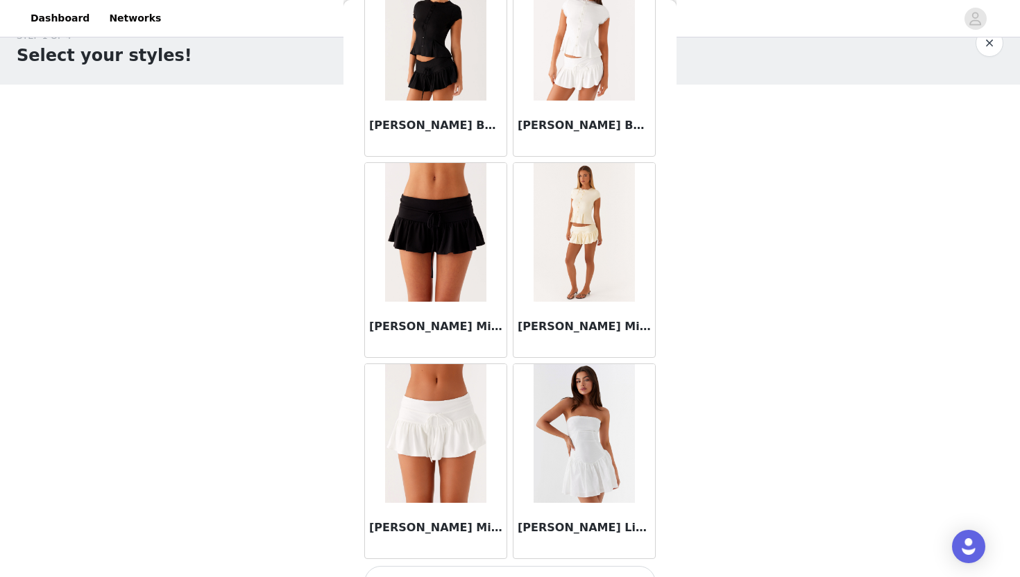
scroll to position [49836, 0]
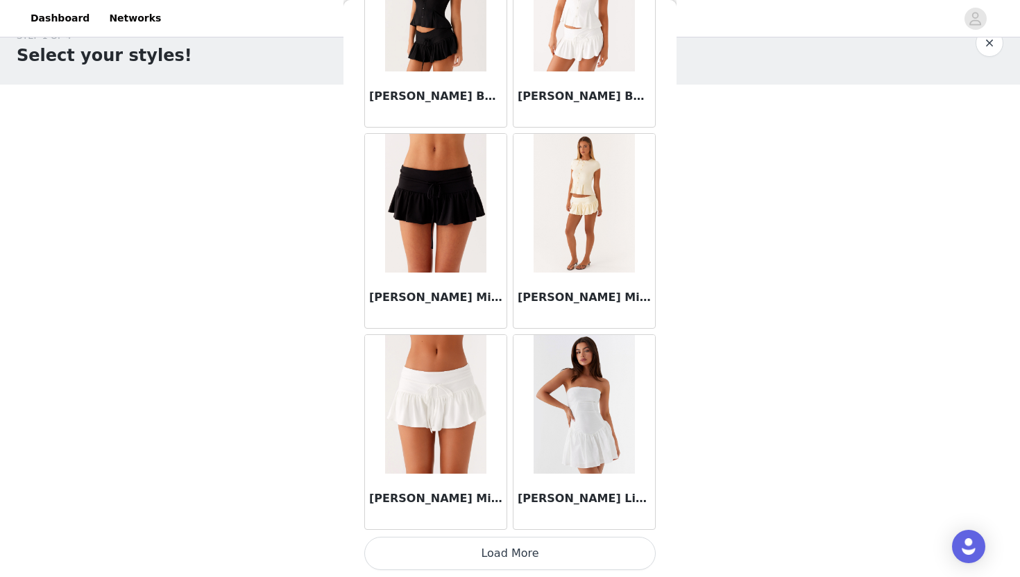
click at [542, 555] on button "Load More" at bounding box center [509, 553] width 291 height 33
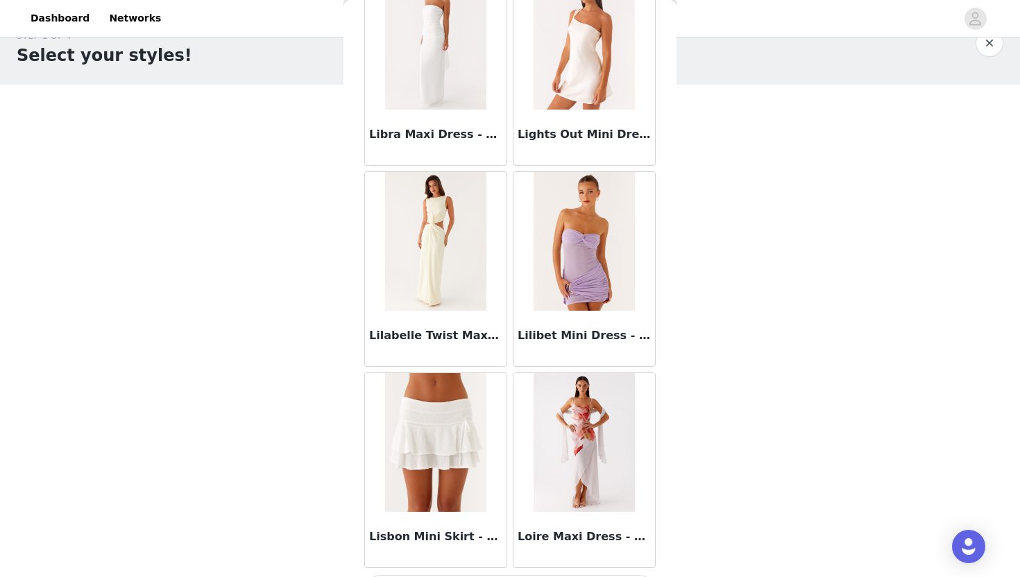
scroll to position [51849, 0]
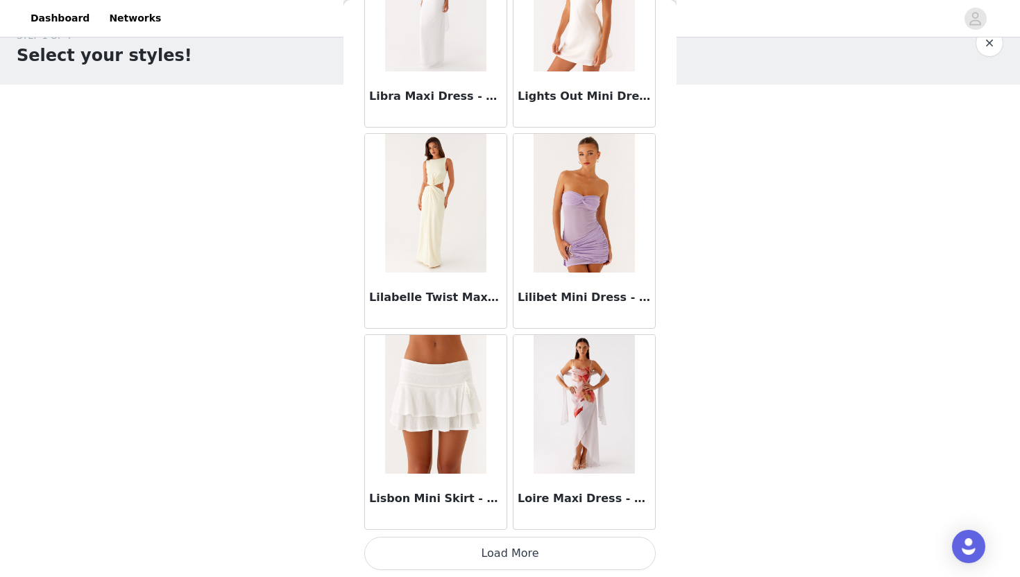
click at [545, 554] on button "Load More" at bounding box center [509, 553] width 291 height 33
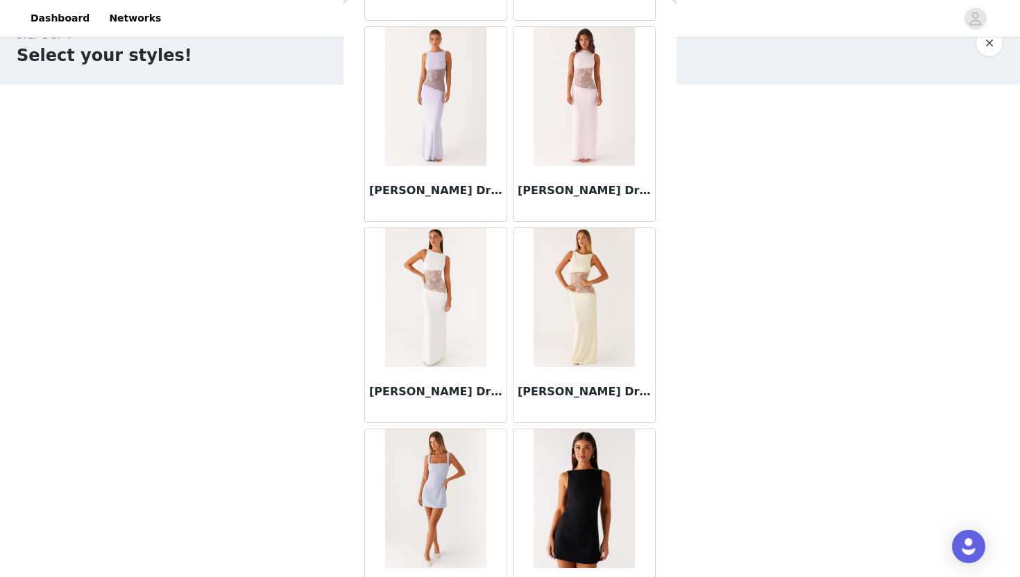
scroll to position [53861, 0]
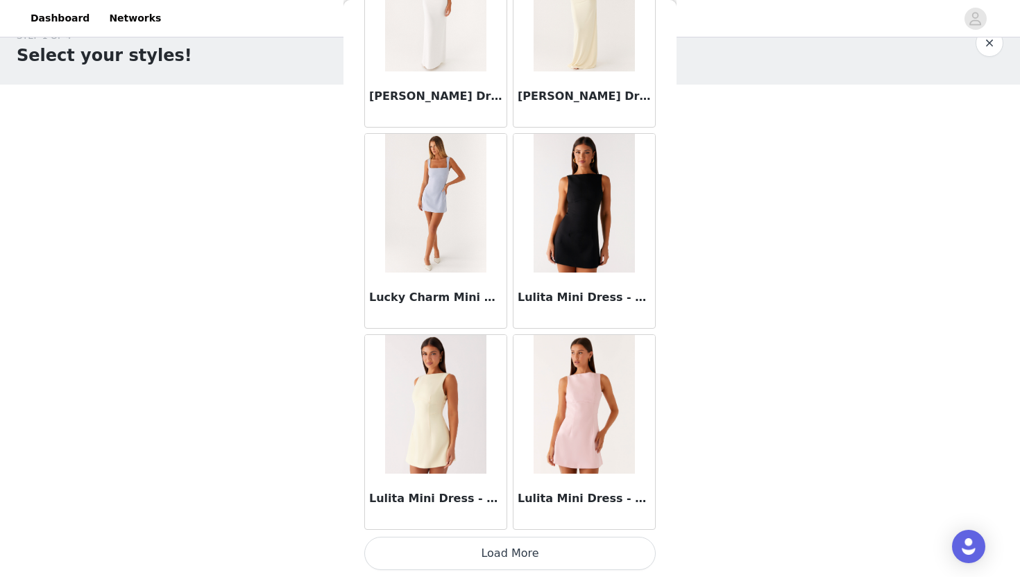
click at [534, 554] on button "Load More" at bounding box center [509, 553] width 291 height 33
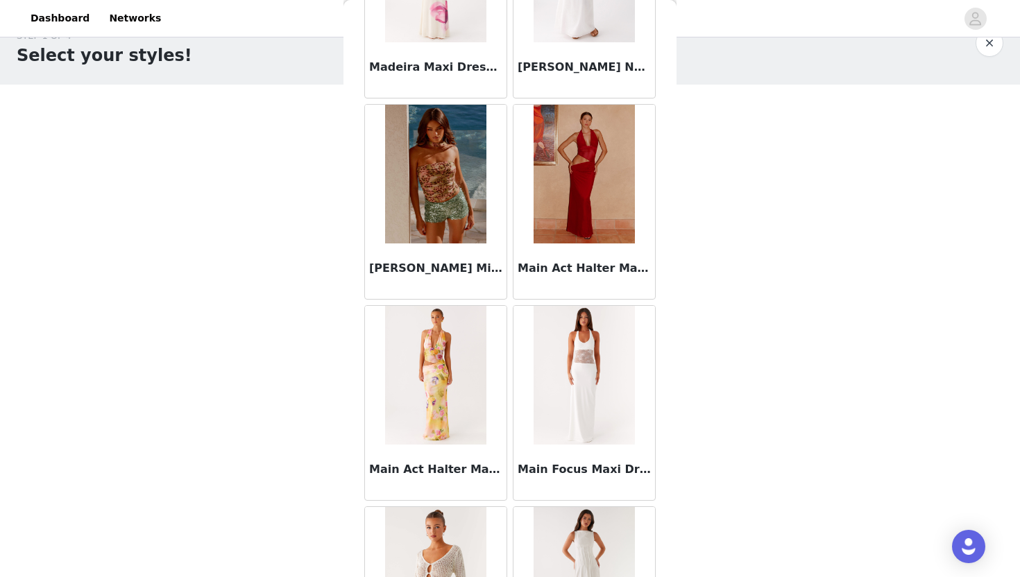
scroll to position [55873, 0]
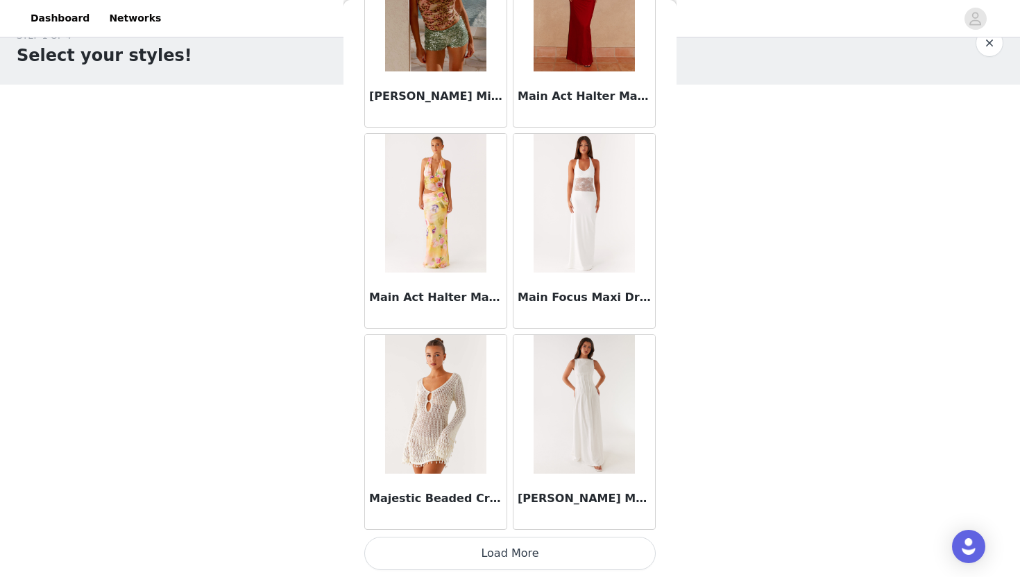
click at [489, 552] on button "Load More" at bounding box center [509, 553] width 291 height 33
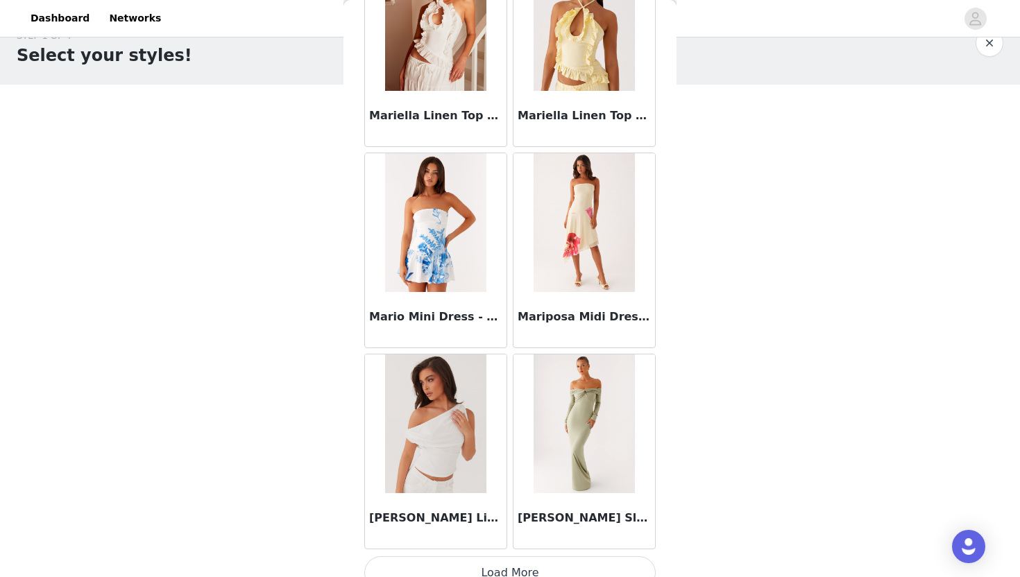
scroll to position [57885, 0]
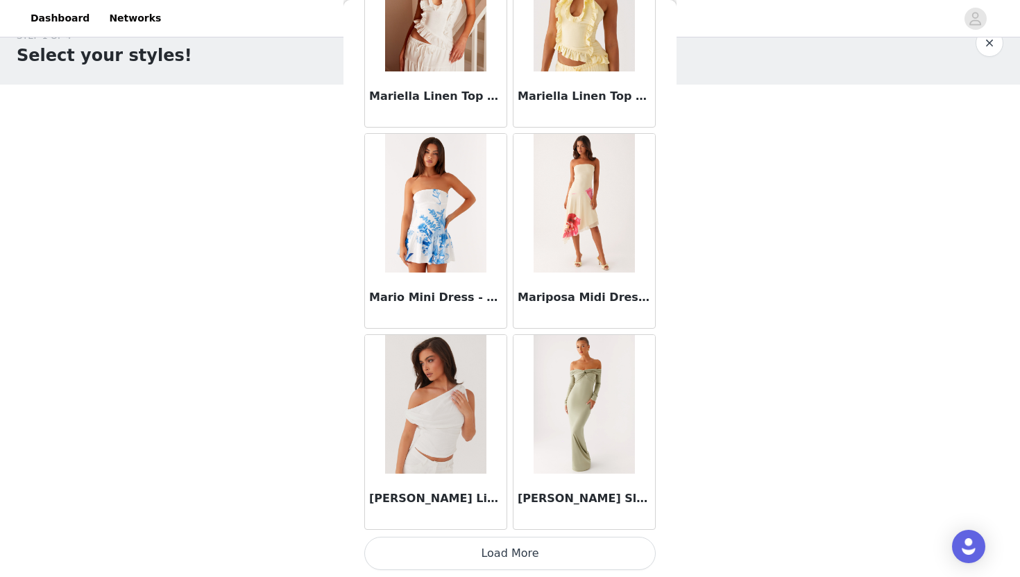
click at [540, 552] on button "Load More" at bounding box center [509, 553] width 291 height 33
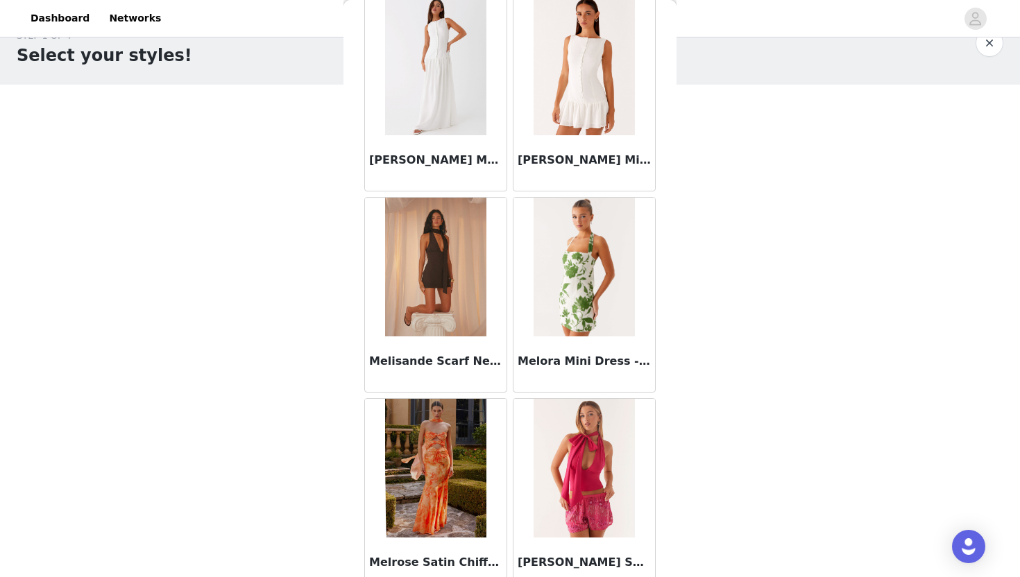
scroll to position [59897, 0]
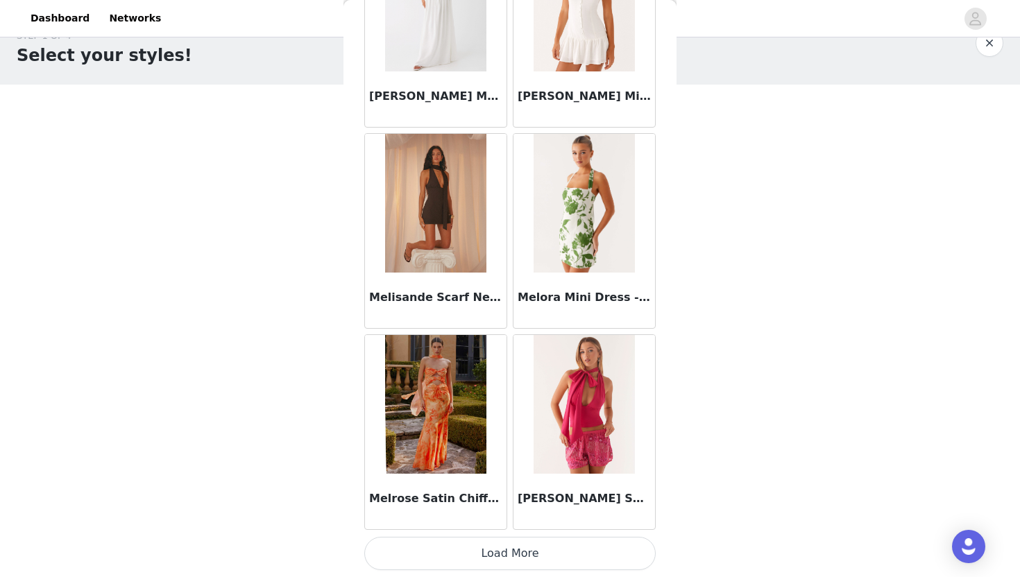
click at [522, 553] on button "Load More" at bounding box center [509, 553] width 291 height 33
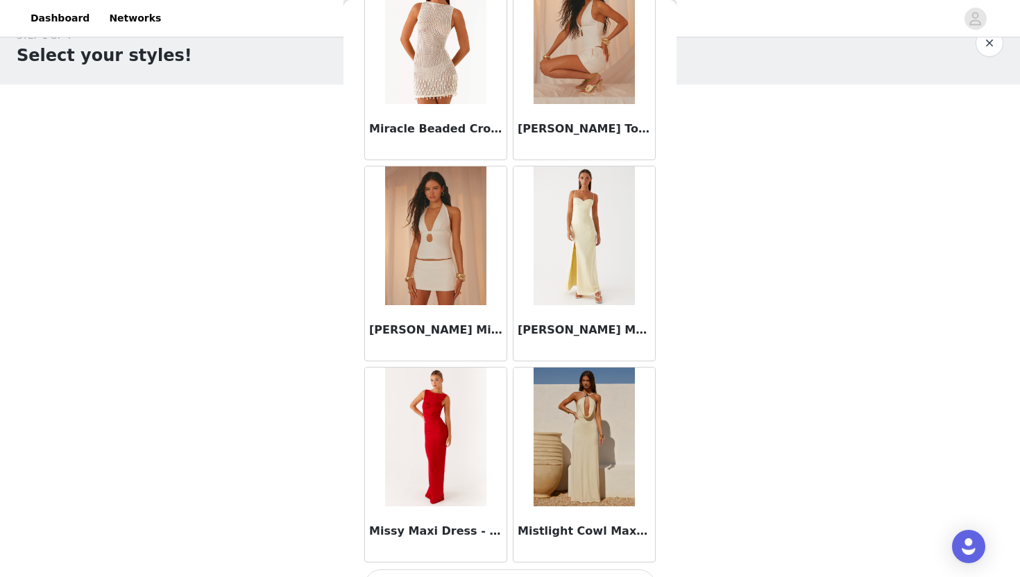
scroll to position [61909, 0]
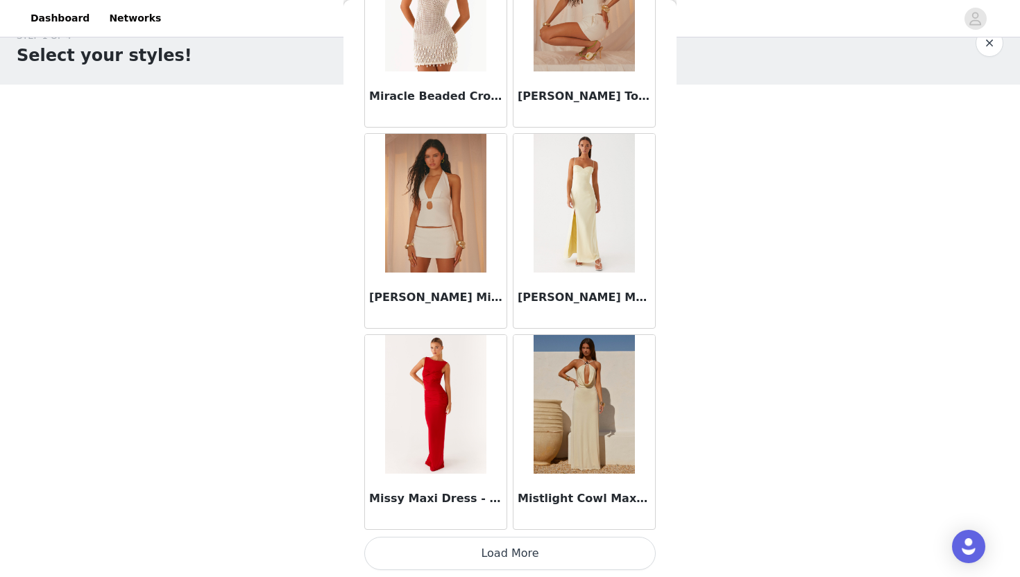
click at [531, 556] on button "Load More" at bounding box center [509, 553] width 291 height 33
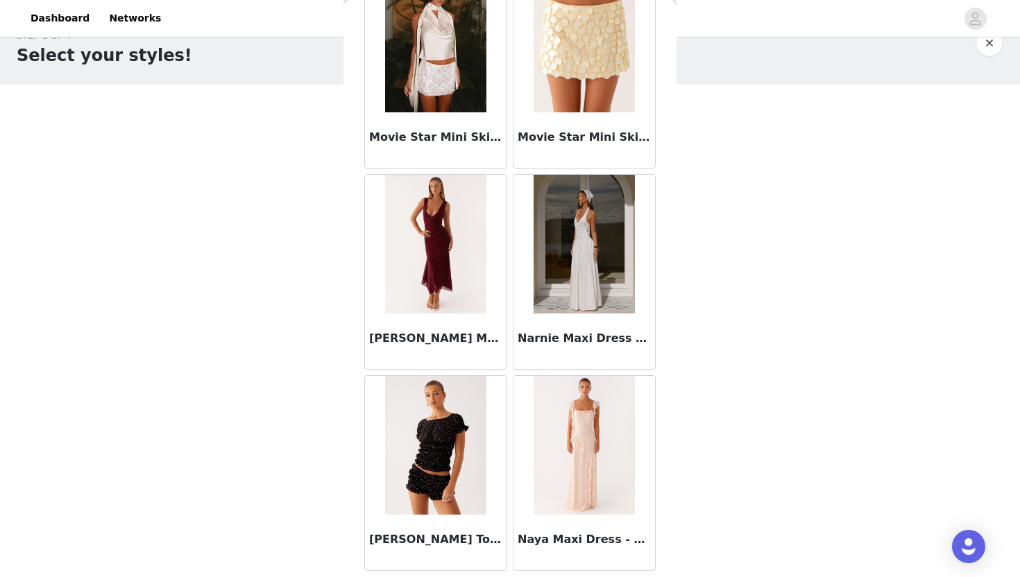
scroll to position [63921, 0]
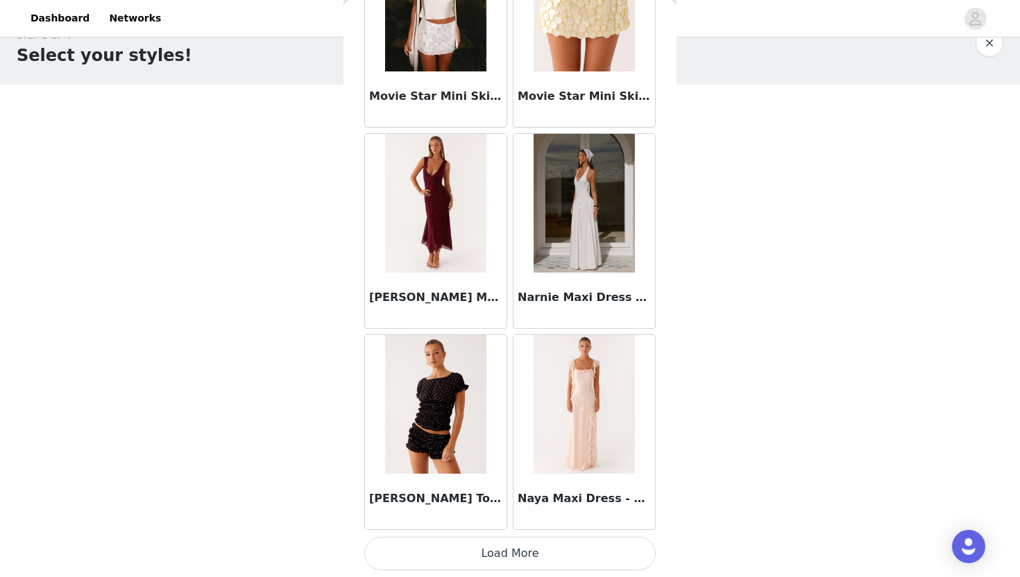
click at [537, 551] on button "Load More" at bounding box center [509, 553] width 291 height 33
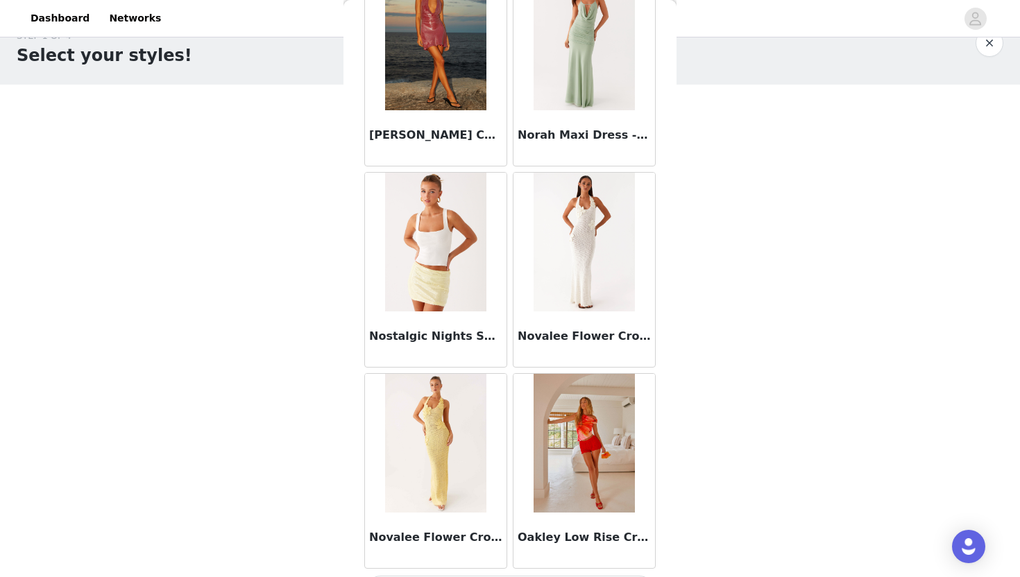
scroll to position [65933, 0]
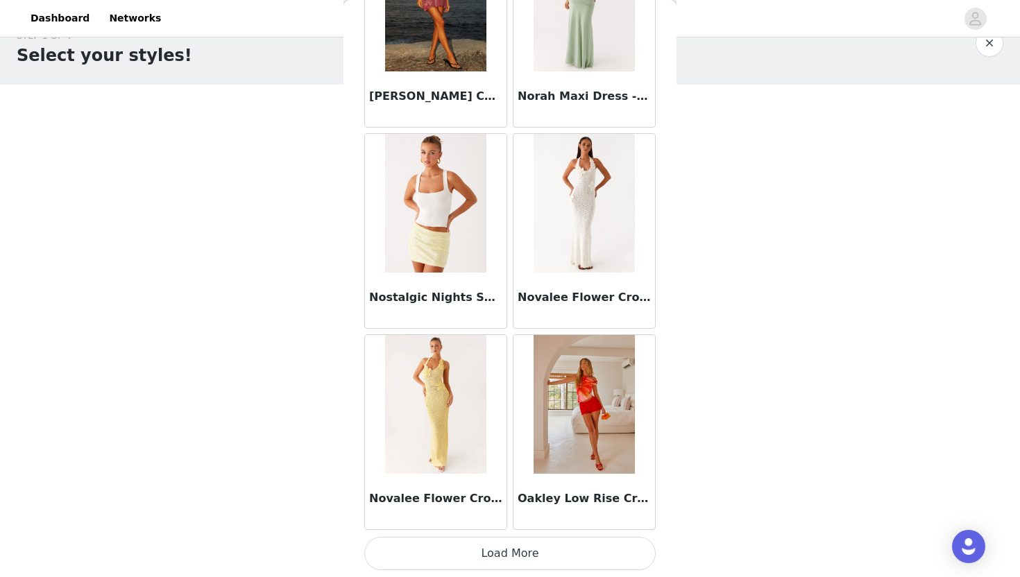
click at [549, 557] on button "Load More" at bounding box center [509, 553] width 291 height 33
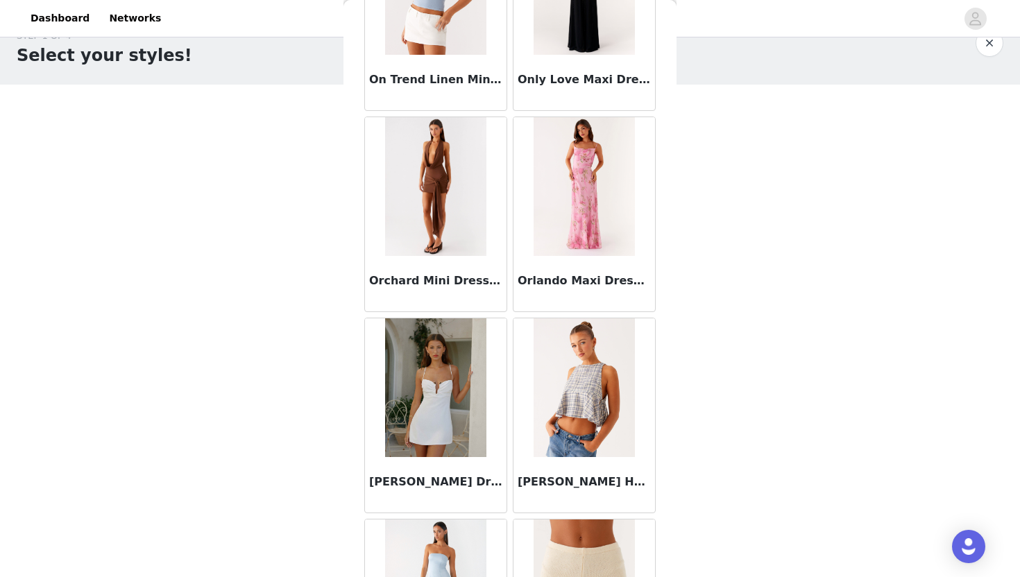
scroll to position [67637, 0]
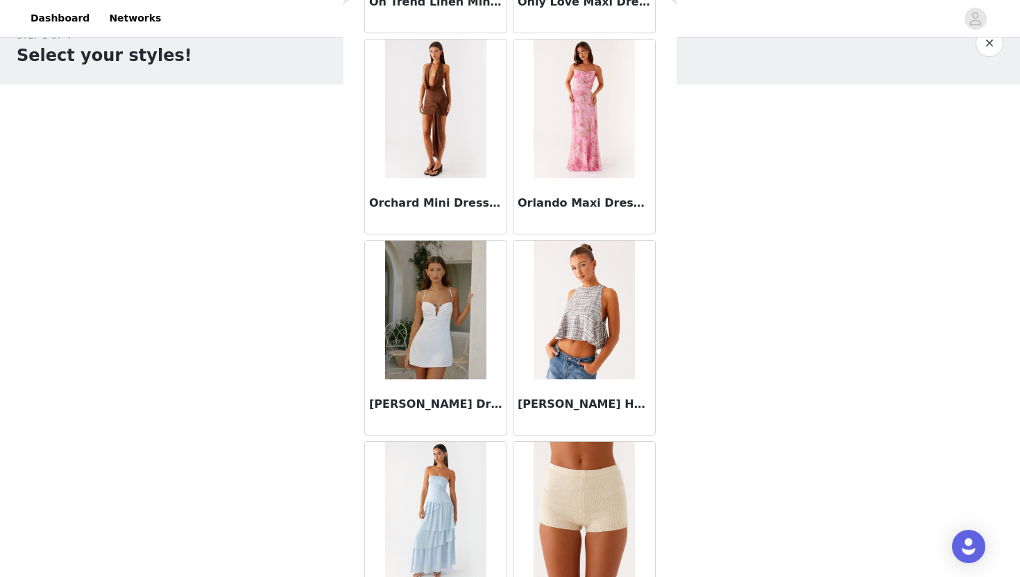
click at [571, 339] on img at bounding box center [584, 310] width 101 height 139
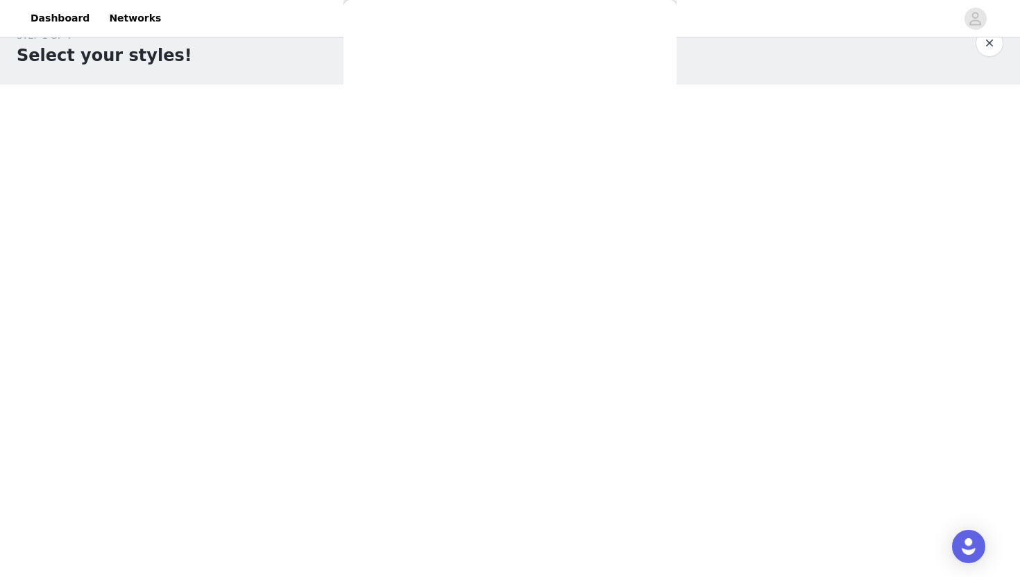
scroll to position [139, 0]
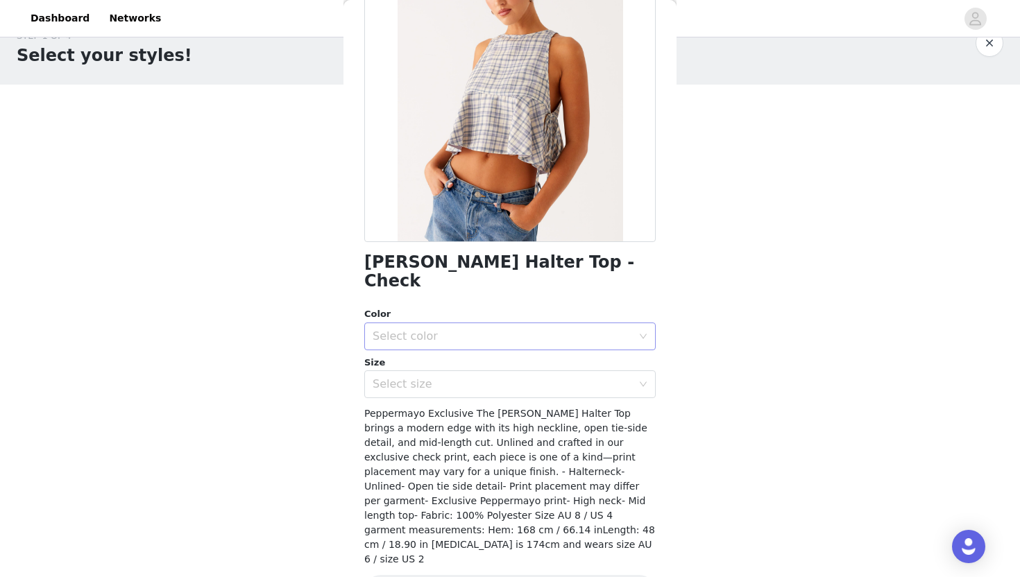
click at [526, 330] on div "Select color" at bounding box center [502, 337] width 259 height 14
click at [516, 344] on li "Check" at bounding box center [509, 348] width 291 height 22
click at [515, 377] on div "Select size" at bounding box center [502, 384] width 259 height 14
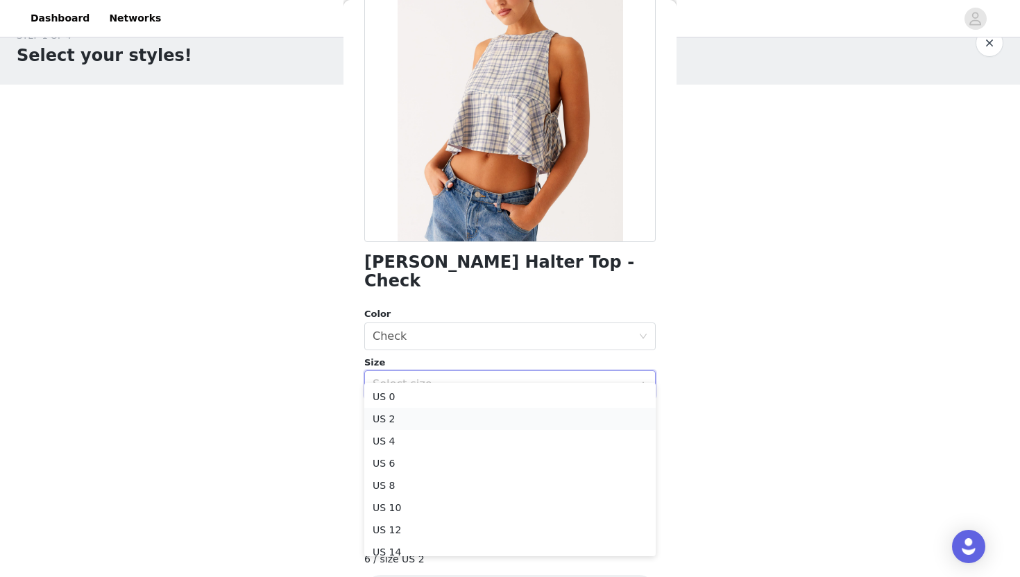
click at [493, 421] on li "US 2" at bounding box center [509, 419] width 291 height 22
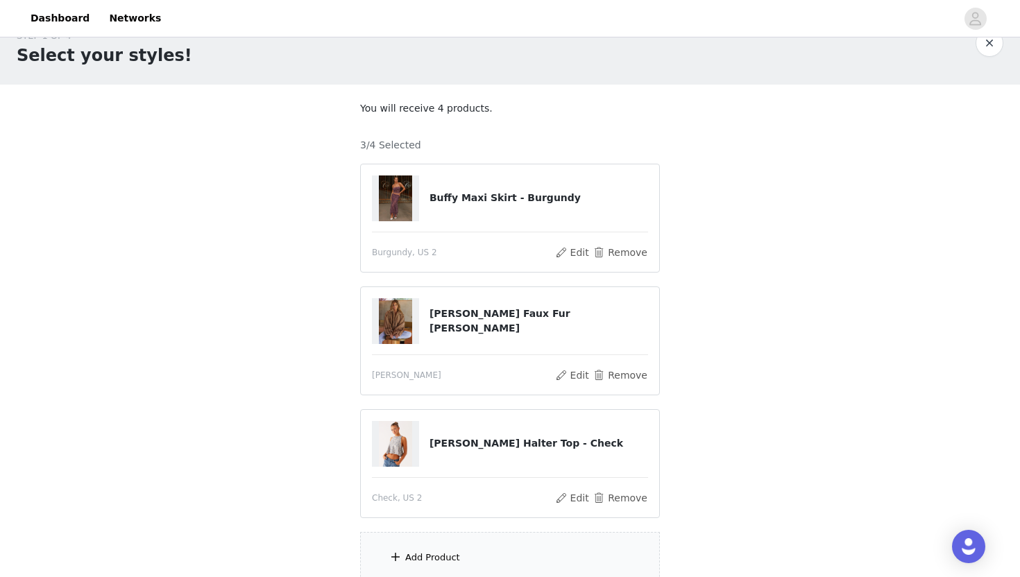
click at [481, 554] on div "Add Product" at bounding box center [510, 558] width 300 height 52
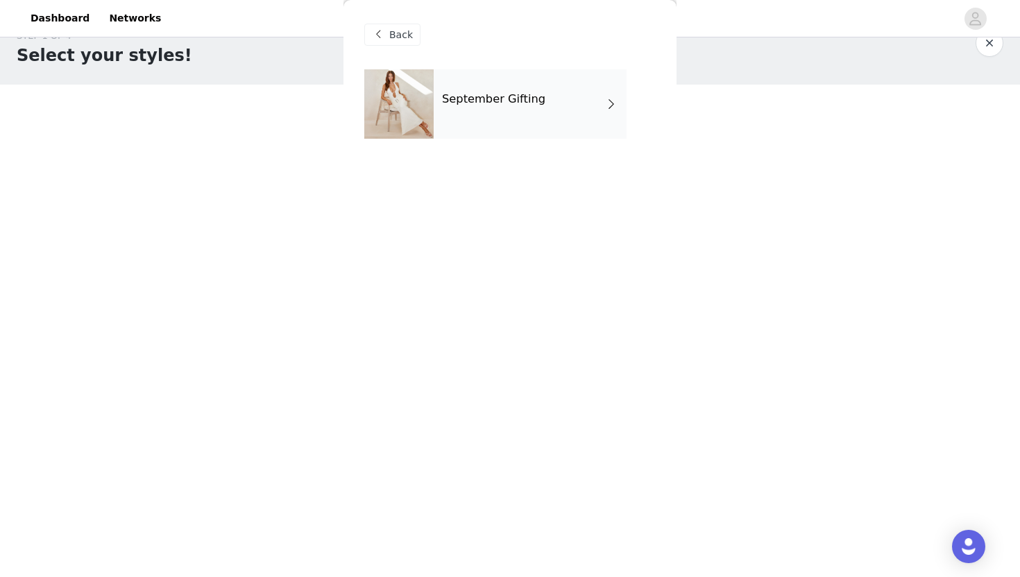
click at [503, 99] on h4 "September Gifting" at bounding box center [493, 99] width 103 height 12
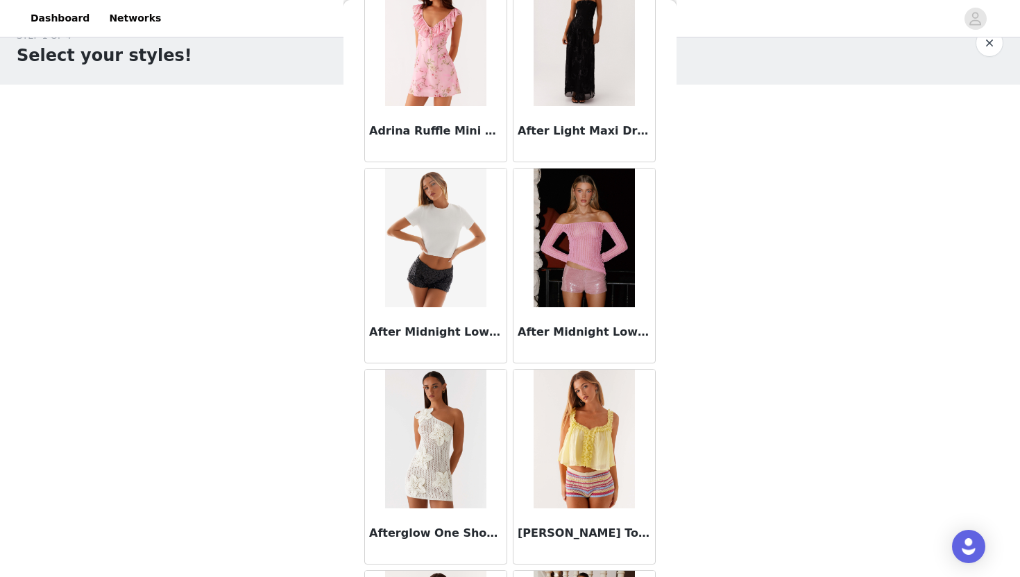
scroll to position [1546, 0]
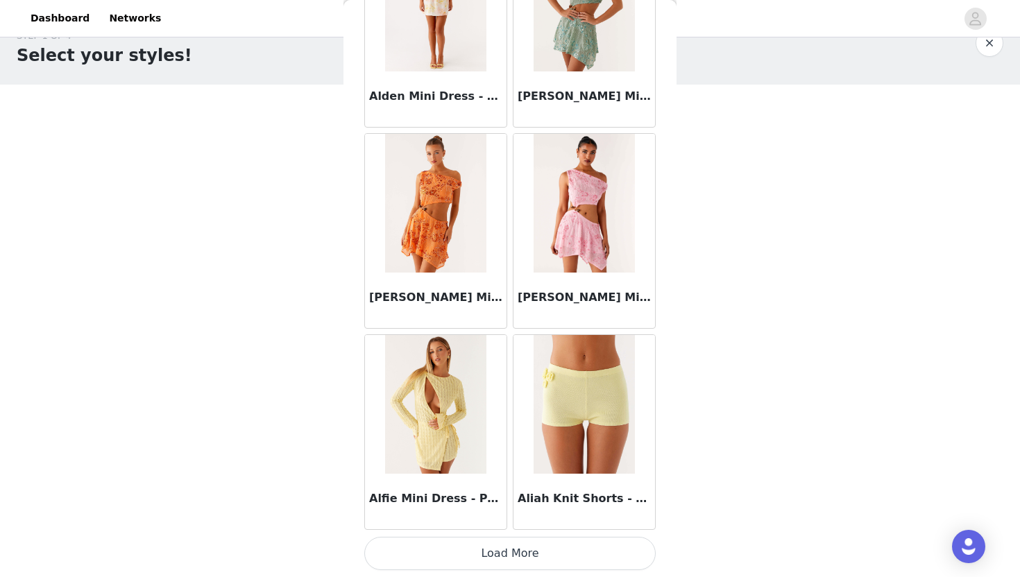
click at [450, 548] on button "Load More" at bounding box center [509, 553] width 291 height 33
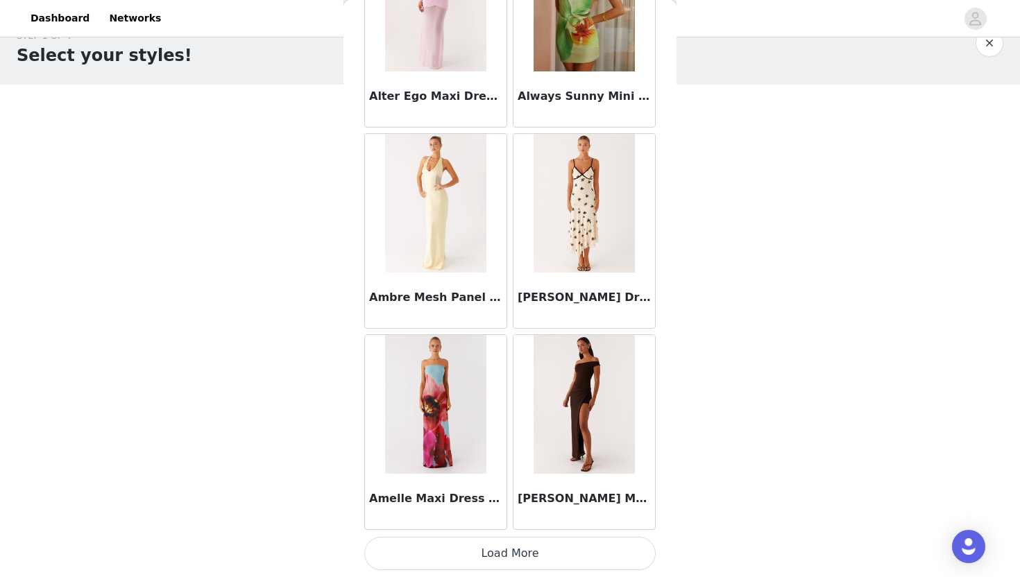
click at [507, 562] on button "Load More" at bounding box center [509, 553] width 291 height 33
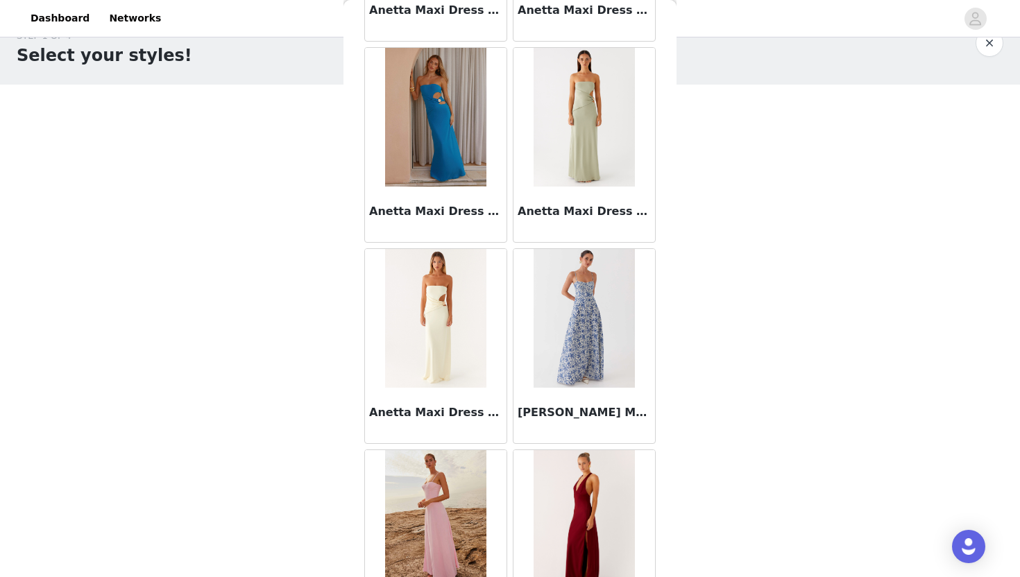
scroll to position [5570, 0]
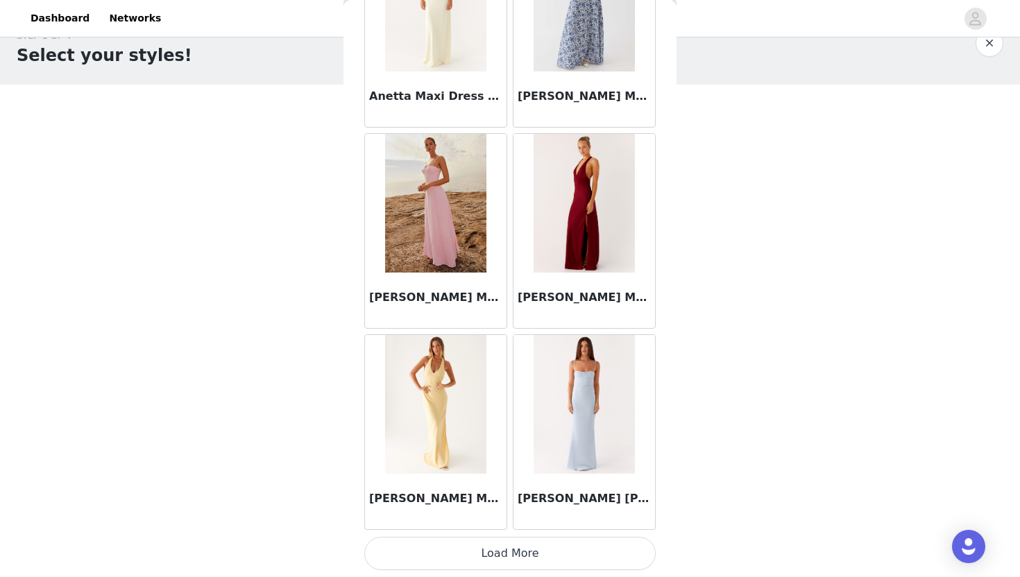
click at [528, 554] on button "Load More" at bounding box center [509, 553] width 291 height 33
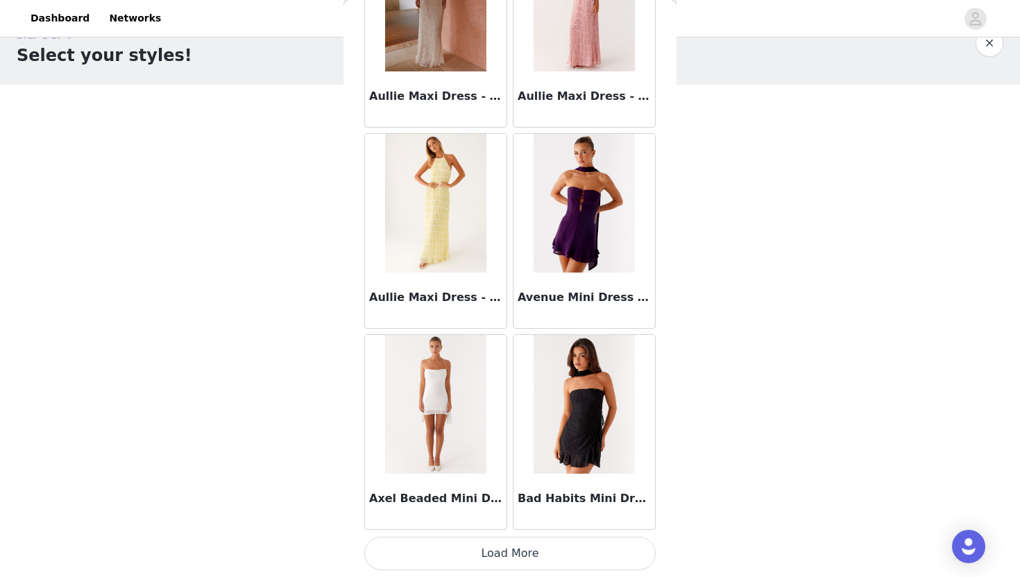
scroll to position [151, 0]
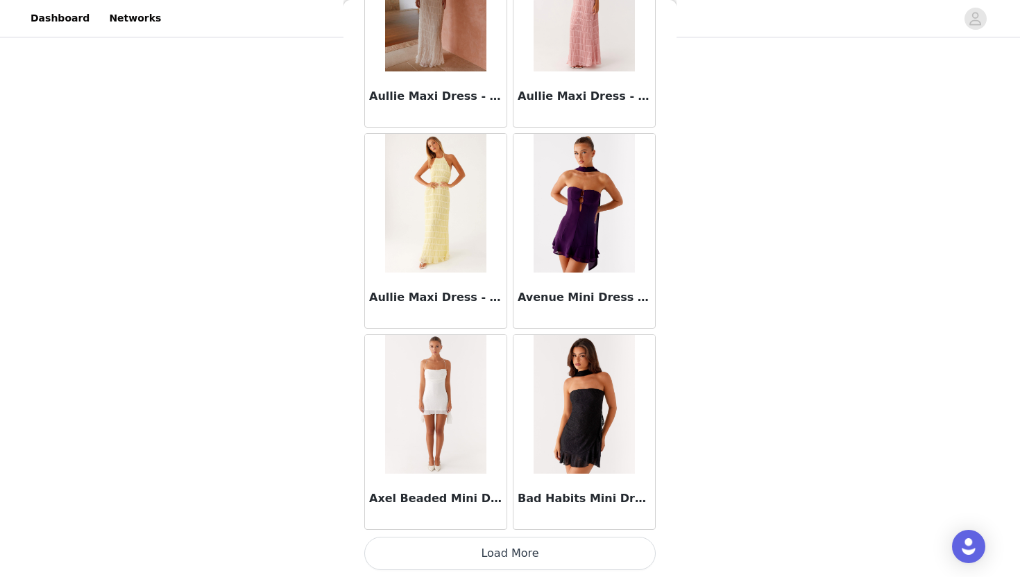
click at [546, 567] on button "Load More" at bounding box center [509, 553] width 291 height 33
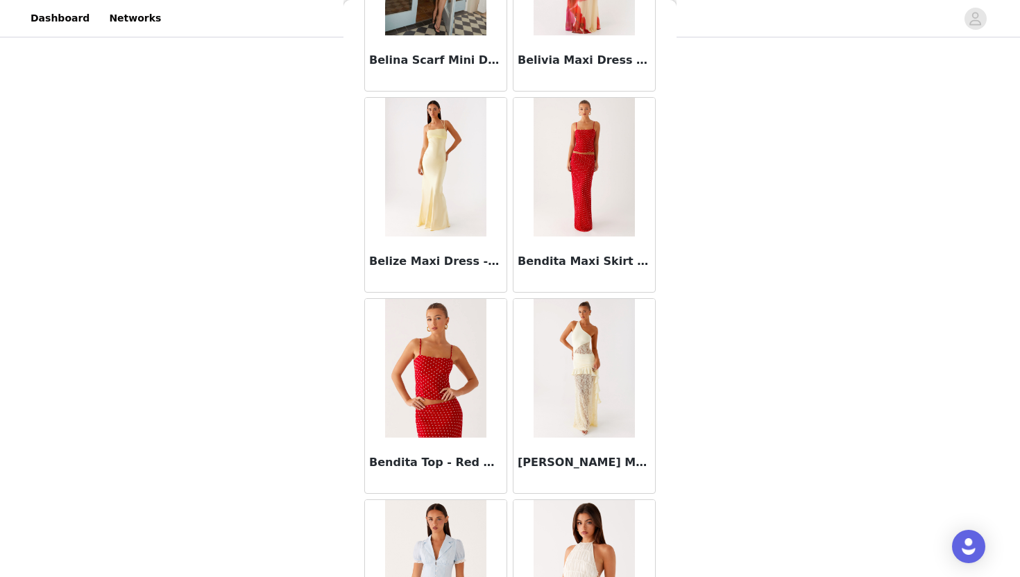
scroll to position [9594, 0]
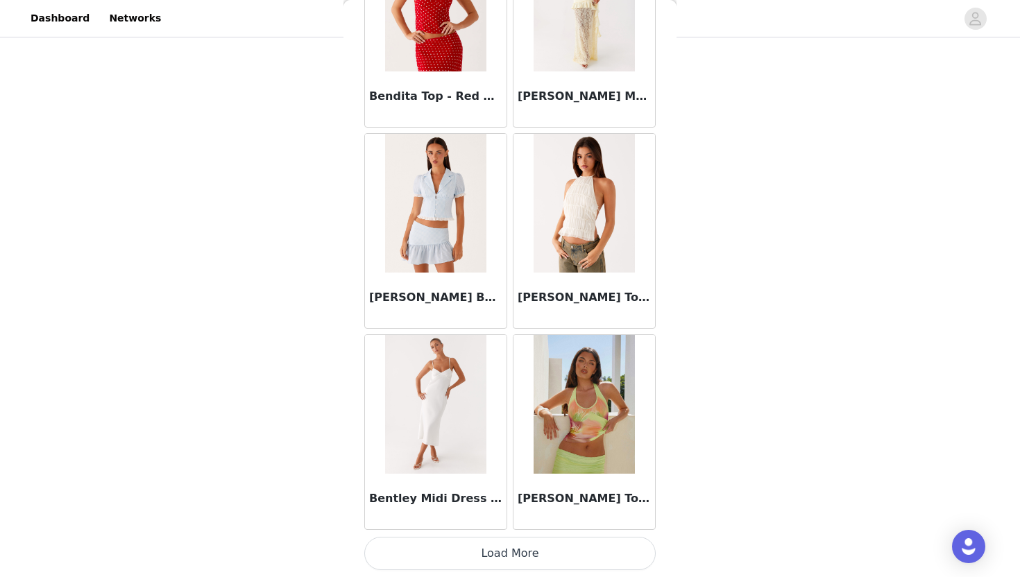
click at [543, 550] on button "Load More" at bounding box center [509, 553] width 291 height 33
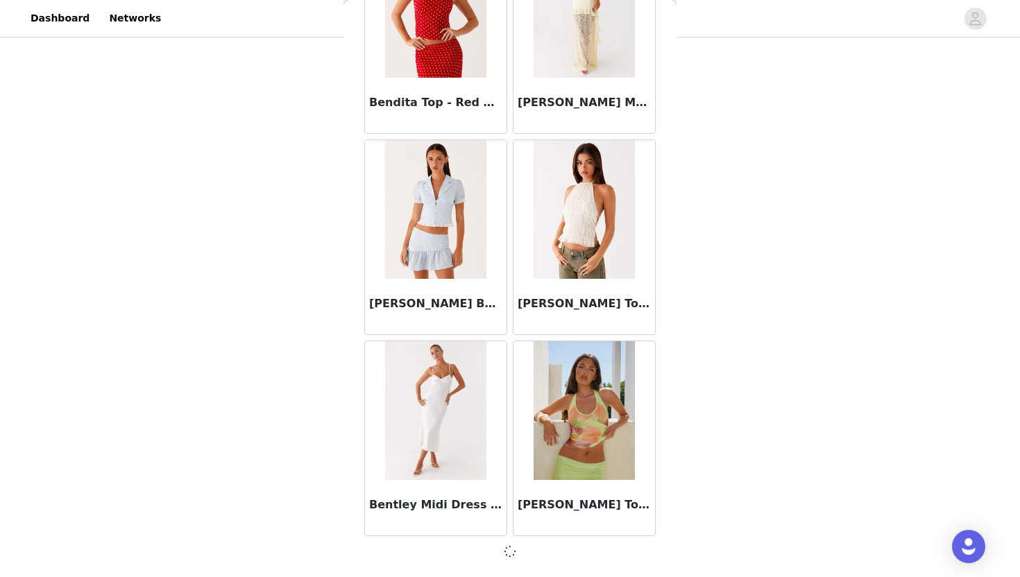
scroll to position [9588, 0]
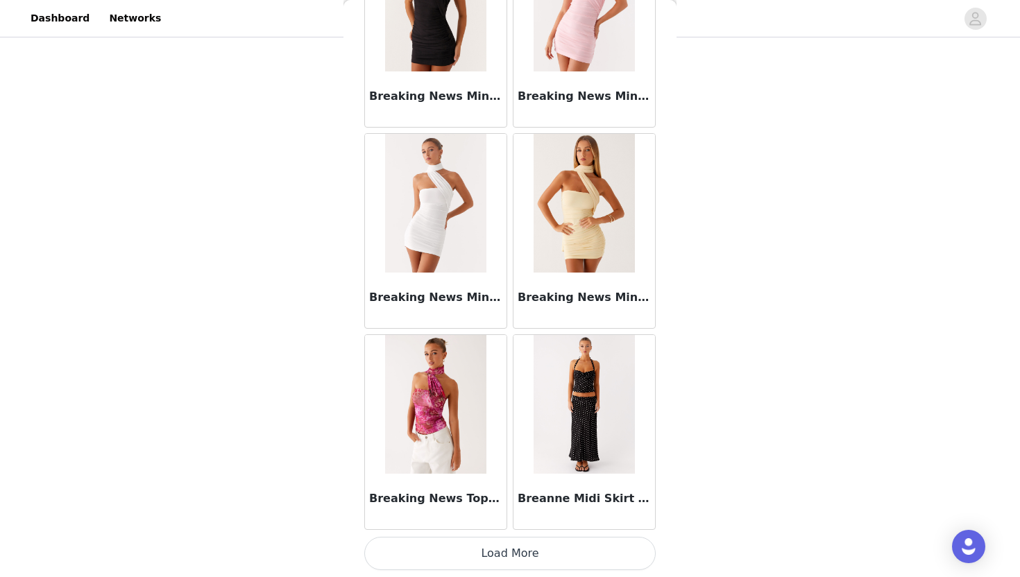
click at [542, 556] on button "Load More" at bounding box center [509, 553] width 291 height 33
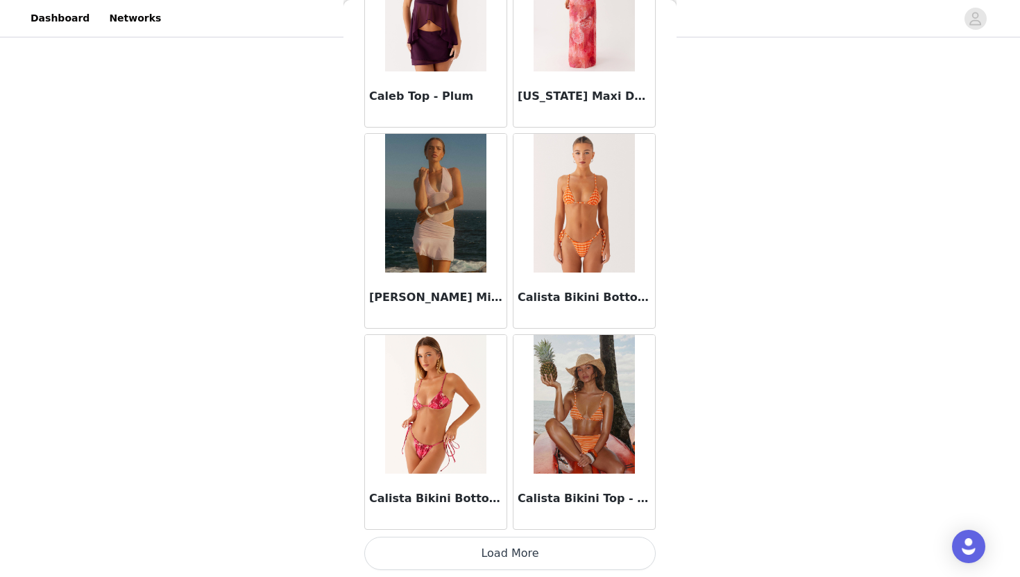
click at [554, 541] on button "Load More" at bounding box center [509, 553] width 291 height 33
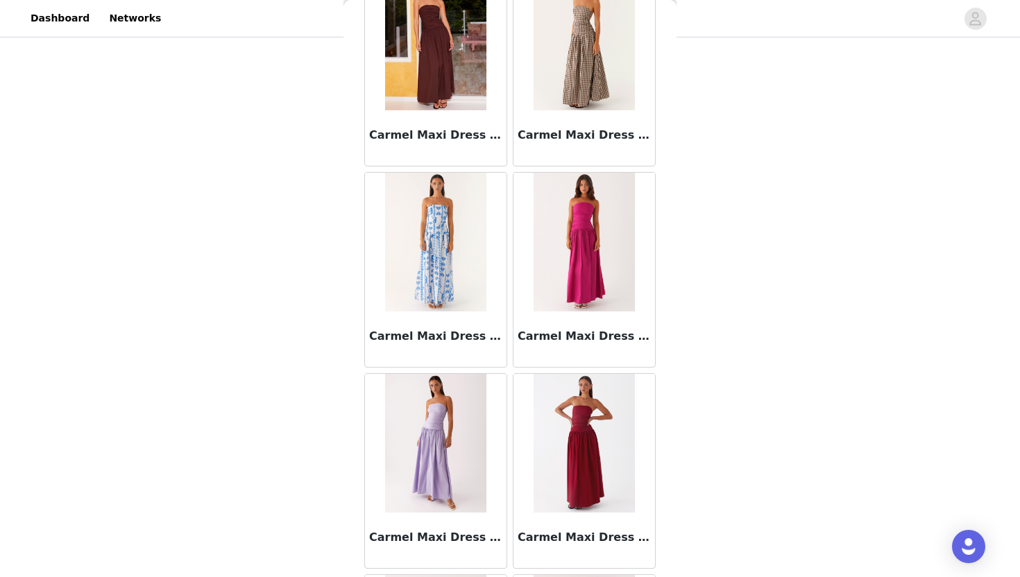
scroll to position [15631, 0]
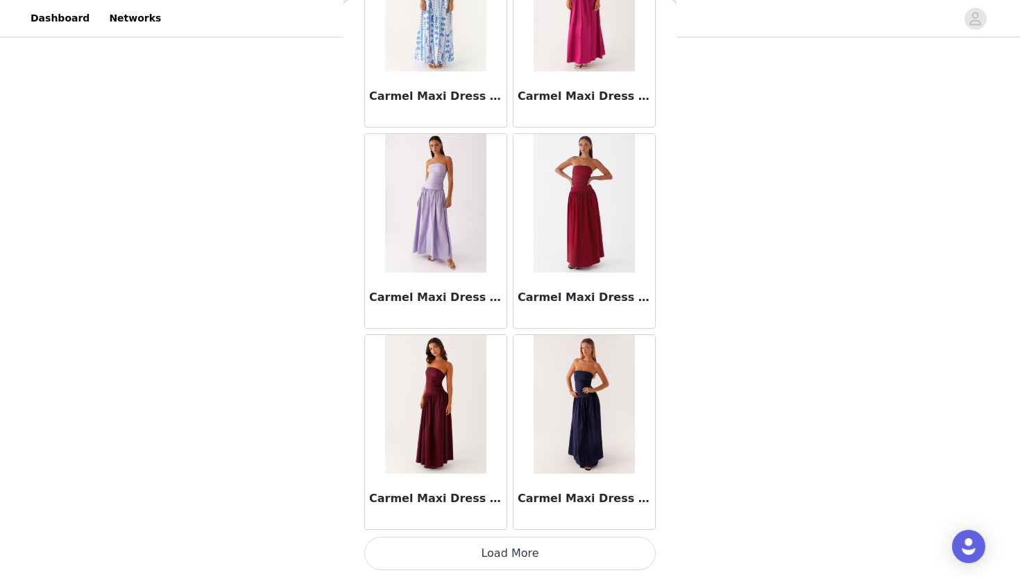
click at [542, 562] on button "Load More" at bounding box center [509, 553] width 291 height 33
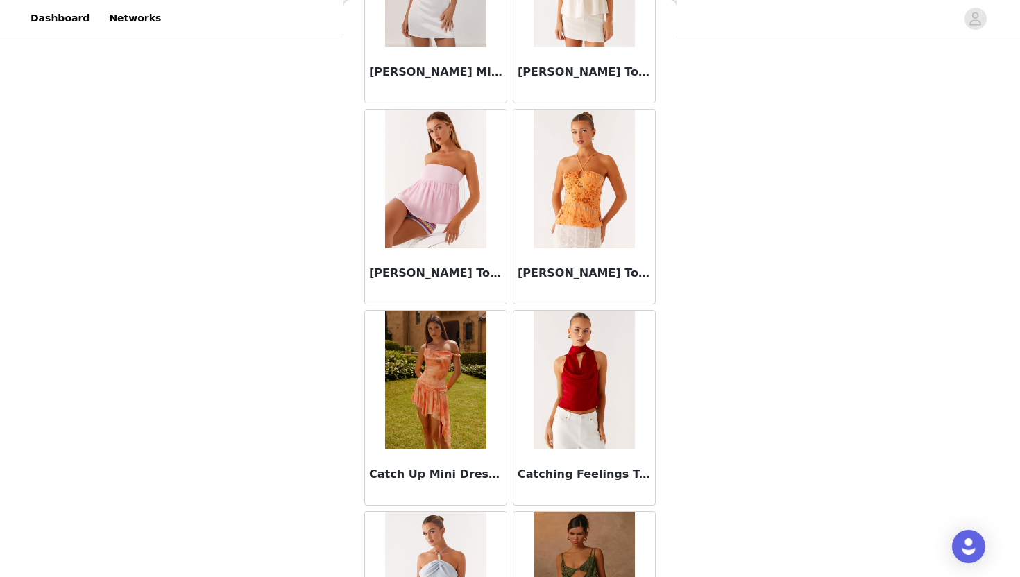
scroll to position [17643, 0]
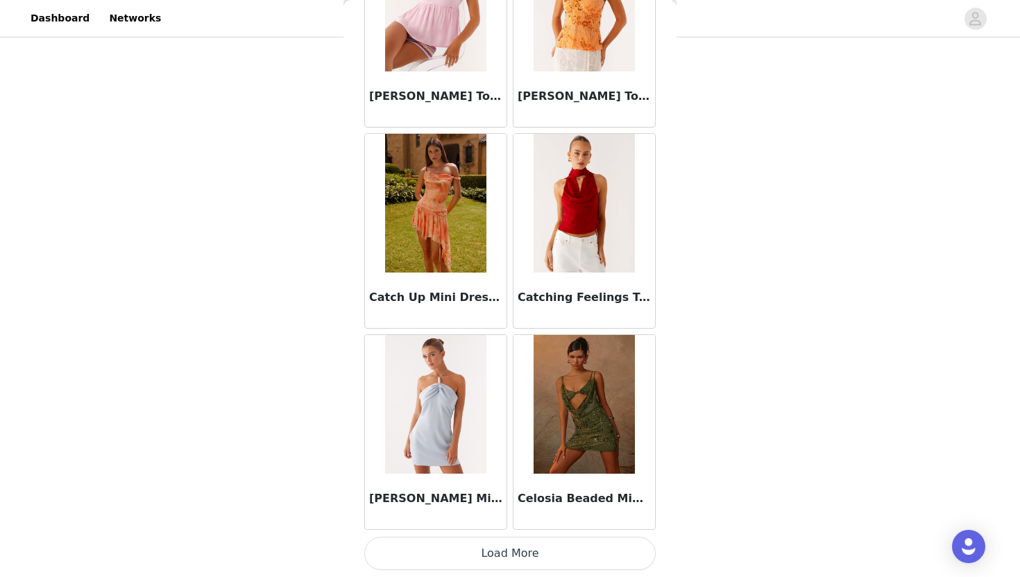
click at [552, 558] on button "Load More" at bounding box center [509, 553] width 291 height 33
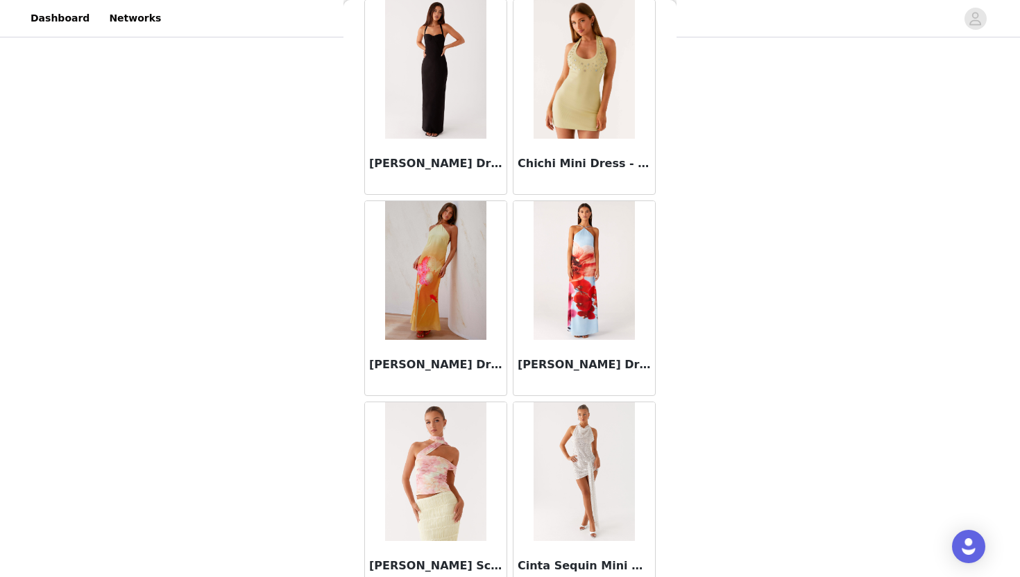
scroll to position [19655, 0]
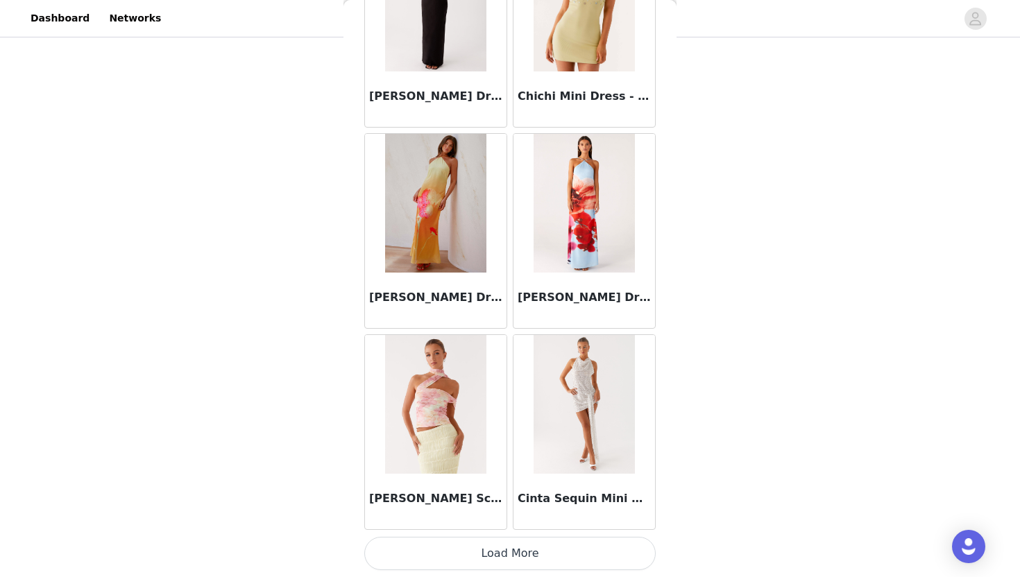
click at [548, 547] on button "Load More" at bounding box center [509, 553] width 291 height 33
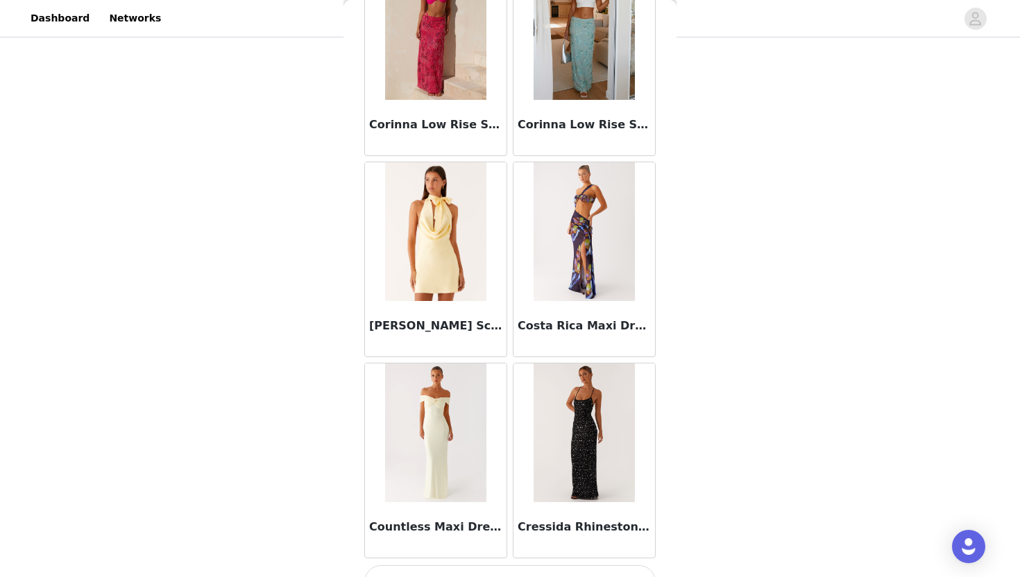
scroll to position [21667, 0]
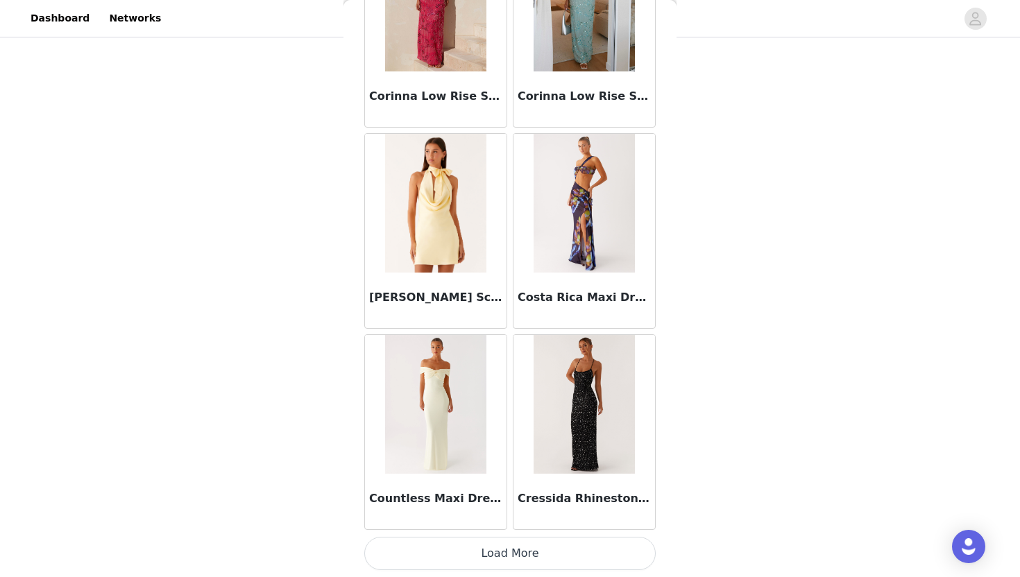
click at [563, 551] on button "Load More" at bounding box center [509, 553] width 291 height 33
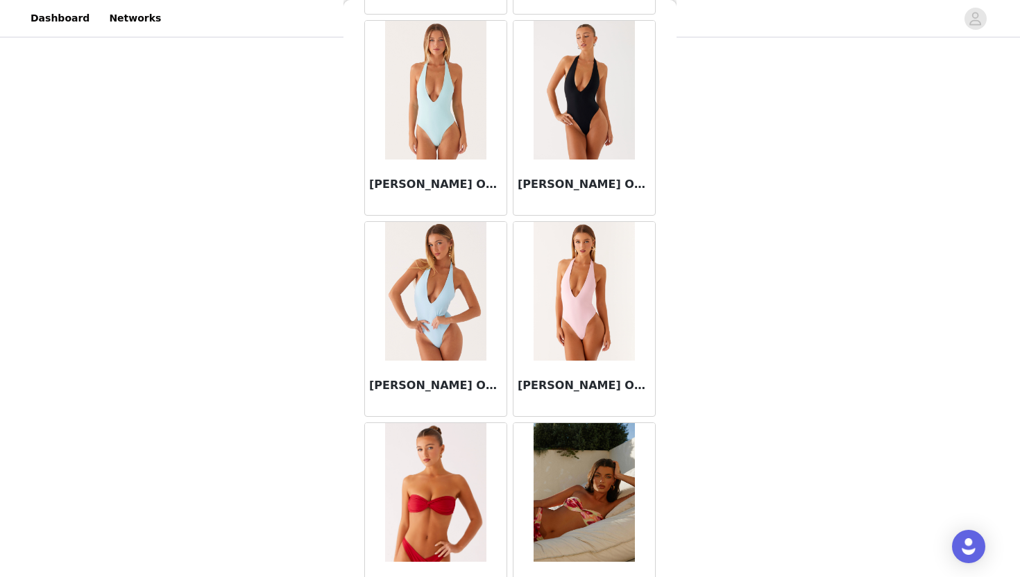
scroll to position [23679, 0]
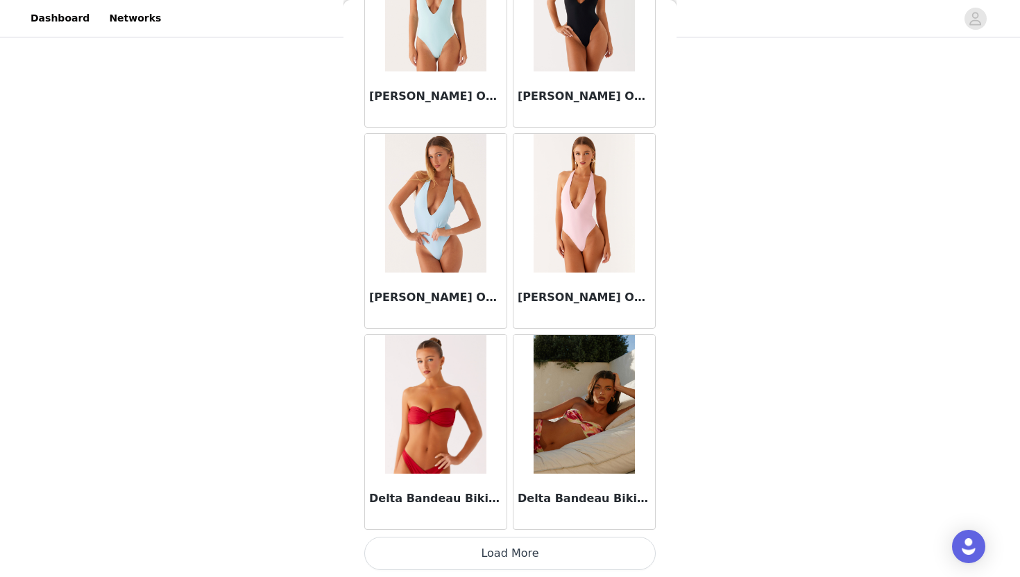
click at [540, 554] on button "Load More" at bounding box center [509, 553] width 291 height 33
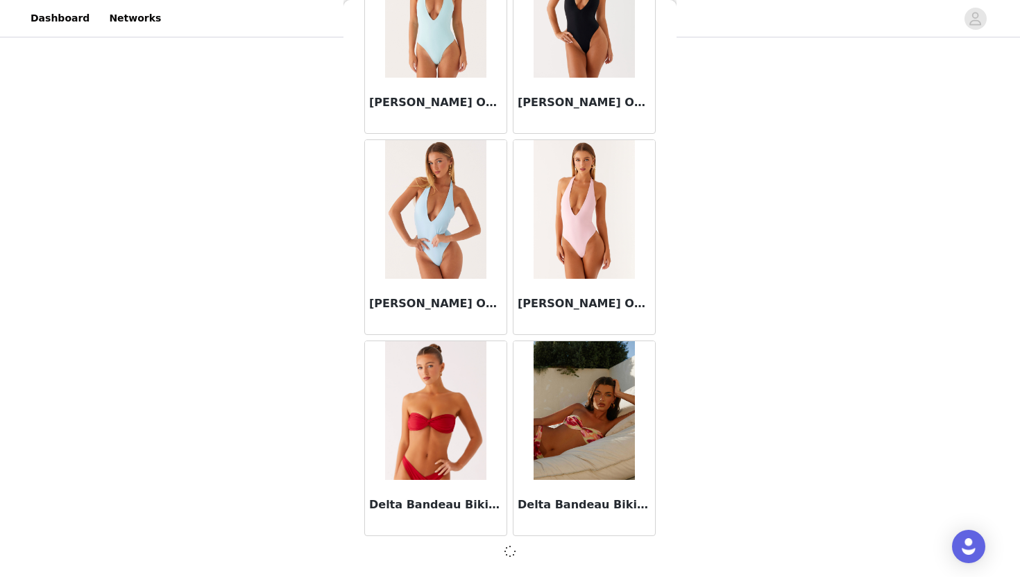
scroll to position [23673, 0]
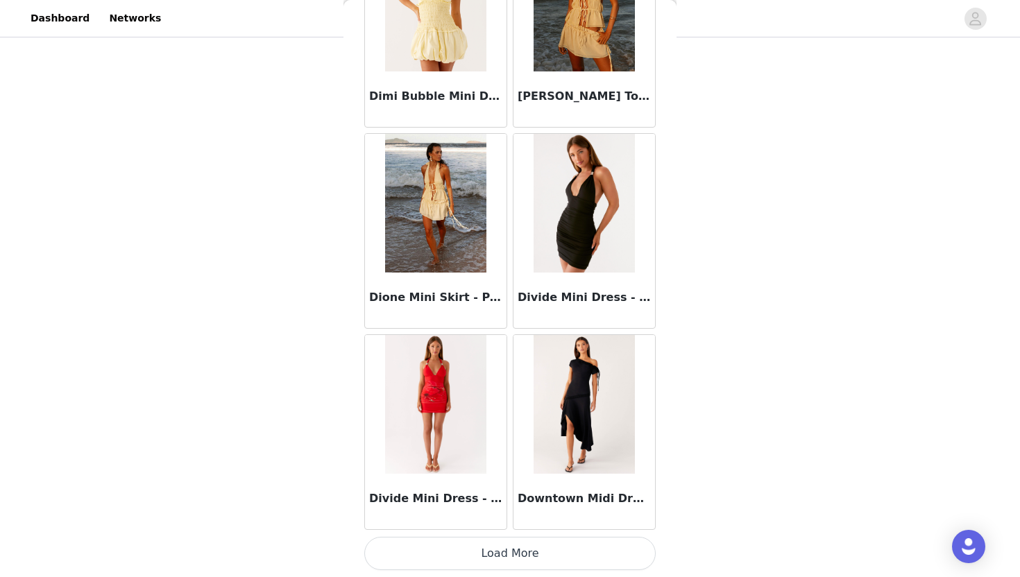
click at [531, 559] on button "Load More" at bounding box center [509, 553] width 291 height 33
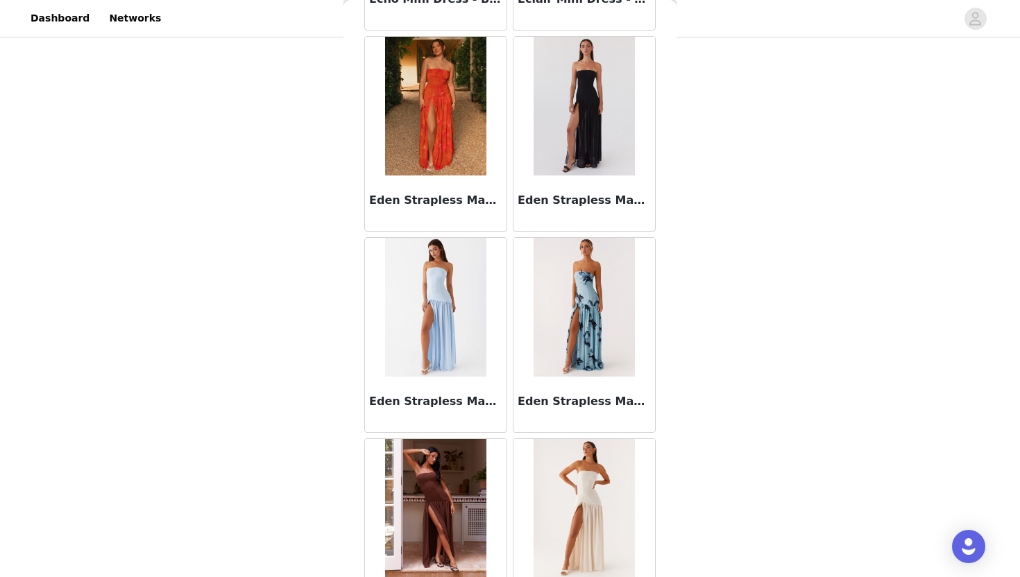
scroll to position [27703, 0]
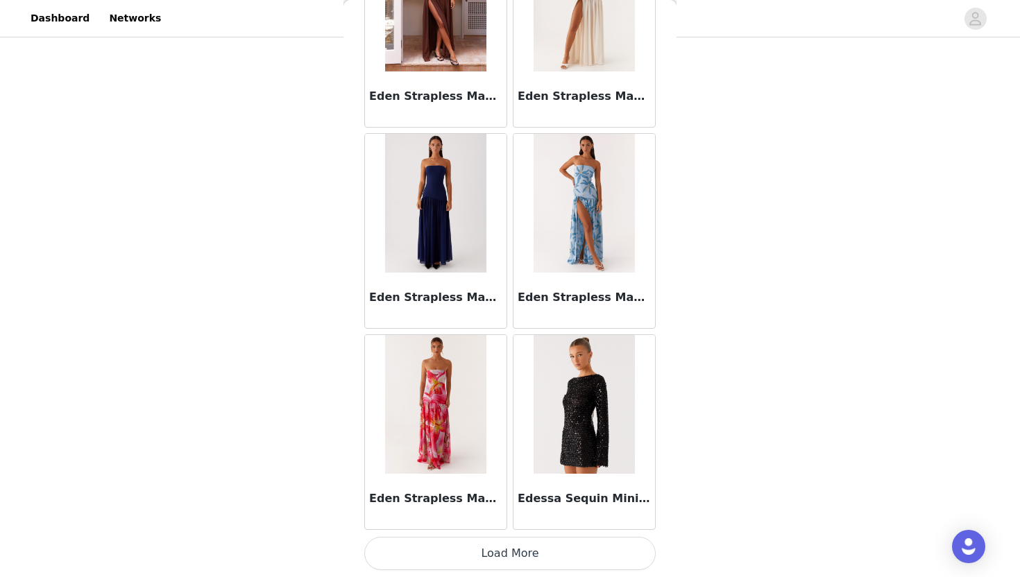
click at [544, 543] on button "Load More" at bounding box center [509, 553] width 291 height 33
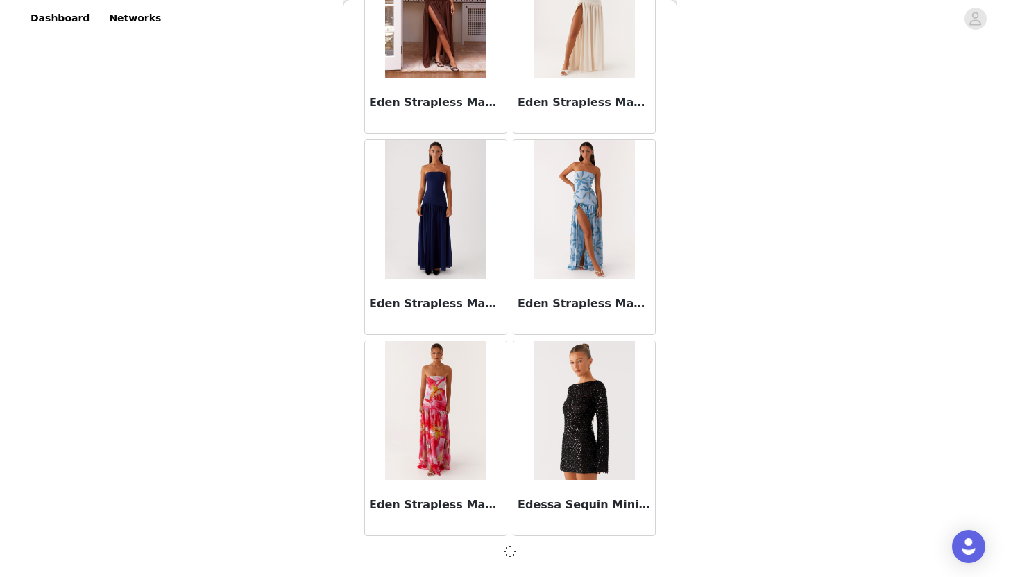
scroll to position [27697, 0]
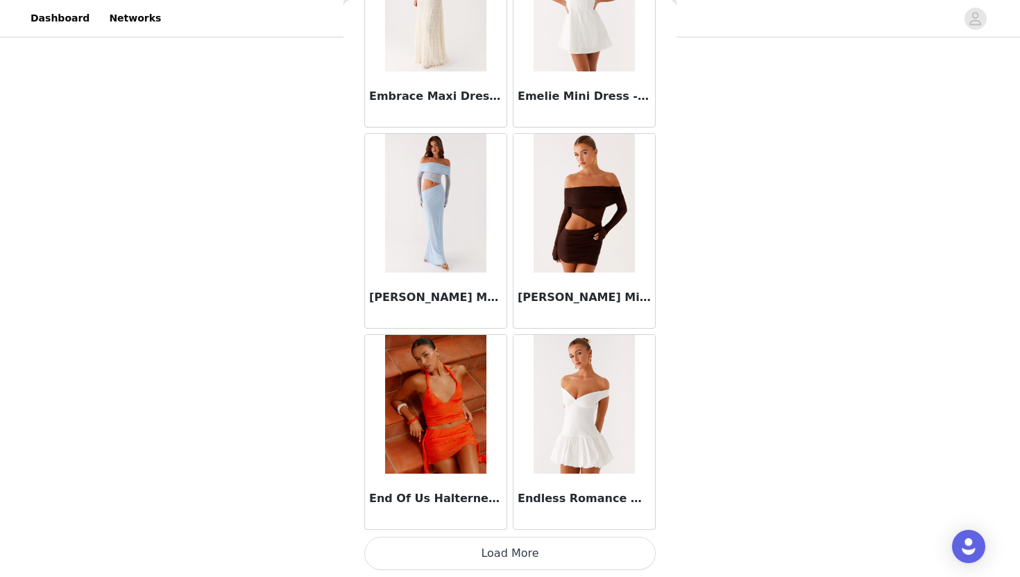
click at [543, 553] on button "Load More" at bounding box center [509, 553] width 291 height 33
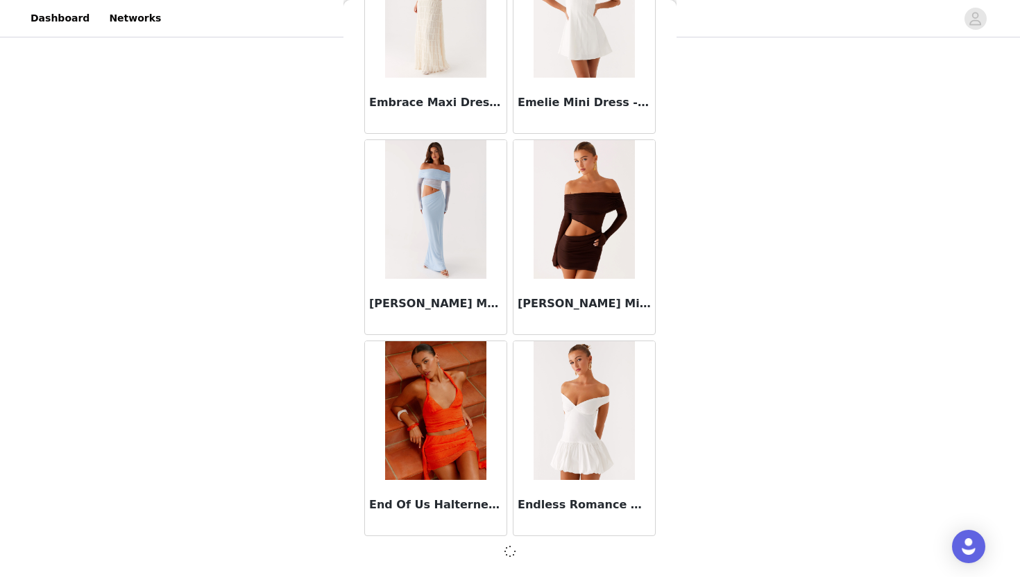
scroll to position [29709, 0]
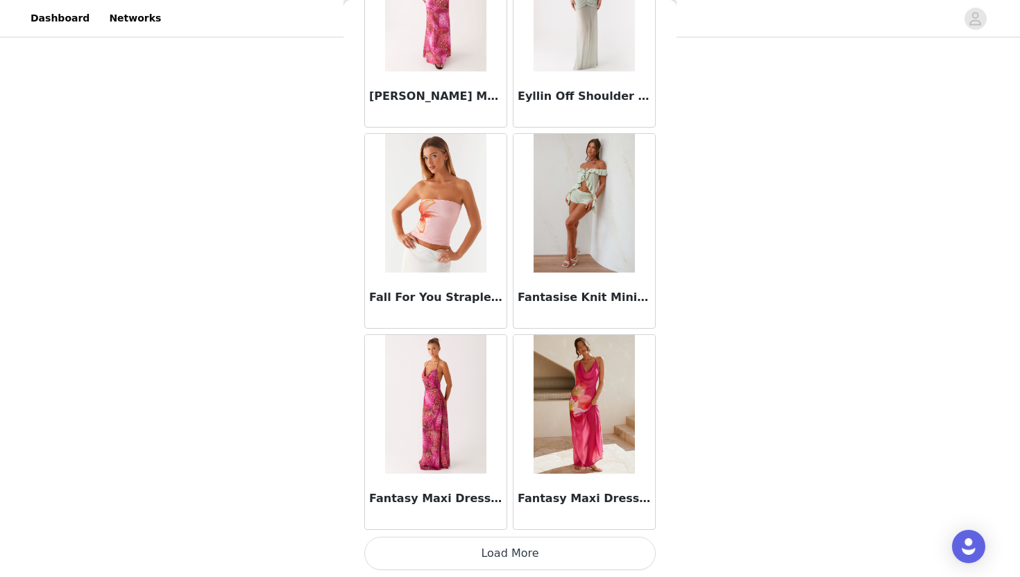
click at [543, 552] on button "Load More" at bounding box center [509, 553] width 291 height 33
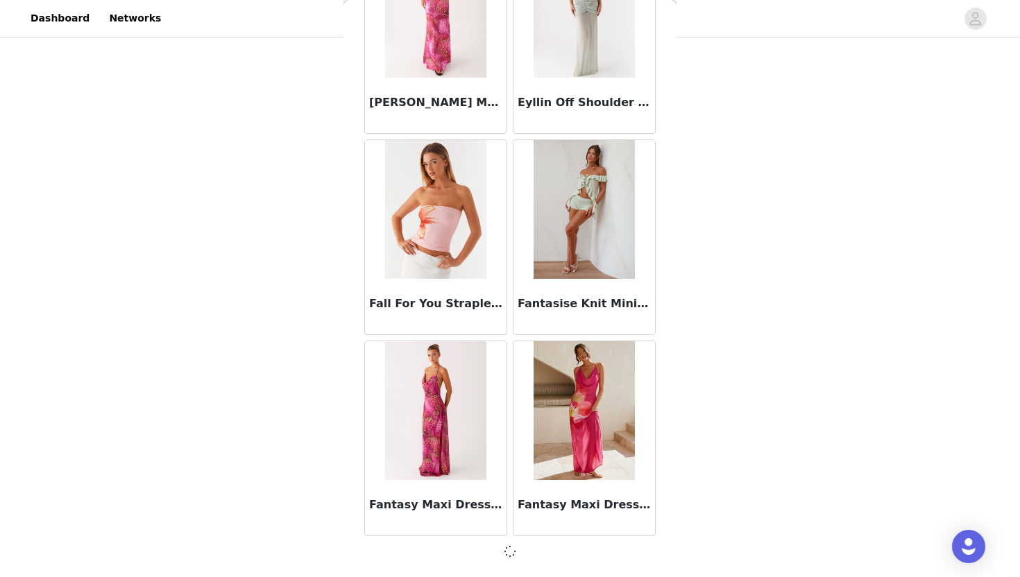
scroll to position [31721, 0]
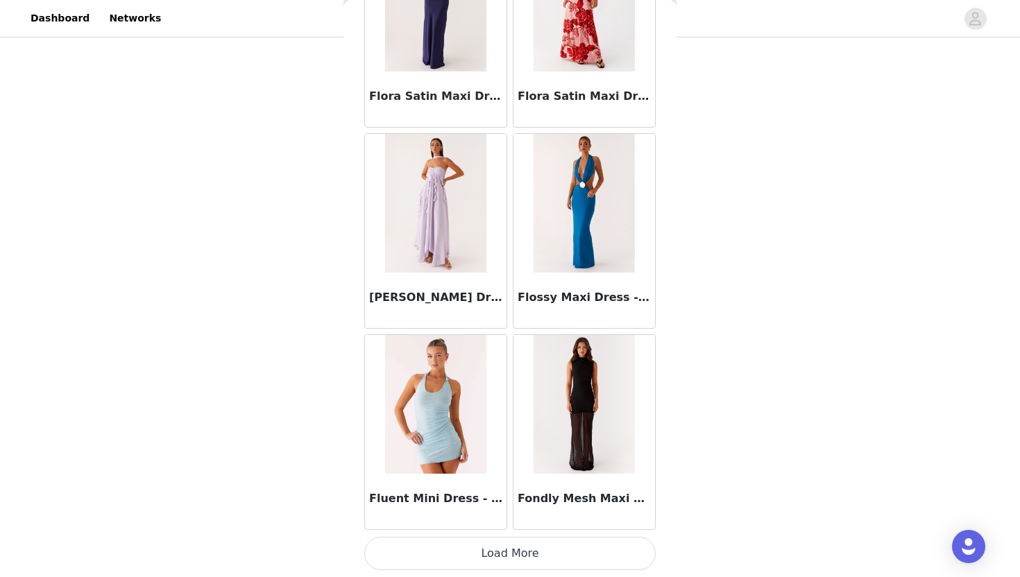
click at [543, 552] on button "Load More" at bounding box center [509, 553] width 291 height 33
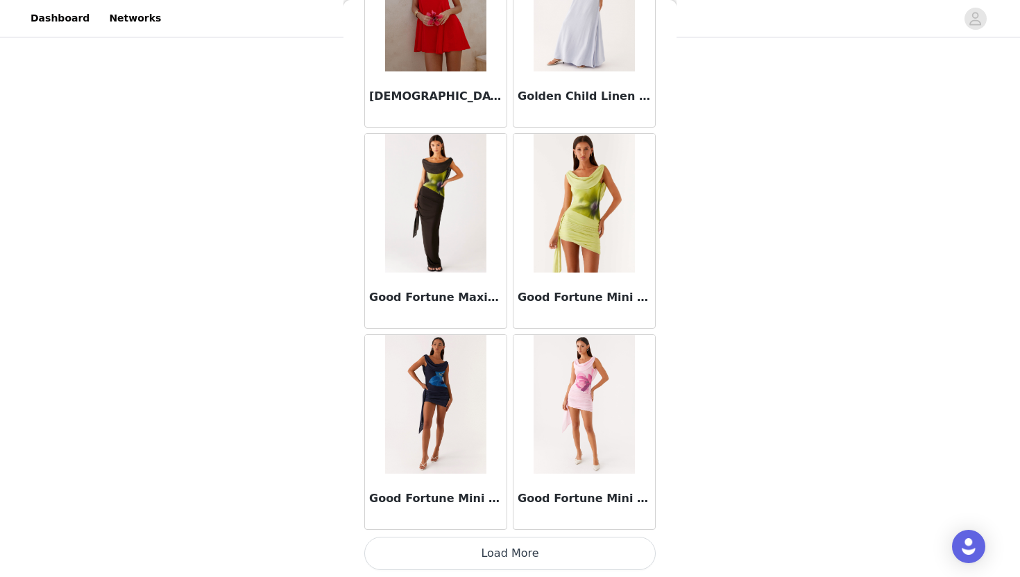
click at [543, 552] on button "Load More" at bounding box center [509, 553] width 291 height 33
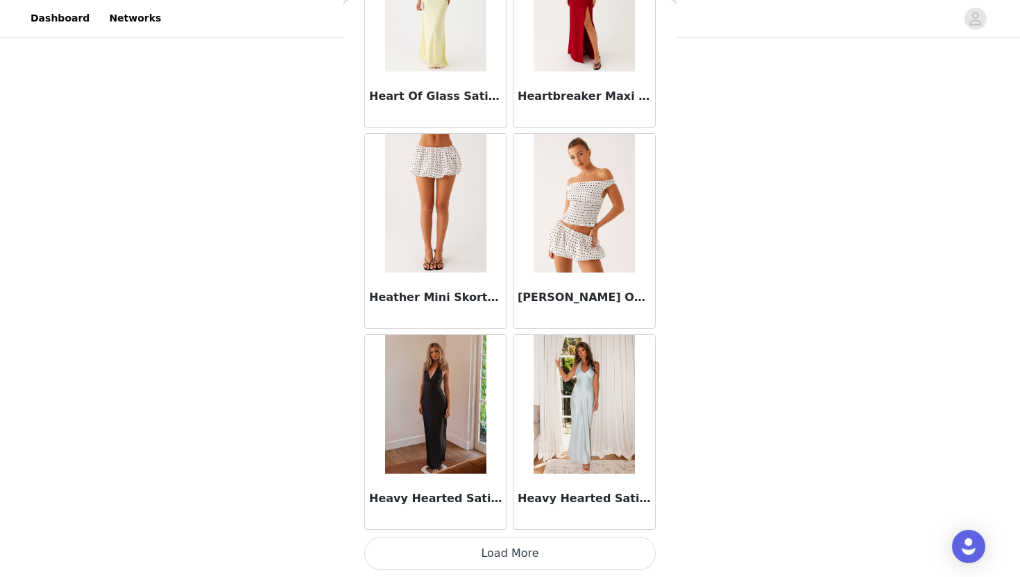
click at [543, 552] on button "Load More" at bounding box center [509, 553] width 291 height 33
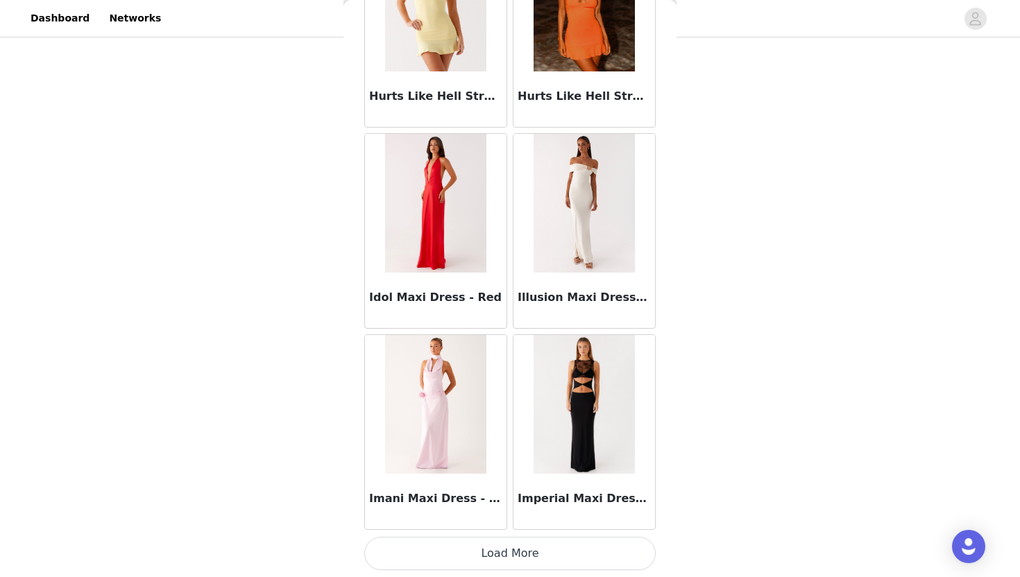
click at [543, 552] on button "Load More" at bounding box center [509, 553] width 291 height 33
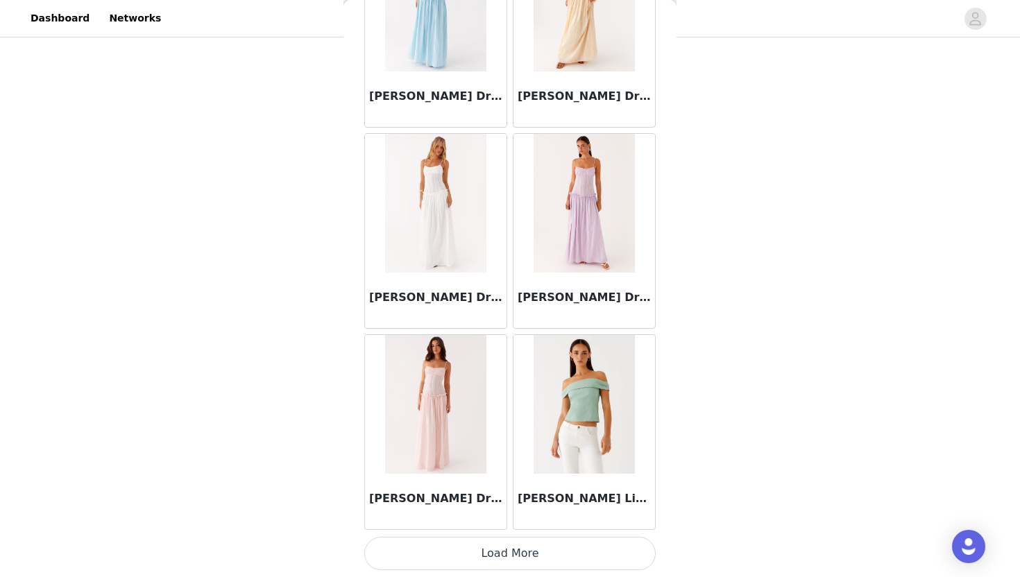
click at [543, 552] on button "Load More" at bounding box center [509, 553] width 291 height 33
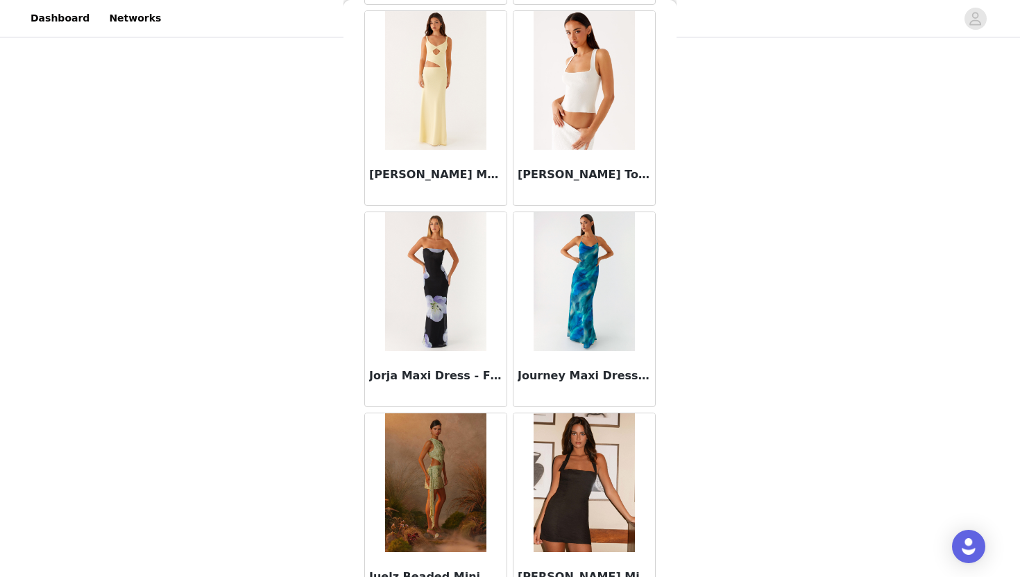
scroll to position [43800, 0]
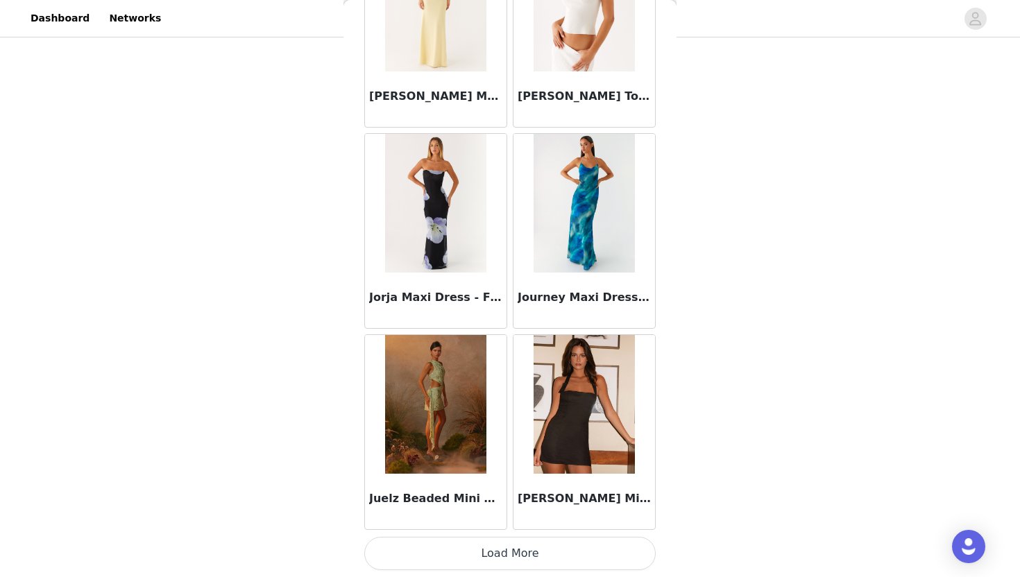
click at [544, 561] on button "Load More" at bounding box center [509, 553] width 291 height 33
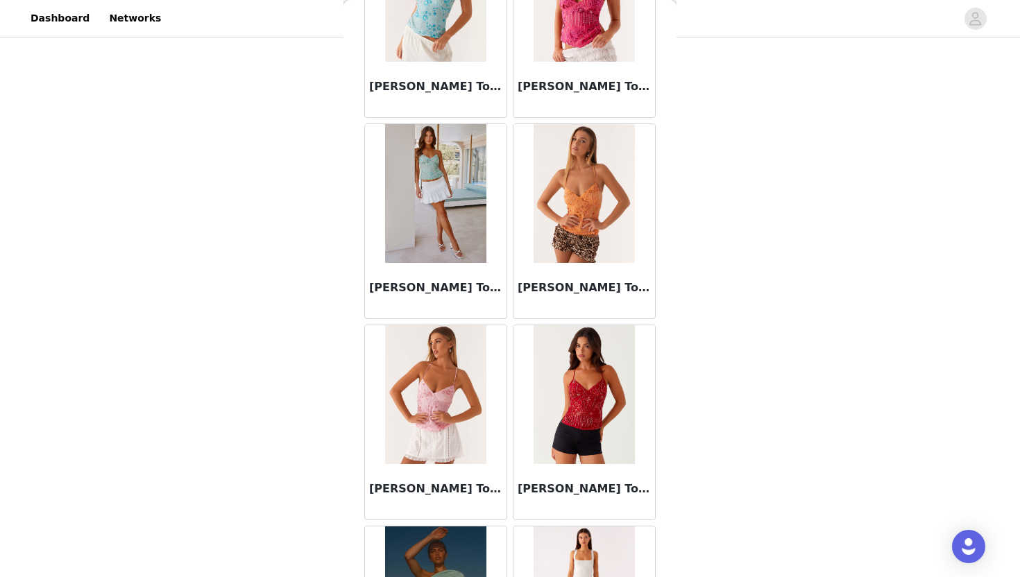
scroll to position [45812, 0]
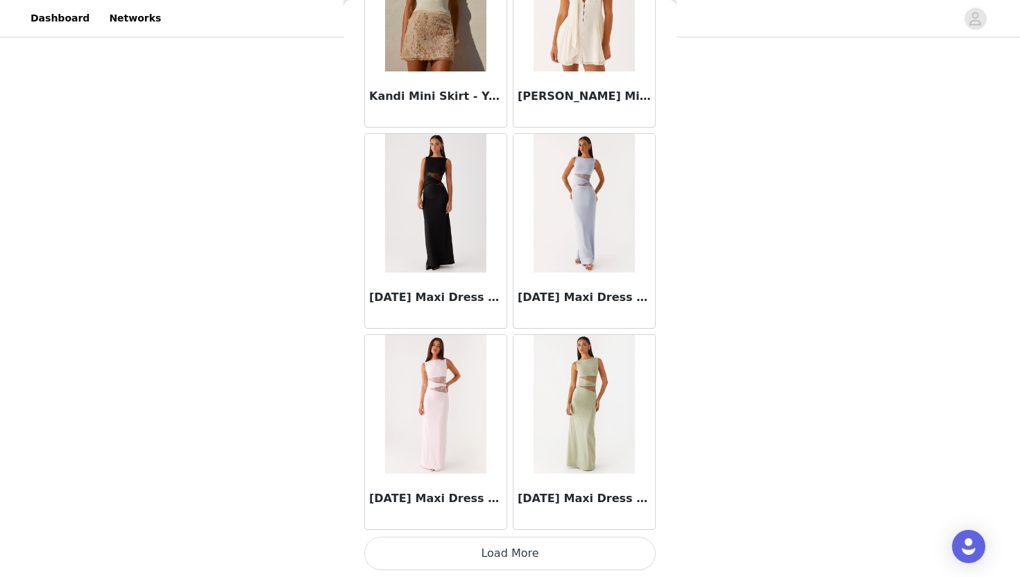
click at [544, 540] on button "Load More" at bounding box center [509, 553] width 291 height 33
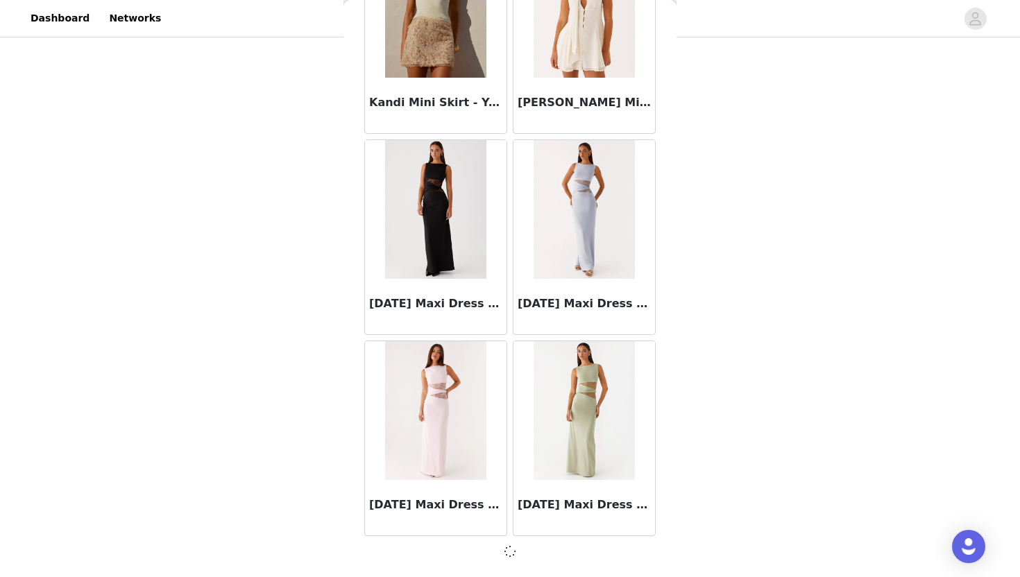
scroll to position [45806, 0]
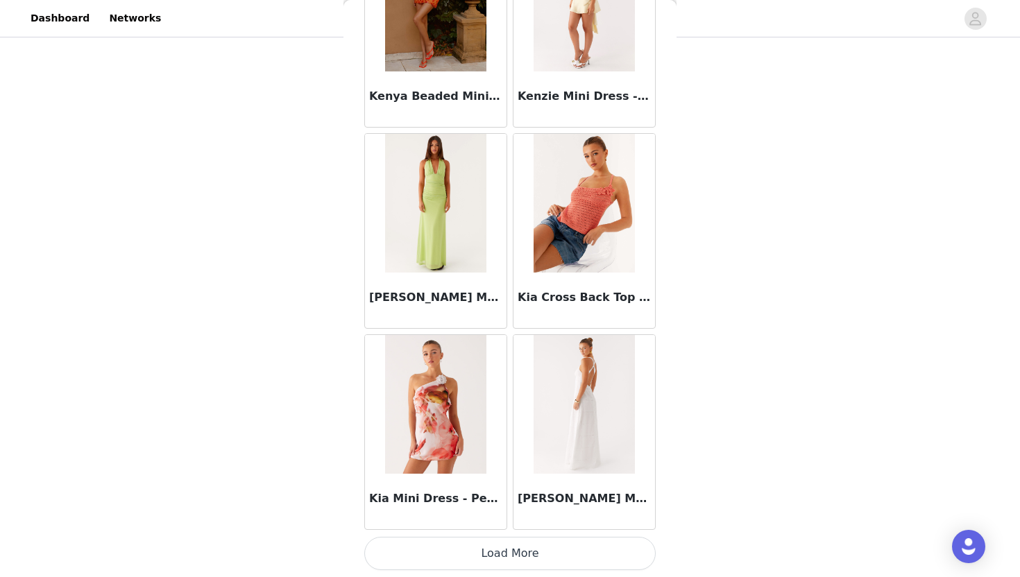
click at [536, 554] on button "Load More" at bounding box center [509, 553] width 291 height 33
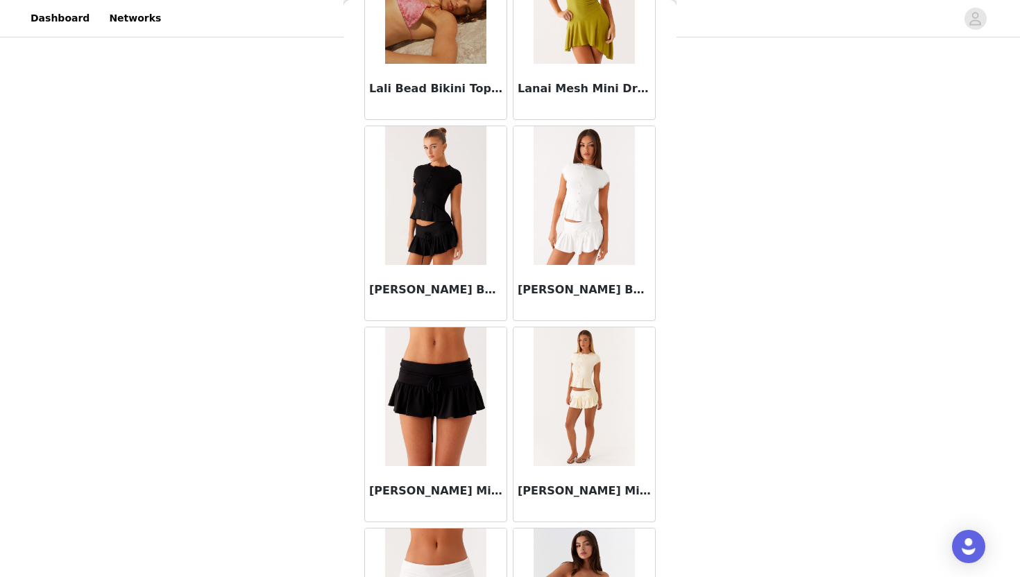
scroll to position [49836, 0]
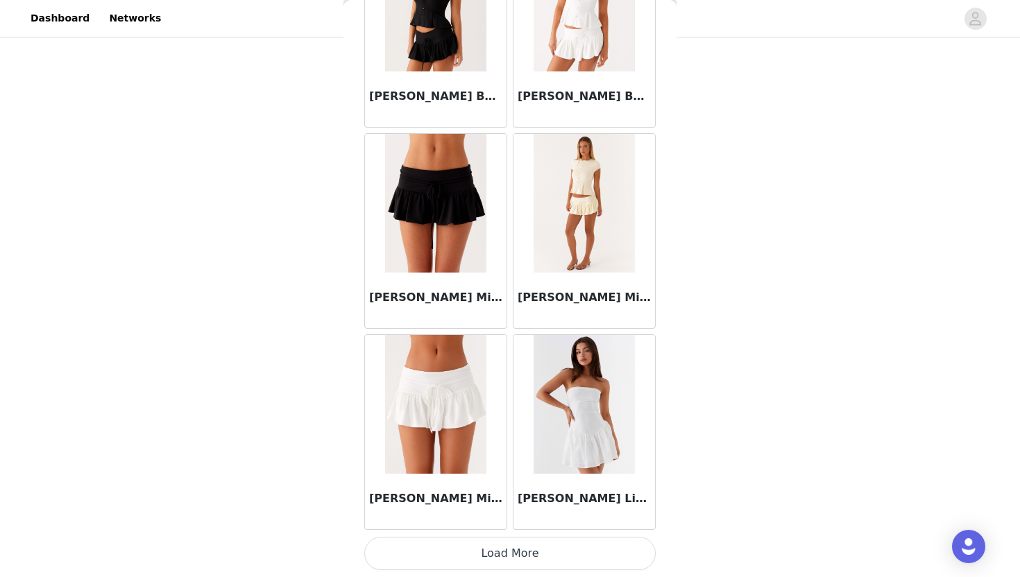
click at [540, 565] on button "Load More" at bounding box center [509, 553] width 291 height 33
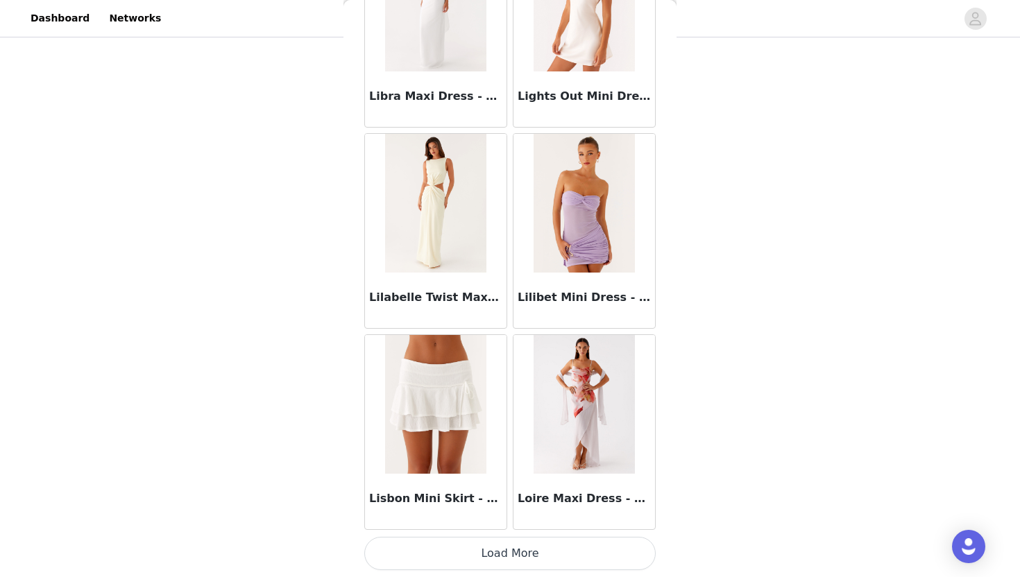
click at [535, 546] on button "Load More" at bounding box center [509, 553] width 291 height 33
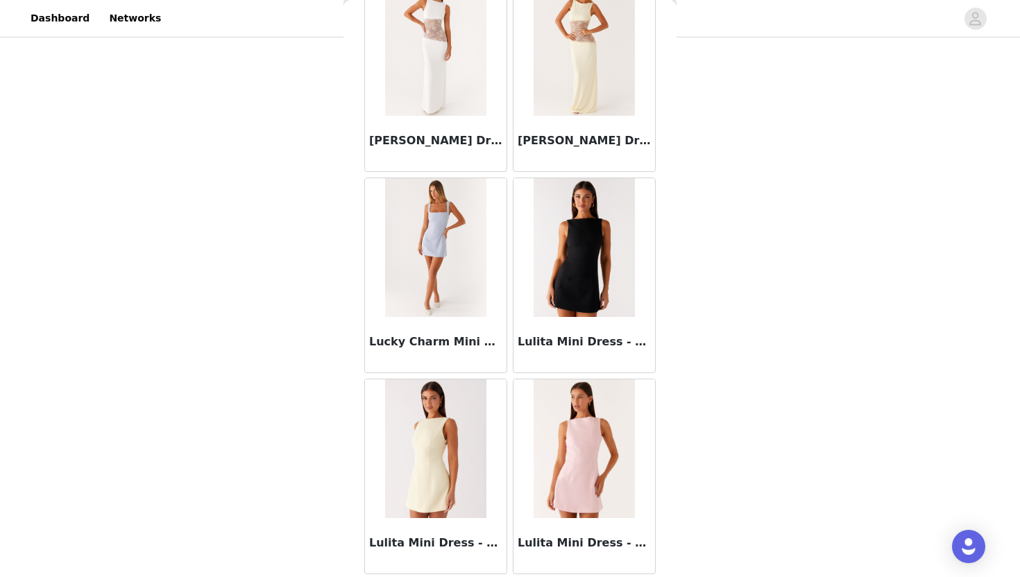
scroll to position [53861, 0]
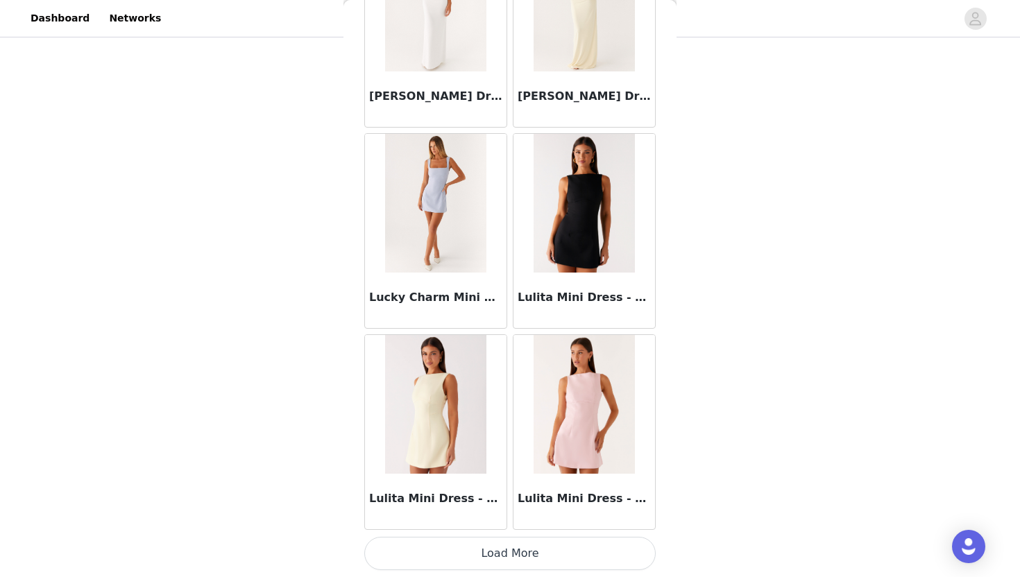
click at [525, 546] on button "Load More" at bounding box center [509, 553] width 291 height 33
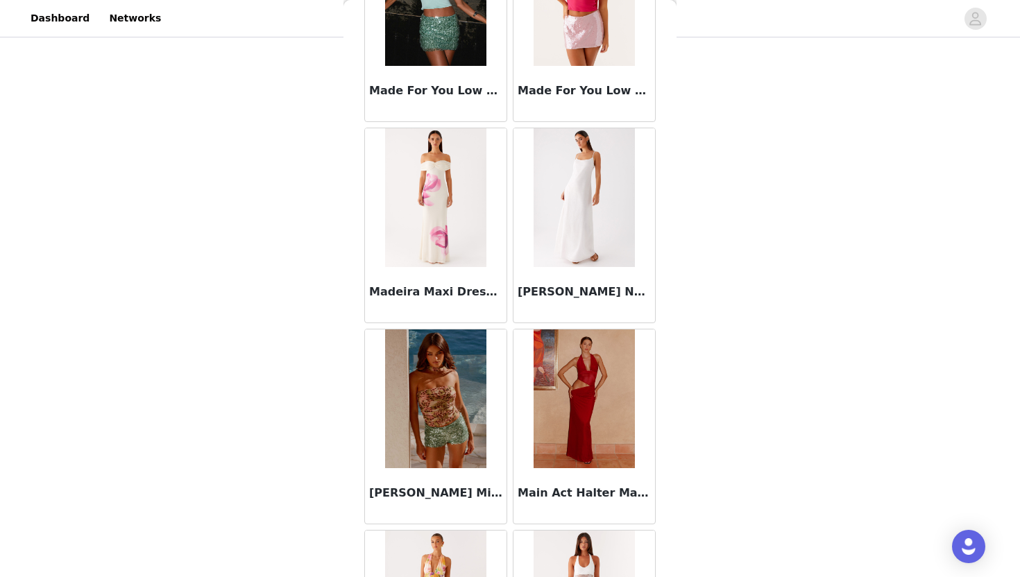
scroll to position [55873, 0]
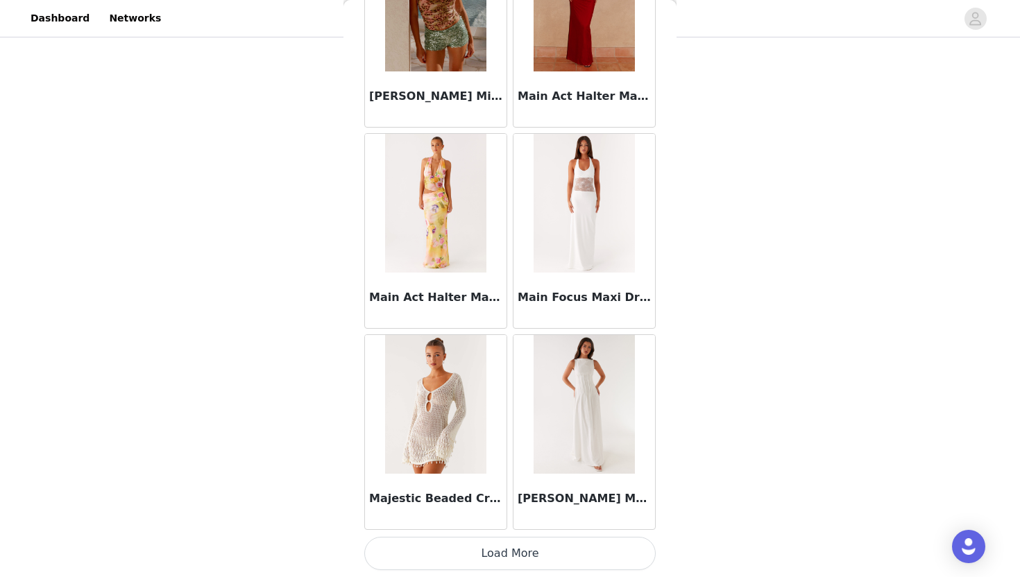
click at [535, 556] on button "Load More" at bounding box center [509, 553] width 291 height 33
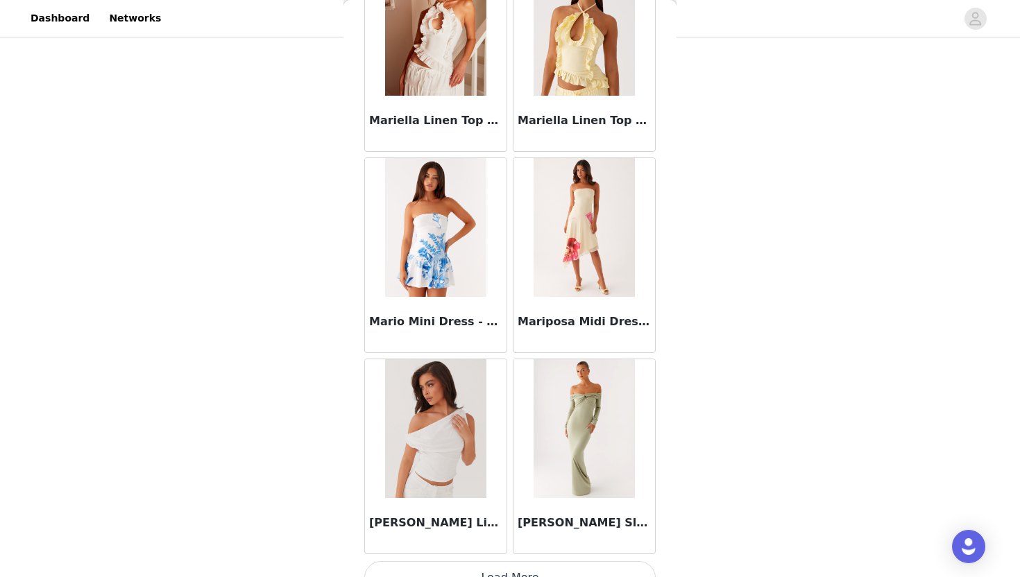
scroll to position [57885, 0]
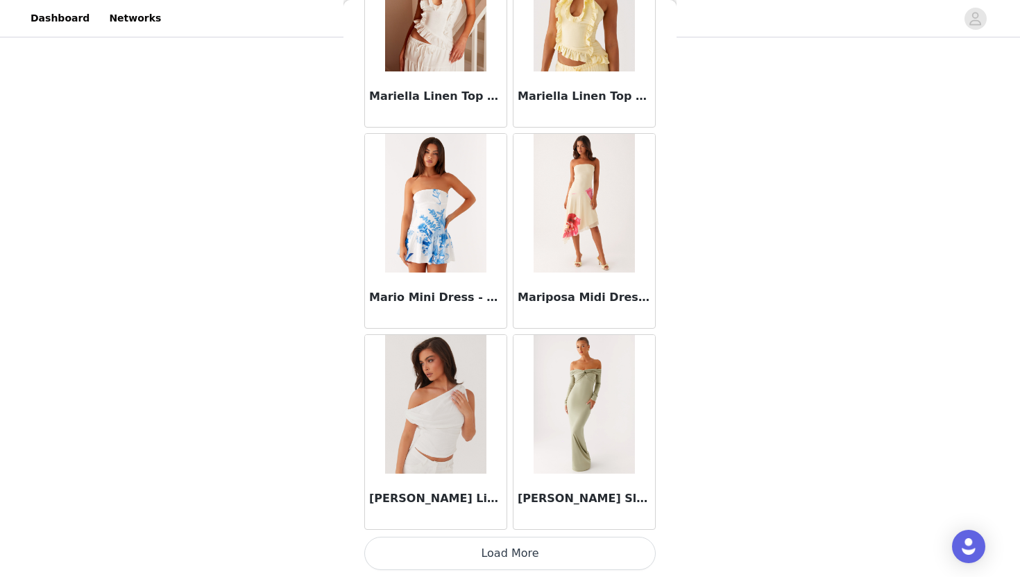
click at [519, 550] on button "Load More" at bounding box center [509, 553] width 291 height 33
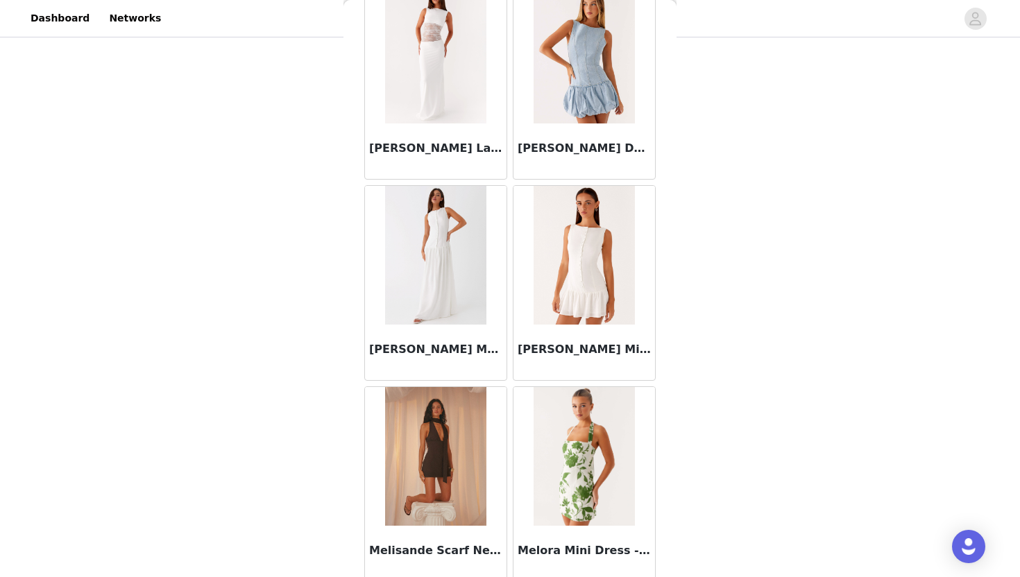
scroll to position [59897, 0]
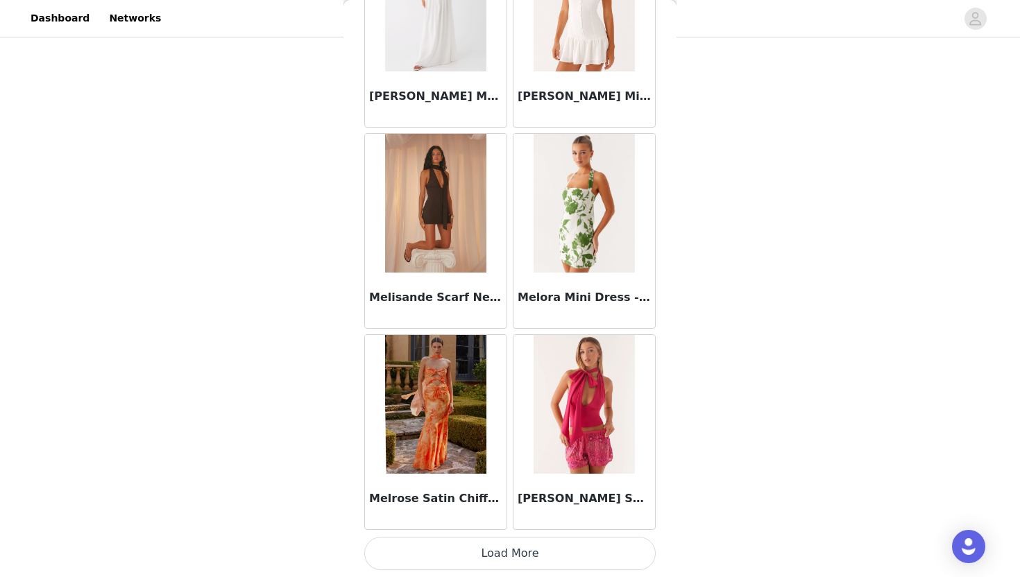
click at [520, 557] on button "Load More" at bounding box center [509, 553] width 291 height 33
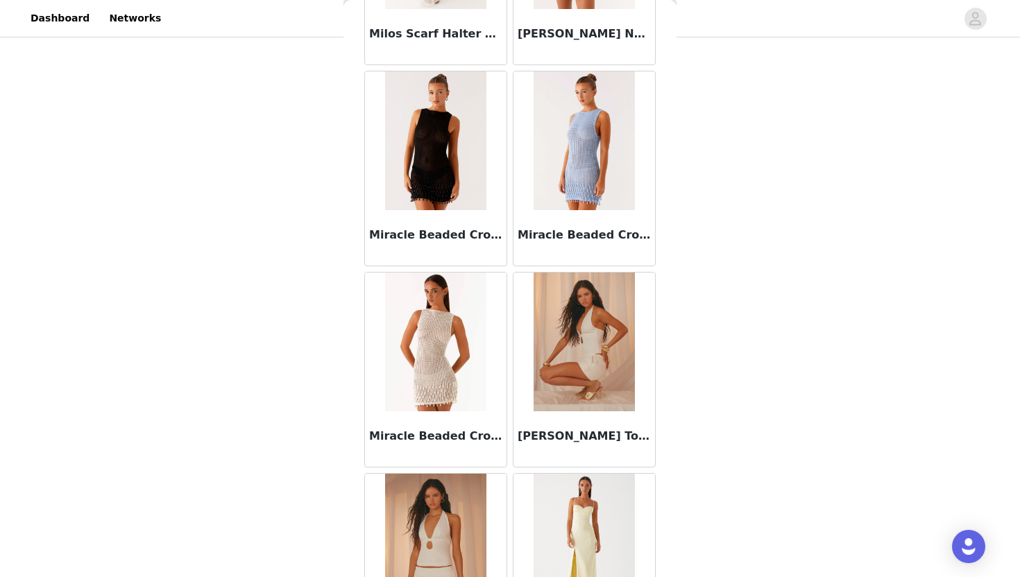
scroll to position [61909, 0]
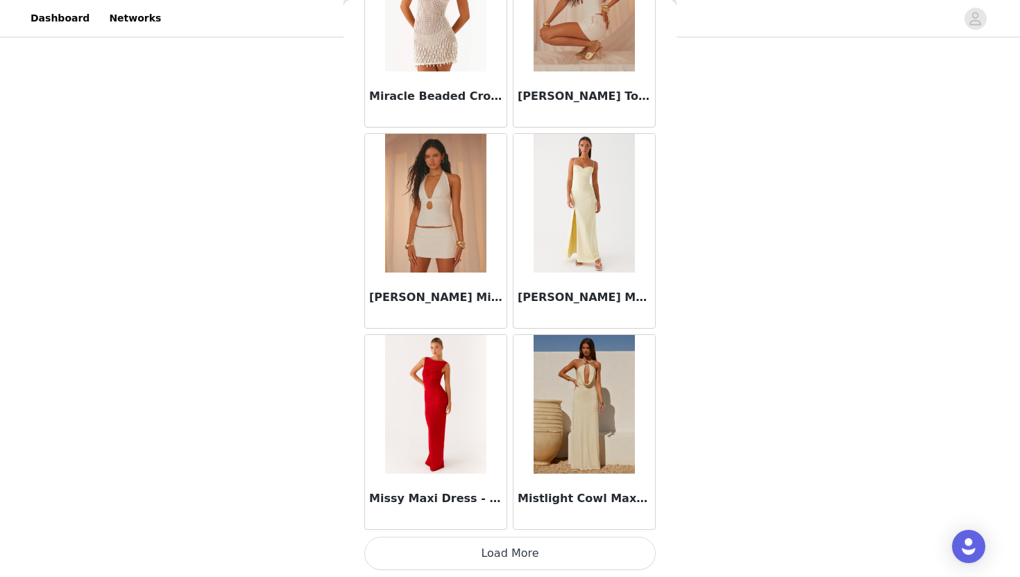
click at [525, 559] on button "Load More" at bounding box center [509, 553] width 291 height 33
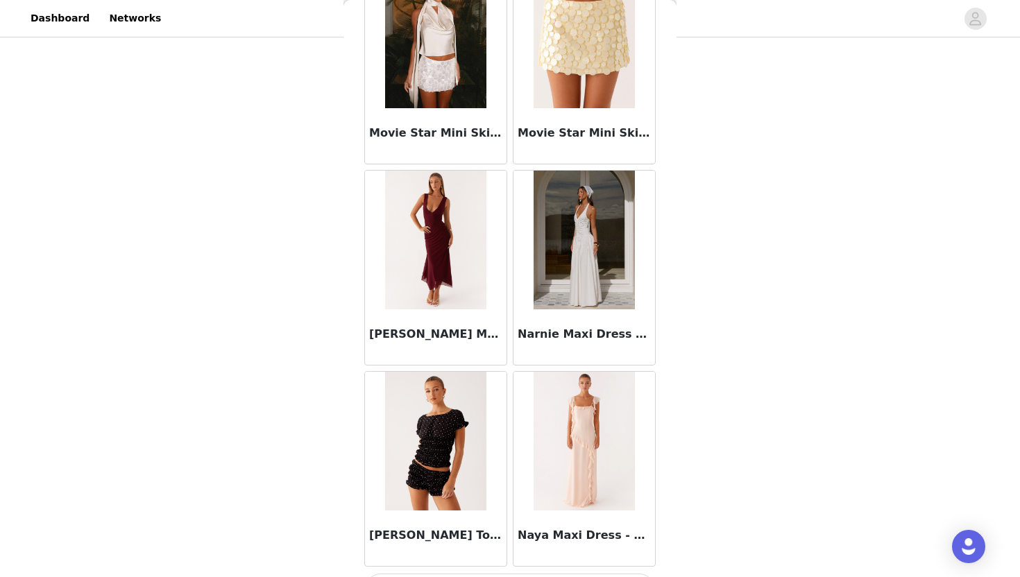
scroll to position [63921, 0]
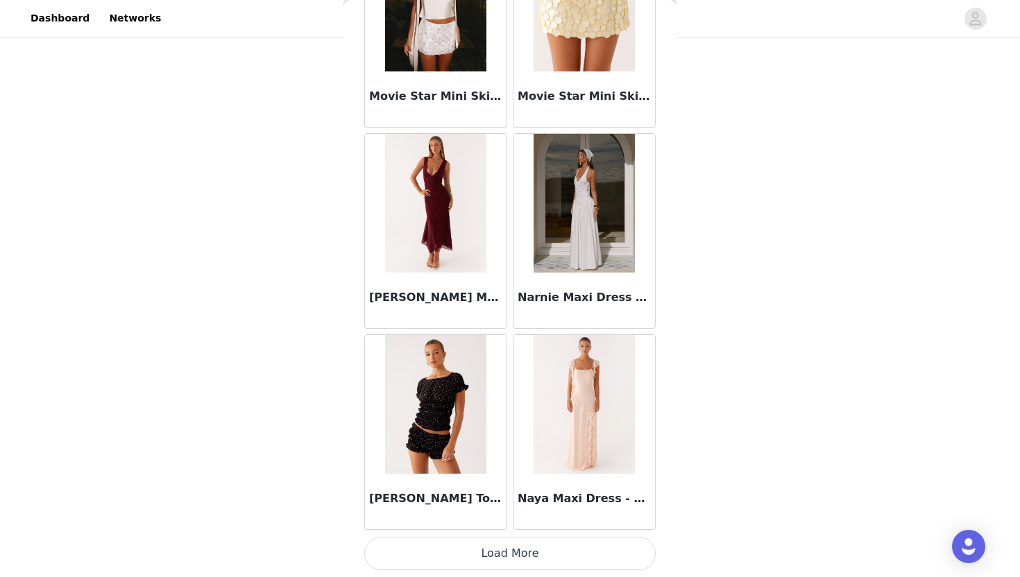
click at [518, 554] on button "Load More" at bounding box center [509, 553] width 291 height 33
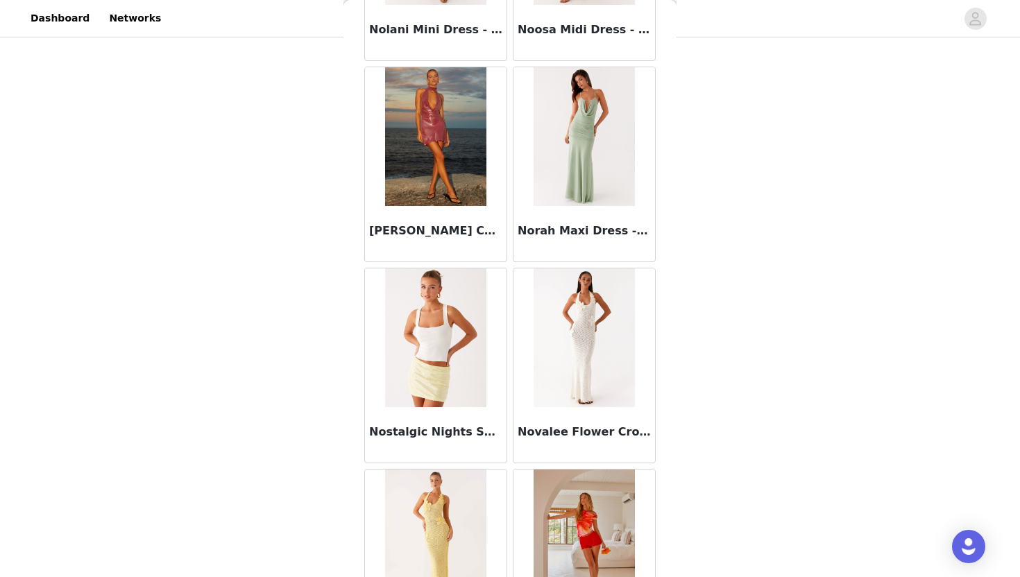
scroll to position [65933, 0]
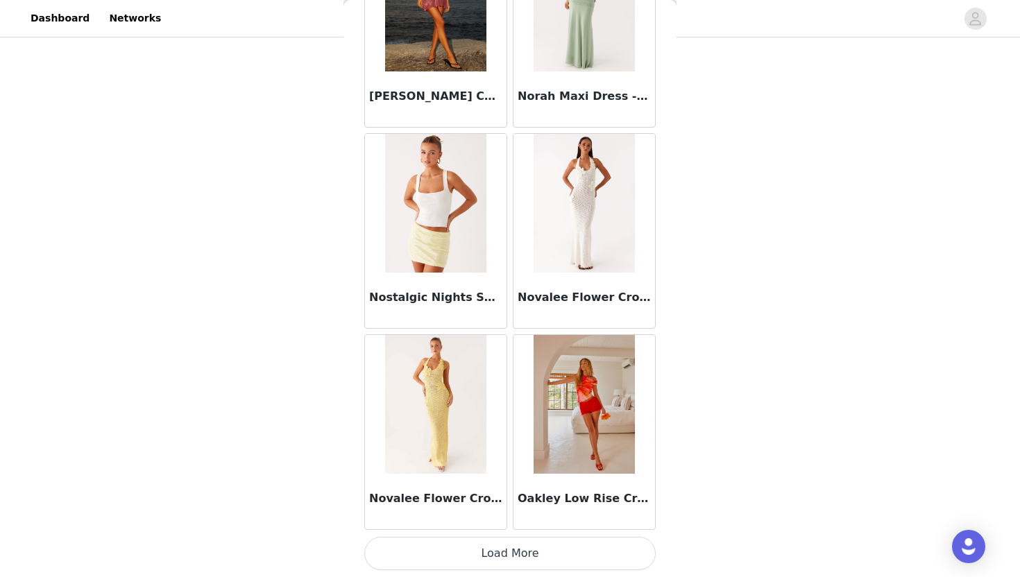
click at [532, 561] on button "Load More" at bounding box center [509, 553] width 291 height 33
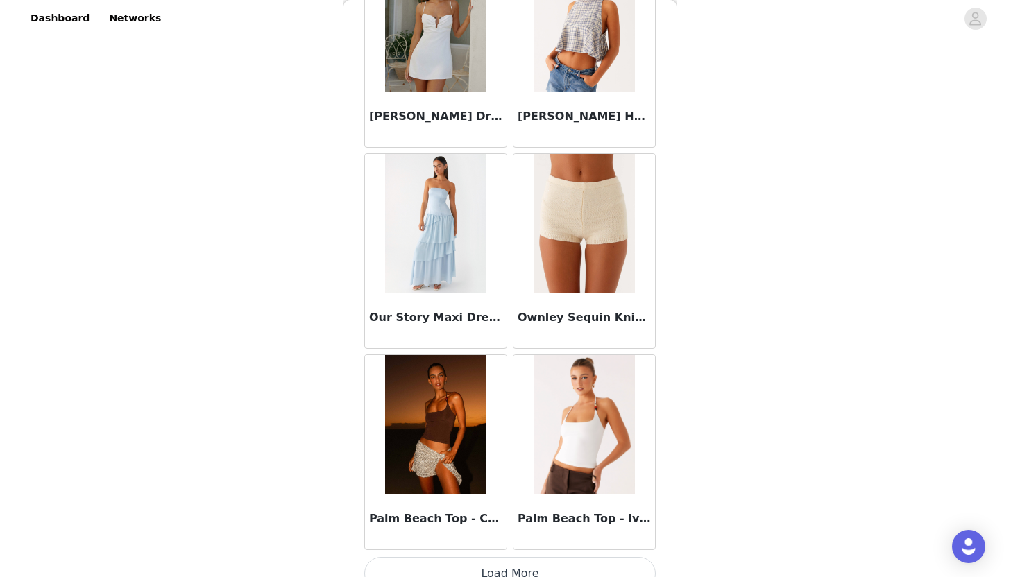
scroll to position [67945, 0]
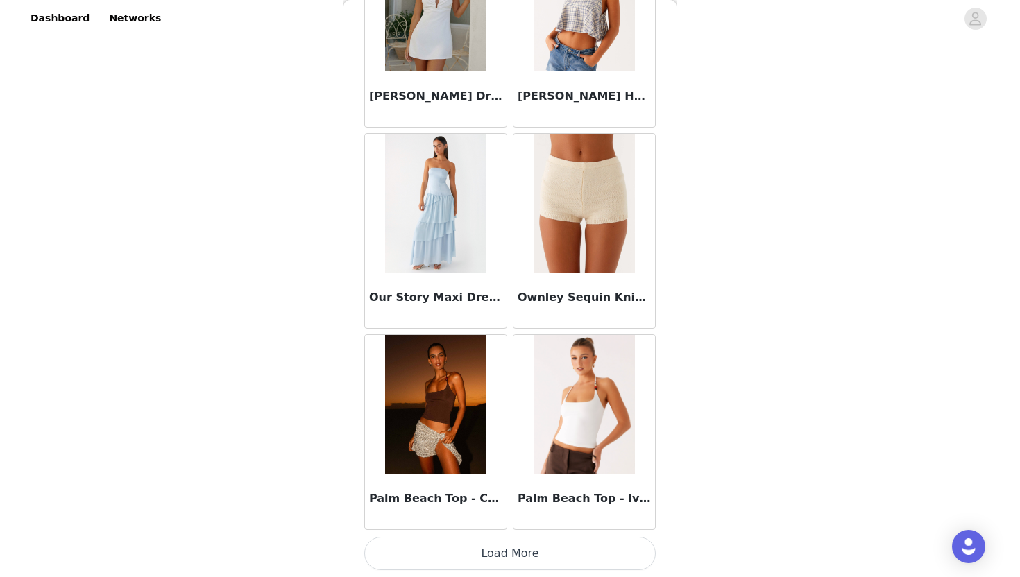
click at [506, 554] on button "Load More" at bounding box center [509, 553] width 291 height 33
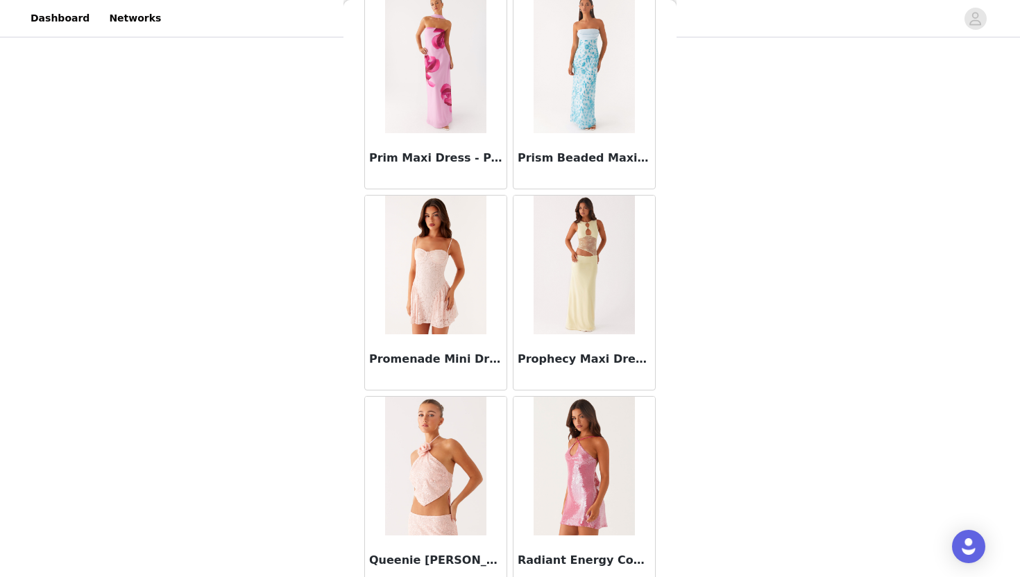
scroll to position [69958, 0]
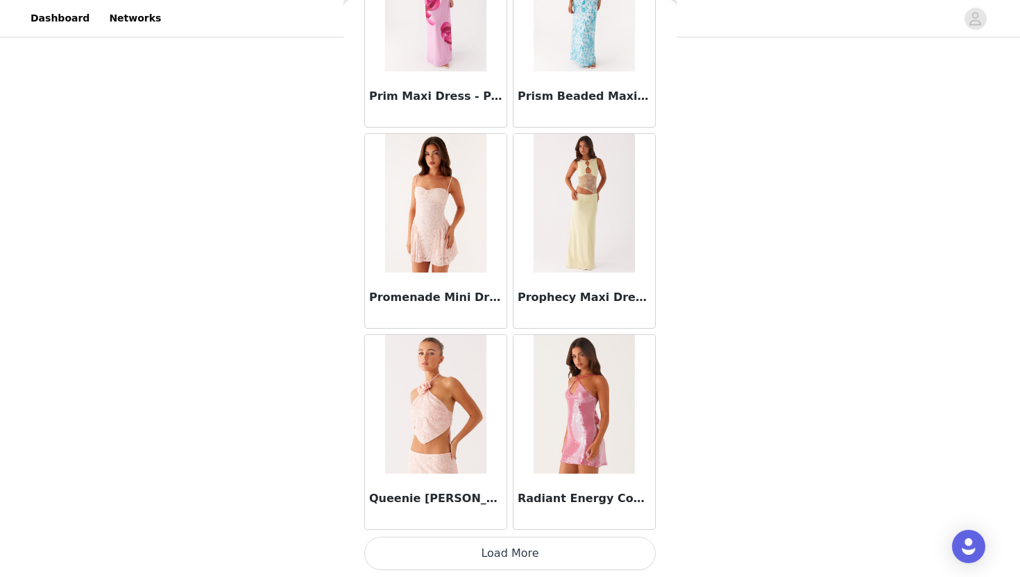
click at [508, 547] on button "Load More" at bounding box center [509, 553] width 291 height 33
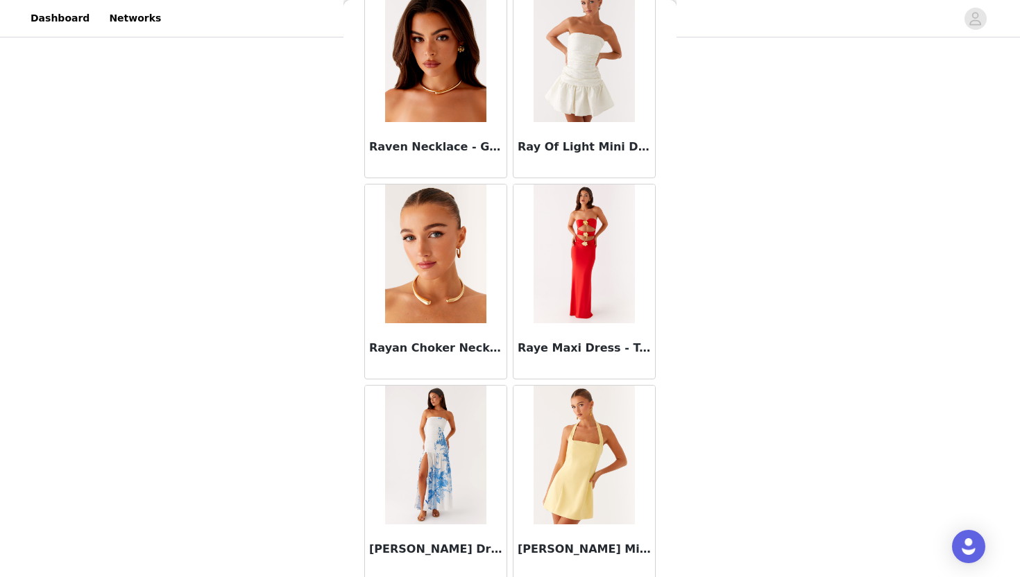
scroll to position [71970, 0]
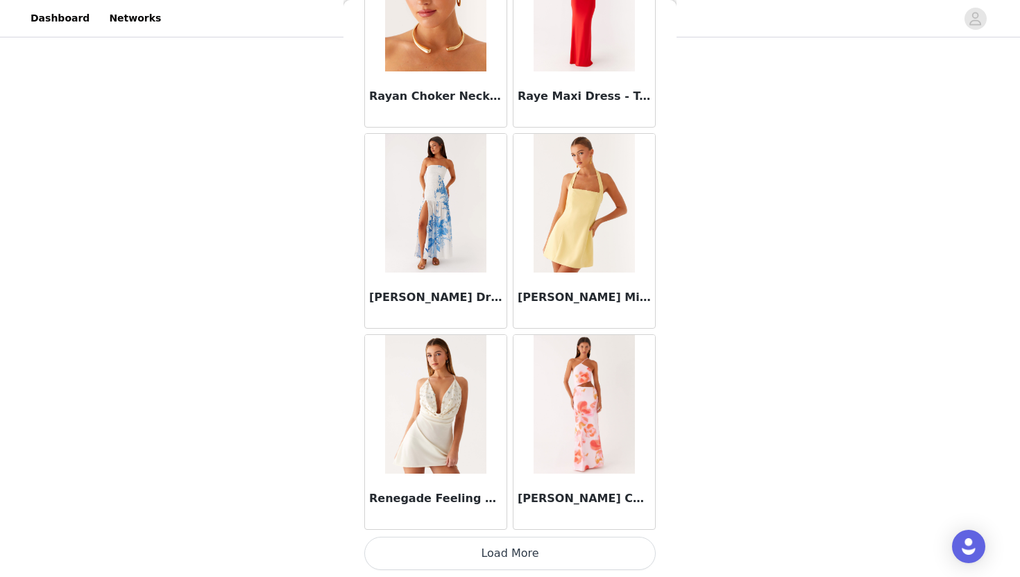
click at [515, 547] on button "Load More" at bounding box center [509, 553] width 291 height 33
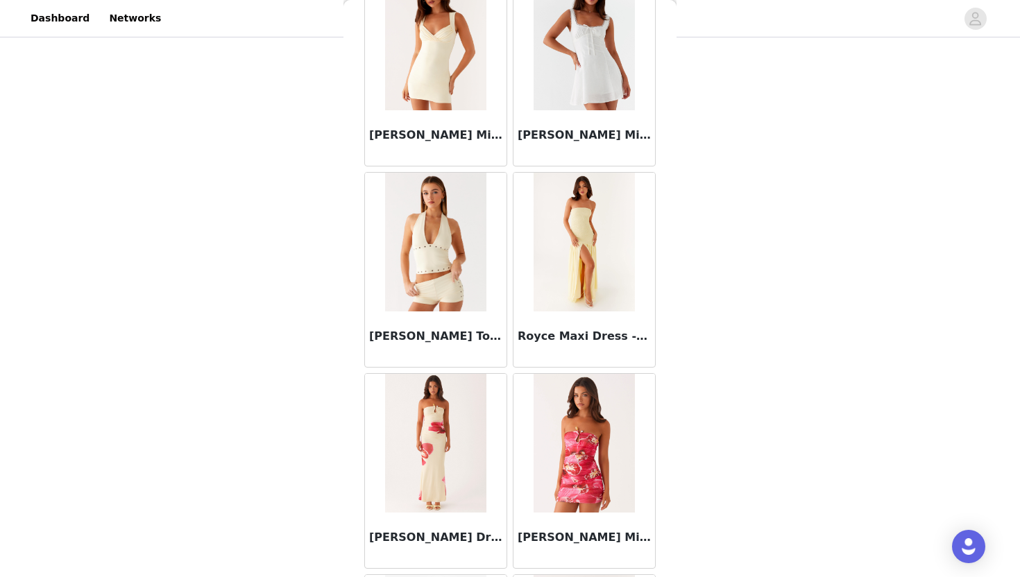
scroll to position [73982, 0]
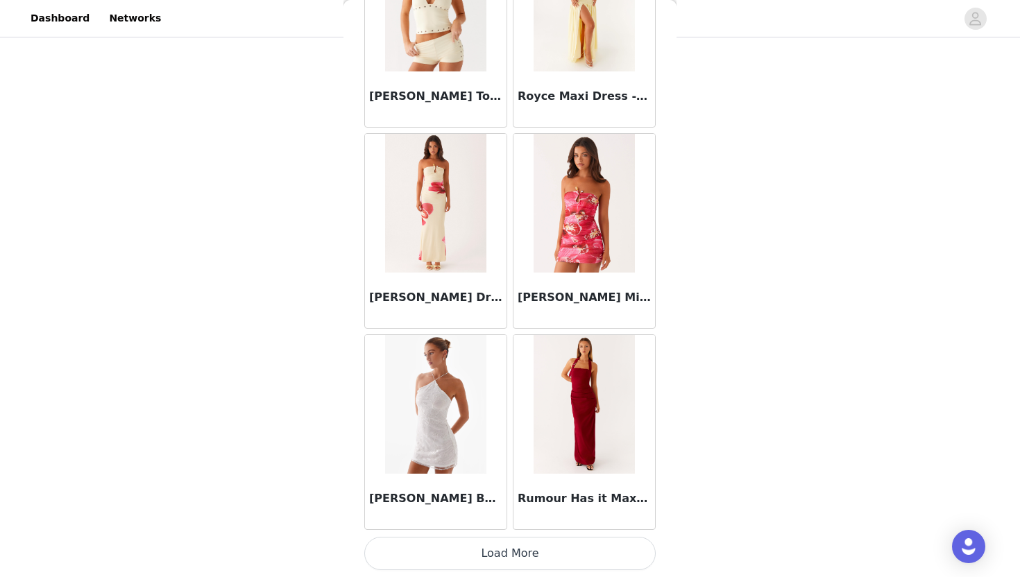
click at [524, 551] on button "Load More" at bounding box center [509, 553] width 291 height 33
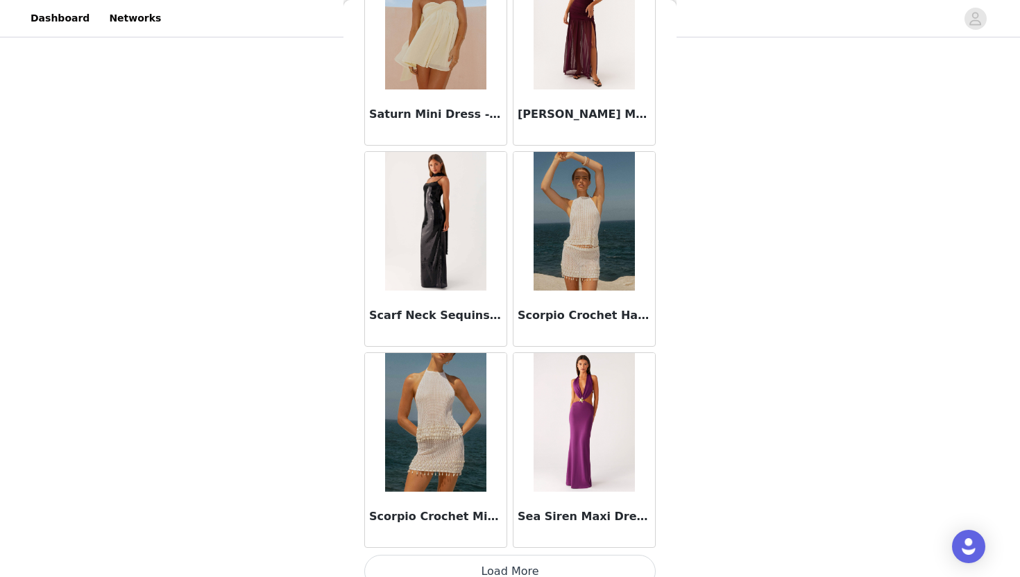
scroll to position [75994, 0]
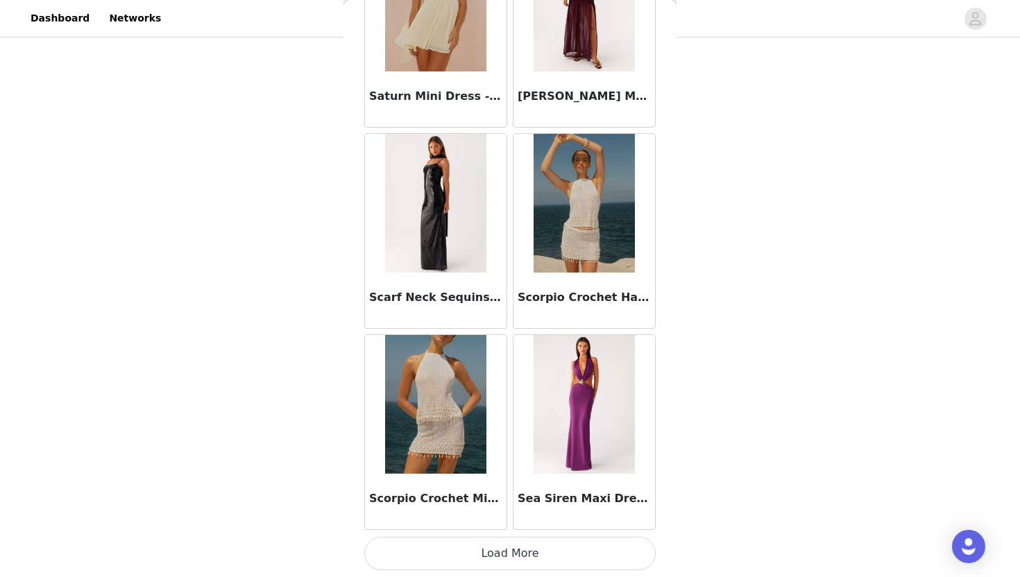
click at [521, 564] on button "Load More" at bounding box center [509, 553] width 291 height 33
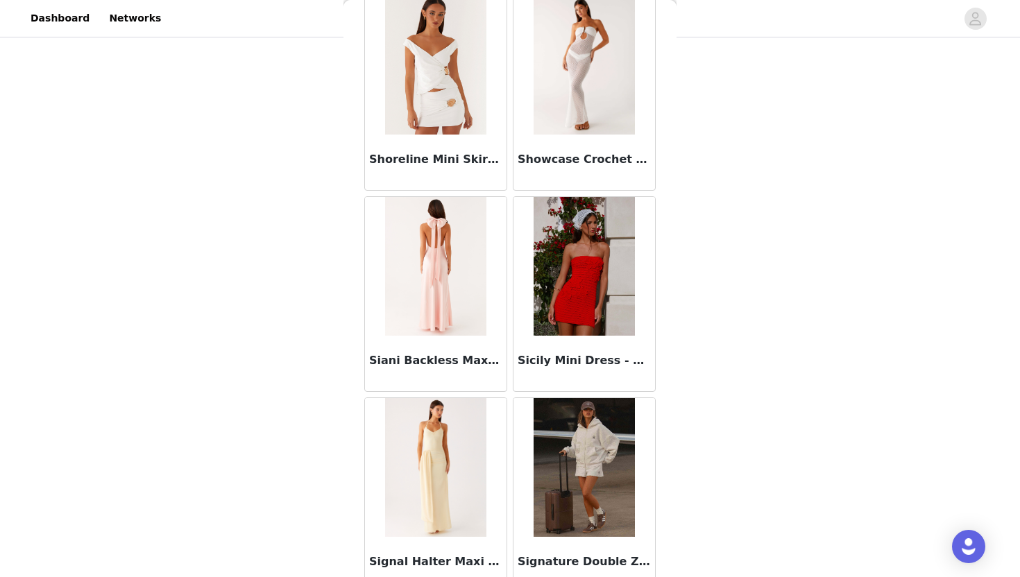
scroll to position [78006, 0]
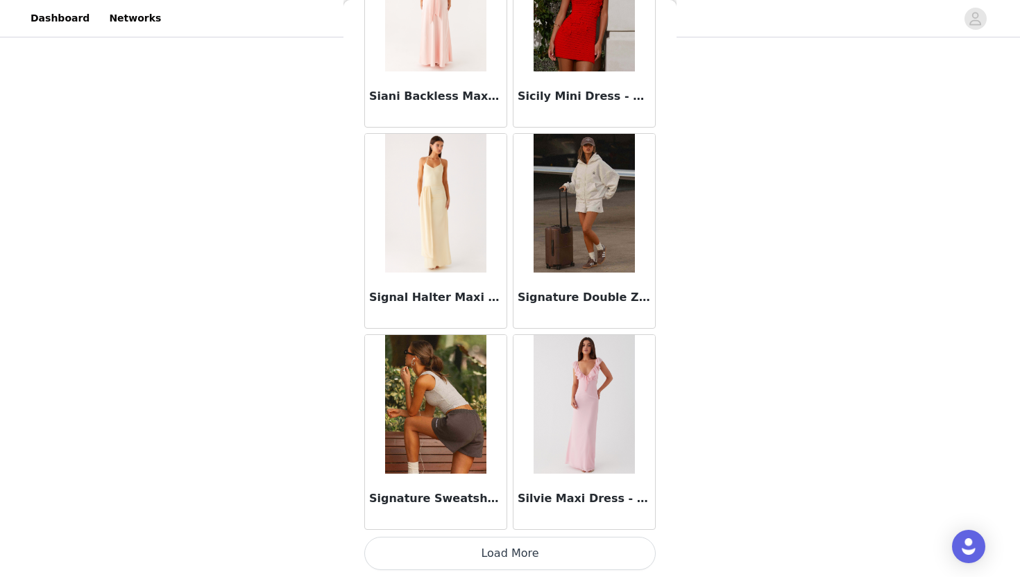
click at [504, 563] on button "Load More" at bounding box center [509, 553] width 291 height 33
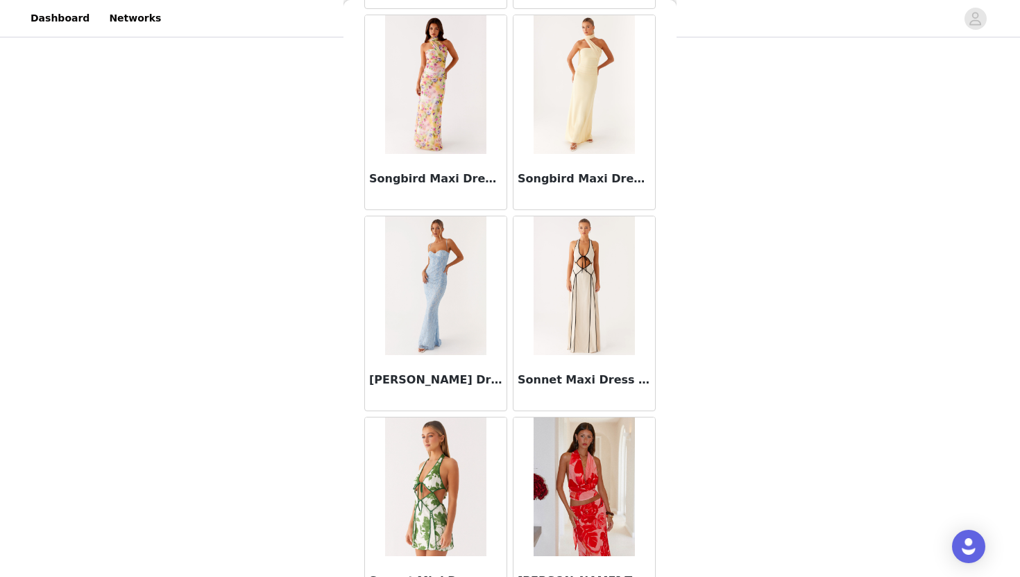
scroll to position [79947, 0]
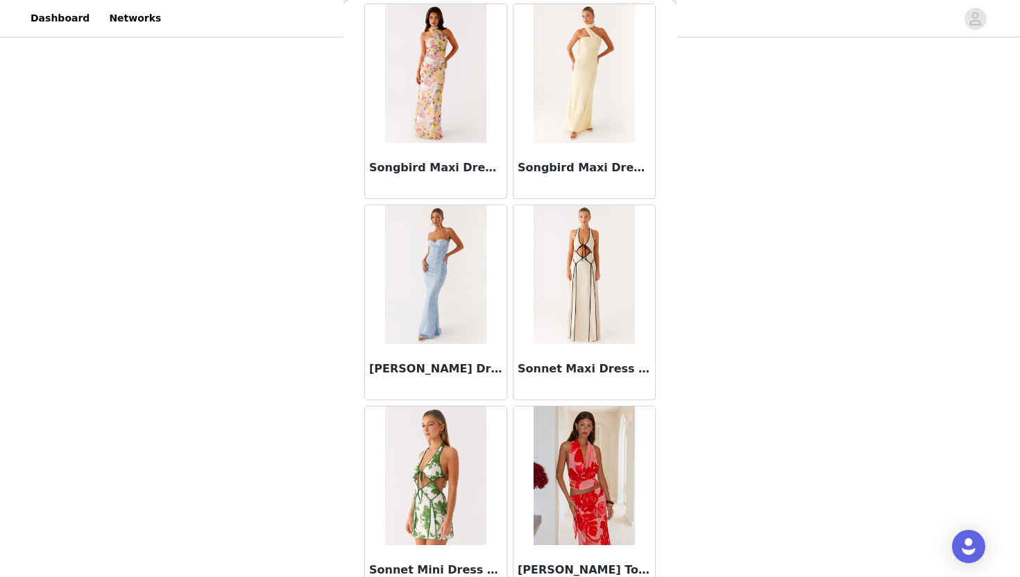
click at [588, 312] on img at bounding box center [584, 274] width 101 height 139
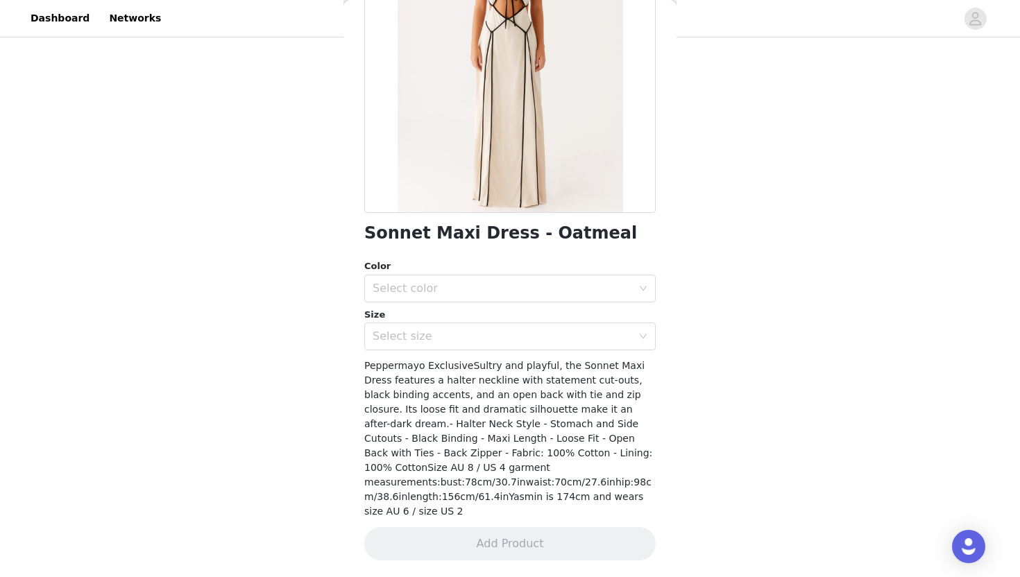
scroll to position [154, 0]
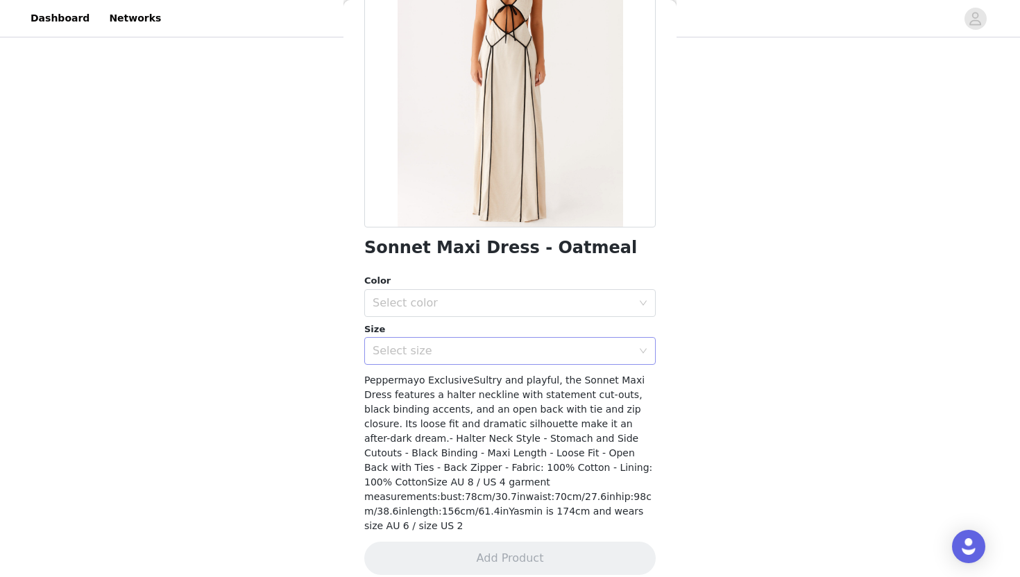
click at [551, 346] on div "Select size" at bounding box center [502, 351] width 259 height 14
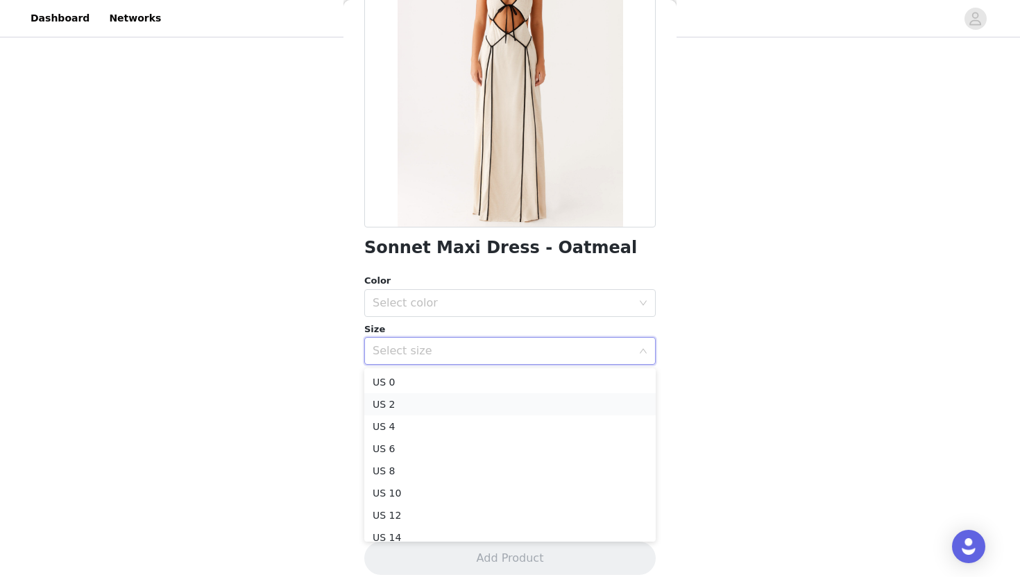
click at [512, 405] on li "US 2" at bounding box center [509, 404] width 291 height 22
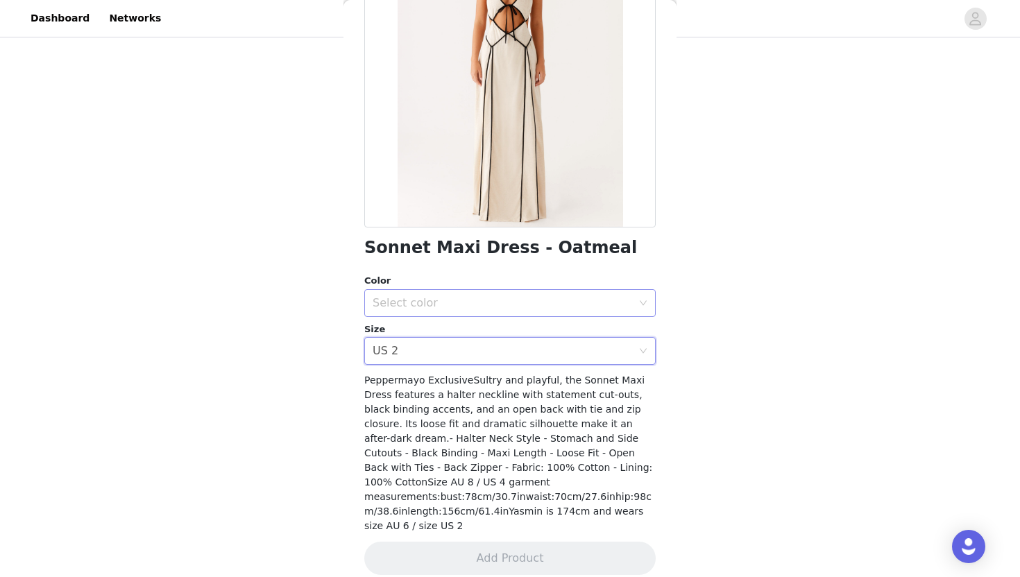
click at [493, 305] on div "Select color" at bounding box center [502, 303] width 259 height 14
click at [477, 334] on li "Oatmeal" at bounding box center [509, 334] width 291 height 22
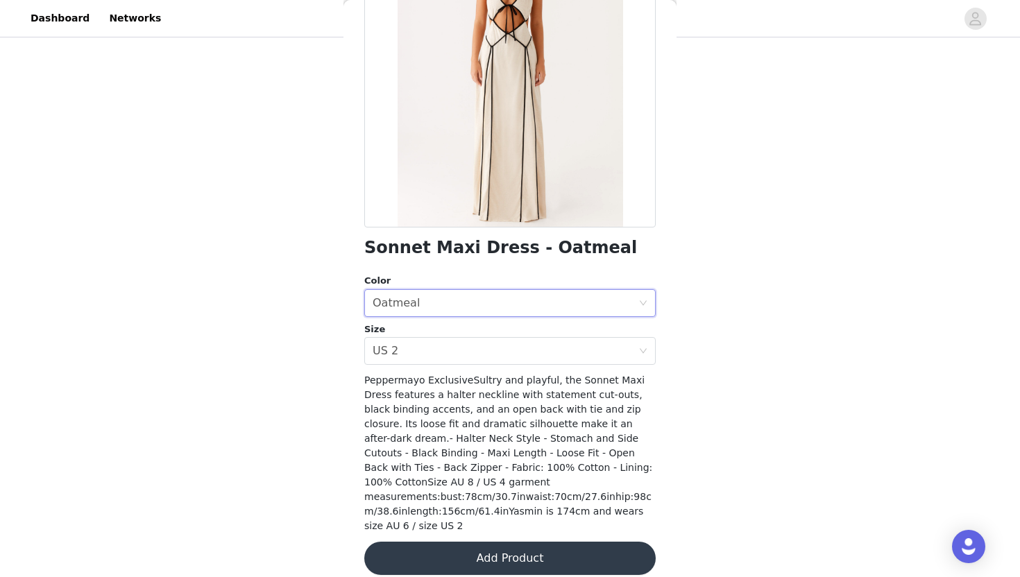
click at [479, 544] on button "Add Product" at bounding box center [509, 558] width 291 height 33
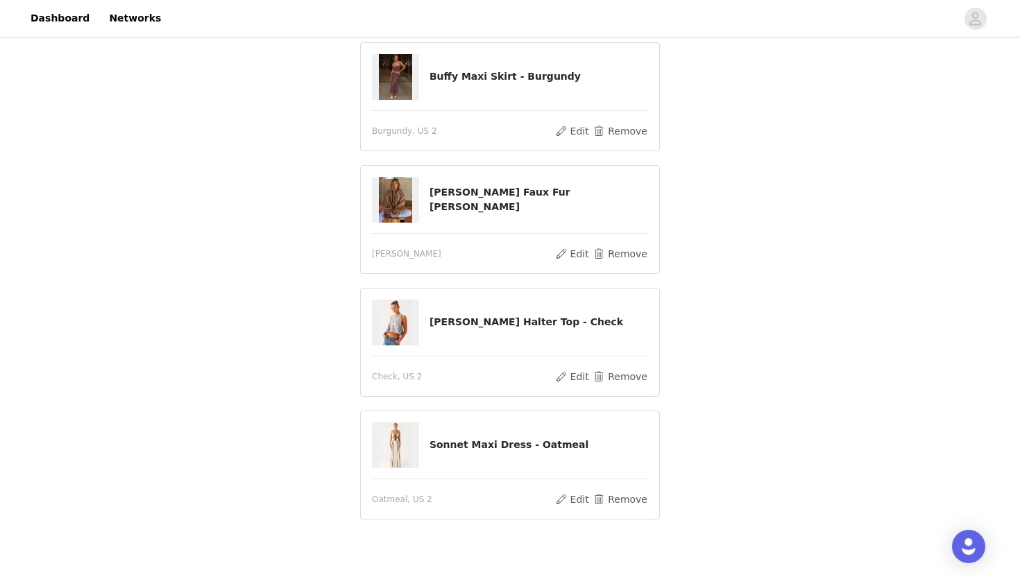
scroll to position [184, 0]
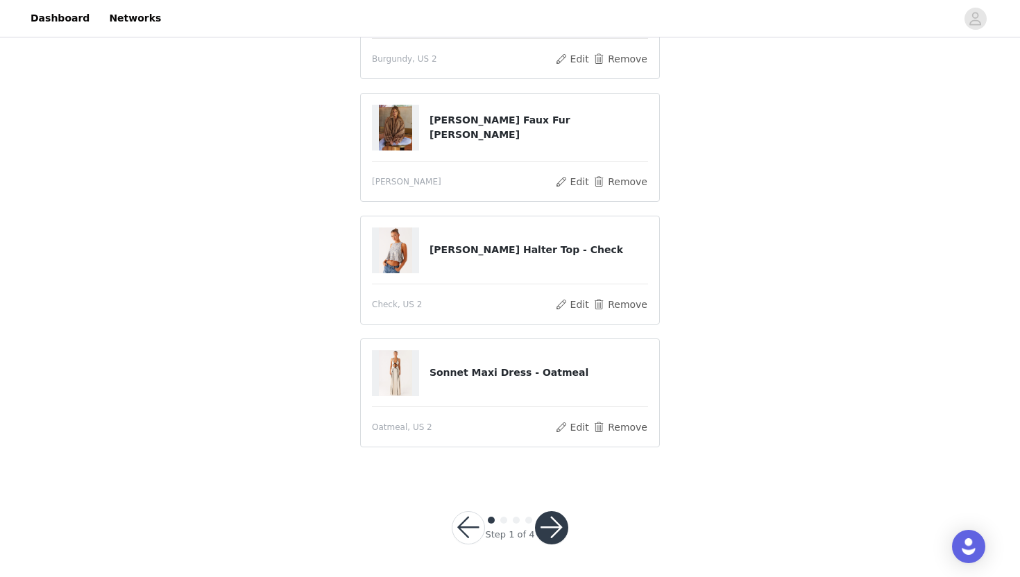
click at [555, 531] on button "button" at bounding box center [551, 527] width 33 height 33
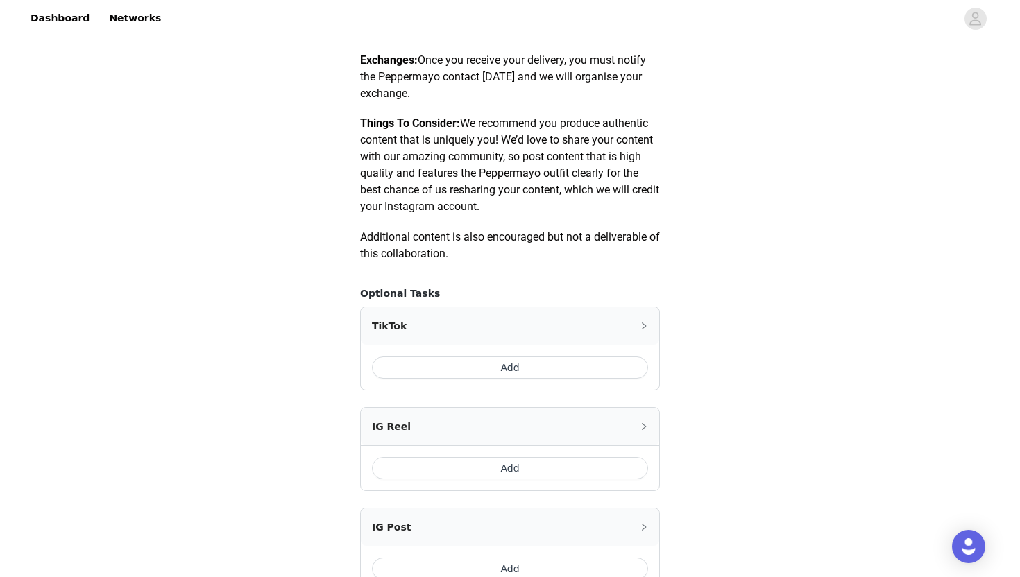
scroll to position [774, 0]
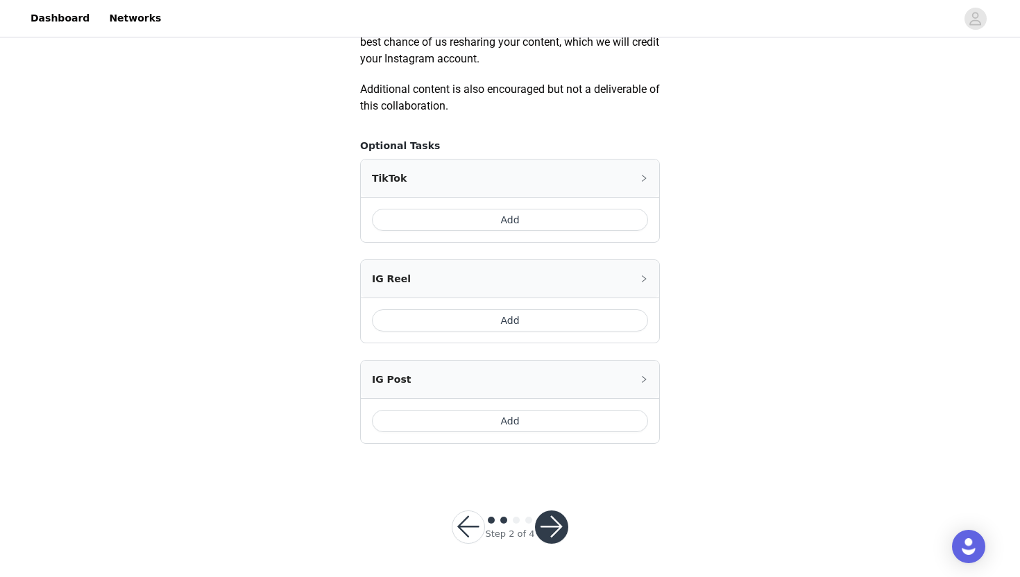
click at [517, 219] on button "Add" at bounding box center [510, 220] width 276 height 22
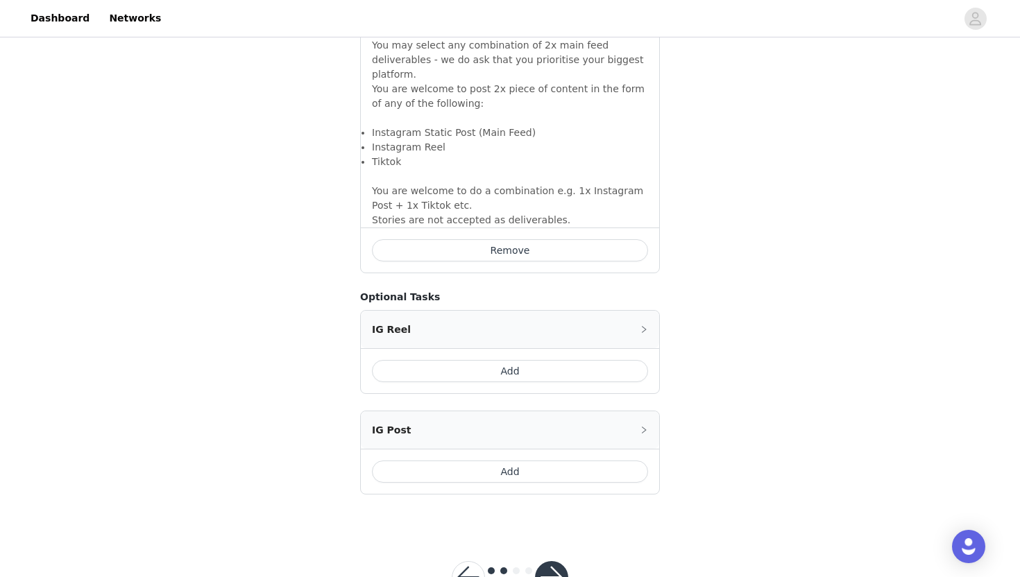
scroll to position [987, 0]
click at [510, 459] on button "Add" at bounding box center [510, 470] width 276 height 22
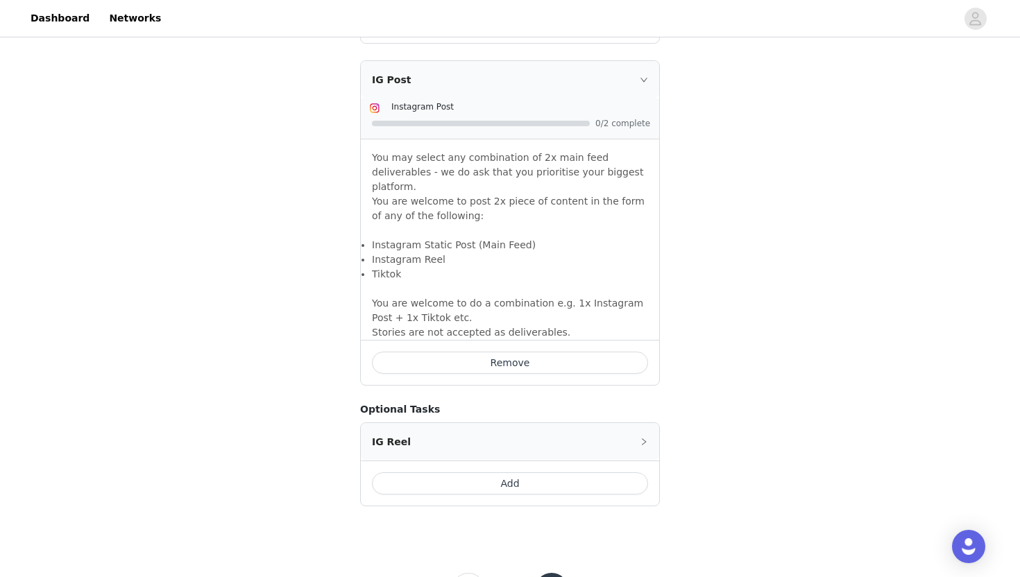
scroll to position [1248, 0]
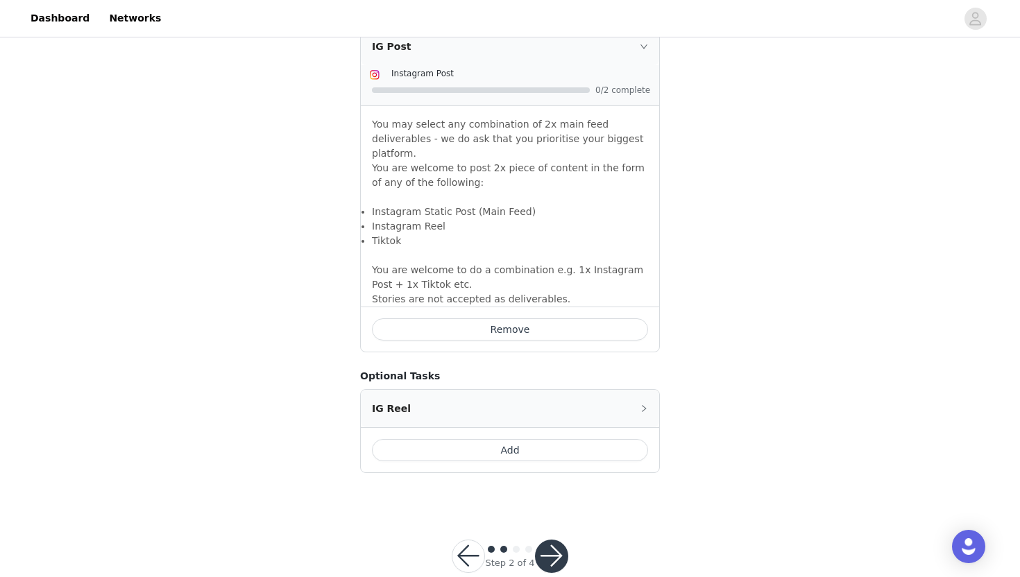
click at [550, 540] on button "button" at bounding box center [551, 556] width 33 height 33
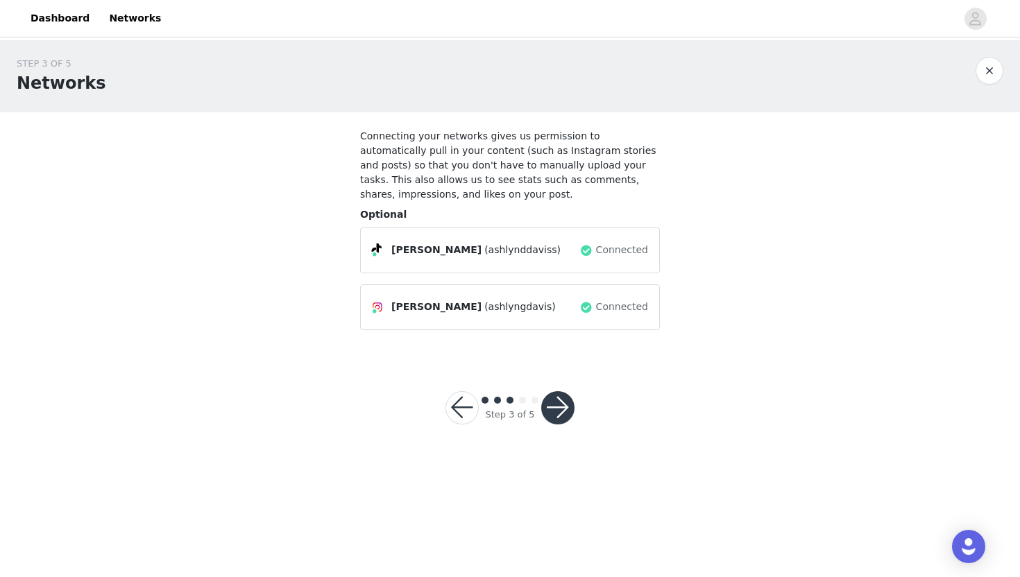
click at [558, 416] on button "button" at bounding box center [557, 407] width 33 height 33
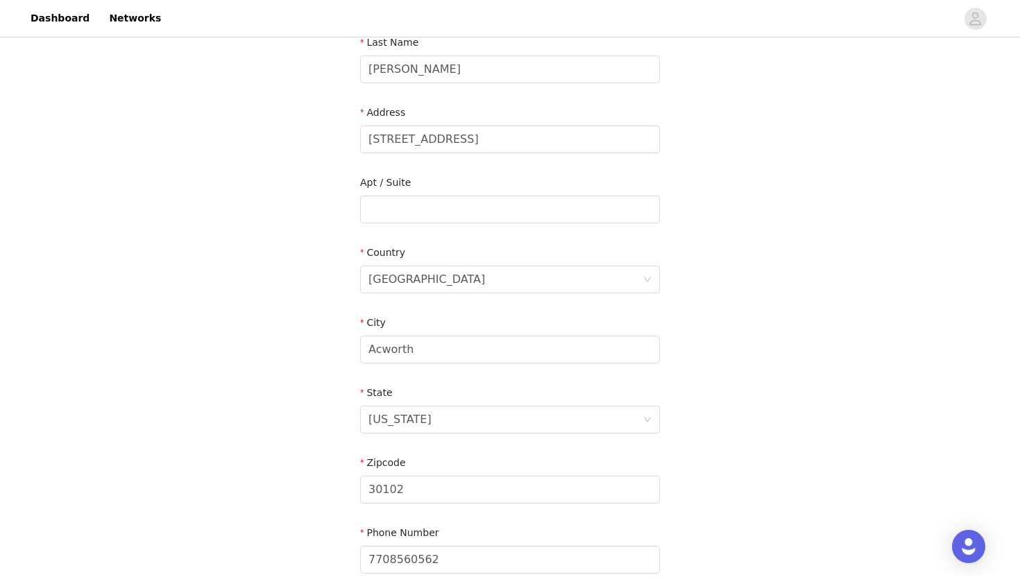
scroll to position [368, 0]
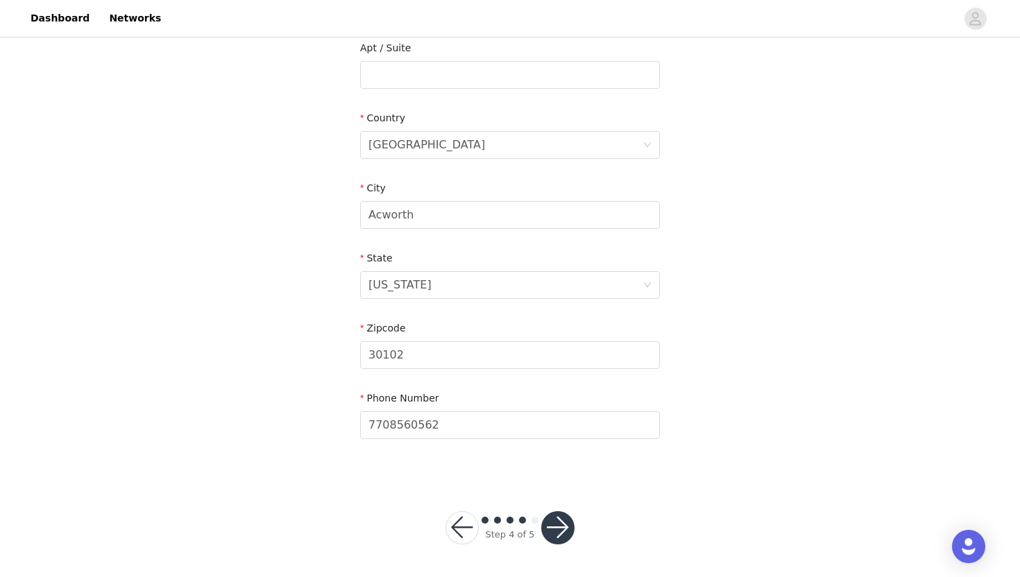
click at [565, 529] on button "button" at bounding box center [557, 527] width 33 height 33
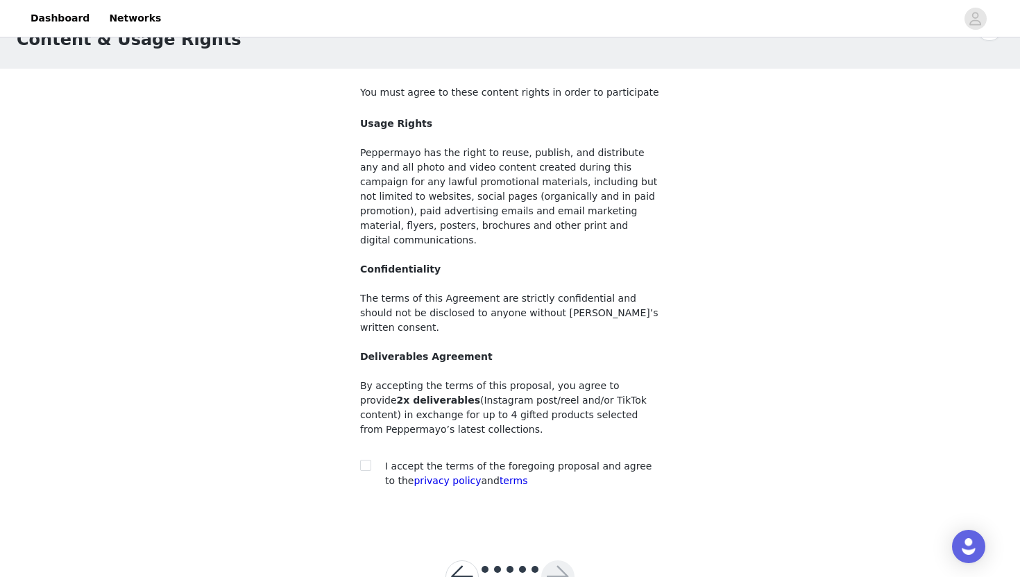
scroll to position [53, 0]
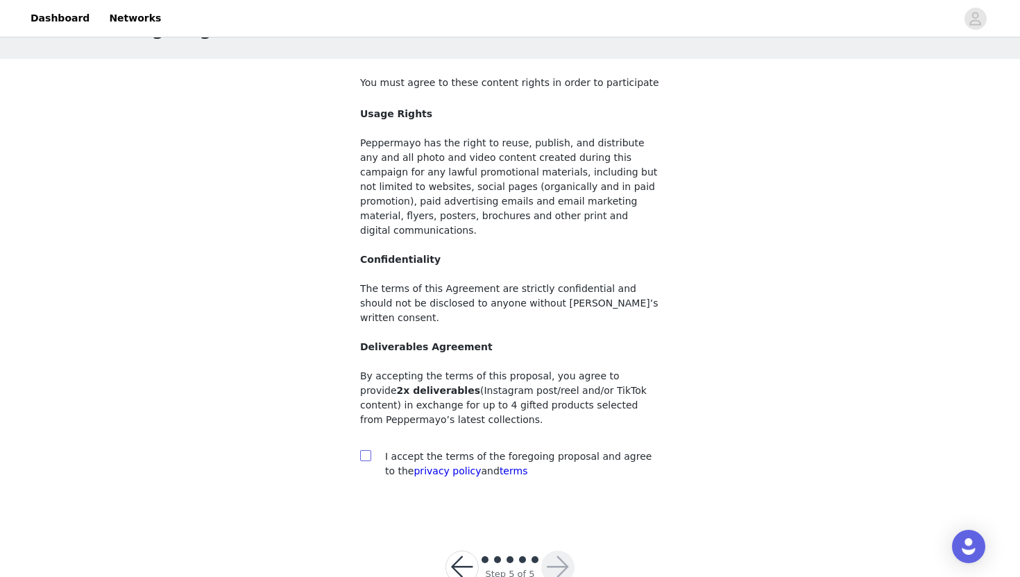
click at [367, 450] on input "checkbox" at bounding box center [365, 455] width 10 height 10
checkbox input "true"
click at [550, 551] on button "button" at bounding box center [557, 567] width 33 height 33
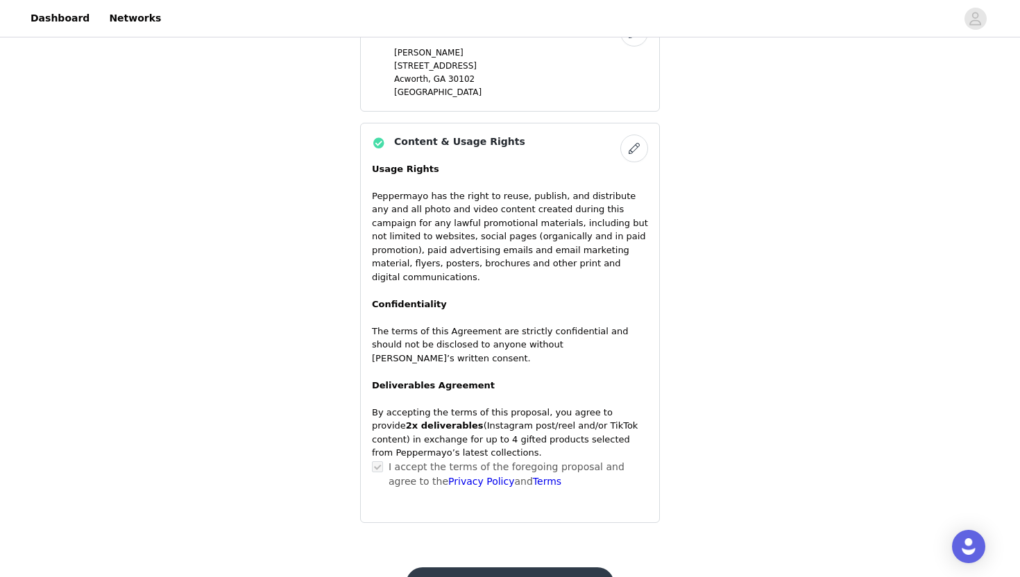
scroll to position [1160, 0]
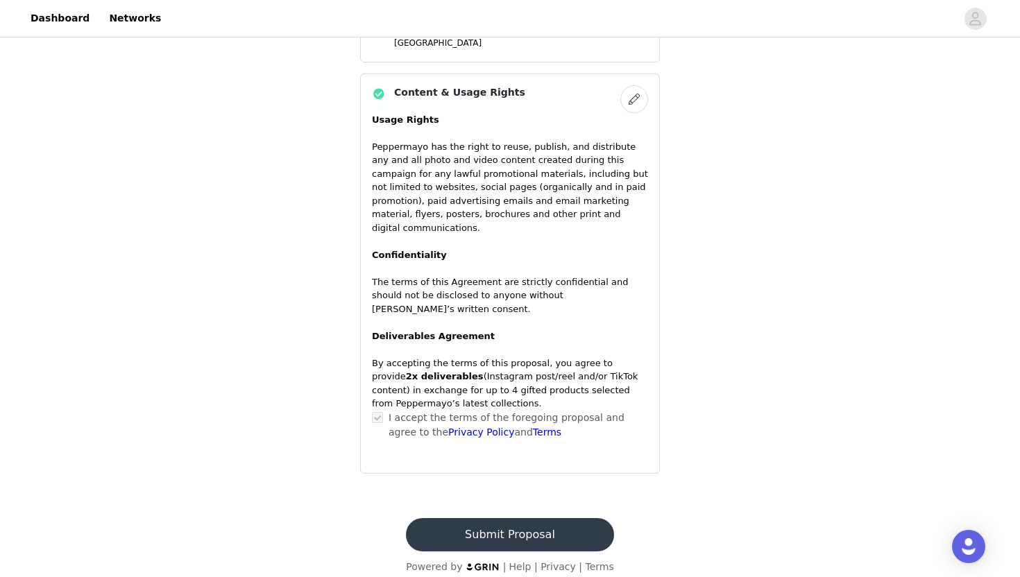
click at [522, 520] on button "Submit Proposal" at bounding box center [509, 534] width 207 height 33
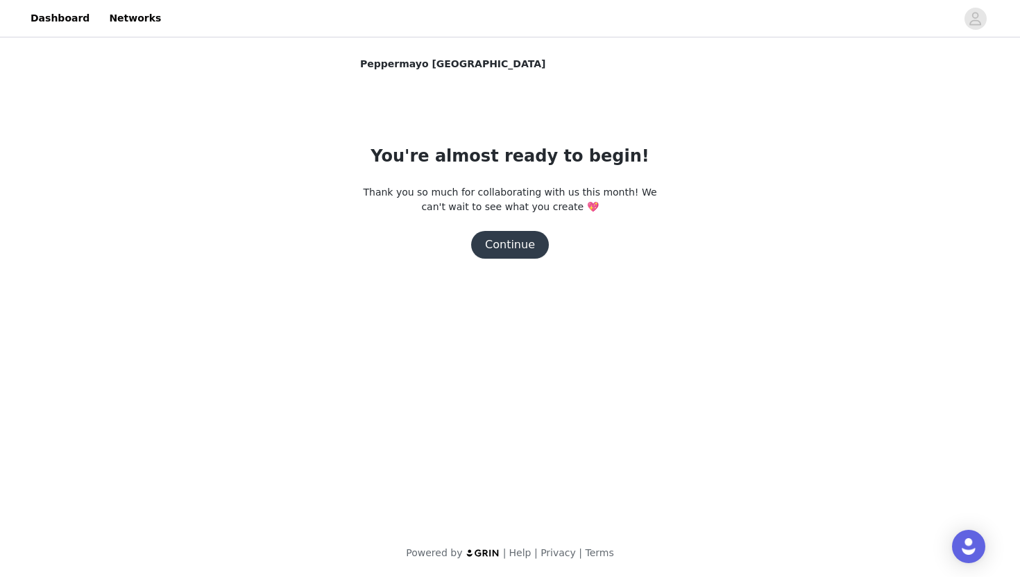
click at [500, 247] on button "Continue" at bounding box center [510, 245] width 78 height 28
